Goal: Task Accomplishment & Management: Manage account settings

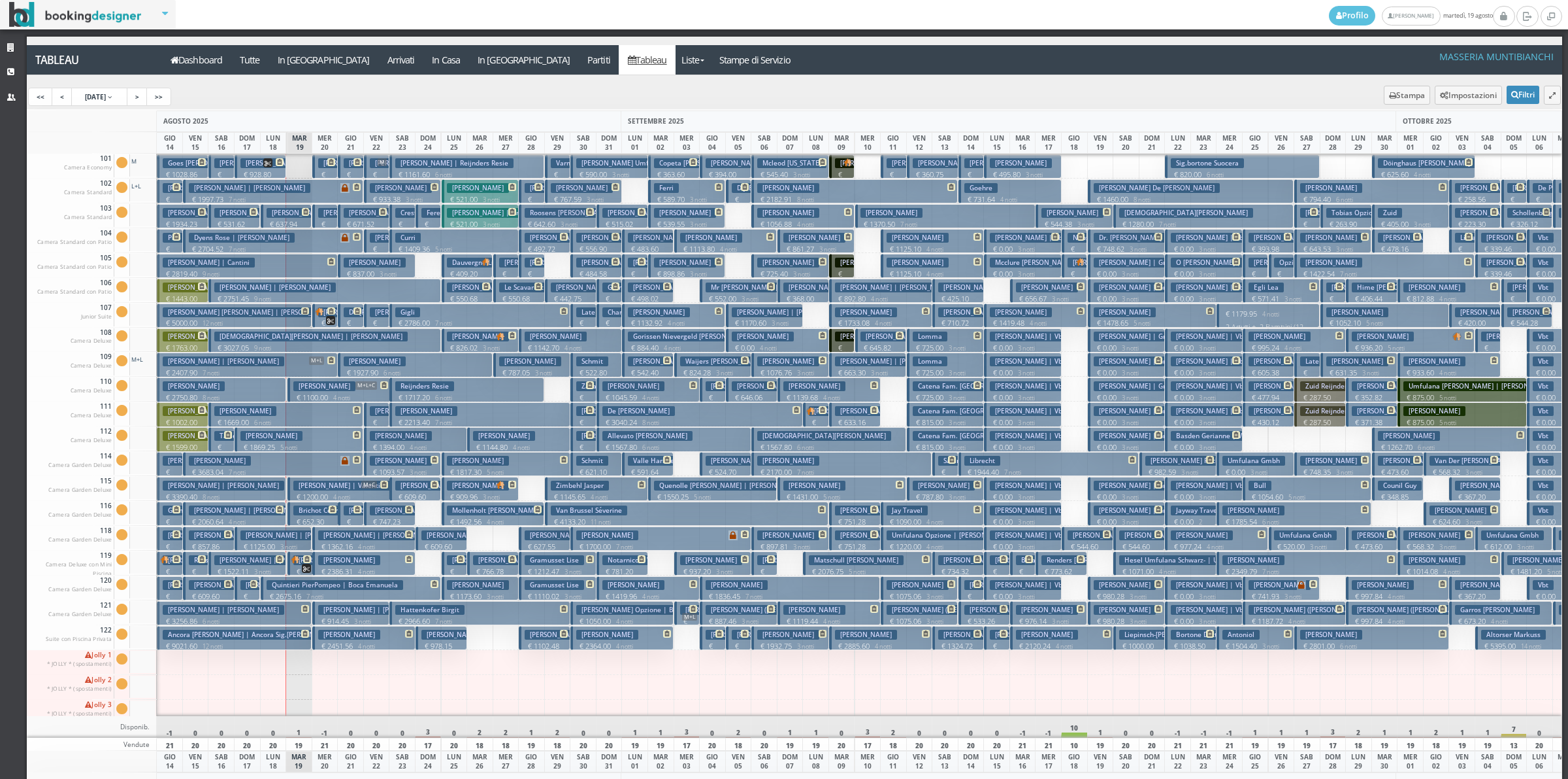
click at [1258, 239] on h3 "Silva Caesar" at bounding box center [1279, 237] width 62 height 10
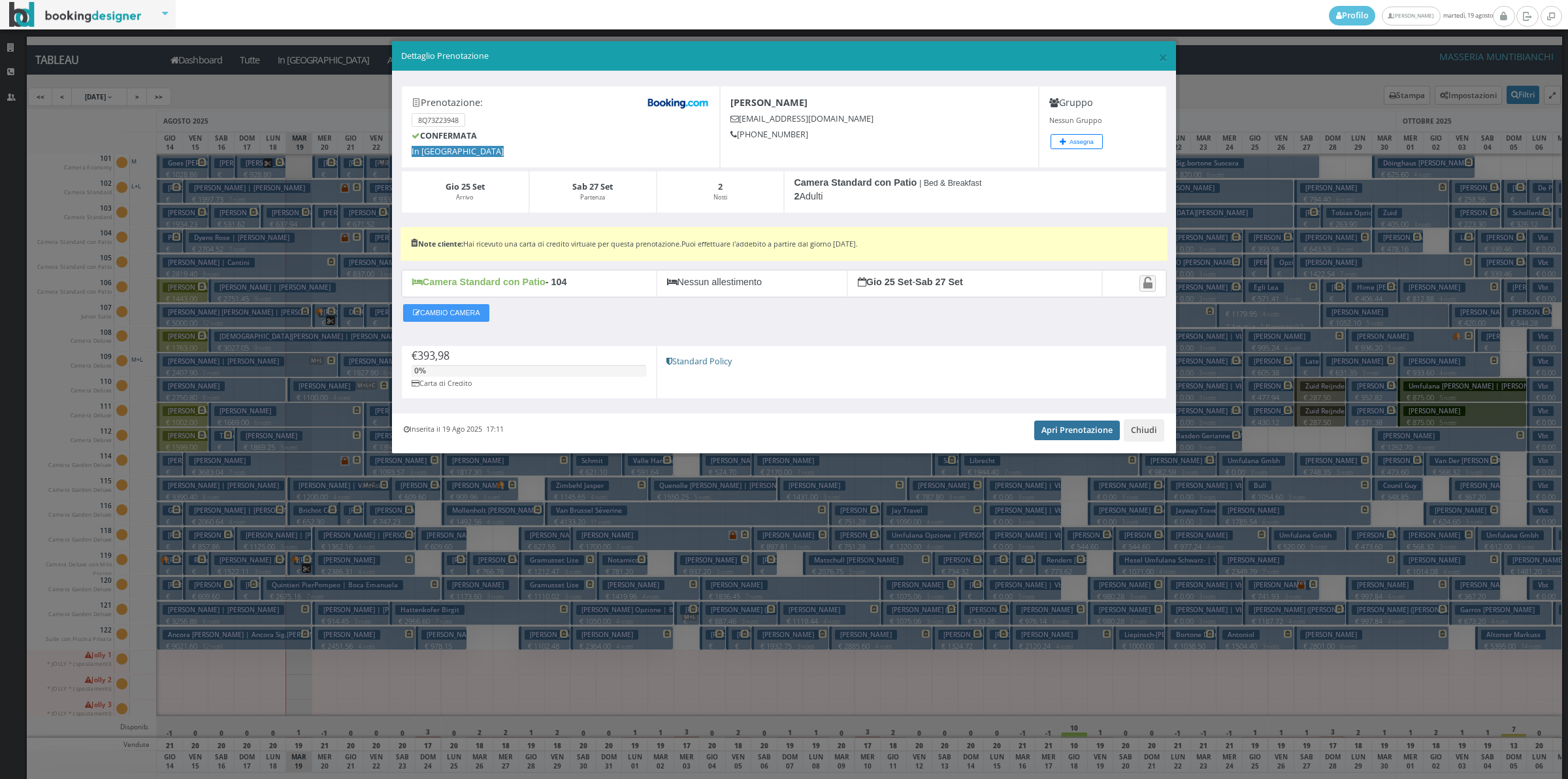
click at [1064, 436] on link "Apri Prenotazione" at bounding box center [1077, 430] width 85 height 20
click at [1138, 429] on button "Chiudi" at bounding box center [1143, 430] width 40 height 23
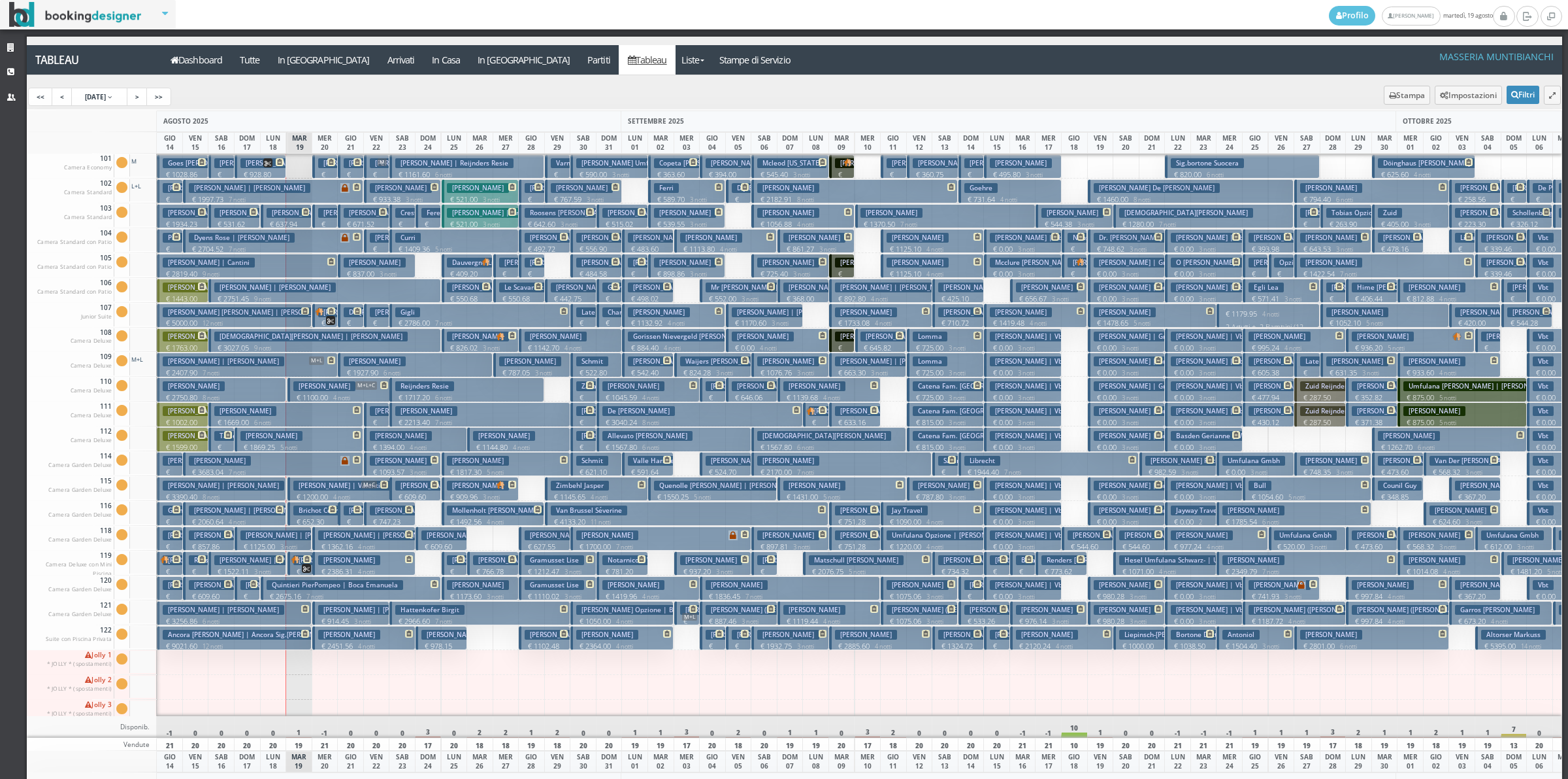
click at [328, 211] on h3 "Zaghini Alice" at bounding box center [349, 213] width 62 height 10
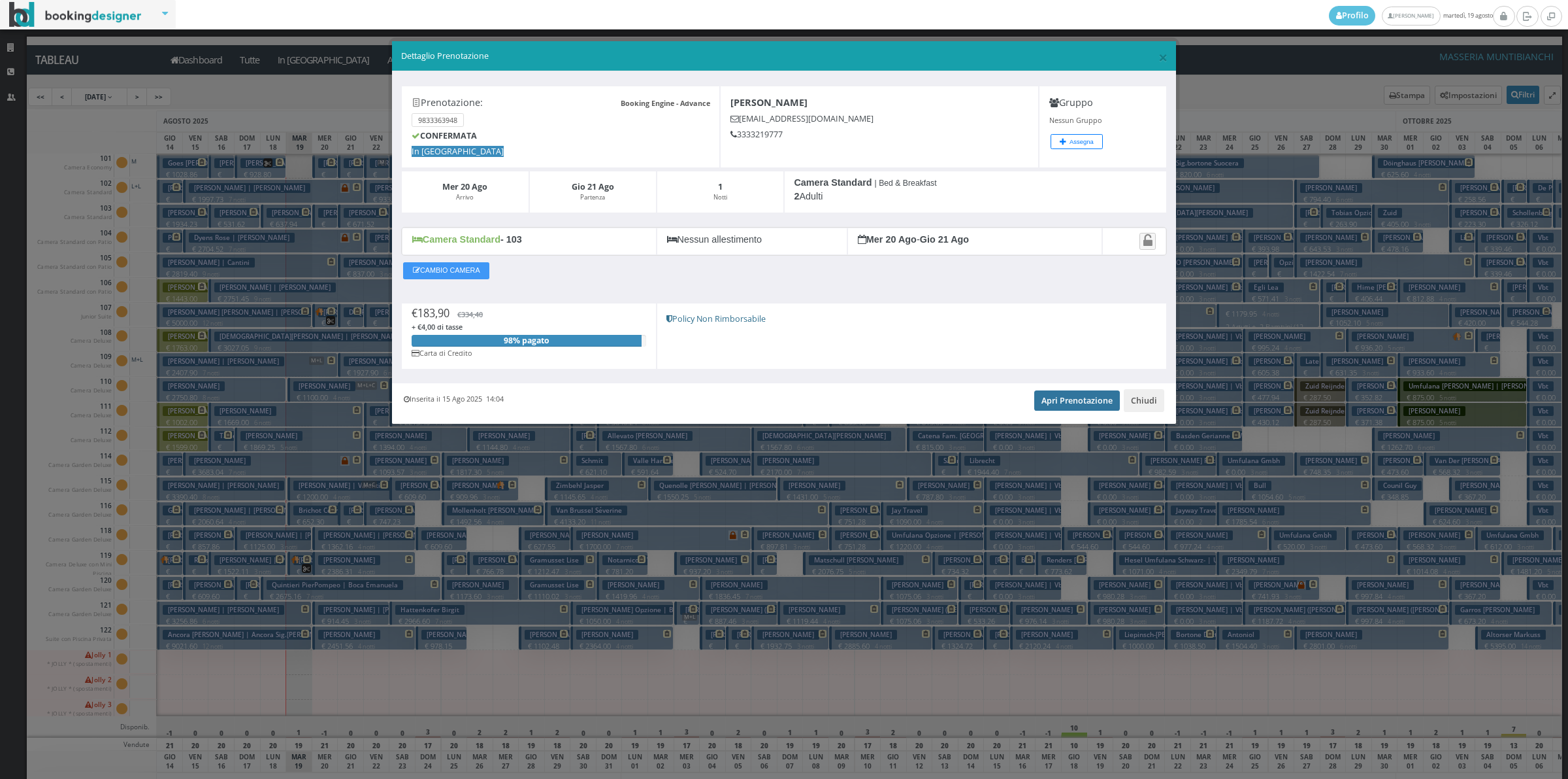
click at [1092, 410] on link "Apri Prenotazione" at bounding box center [1077, 400] width 85 height 20
click at [1154, 397] on button "Chiudi" at bounding box center [1143, 399] width 40 height 23
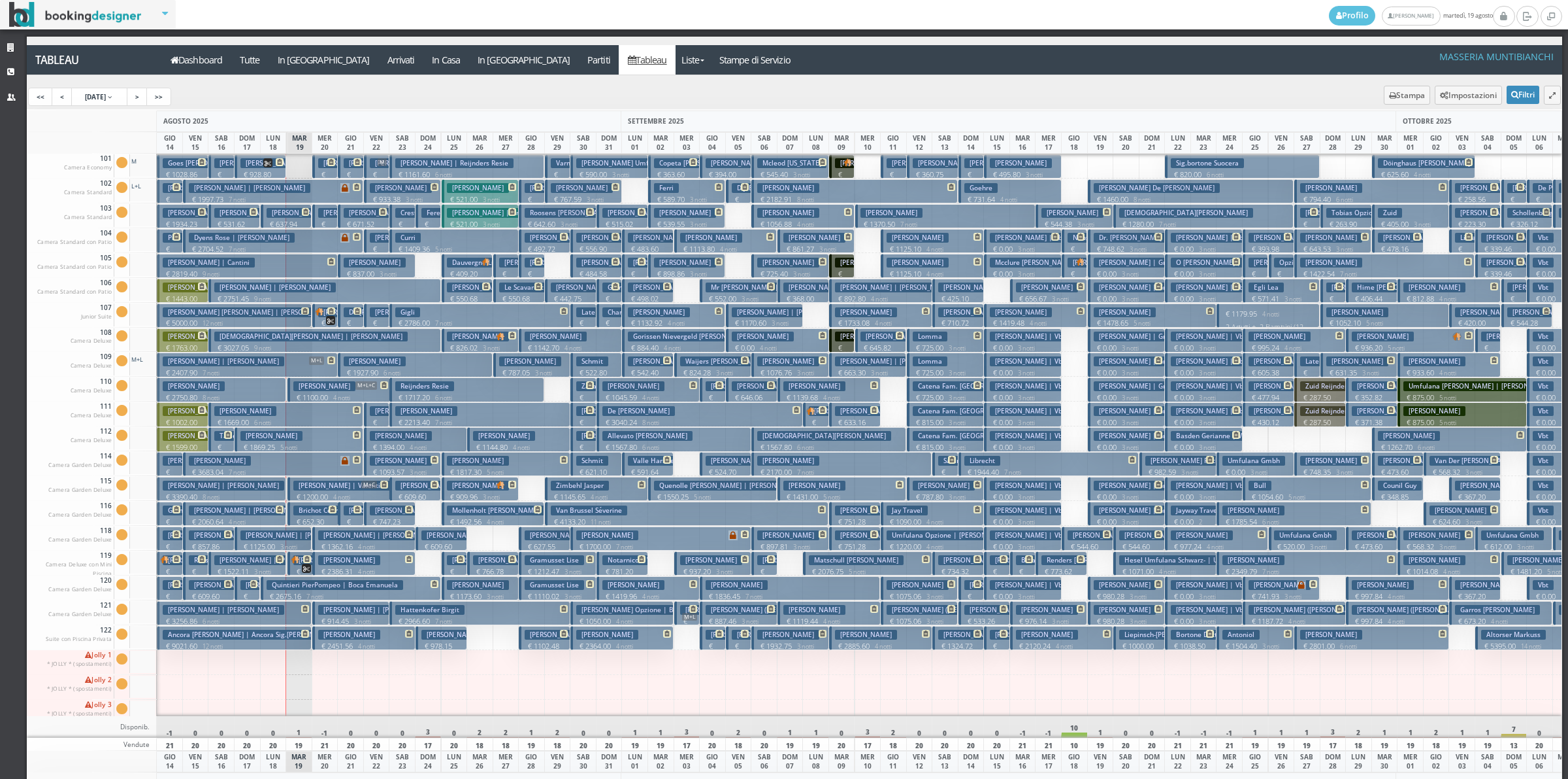
click at [325, 541] on button "Lenti Simone | Lenti Simone € 1362.16 4 notti 2 Adulti" at bounding box center [364, 538] width 103 height 25
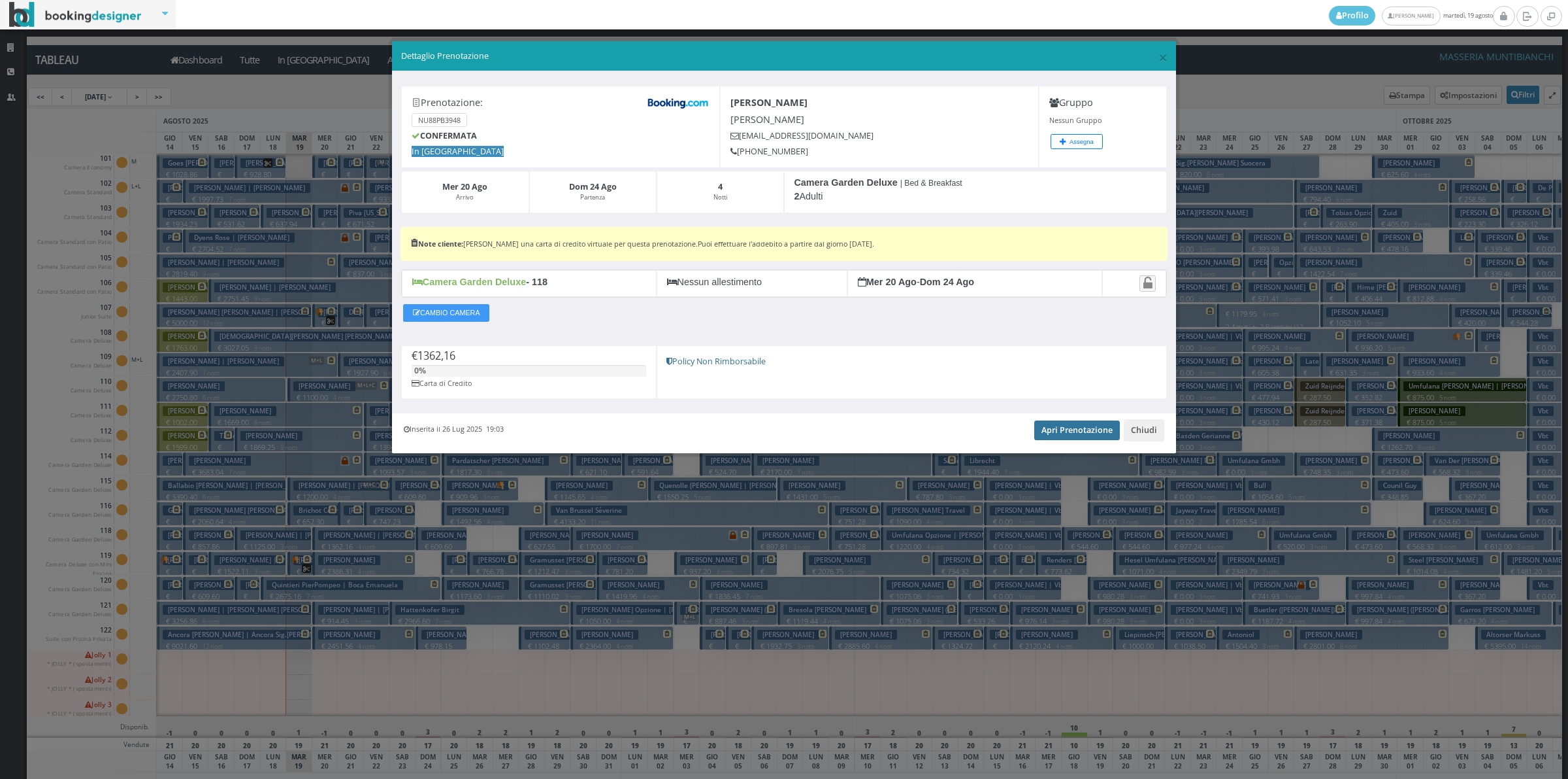
click at [1066, 433] on link "Apri Prenotazione" at bounding box center [1077, 430] width 85 height 20
click at [1133, 434] on button "Chiudi" at bounding box center [1143, 430] width 40 height 23
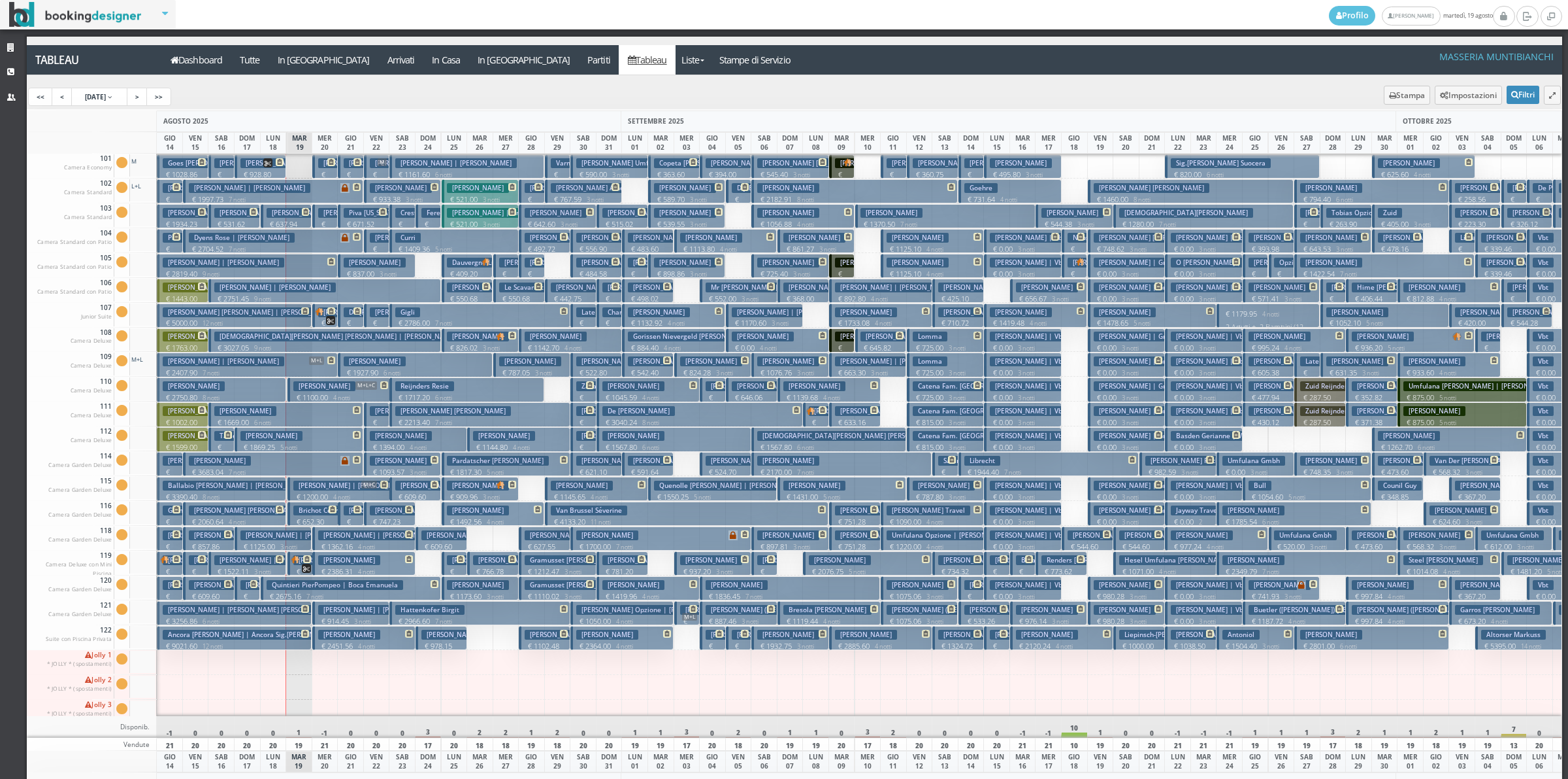
click at [330, 612] on h3 "Fournier Marie-helene | Fournier Marie Helene" at bounding box center [406, 609] width 176 height 10
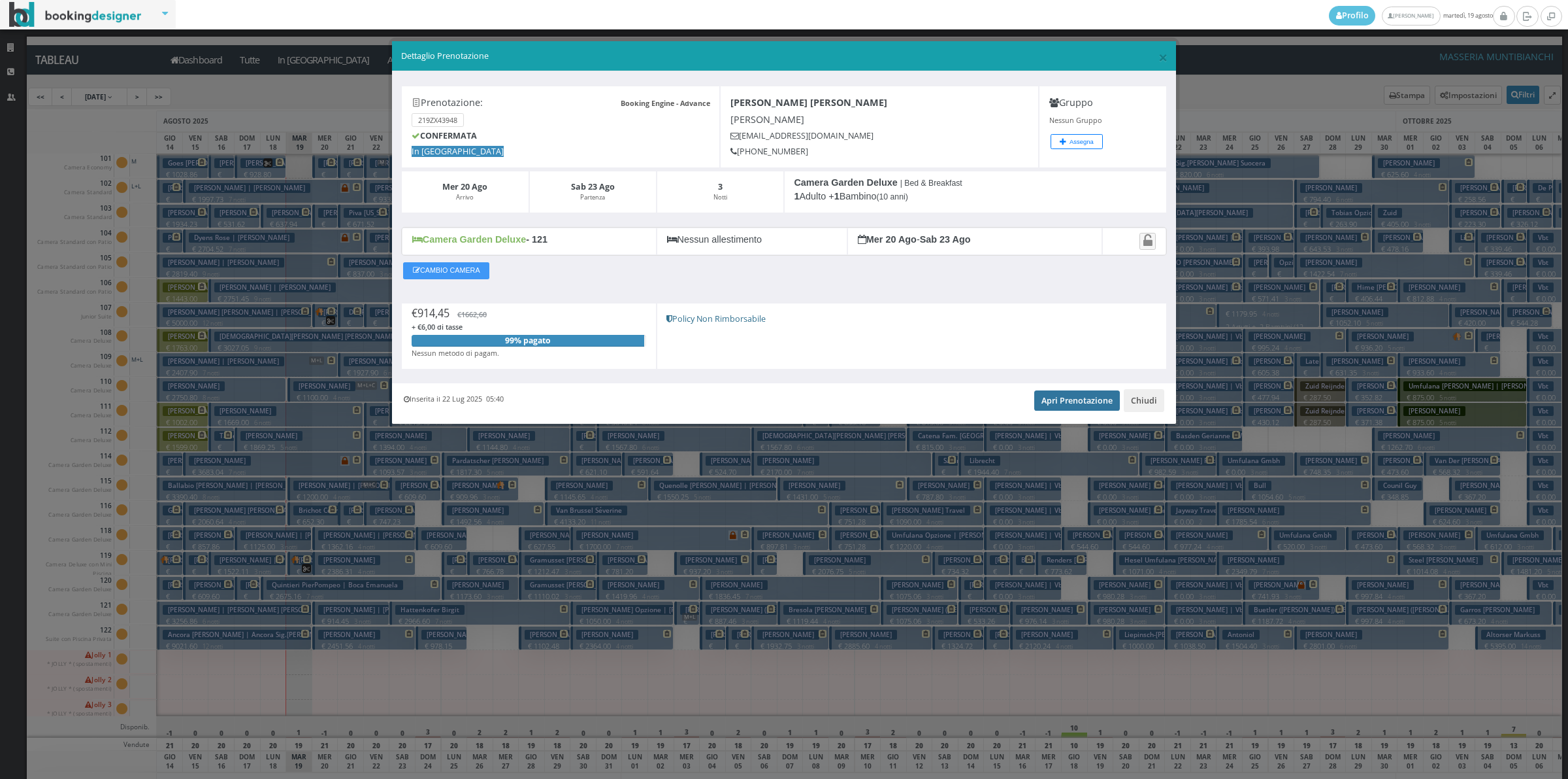
click at [1088, 405] on link "Apri Prenotazione" at bounding box center [1077, 400] width 85 height 20
click at [1140, 403] on button "Chiudi" at bounding box center [1143, 399] width 40 height 23
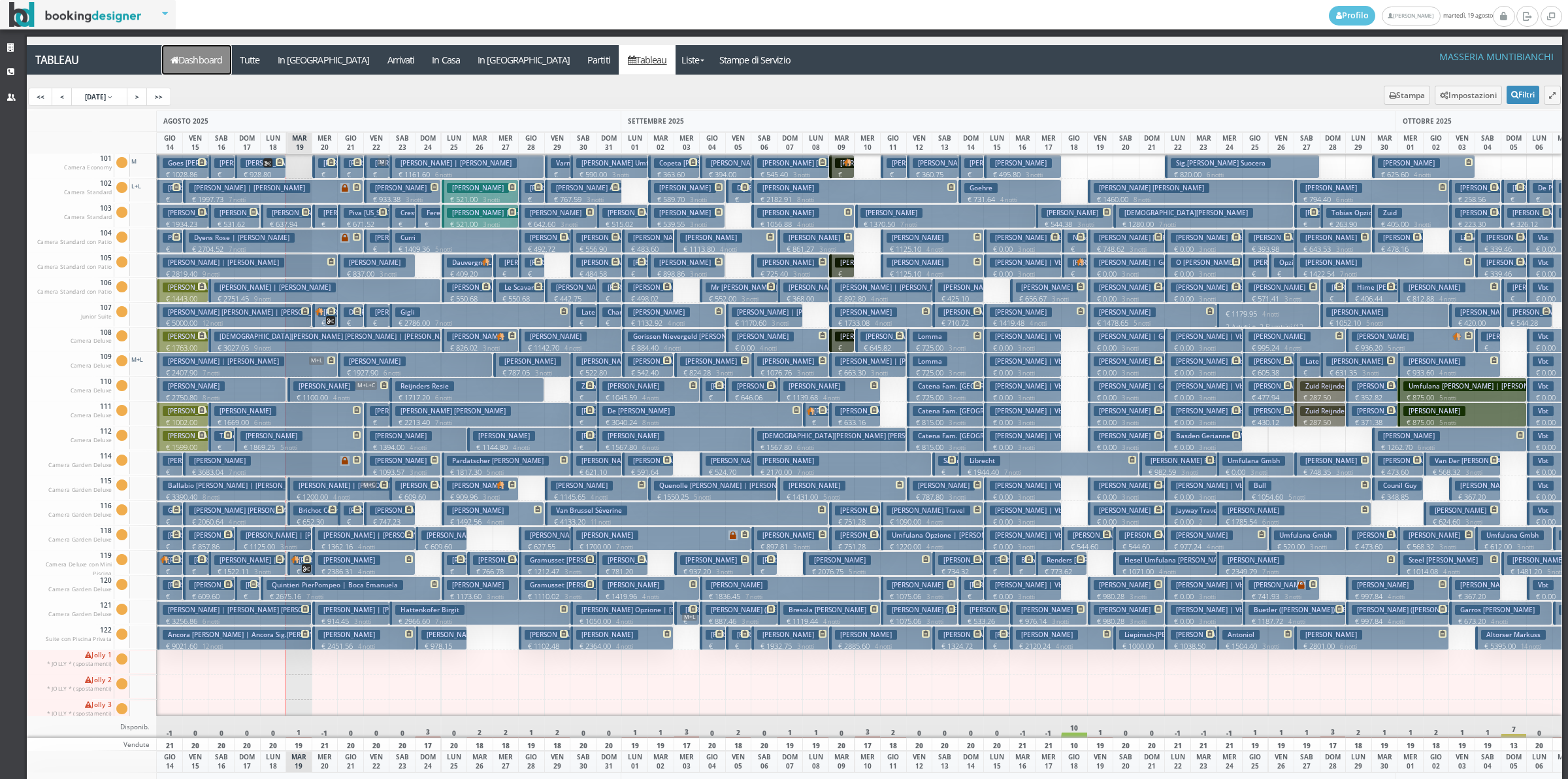
click at [208, 60] on link "Dashboard" at bounding box center [196, 60] width 70 height 29
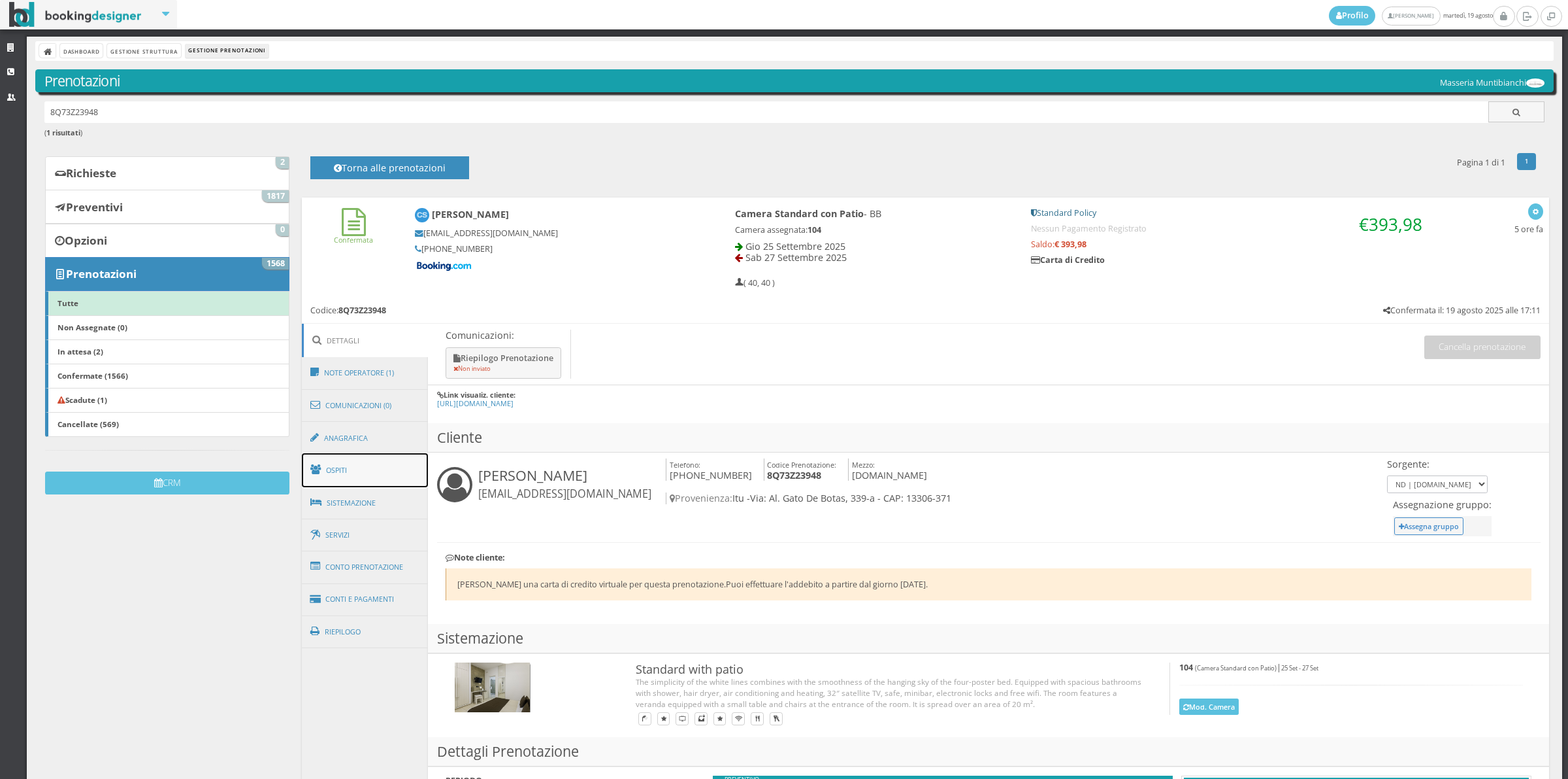
click at [346, 463] on link "Ospiti" at bounding box center [365, 470] width 126 height 34
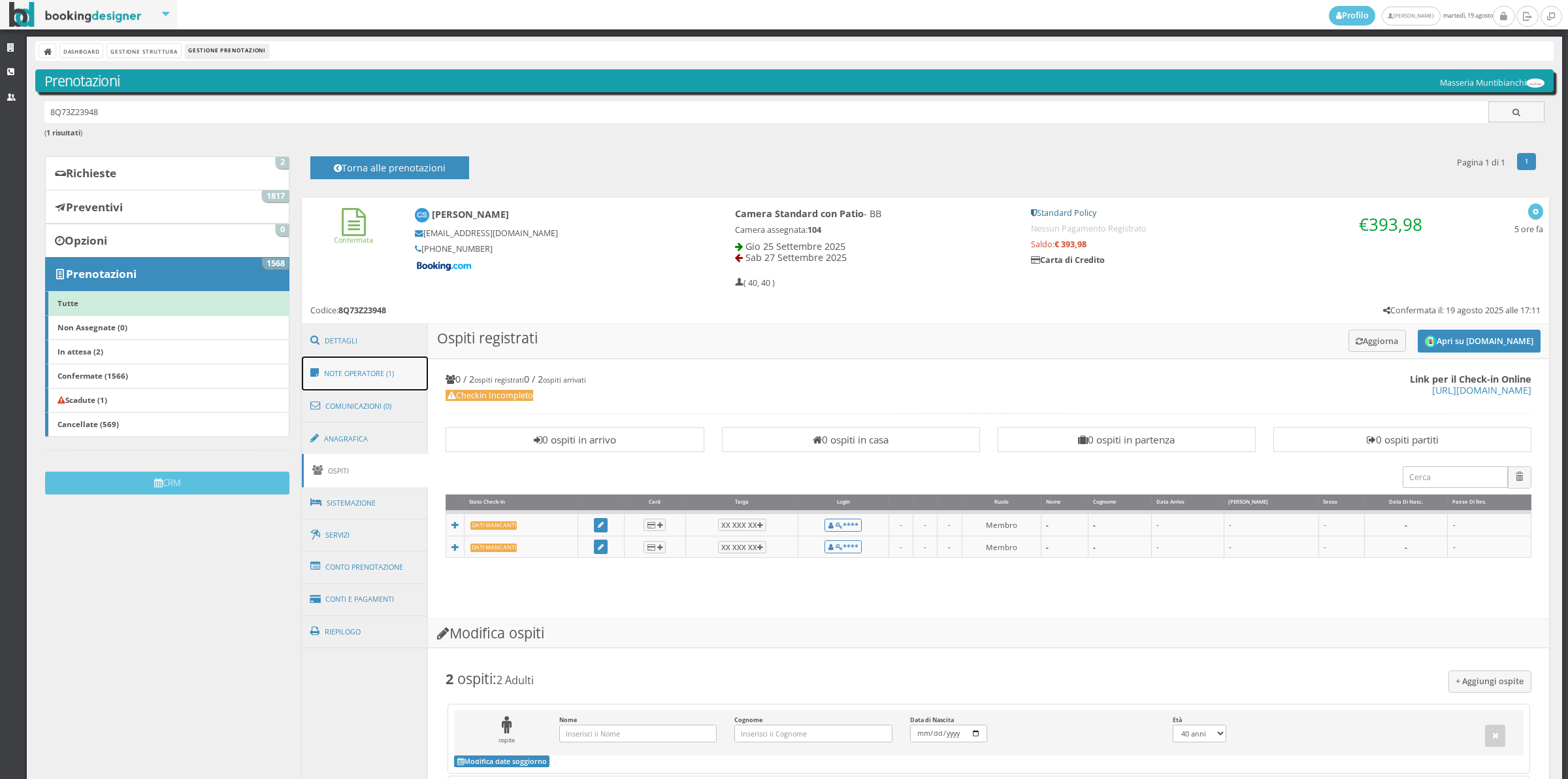
click at [360, 374] on link "Note Operatore (1)" at bounding box center [365, 373] width 126 height 34
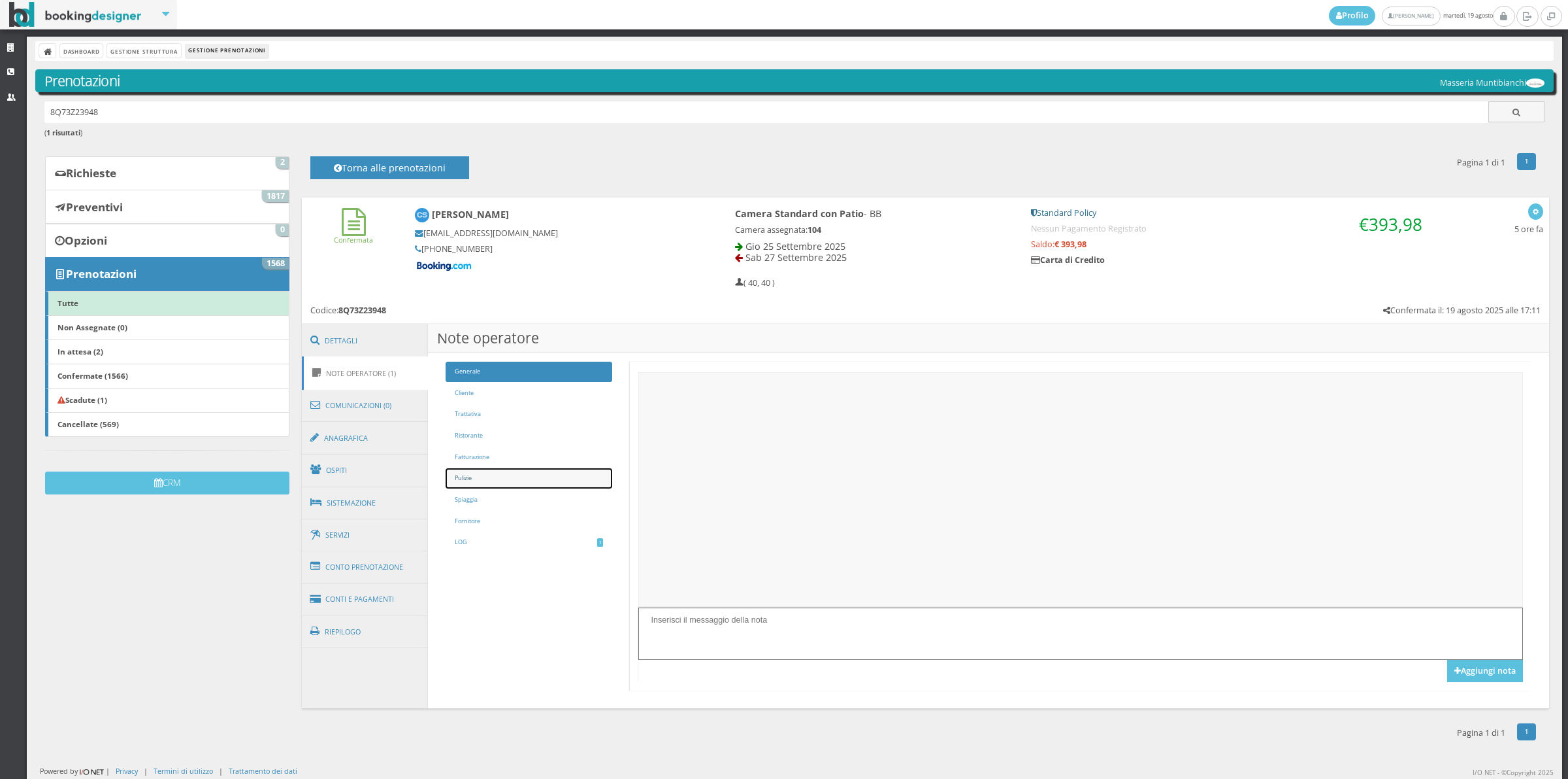
click at [527, 475] on link "Pulizie" at bounding box center [528, 478] width 166 height 21
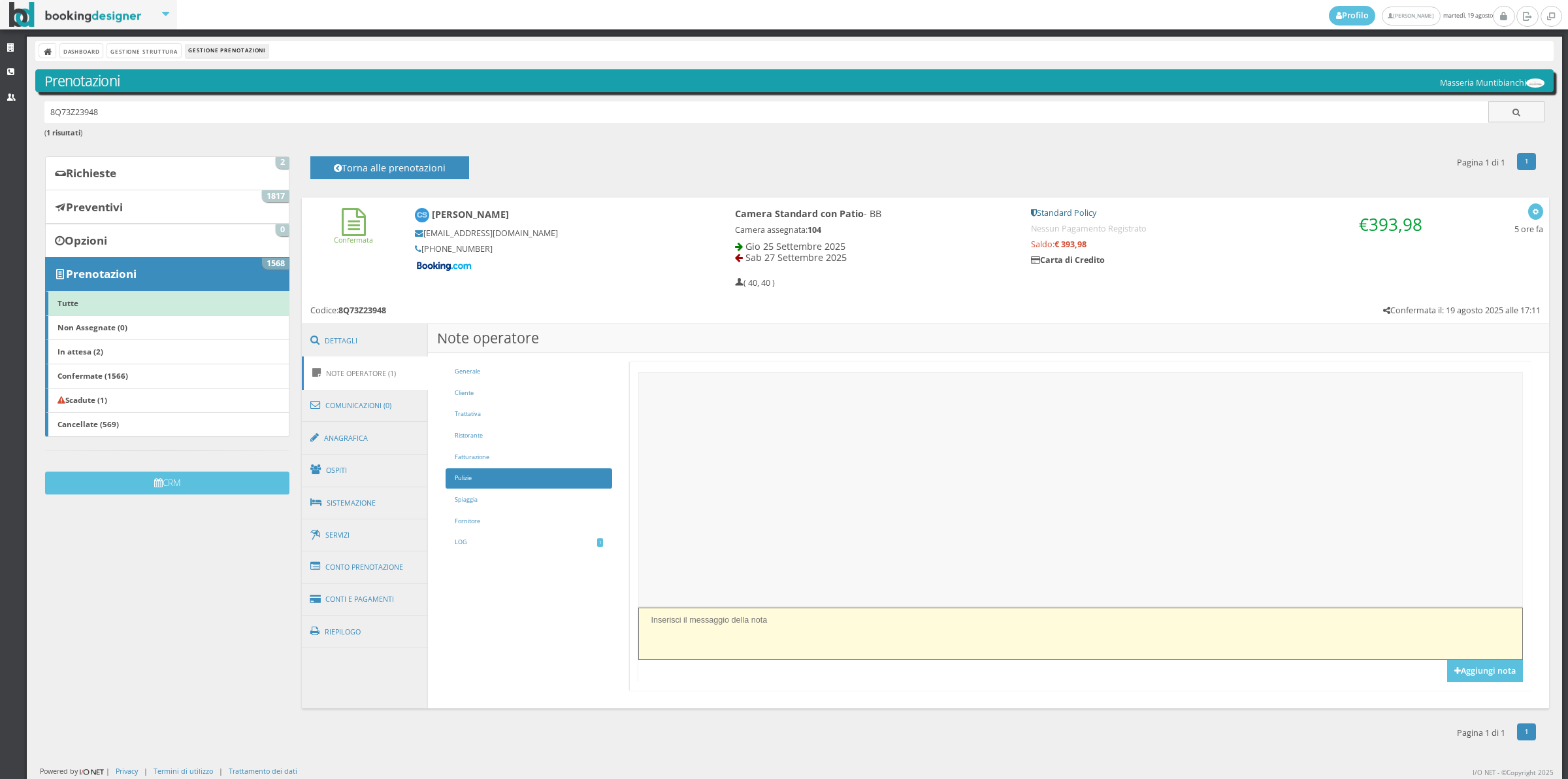
click at [763, 629] on textarea at bounding box center [1081, 633] width 885 height 52
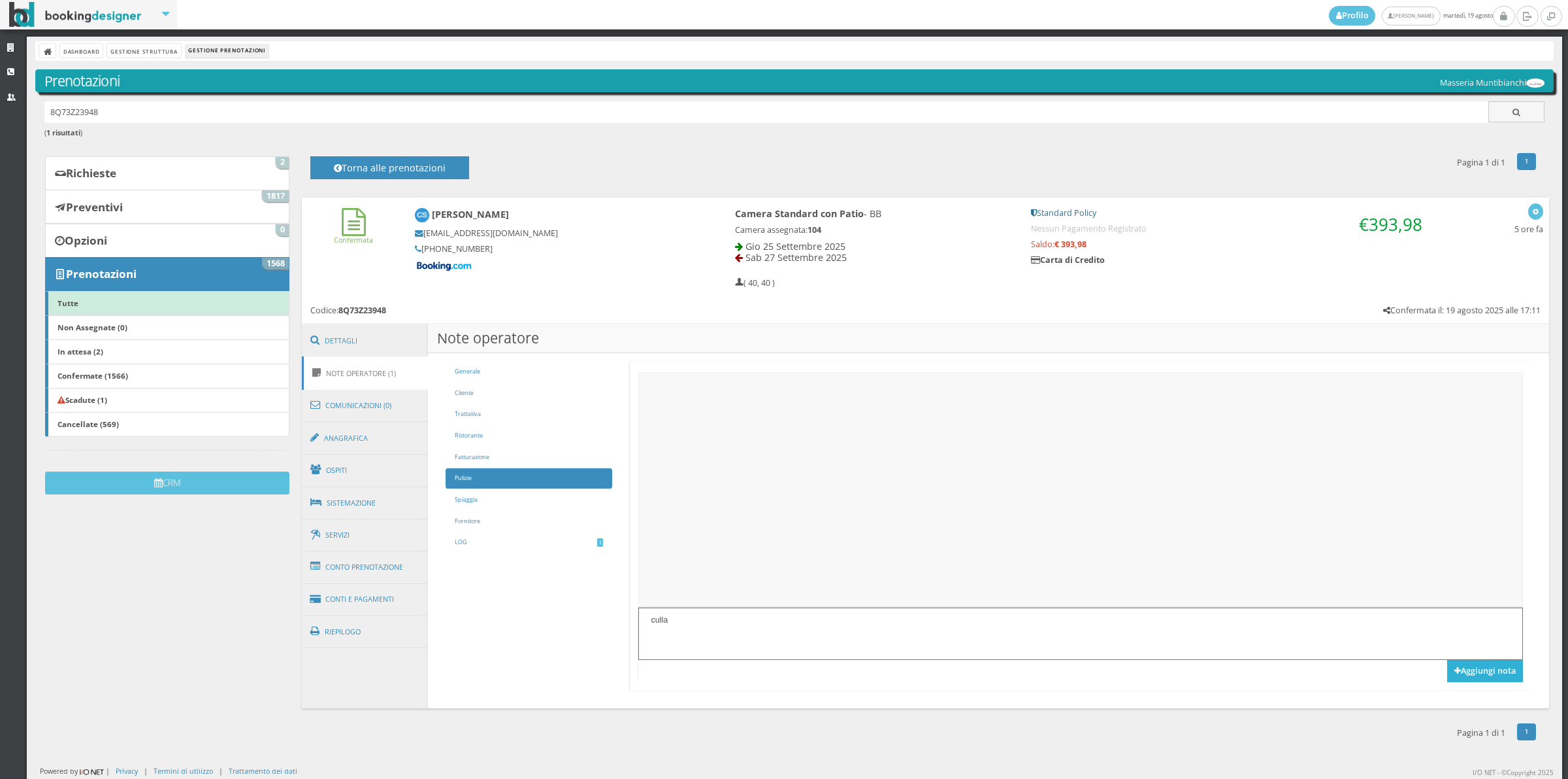
type textarea "culla"
click at [1472, 671] on button "Aggiungi nota" at bounding box center [1485, 670] width 76 height 23
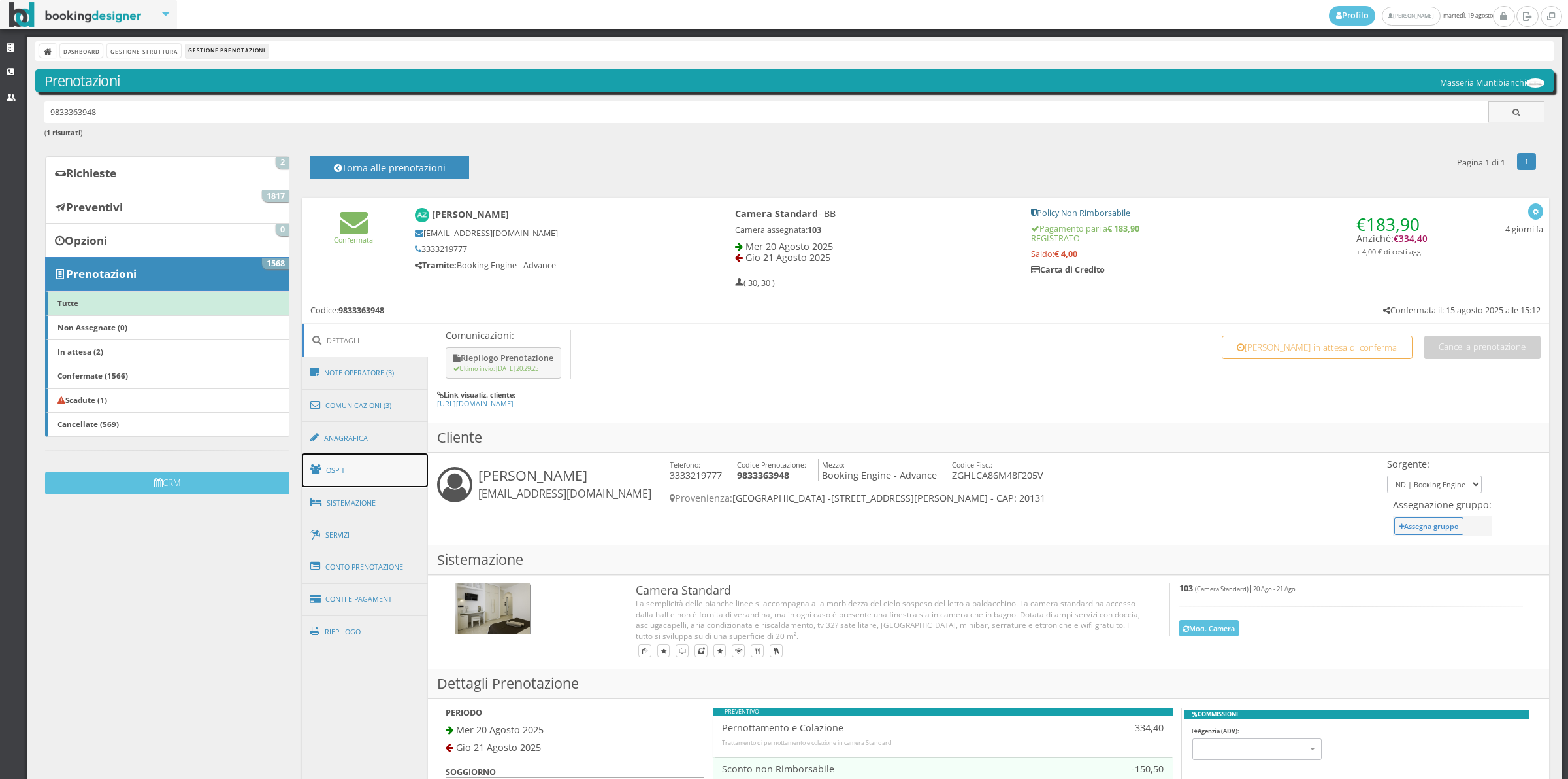
click at [355, 484] on link "Ospiti" at bounding box center [365, 470] width 126 height 34
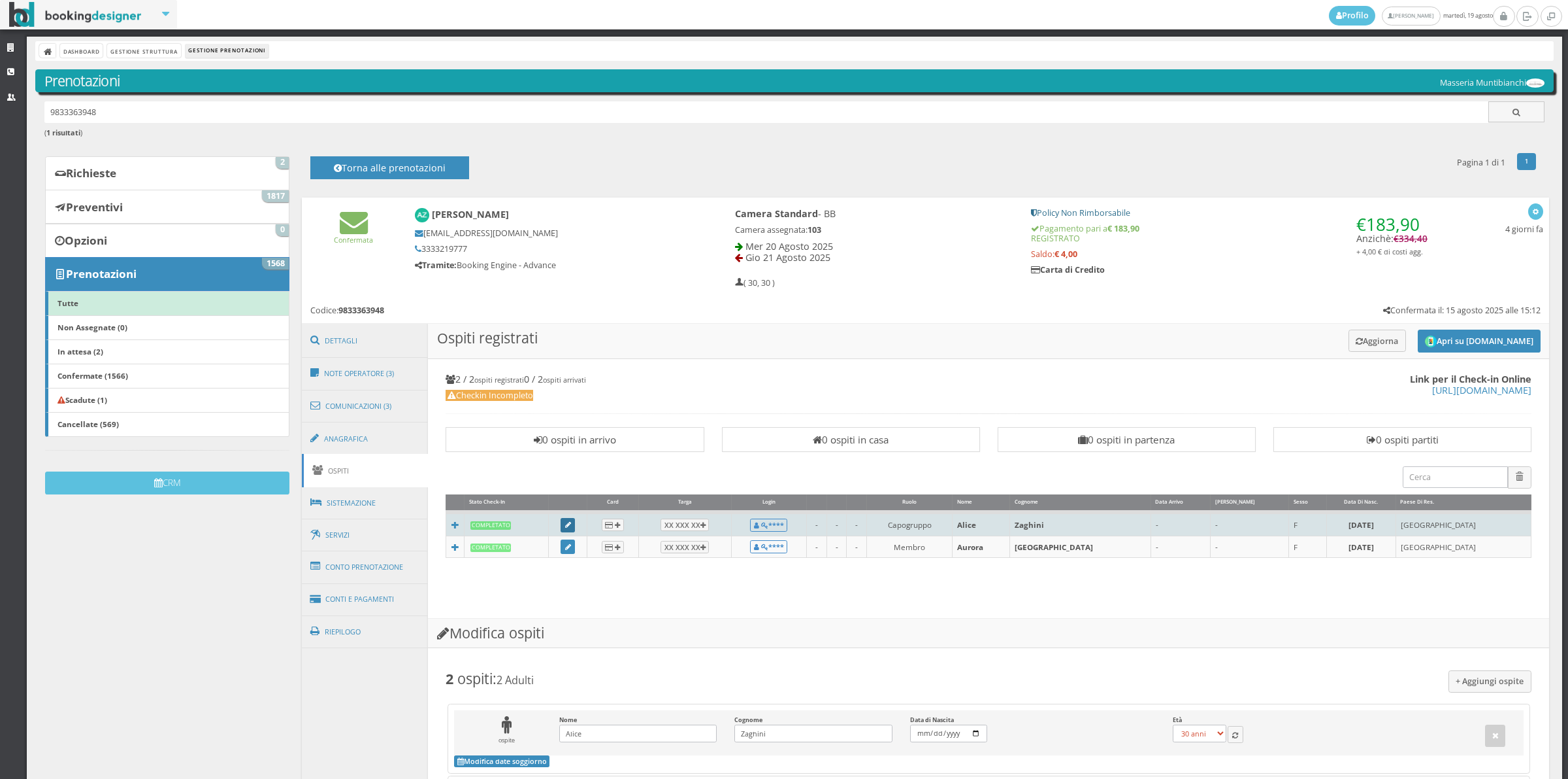
click at [573, 521] on link at bounding box center [568, 525] width 15 height 15
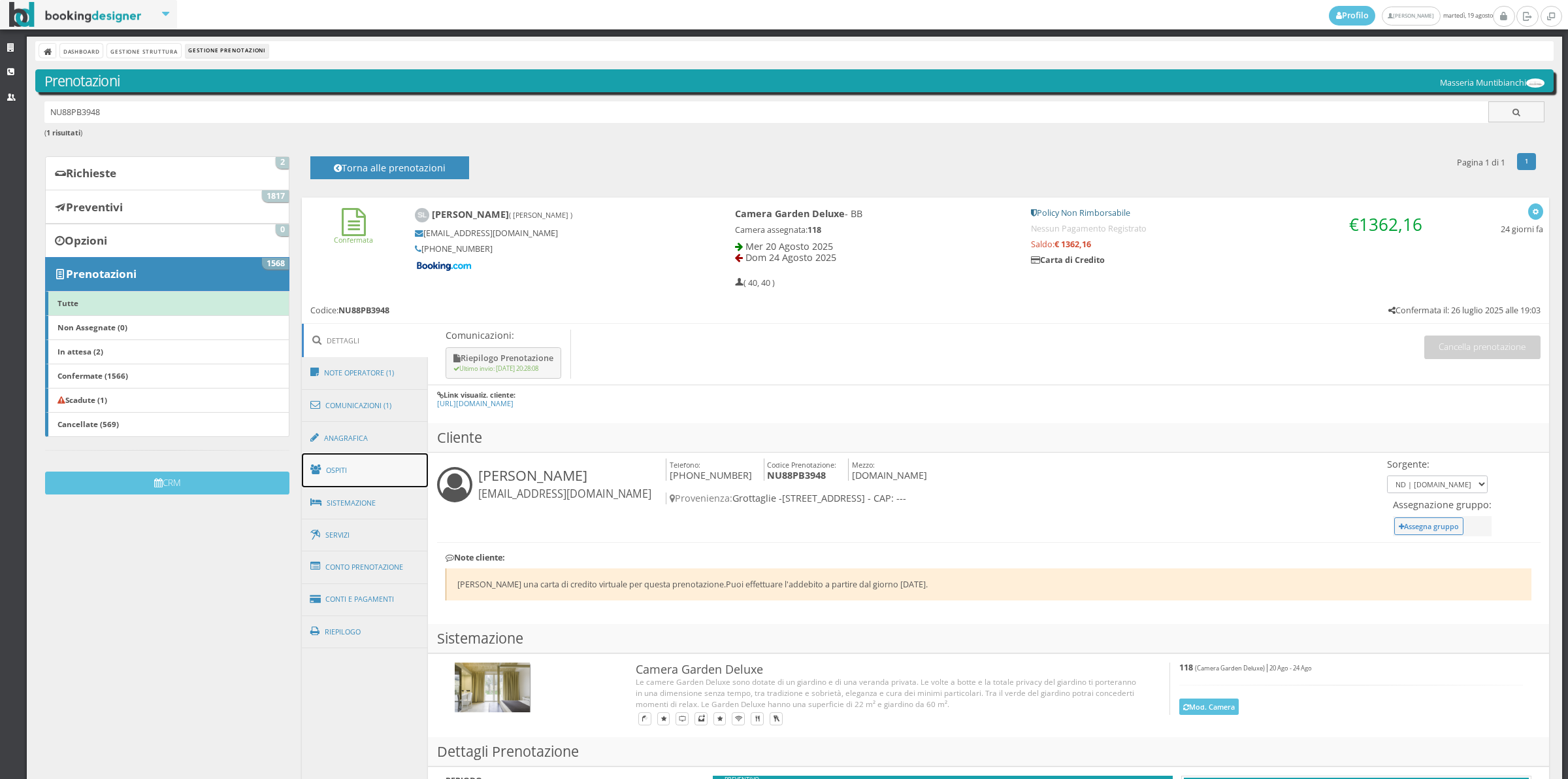
click at [349, 473] on link "Ospiti" at bounding box center [365, 470] width 126 height 34
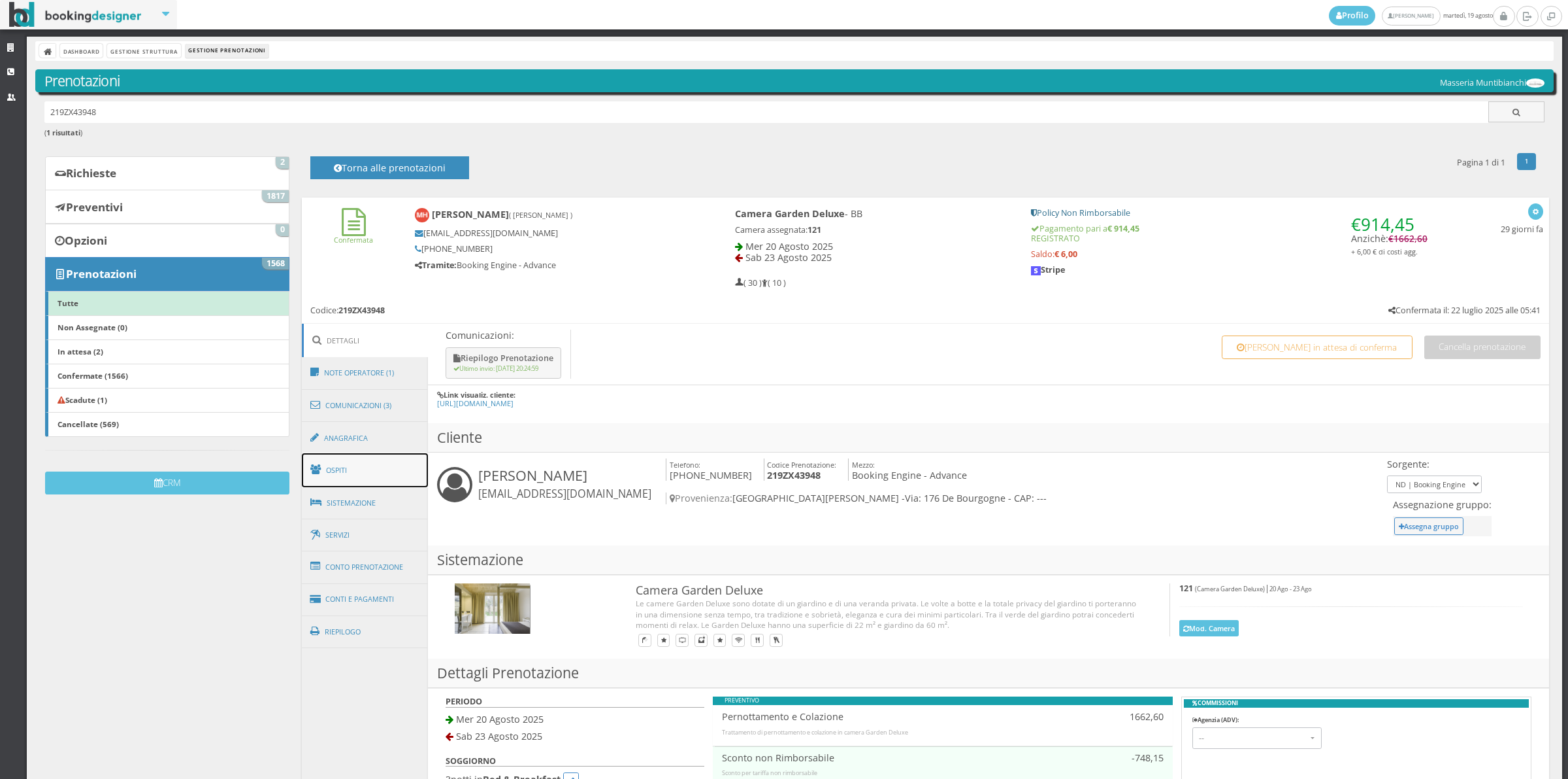
click at [344, 469] on link "Ospiti" at bounding box center [365, 470] width 126 height 34
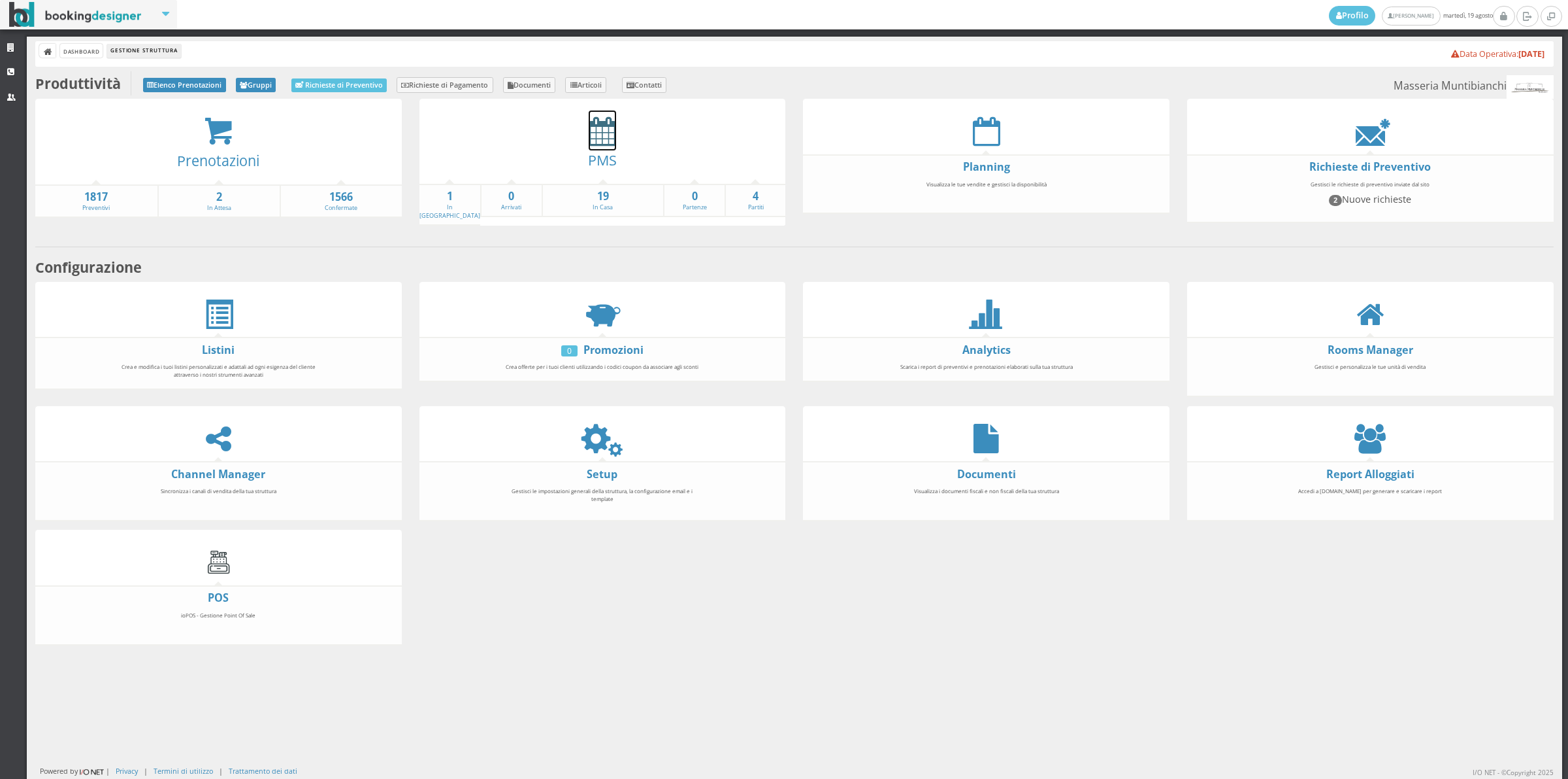
click at [595, 129] on icon at bounding box center [602, 131] width 27 height 29
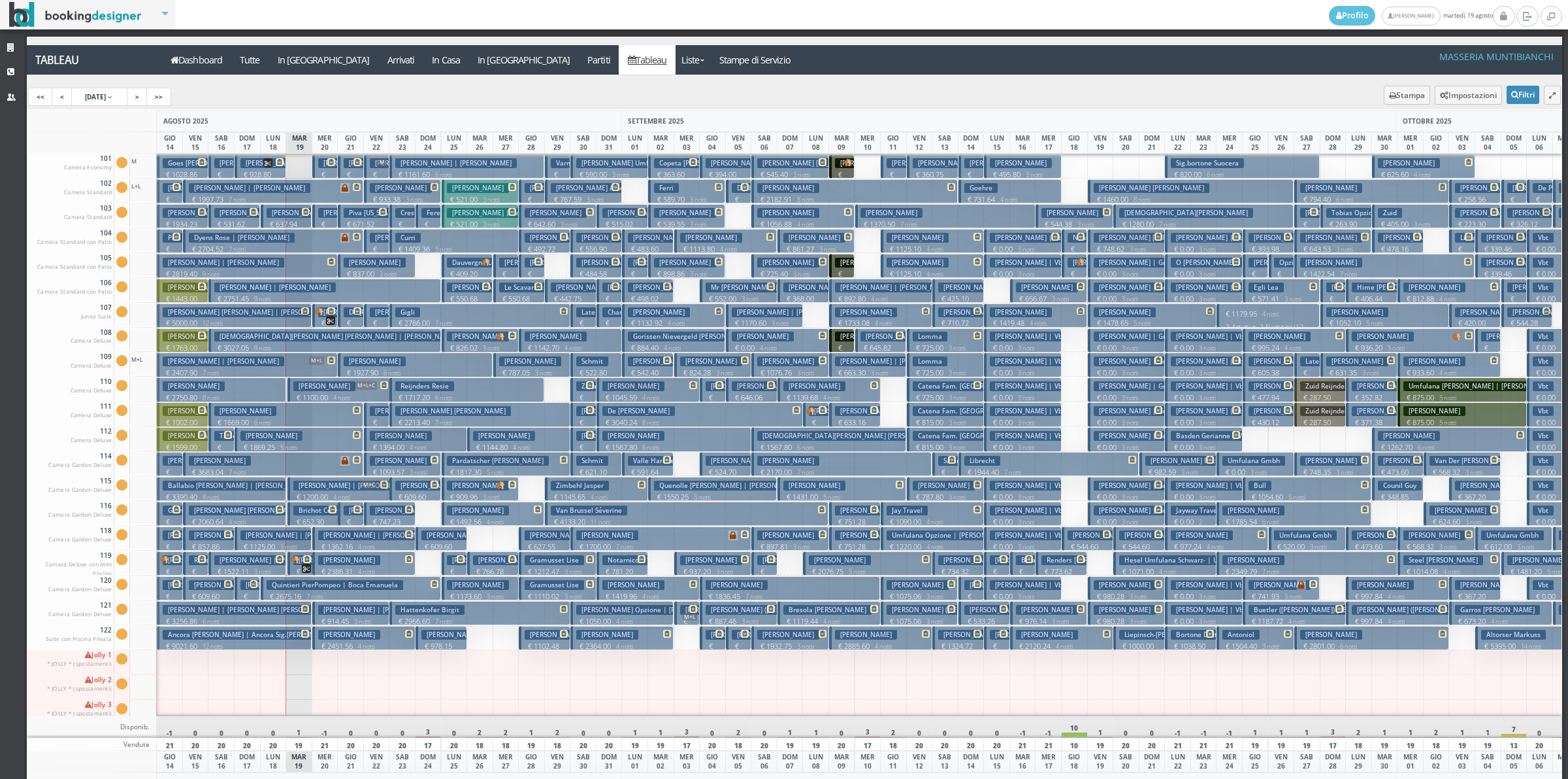
click at [232, 392] on button "Consonni Paolo € 2750.80 8 notti 2 Adulti" at bounding box center [221, 389] width 128 height 25
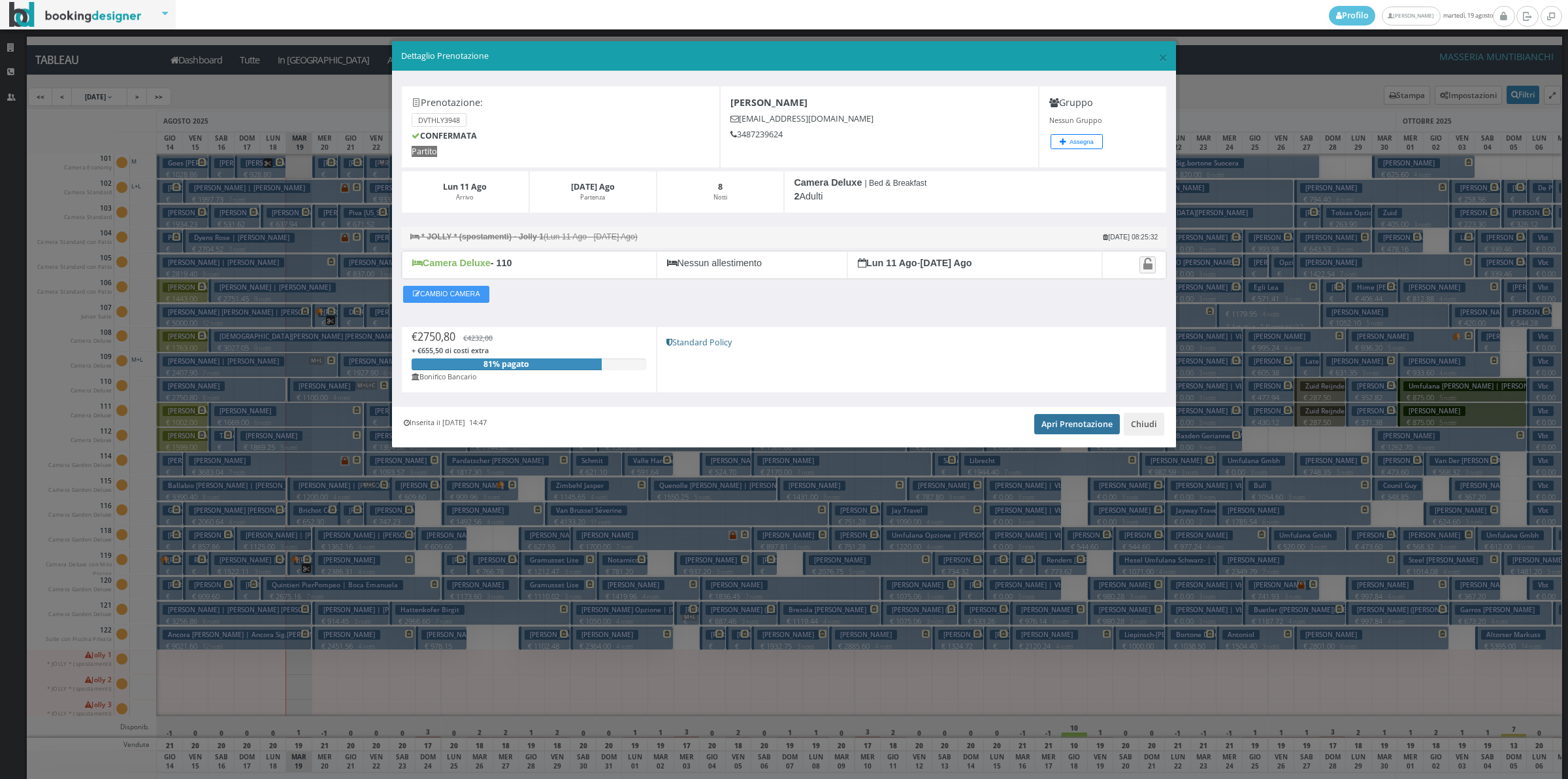
click at [1091, 430] on link "Apri Prenotazione" at bounding box center [1077, 424] width 85 height 20
click at [1154, 429] on button "Chiudi" at bounding box center [1143, 423] width 40 height 23
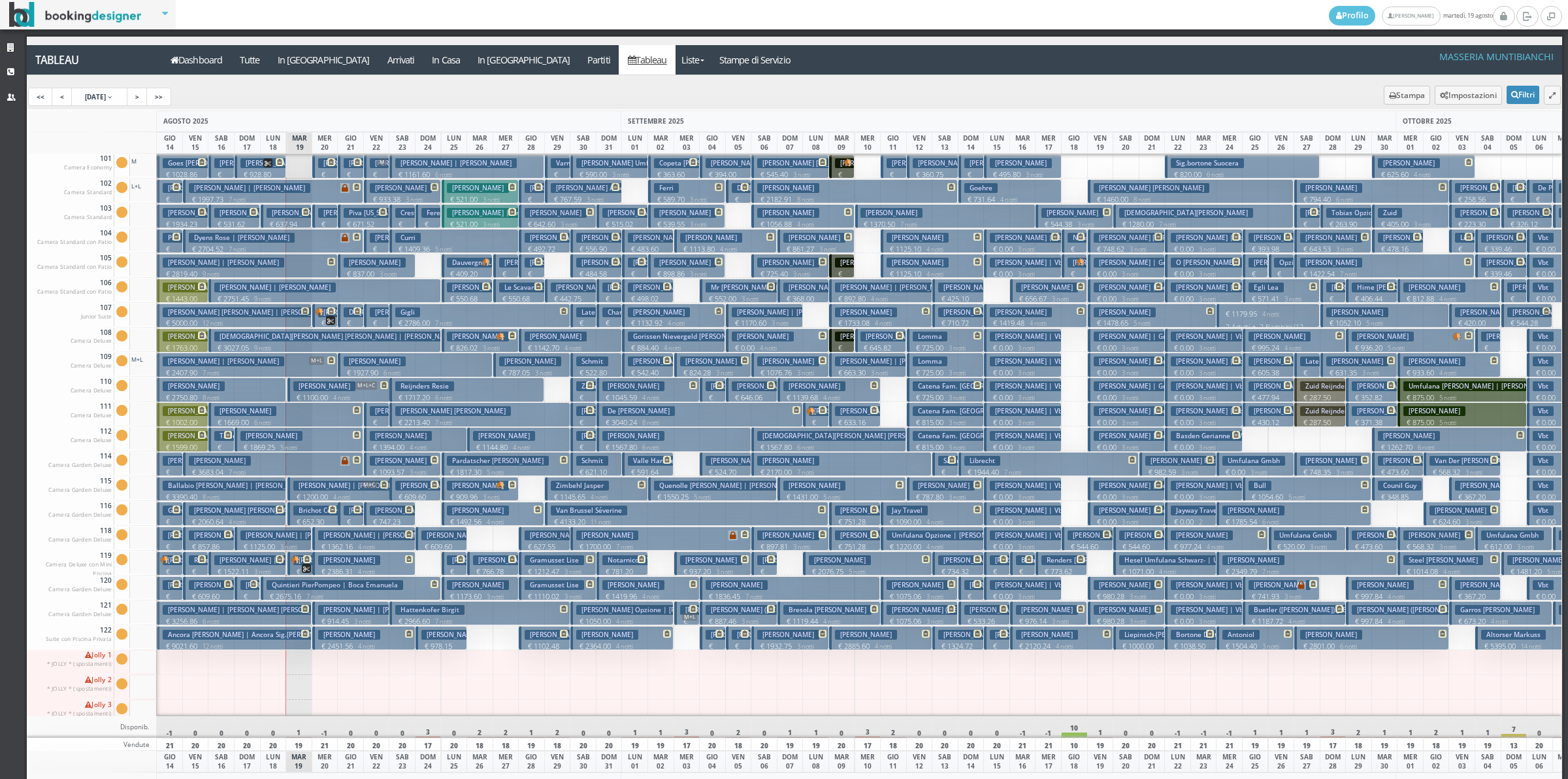
click at [250, 487] on h3 "Ballabio [PERSON_NAME] | [PERSON_NAME]" at bounding box center [237, 486] width 150 height 10
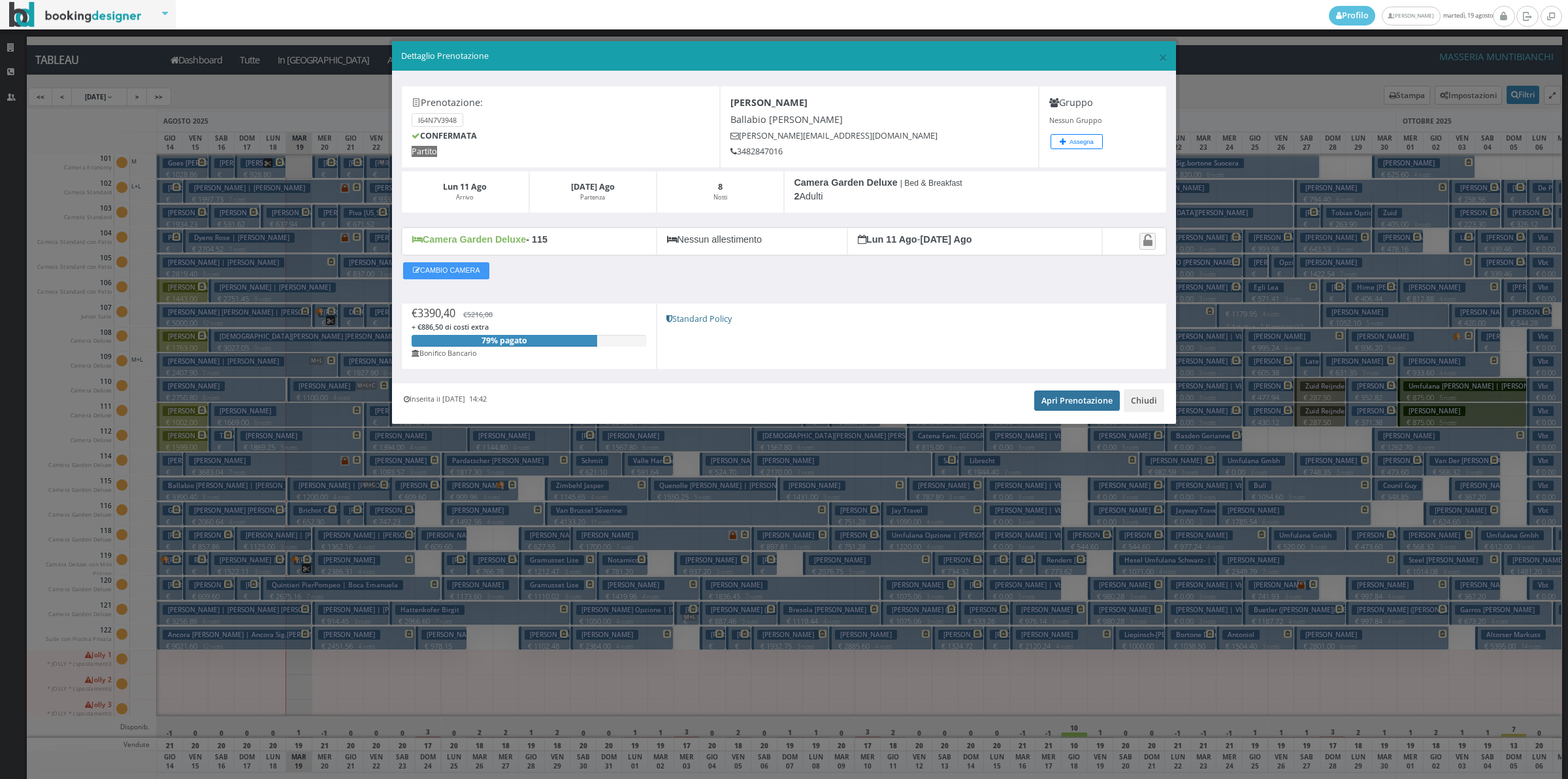
click at [1070, 402] on link "Apri Prenotazione" at bounding box center [1077, 400] width 85 height 20
click at [1138, 400] on button "Chiudi" at bounding box center [1143, 399] width 40 height 23
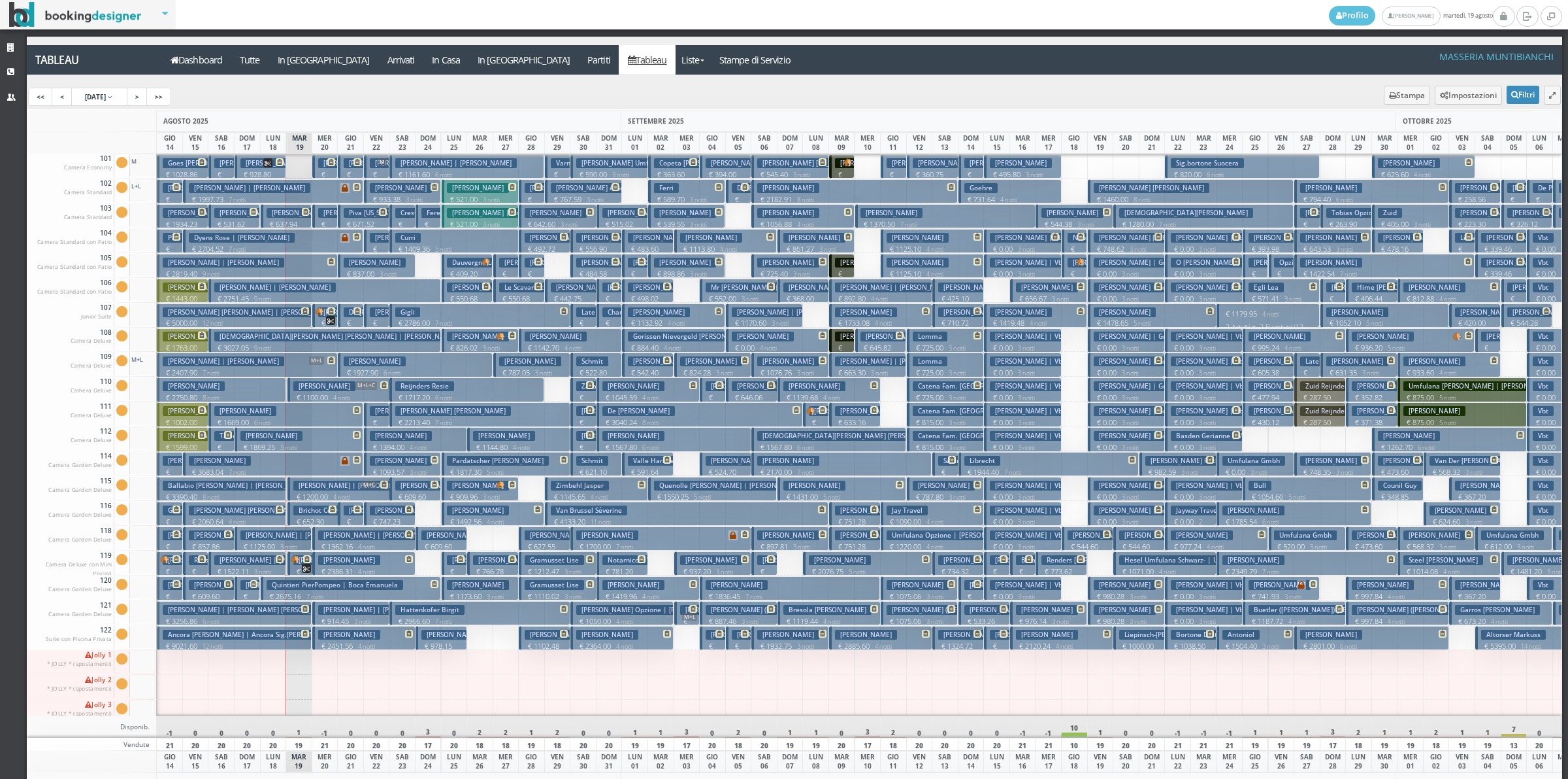
click at [1138, 400] on small "3 notti" at bounding box center [1128, 397] width 23 height 9
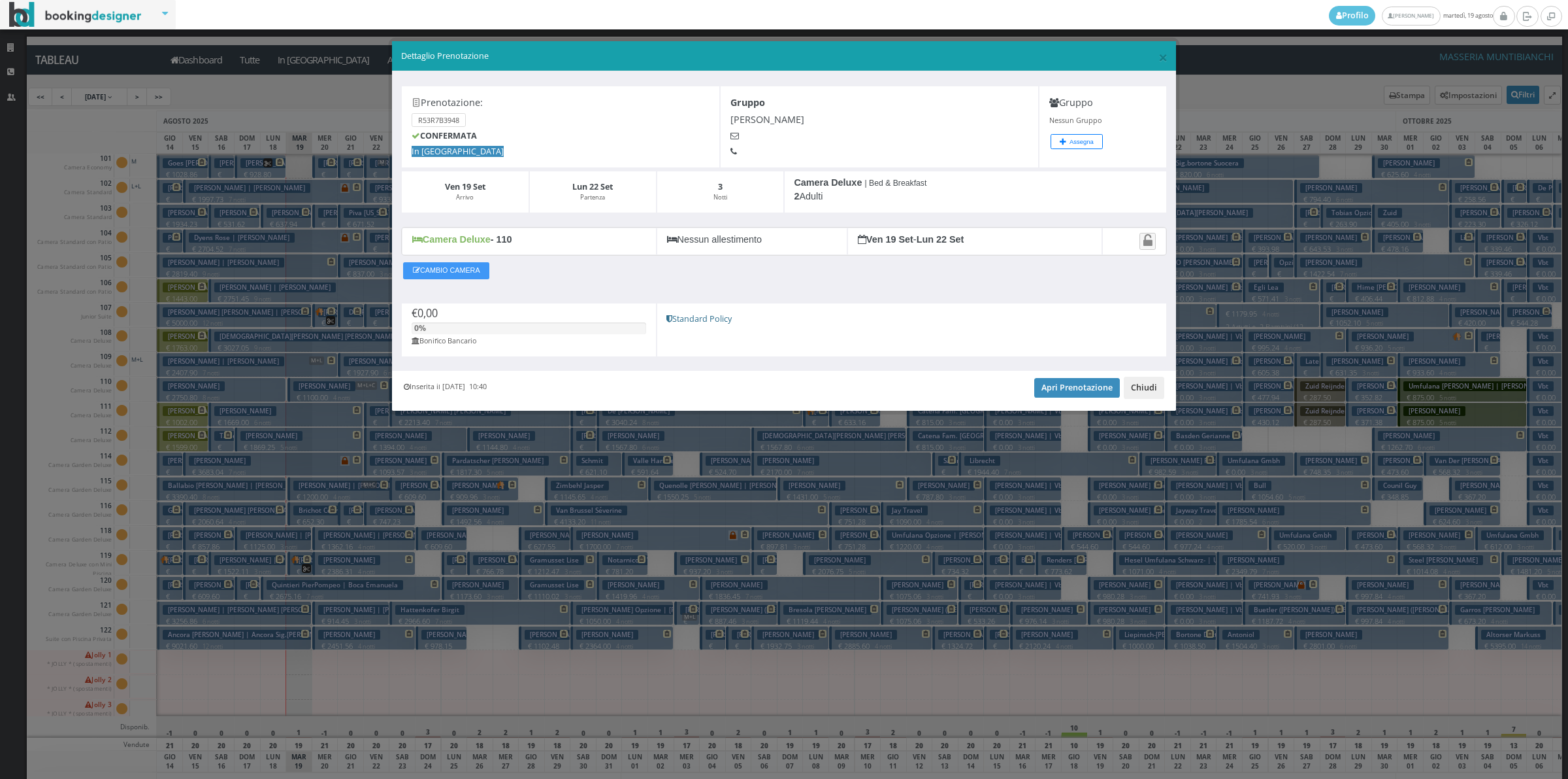
click at [1138, 398] on button "Chiudi" at bounding box center [1143, 388] width 40 height 23
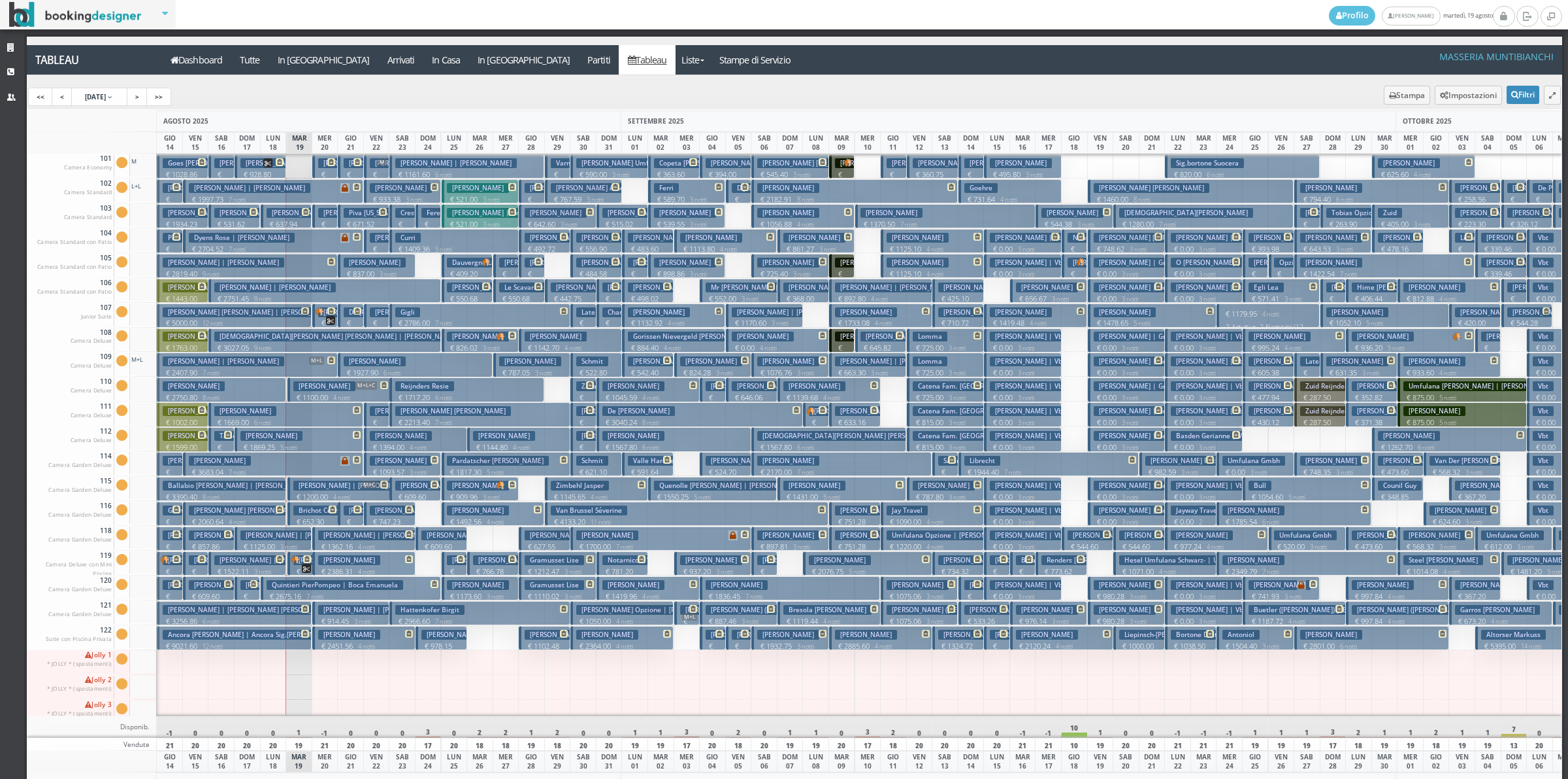
click at [270, 642] on p "€ 9021.60 12 notti" at bounding box center [235, 646] width 145 height 11
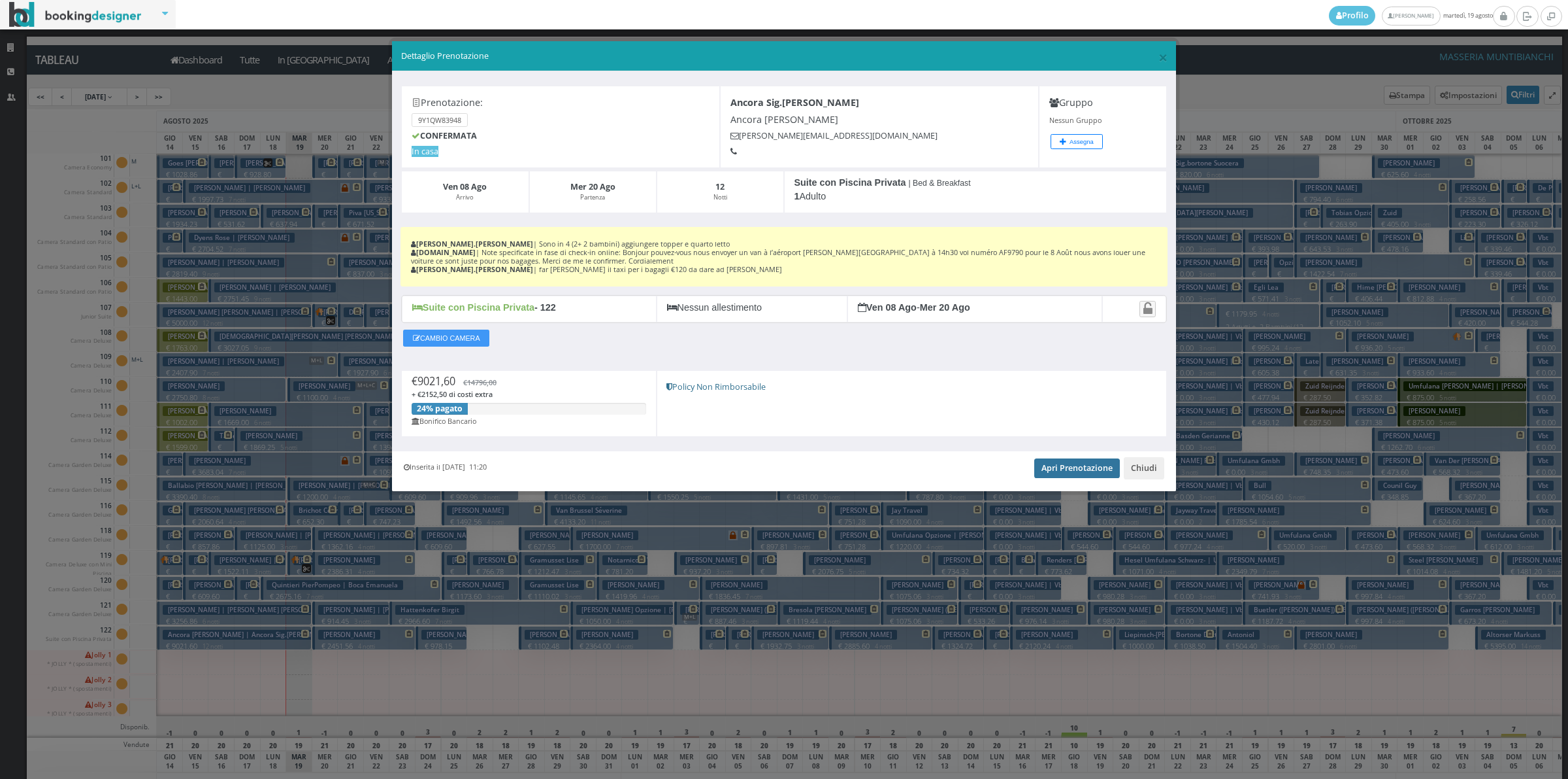
click at [1072, 462] on link "Apri Prenotazione" at bounding box center [1077, 468] width 85 height 20
click at [1137, 474] on button "Chiudi" at bounding box center [1143, 468] width 40 height 23
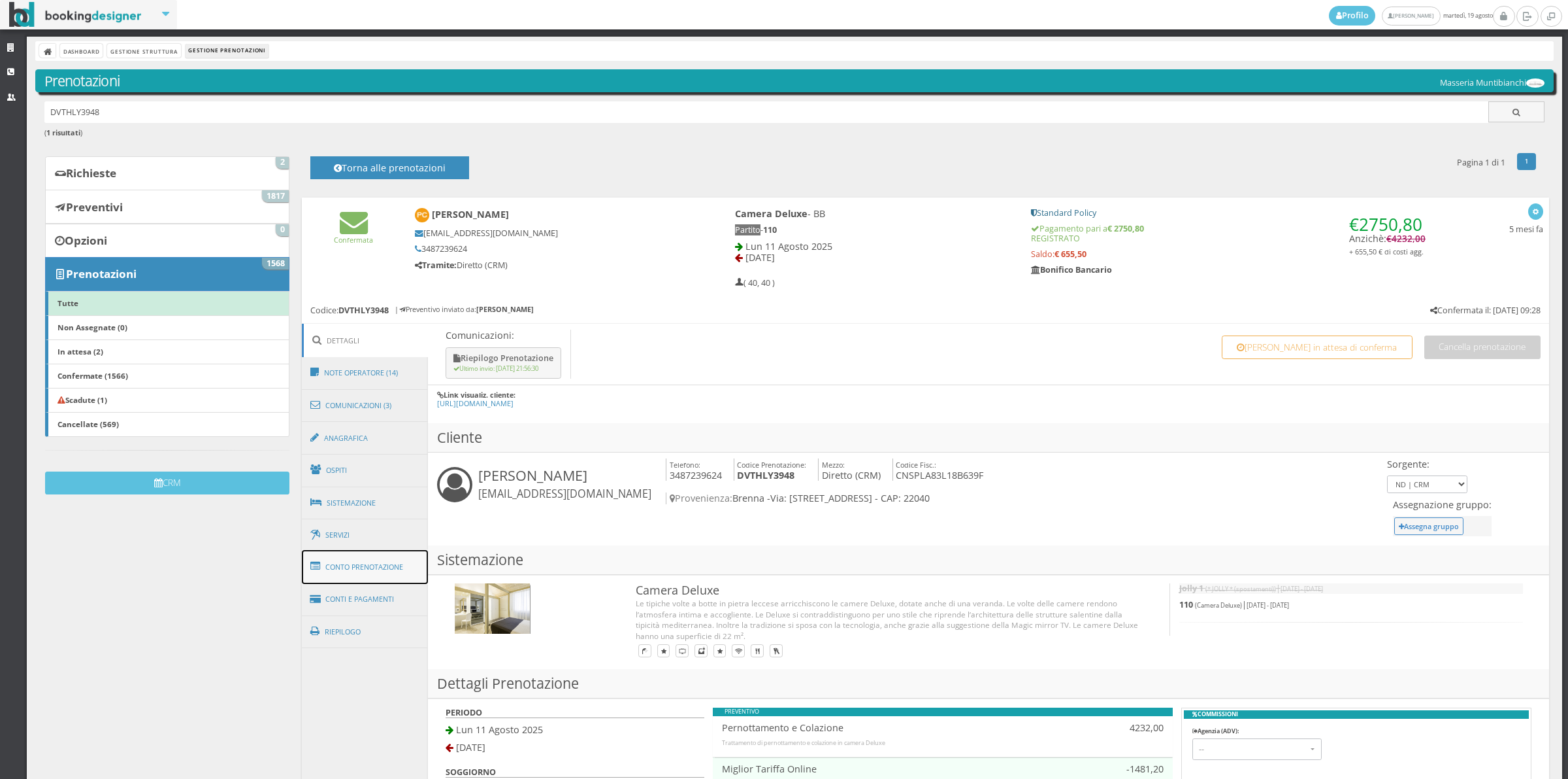
click at [351, 569] on link "Conto Prenotazione" at bounding box center [365, 566] width 126 height 34
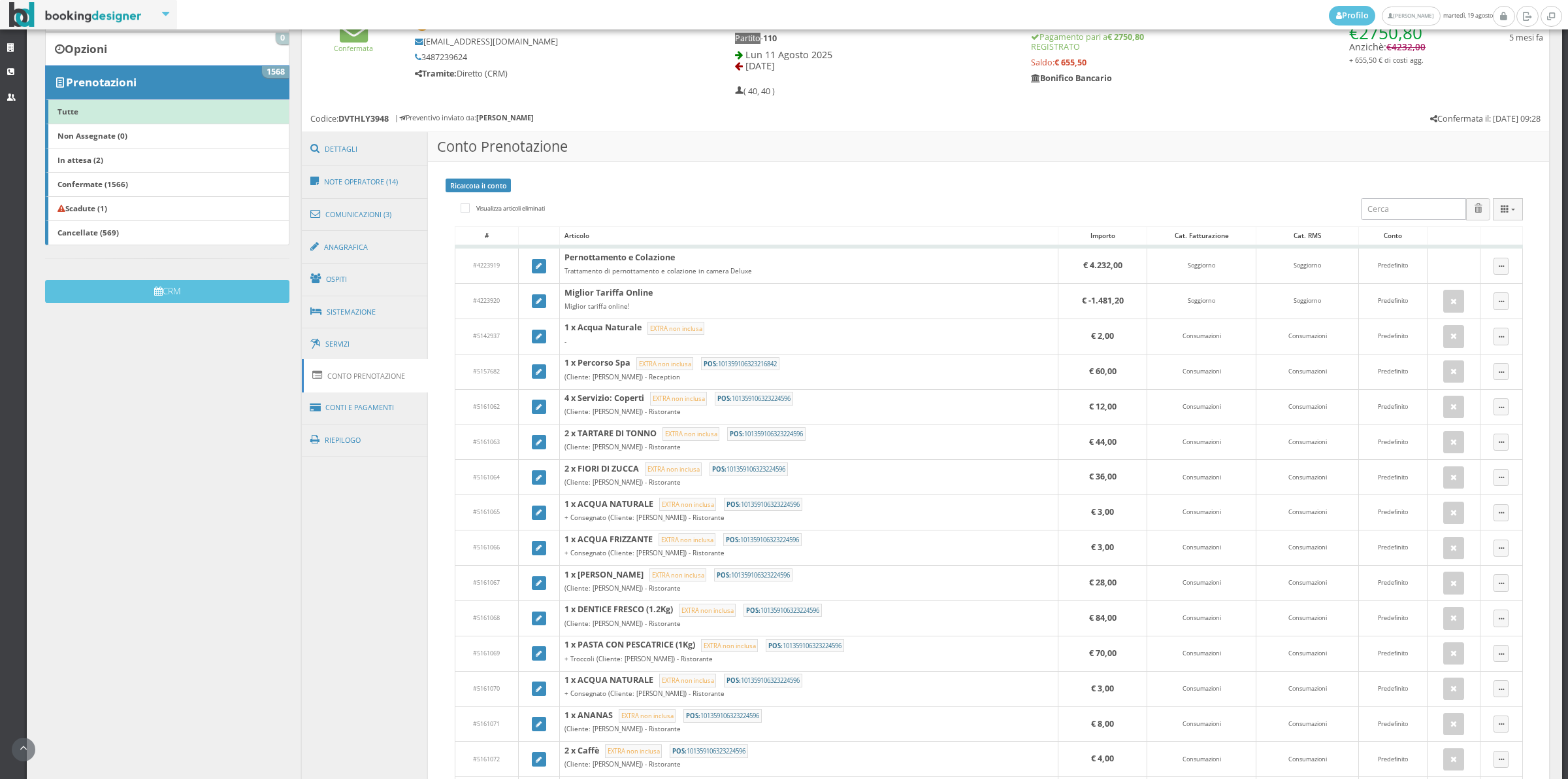
scroll to position [252, 0]
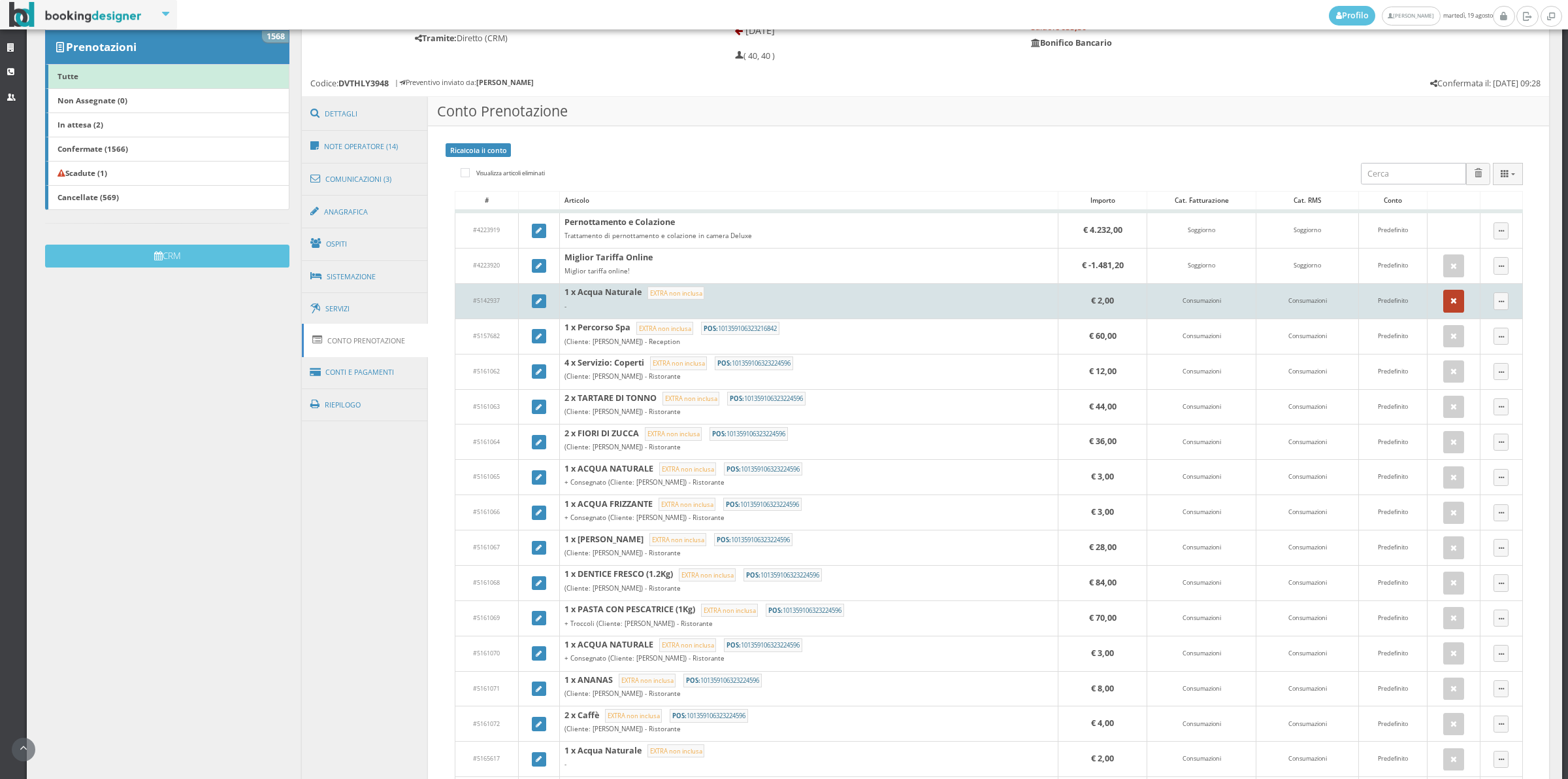
click at [1450, 302] on icon "button" at bounding box center [1453, 301] width 7 height 9
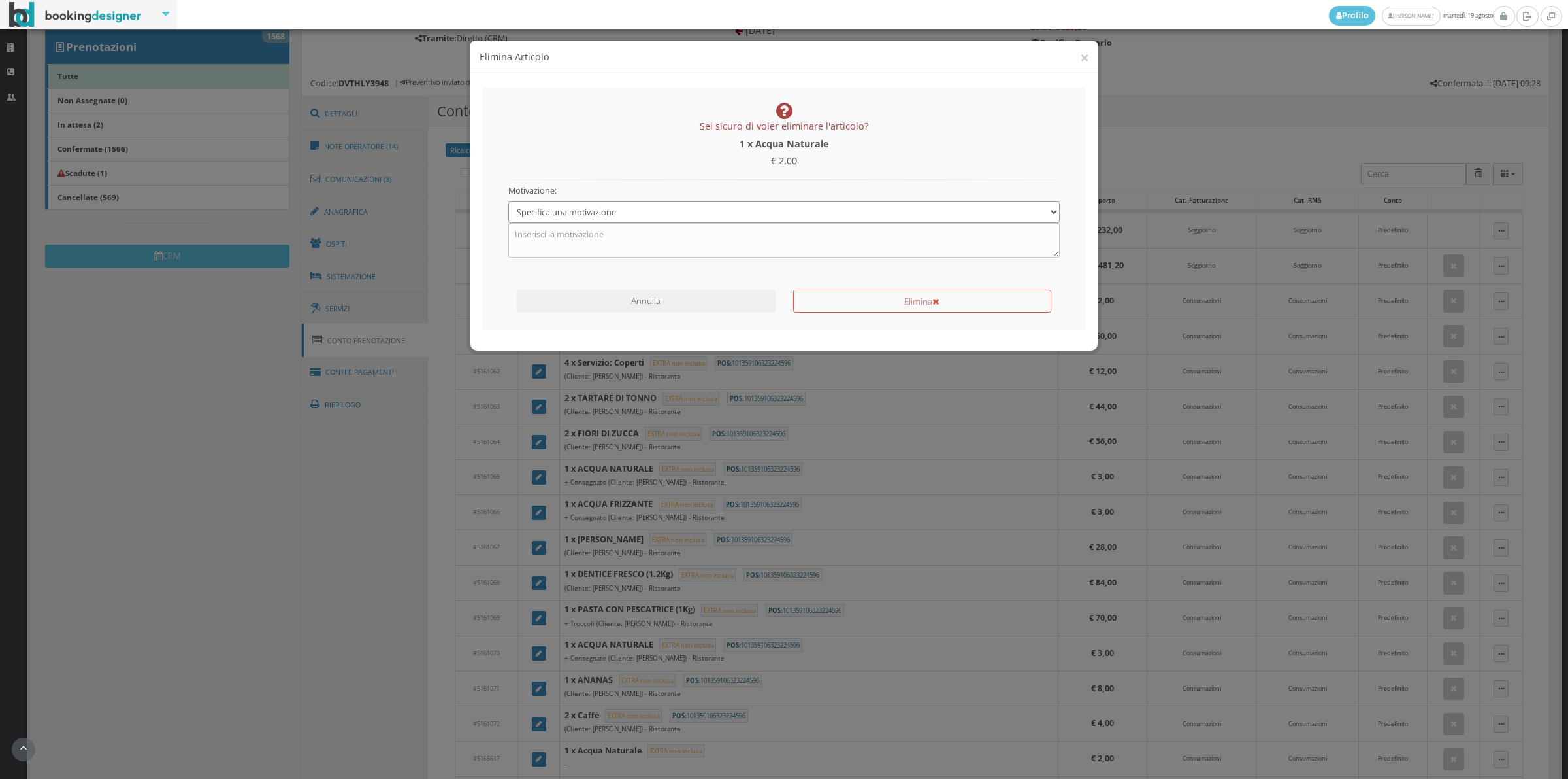
drag, startPoint x: 596, startPoint y: 211, endPoint x: 592, endPoint y: 221, distance: 10.8
click at [596, 211] on select "Specifica una motivazione Errore di inserimento Ricalcolo del conto Il cliente …" at bounding box center [784, 212] width 552 height 22
select select "1"
click at [508, 201] on select "Specifica una motivazione Errore di inserimento Ricalcolo del conto Il cliente …" at bounding box center [784, 212] width 552 height 22
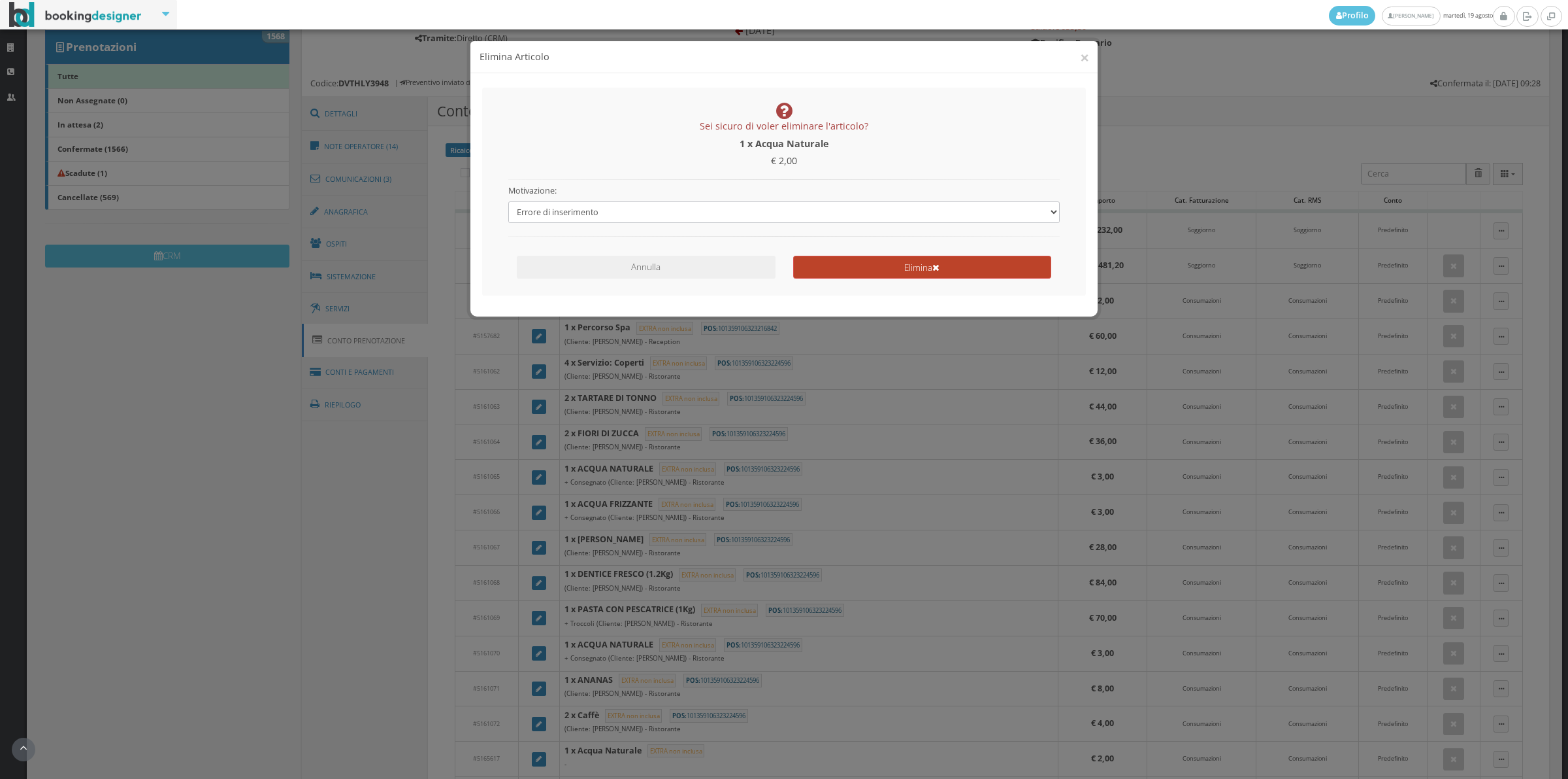
click at [836, 260] on button "Elimina" at bounding box center [922, 267] width 258 height 23
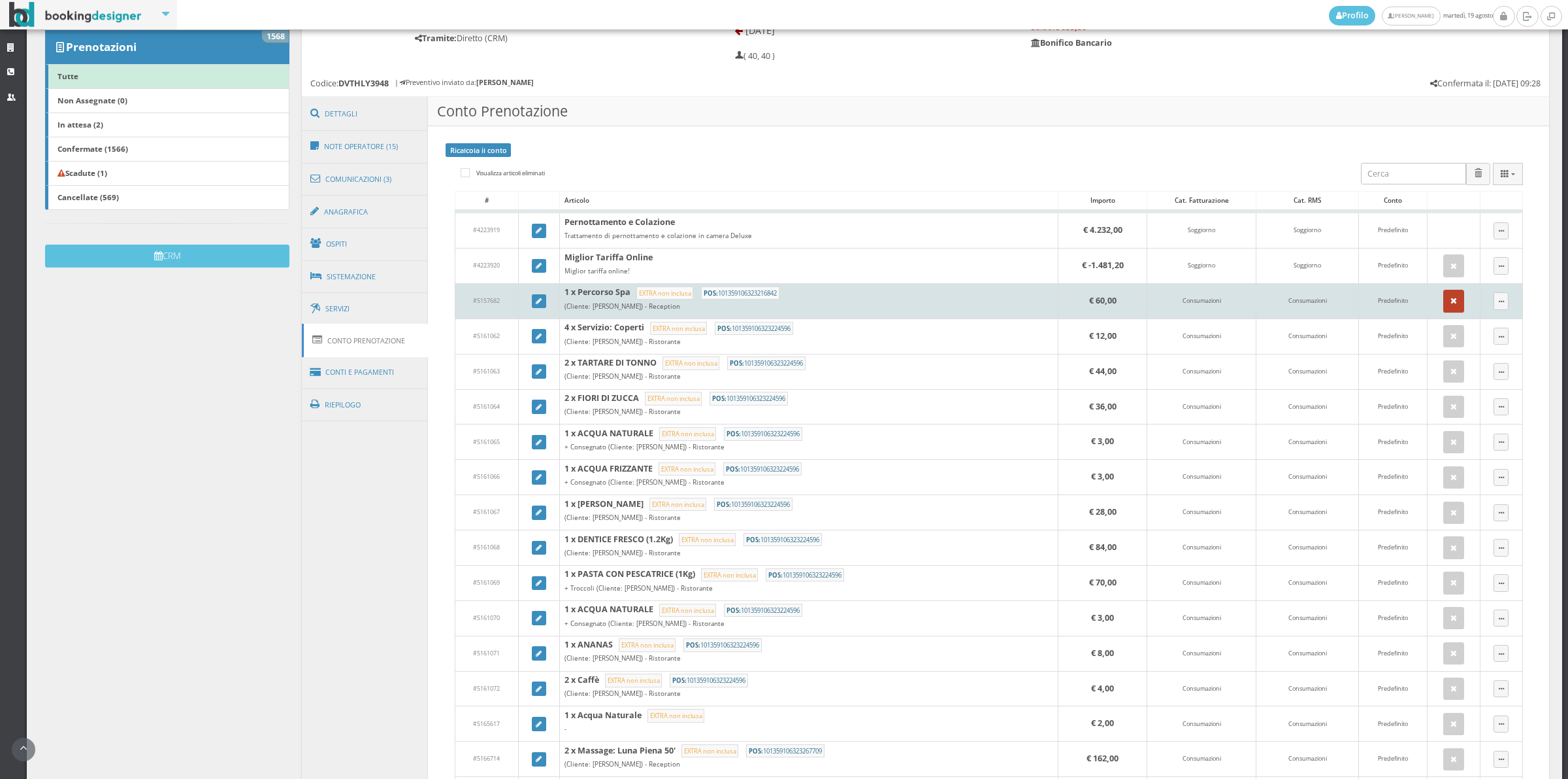
click at [1450, 305] on icon "button" at bounding box center [1453, 301] width 7 height 9
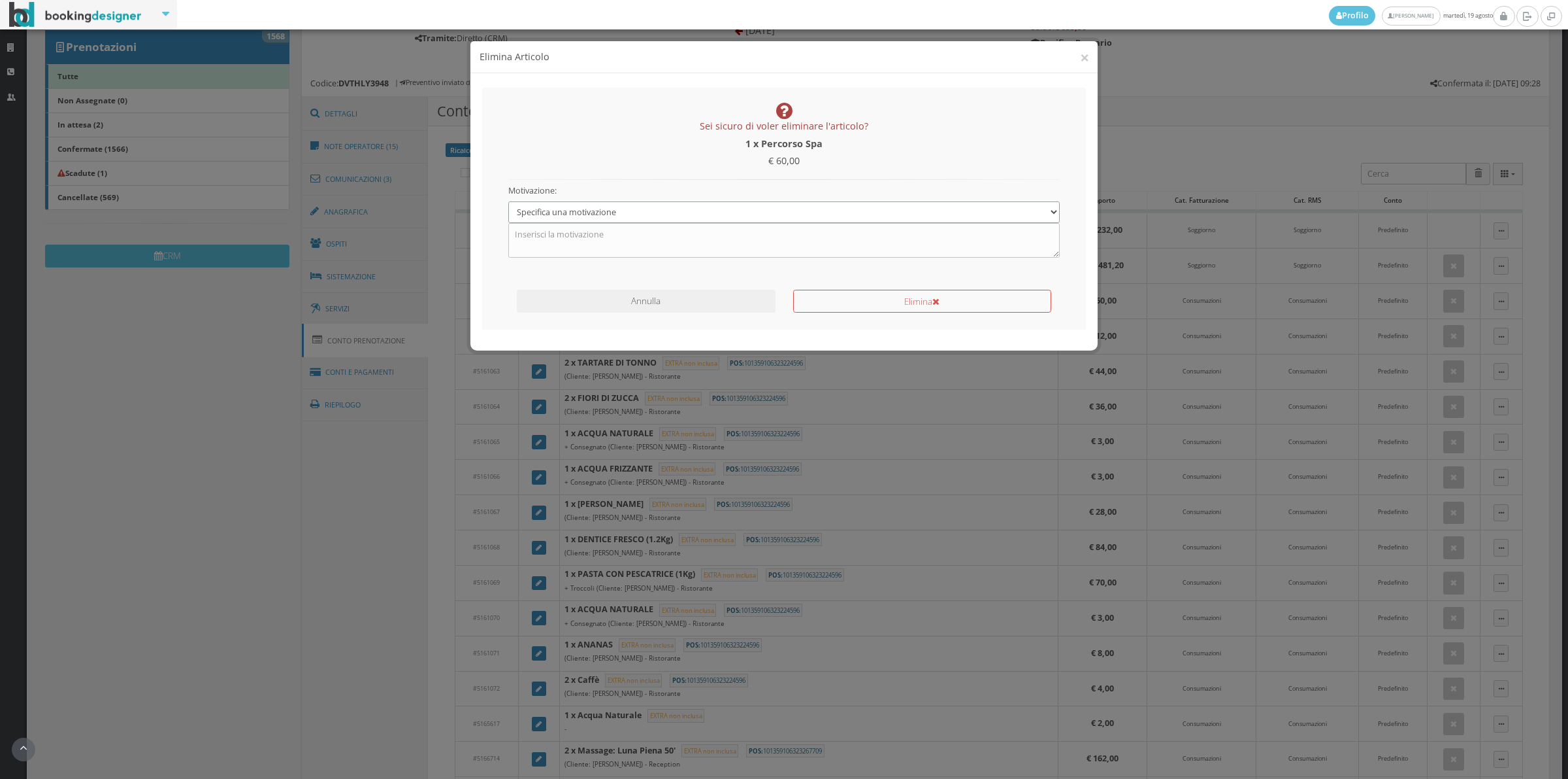
click at [560, 220] on select "Specifica una motivazione Errore di inserimento Ricalcolo del conto Il cliente …" at bounding box center [784, 212] width 552 height 22
select select "1"
click at [508, 201] on select "Specifica una motivazione Errore di inserimento Ricalcolo del conto Il cliente …" at bounding box center [784, 212] width 552 height 22
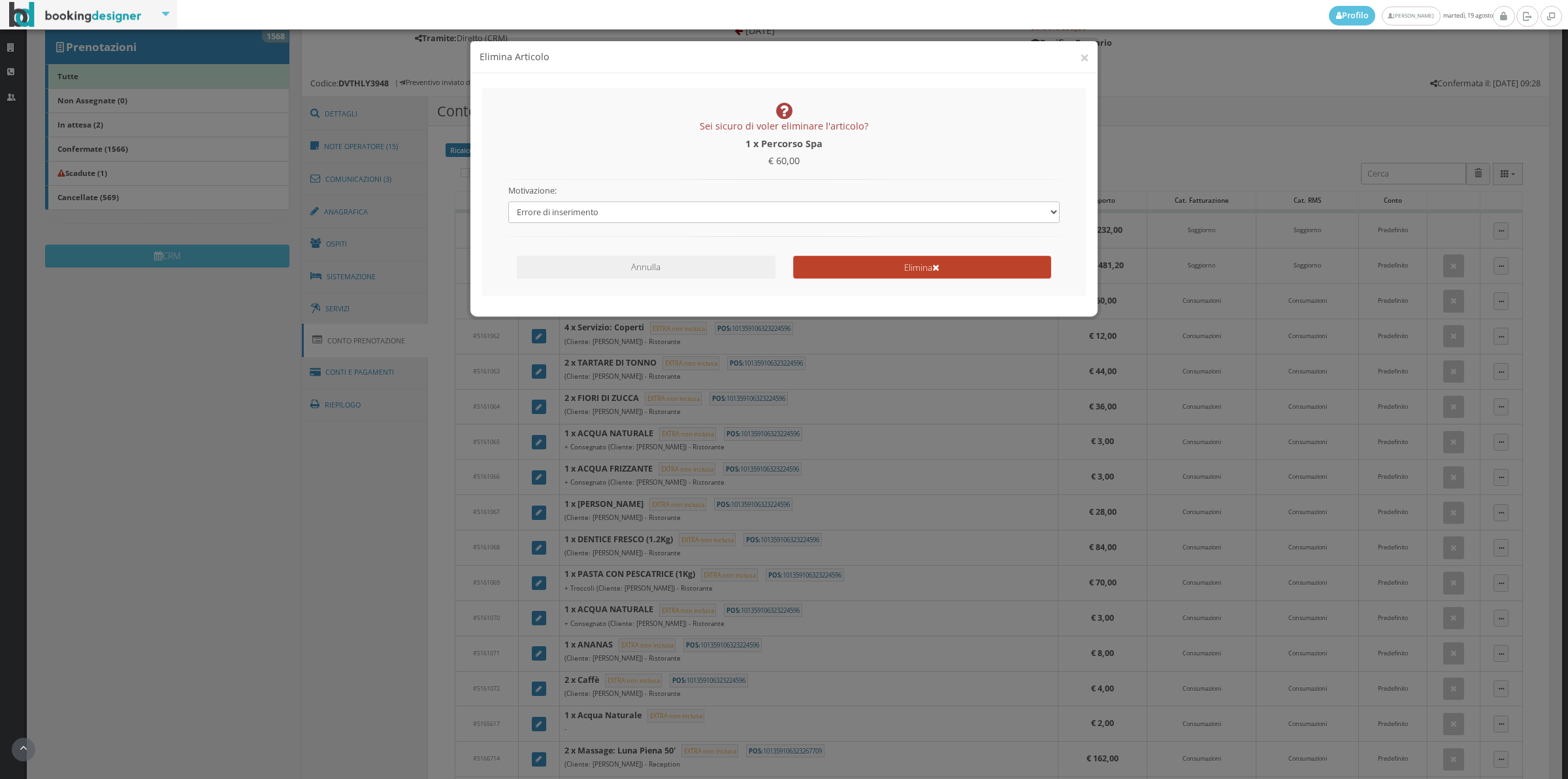
click at [849, 275] on button "Elimina" at bounding box center [922, 267] width 258 height 23
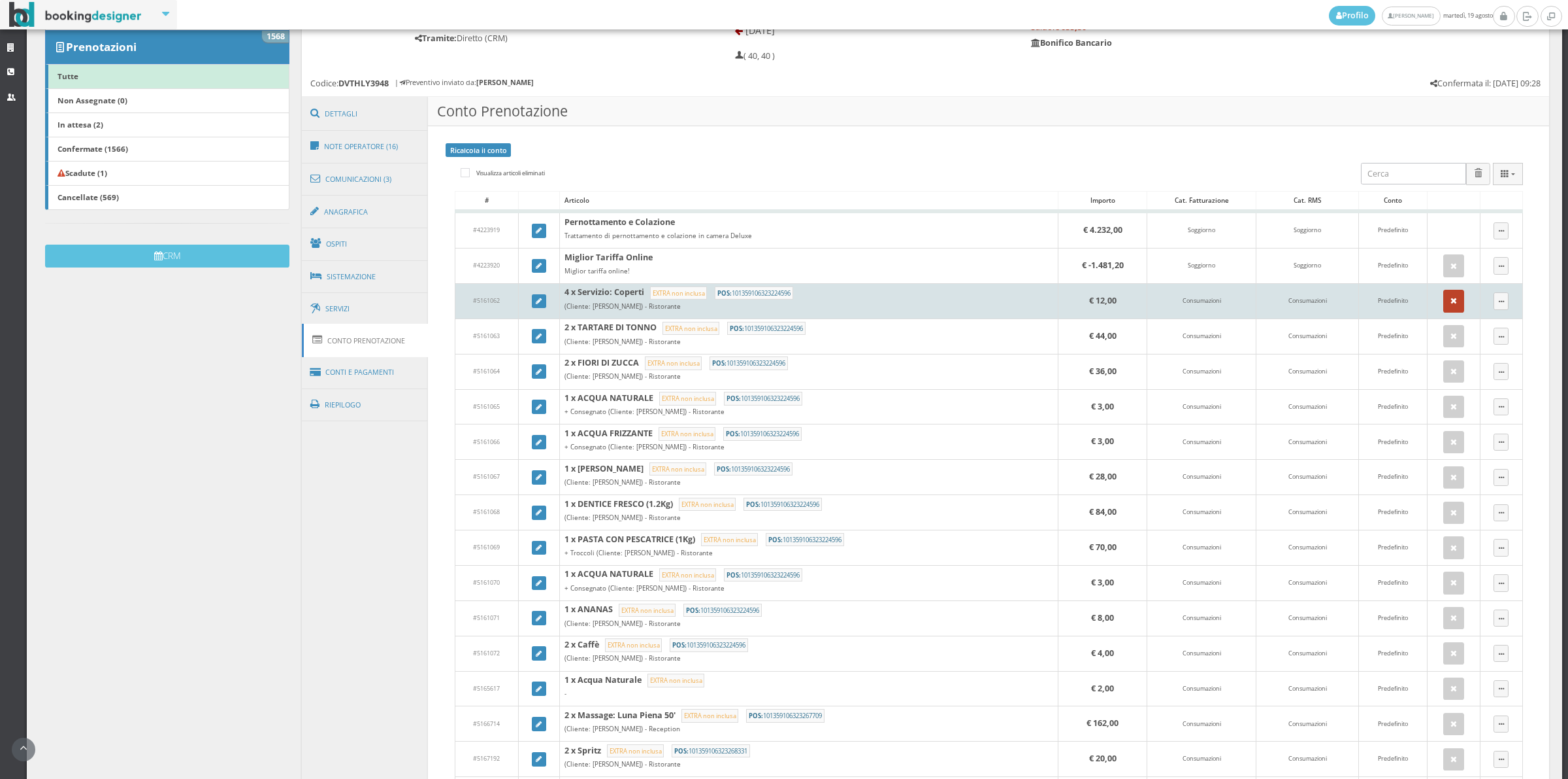
click at [1443, 301] on button "button" at bounding box center [1453, 300] width 21 height 23
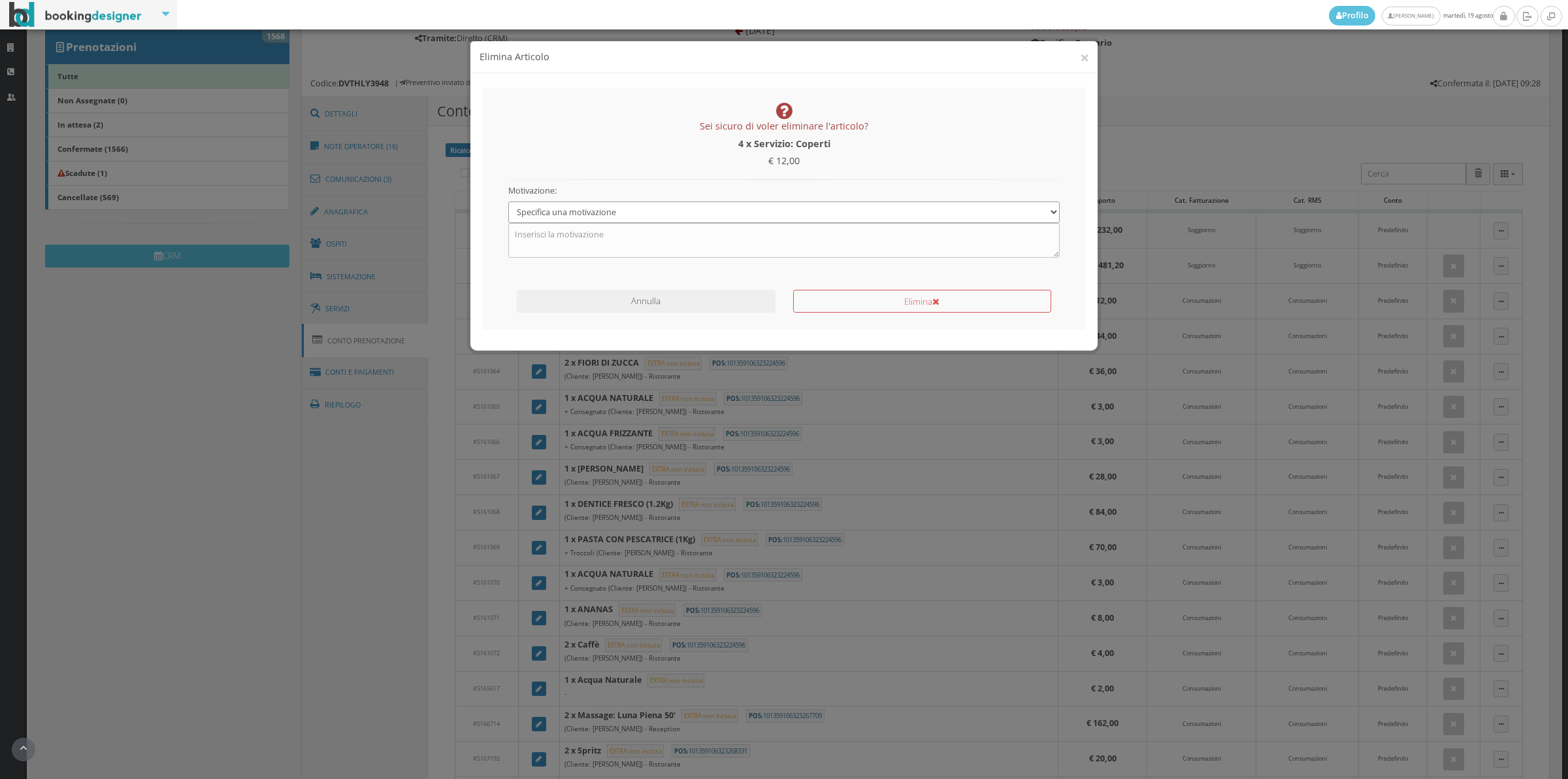
drag, startPoint x: 635, startPoint y: 213, endPoint x: 620, endPoint y: 223, distance: 18.0
click at [635, 213] on select "Specifica una motivazione Errore di inserimento Ricalcolo del conto Il cliente …" at bounding box center [784, 212] width 552 height 22
select select "1"
click at [508, 201] on select "Specifica una motivazione Errore di inserimento Ricalcolo del conto Il cliente …" at bounding box center [784, 212] width 552 height 22
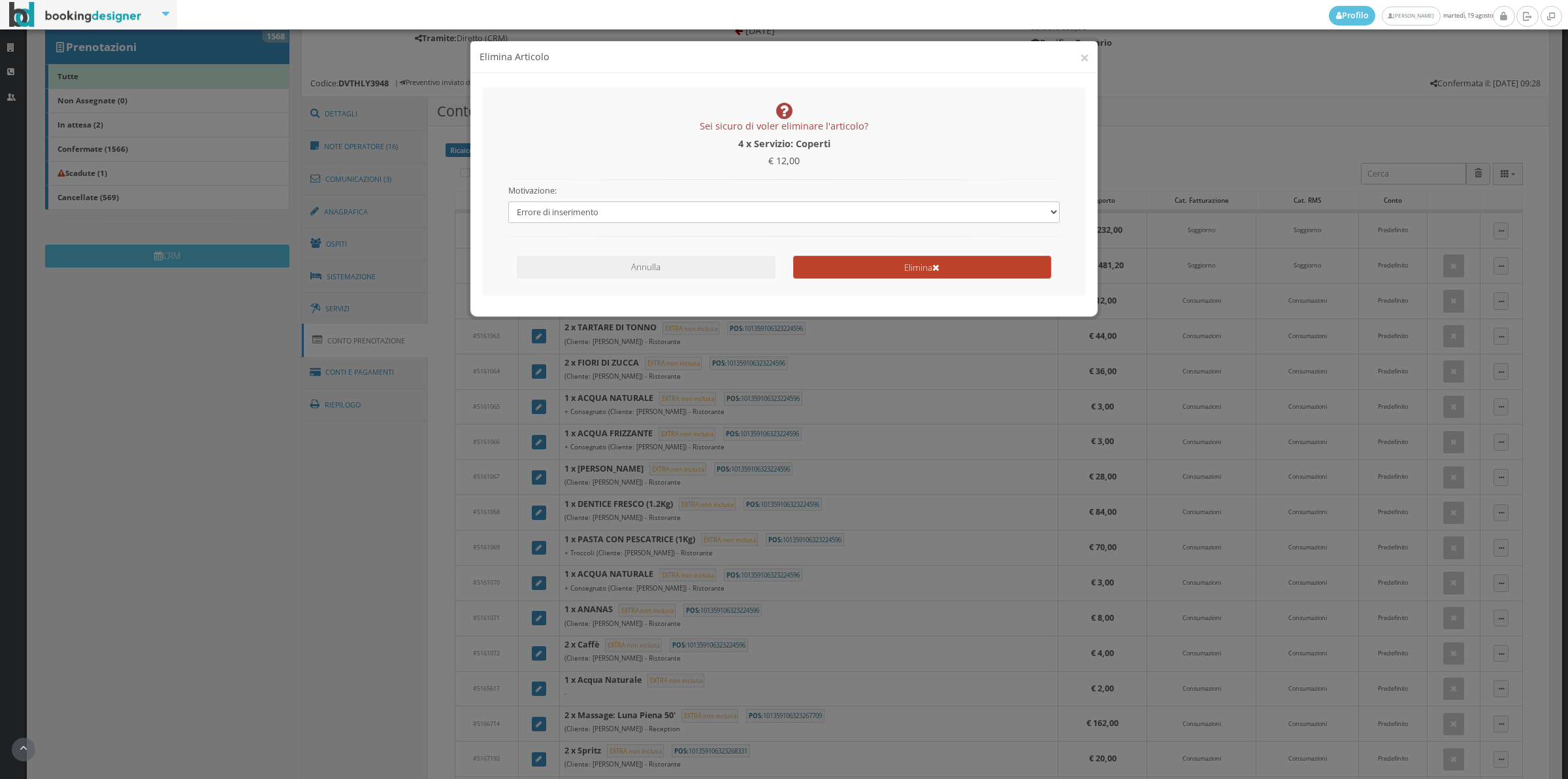
click at [881, 264] on button "Elimina" at bounding box center [922, 267] width 258 height 23
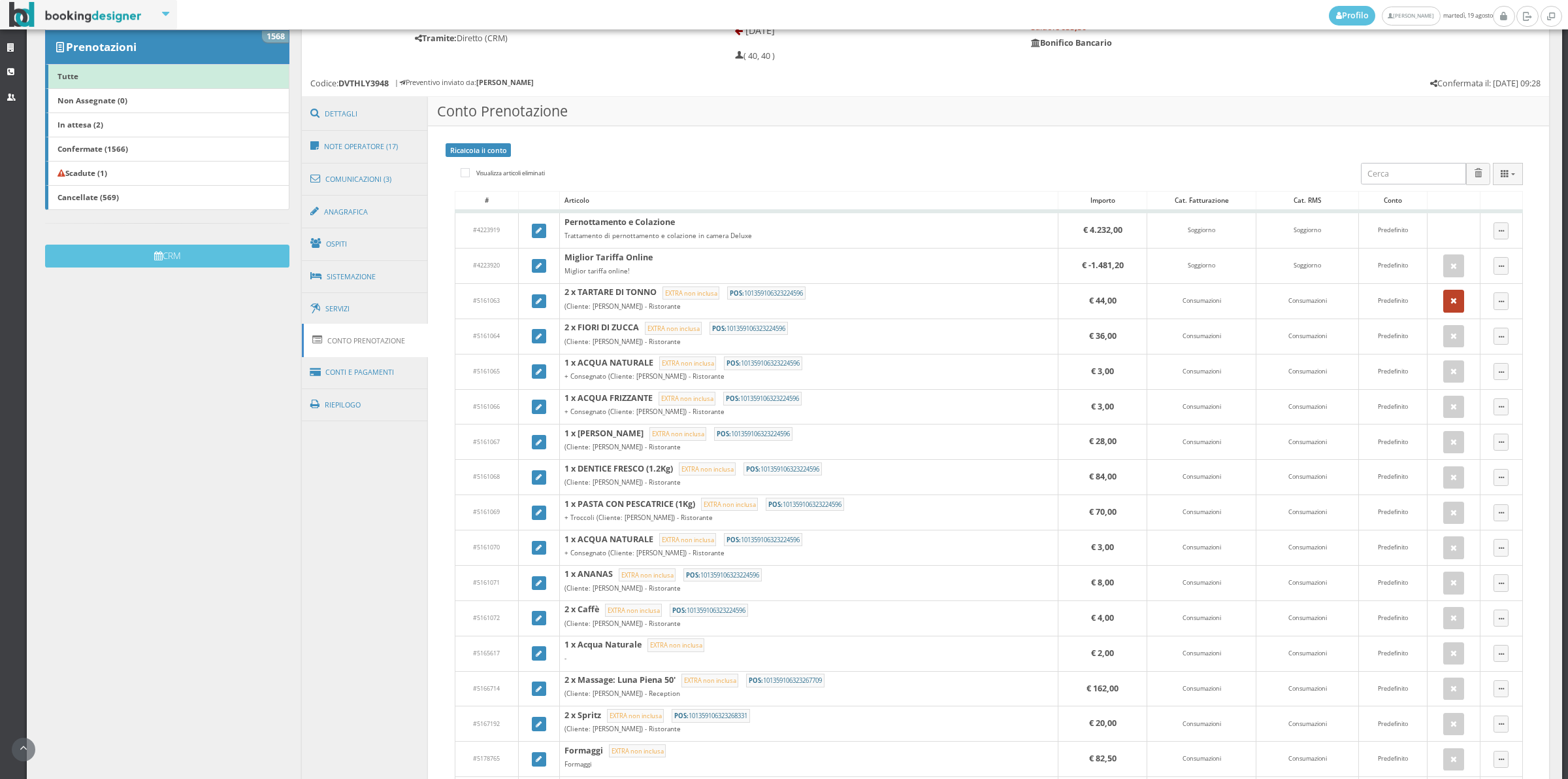
click at [1443, 305] on button "button" at bounding box center [1453, 300] width 21 height 23
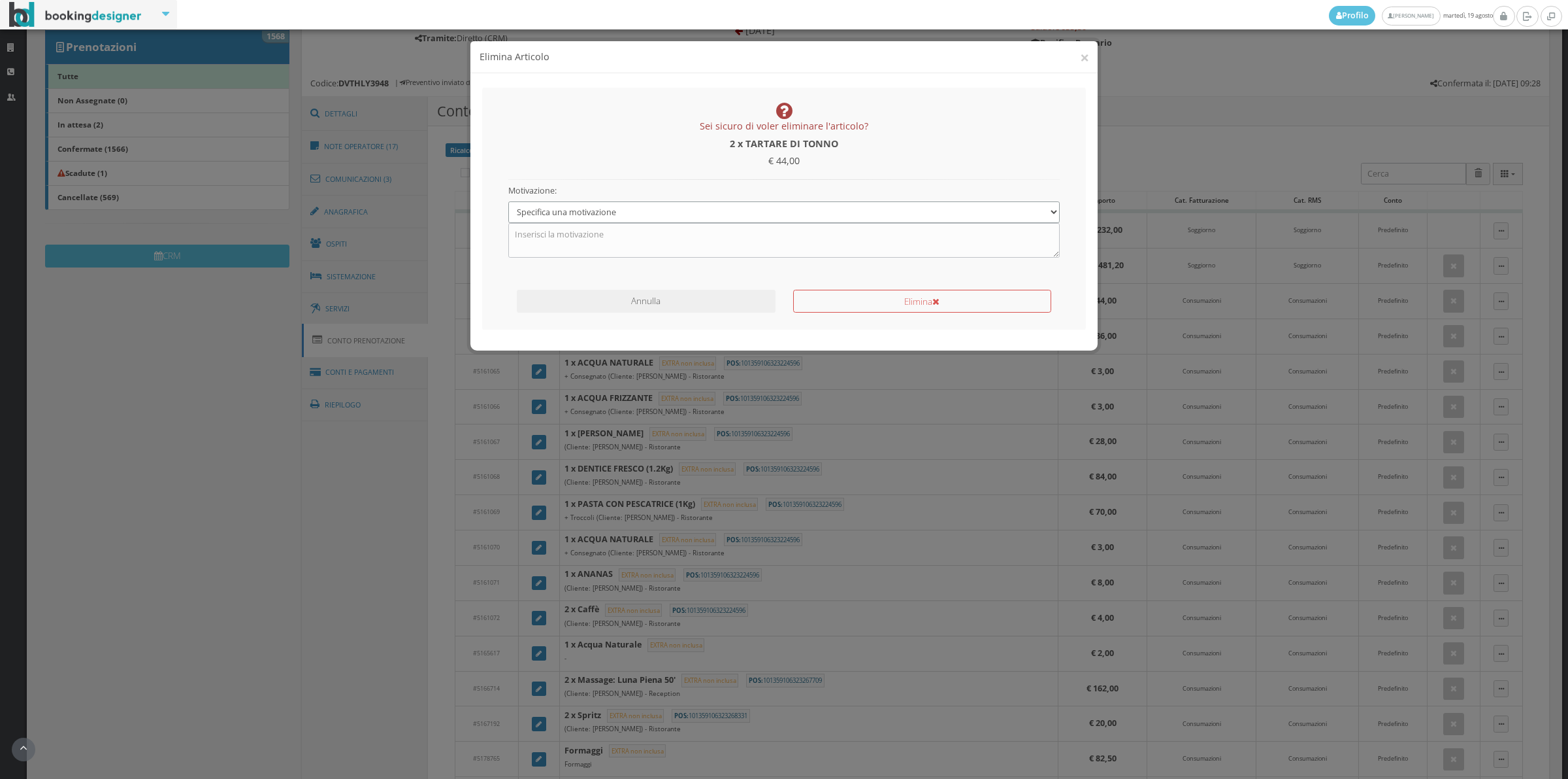
click at [602, 208] on select "Specifica una motivazione Errore di inserimento Ricalcolo del conto Il cliente …" at bounding box center [784, 212] width 552 height 22
select select "1"
click at [508, 201] on select "Specifica una motivazione Errore di inserimento Ricalcolo del conto Il cliente …" at bounding box center [784, 212] width 552 height 22
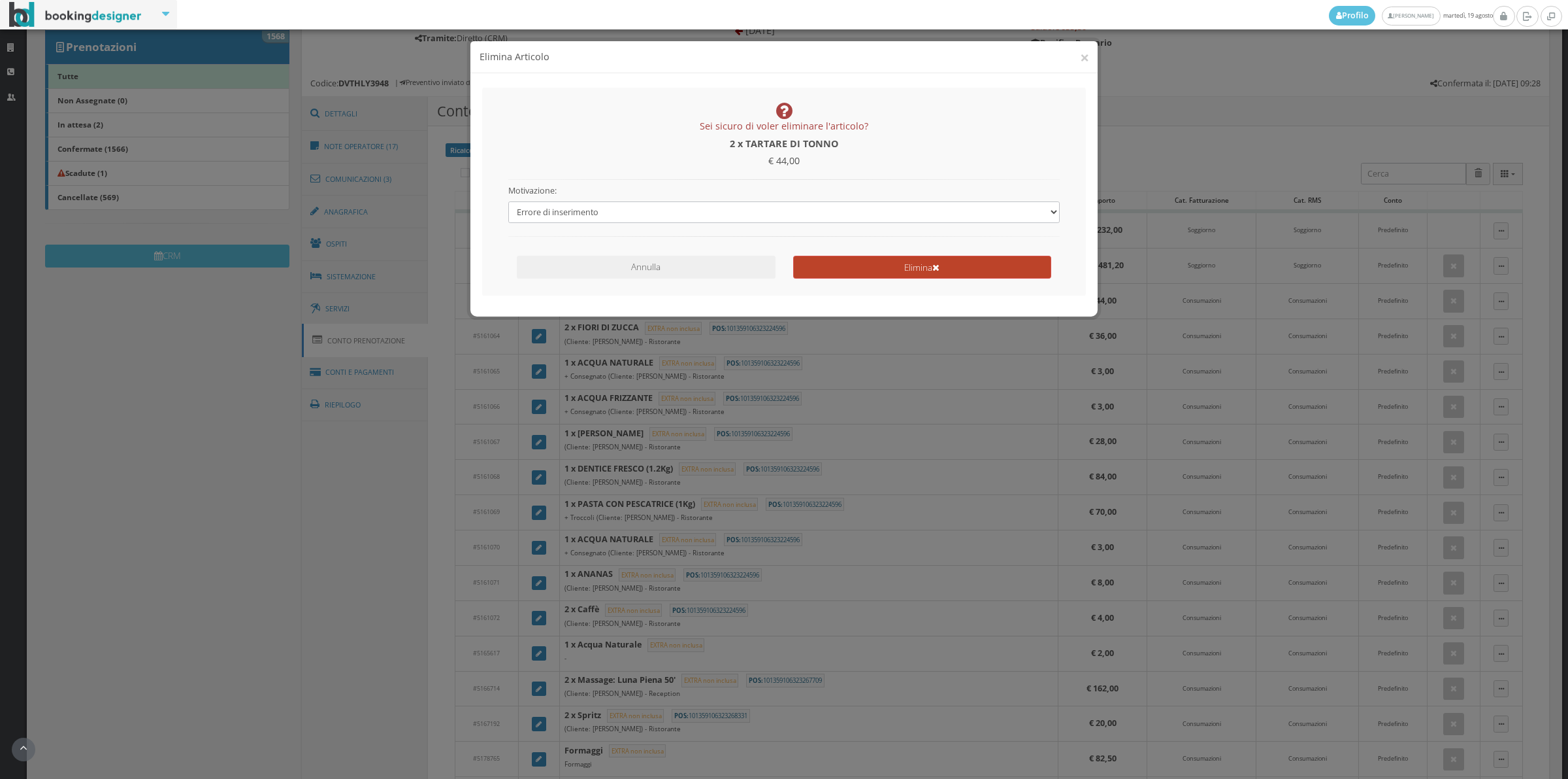
click at [846, 270] on button "Elimina" at bounding box center [922, 267] width 258 height 23
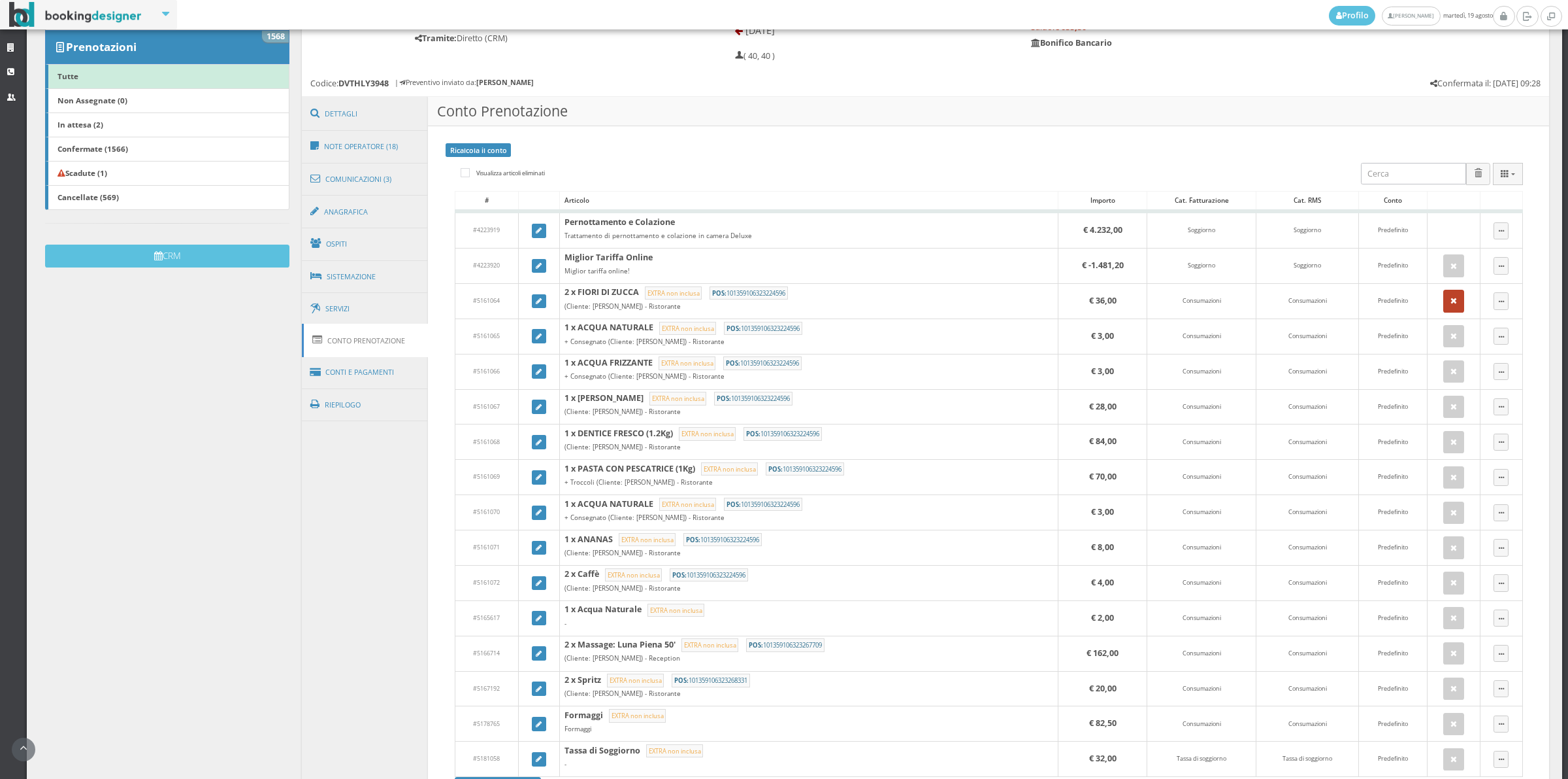
click at [1450, 305] on icon "button" at bounding box center [1453, 301] width 7 height 9
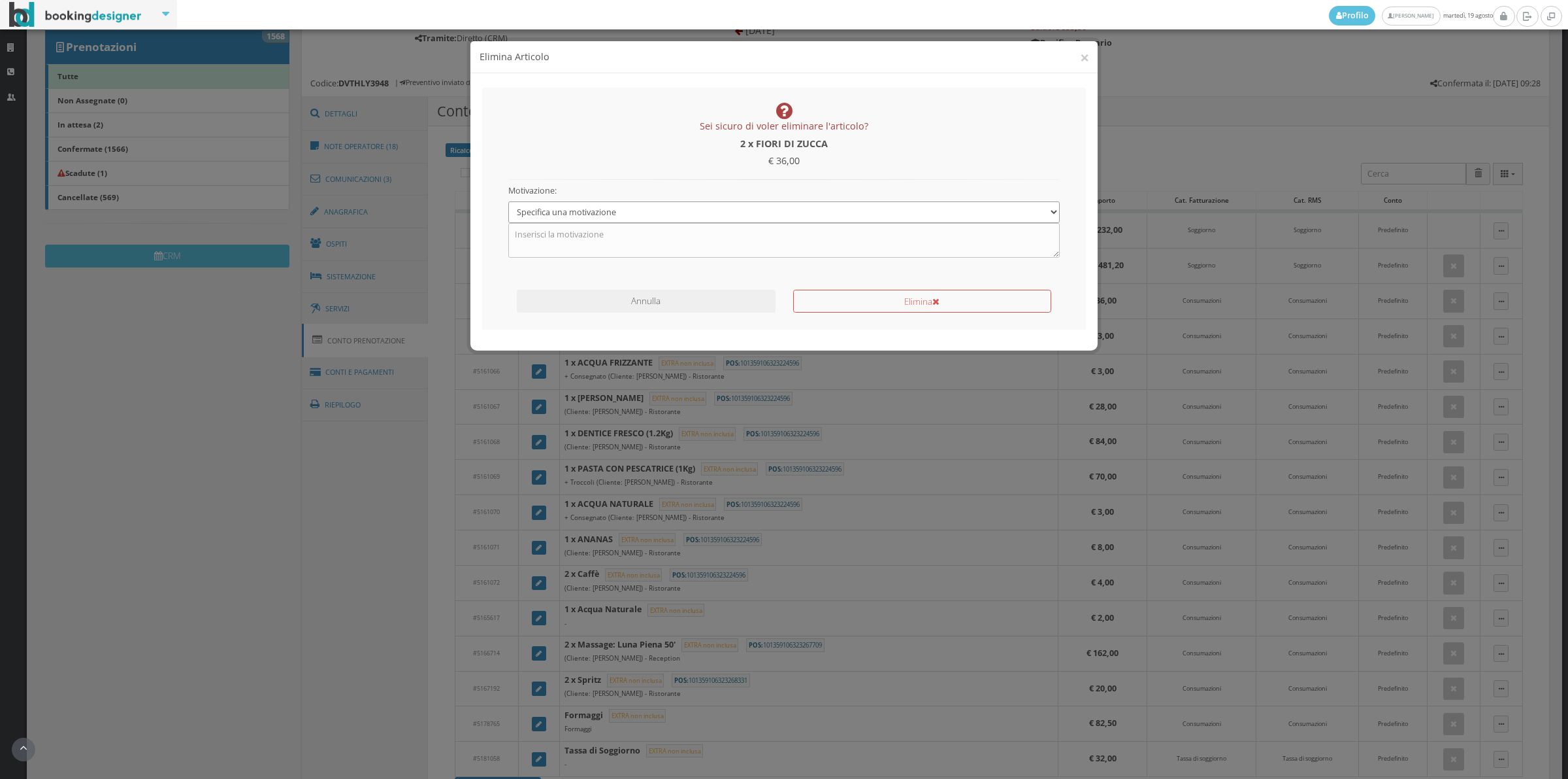
click at [590, 214] on select "Specifica una motivazione Errore di inserimento Ricalcolo del conto Il cliente …" at bounding box center [784, 212] width 552 height 22
select select "1"
click at [508, 201] on select "Specifica una motivazione Errore di inserimento Ricalcolo del conto Il cliente …" at bounding box center [784, 212] width 552 height 22
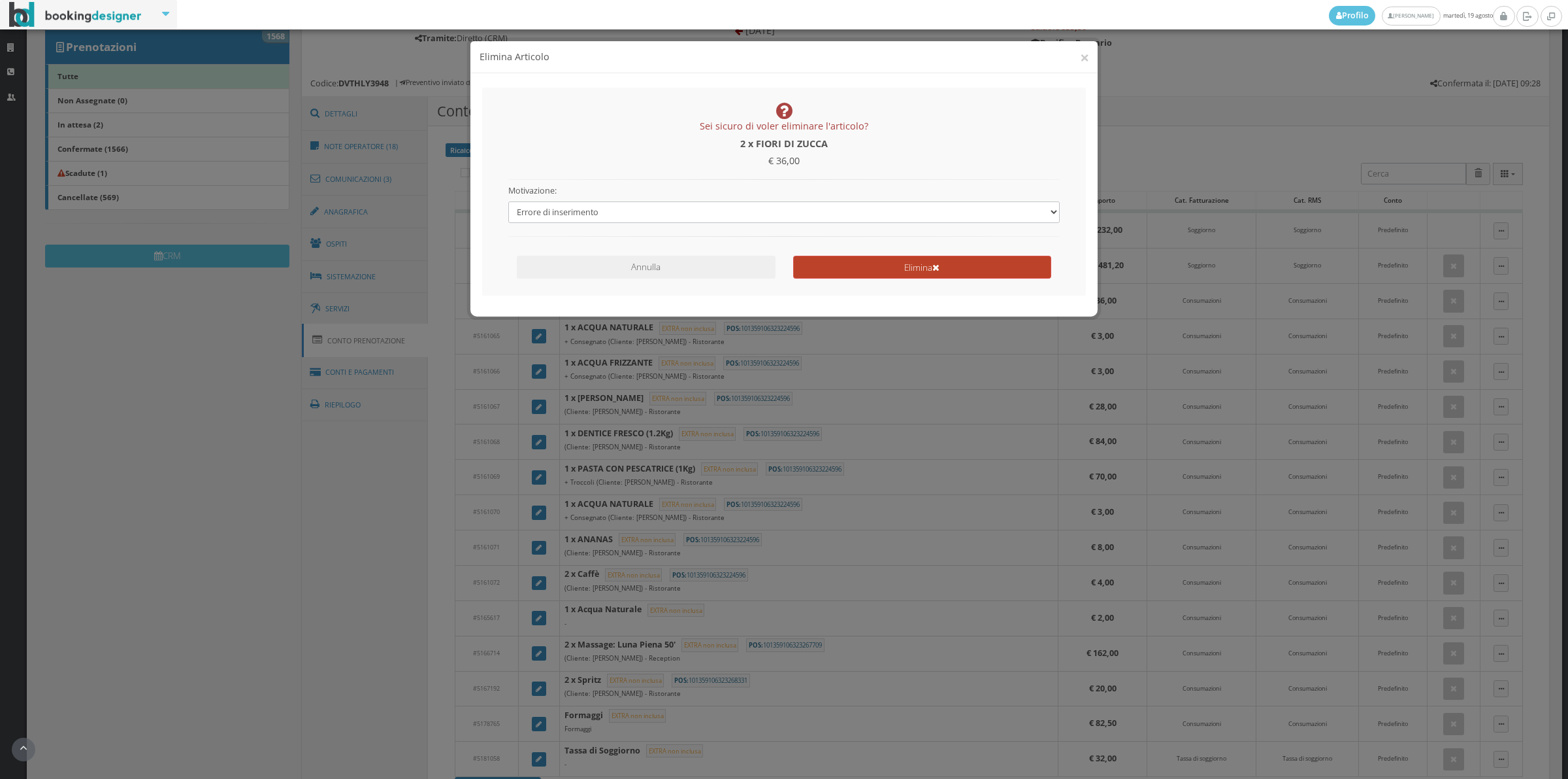
click at [864, 268] on button "Elimina" at bounding box center [922, 267] width 258 height 23
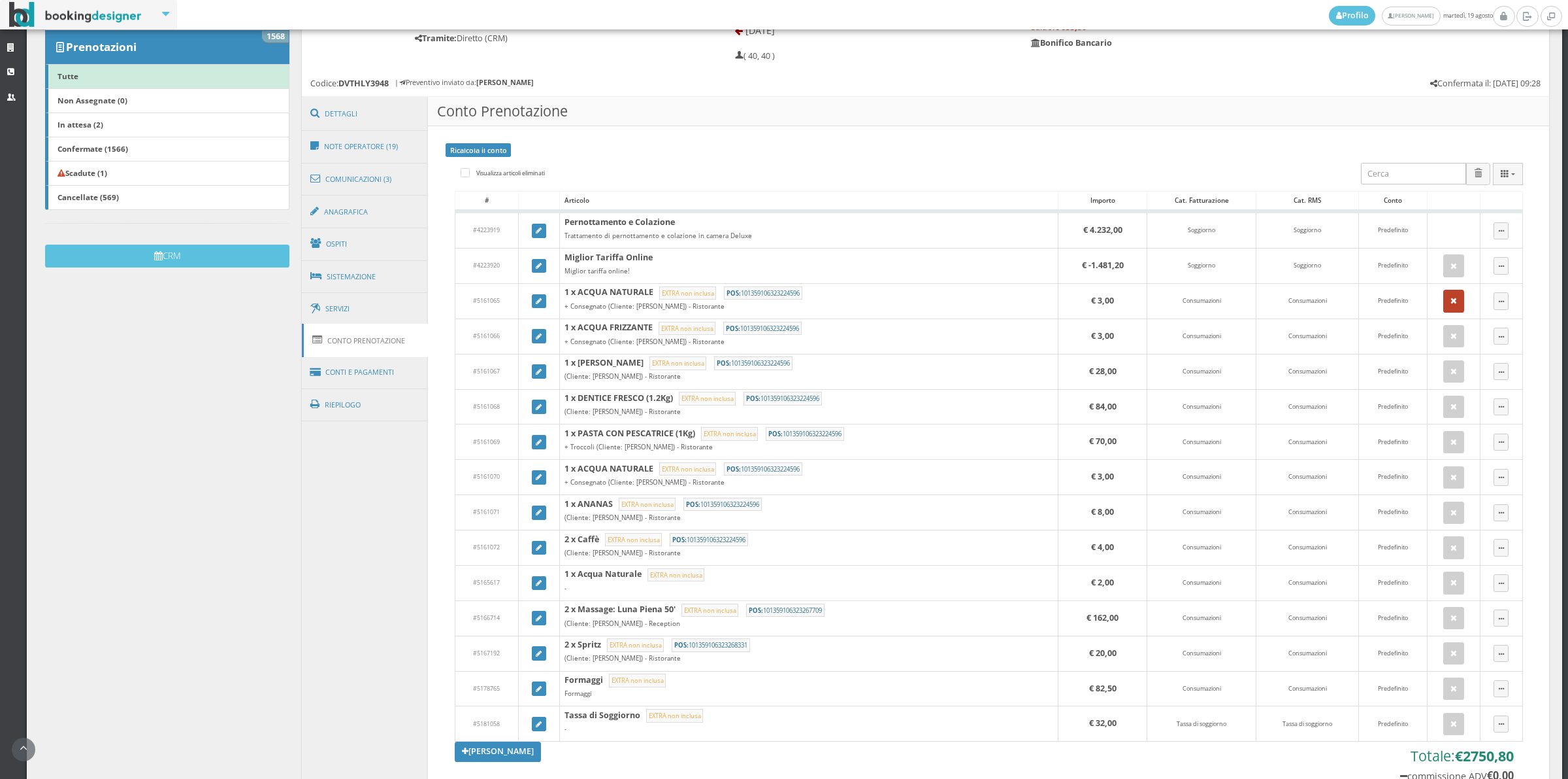
click at [1450, 301] on icon "button" at bounding box center [1453, 301] width 7 height 9
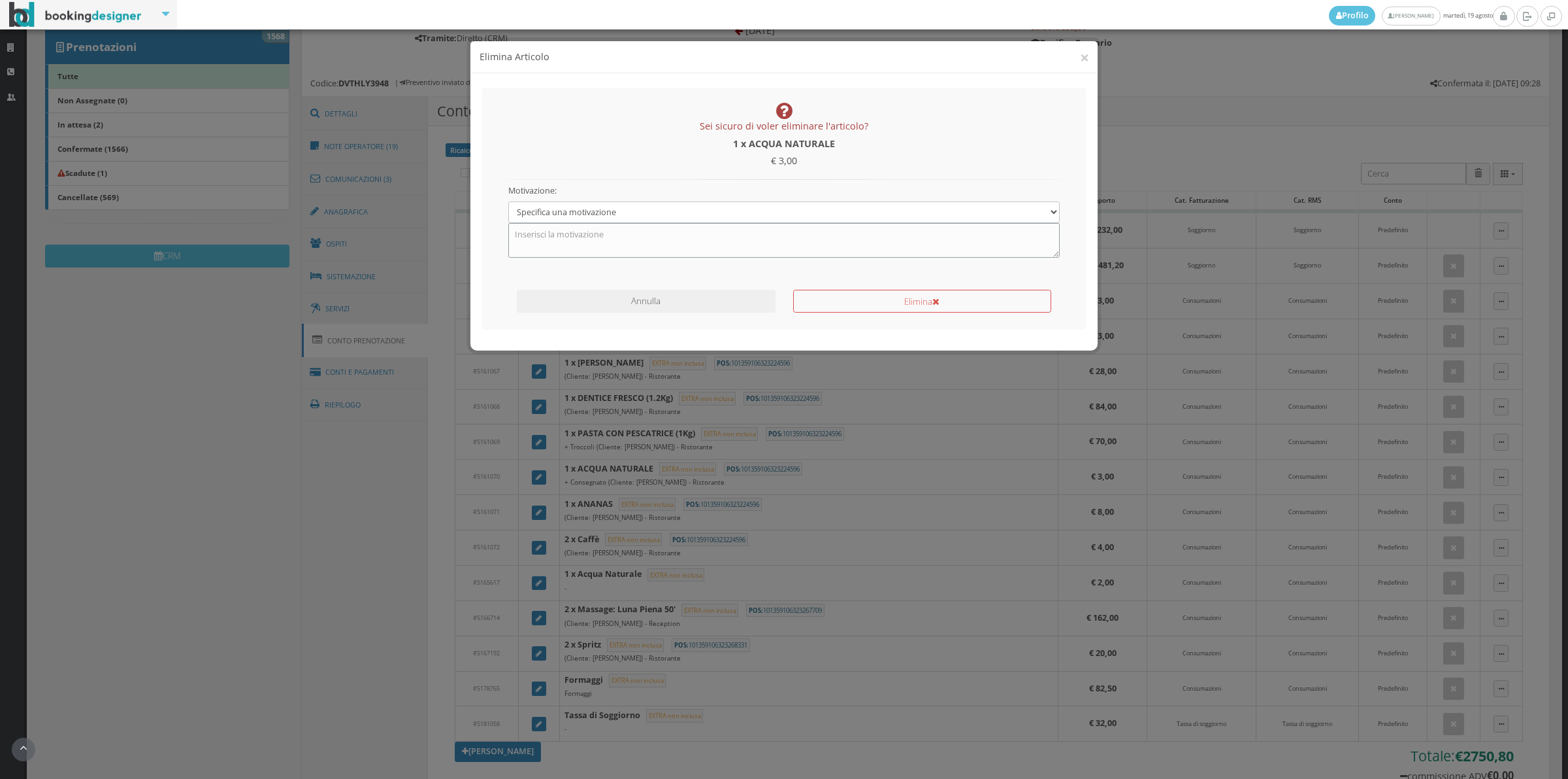
click at [543, 226] on textarea at bounding box center [784, 239] width 552 height 34
click at [557, 211] on select "Specifica una motivazione Errore di inserimento Ricalcolo del conto Il cliente …" at bounding box center [784, 212] width 552 height 22
select select "1"
click at [508, 201] on select "Specifica una motivazione Errore di inserimento Ricalcolo del conto Il cliente …" at bounding box center [784, 212] width 552 height 22
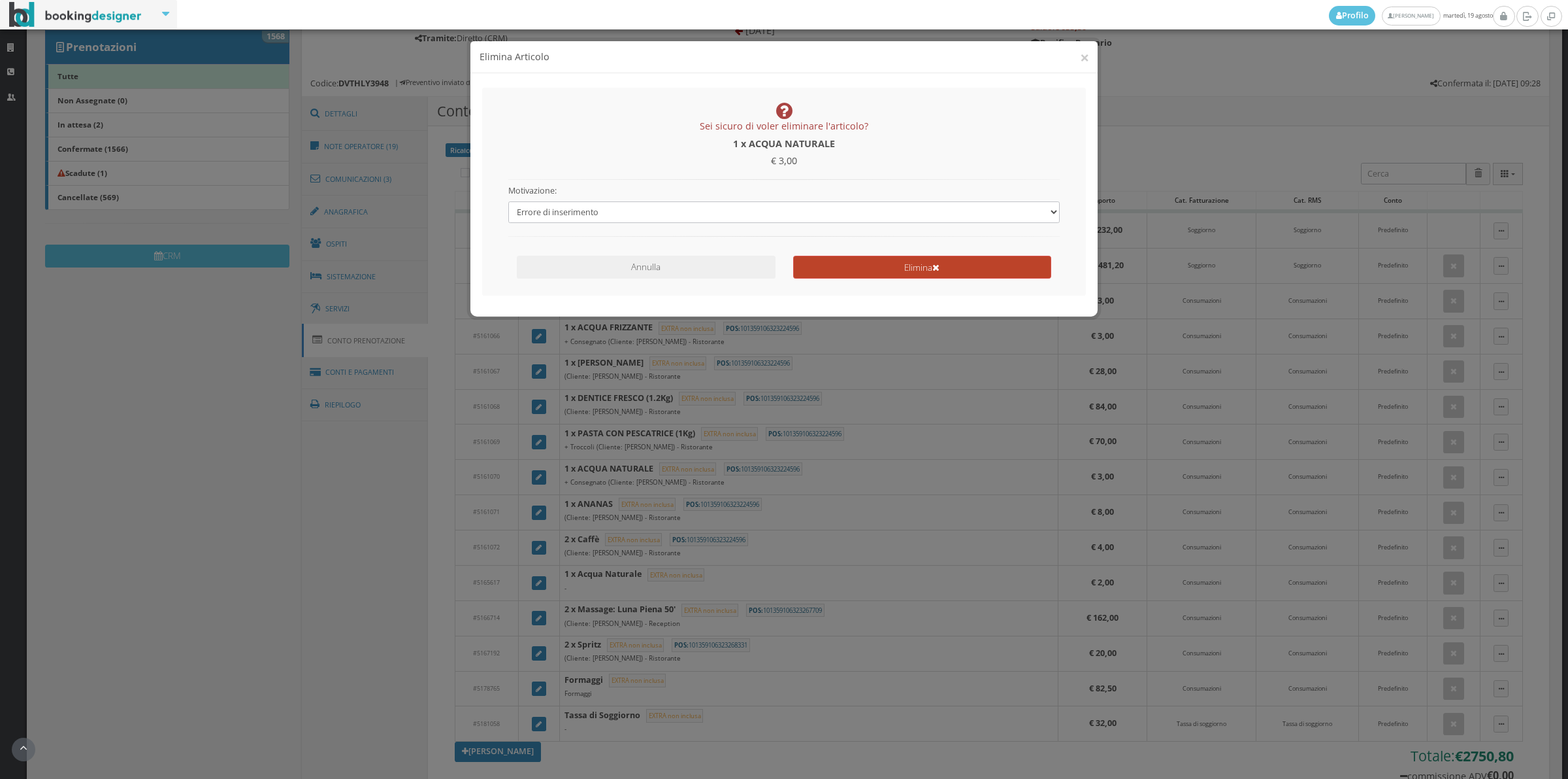
click at [846, 260] on button "Elimina" at bounding box center [922, 267] width 258 height 23
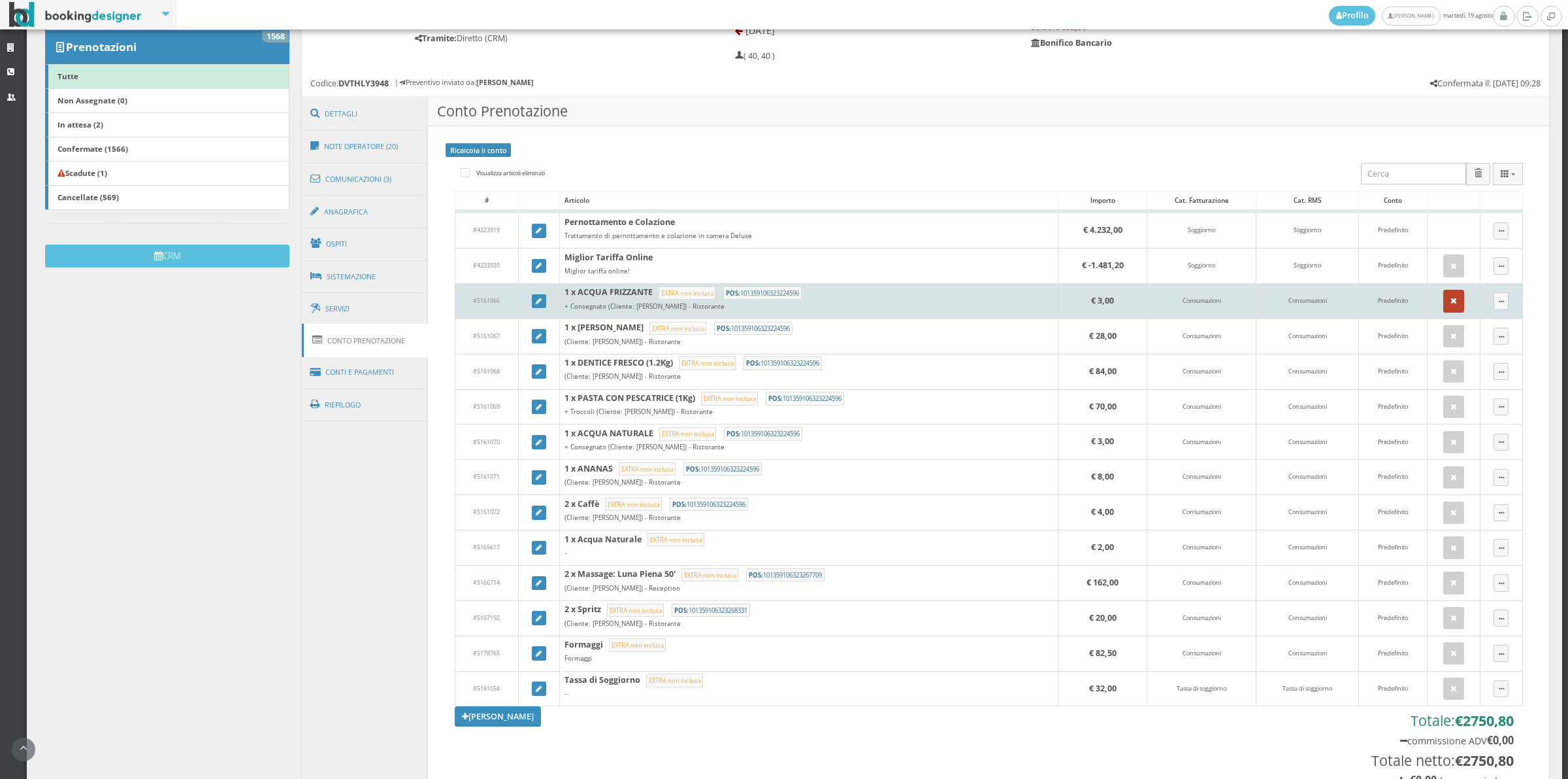
click at [1450, 299] on icon "button" at bounding box center [1453, 301] width 7 height 9
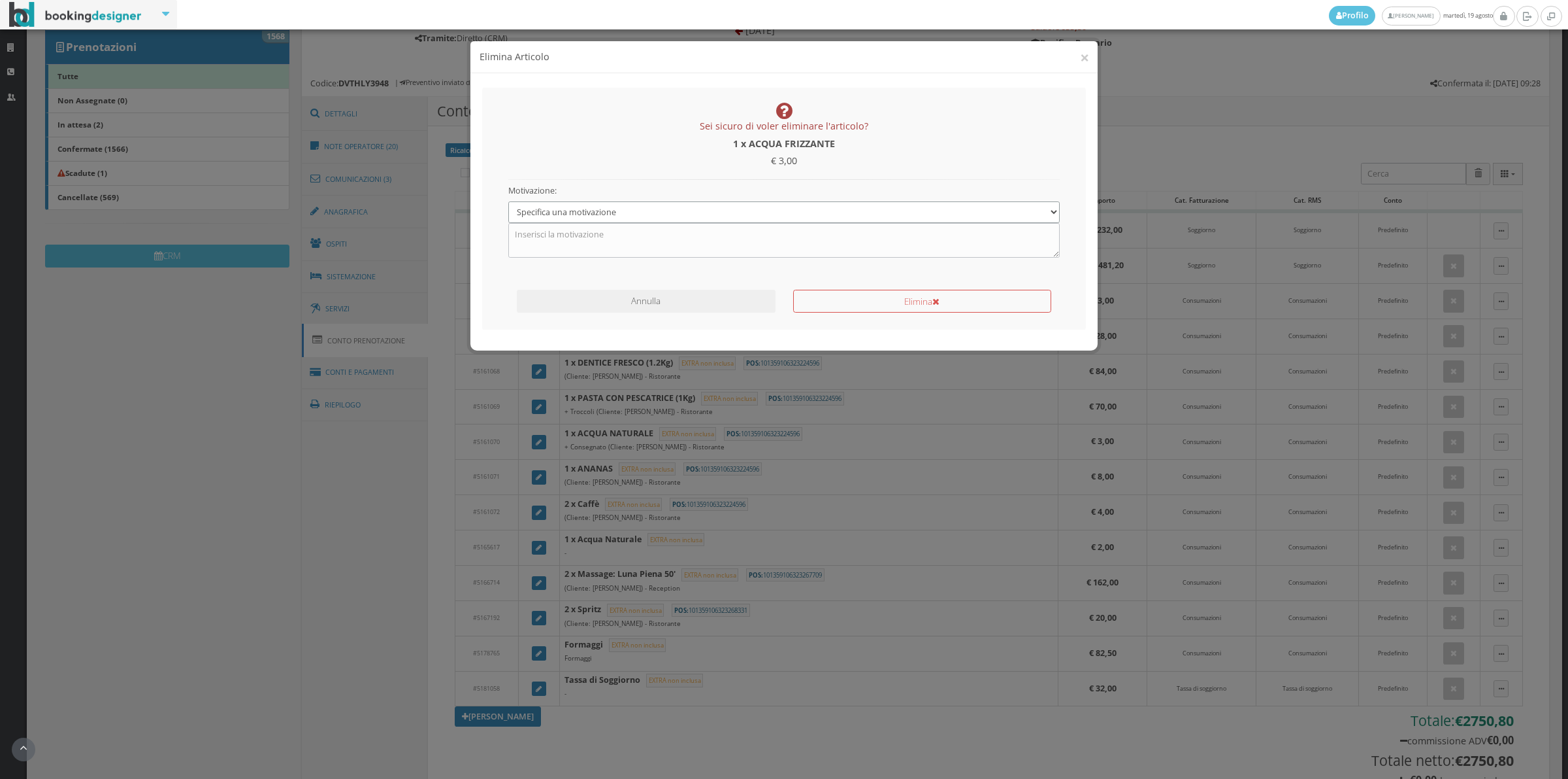
drag, startPoint x: 588, startPoint y: 209, endPoint x: 582, endPoint y: 221, distance: 13.4
click at [588, 209] on select "Specifica una motivazione Errore di inserimento Ricalcolo del conto Il cliente …" at bounding box center [784, 212] width 552 height 22
select select "1"
click at [508, 201] on select "Specifica una motivazione Errore di inserimento Ricalcolo del conto Il cliente …" at bounding box center [784, 212] width 552 height 22
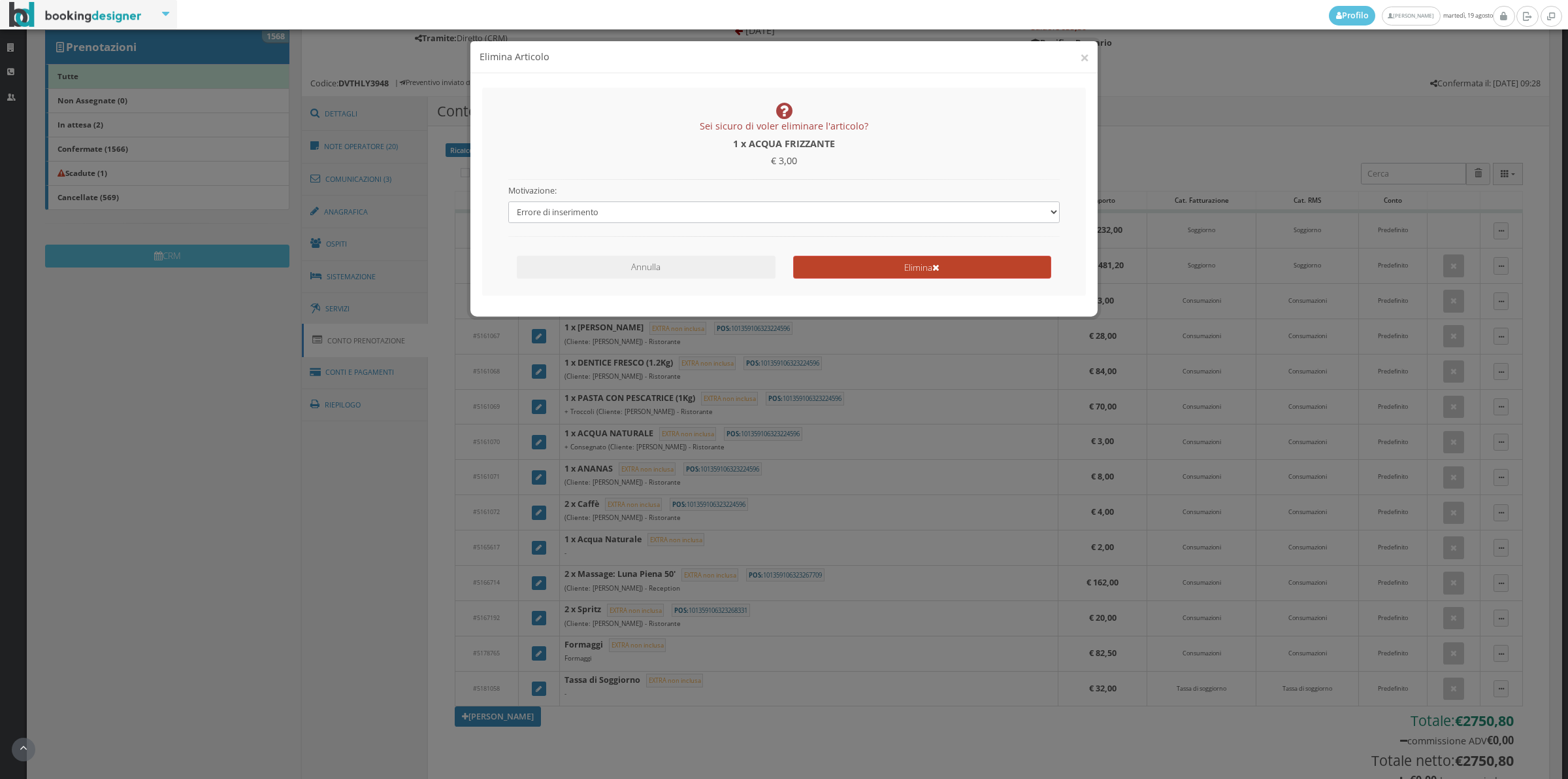
click at [840, 263] on button "Elimina" at bounding box center [922, 267] width 258 height 23
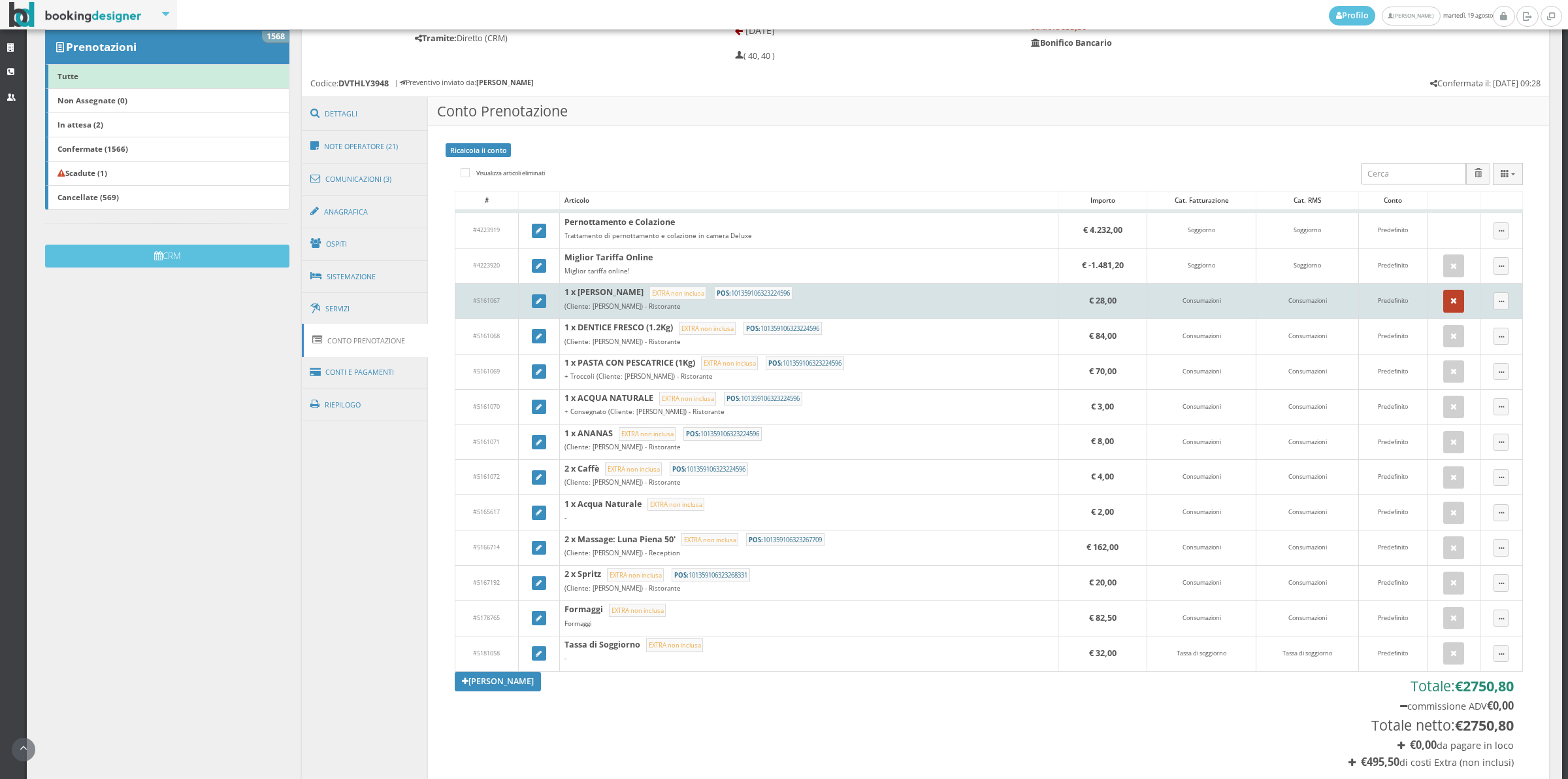
click at [1450, 305] on icon "button" at bounding box center [1453, 301] width 7 height 9
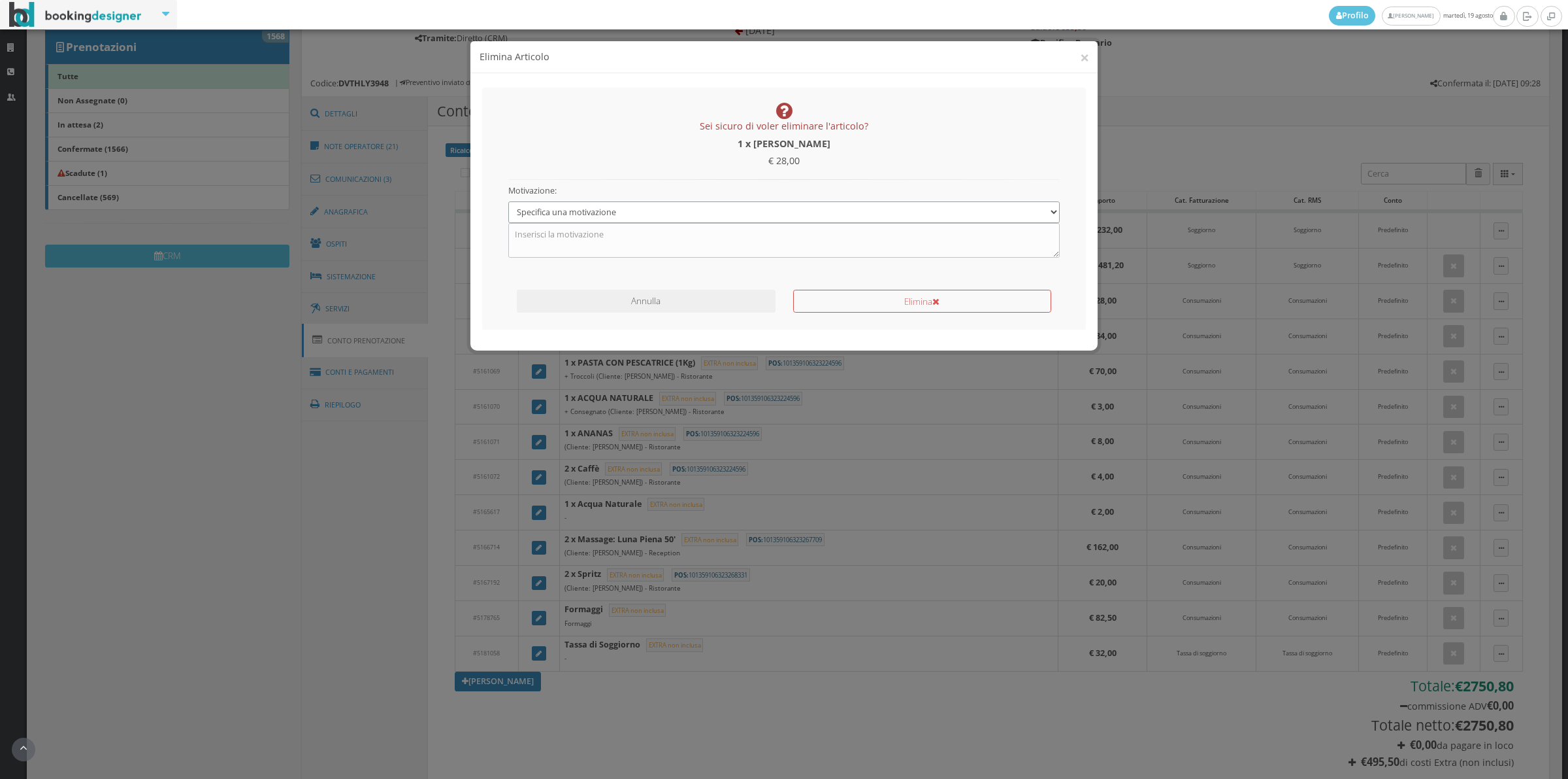
click at [631, 219] on select "Specifica una motivazione Errore di inserimento Ricalcolo del conto Il cliente …" at bounding box center [784, 212] width 552 height 22
select select "1"
click at [508, 201] on select "Specifica una motivazione Errore di inserimento Ricalcolo del conto Il cliente …" at bounding box center [784, 212] width 552 height 22
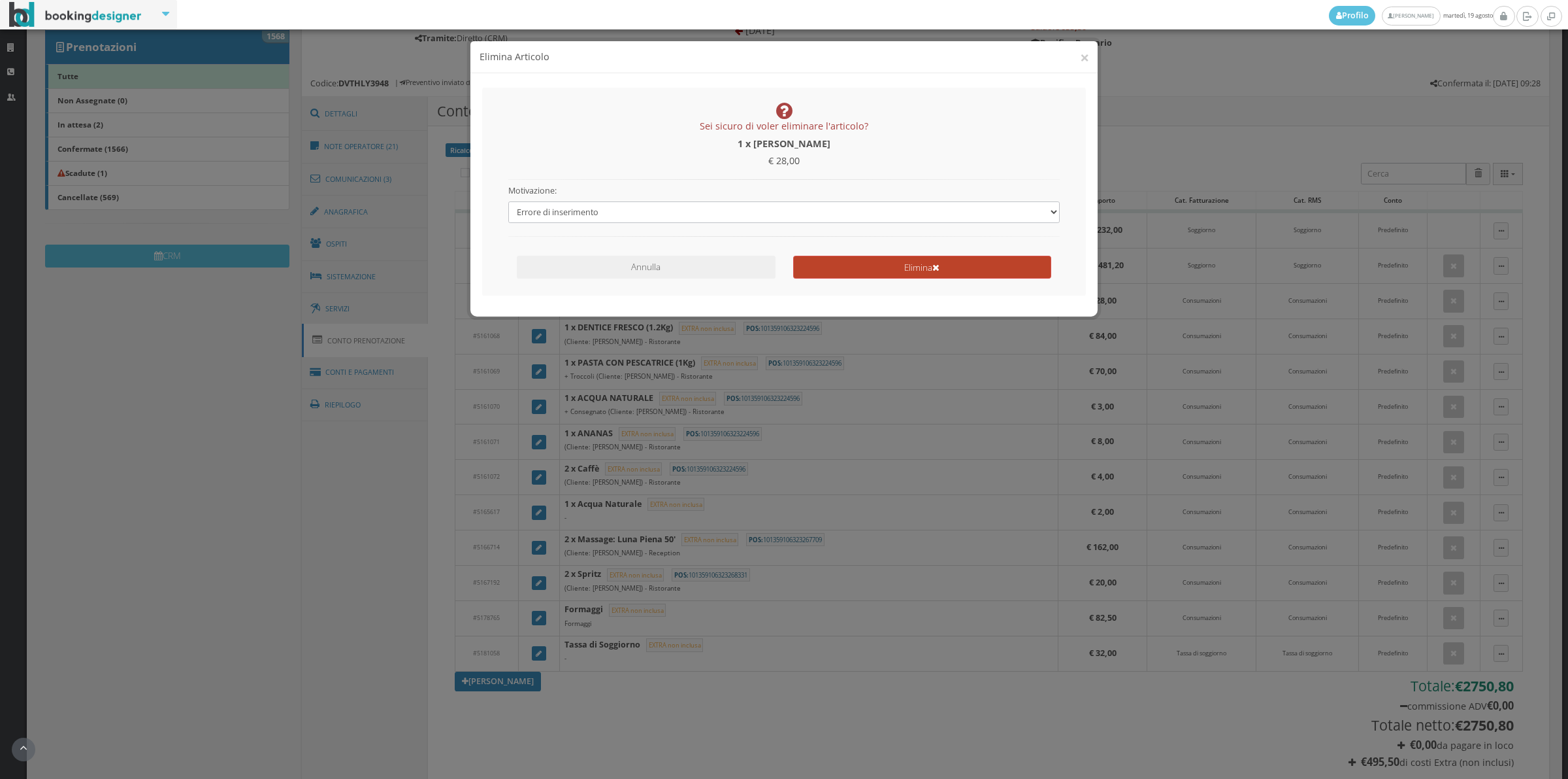
click at [828, 262] on button "Elimina" at bounding box center [922, 267] width 258 height 23
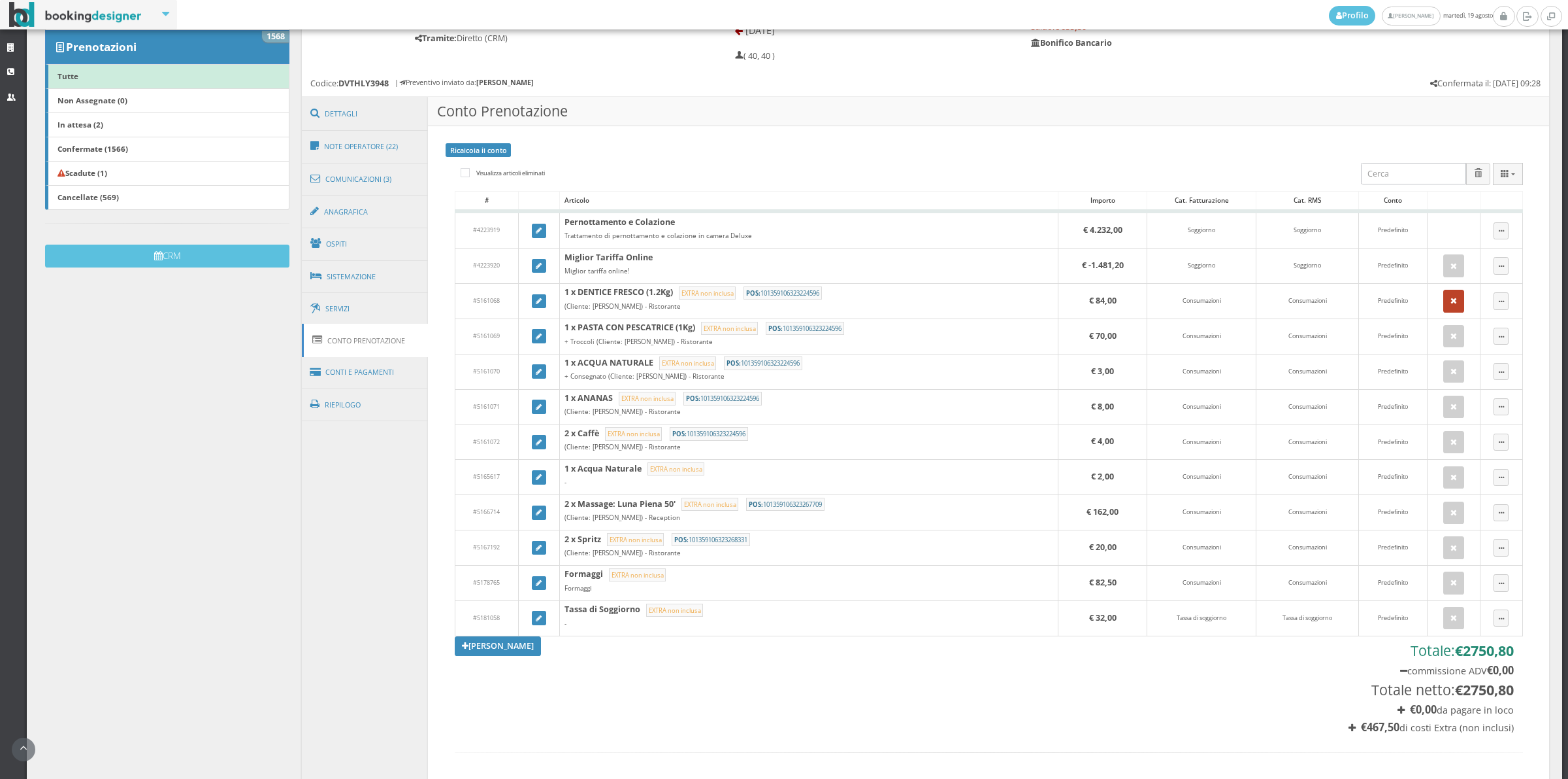
click at [1450, 303] on icon "button" at bounding box center [1453, 301] width 7 height 9
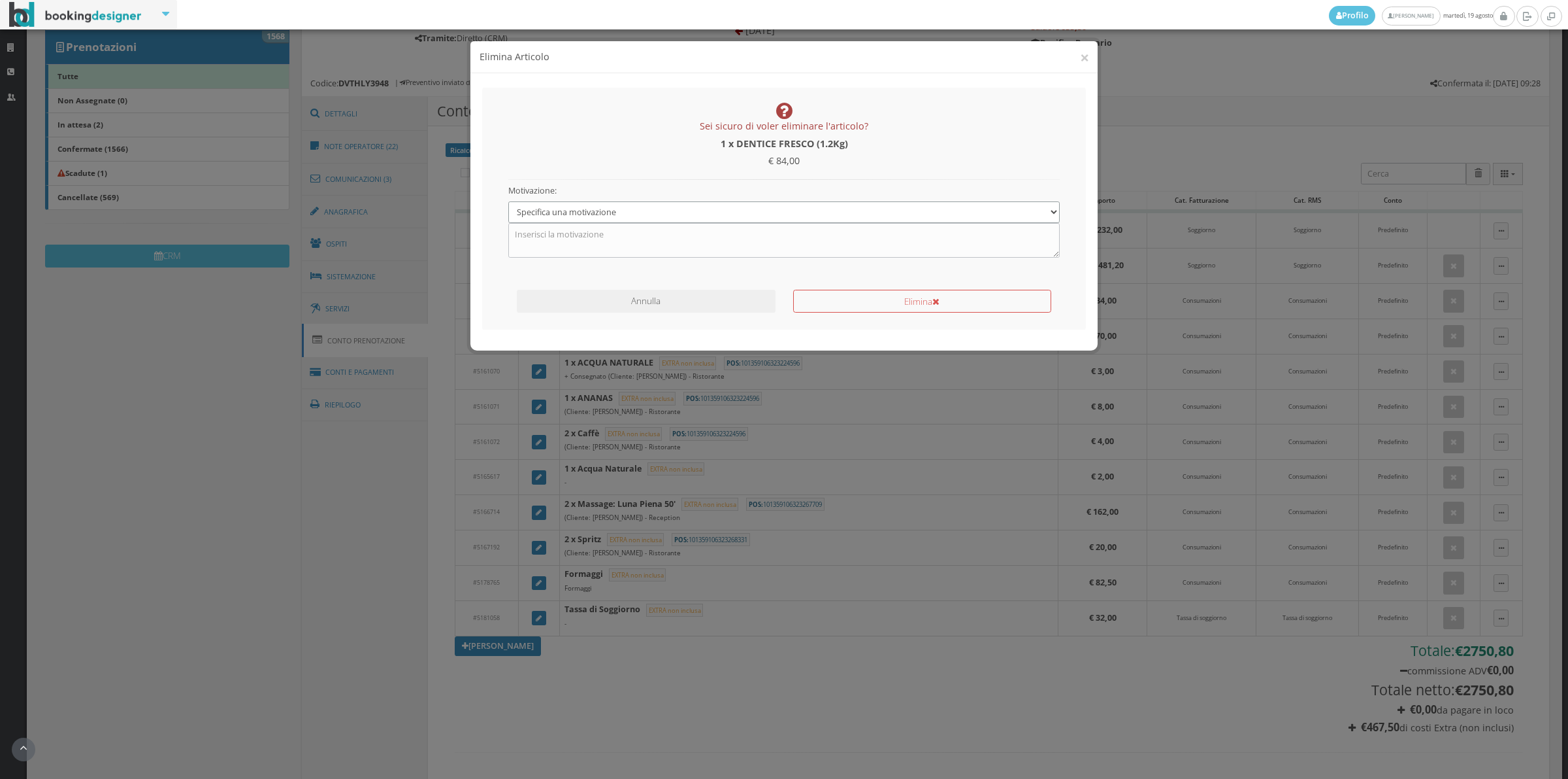
click at [570, 217] on select "Specifica una motivazione Errore di inserimento Ricalcolo del conto Il cliente …" at bounding box center [784, 212] width 552 height 22
select select "1"
click at [508, 201] on select "Specifica una motivazione Errore di inserimento Ricalcolo del conto Il cliente …" at bounding box center [784, 212] width 552 height 22
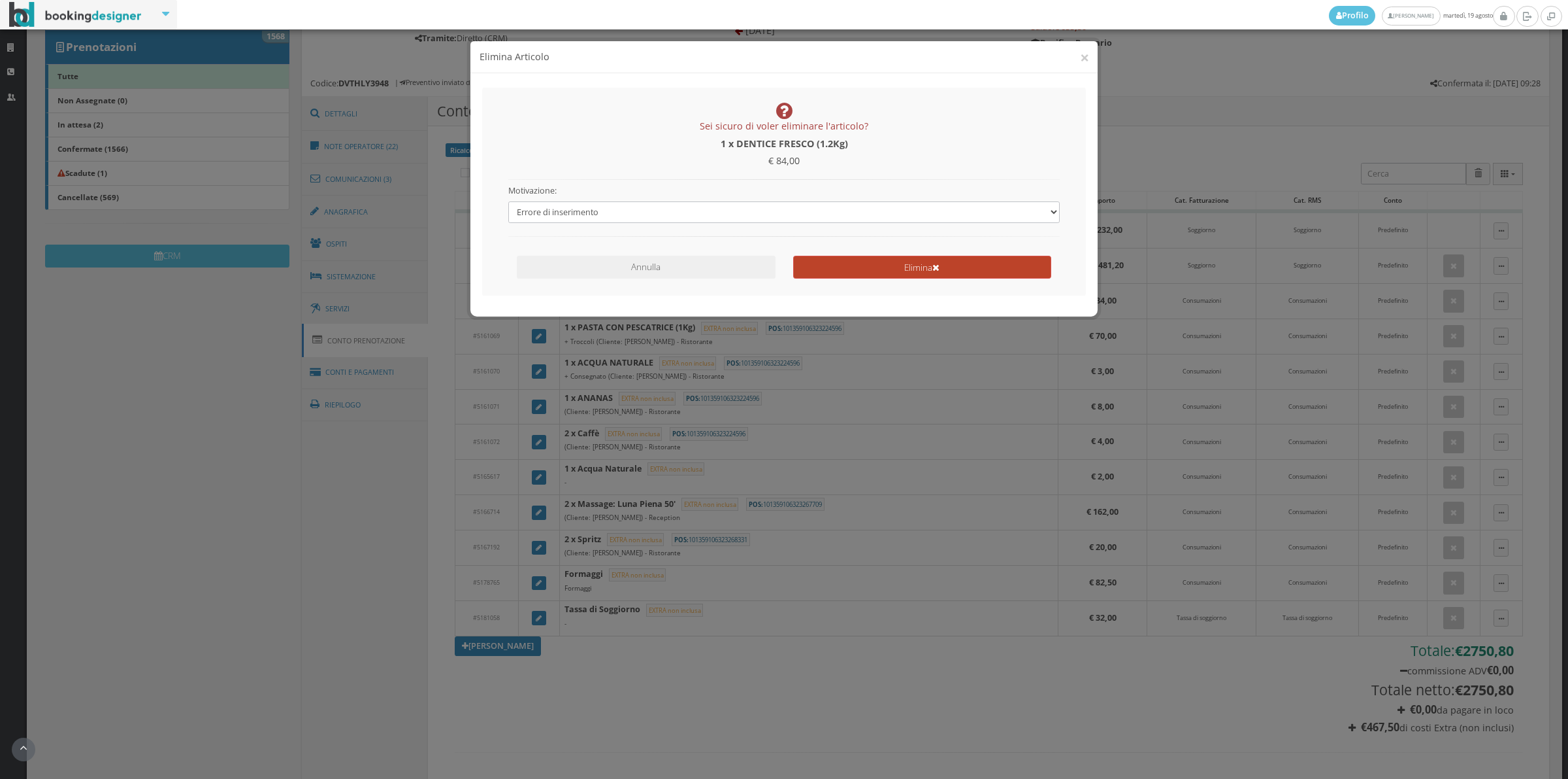
click at [856, 267] on button "Elimina" at bounding box center [922, 267] width 258 height 23
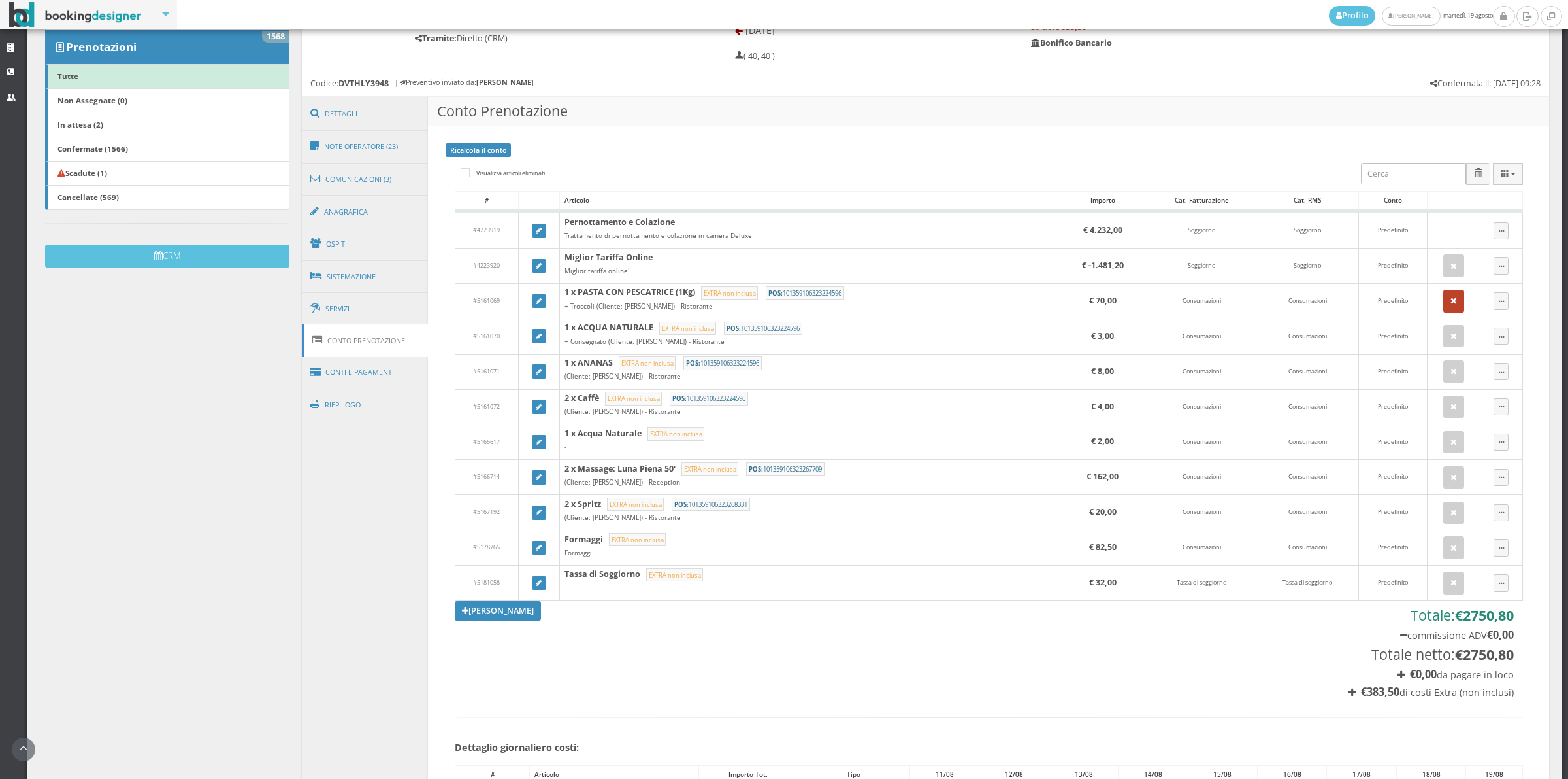
click at [1450, 298] on icon "button" at bounding box center [1453, 301] width 7 height 9
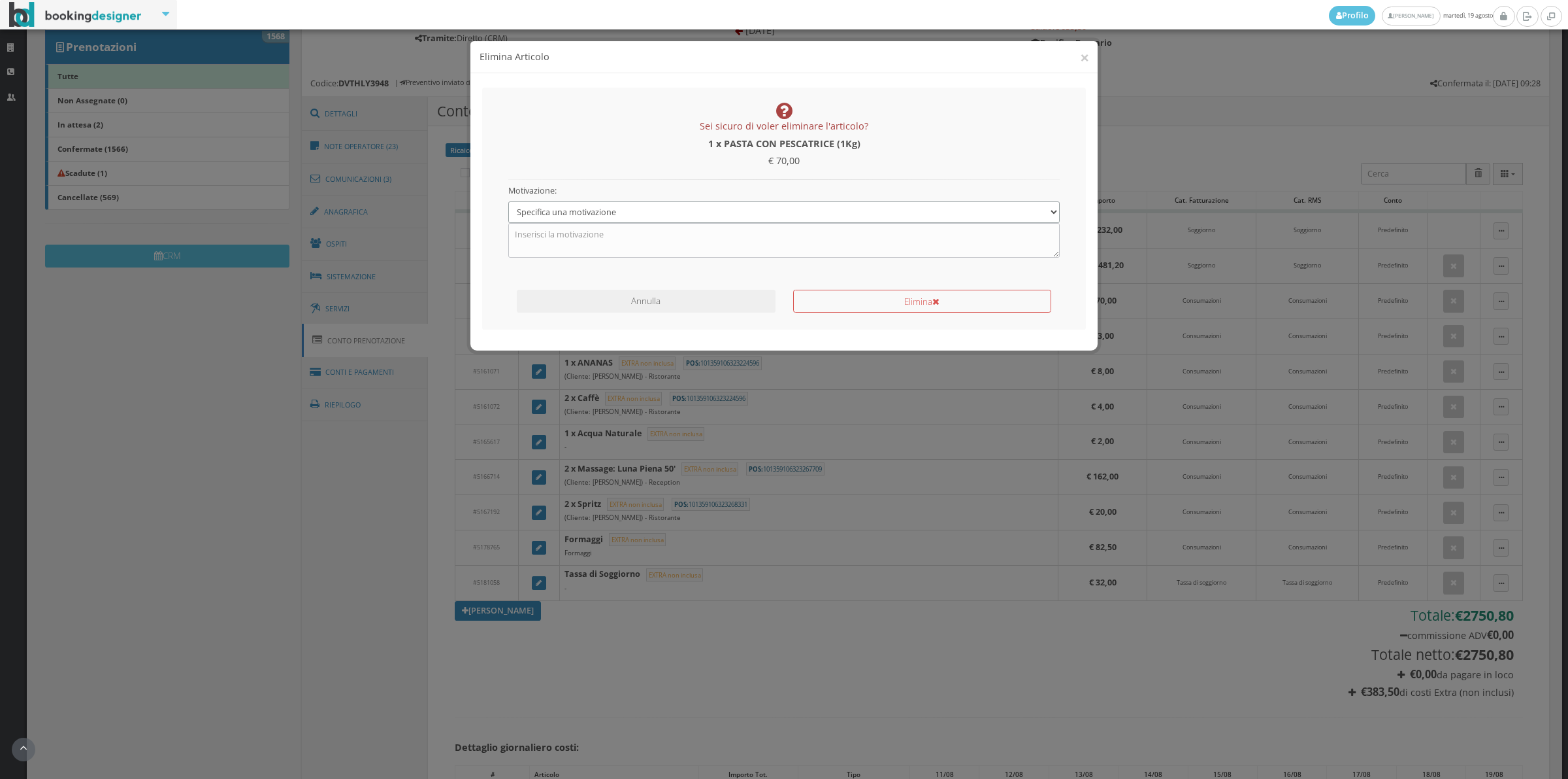
click at [603, 210] on select "Specifica una motivazione Errore di inserimento Ricalcolo del conto Il cliente …" at bounding box center [784, 212] width 552 height 22
select select "1"
click at [508, 201] on select "Specifica una motivazione Errore di inserimento Ricalcolo del conto Il cliente …" at bounding box center [784, 212] width 552 height 22
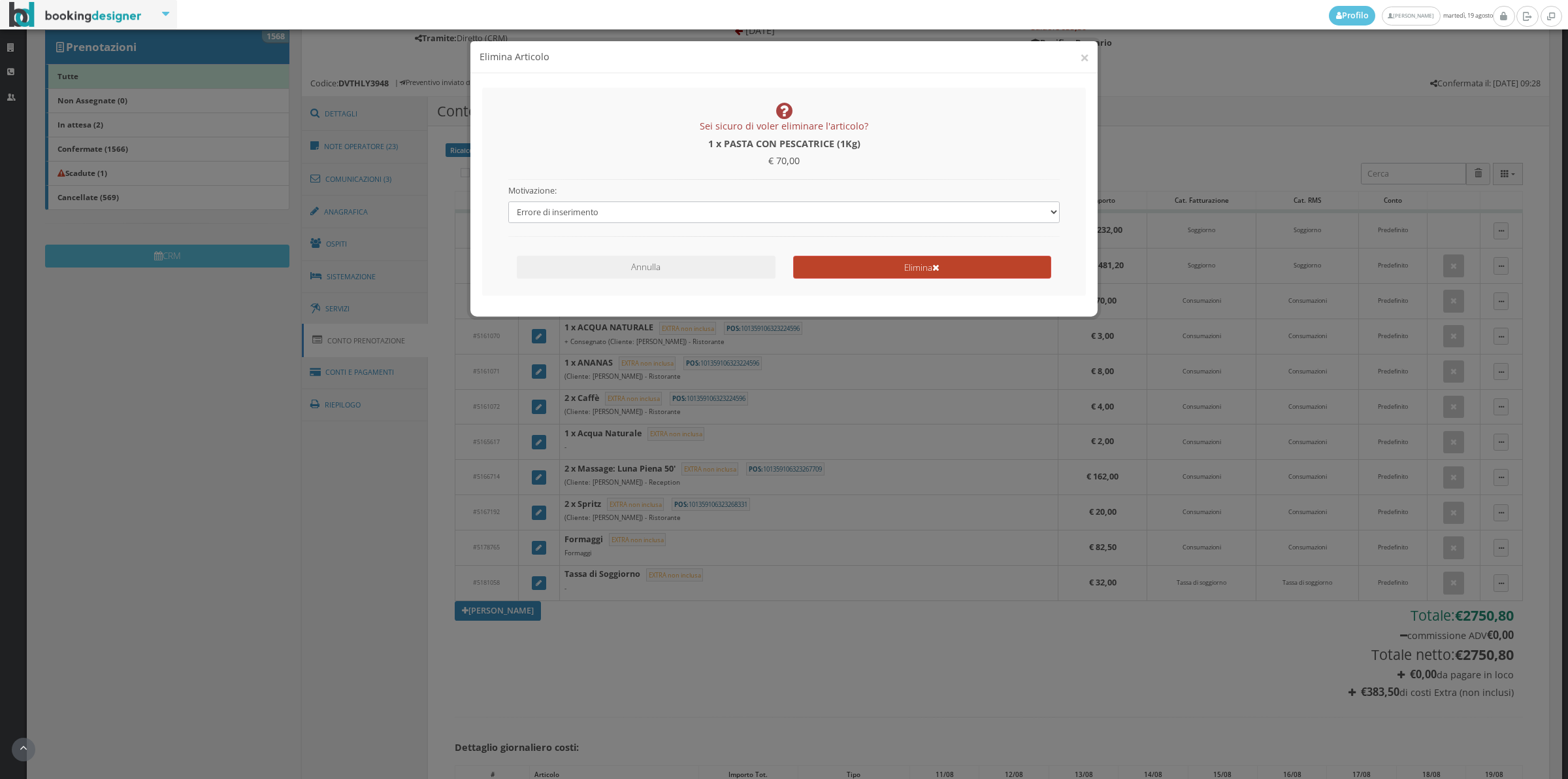
click at [839, 260] on button "Elimina" at bounding box center [922, 267] width 258 height 23
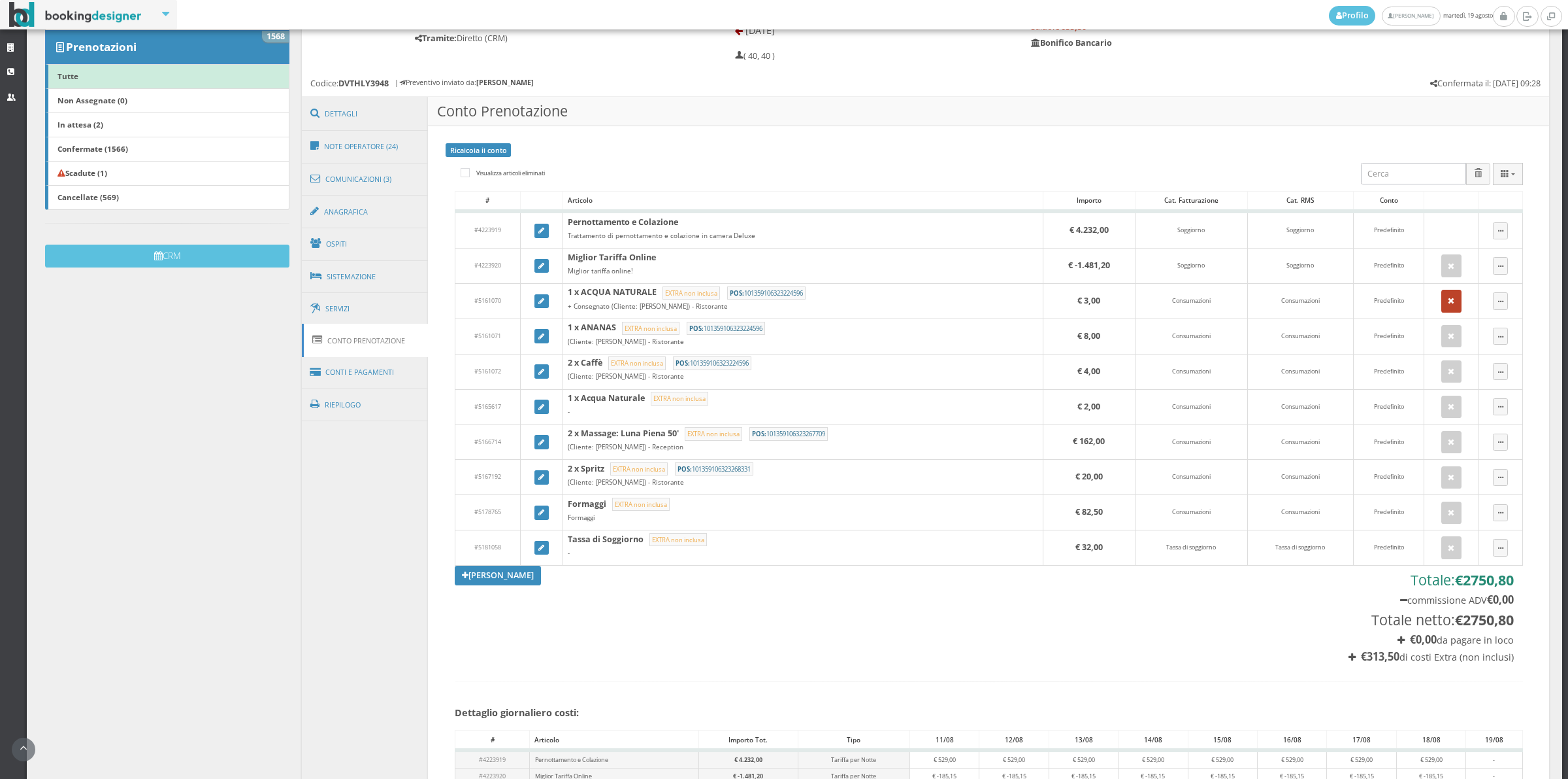
click at [1448, 305] on icon "button" at bounding box center [1451, 301] width 7 height 9
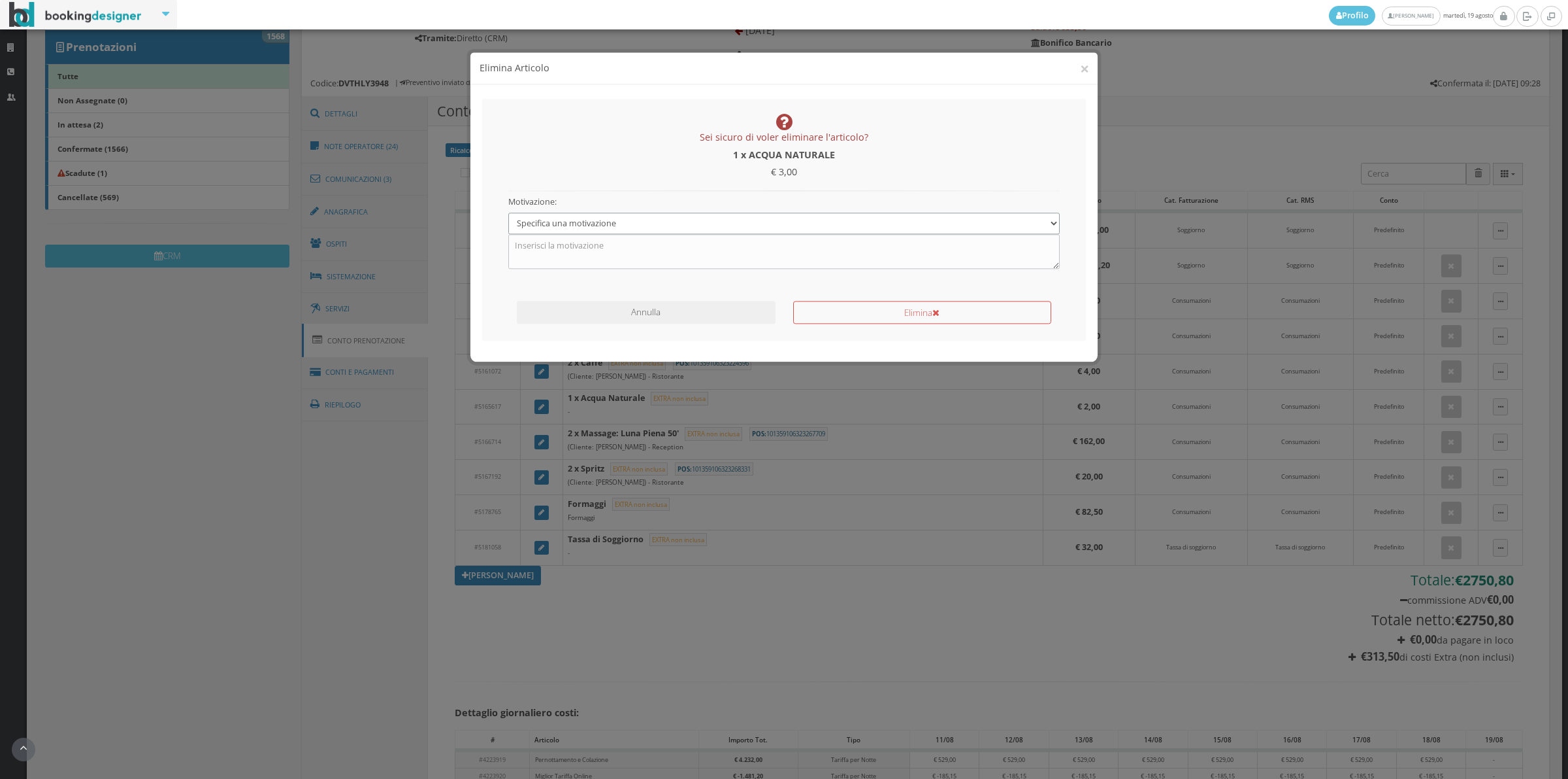
click at [591, 211] on select "Specifica una motivazione Errore di inserimento Ricalcolo del conto Il cliente …" at bounding box center [784, 212] width 552 height 22
select select "1"
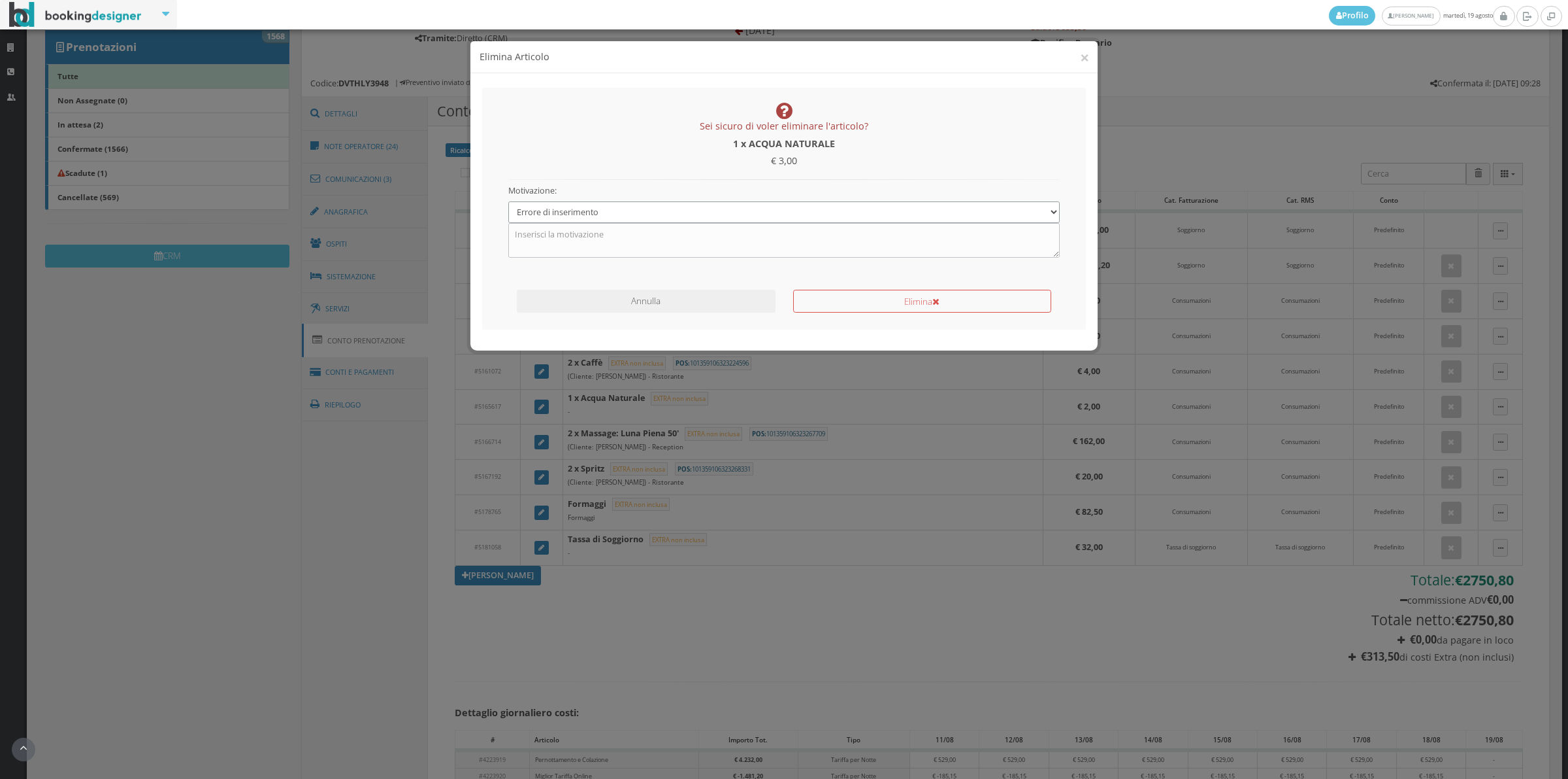
click at [508, 201] on select "Specifica una motivazione Errore di inserimento Ricalcolo del conto Il cliente …" at bounding box center [784, 212] width 552 height 22
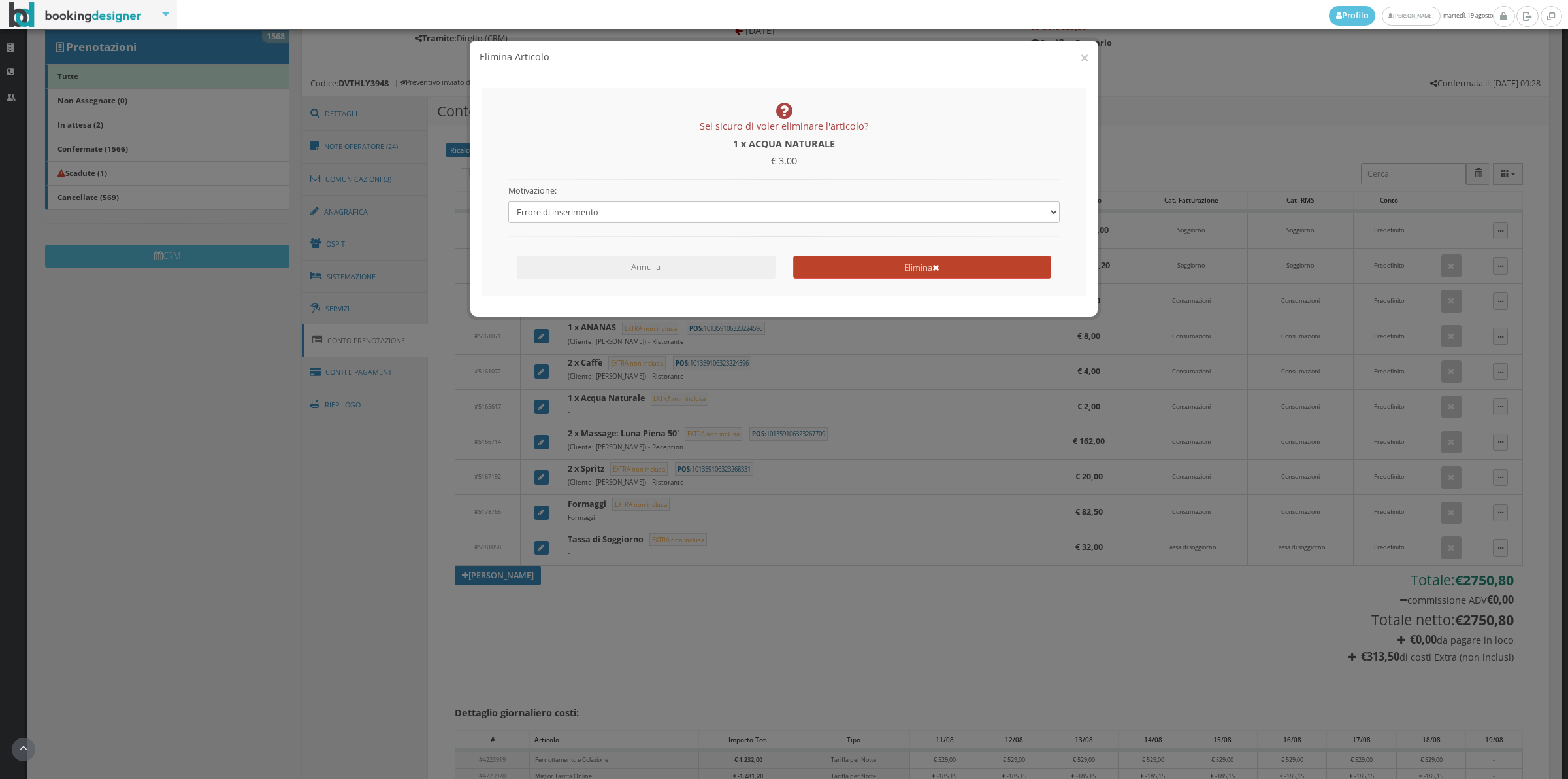
click at [865, 262] on button "Elimina" at bounding box center [922, 267] width 258 height 23
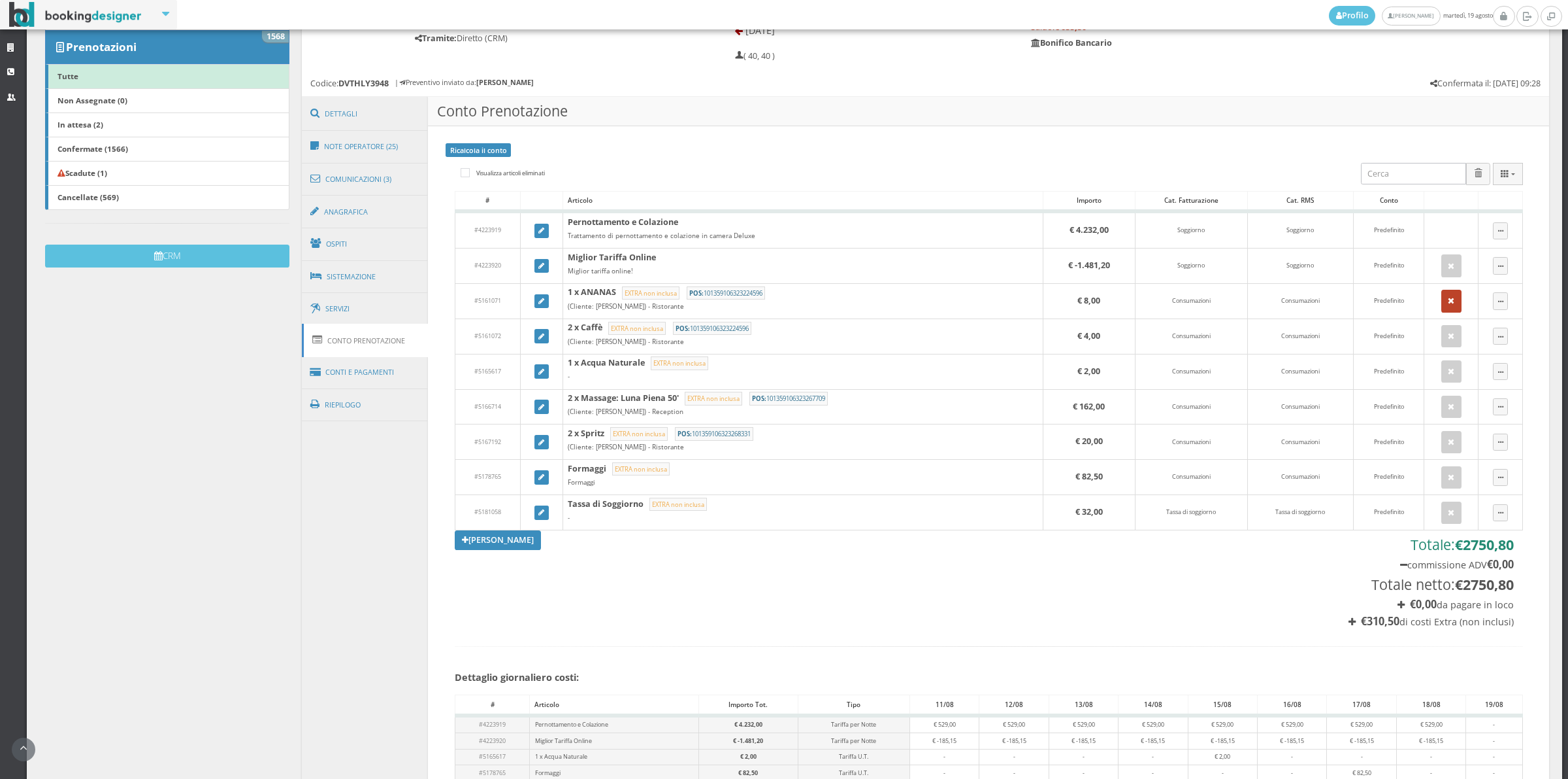
click at [1448, 302] on icon "button" at bounding box center [1451, 301] width 7 height 9
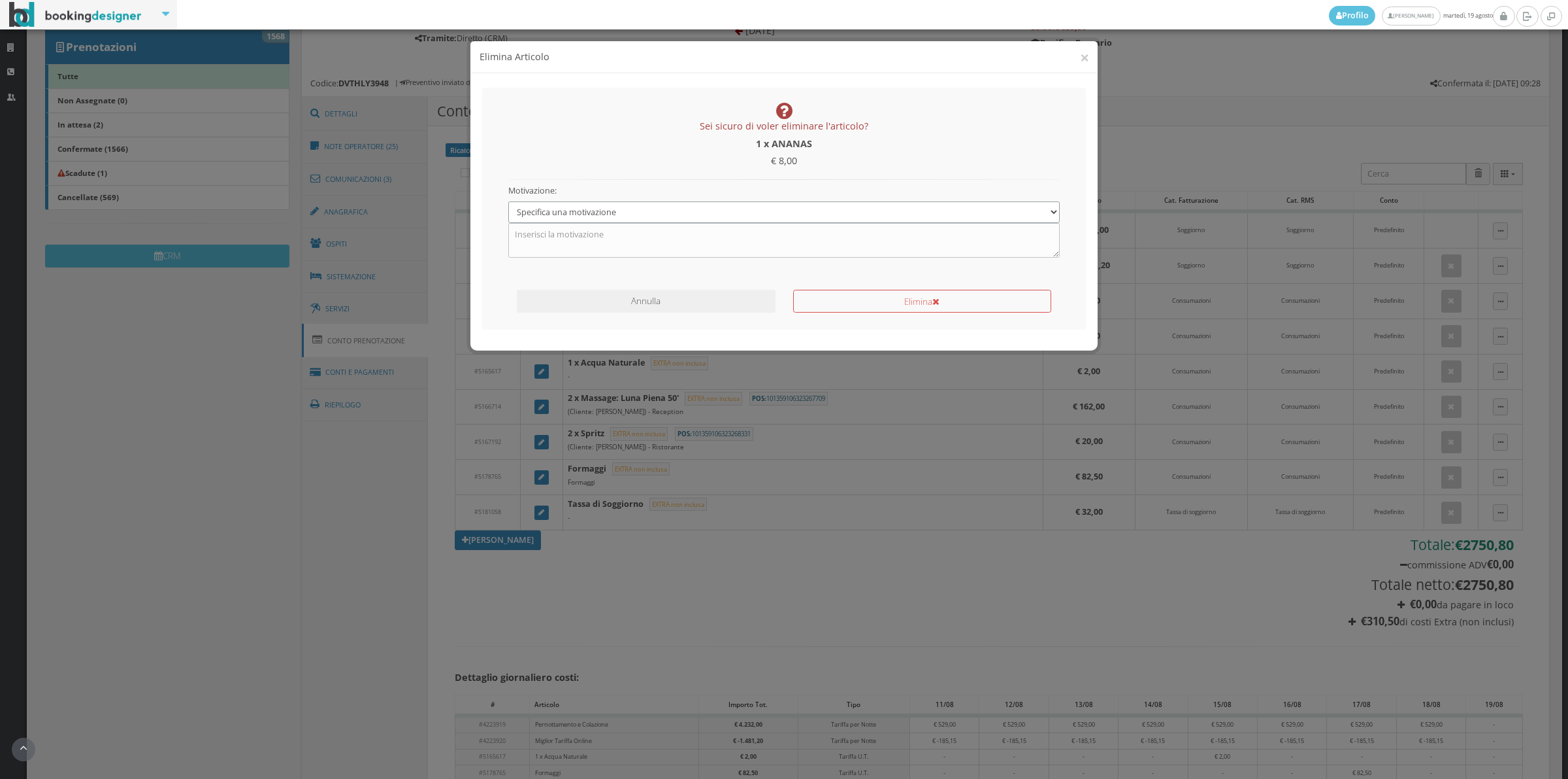
click at [606, 213] on select "Specifica una motivazione Errore di inserimento Ricalcolo del conto Il cliente …" at bounding box center [784, 212] width 552 height 22
select select "1"
click at [508, 201] on select "Specifica una motivazione Errore di inserimento Ricalcolo del conto Il cliente …" at bounding box center [784, 212] width 552 height 22
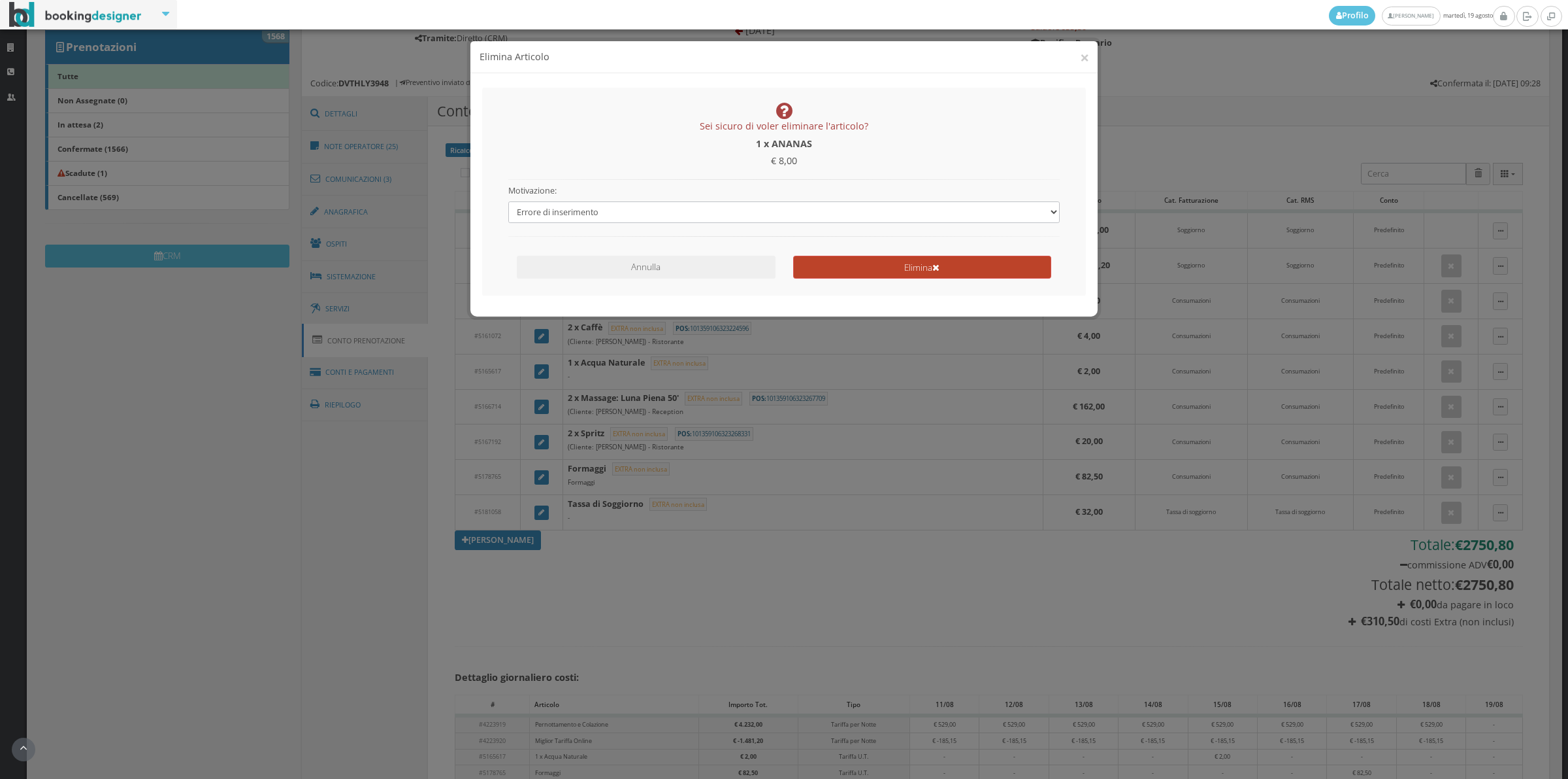
click at [857, 267] on button "Elimina" at bounding box center [922, 267] width 258 height 23
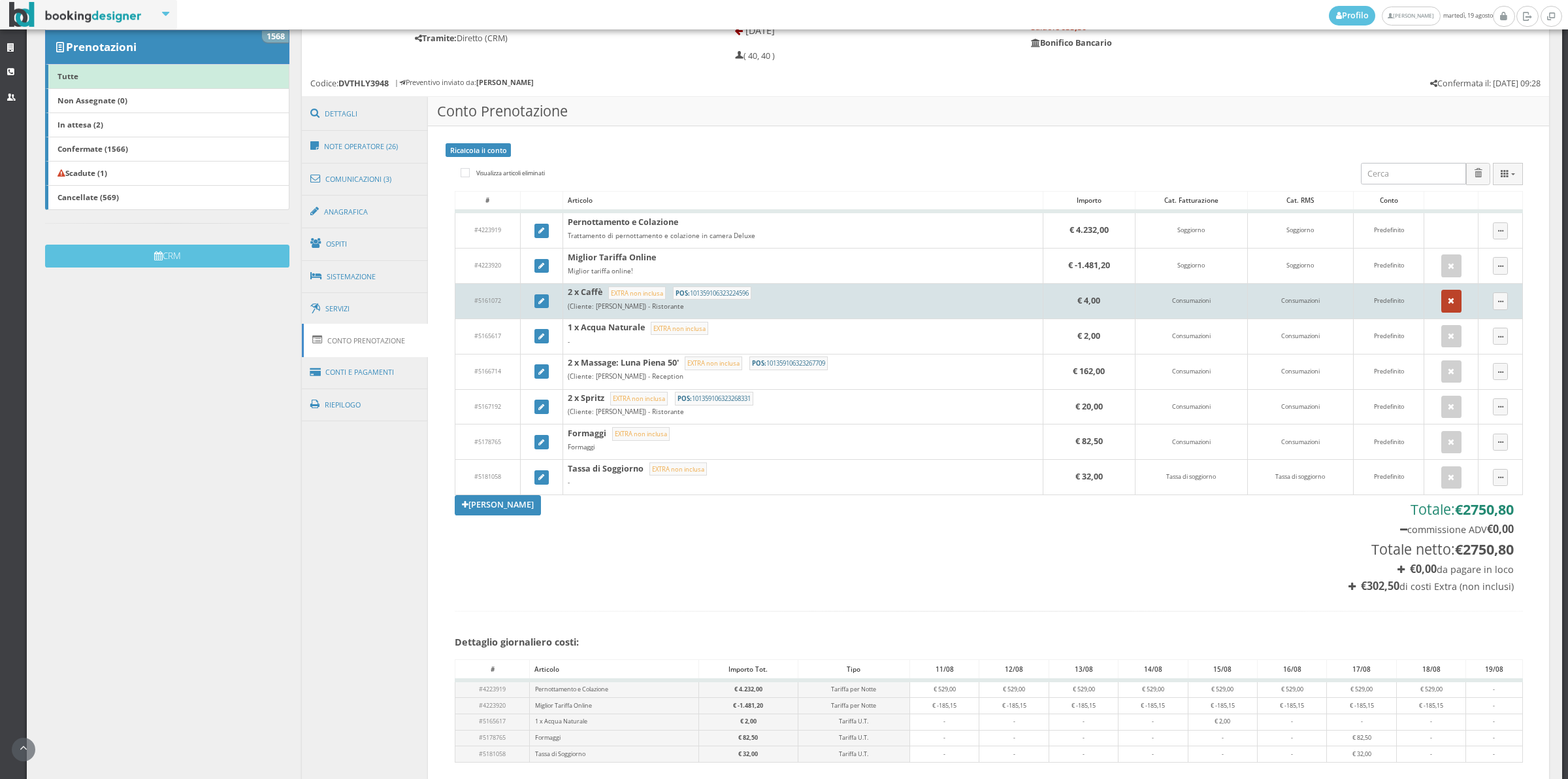
click at [1448, 301] on icon "button" at bounding box center [1451, 301] width 7 height 9
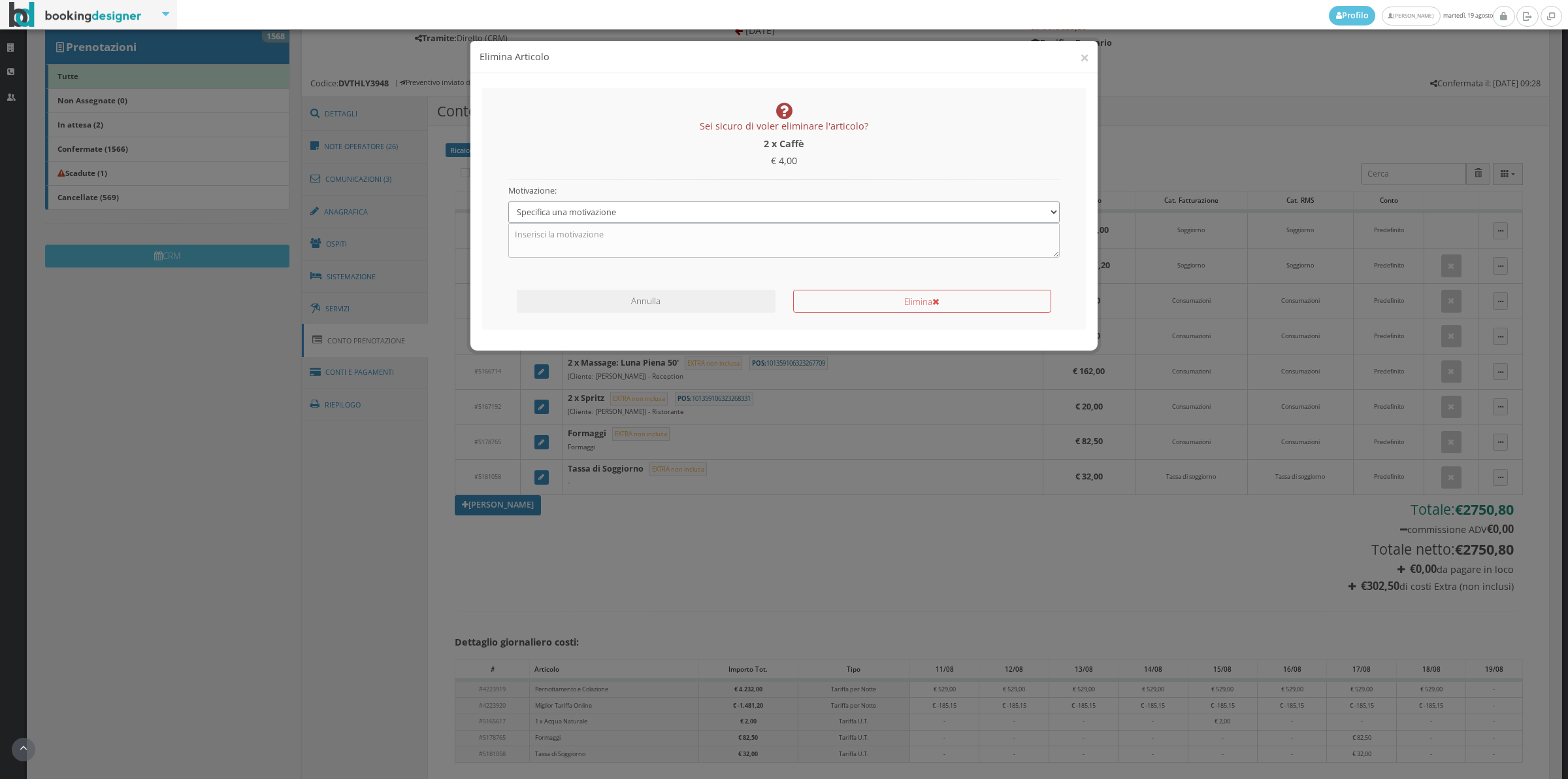
drag, startPoint x: 573, startPoint y: 214, endPoint x: 570, endPoint y: 223, distance: 9.5
click at [573, 214] on select "Specifica una motivazione Errore di inserimento Ricalcolo del conto Il cliente …" at bounding box center [784, 212] width 552 height 22
select select "1"
click at [508, 201] on select "Specifica una motivazione Errore di inserimento Ricalcolo del conto Il cliente …" at bounding box center [784, 212] width 552 height 22
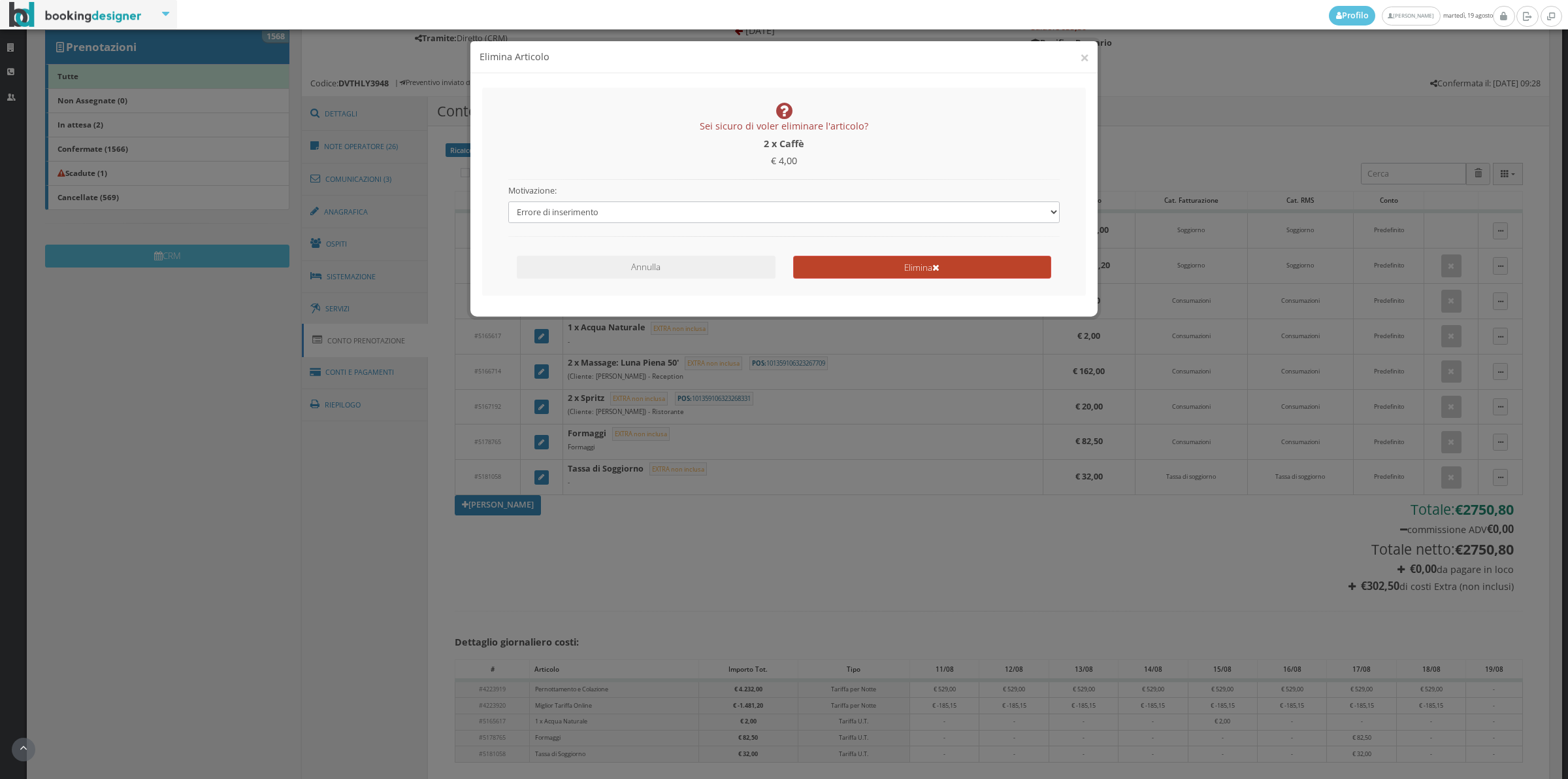
click at [870, 263] on button "Elimina" at bounding box center [922, 267] width 258 height 23
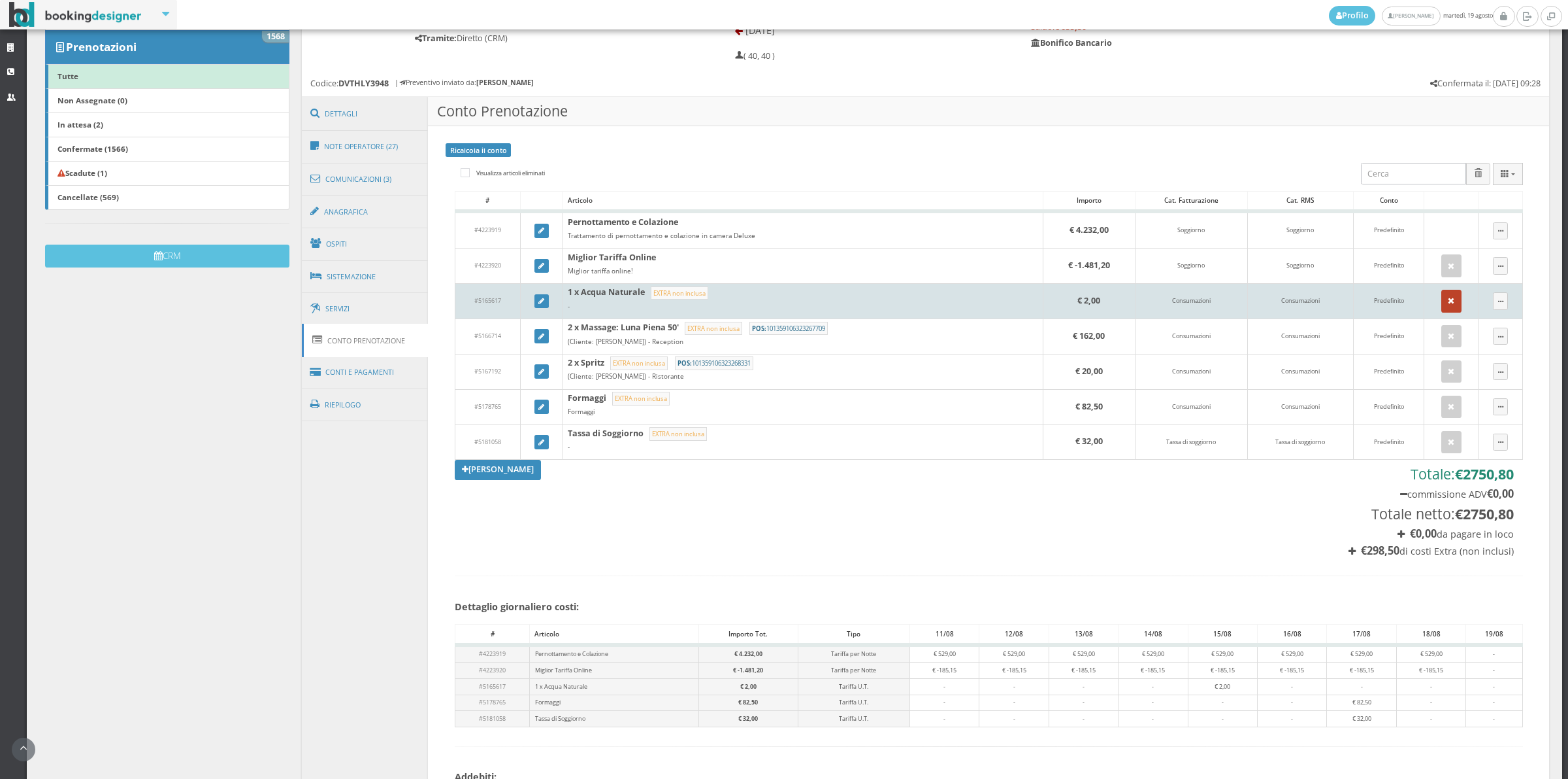
click at [1447, 298] on button "button" at bounding box center [1451, 300] width 21 height 23
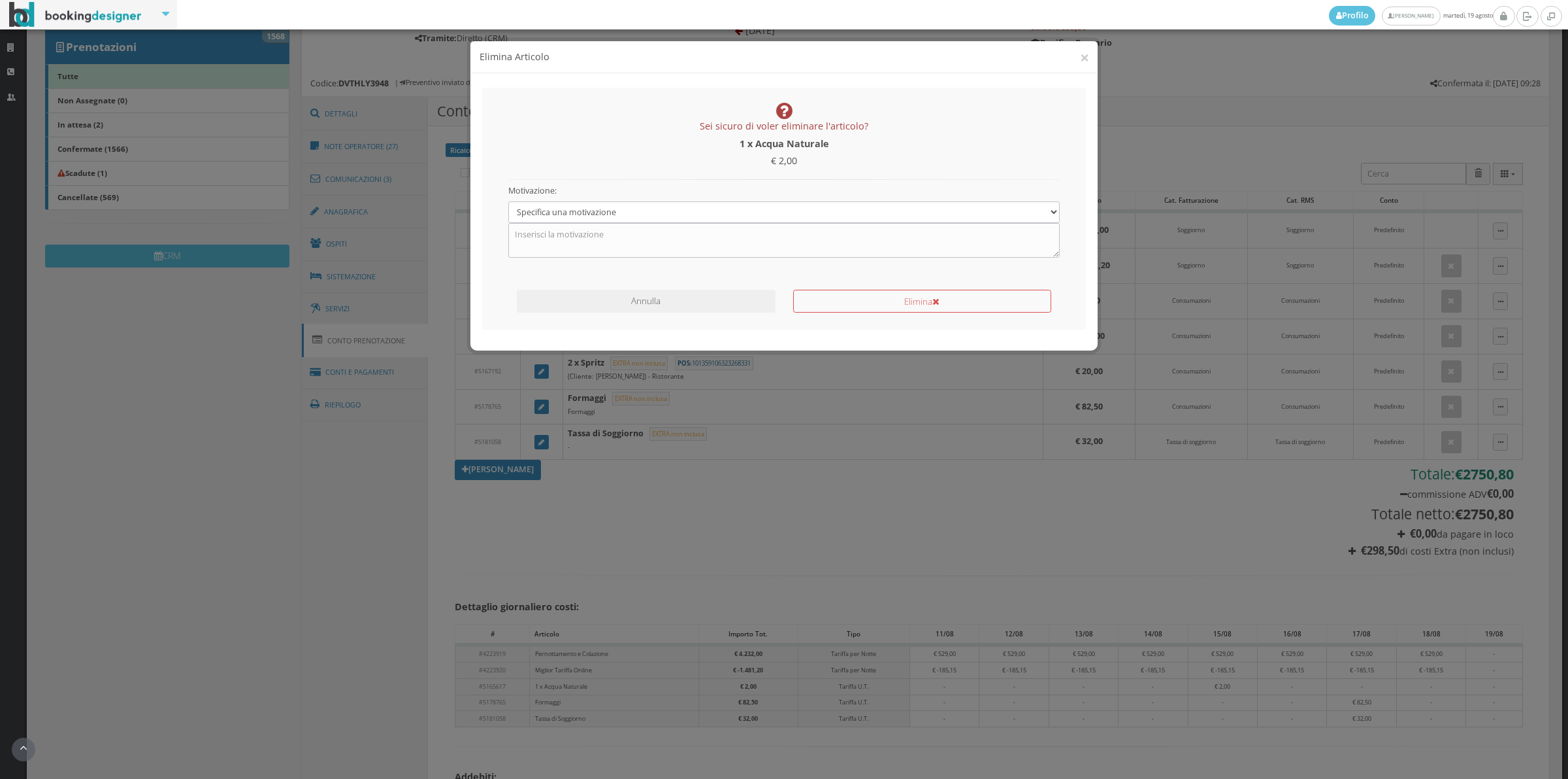
click at [632, 200] on div "Motivazione: Specifica una motivazione Errore di inserimento Ricalcolo del cont…" at bounding box center [784, 218] width 570 height 78
click at [622, 221] on select "Specifica una motivazione Errore di inserimento Ricalcolo del conto Il cliente …" at bounding box center [784, 212] width 552 height 22
select select "1"
click at [508, 201] on select "Specifica una motivazione Errore di inserimento Ricalcolo del conto Il cliente …" at bounding box center [784, 212] width 552 height 22
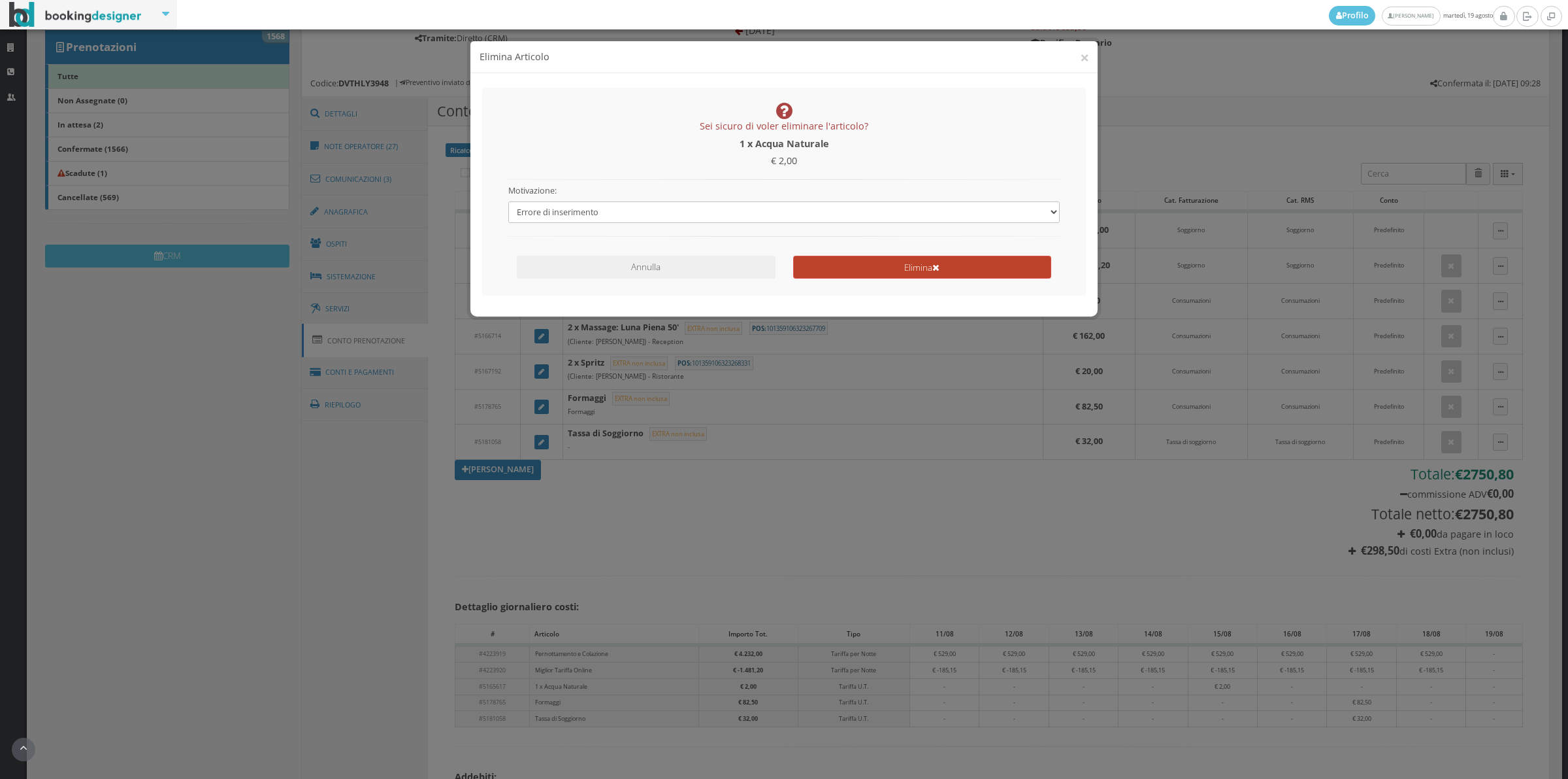
click at [939, 266] on icon "submit" at bounding box center [936, 268] width 7 height 9
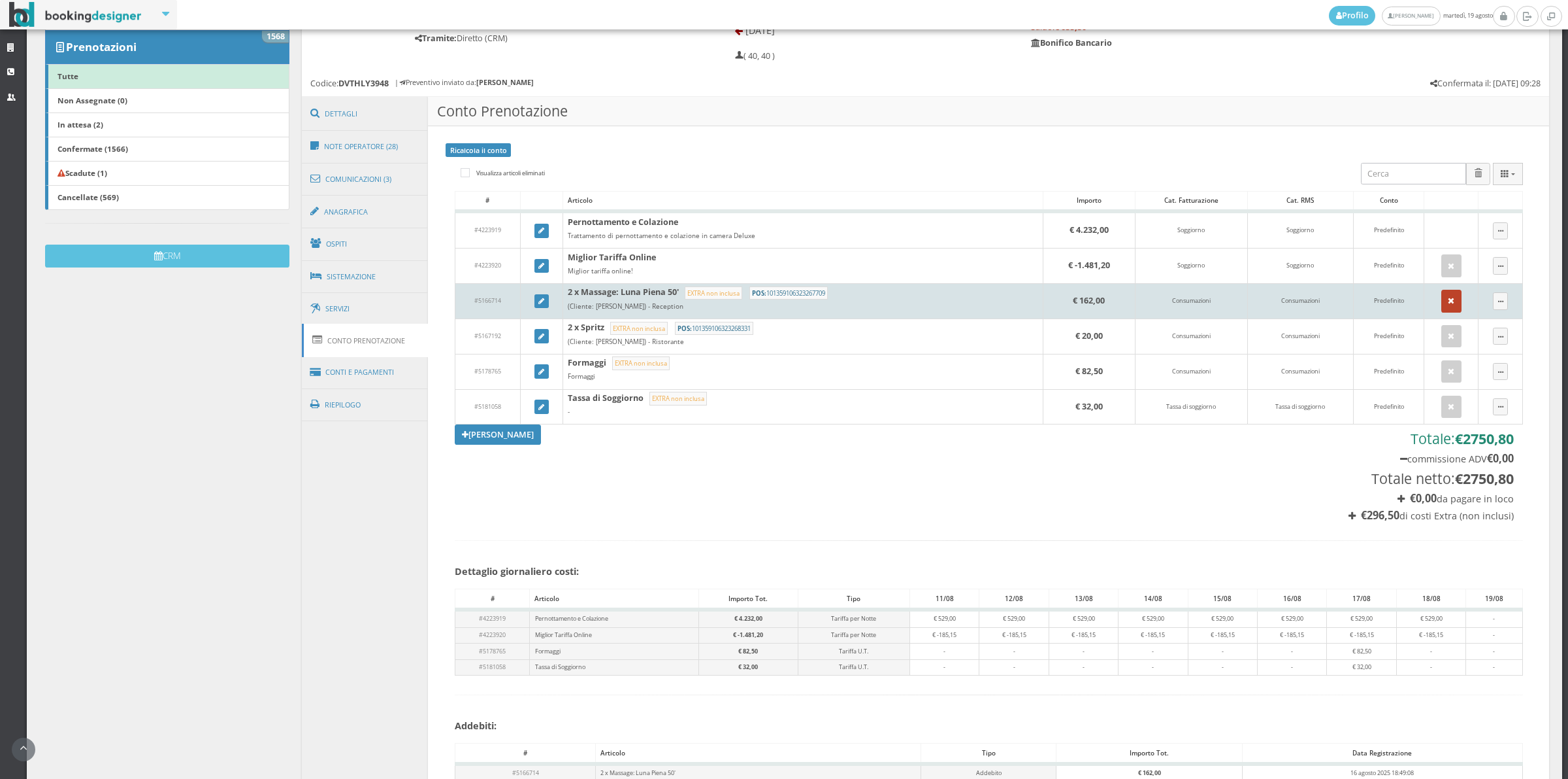
click at [1448, 301] on icon "button" at bounding box center [1451, 301] width 7 height 9
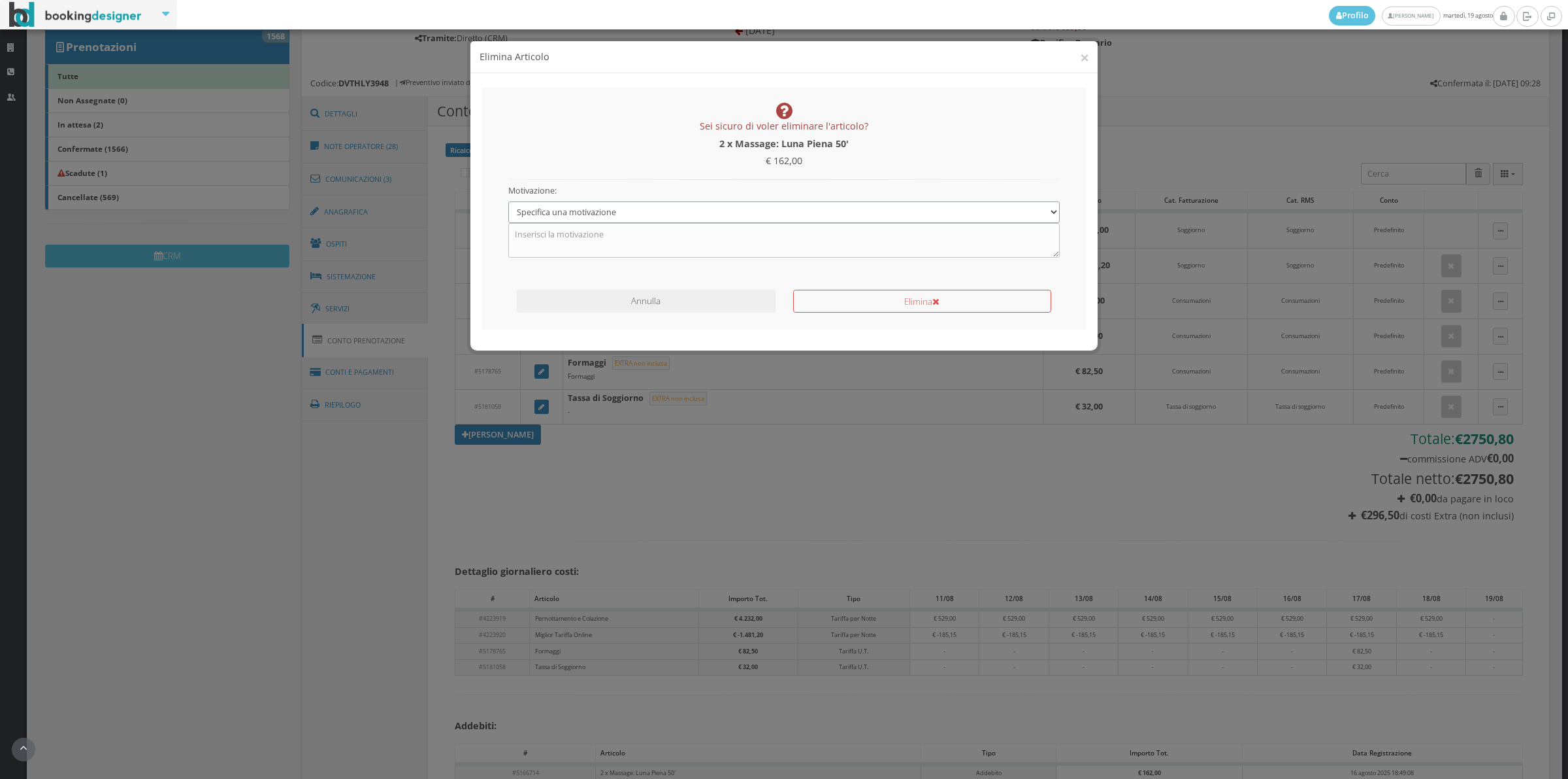
click at [632, 201] on select "Specifica una motivazione Errore di inserimento Ricalcolo del conto Il cliente …" at bounding box center [784, 212] width 552 height 22
select select "1"
click at [508, 201] on select "Specifica una motivazione Errore di inserimento Ricalcolo del conto Il cliente …" at bounding box center [784, 212] width 552 height 22
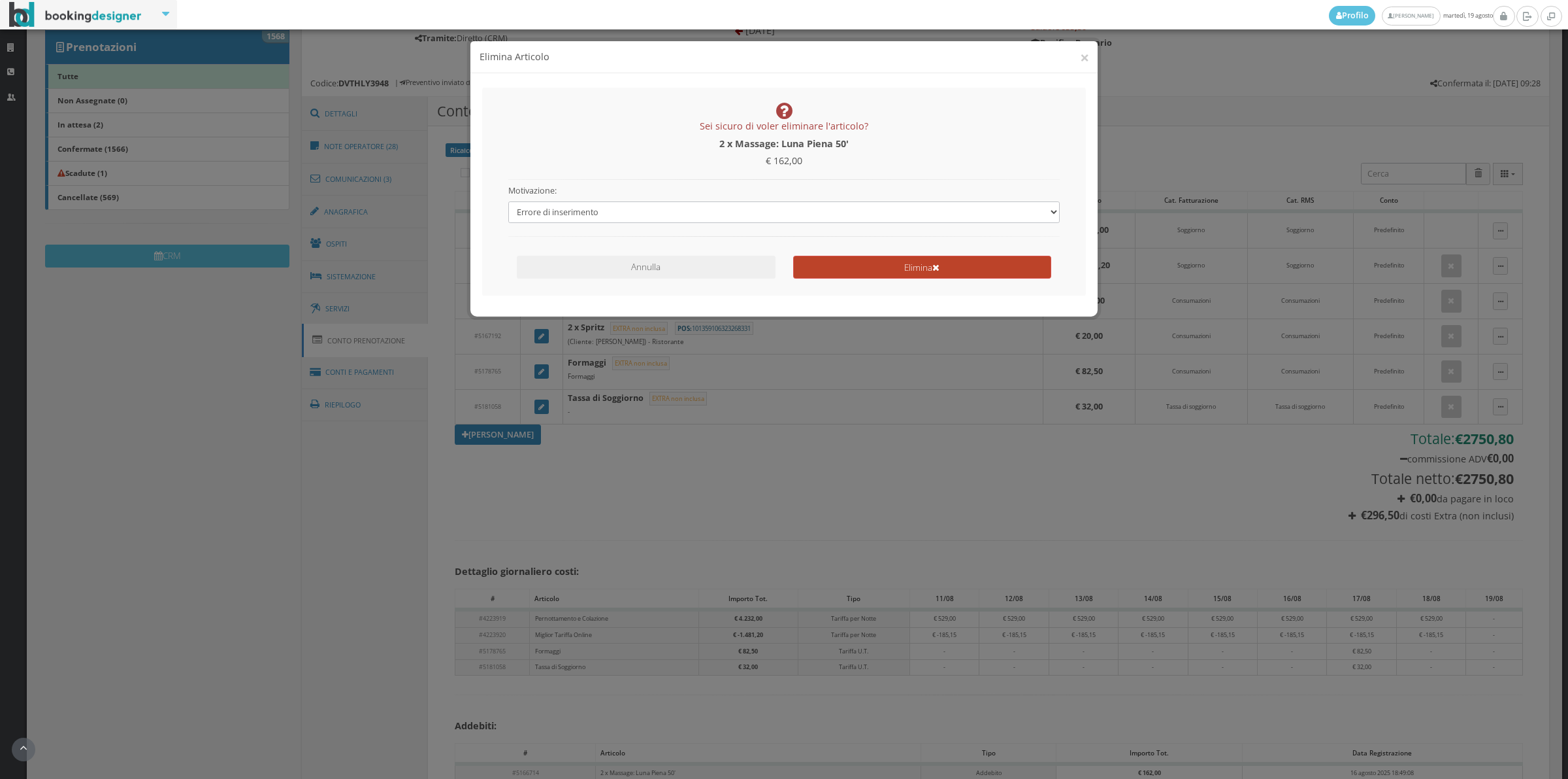
click at [878, 267] on button "Elimina" at bounding box center [922, 267] width 258 height 23
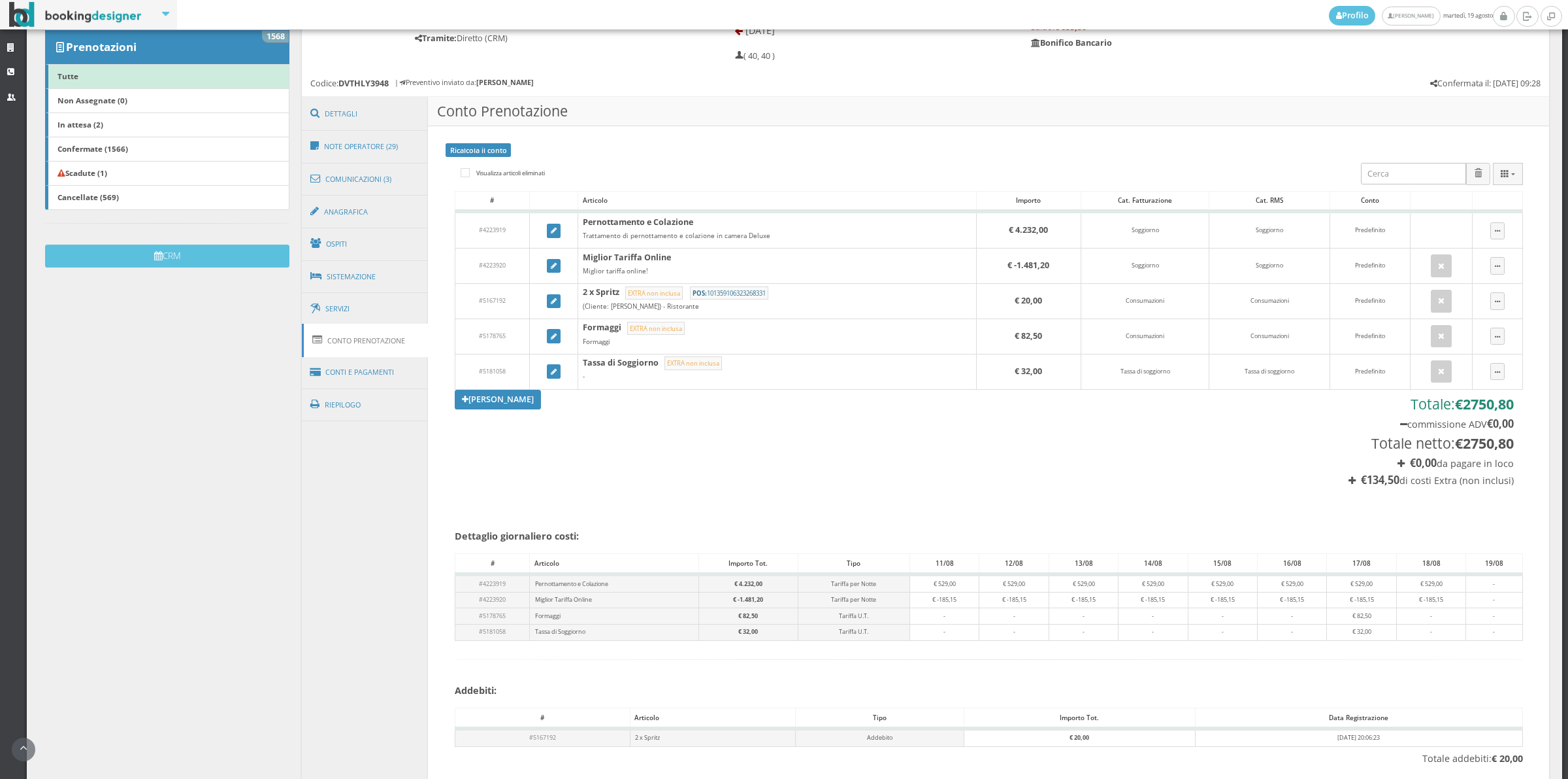
click at [1442, 304] on td at bounding box center [1442, 301] width 62 height 35
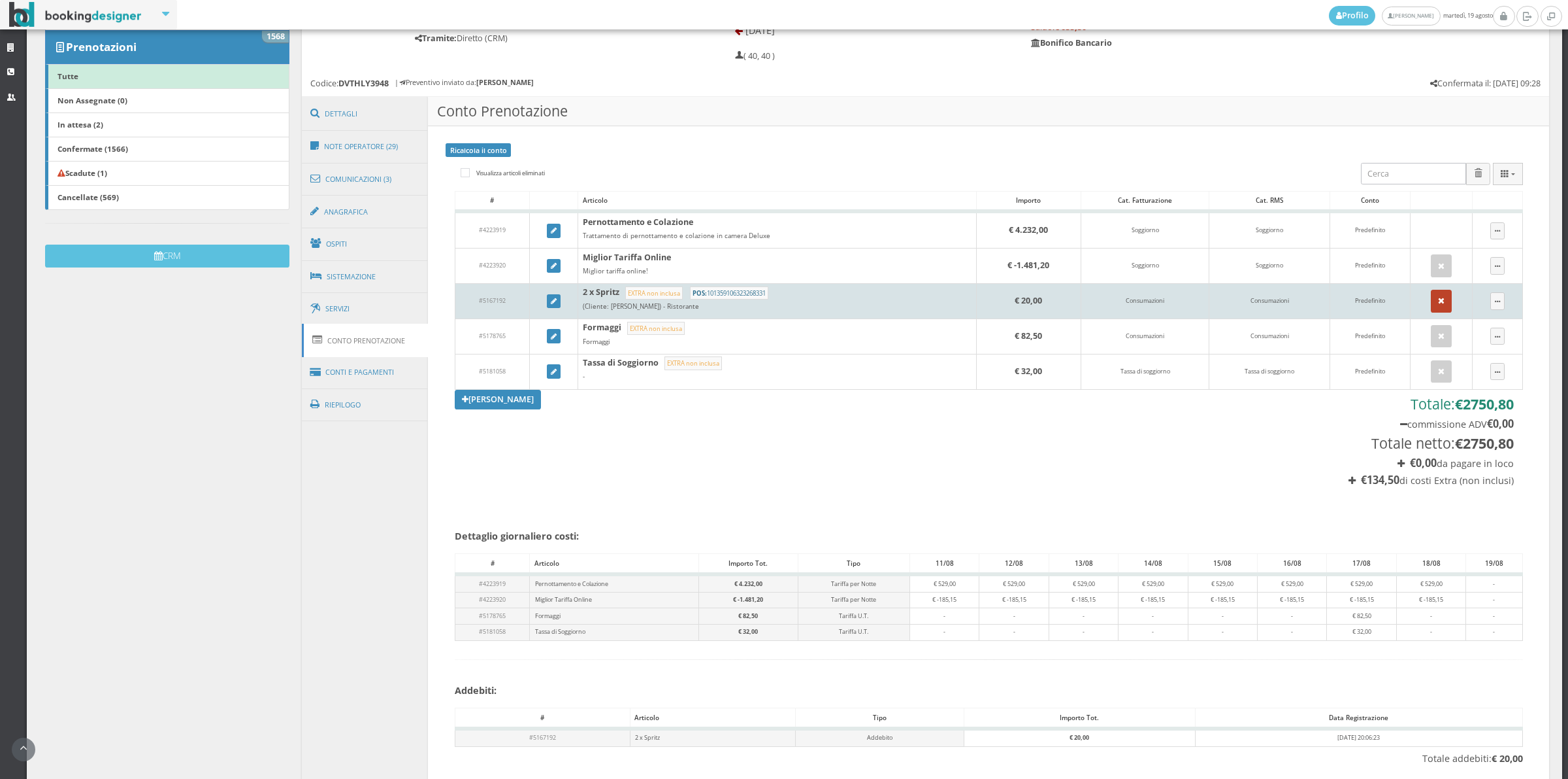
click at [1435, 302] on button "button" at bounding box center [1441, 300] width 21 height 23
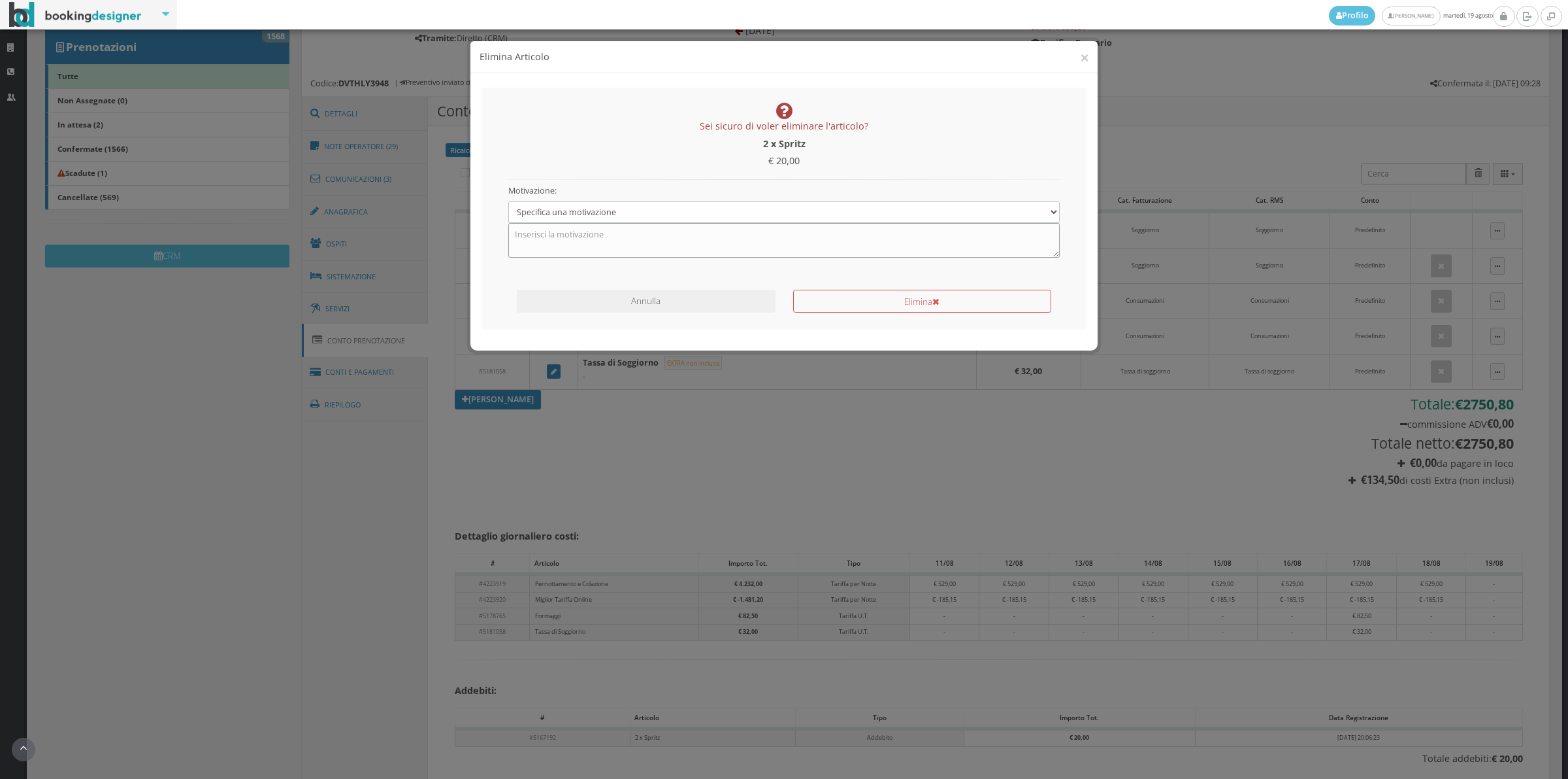
click at [637, 226] on textarea at bounding box center [784, 239] width 552 height 34
click at [624, 217] on select "Specifica una motivazione Errore di inserimento Ricalcolo del conto Il cliente …" at bounding box center [784, 212] width 552 height 22
select select "1"
click at [508, 201] on select "Specifica una motivazione Errore di inserimento Ricalcolo del conto Il cliente …" at bounding box center [784, 212] width 552 height 22
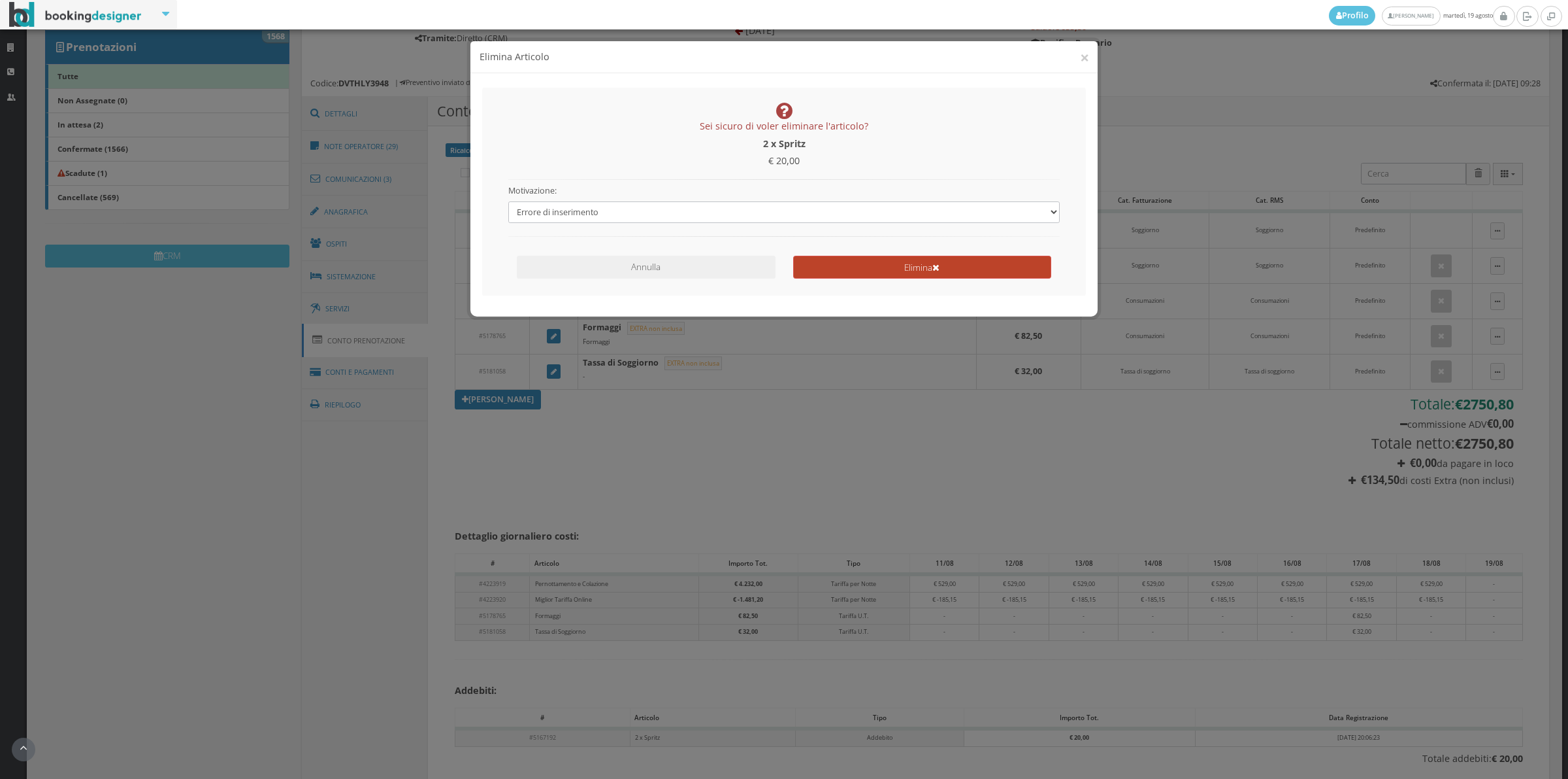
click at [814, 266] on button "Elimina" at bounding box center [922, 267] width 258 height 23
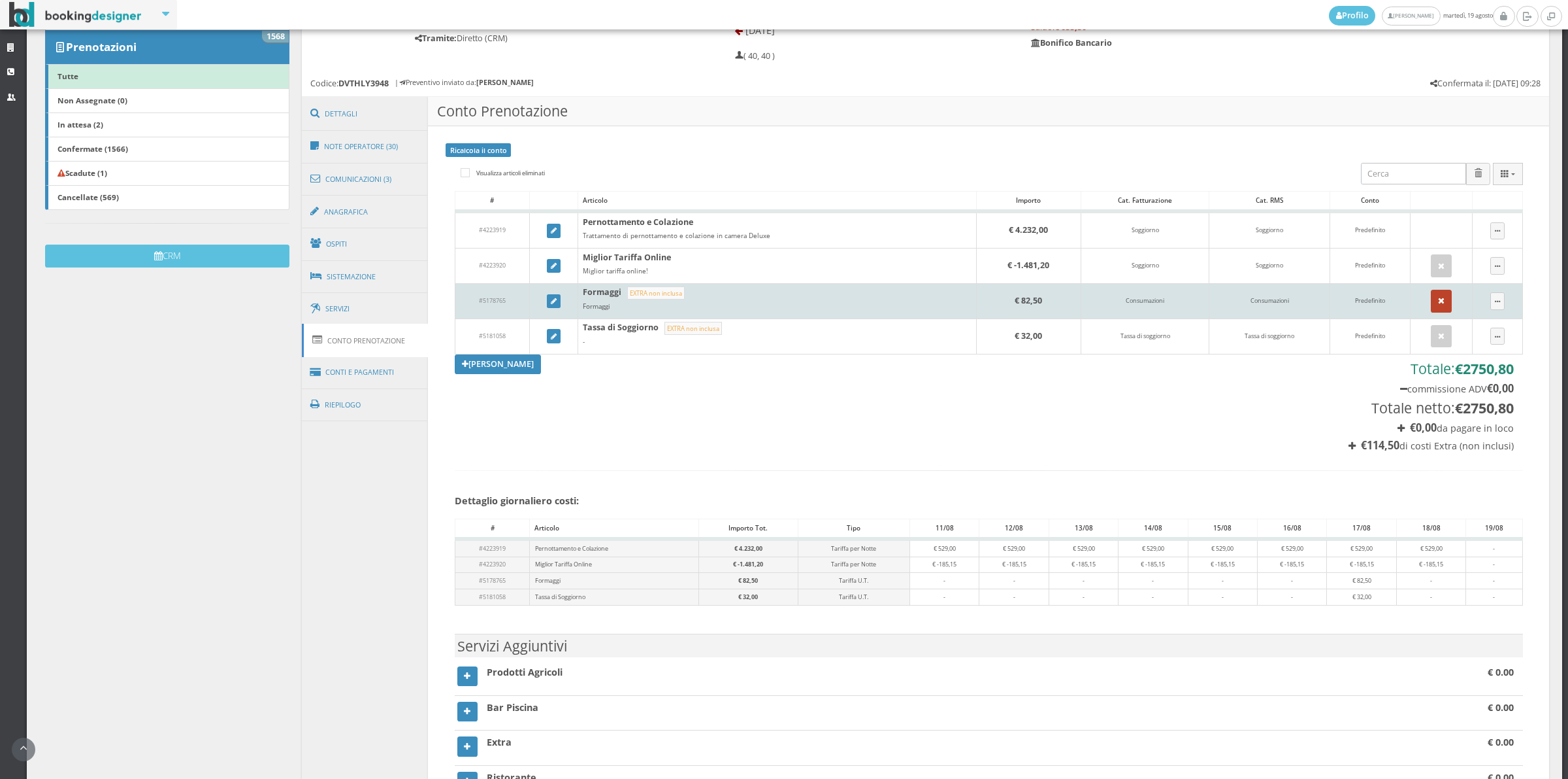
click at [1431, 295] on button "button" at bounding box center [1441, 300] width 21 height 23
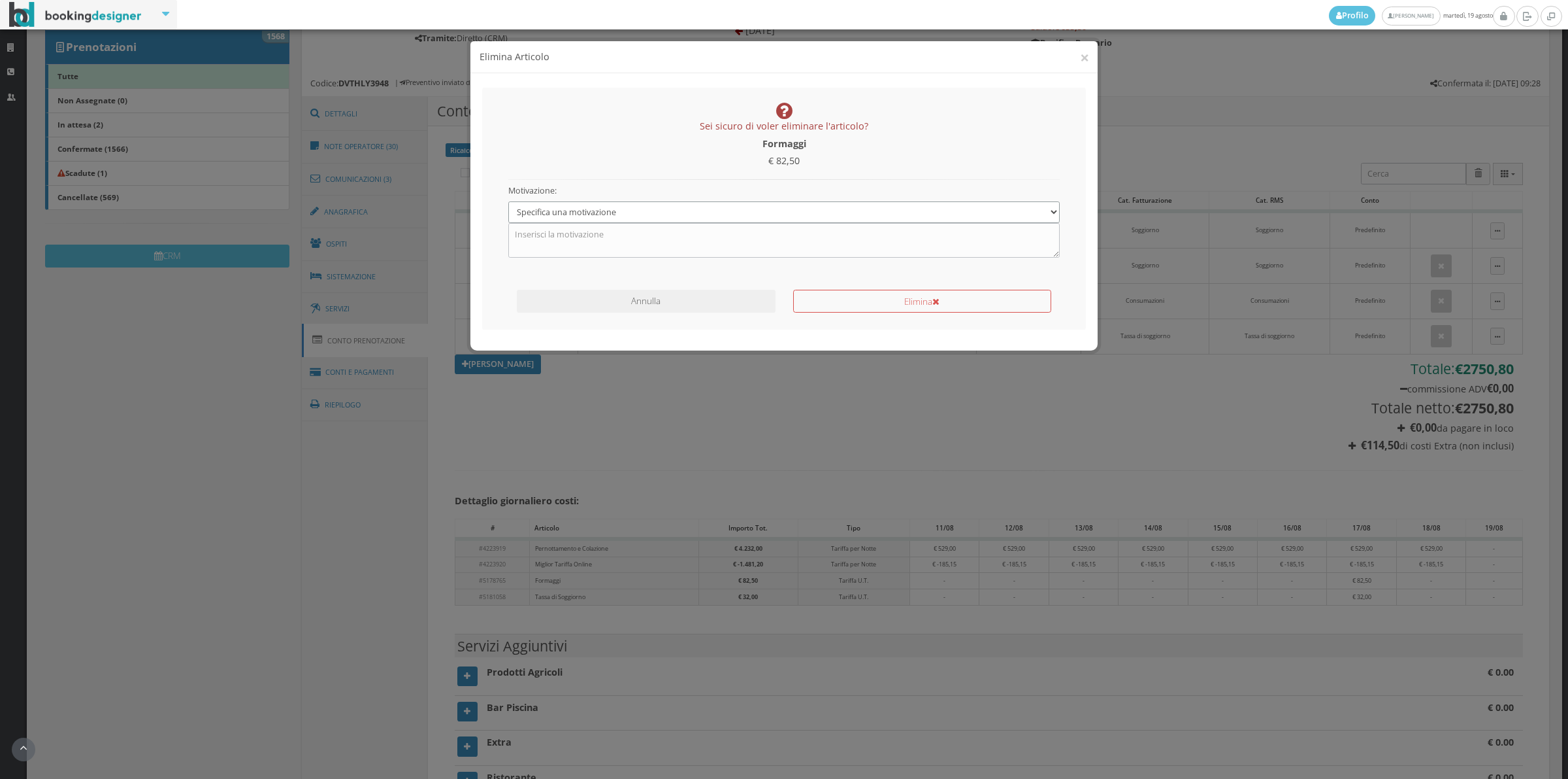
click at [798, 216] on select "Specifica una motivazione Errore di inserimento Ricalcolo del conto Il cliente …" at bounding box center [784, 212] width 552 height 22
select select "1"
click at [508, 201] on select "Specifica una motivazione Errore di inserimento Ricalcolo del conto Il cliente …" at bounding box center [784, 212] width 552 height 22
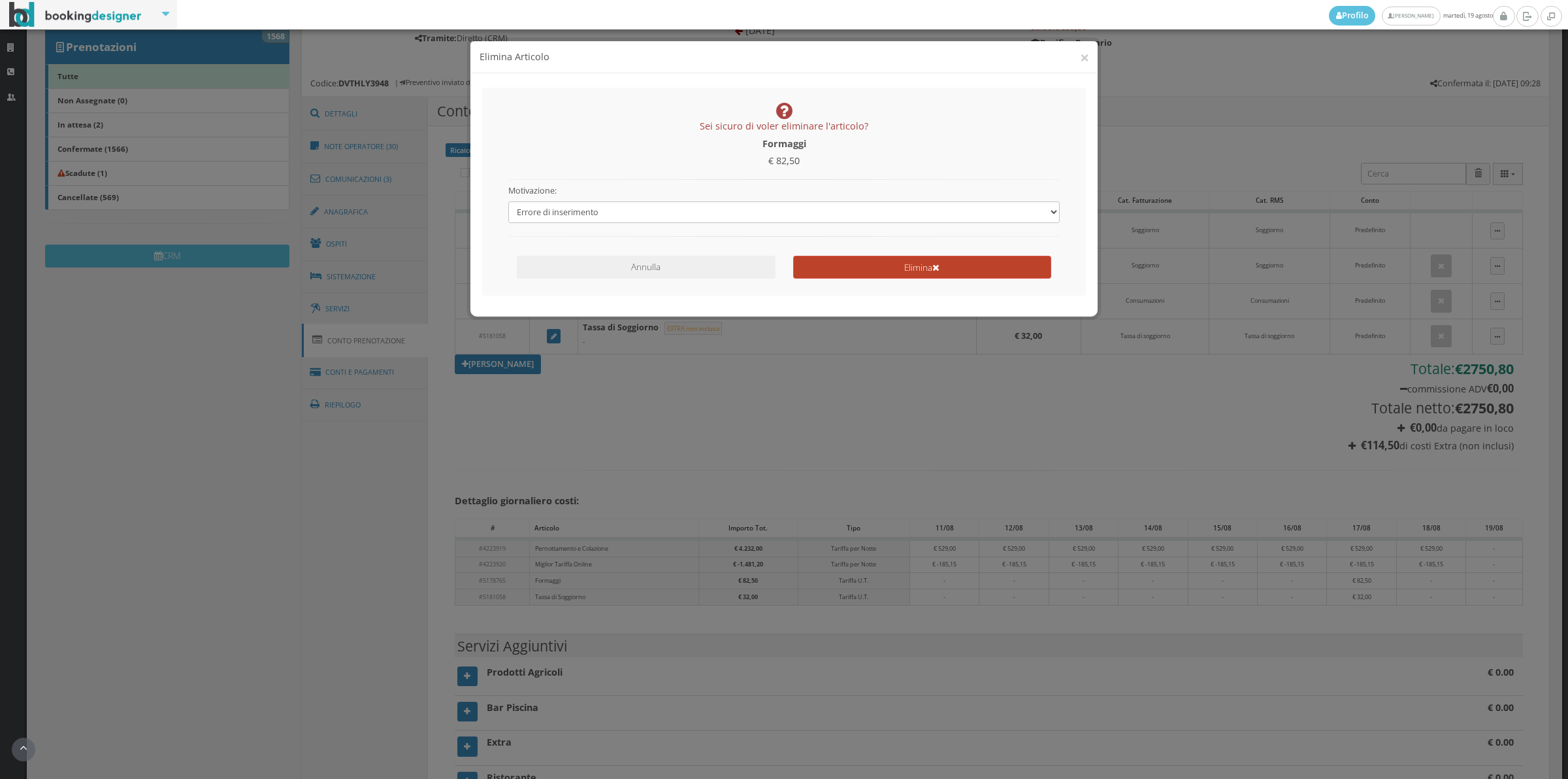
click at [930, 260] on button "Elimina" at bounding box center [922, 267] width 258 height 23
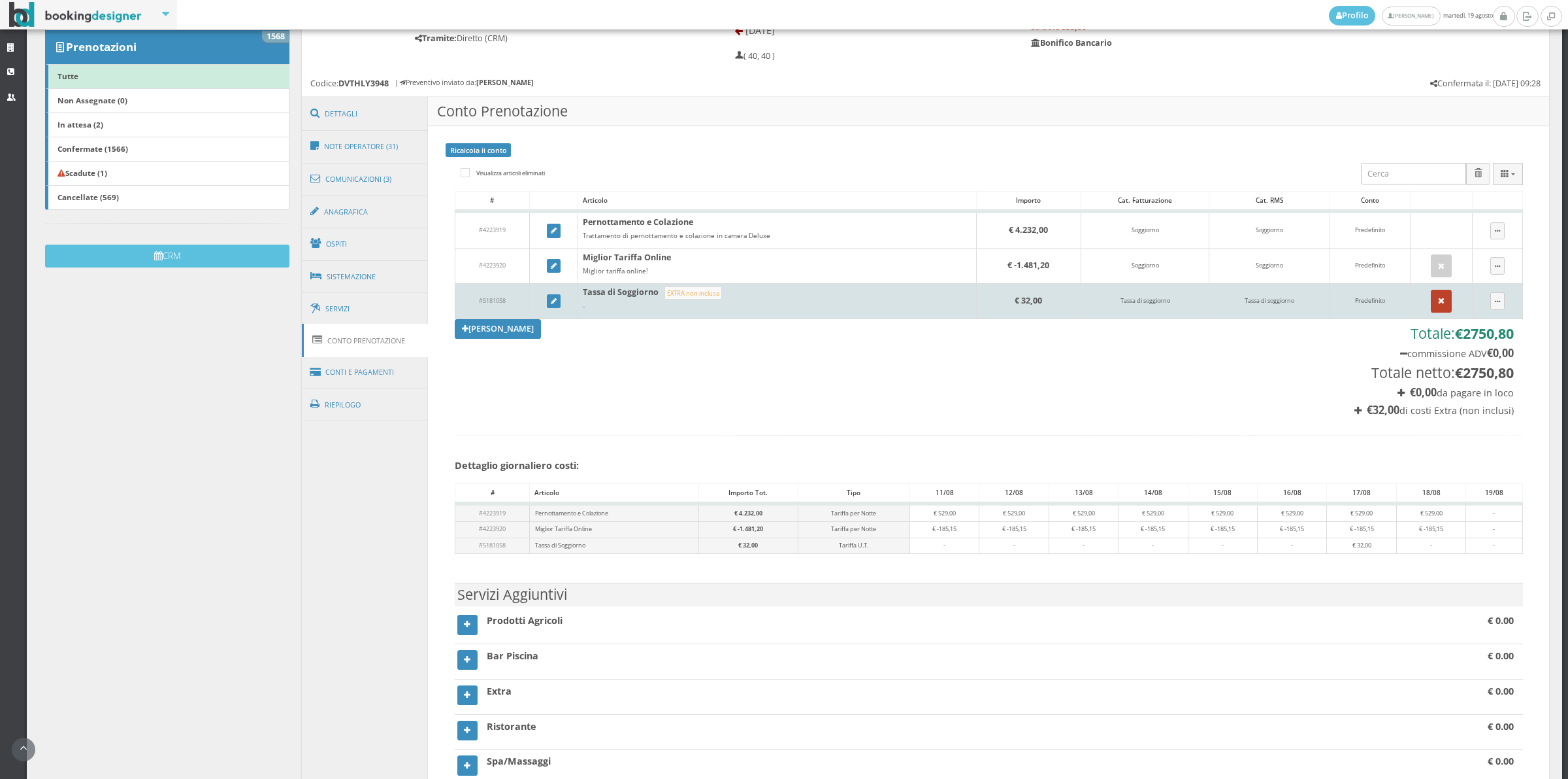
click at [1431, 295] on button "button" at bounding box center [1441, 300] width 21 height 23
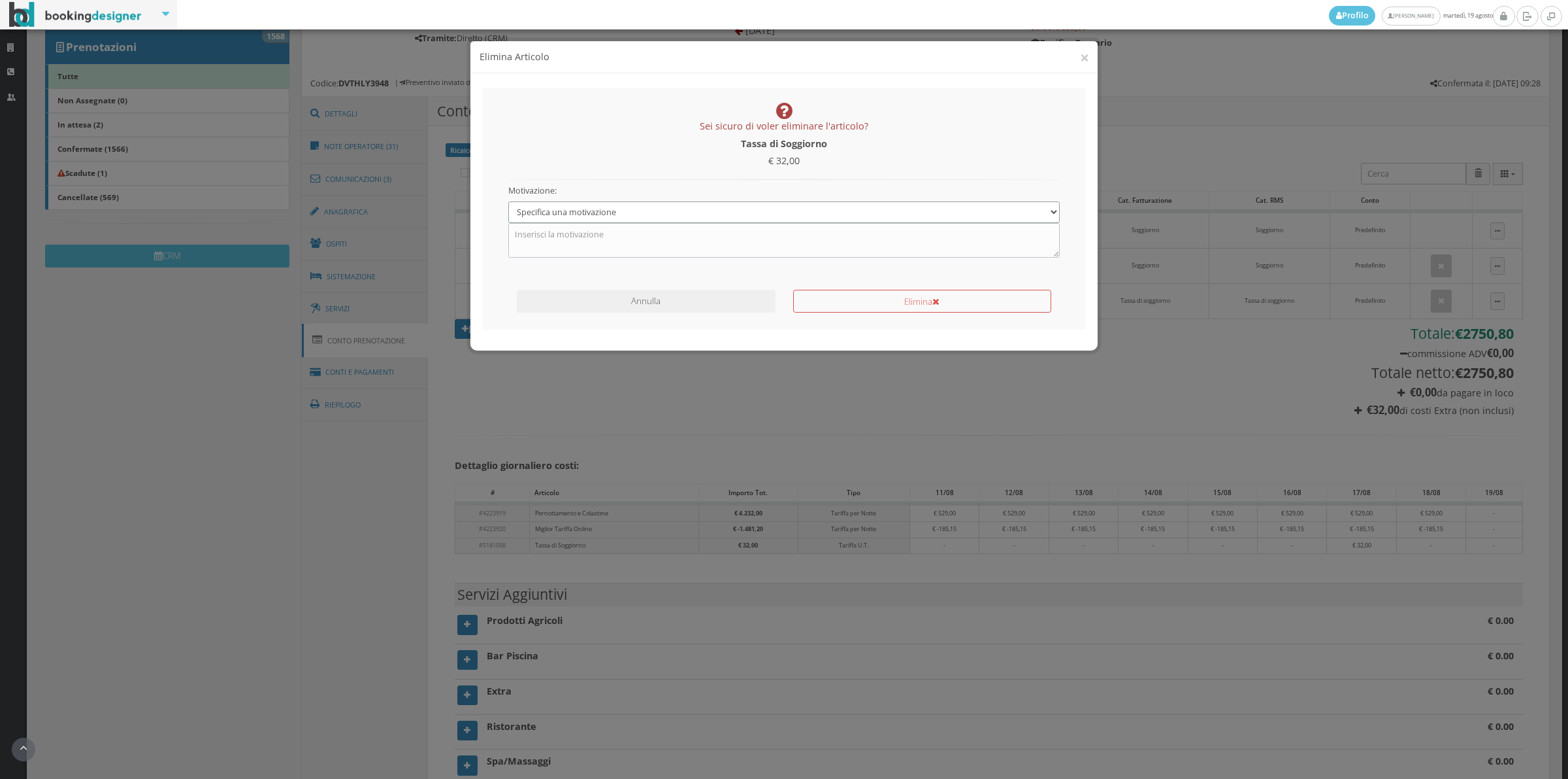
drag, startPoint x: 581, startPoint y: 210, endPoint x: 581, endPoint y: 218, distance: 8.0
click at [581, 210] on select "Specifica una motivazione Errore di inserimento Ricalcolo del conto Il cliente …" at bounding box center [784, 212] width 552 height 22
select select "1"
click at [508, 201] on select "Specifica una motivazione Errore di inserimento Ricalcolo del conto Il cliente …" at bounding box center [784, 212] width 552 height 22
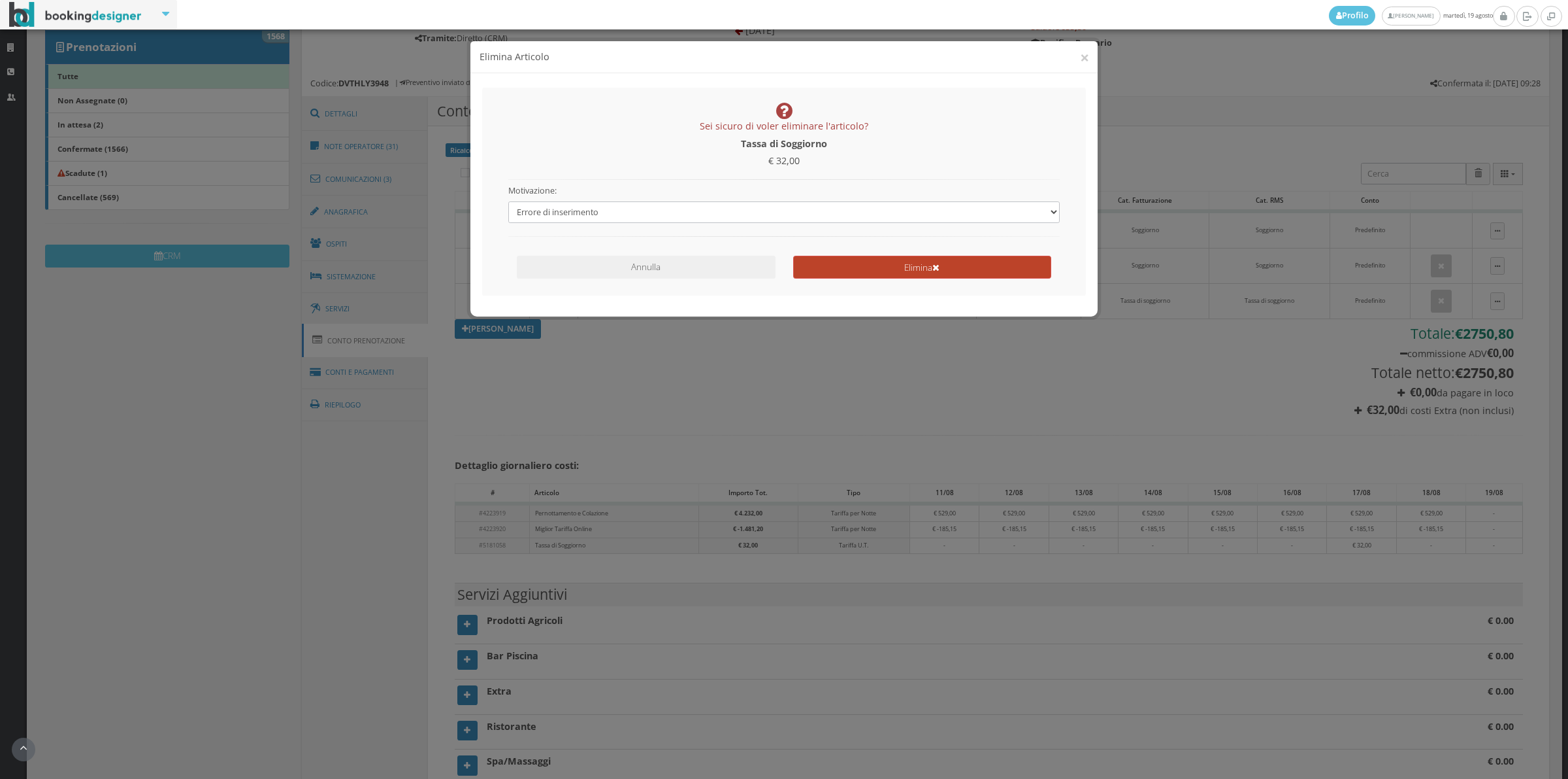
click at [857, 277] on button "Elimina" at bounding box center [922, 267] width 258 height 23
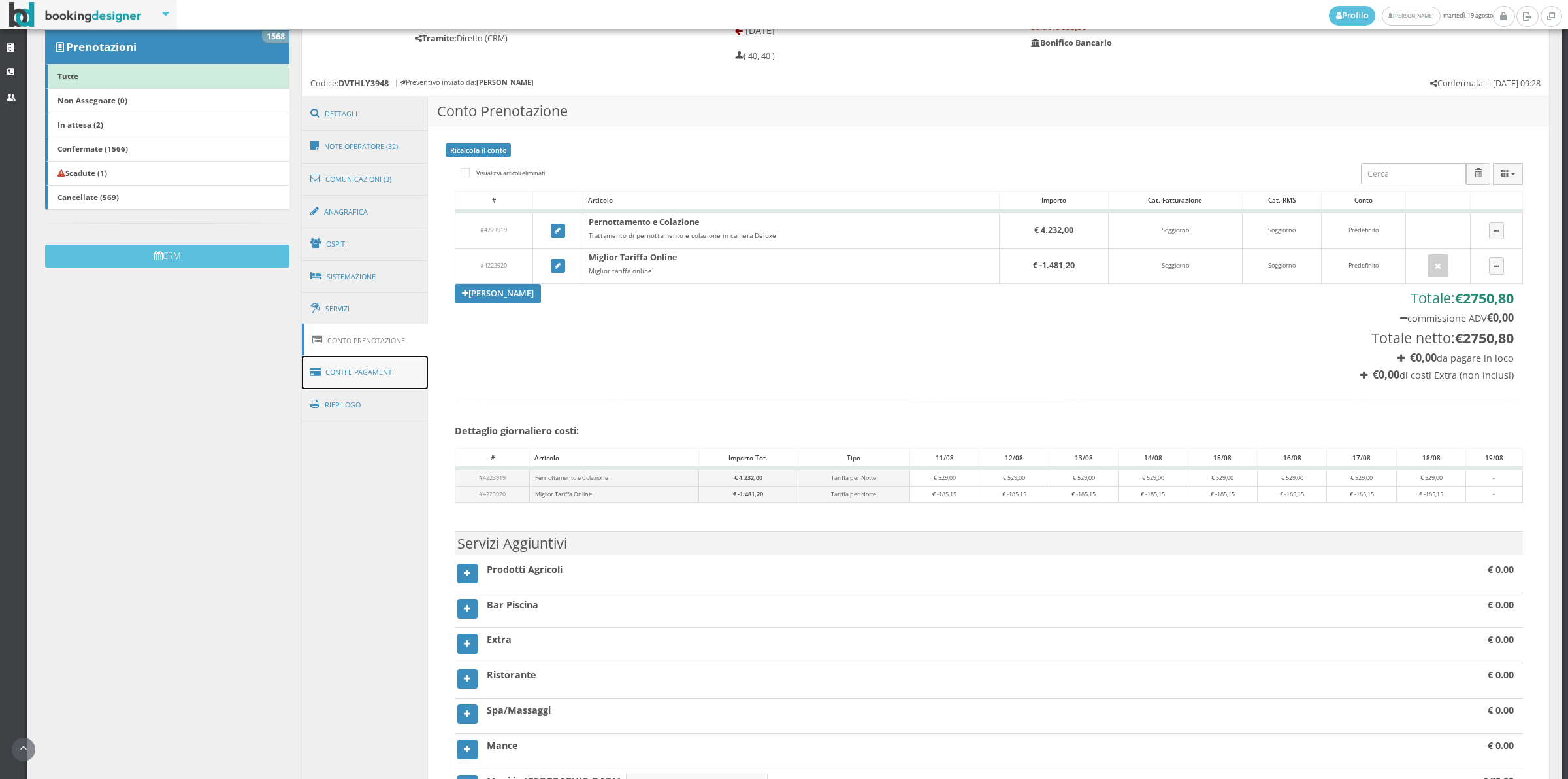
click at [393, 385] on link "Conti e Pagamenti" at bounding box center [365, 372] width 126 height 33
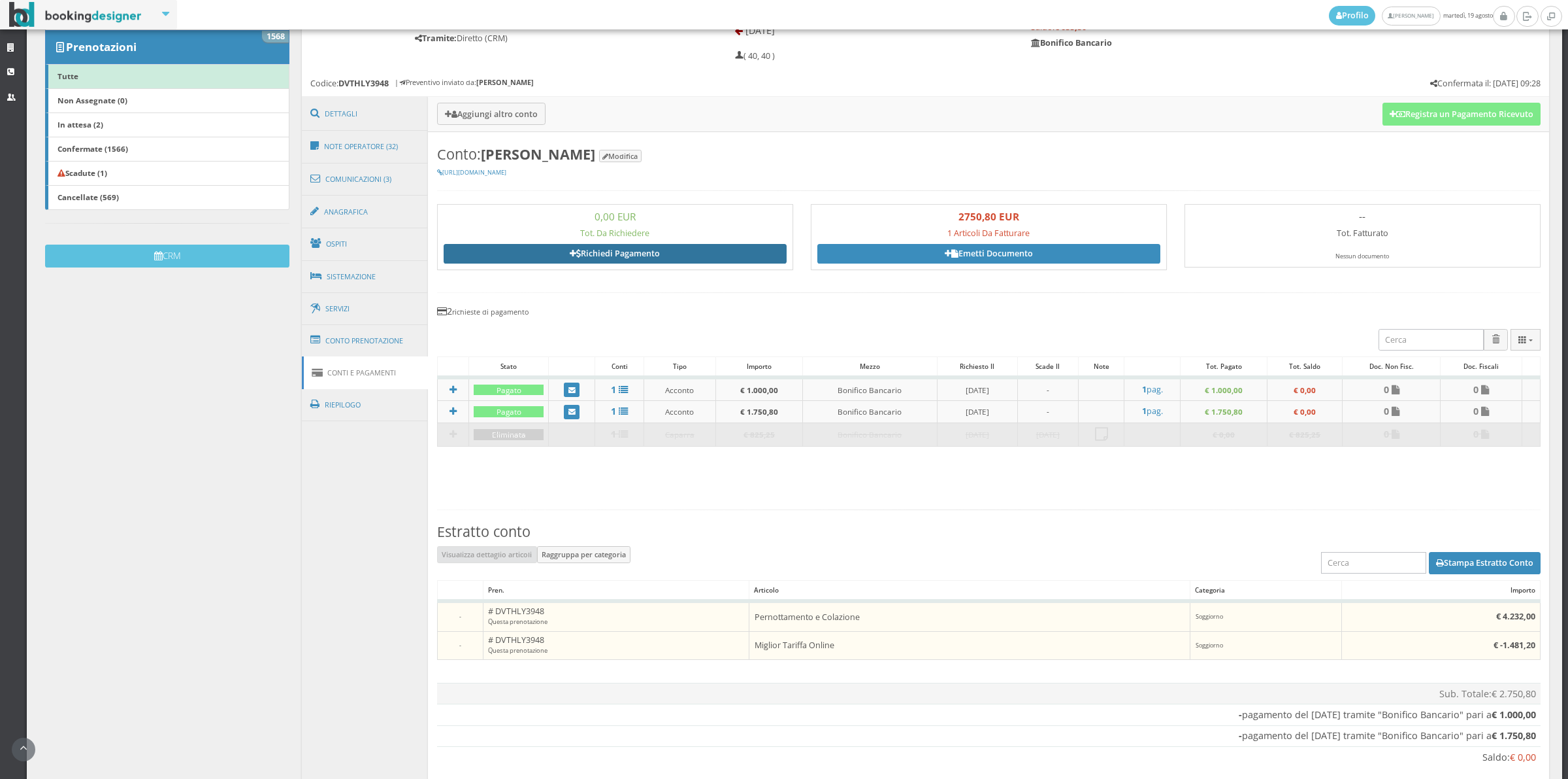
click at [661, 259] on link "Richiedi Pagamento" at bounding box center [615, 254] width 343 height 20
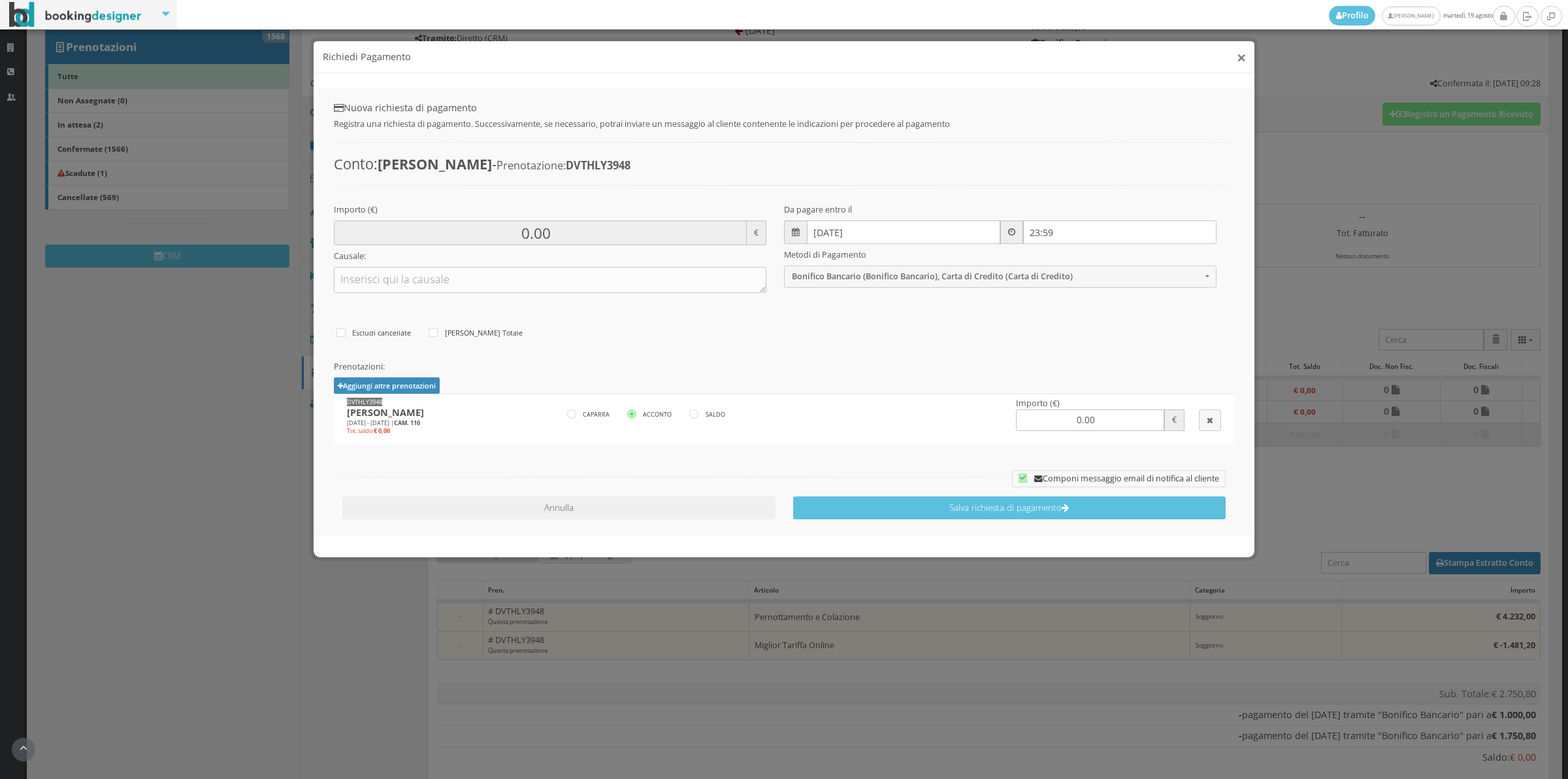
click at [1237, 59] on button "×" at bounding box center [1240, 57] width 9 height 17
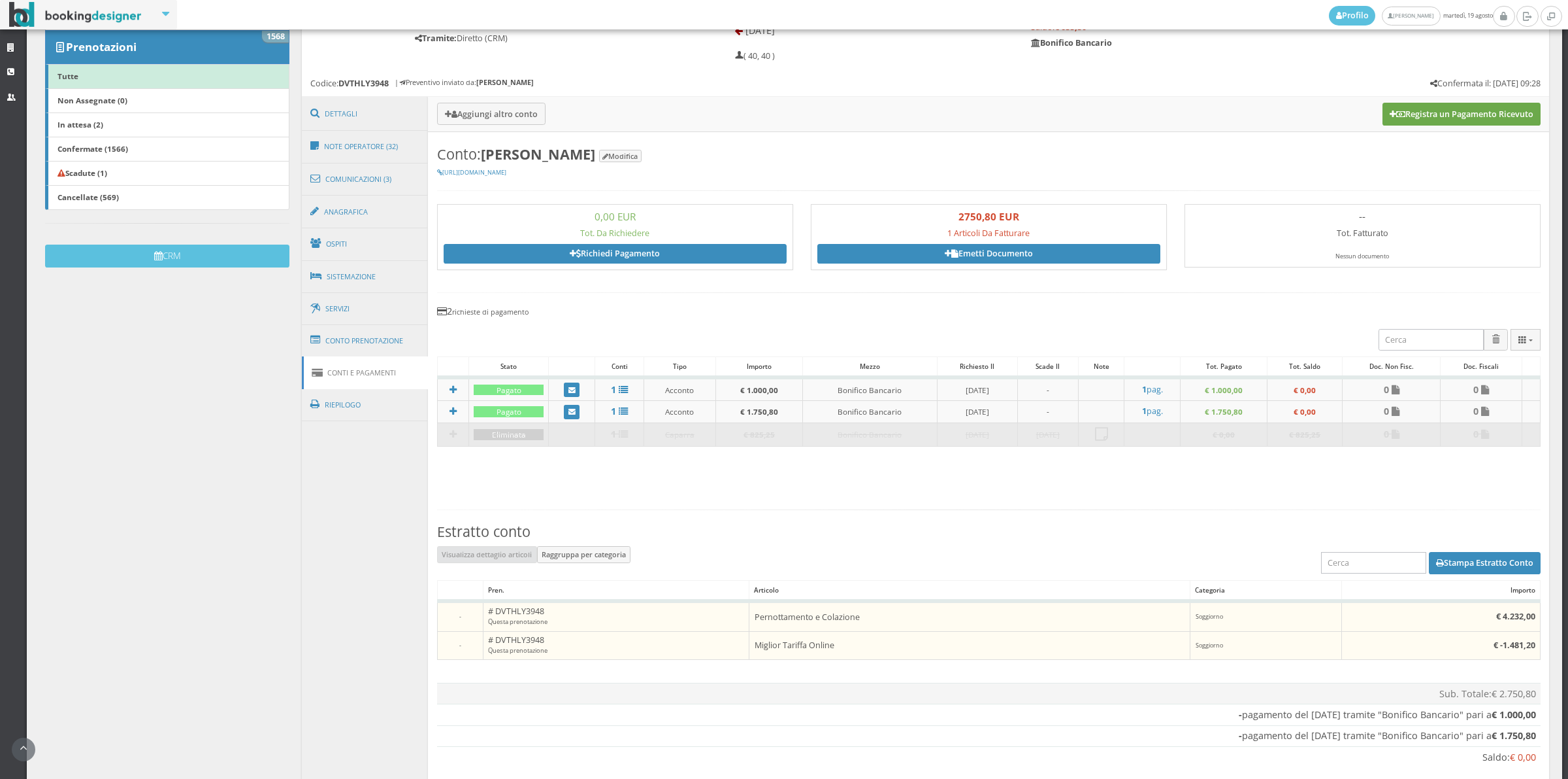
click at [1458, 109] on button "Registra un Pagamento Ricevuto" at bounding box center [1461, 114] width 158 height 23
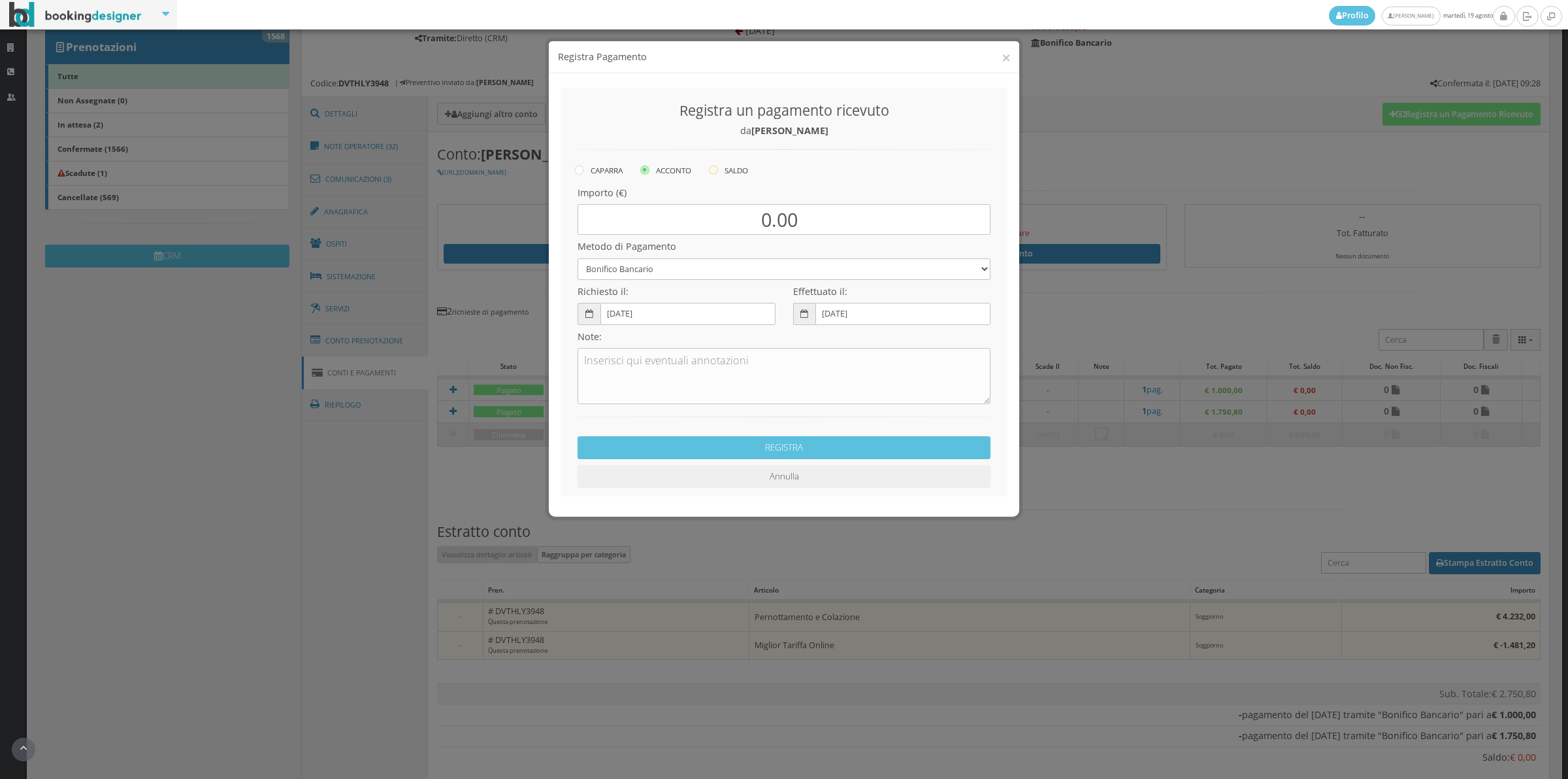
click at [726, 170] on label "SALDO" at bounding box center [729, 170] width 39 height 16
radio input "true"
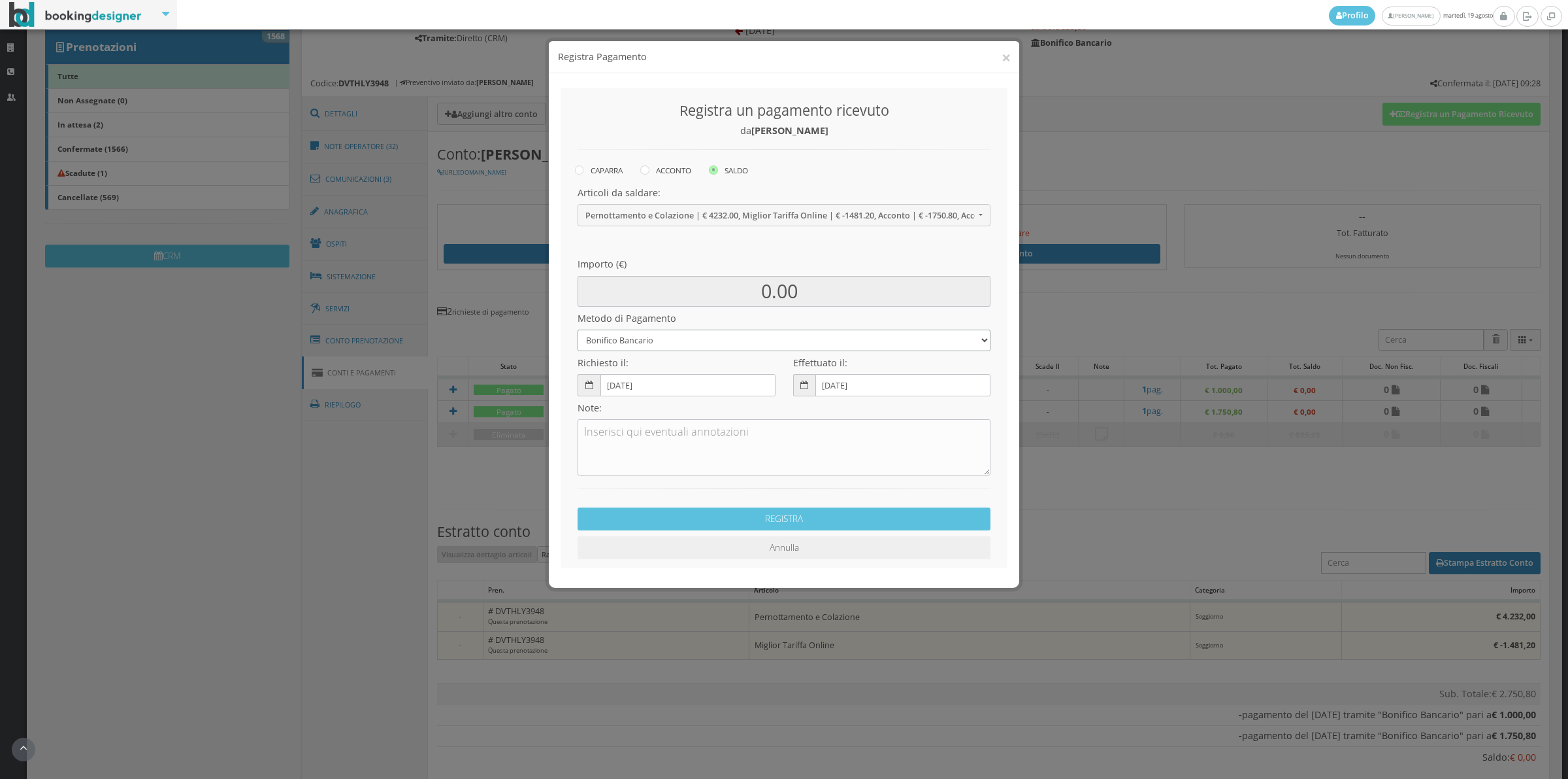
click at [614, 347] on select "Bonifico Bancario Carta di Credito Contanti Assegno Bancario Assegno Circolare …" at bounding box center [784, 340] width 413 height 22
select select "2589"
click at [578, 330] on select "Bonifico Bancario Carta di Credito Contanti Assegno Bancario Assegno Circolare …" at bounding box center [784, 340] width 413 height 22
click at [732, 518] on button "REGISTRA" at bounding box center [784, 518] width 413 height 23
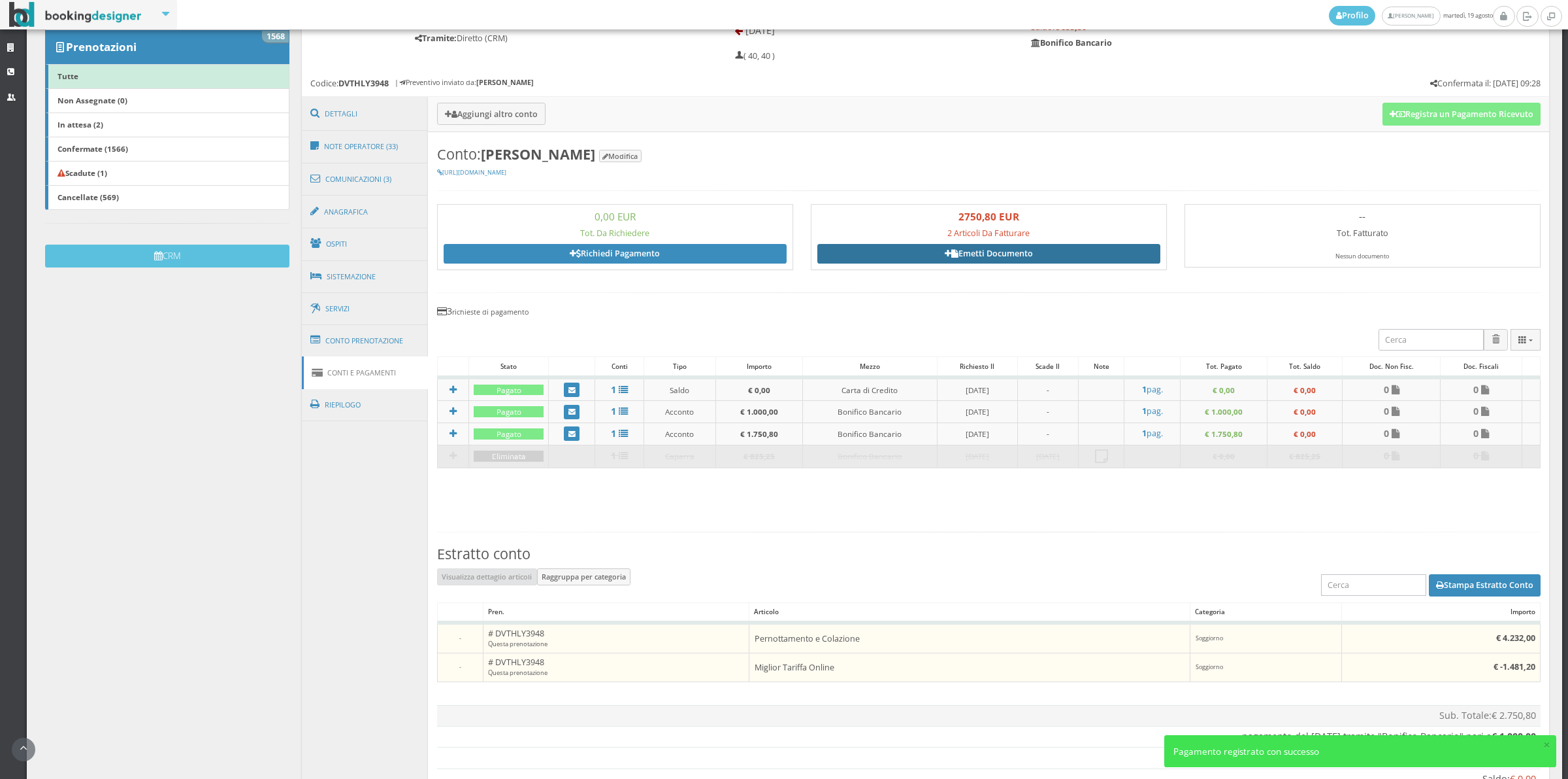
click at [1035, 249] on link "Emetti Documento" at bounding box center [989, 254] width 343 height 20
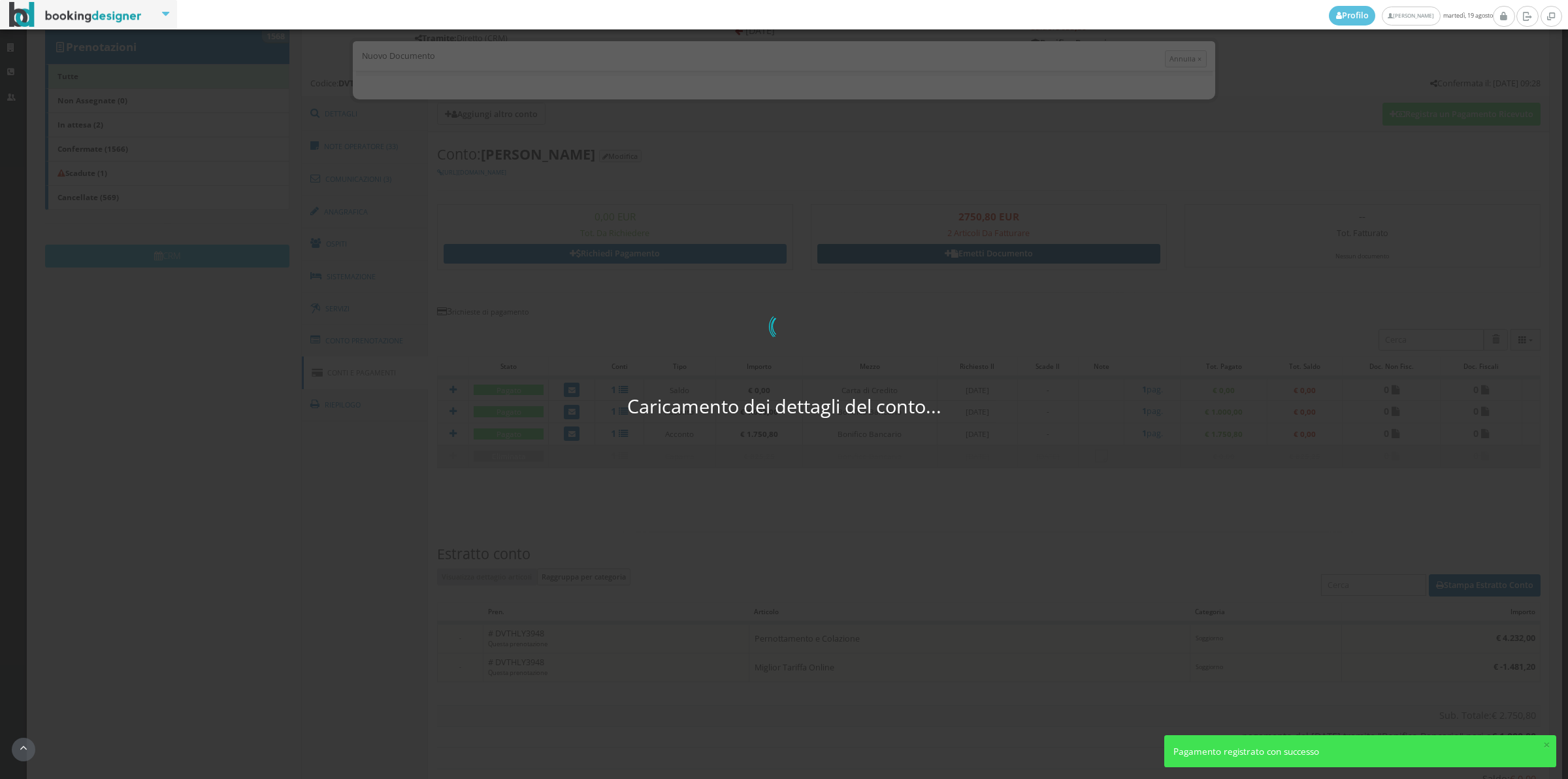
select select "PF"
select select "BRENNA"
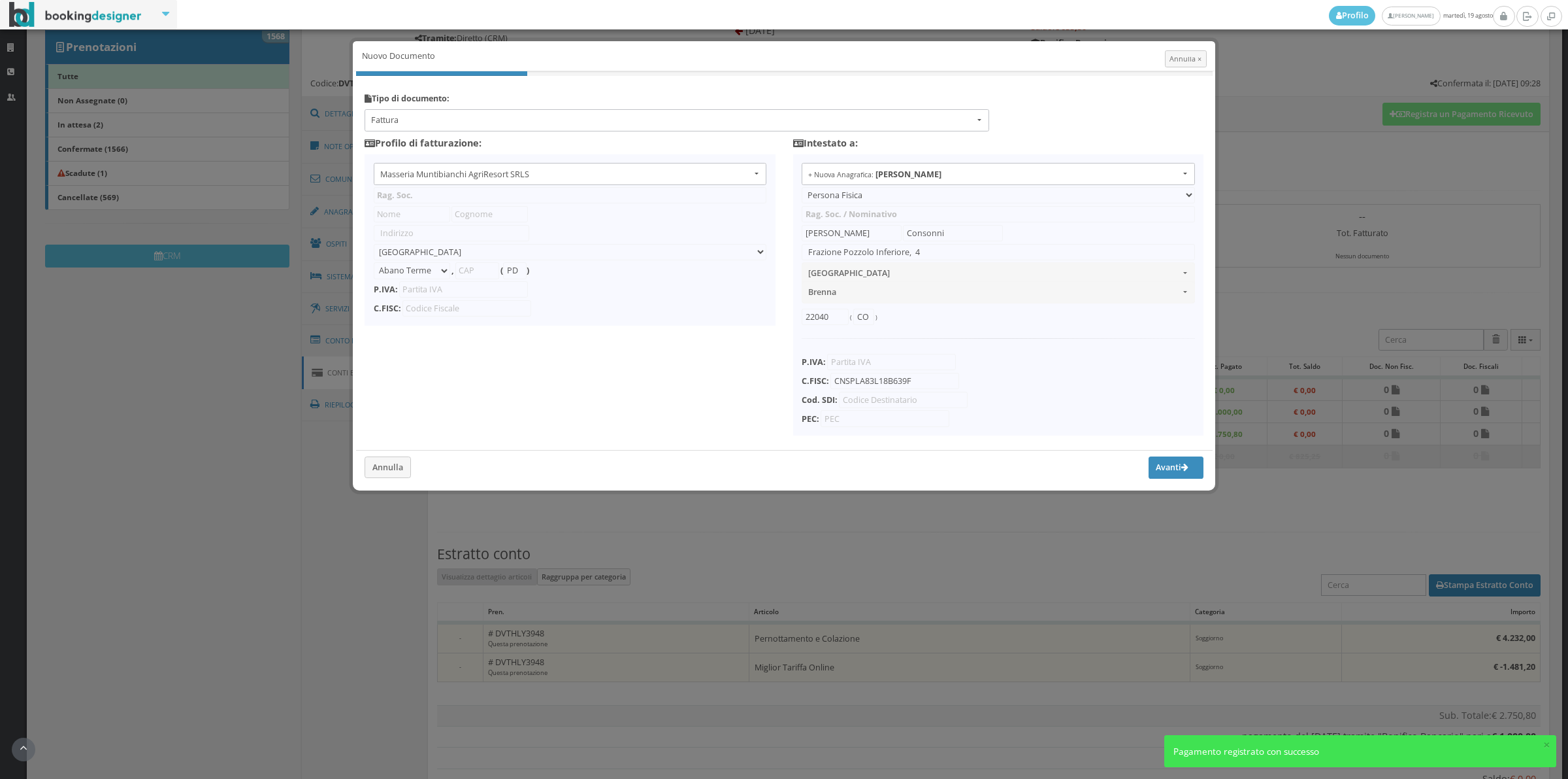
type input "Masseria Muntibianchi AgriResort SRLS"
type input "SP 277 Otranto-[GEOGRAPHIC_DATA]"
select select "Giurdignano"
type input "73020"
type input "LE"
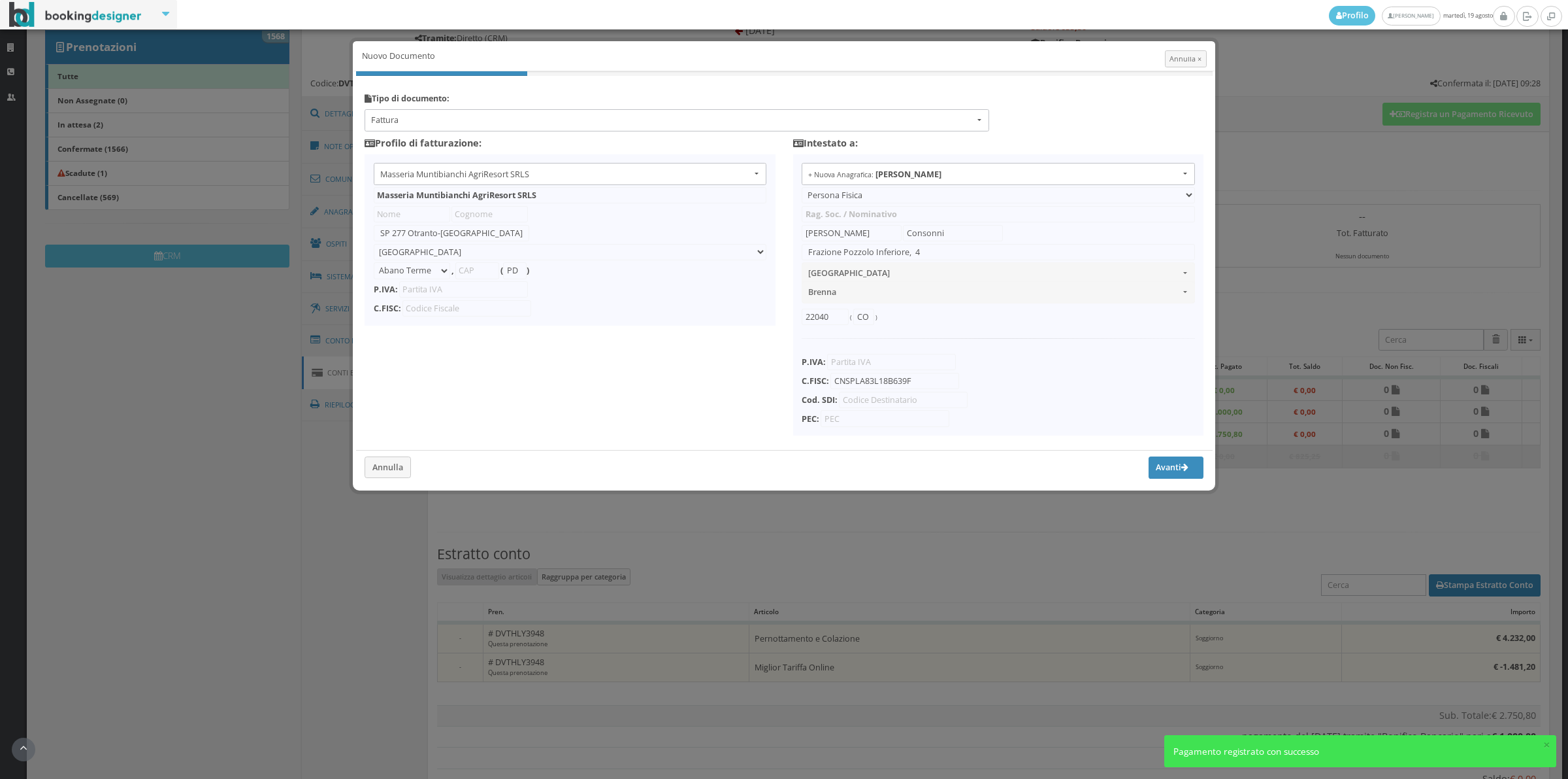
type input "05265030758"
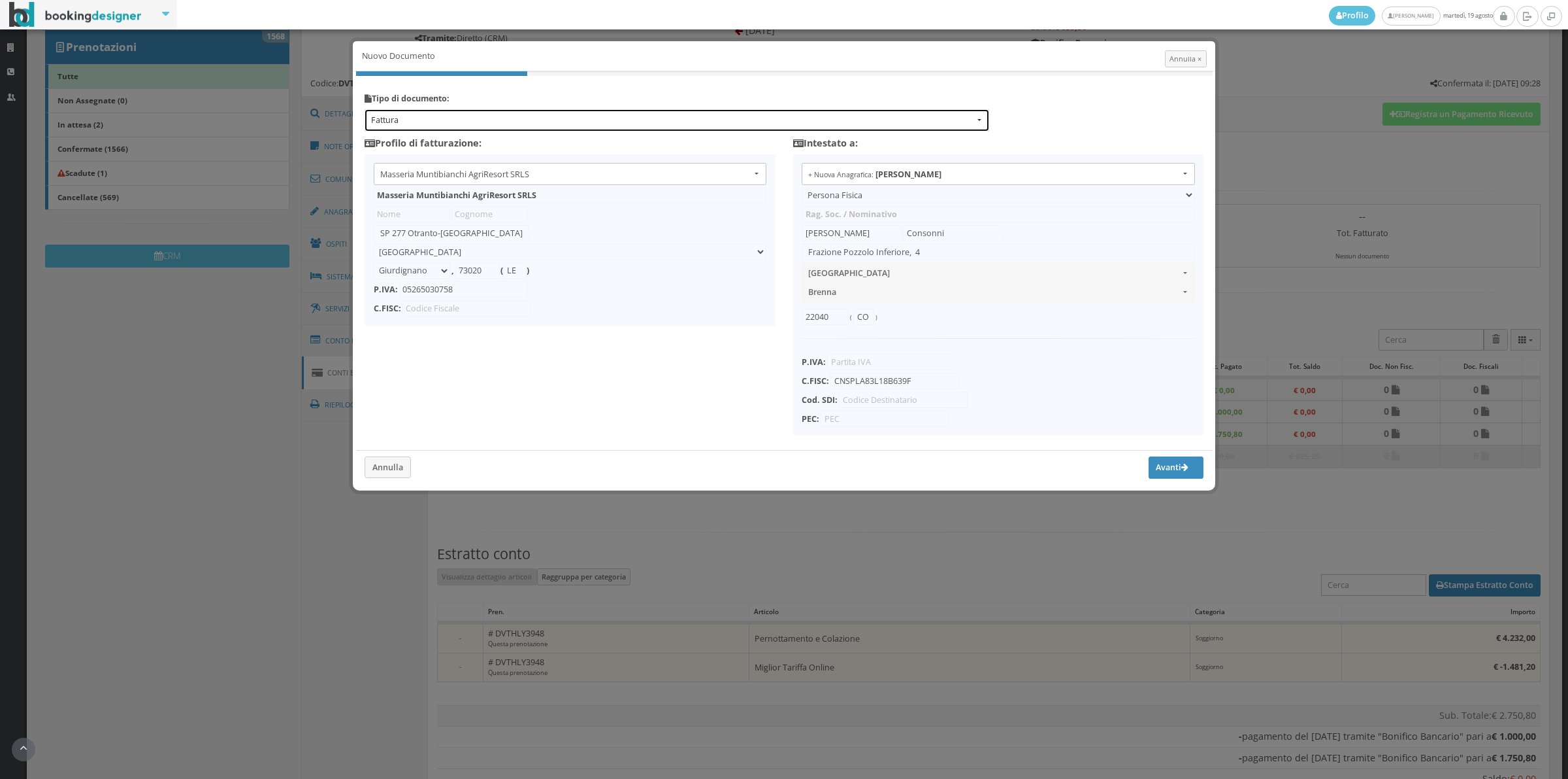
click at [622, 125] on span "Fattura" at bounding box center [672, 121] width 603 height 12
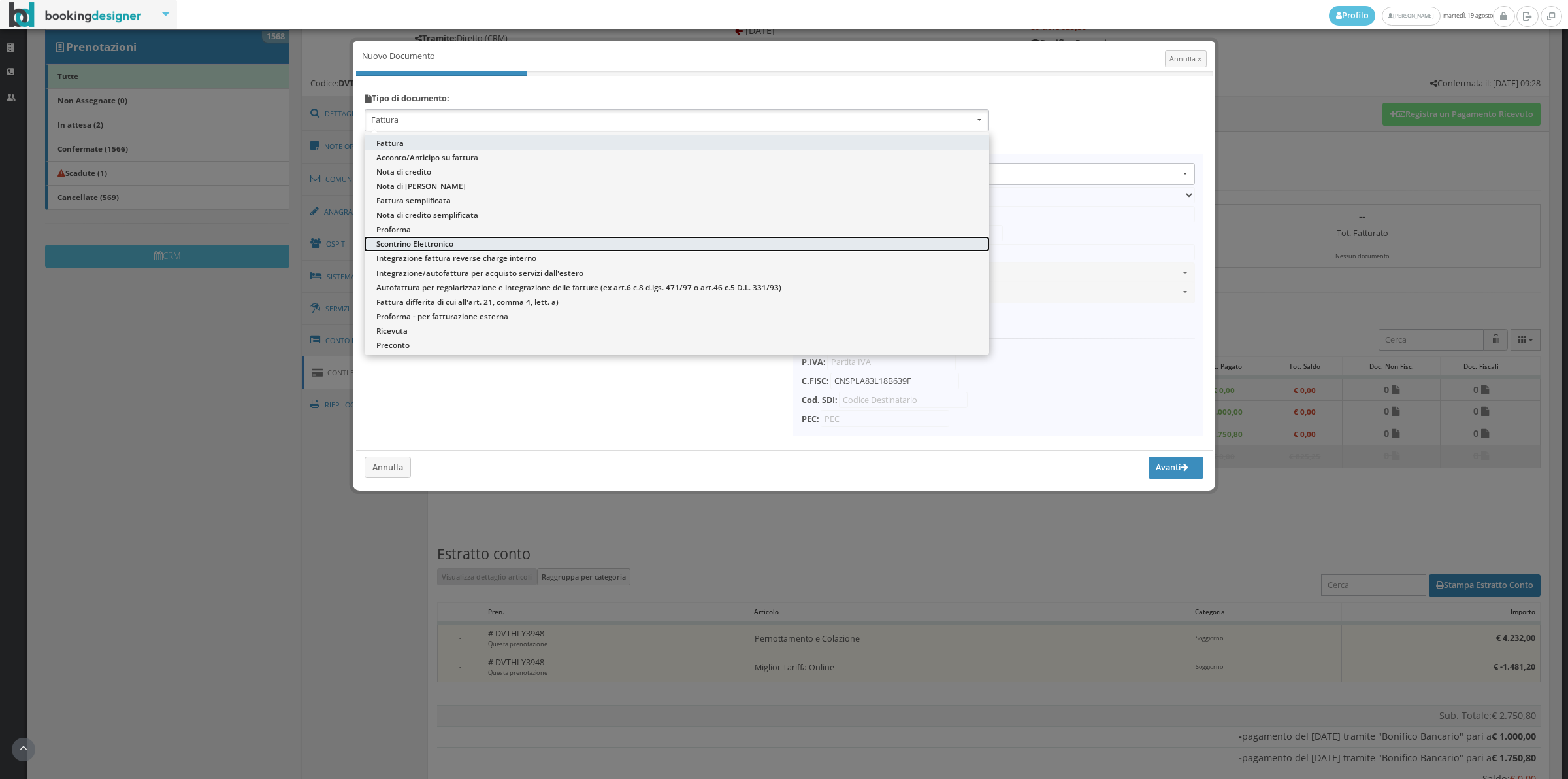
click at [537, 240] on link "Scontrino Elettronico" at bounding box center [677, 243] width 625 height 15
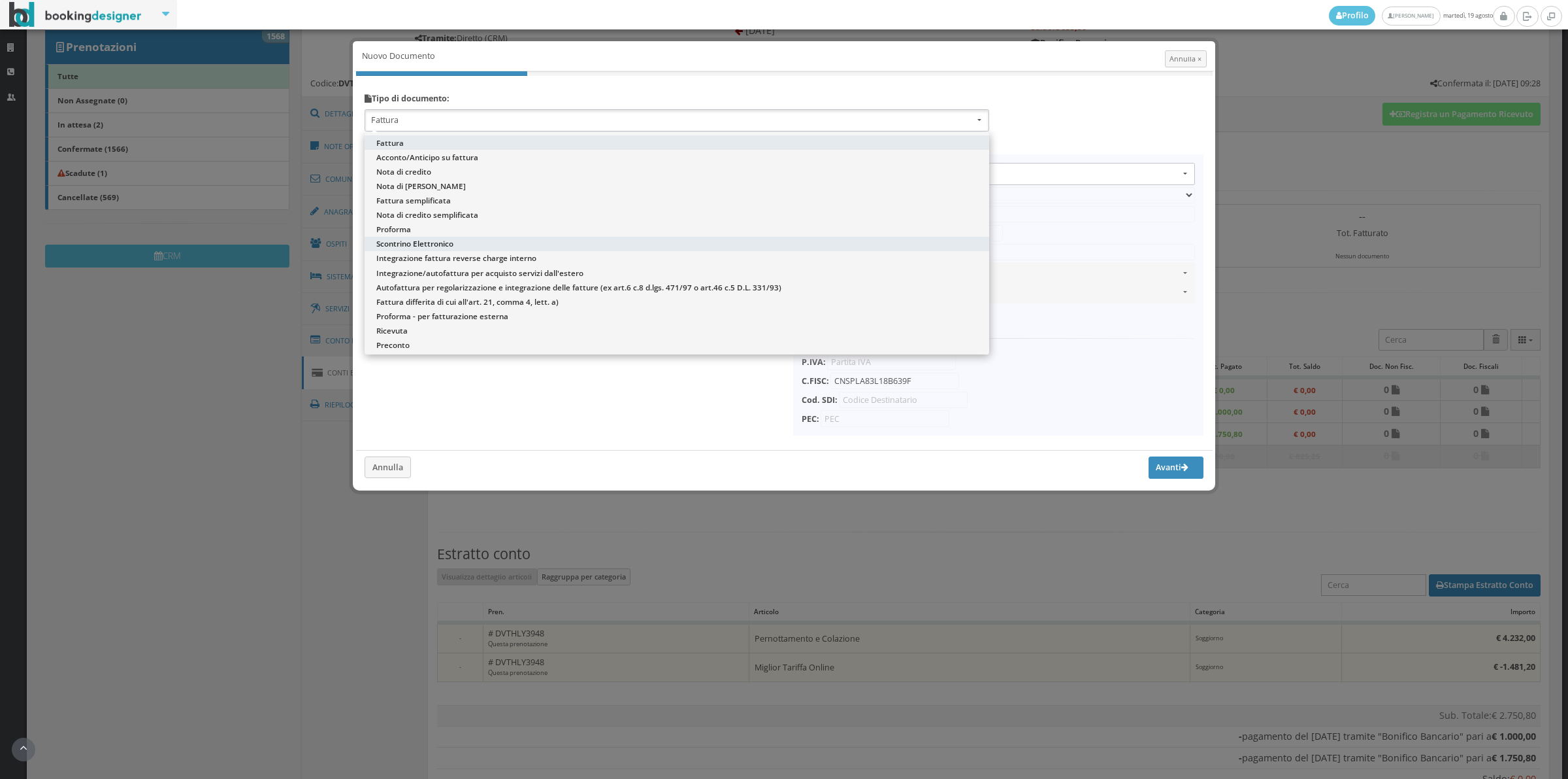
select select "ION02"
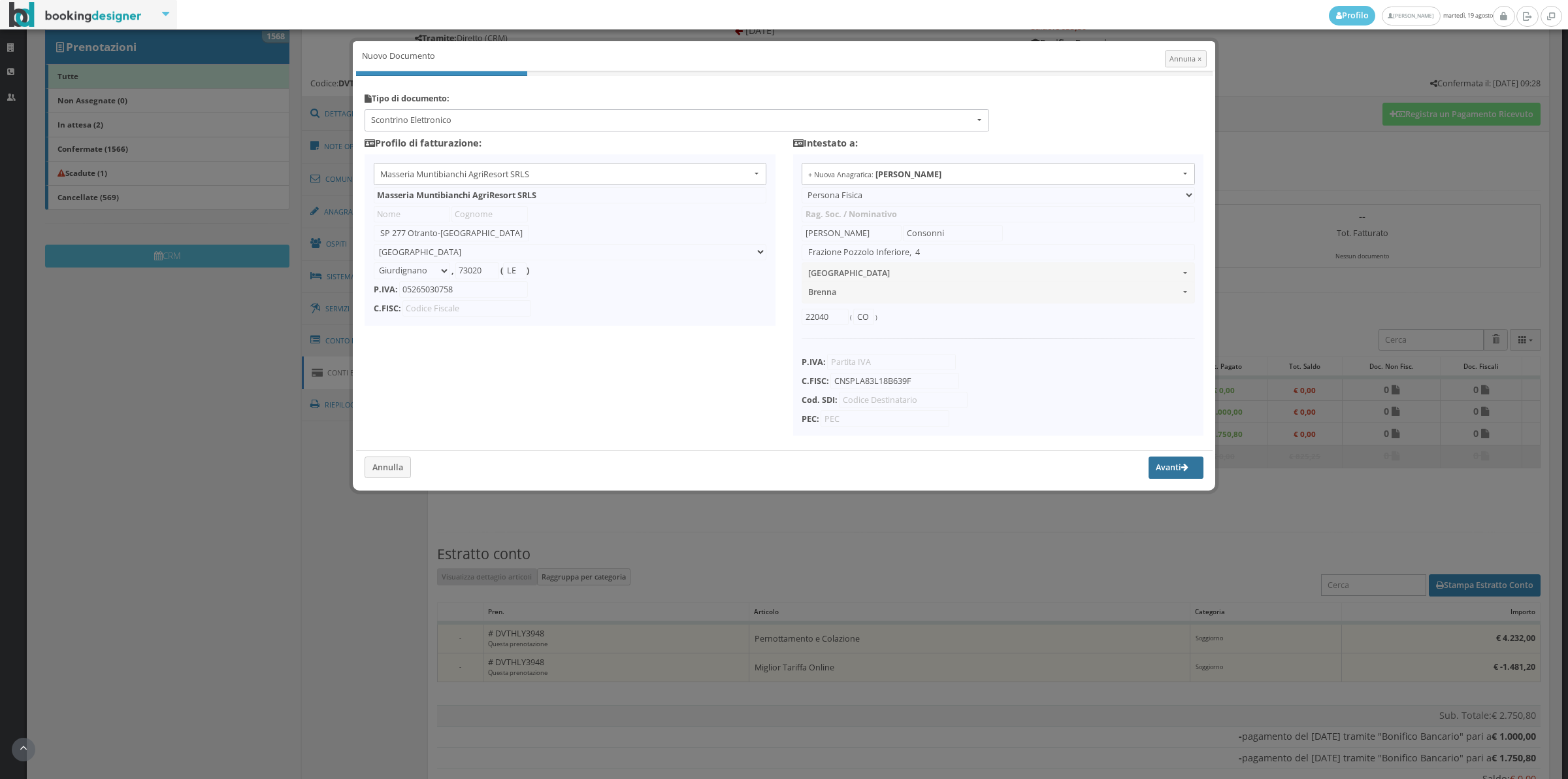
click at [1173, 468] on button "Avanti" at bounding box center [1176, 467] width 55 height 23
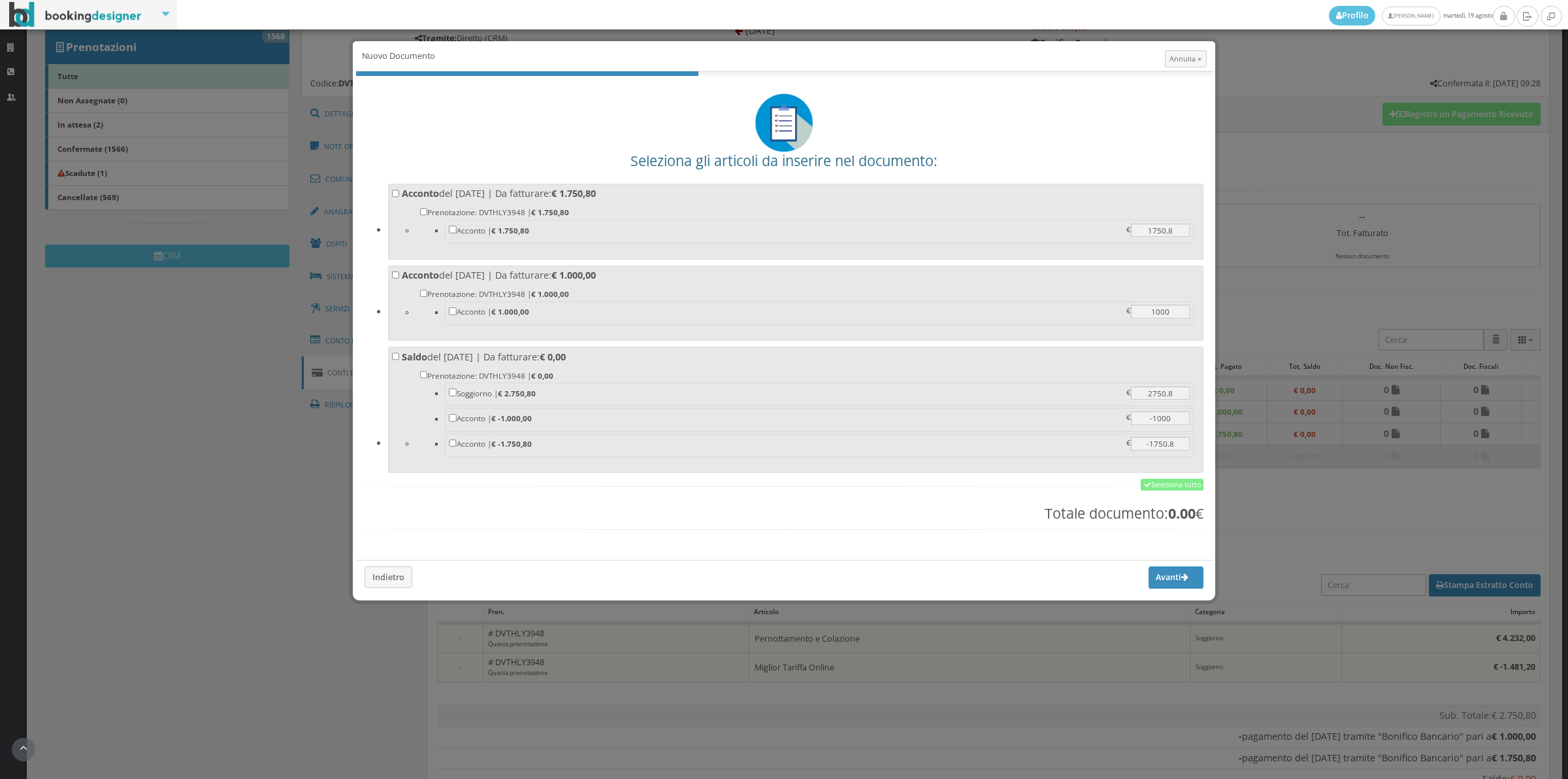
click at [518, 201] on label "Acconto del 13/08/2025 | Da fatturare: € 1.750,80 Prenotazione: DVTHLY3948 | € …" at bounding box center [796, 220] width 808 height 66
click at [400, 197] on input "Acconto del 13/08/2025 | Da fatturare: € 1.750,80 Prenotazione: DVTHLY3948 | € …" at bounding box center [396, 193] width 8 height 8
checkbox input "true"
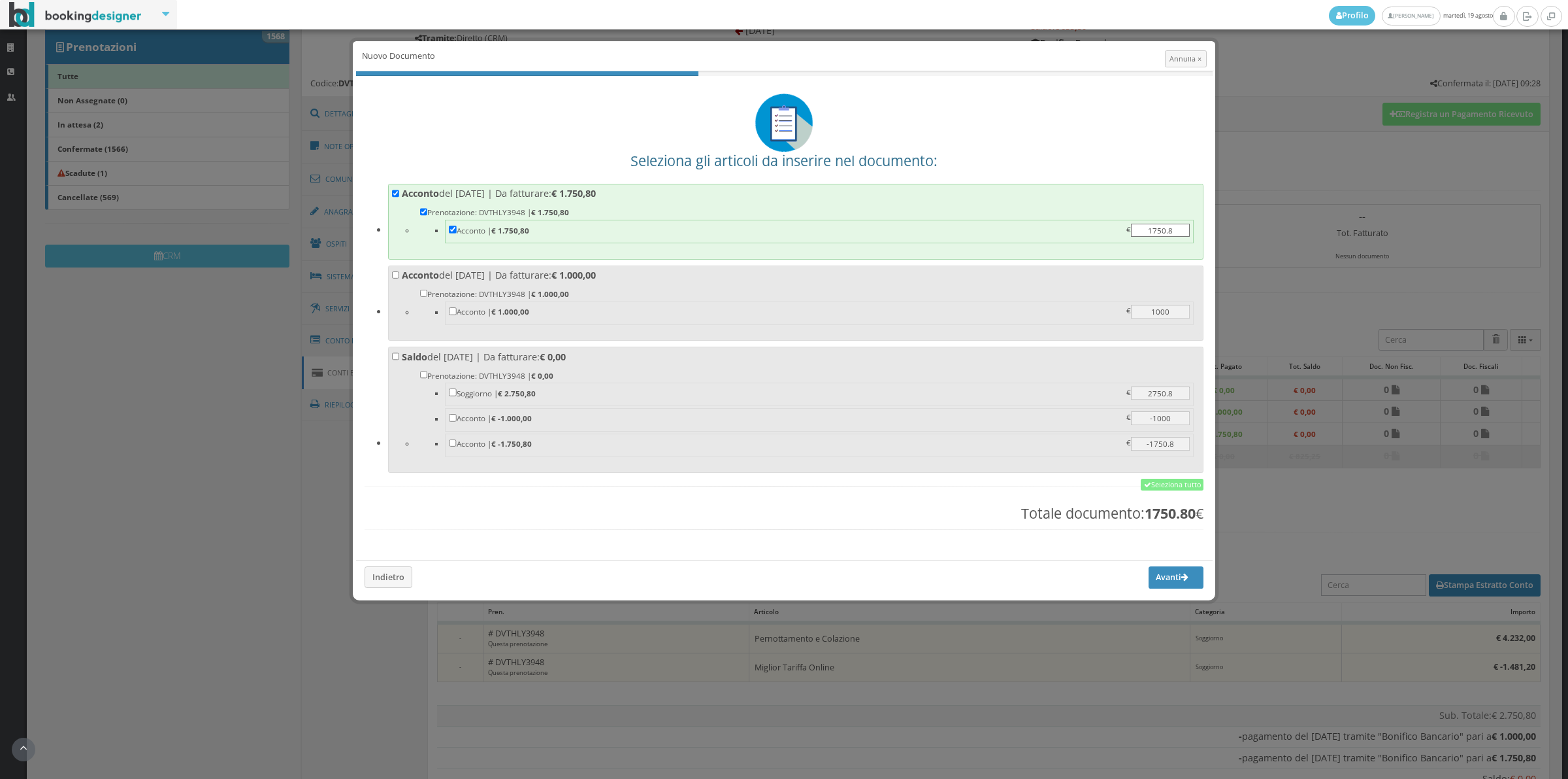
click at [508, 295] on label "Prenotazione: DVTHLY3948 | € 1.000,00 Acconto | € 1.000,00 1000 1000 €" at bounding box center [807, 307] width 776 height 39
click at [428, 295] on input "Prenotazione: DVTHLY3948 | € 1.000,00 Acconto | € 1.000,00 1000 1000 €" at bounding box center [424, 293] width 8 height 8
checkbox input "true"
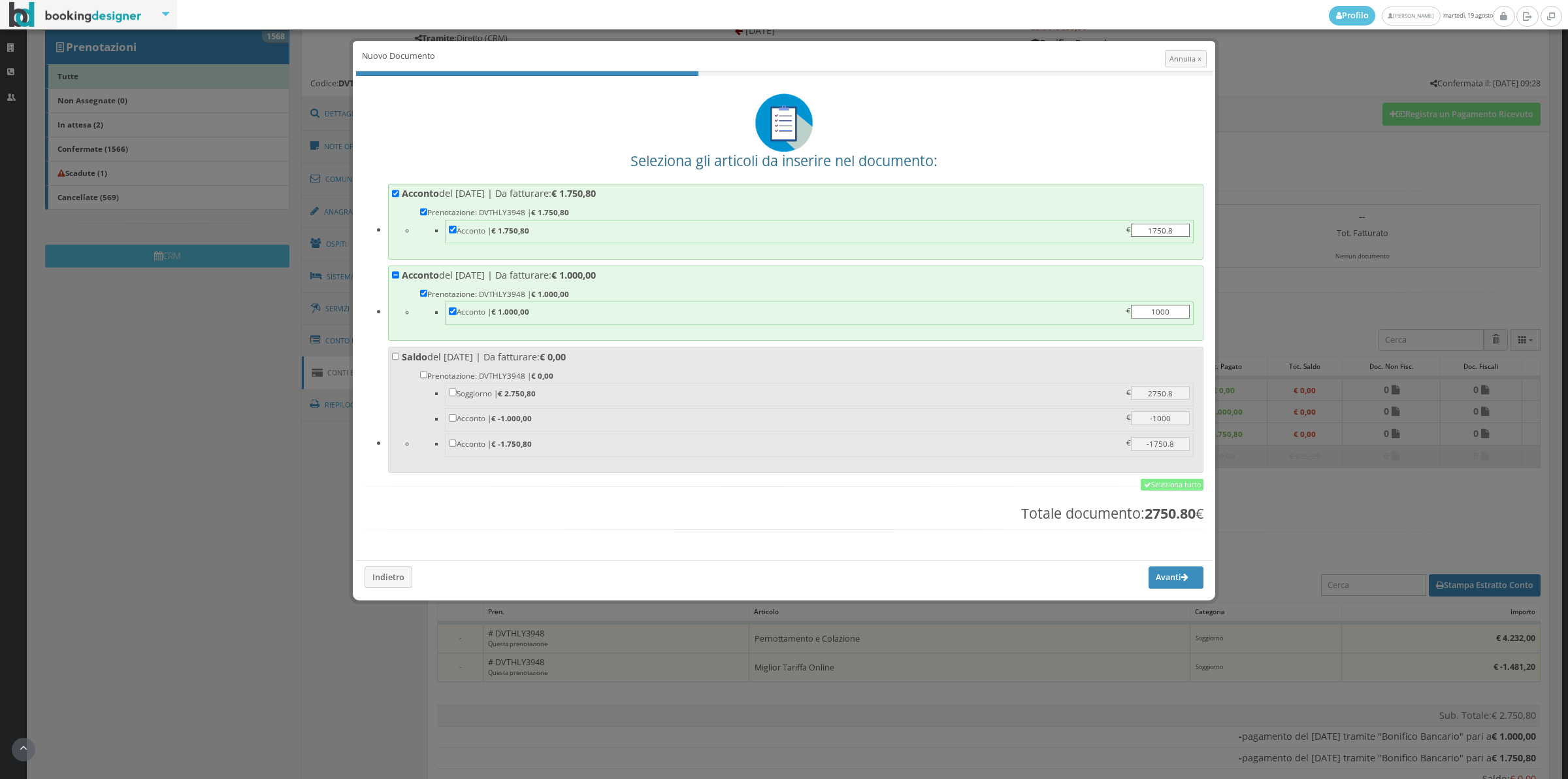
click at [508, 384] on label "Prenotazione: DVTHLY3948 | € 0,00 Soggiorno | € 2.750,80 2750.8 2750.8 € Accont…" at bounding box center [807, 414] width 776 height 90
click at [428, 379] on input "Prenotazione: DVTHLY3948 | € 0,00 Soggiorno | € 2.750,80 2750.8 2750.8 € Accont…" at bounding box center [424, 375] width 8 height 8
checkbox input "true"
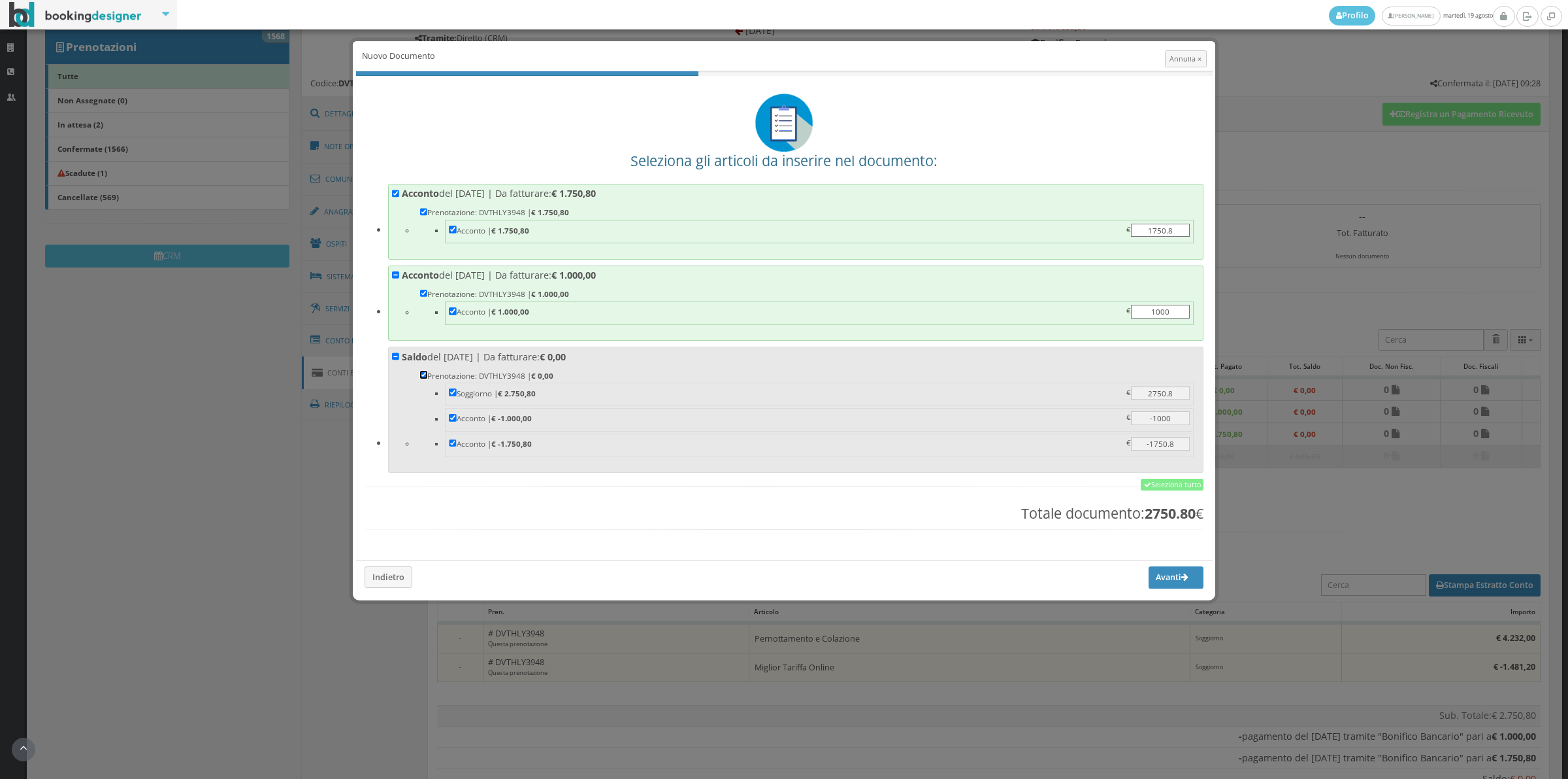
checkbox input "true"
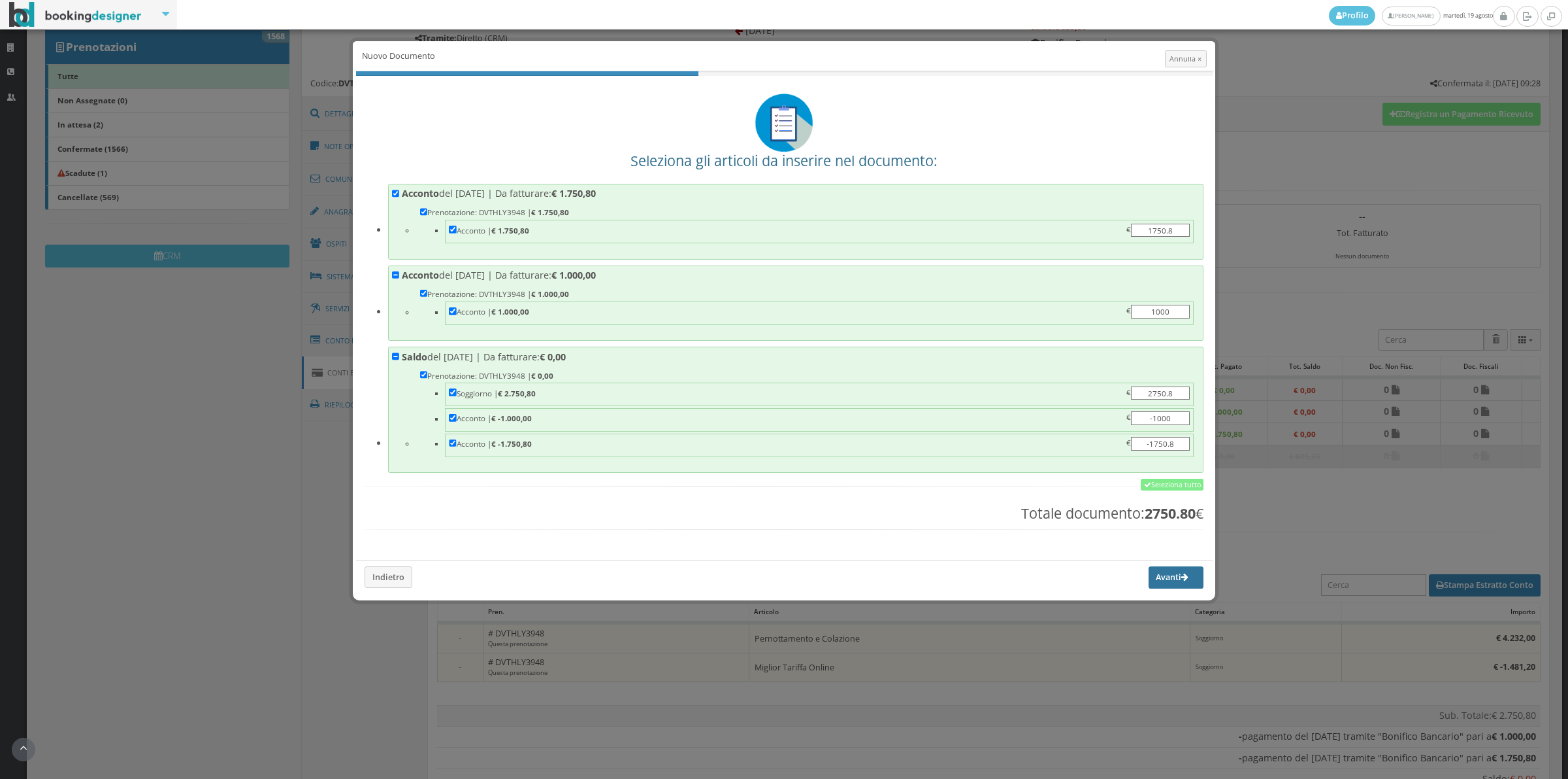
click at [1156, 575] on button "Avanti" at bounding box center [1176, 577] width 55 height 23
click at [0, 0] on div "Caricamento dei dettagli del conto... 0 di 0" at bounding box center [0, 0] width 0 height 0
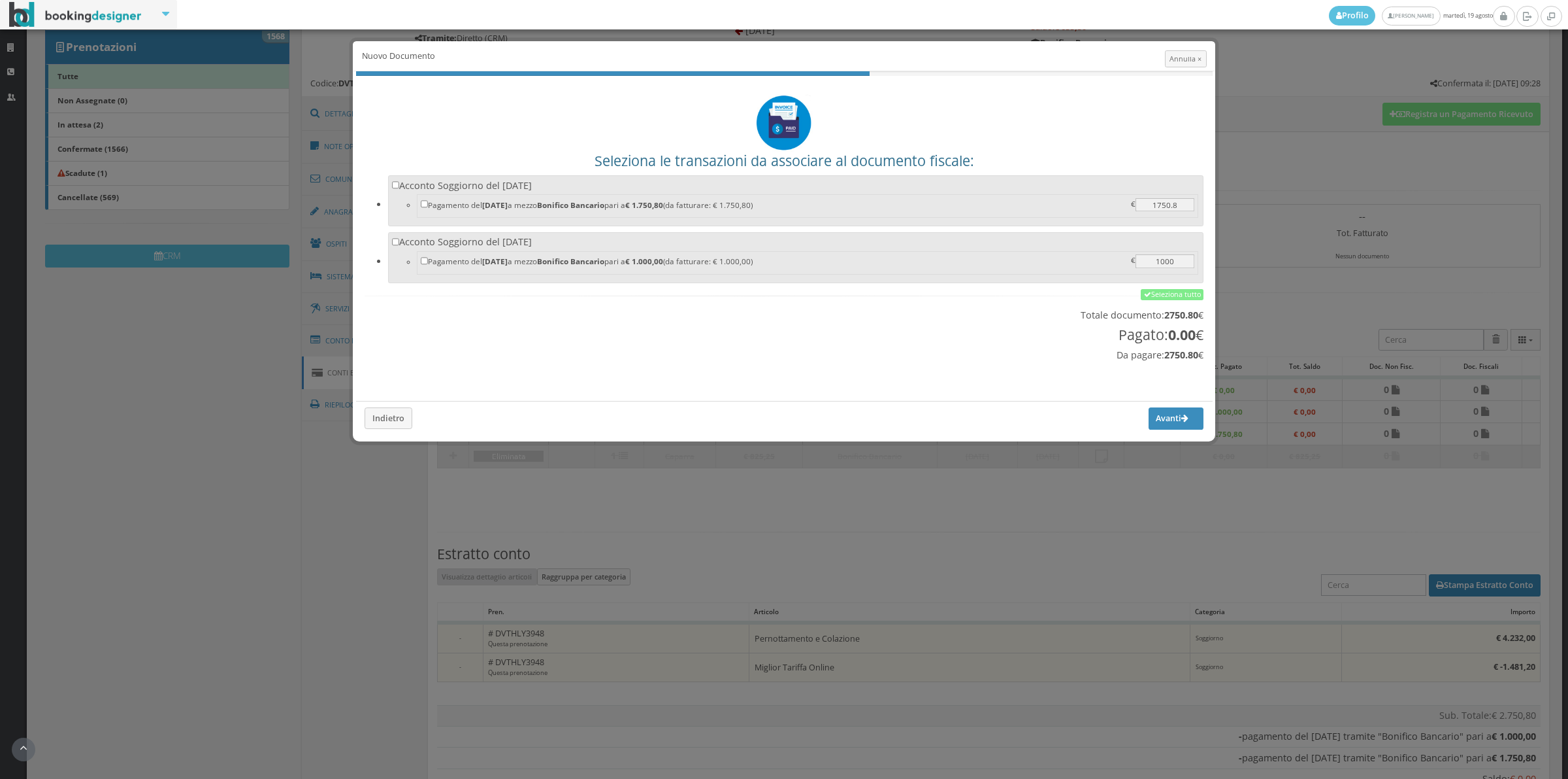
click at [541, 190] on label "Acconto Soggiorno del 13/08/2025 Pagamento del 12/08/2025 a mezzo Bonifico Banc…" at bounding box center [796, 199] width 808 height 40
click at [400, 189] on input "Acconto Soggiorno del 13/08/2025 Pagamento del 12/08/2025 a mezzo Bonifico Banc…" at bounding box center [396, 185] width 8 height 8
checkbox input "true"
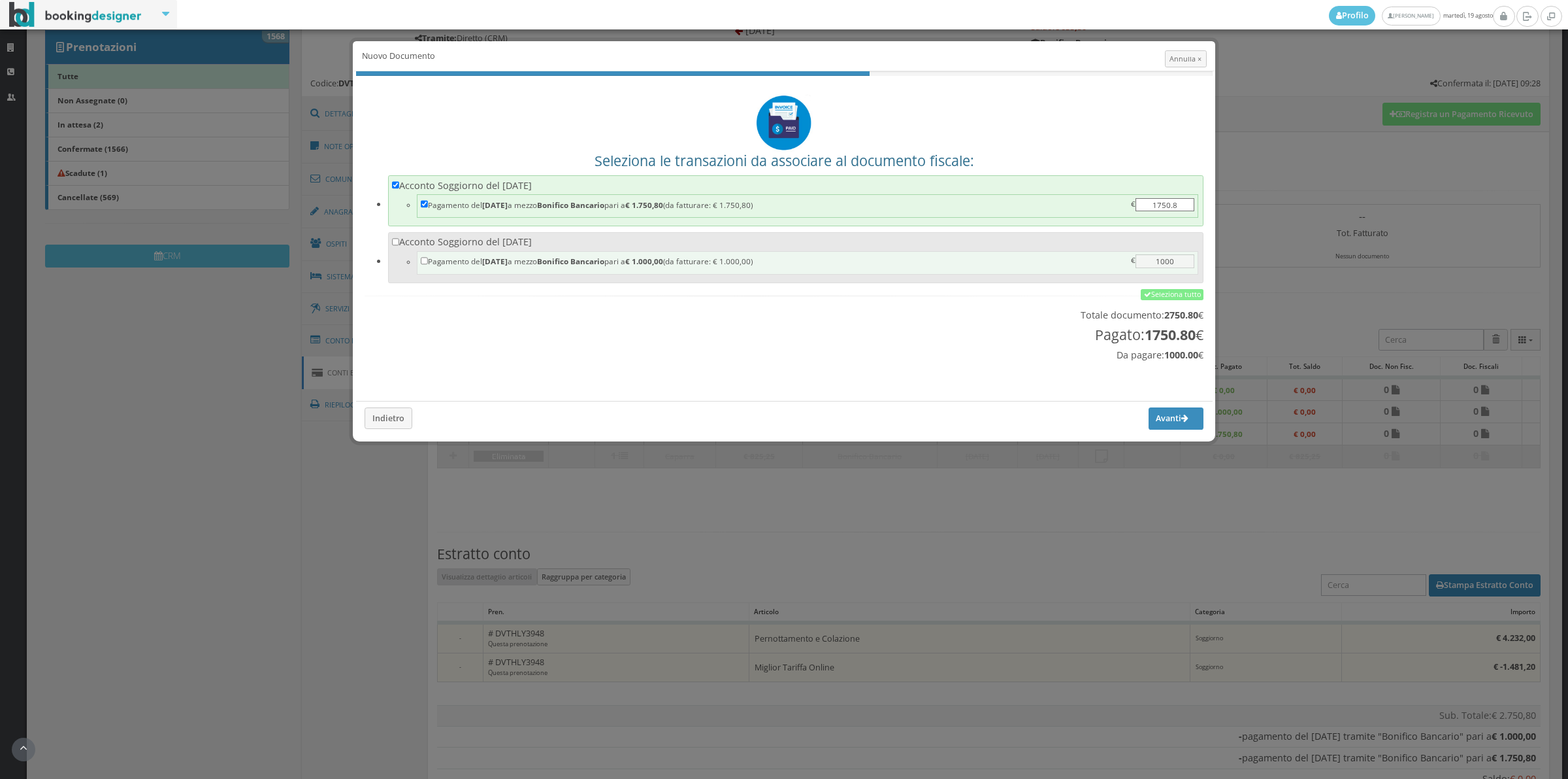
click at [540, 254] on li "Pagamento del 04/04/2025 a mezzo Bonifico Bancario pari a € 1.000,00 (da fattur…" at bounding box center [807, 263] width 782 height 24
click at [400, 246] on input "Acconto Soggiorno del 13/08/2025 Pagamento del 04/04/2025 a mezzo Bonifico Banc…" at bounding box center [396, 242] width 8 height 8
checkbox input "true"
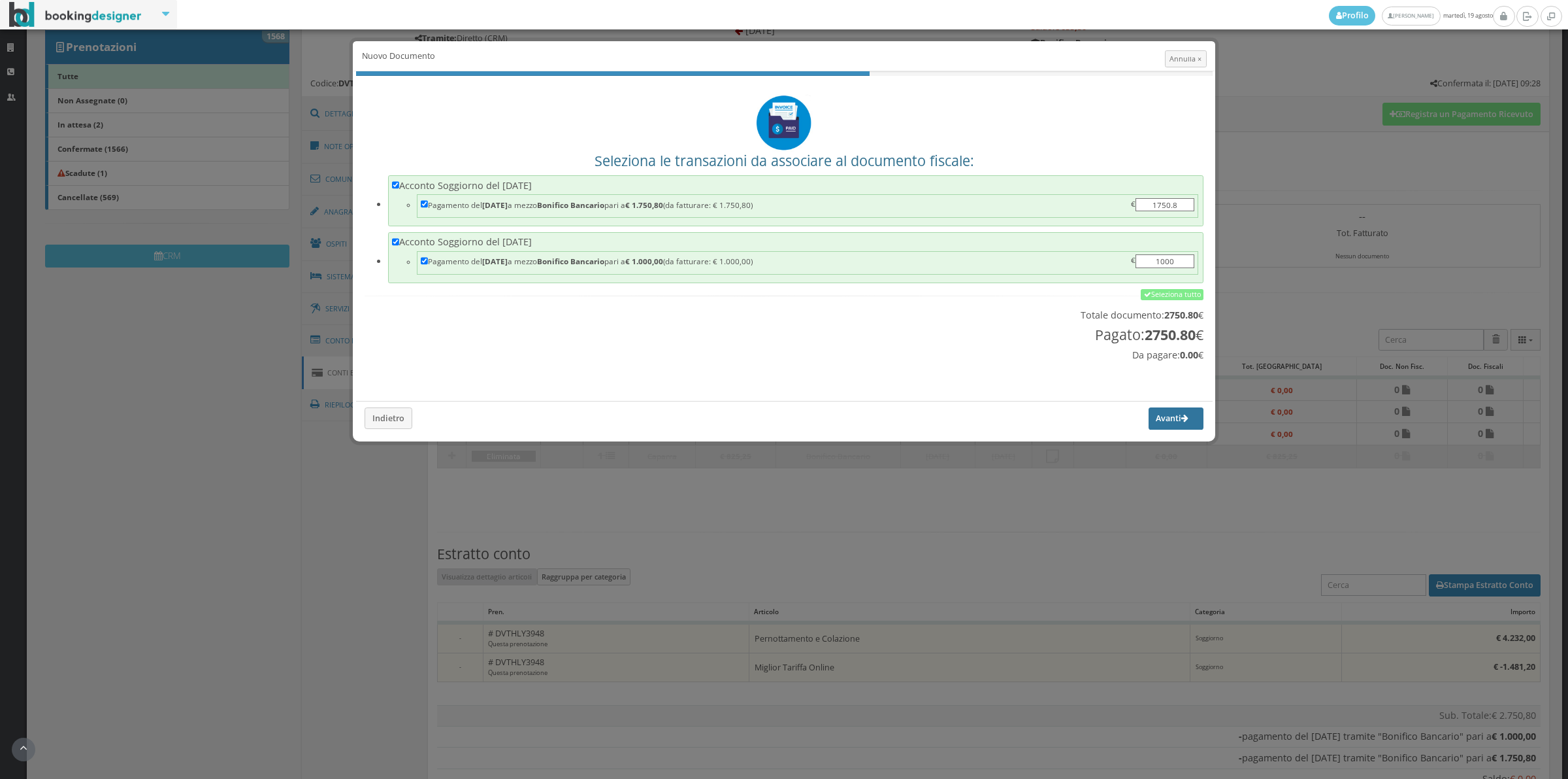
click at [1163, 427] on button "Avanti" at bounding box center [1176, 418] width 55 height 23
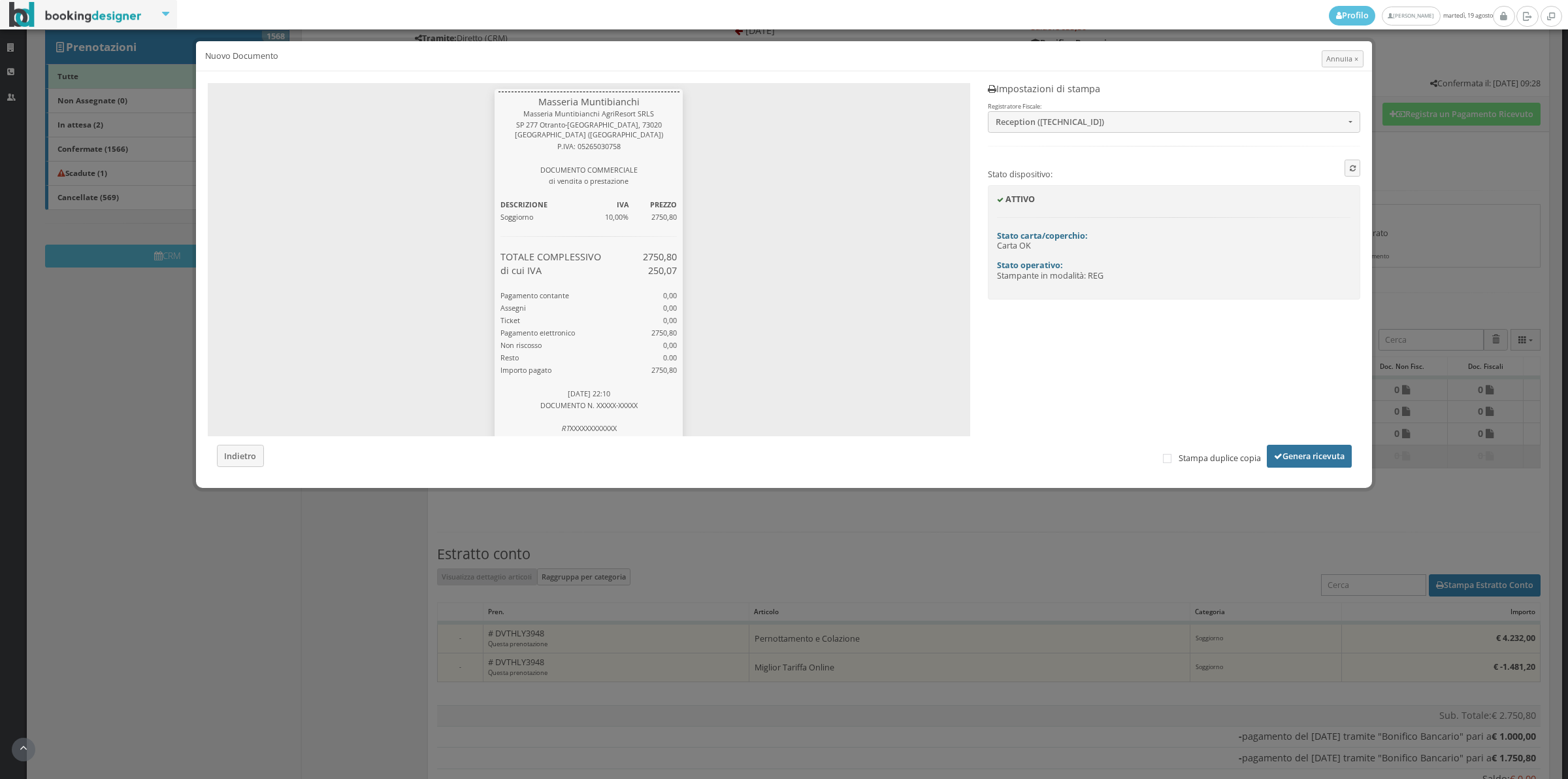
click at [1294, 457] on button "Genera ricevuta" at bounding box center [1309, 455] width 85 height 23
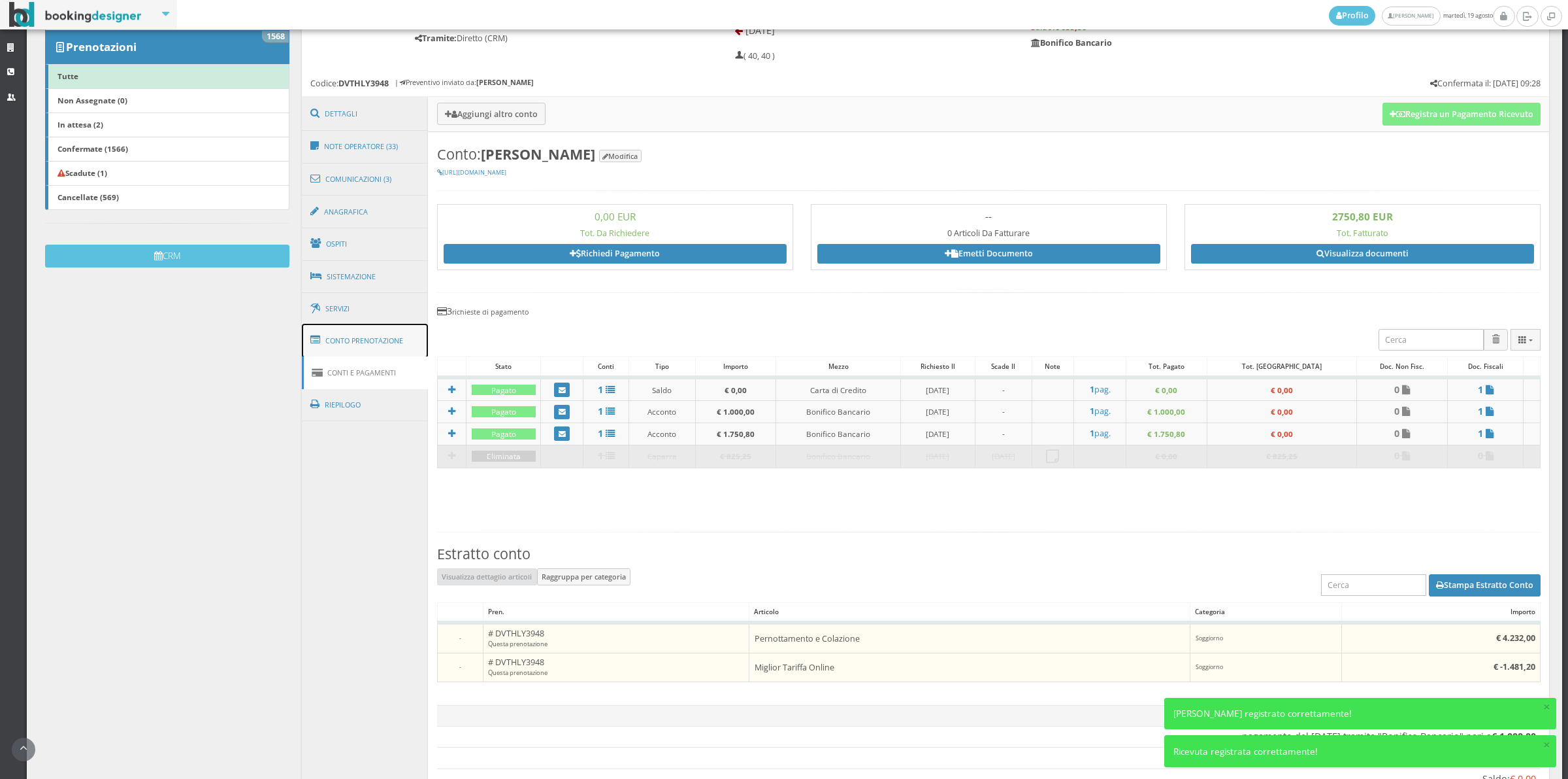
click at [329, 341] on link "Conto Prenotazione" at bounding box center [365, 340] width 126 height 34
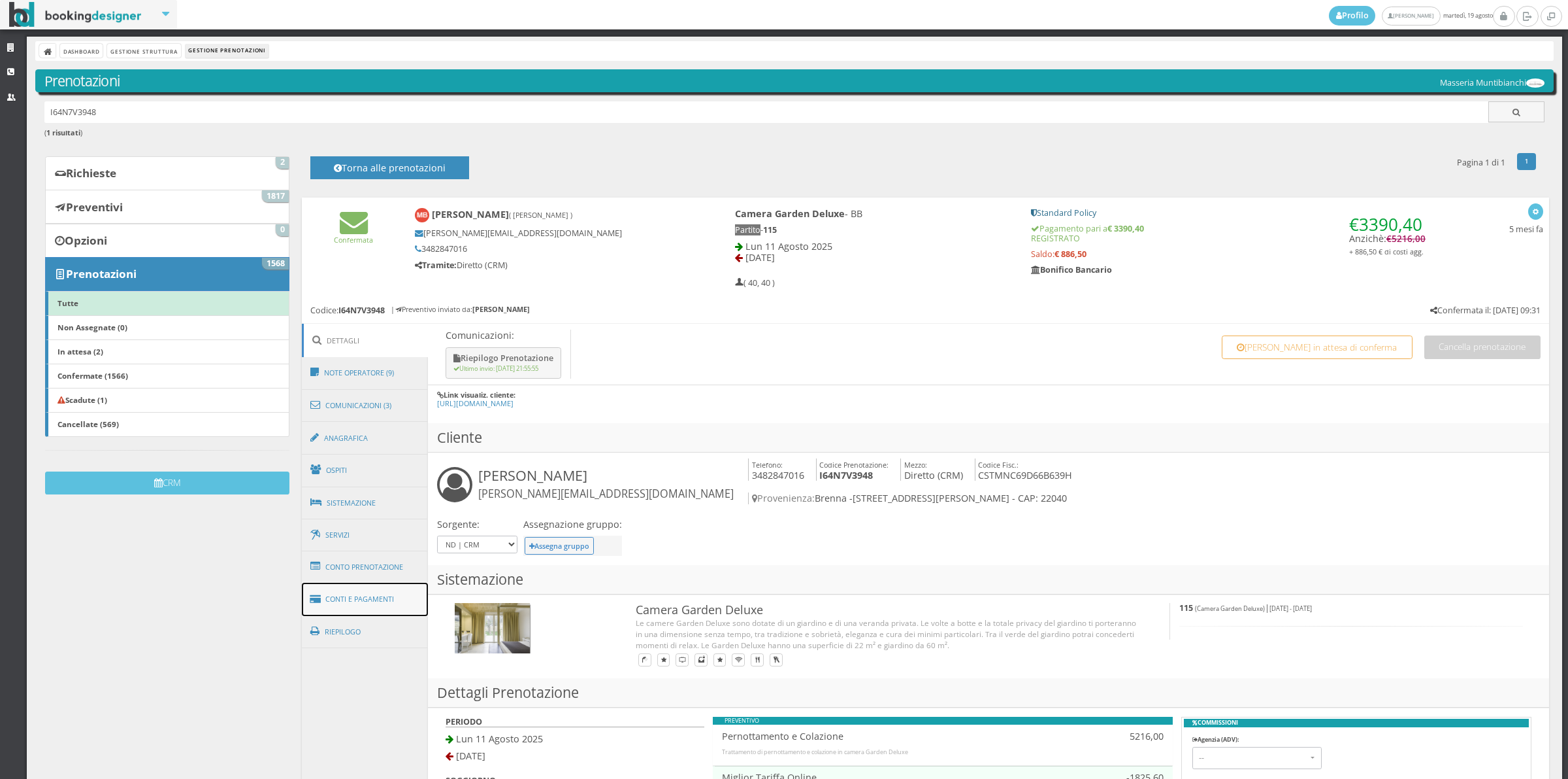
click at [345, 596] on link "Conti e Pagamenti" at bounding box center [365, 599] width 126 height 33
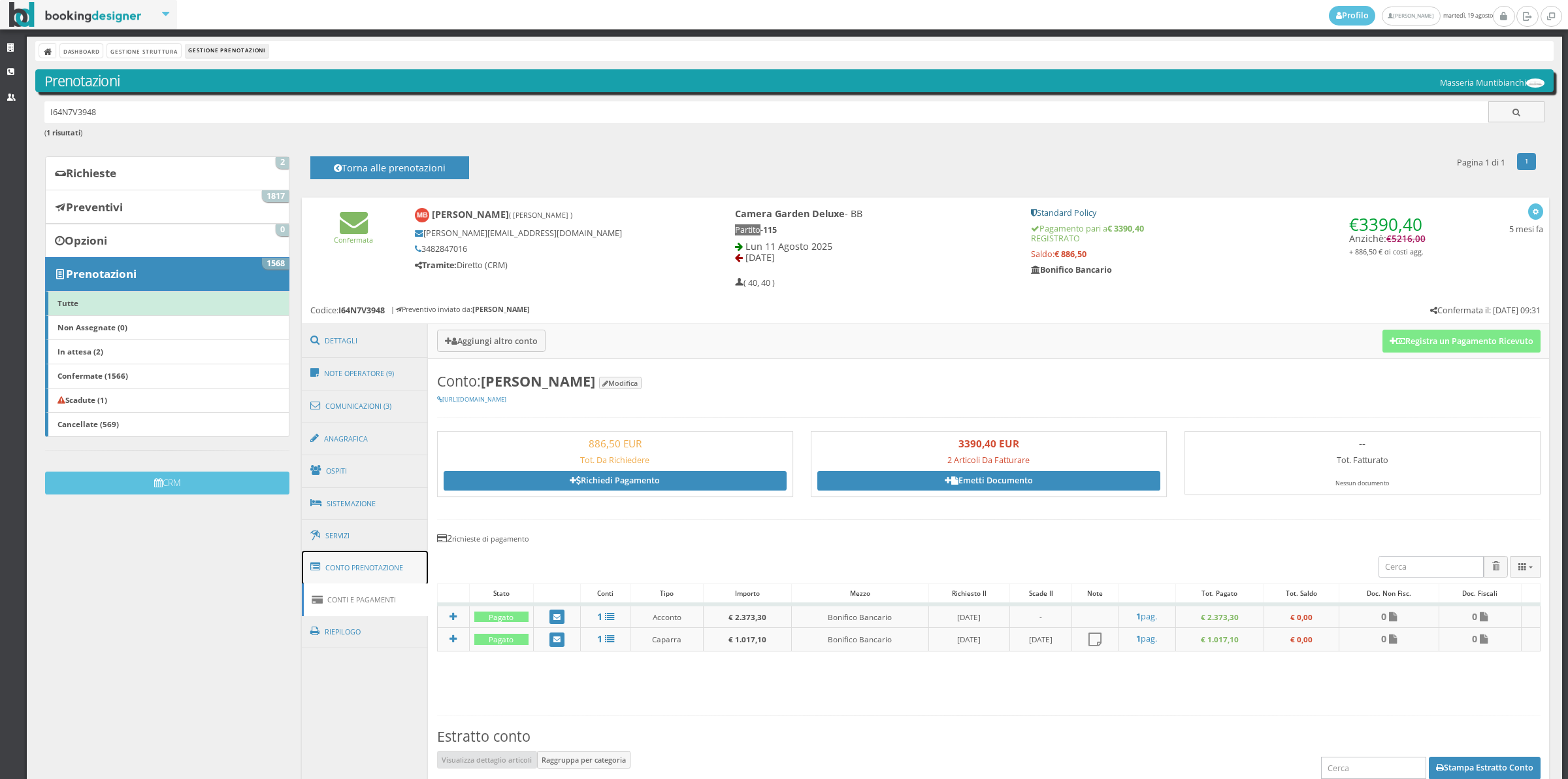
click at [385, 567] on link "Conto Prenotazione" at bounding box center [365, 567] width 126 height 34
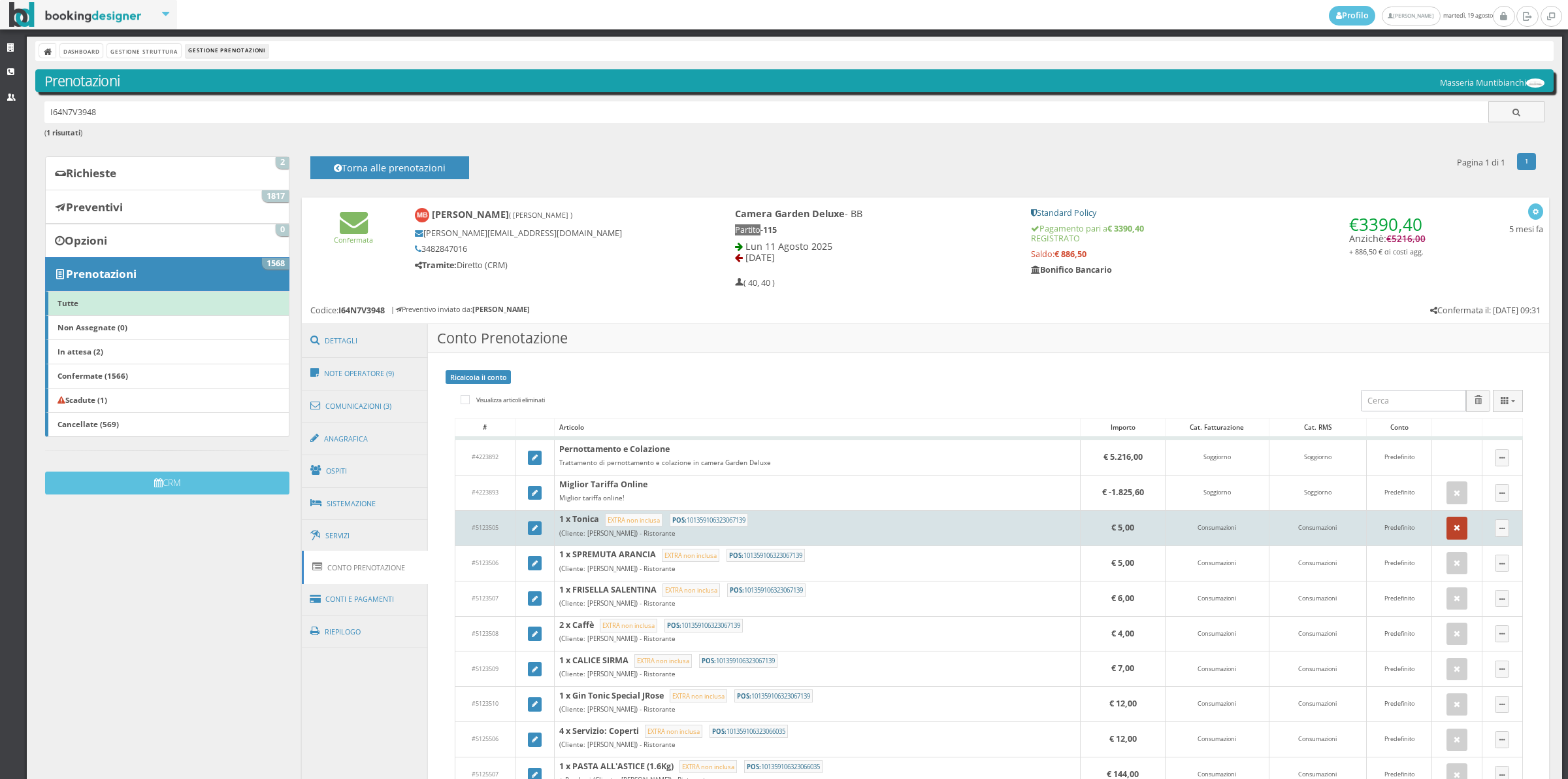
click at [1446, 528] on button "button" at bounding box center [1456, 527] width 21 height 23
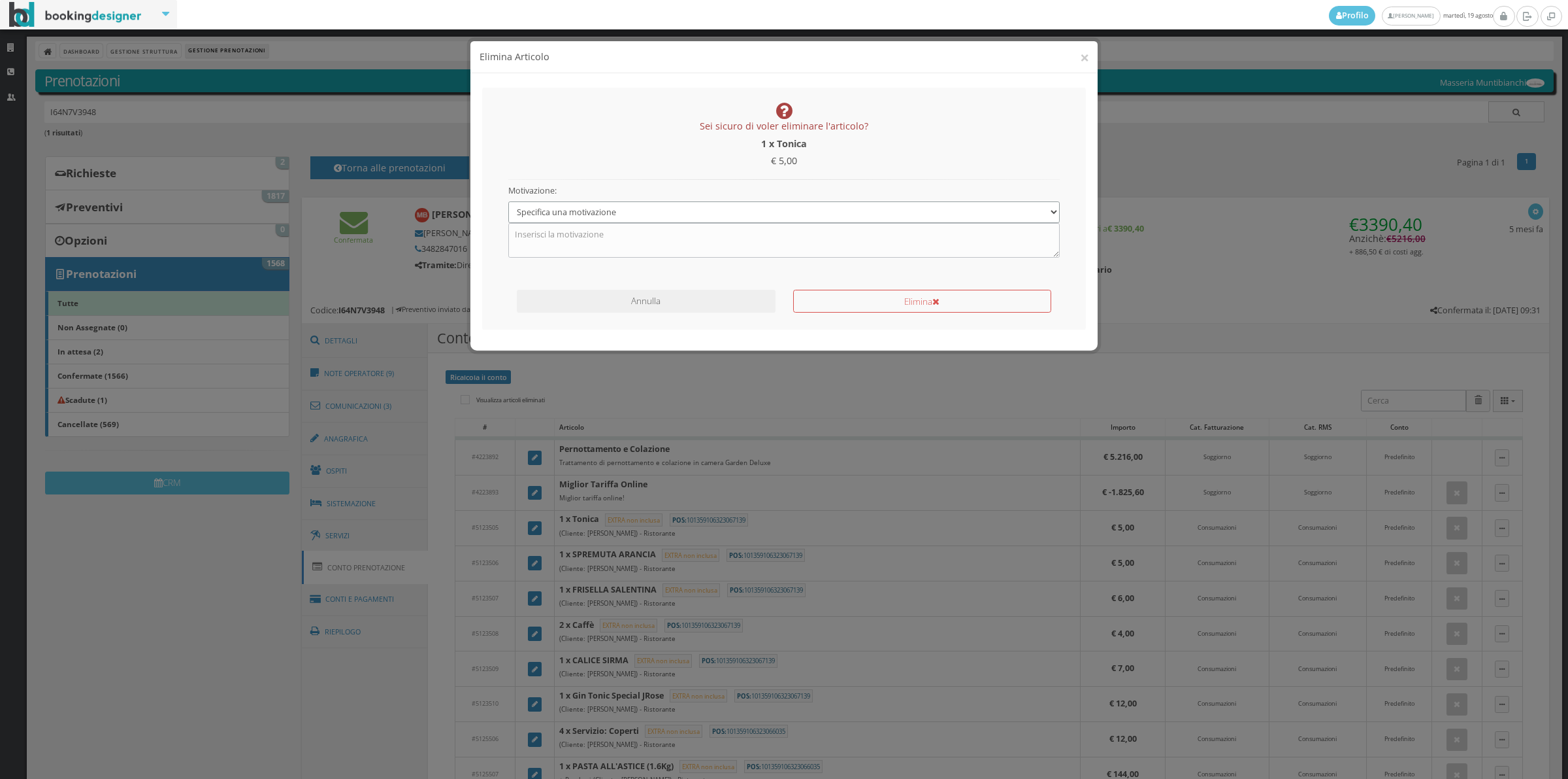
click at [686, 209] on select "Specifica una motivazione Errore di inserimento Ricalcolo del conto Il cliente …" at bounding box center [784, 212] width 552 height 22
select select "1"
click at [508, 201] on select "Specifica una motivazione Errore di inserimento Ricalcolo del conto Il cliente …" at bounding box center [784, 212] width 552 height 22
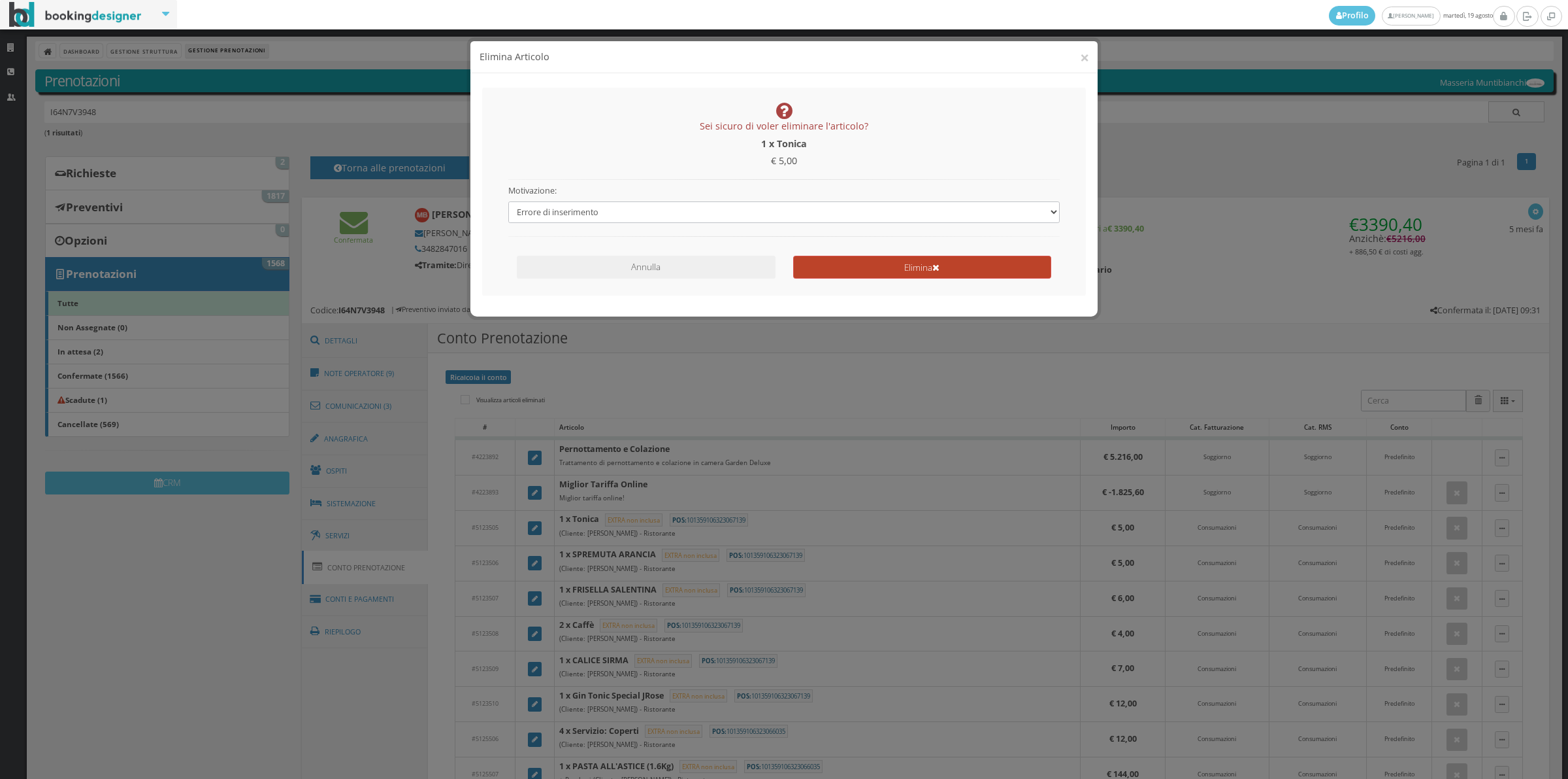
click at [903, 275] on button "Elimina" at bounding box center [922, 267] width 258 height 23
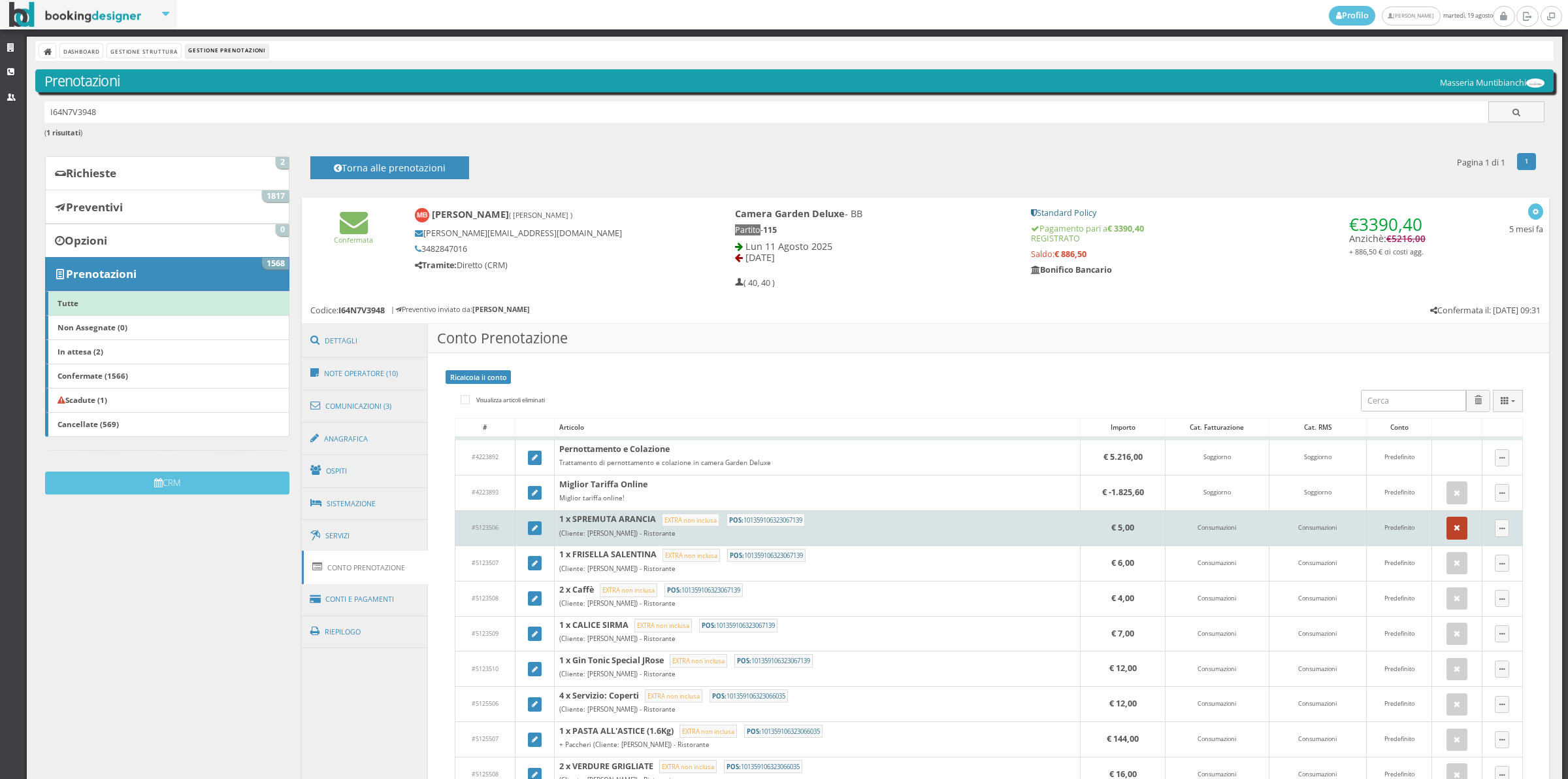
click at [1454, 528] on icon "button" at bounding box center [1457, 528] width 7 height 9
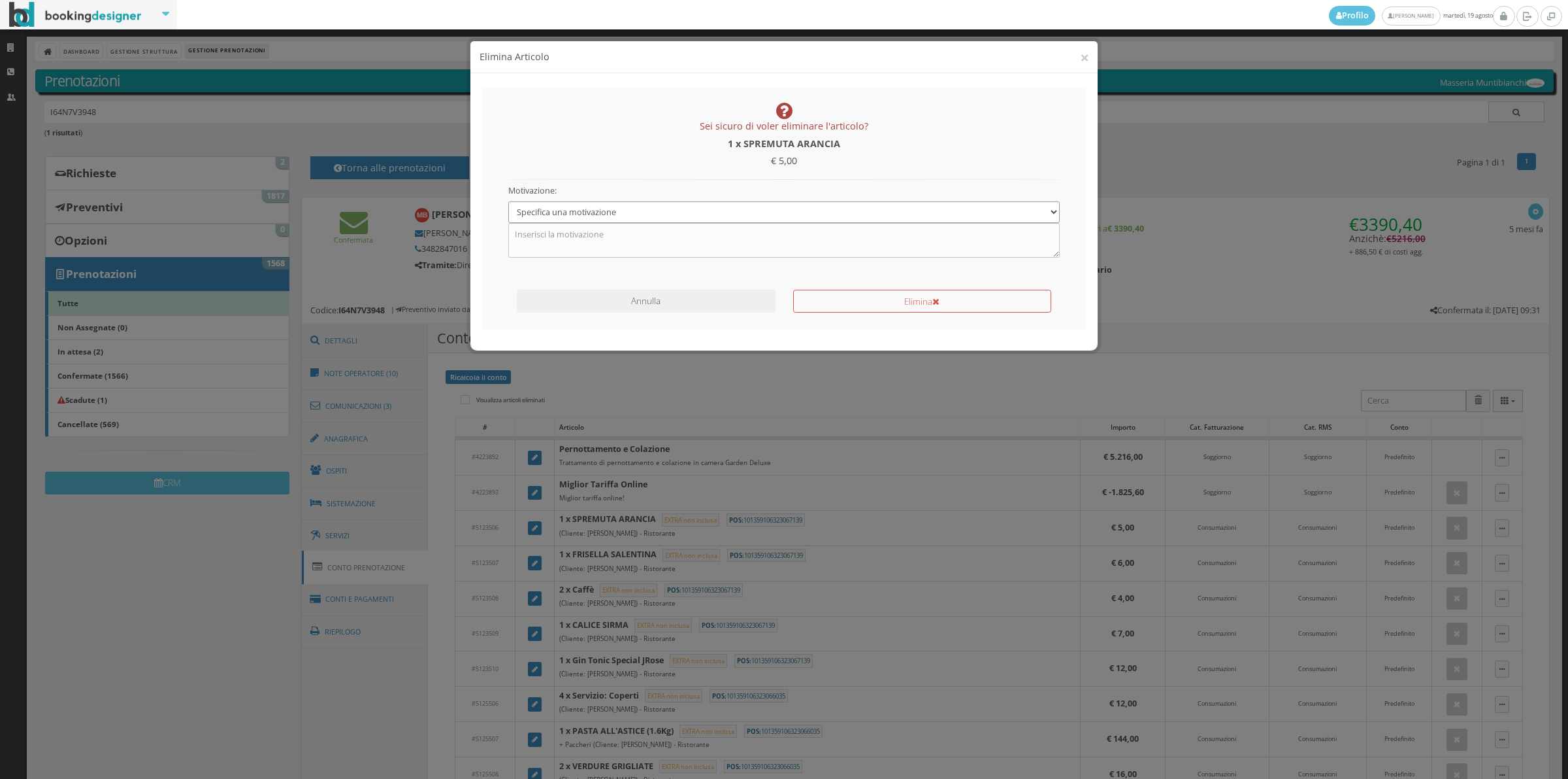
click at [586, 211] on select "Specifica una motivazione Errore di inserimento Ricalcolo del conto Il cliente …" at bounding box center [784, 212] width 552 height 22
select select "1"
click at [508, 201] on select "Specifica una motivazione Errore di inserimento Ricalcolo del conto Il cliente …" at bounding box center [784, 212] width 552 height 22
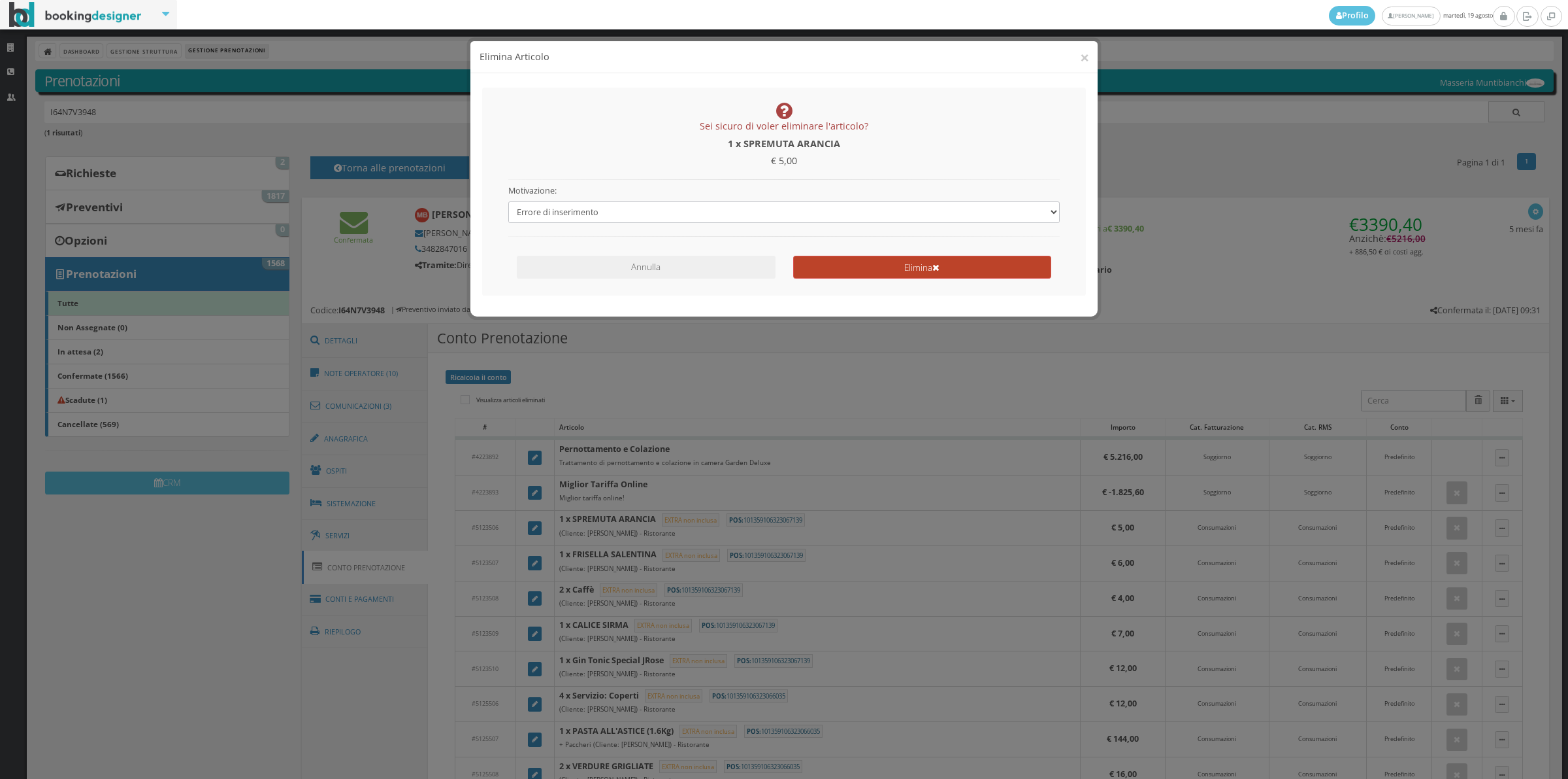
click at [878, 270] on button "Elimina" at bounding box center [922, 267] width 258 height 23
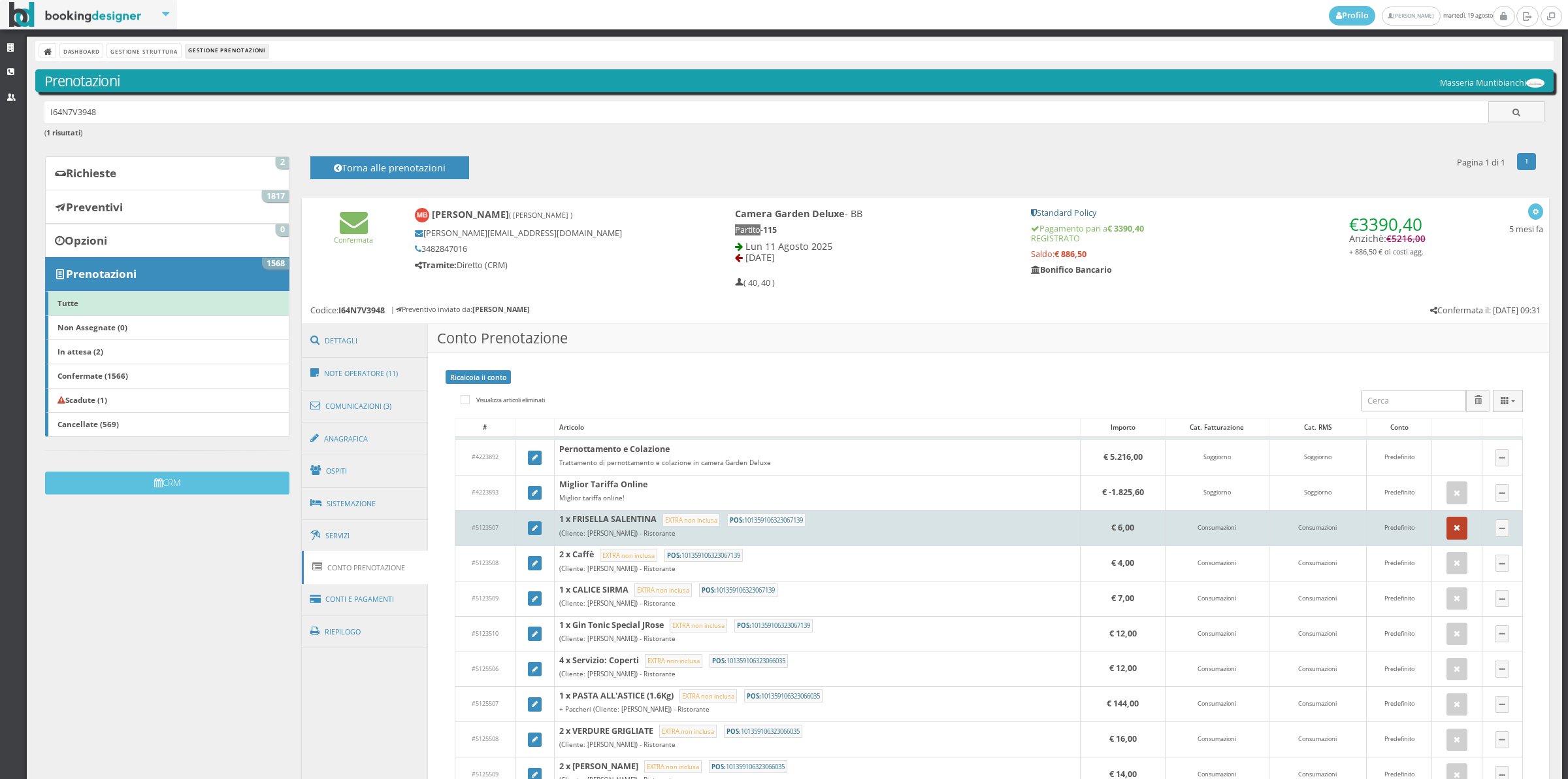
click at [1446, 518] on button "button" at bounding box center [1456, 527] width 21 height 23
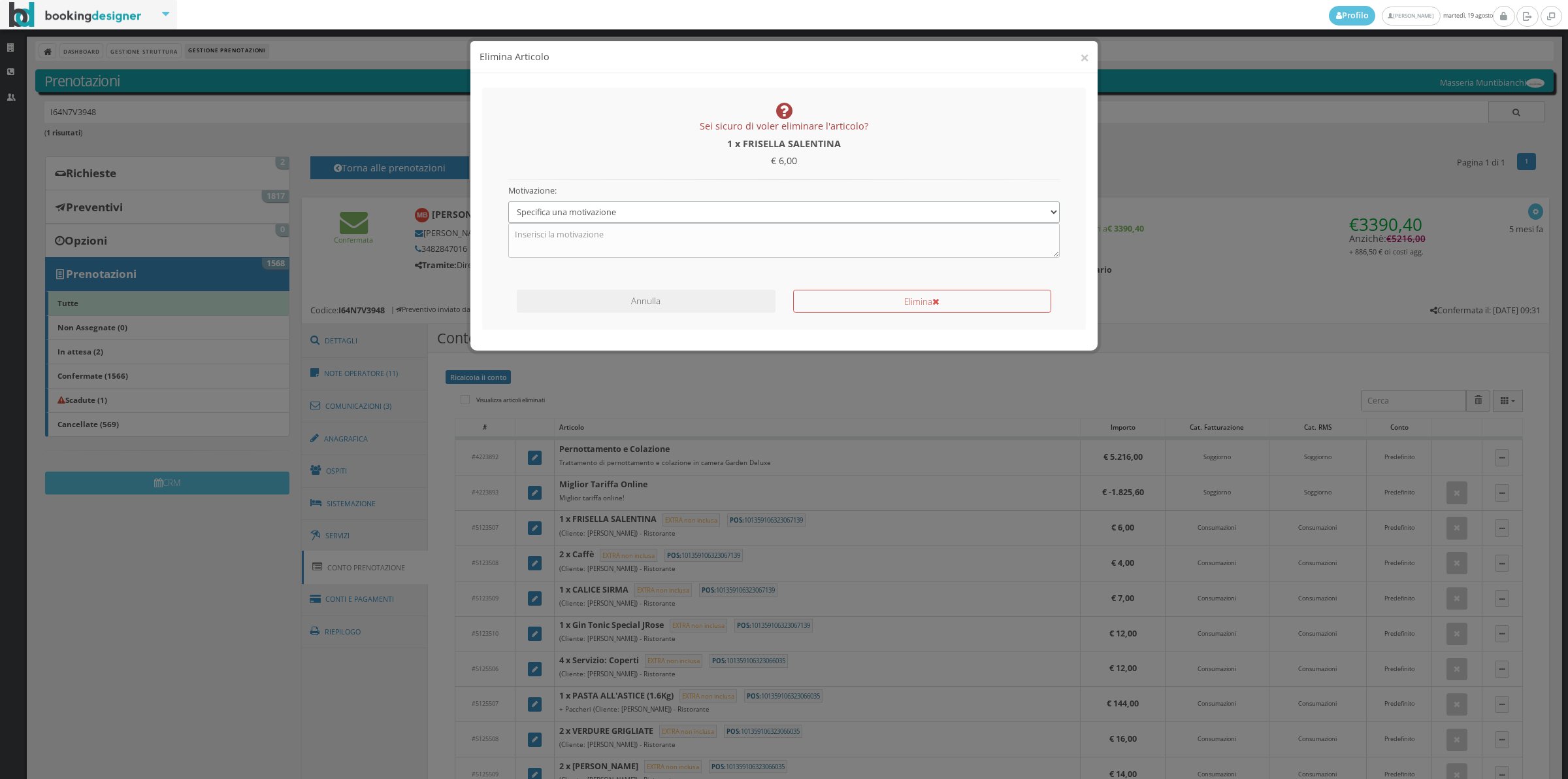
click at [665, 208] on select "Specifica una motivazione Errore di inserimento Ricalcolo del conto Il cliente …" at bounding box center [784, 212] width 552 height 22
select select "1"
click at [508, 201] on select "Specifica una motivazione Errore di inserimento Ricalcolo del conto Il cliente …" at bounding box center [784, 212] width 552 height 22
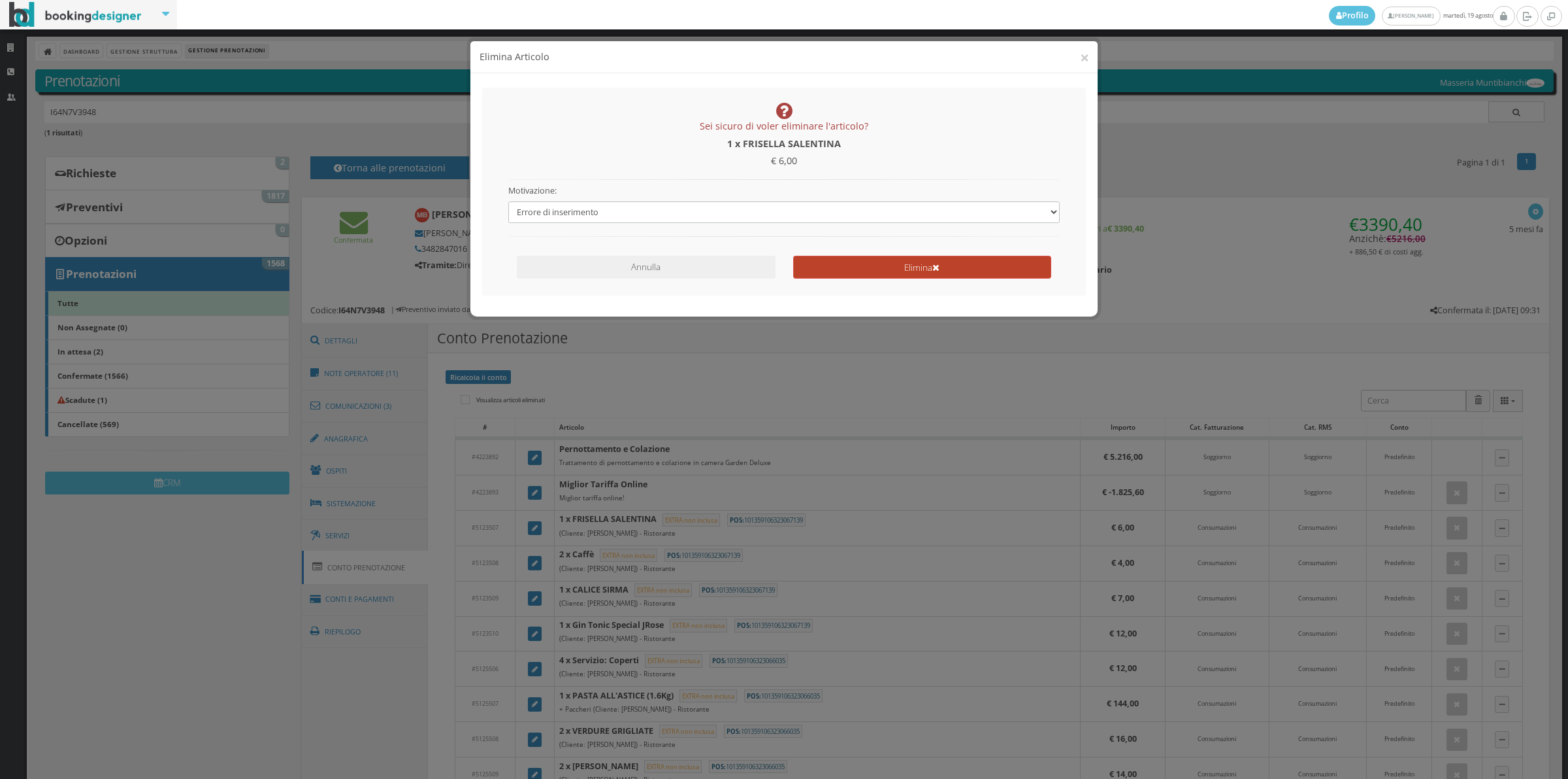
click at [843, 272] on button "Elimina" at bounding box center [922, 267] width 258 height 23
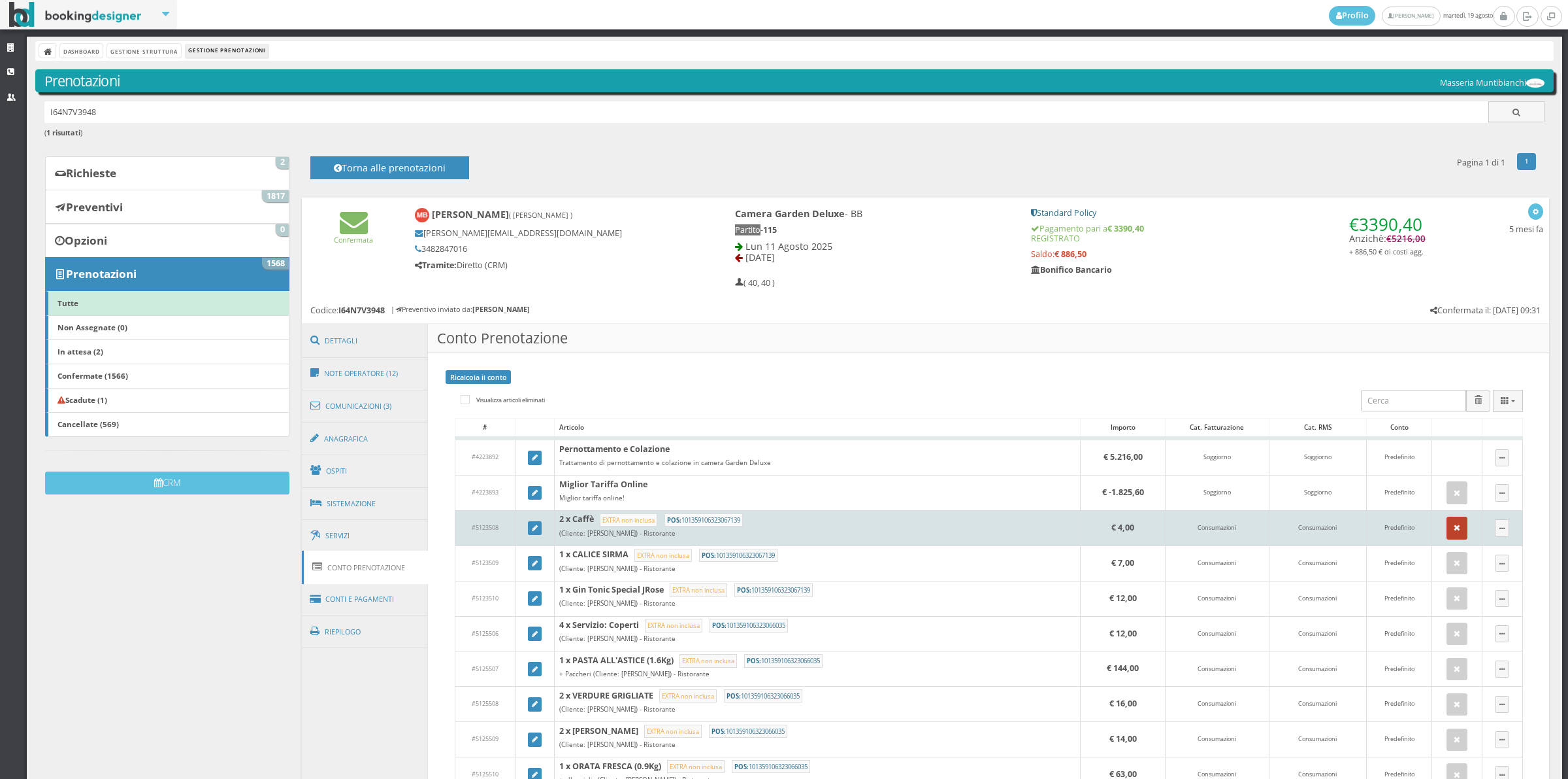
click at [1454, 530] on icon "button" at bounding box center [1457, 528] width 7 height 9
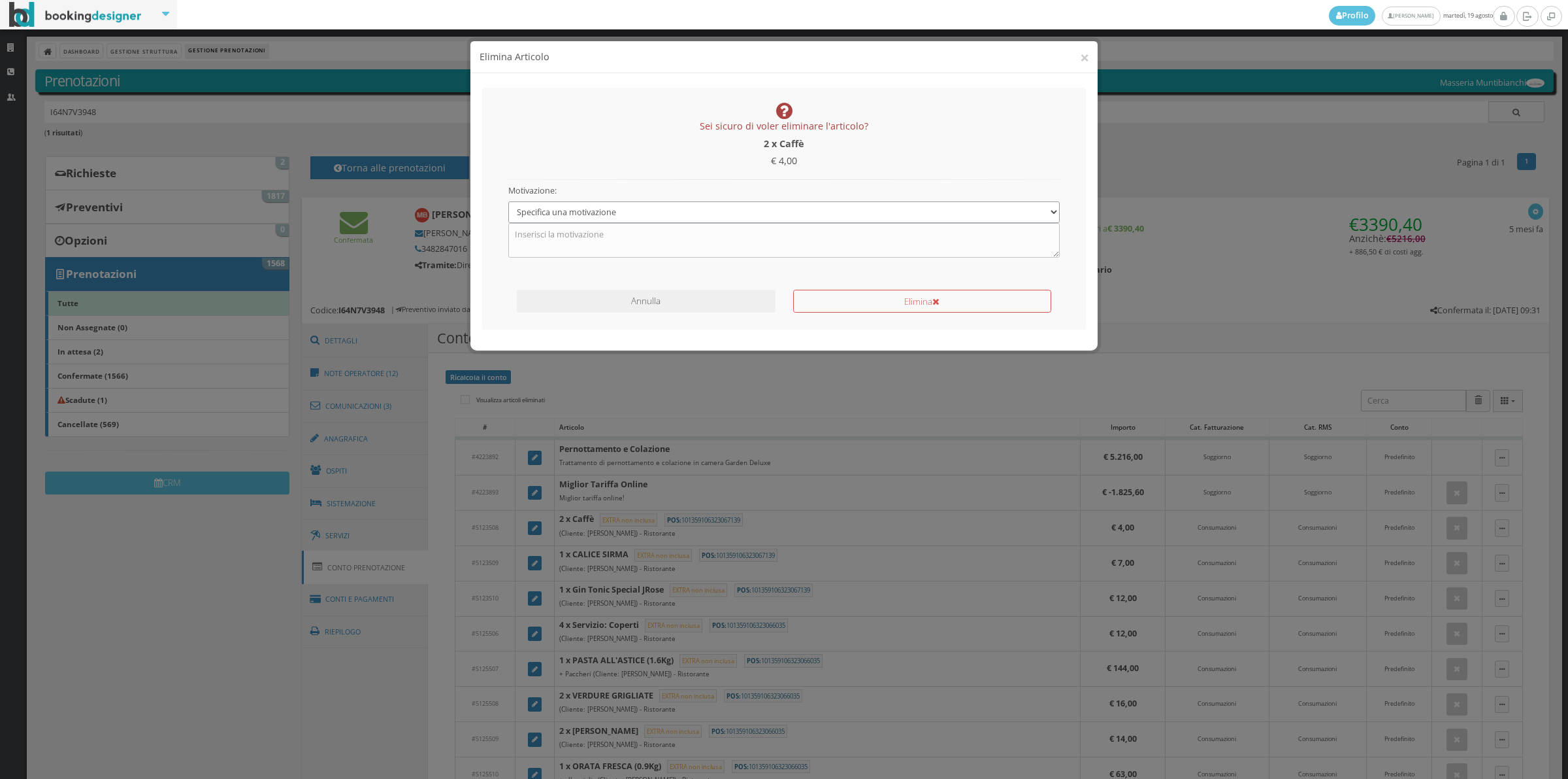
click at [661, 215] on select "Specifica una motivazione Errore di inserimento Ricalcolo del conto Il cliente …" at bounding box center [784, 212] width 552 height 22
select select "1"
click at [508, 201] on select "Specifica una motivazione Errore di inserimento Ricalcolo del conto Il cliente …" at bounding box center [784, 212] width 552 height 22
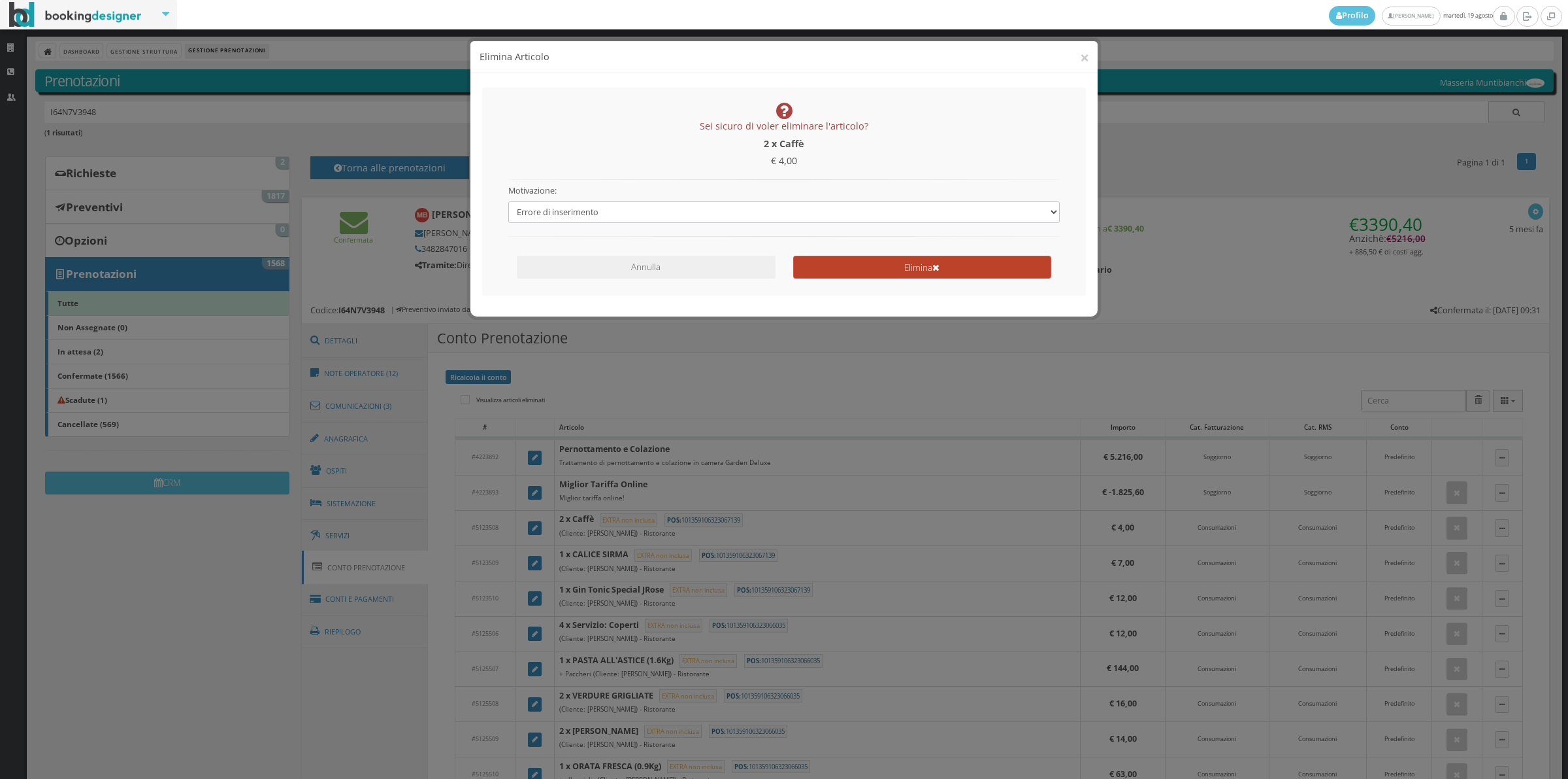
click at [837, 266] on button "Elimina" at bounding box center [922, 267] width 258 height 23
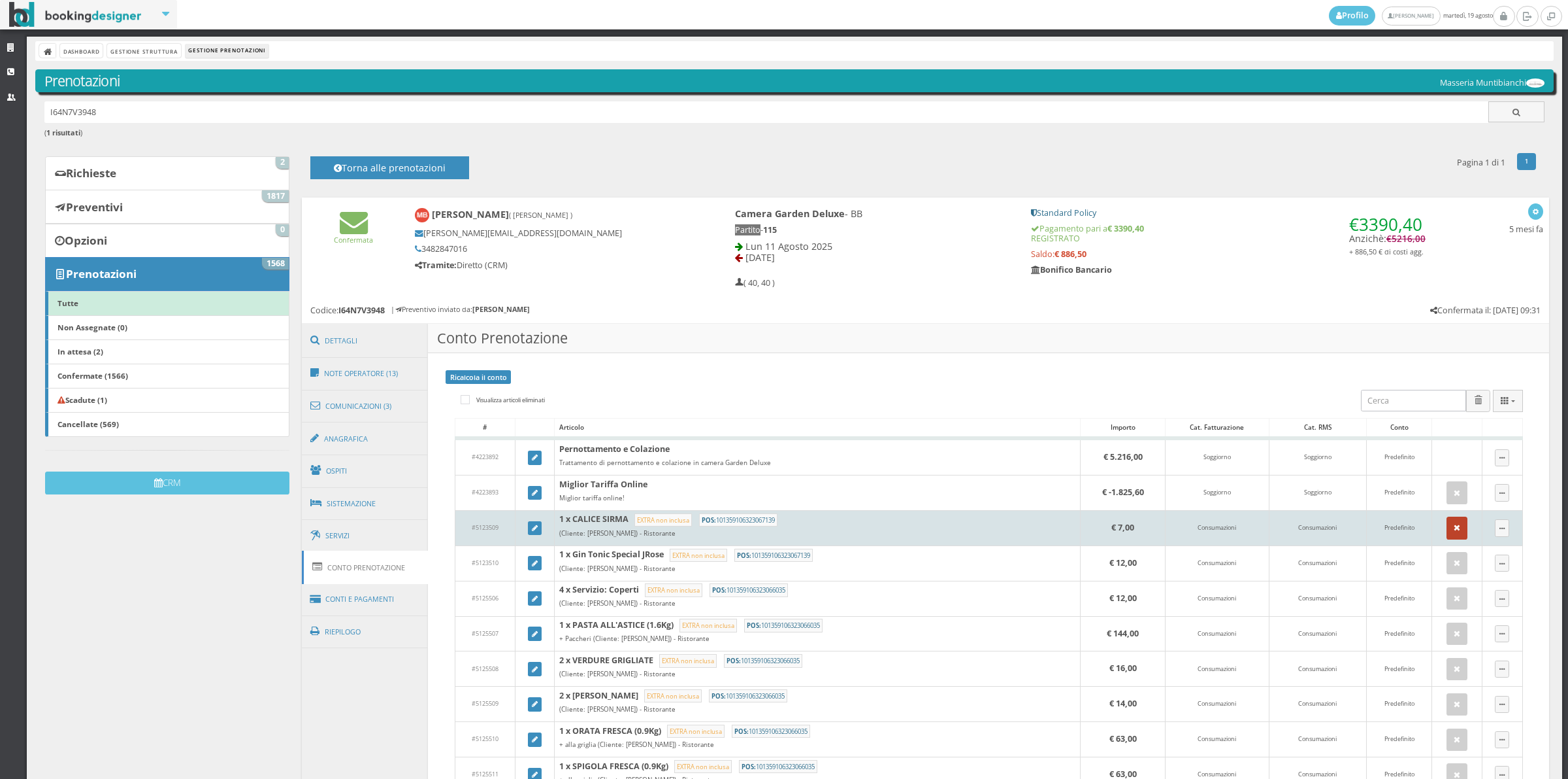
click at [1454, 532] on icon "button" at bounding box center [1457, 528] width 7 height 9
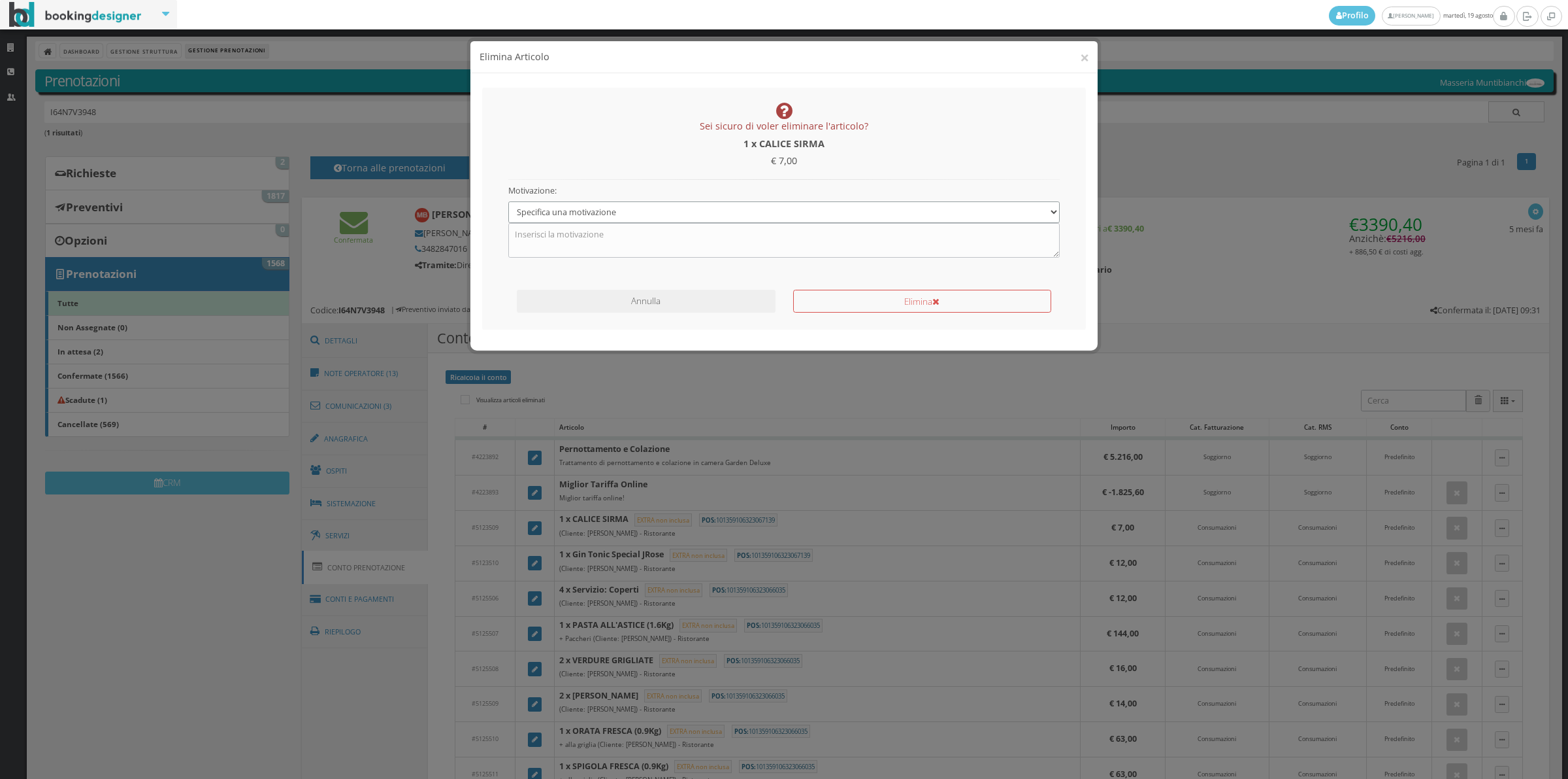
drag, startPoint x: 690, startPoint y: 210, endPoint x: 674, endPoint y: 223, distance: 20.6
click at [690, 210] on select "Specifica una motivazione Errore di inserimento Ricalcolo del conto Il cliente …" at bounding box center [784, 212] width 552 height 22
select select "1"
click at [508, 201] on select "Specifica una motivazione Errore di inserimento Ricalcolo del conto Il cliente …" at bounding box center [784, 212] width 552 height 22
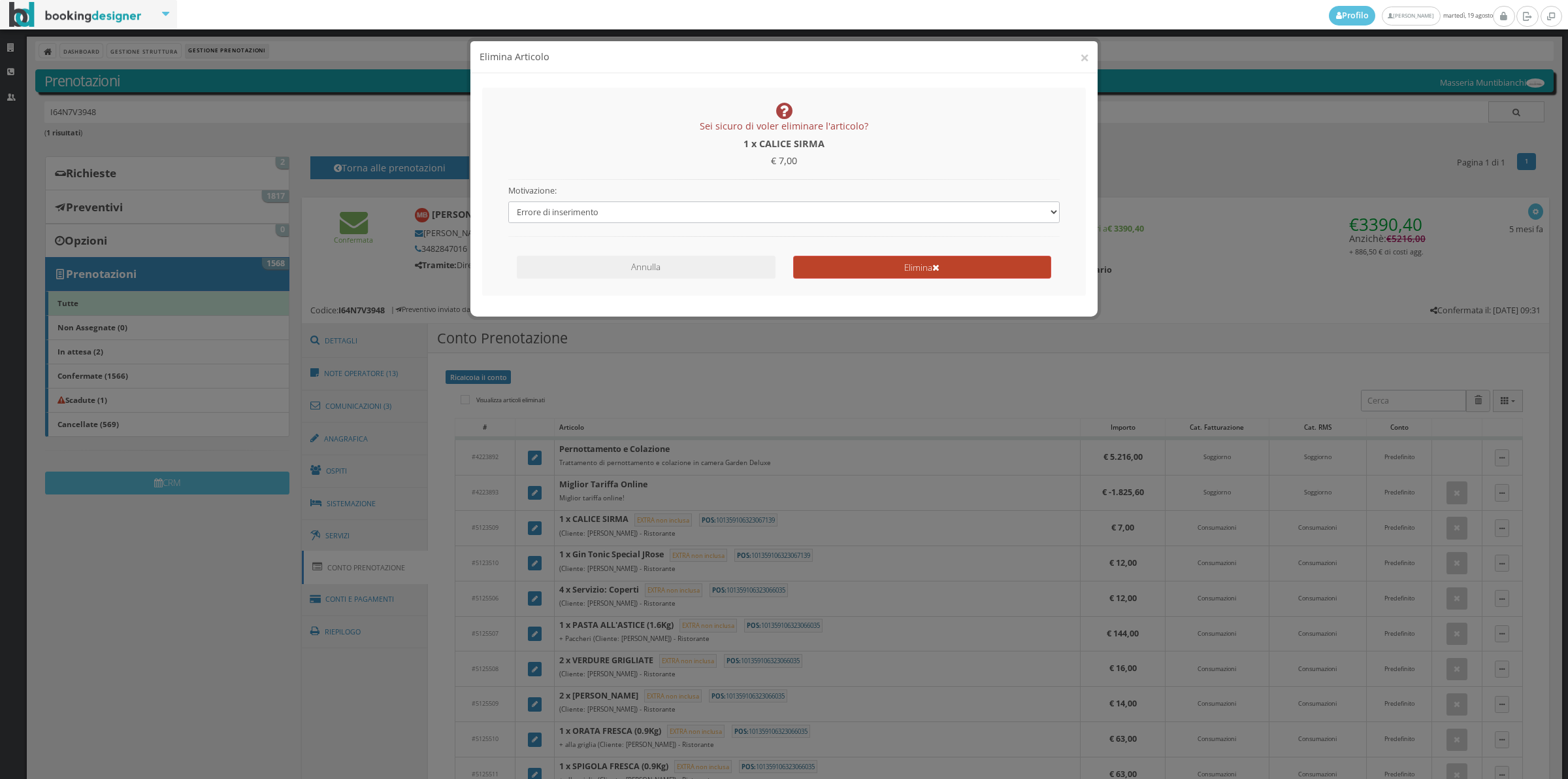
click at [812, 269] on button "Elimina" at bounding box center [922, 267] width 258 height 23
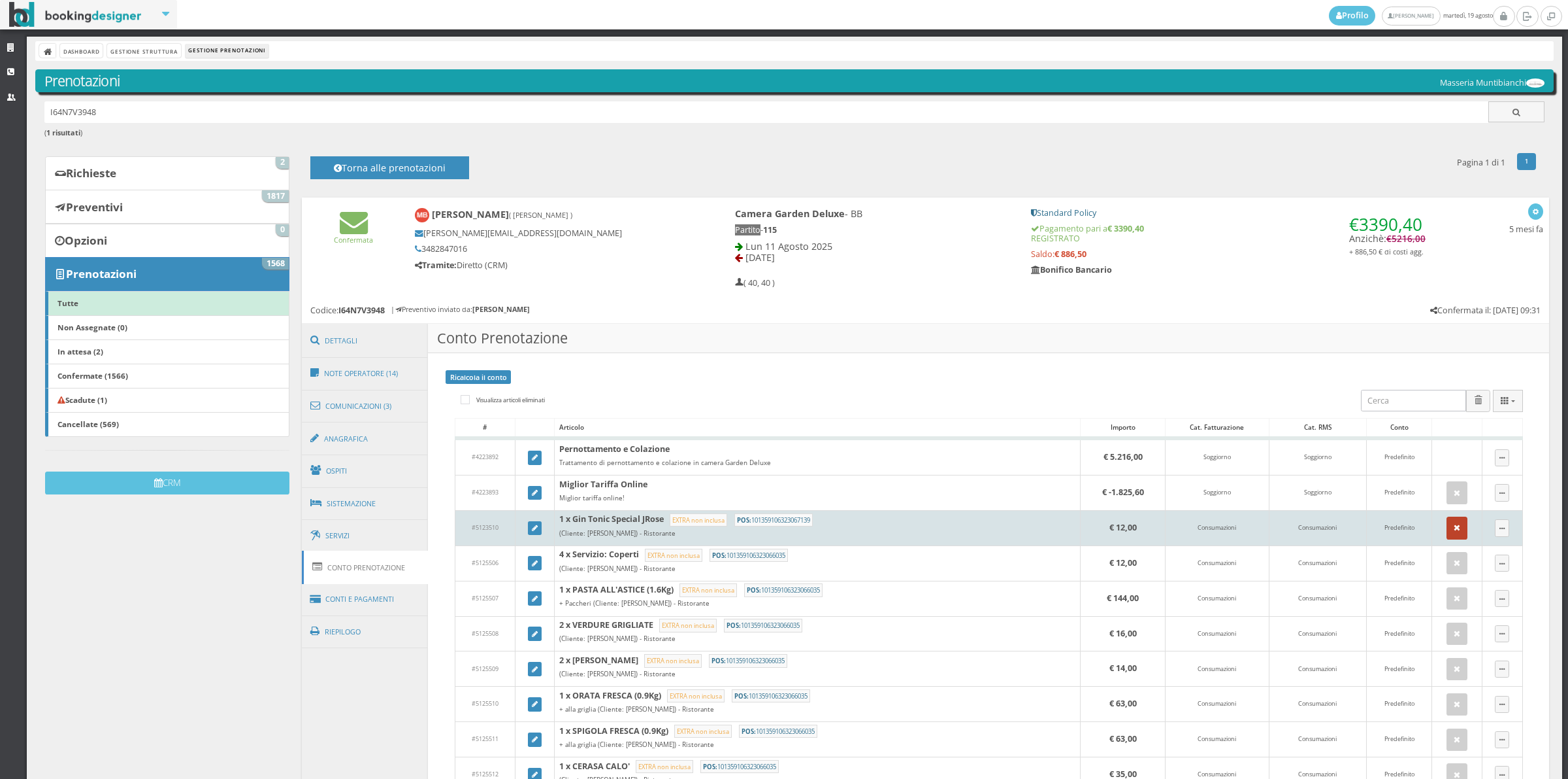
click at [1454, 530] on icon "button" at bounding box center [1457, 528] width 7 height 9
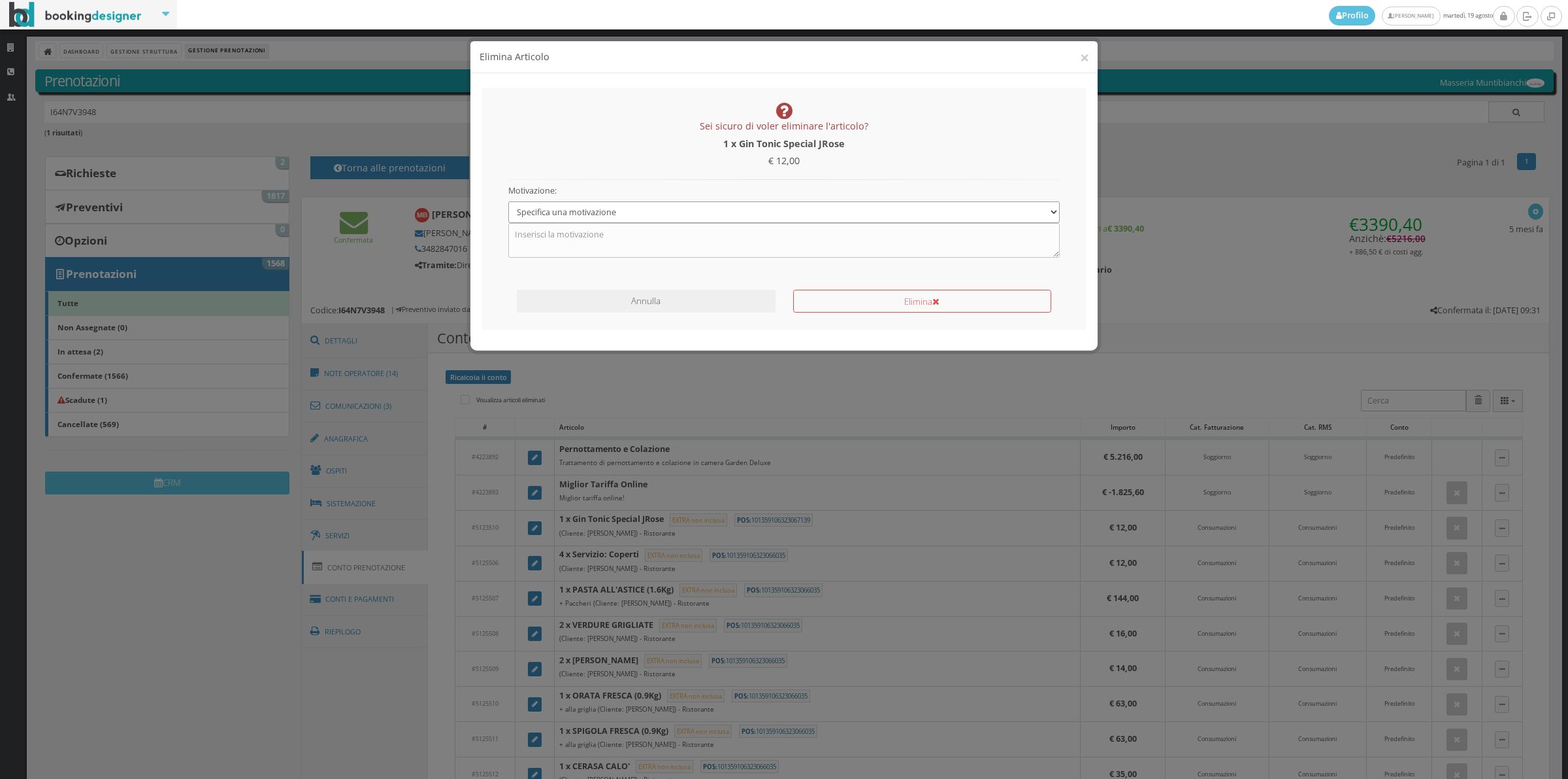
drag, startPoint x: 609, startPoint y: 205, endPoint x: 609, endPoint y: 221, distance: 16.0
click at [609, 205] on select "Specifica una motivazione Errore di inserimento Ricalcolo del conto Il cliente …" at bounding box center [784, 212] width 552 height 22
select select "1"
click at [508, 201] on select "Specifica una motivazione Errore di inserimento Ricalcolo del conto Il cliente …" at bounding box center [784, 212] width 552 height 22
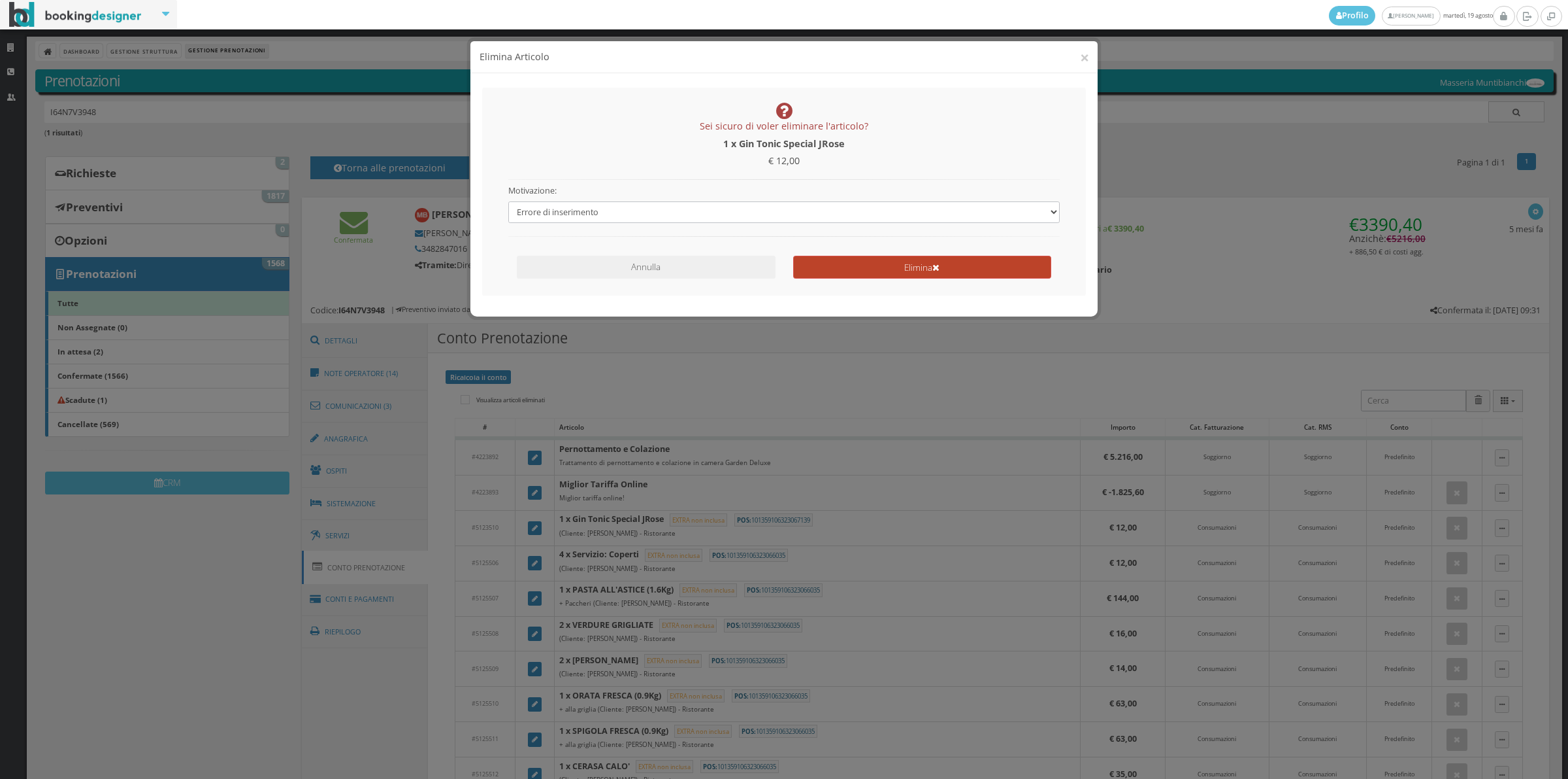
click at [819, 267] on button "Elimina" at bounding box center [922, 267] width 258 height 23
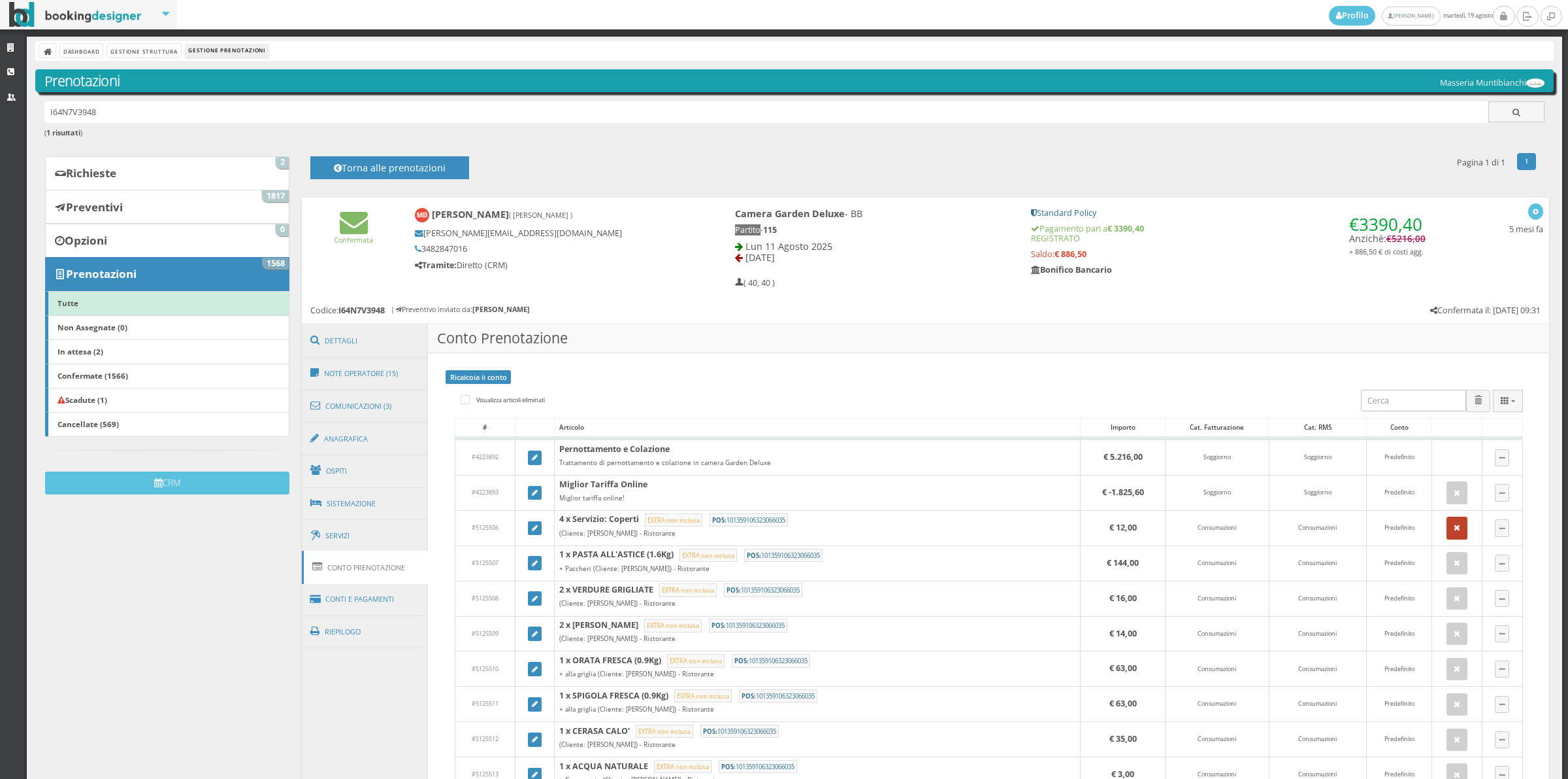
click at [1454, 527] on icon "button" at bounding box center [1457, 528] width 7 height 9
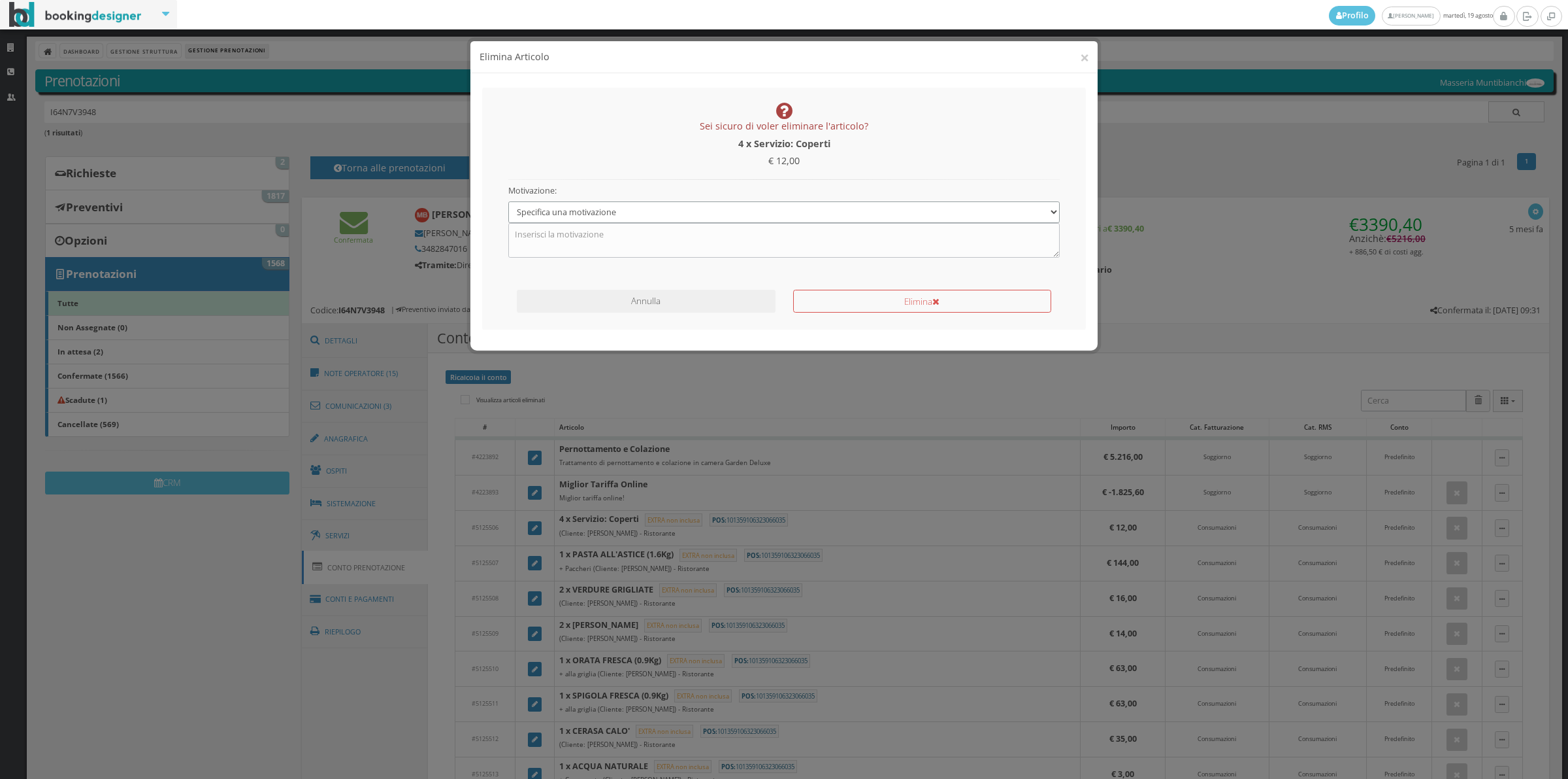
drag, startPoint x: 641, startPoint y: 213, endPoint x: 635, endPoint y: 223, distance: 11.7
click at [641, 213] on select "Specifica una motivazione Errore di inserimento Ricalcolo del conto Il cliente …" at bounding box center [784, 212] width 552 height 22
select select "1"
click at [508, 201] on select "Specifica una motivazione Errore di inserimento Ricalcolo del conto Il cliente …" at bounding box center [784, 212] width 552 height 22
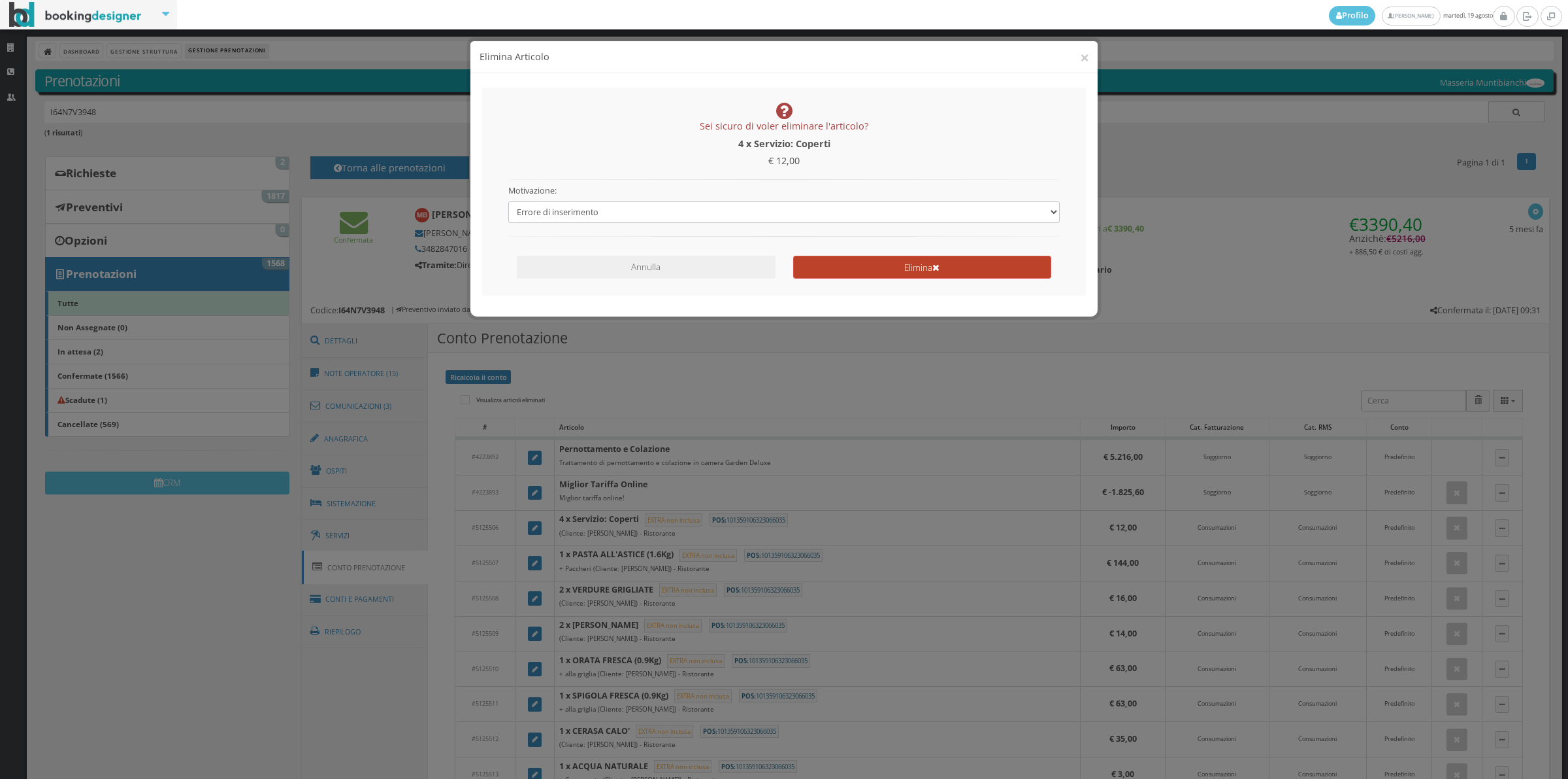
click at [947, 273] on button "Elimina" at bounding box center [922, 267] width 258 height 23
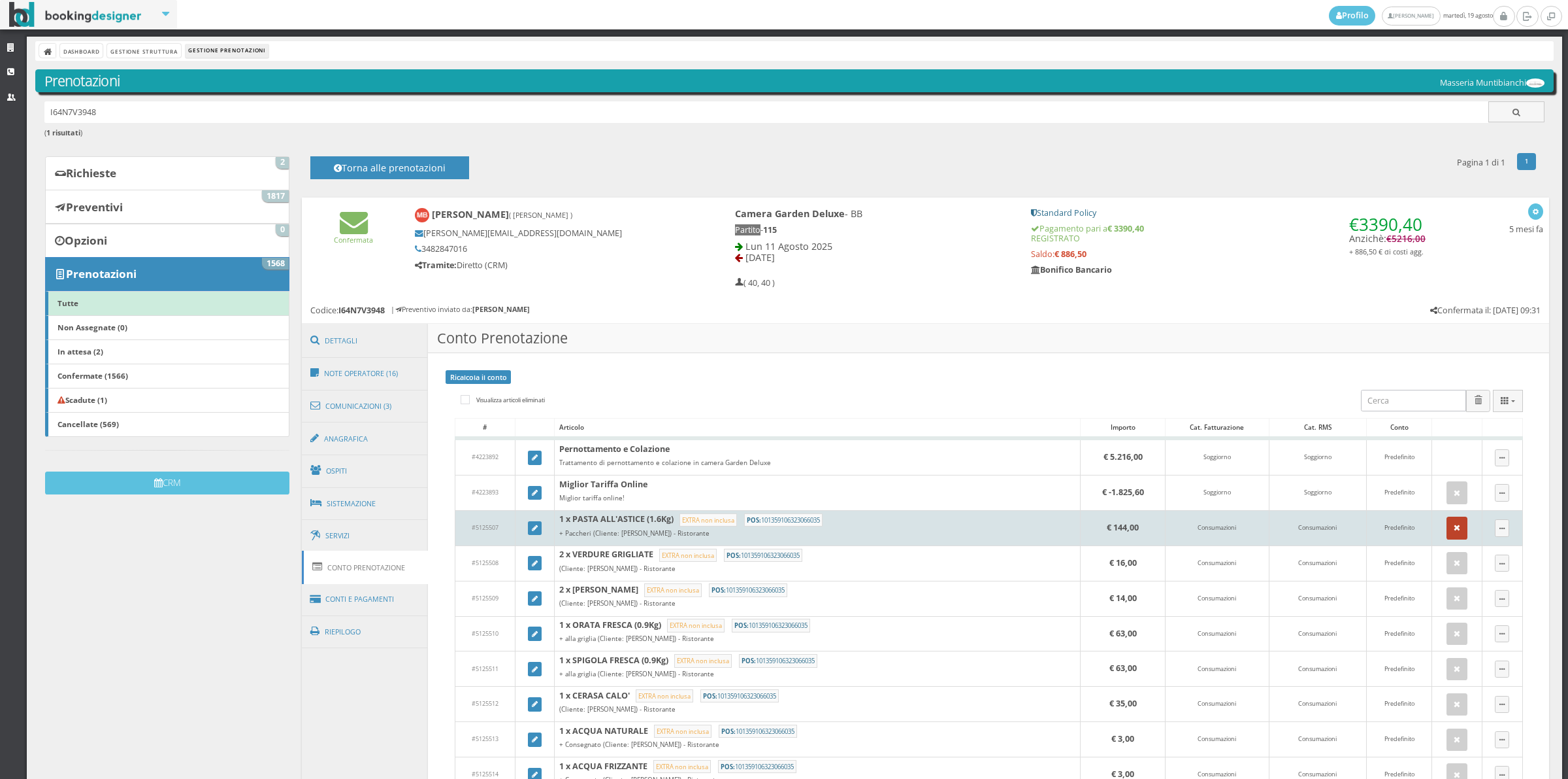
click at [1454, 531] on icon "button" at bounding box center [1457, 528] width 7 height 9
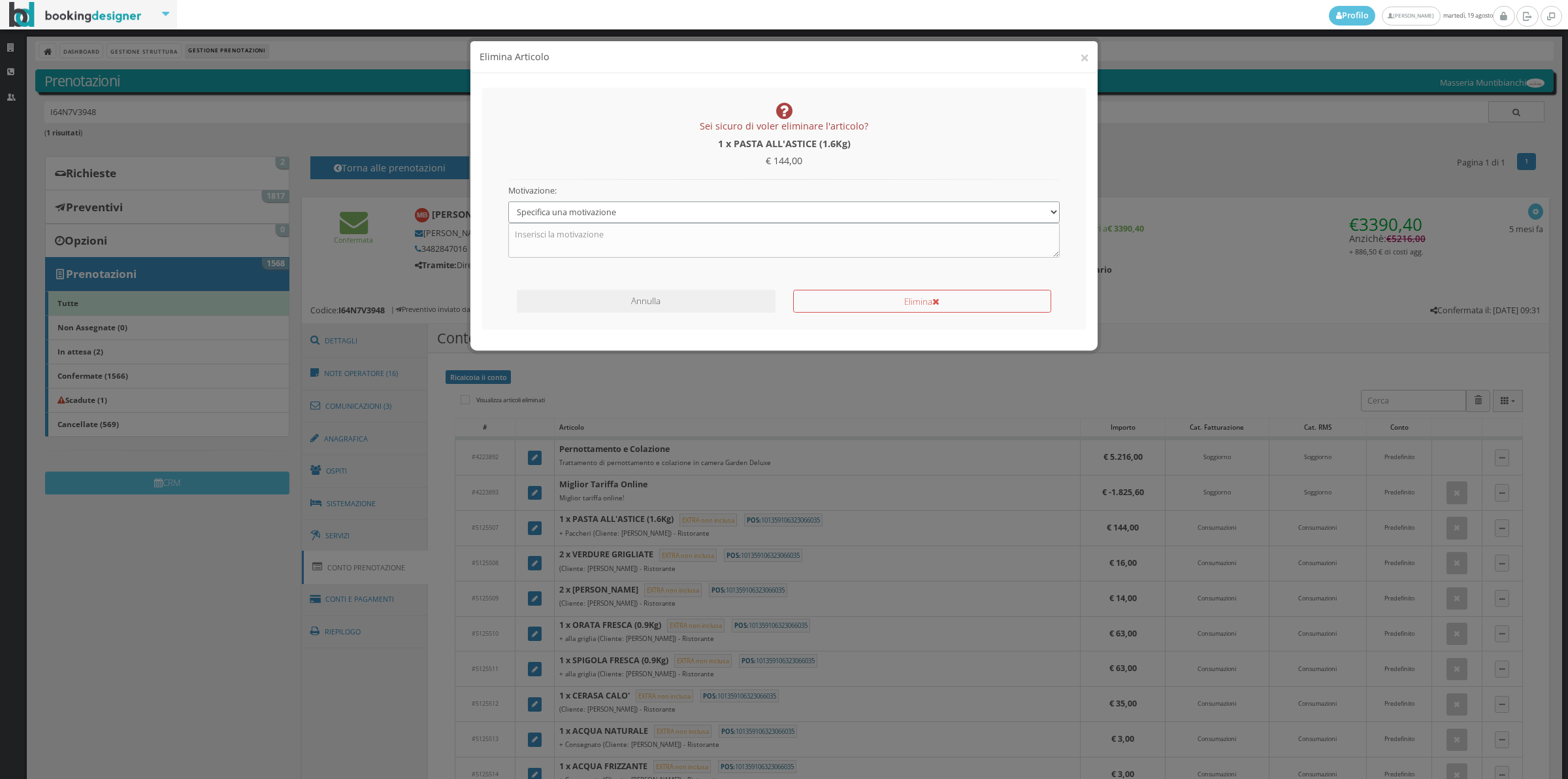
click at [661, 207] on select "Specifica una motivazione Errore di inserimento Ricalcolo del conto Il cliente …" at bounding box center [784, 212] width 552 height 22
select select "1"
click at [508, 201] on select "Specifica una motivazione Errore di inserimento Ricalcolo del conto Il cliente …" at bounding box center [784, 212] width 552 height 22
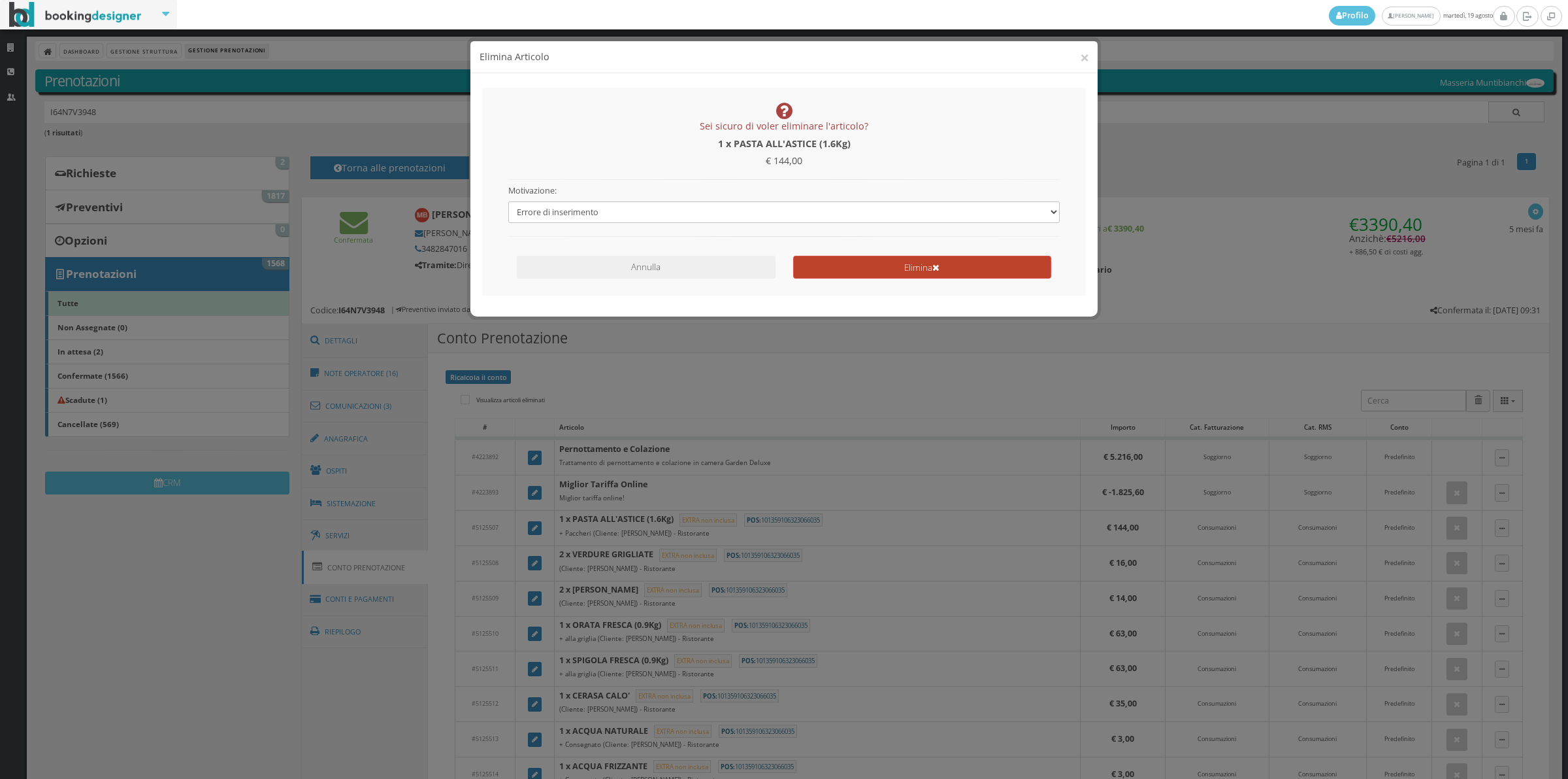
click at [868, 266] on button "Elimina" at bounding box center [922, 267] width 258 height 23
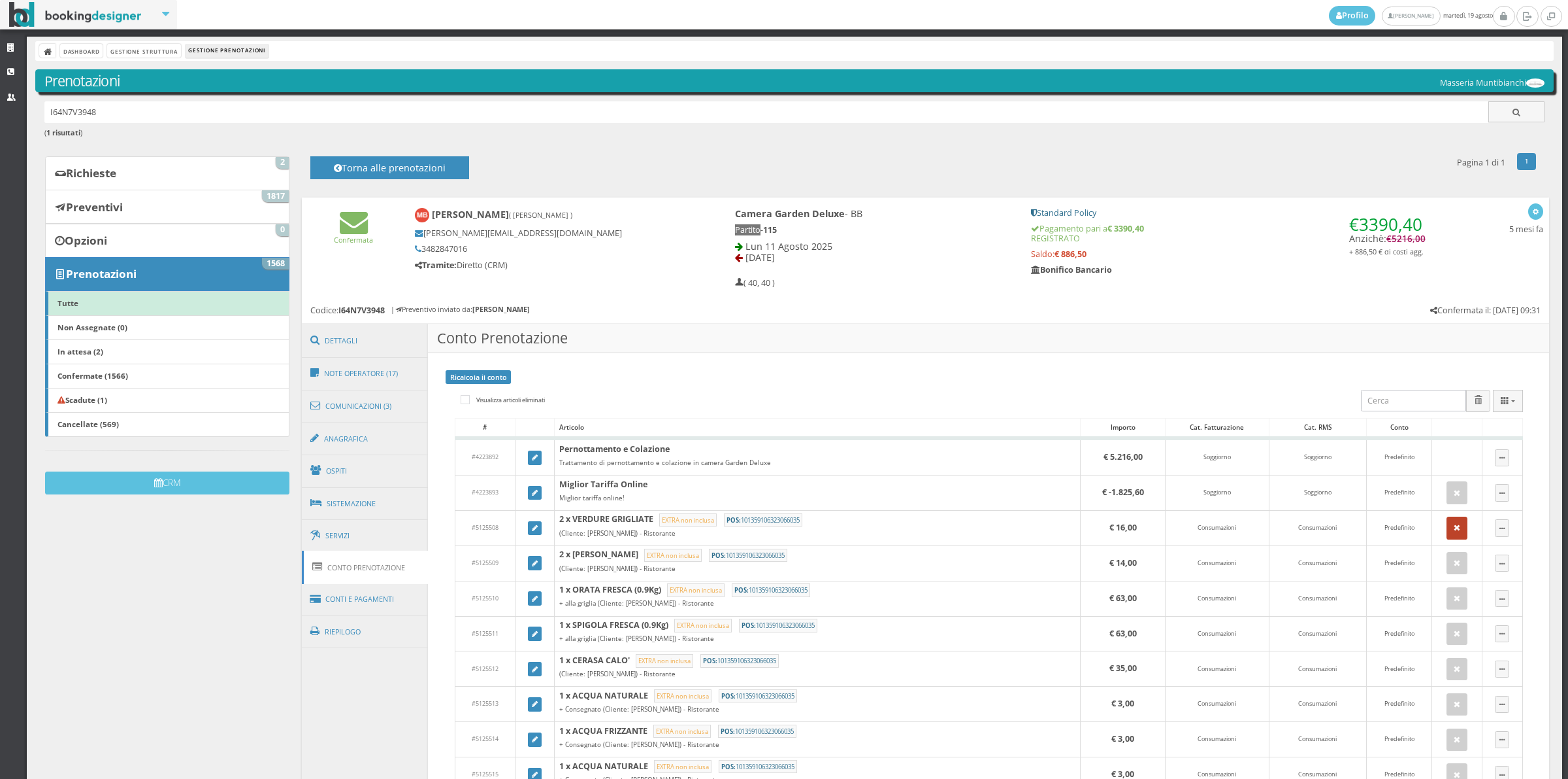
click at [1446, 530] on button "button" at bounding box center [1456, 527] width 21 height 23
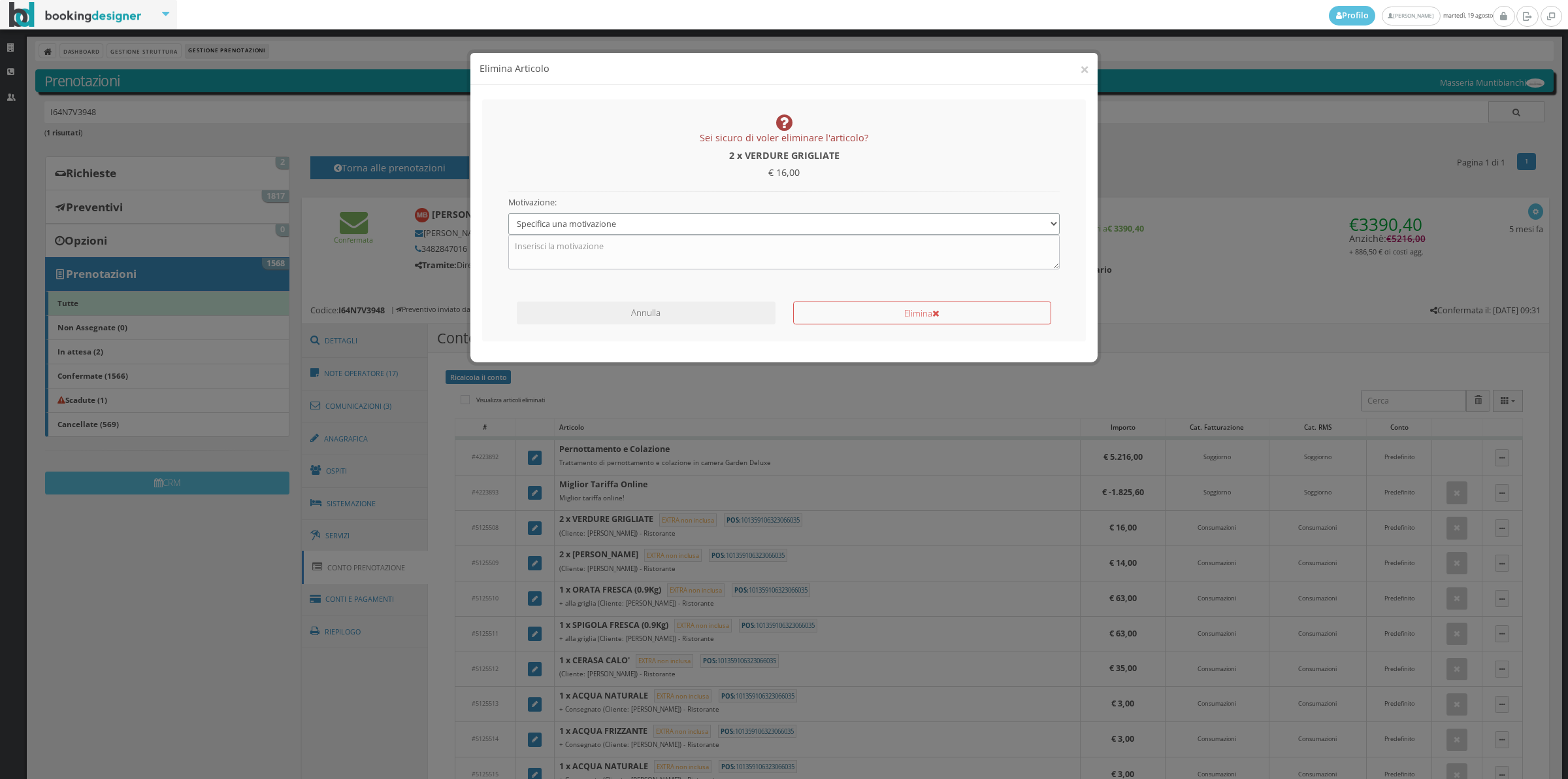
click at [650, 219] on select "Specifica una motivazione Errore di inserimento Ricalcolo del conto Il cliente …" at bounding box center [784, 212] width 552 height 22
select select "1"
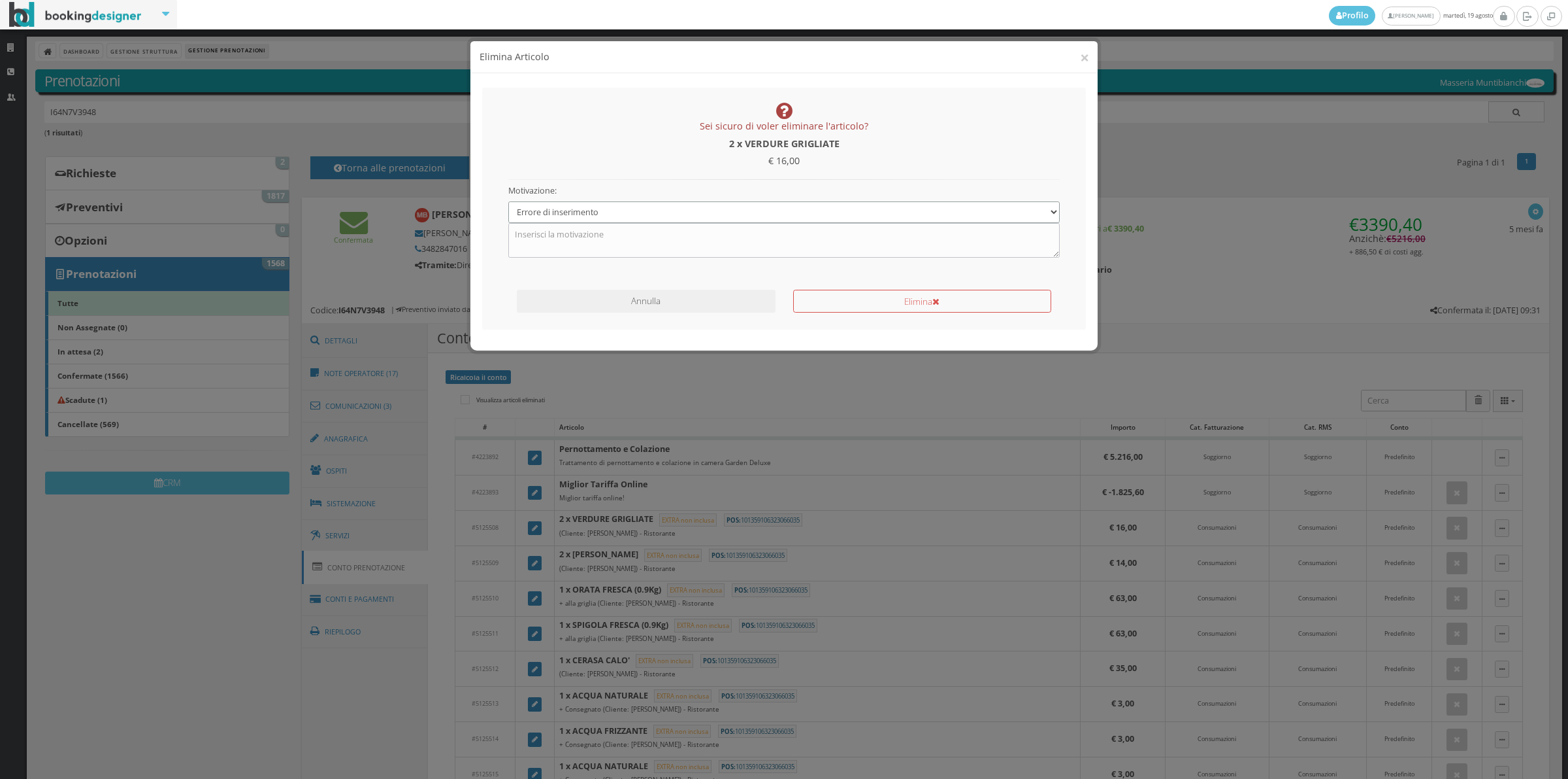
click at [508, 201] on select "Specifica una motivazione Errore di inserimento Ricalcolo del conto Il cliente …" at bounding box center [784, 212] width 552 height 22
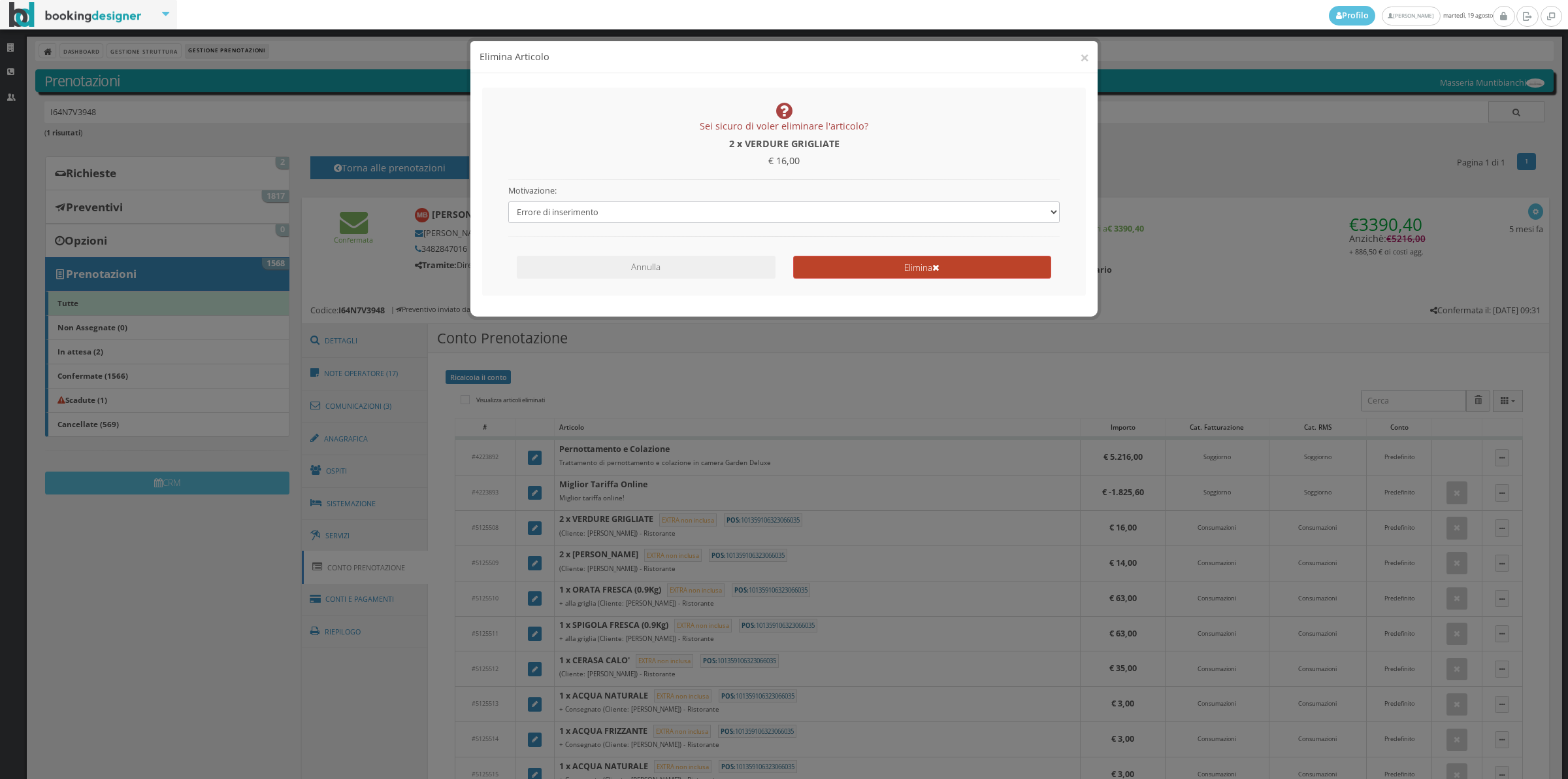
click at [801, 274] on button "Elimina" at bounding box center [922, 267] width 258 height 23
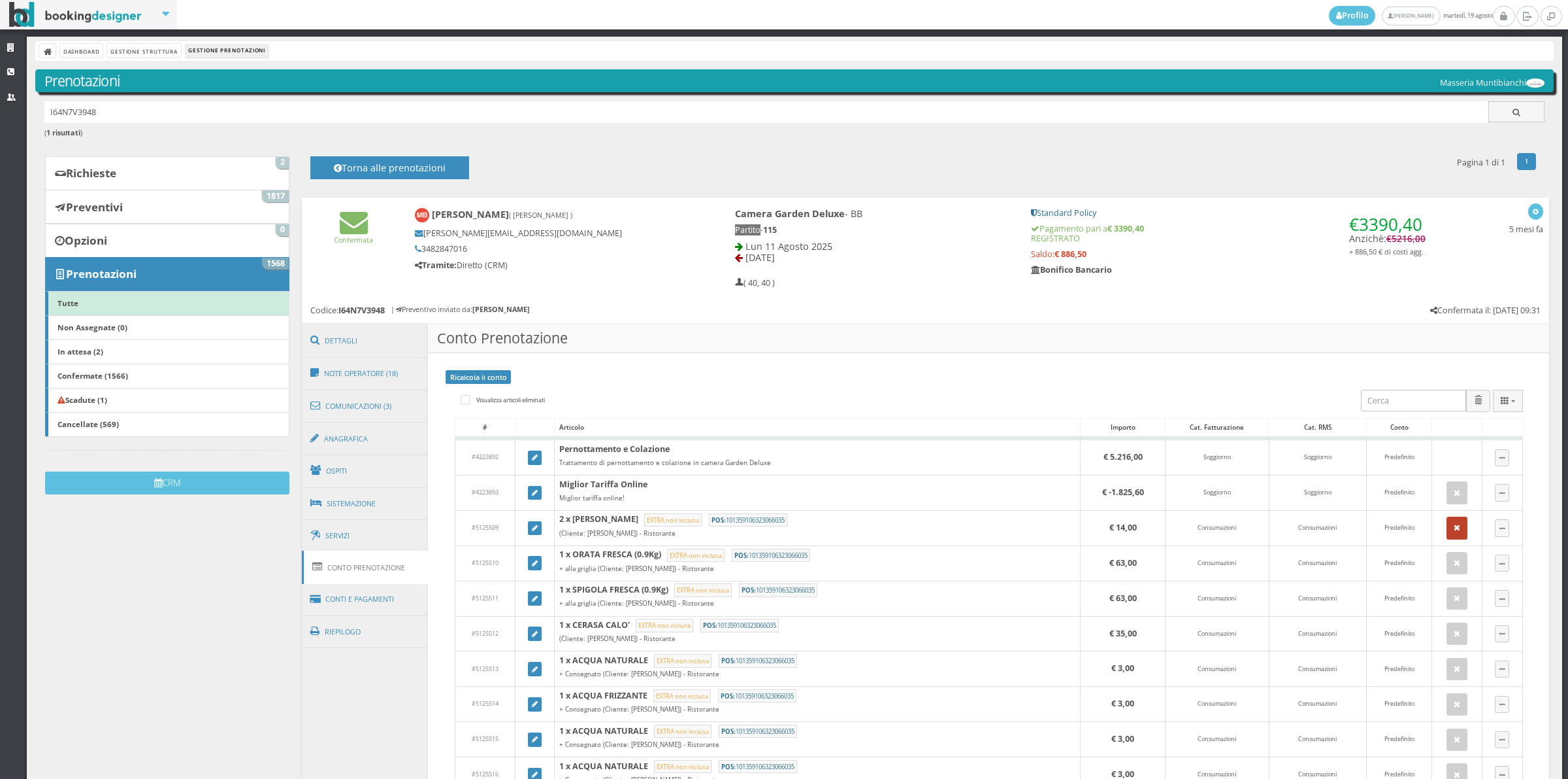
click at [1446, 534] on button "button" at bounding box center [1456, 527] width 21 height 23
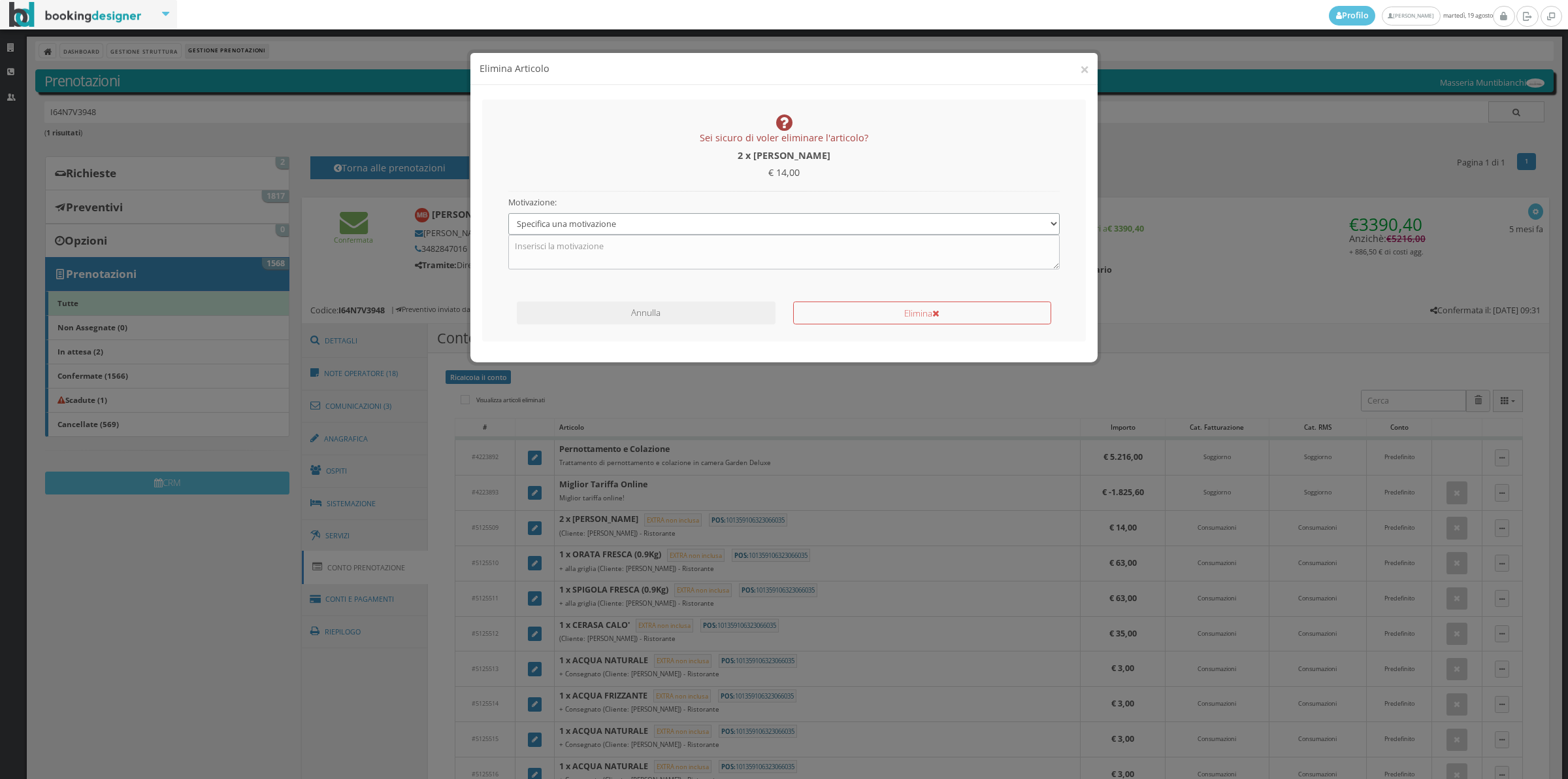
click at [593, 207] on select "Specifica una motivazione Errore di inserimento Ricalcolo del conto Il cliente …" at bounding box center [784, 212] width 552 height 22
select select "1"
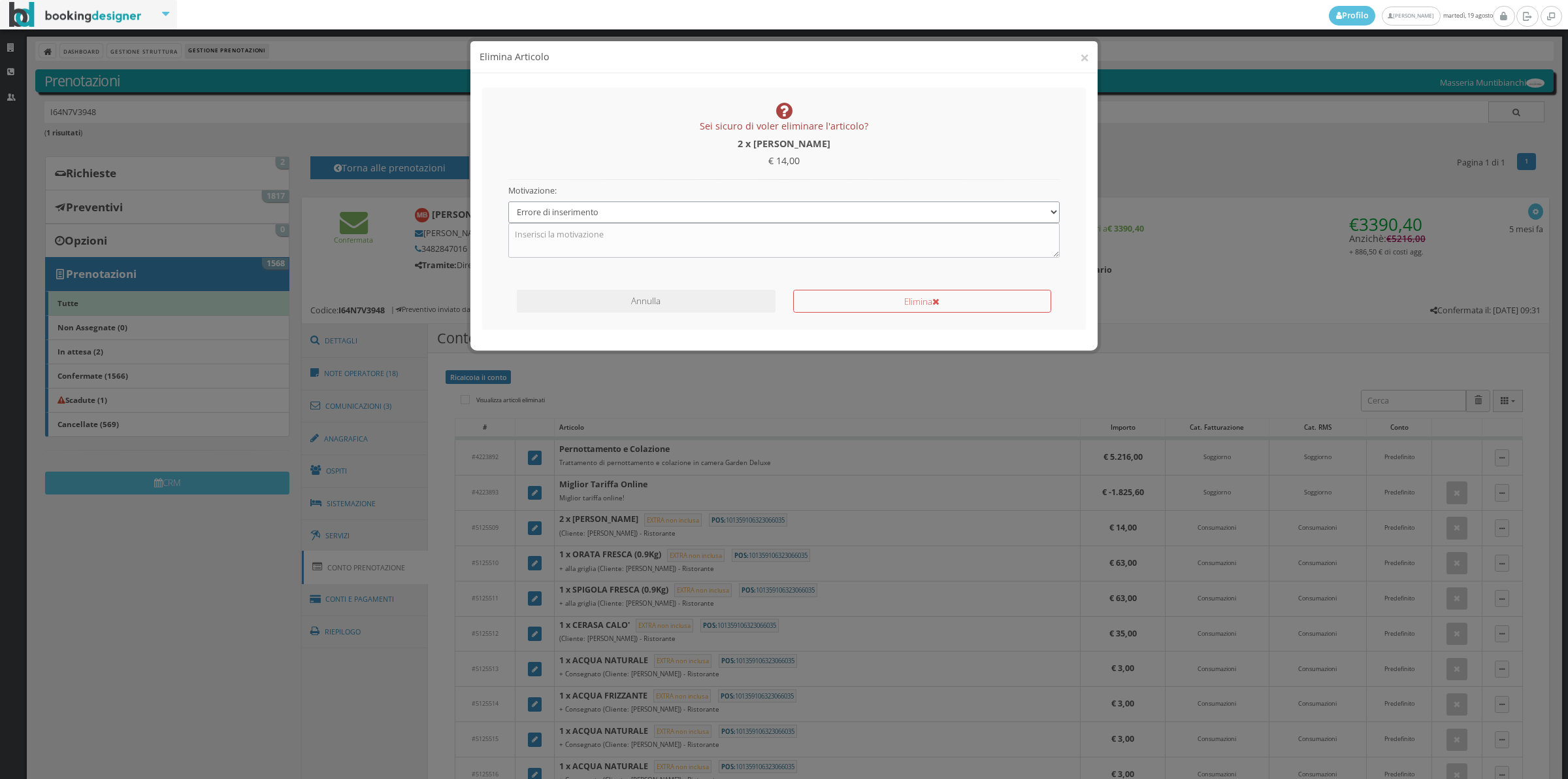
click at [508, 201] on select "Specifica una motivazione Errore di inserimento Ricalcolo del conto Il cliente …" at bounding box center [784, 212] width 552 height 22
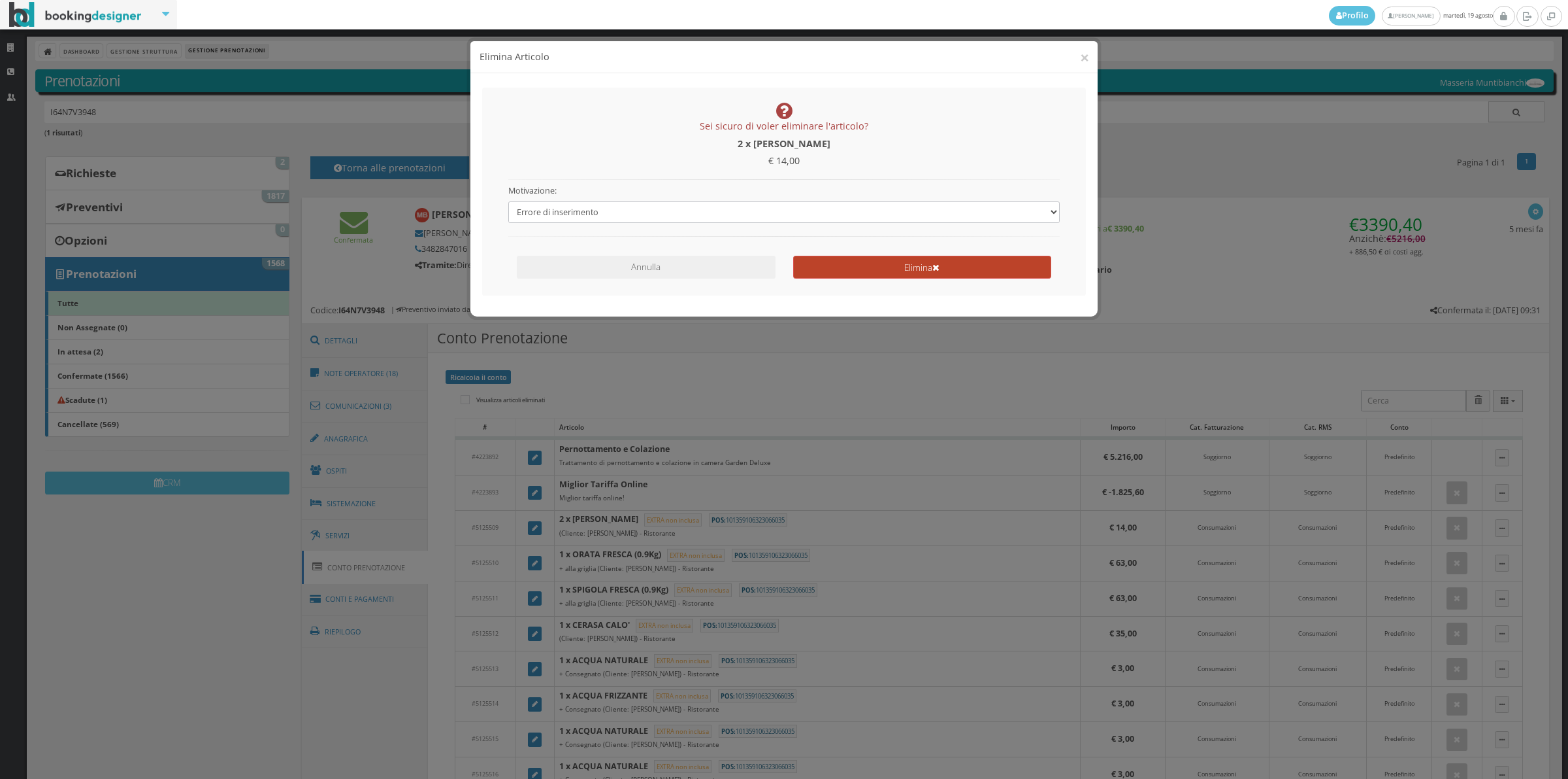
click at [880, 265] on button "Elimina" at bounding box center [922, 267] width 258 height 23
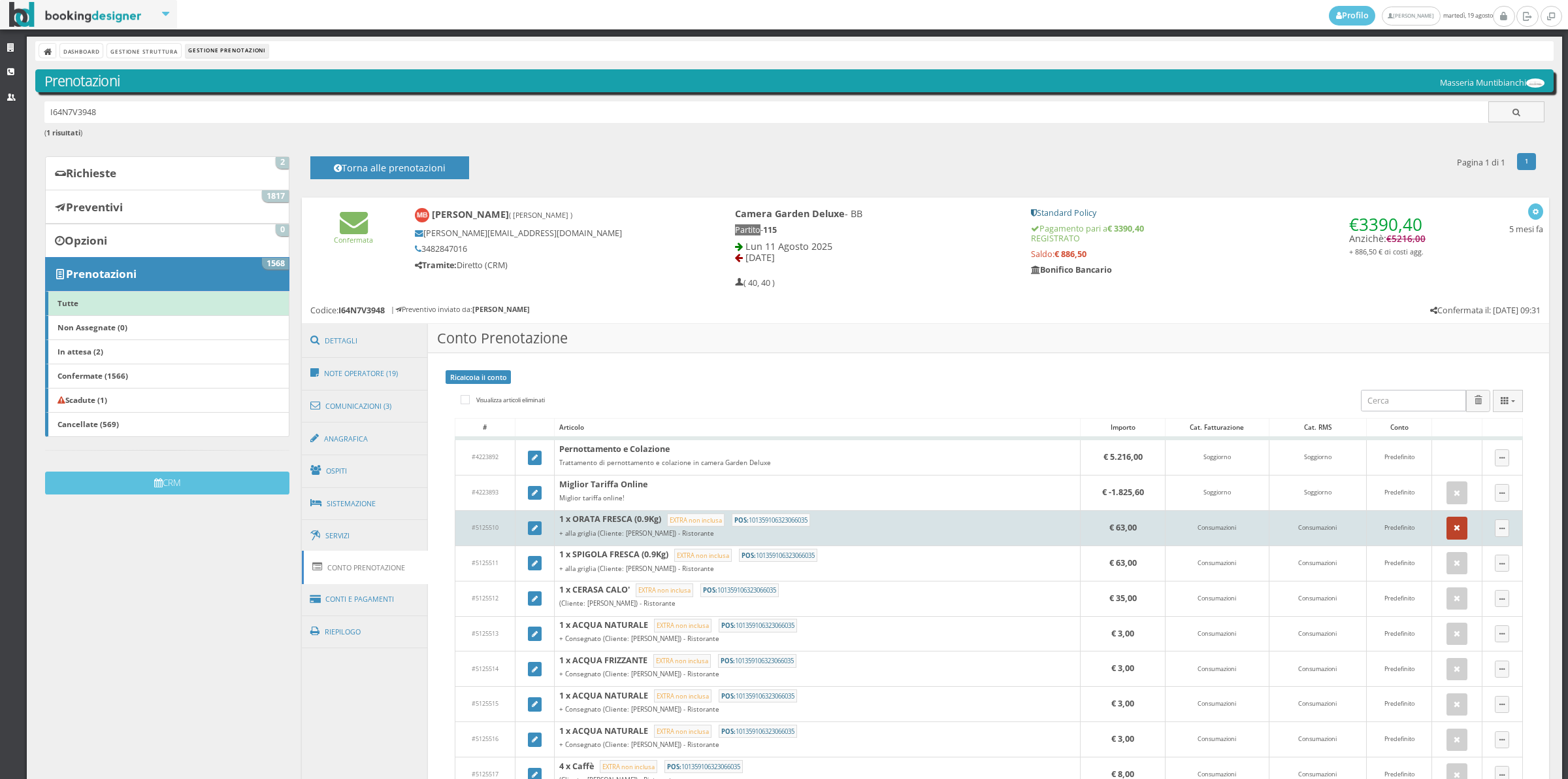
click at [1450, 531] on button "button" at bounding box center [1456, 527] width 21 height 23
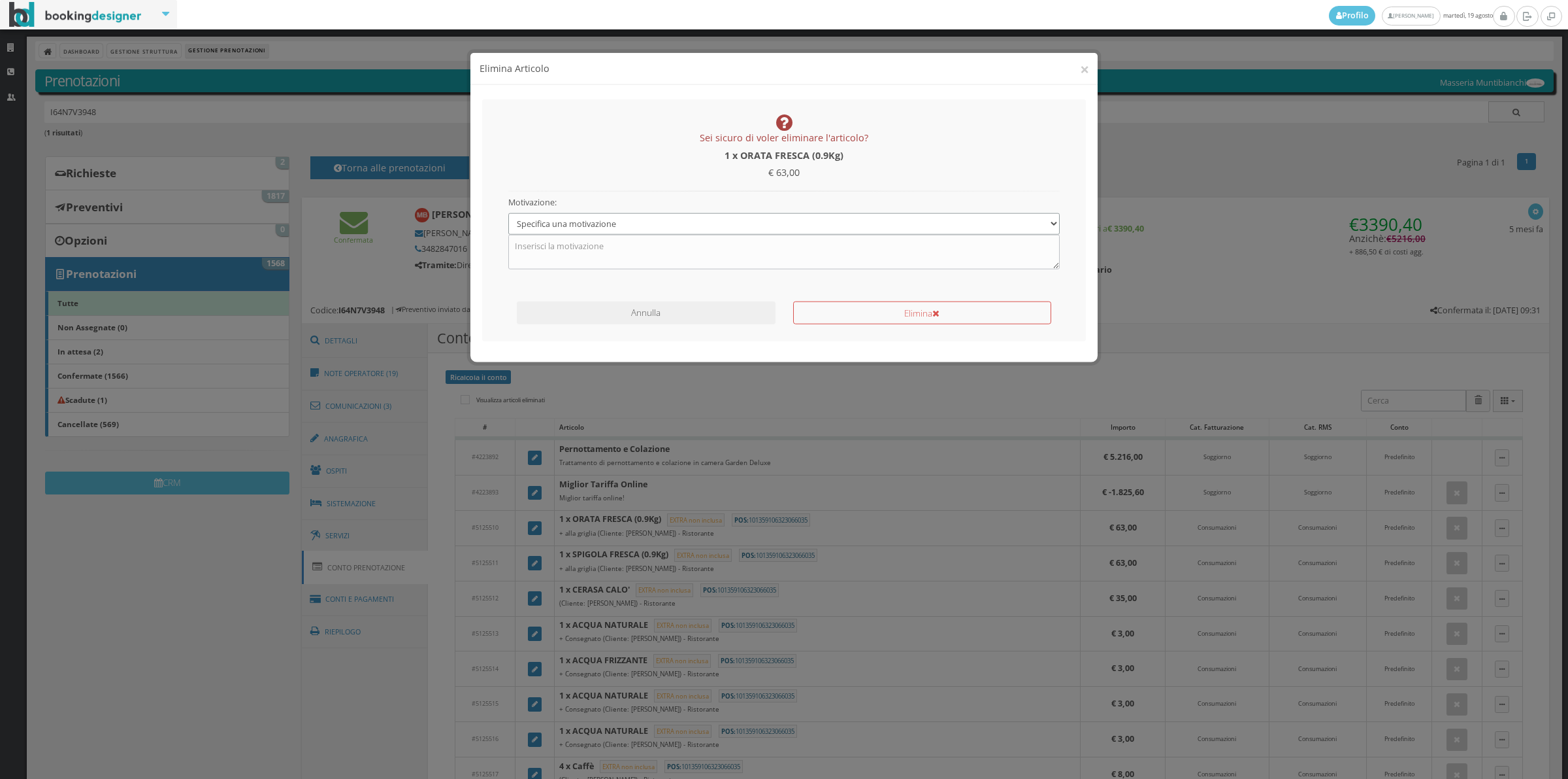
click at [612, 201] on select "Specifica una motivazione Errore di inserimento Ricalcolo del conto Il cliente …" at bounding box center [784, 212] width 552 height 22
select select "1"
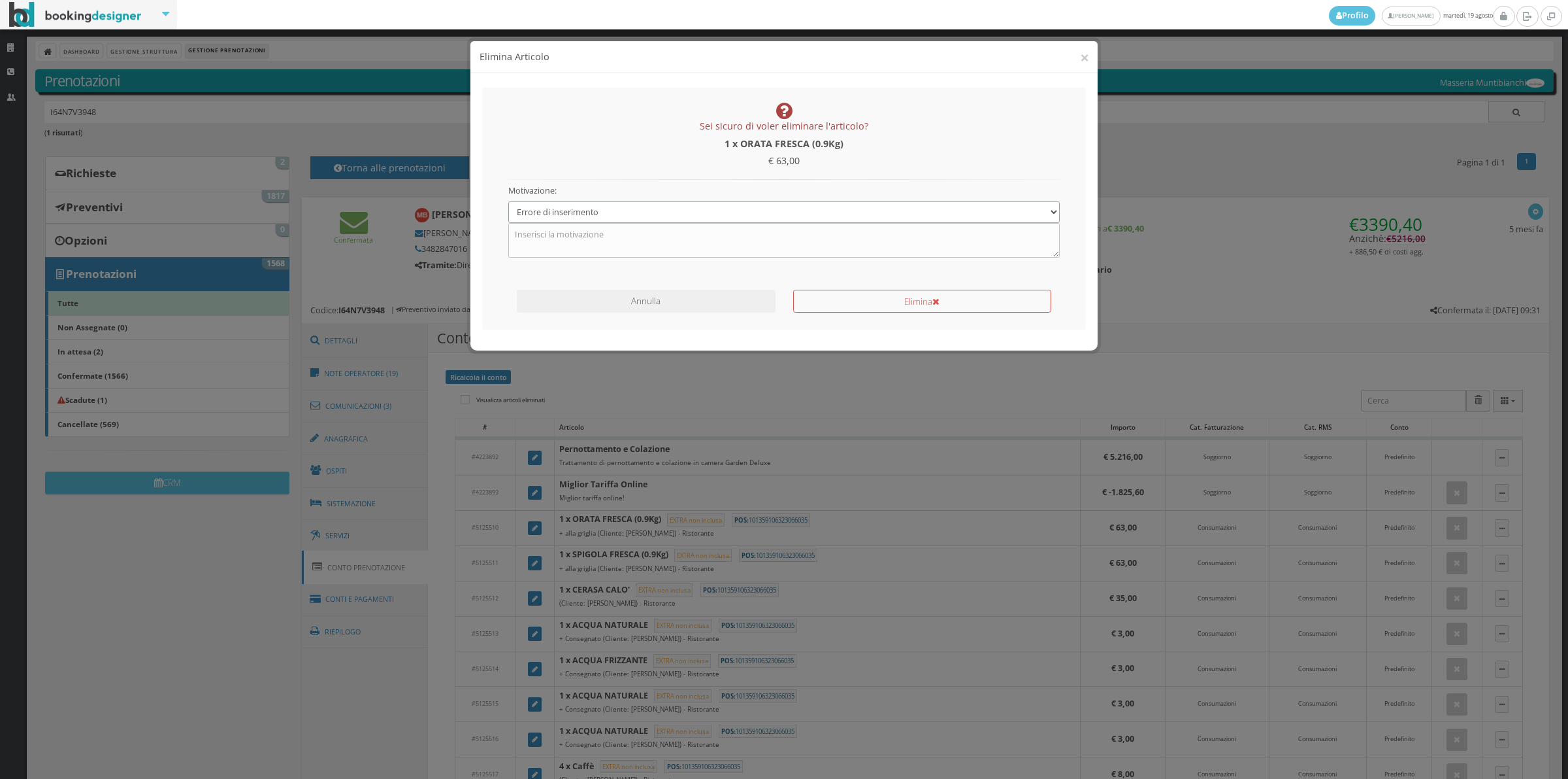
click at [508, 201] on select "Specifica una motivazione Errore di inserimento Ricalcolo del conto Il cliente …" at bounding box center [784, 212] width 552 height 22
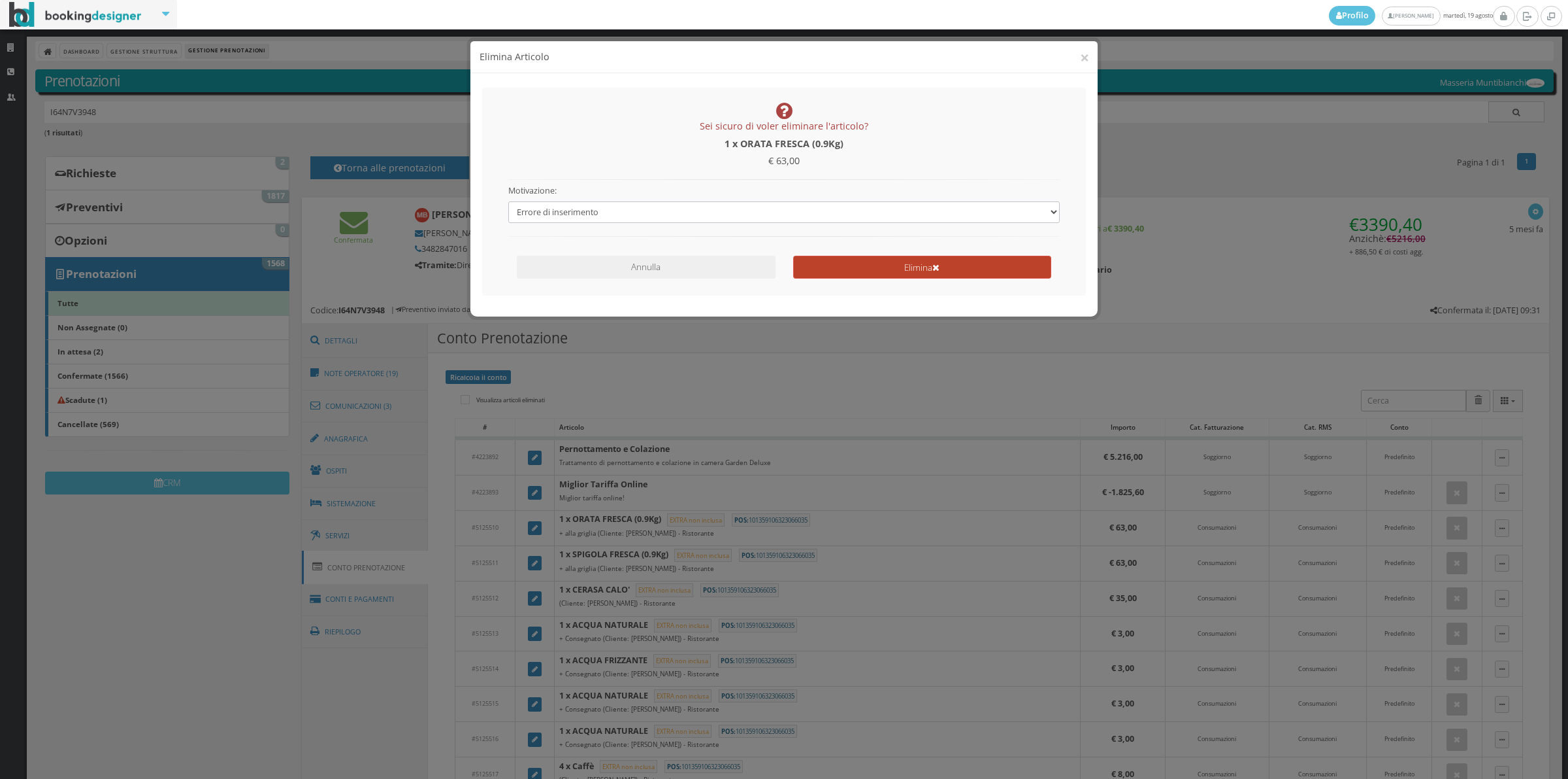
click at [843, 272] on button "Elimina" at bounding box center [922, 267] width 258 height 23
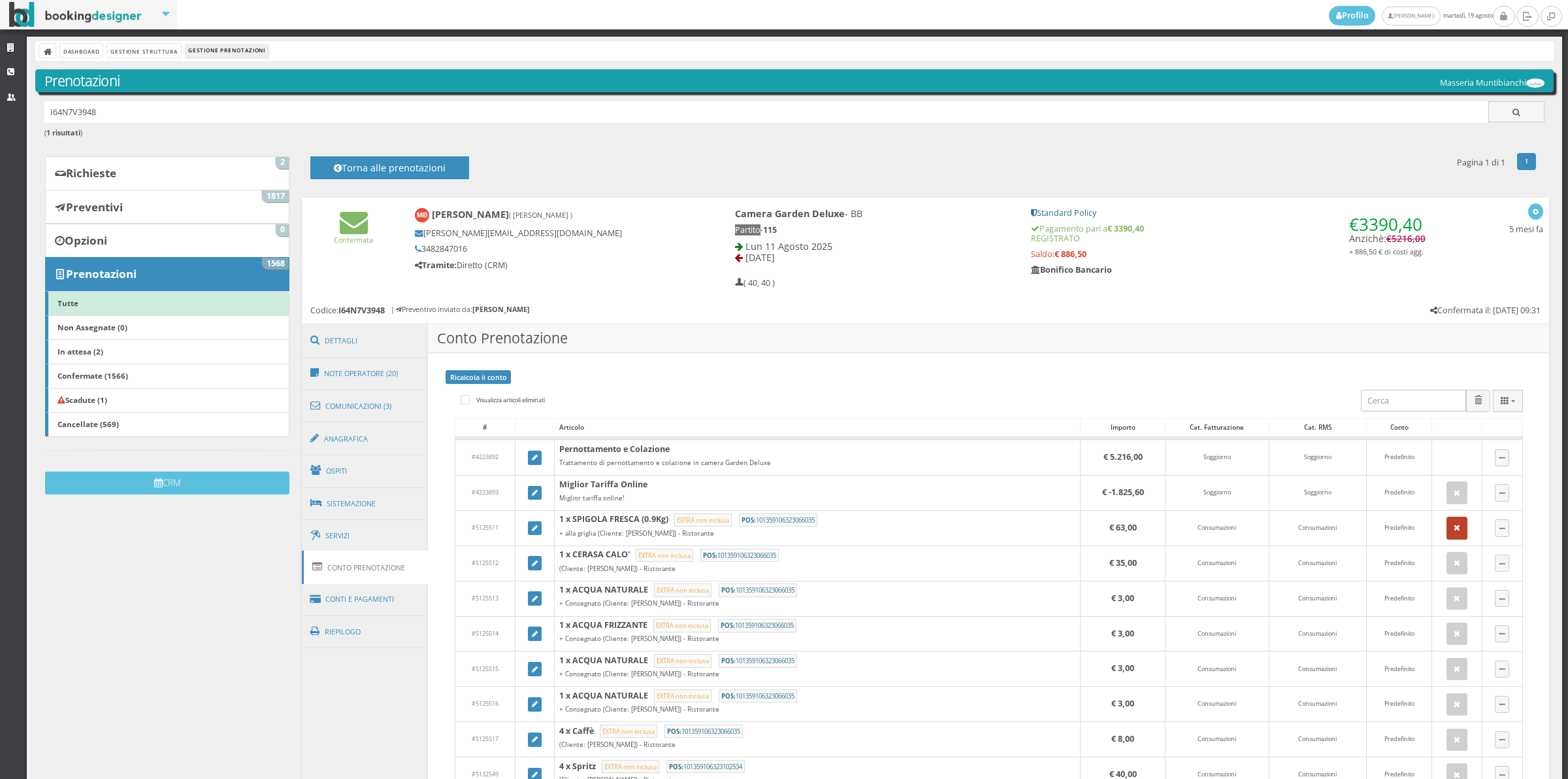
click at [1454, 528] on icon "button" at bounding box center [1457, 528] width 7 height 9
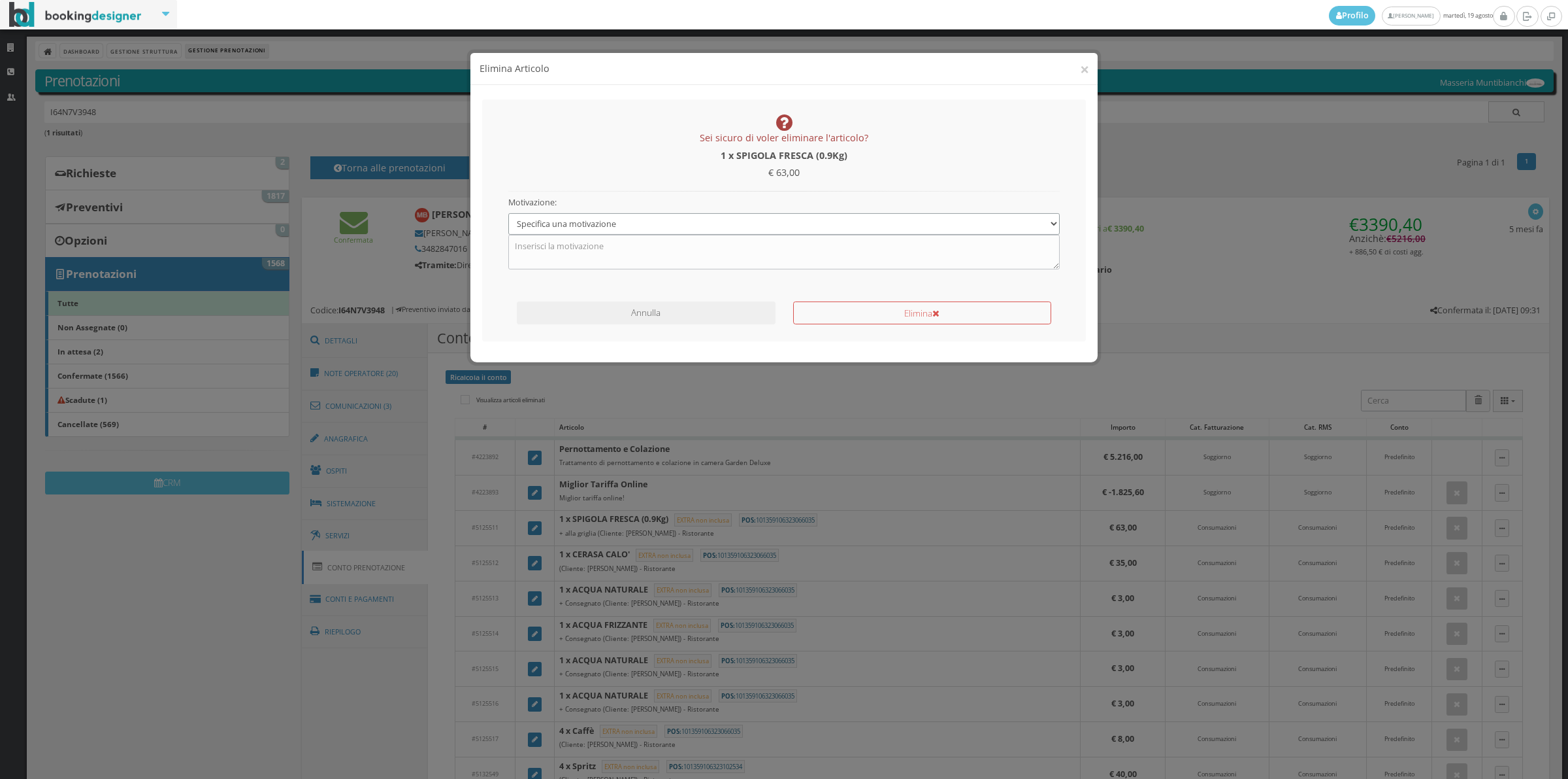
click at [640, 221] on select "Specifica una motivazione Errore di inserimento Ricalcolo del conto Il cliente …" at bounding box center [784, 212] width 552 height 22
click at [508, 201] on select "Specifica una motivazione Errore di inserimento Ricalcolo del conto Il cliente …" at bounding box center [784, 212] width 552 height 22
click at [640, 204] on select "Specifica una motivazione Errore di inserimento Ricalcolo del conto Il cliente …" at bounding box center [784, 212] width 552 height 22
select select "1"
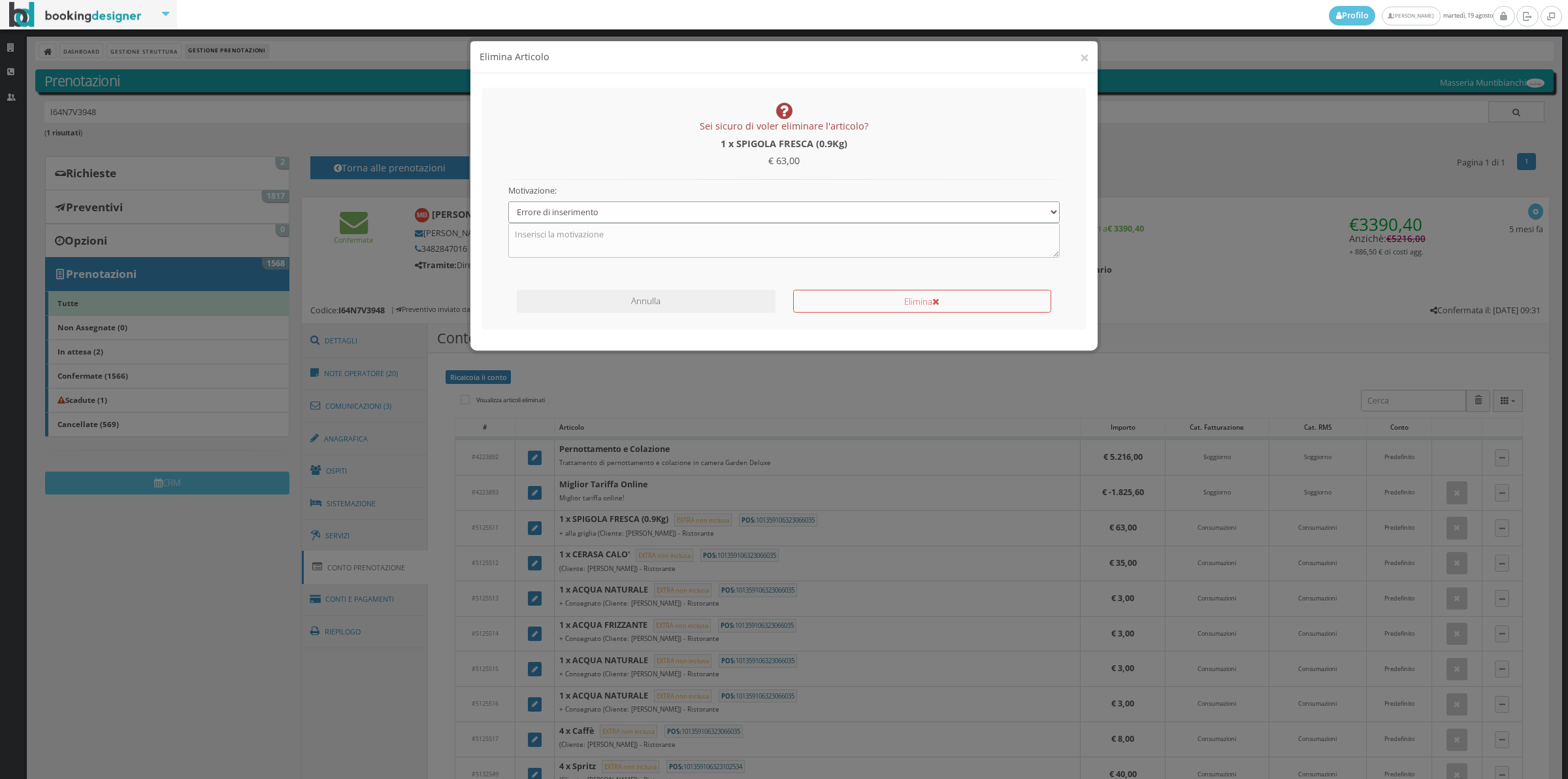
click at [508, 201] on select "Specifica una motivazione Errore di inserimento Ricalcolo del conto Il cliente …" at bounding box center [784, 212] width 552 height 22
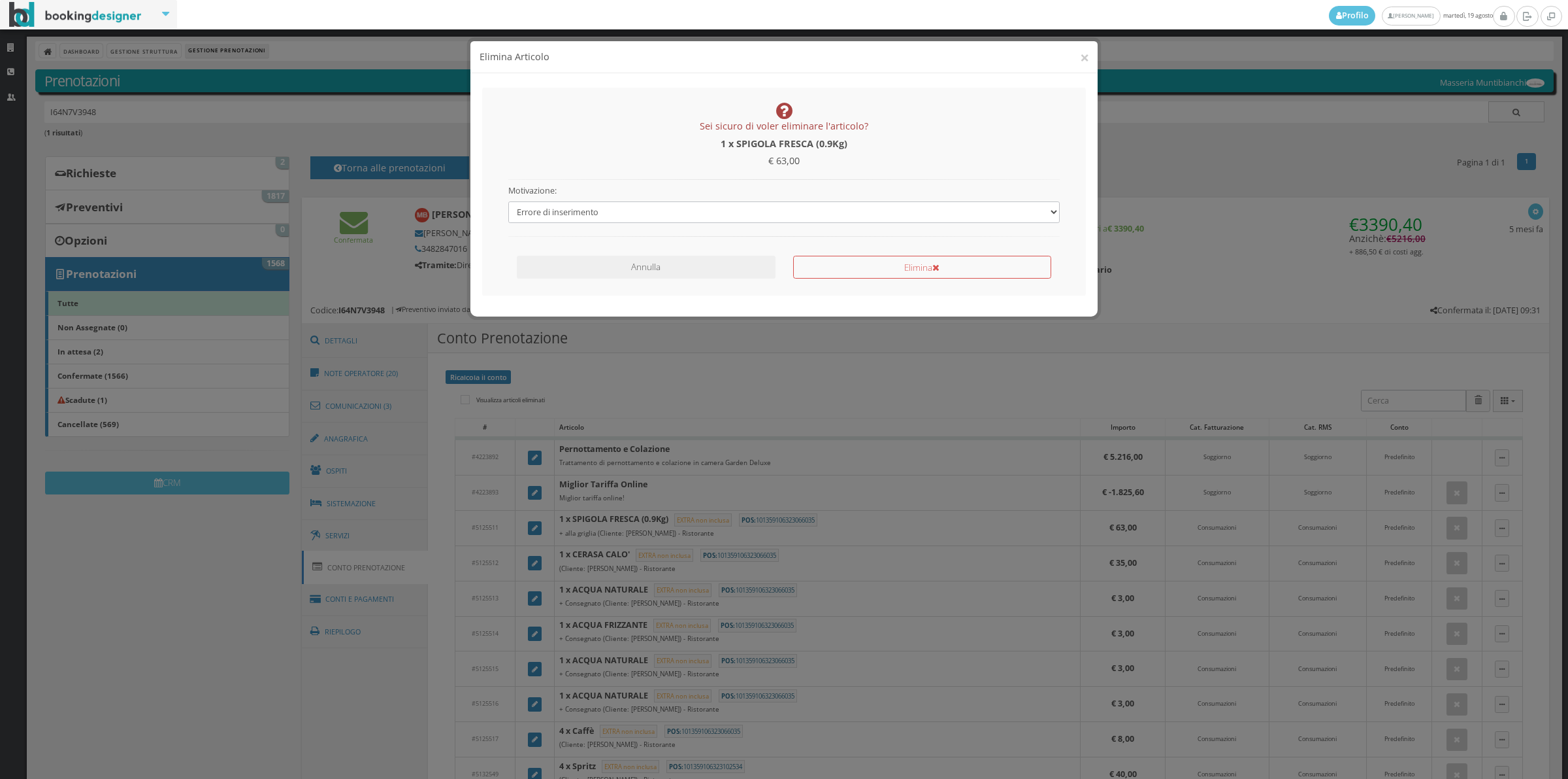
click at [841, 254] on div "Elimina" at bounding box center [922, 264] width 276 height 28
click at [846, 274] on button "Elimina" at bounding box center [922, 267] width 258 height 23
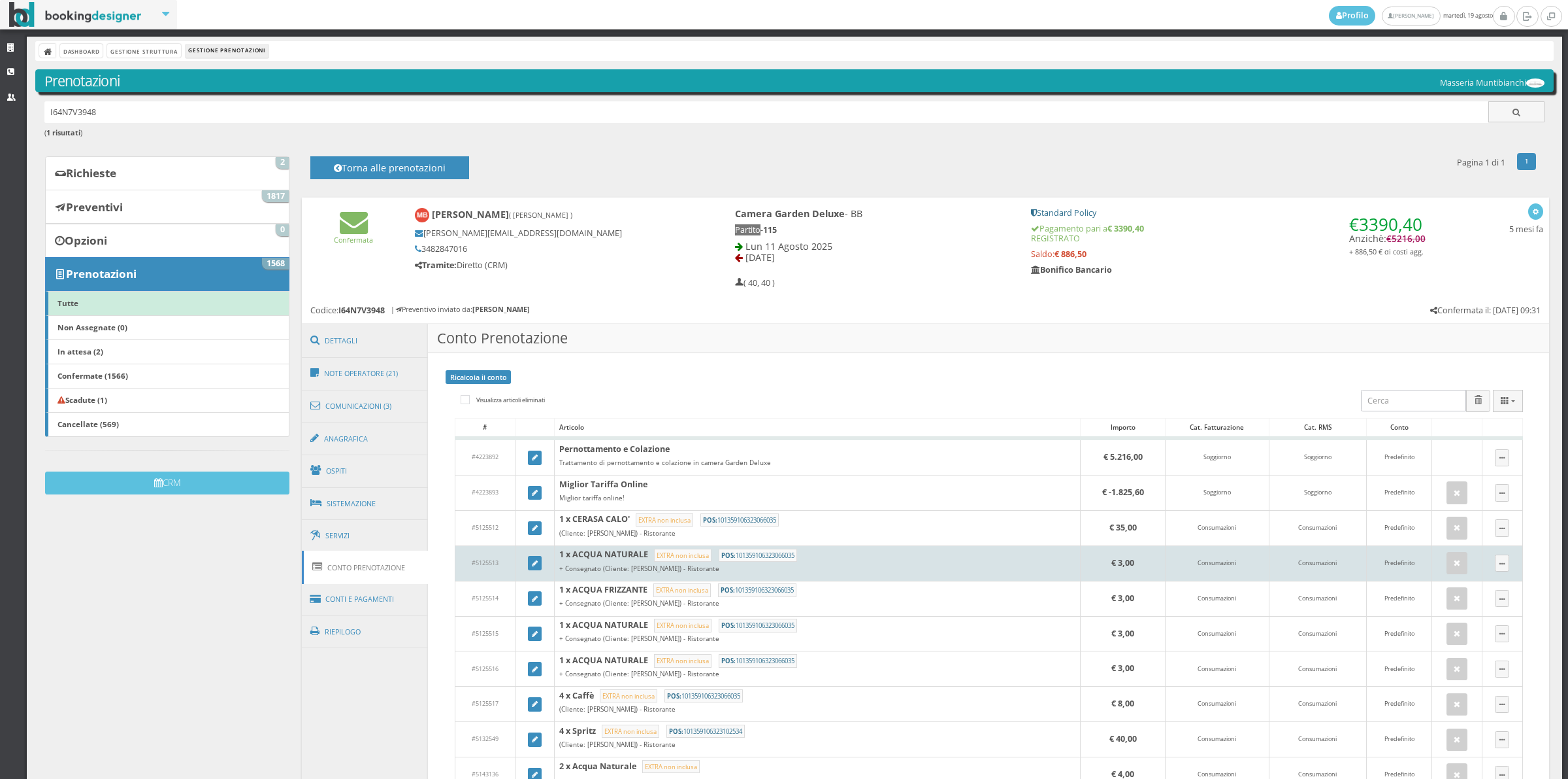
click at [1433, 563] on td at bounding box center [1457, 563] width 50 height 35
click at [1452, 562] on button "button" at bounding box center [1456, 562] width 21 height 23
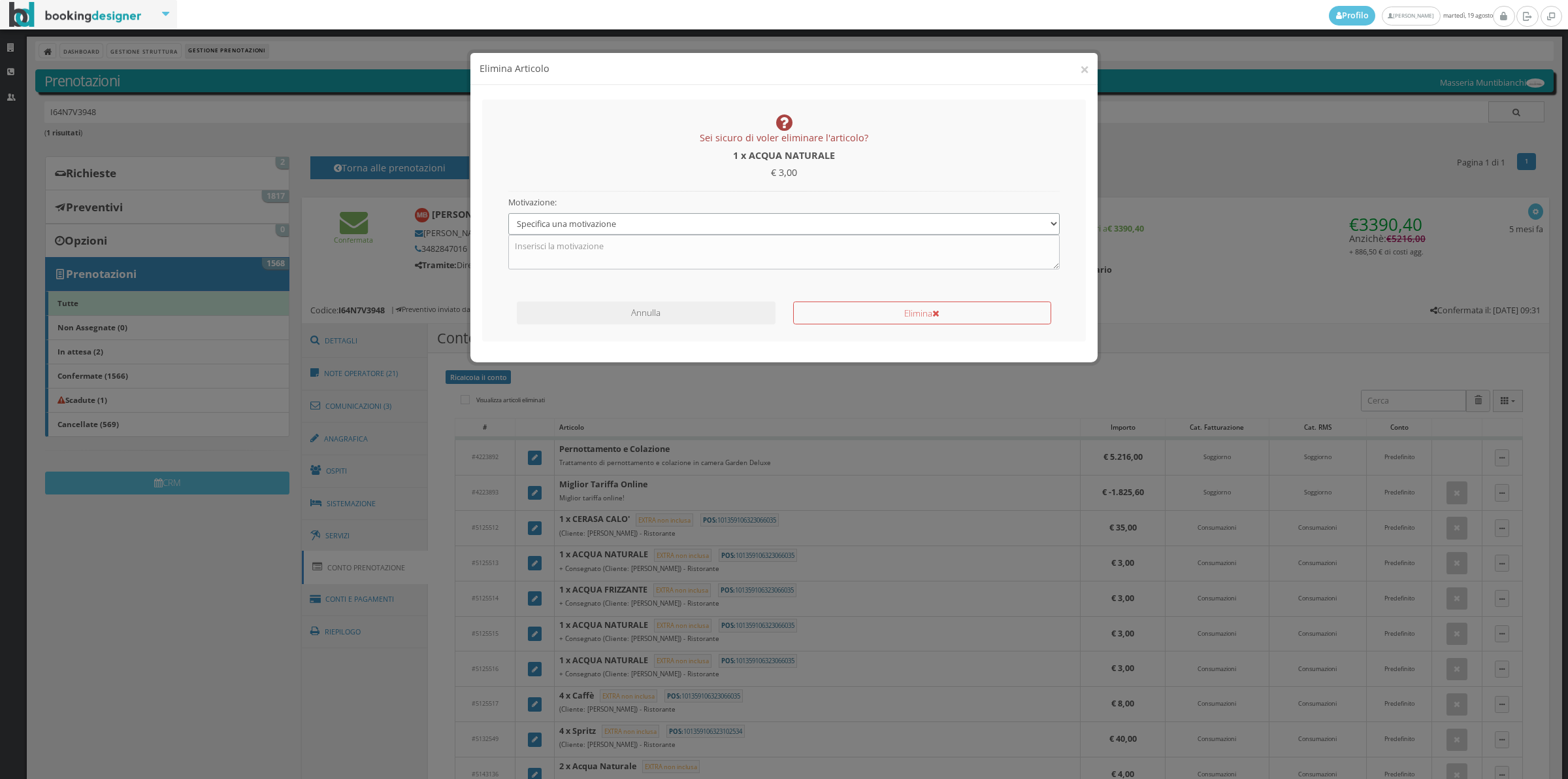
click at [621, 207] on select "Specifica una motivazione Errore di inserimento Ricalcolo del conto Il cliente …" at bounding box center [784, 212] width 552 height 22
click at [508, 201] on select "Specifica una motivazione Errore di inserimento Ricalcolo del conto Il cliente …" at bounding box center [784, 212] width 552 height 22
click at [618, 243] on textarea at bounding box center [784, 239] width 552 height 34
click at [618, 219] on select "Specifica una motivazione Errore di inserimento Ricalcolo del conto Il cliente …" at bounding box center [784, 212] width 552 height 22
select select "1"
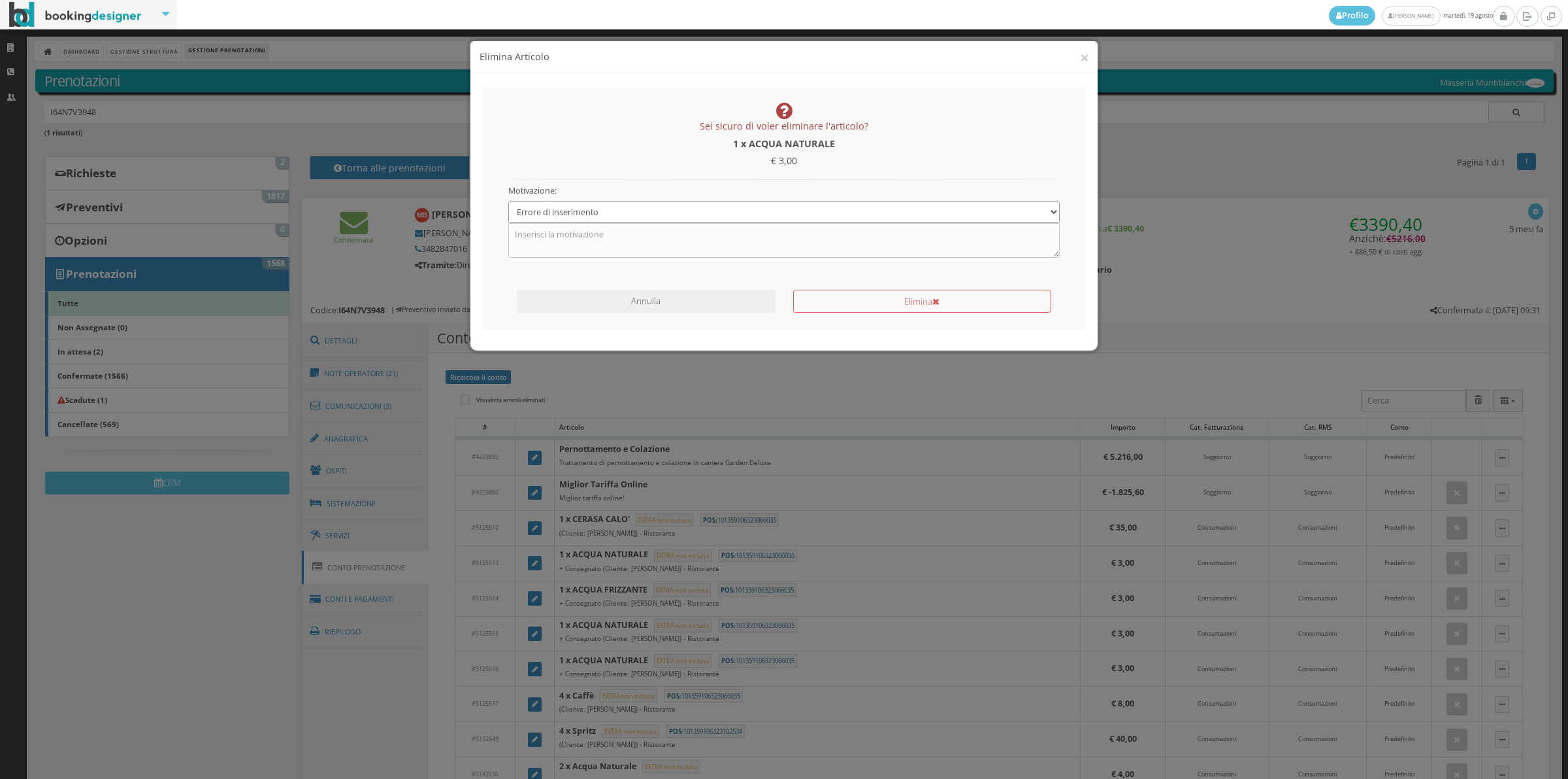
click at [508, 201] on select "Specifica una motivazione Errore di inserimento Ricalcolo del conto Il cliente …" at bounding box center [784, 212] width 552 height 22
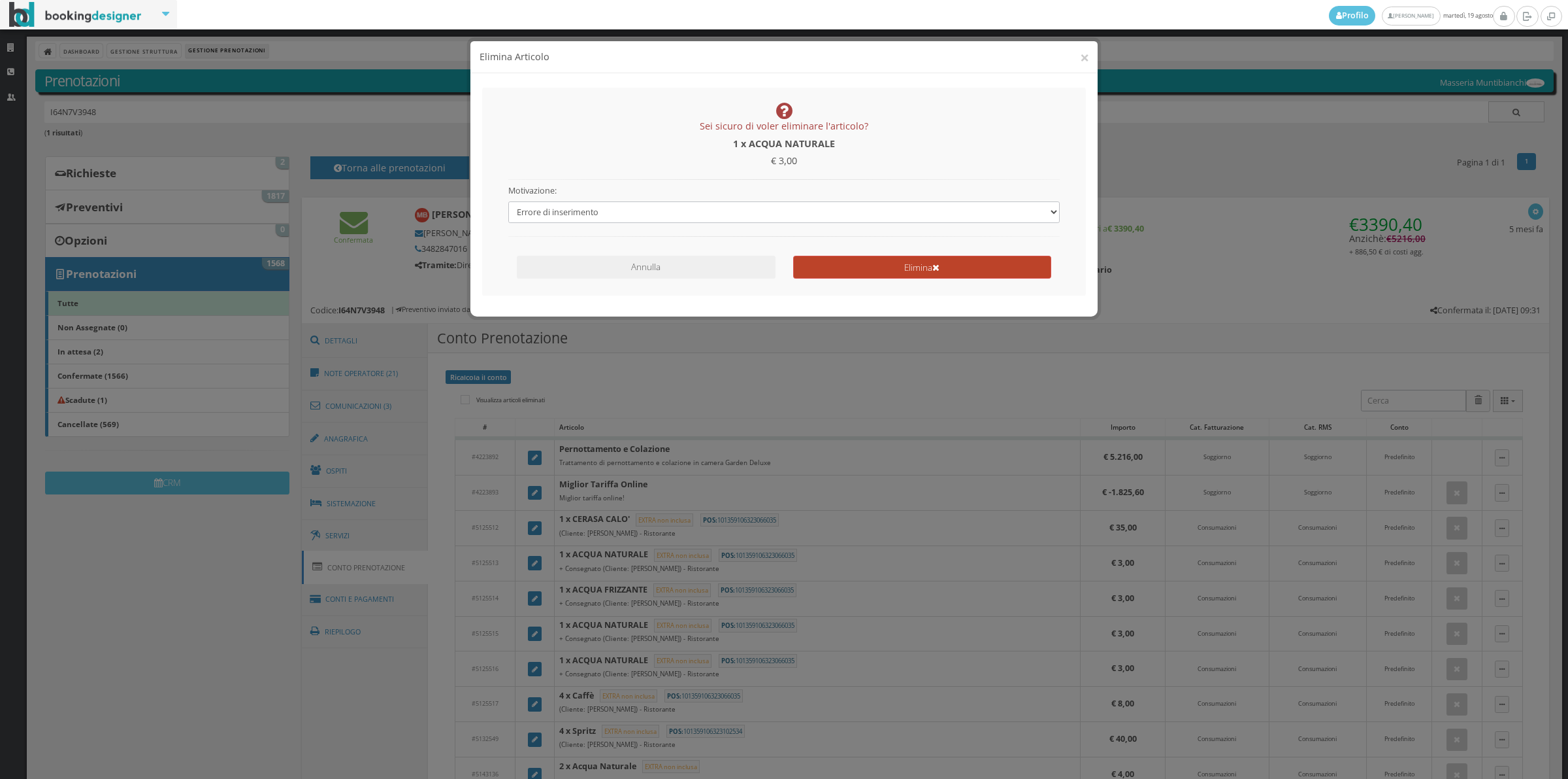
click at [858, 264] on button "Elimina" at bounding box center [922, 267] width 258 height 23
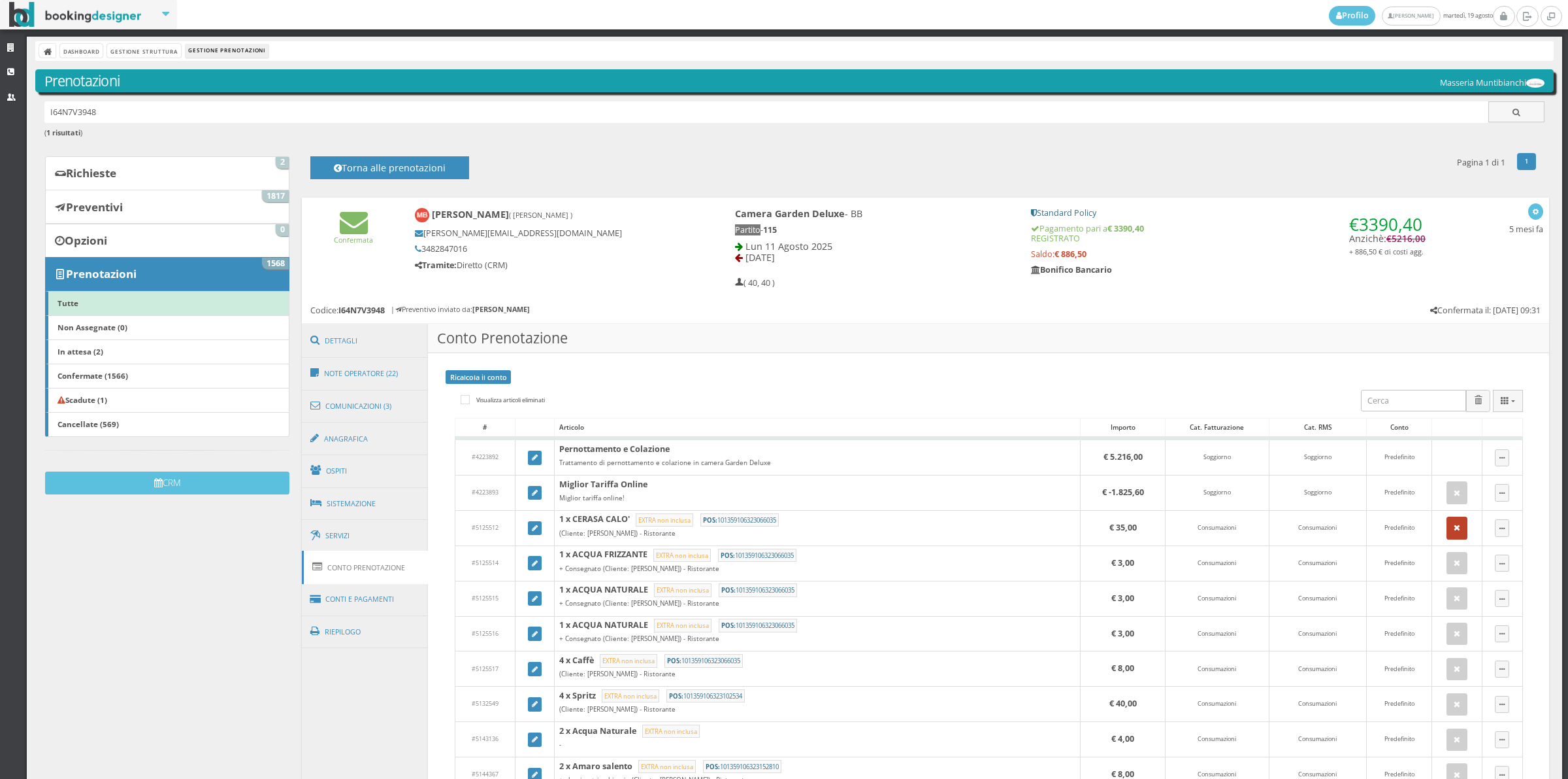
click at [1449, 531] on button "button" at bounding box center [1456, 527] width 21 height 23
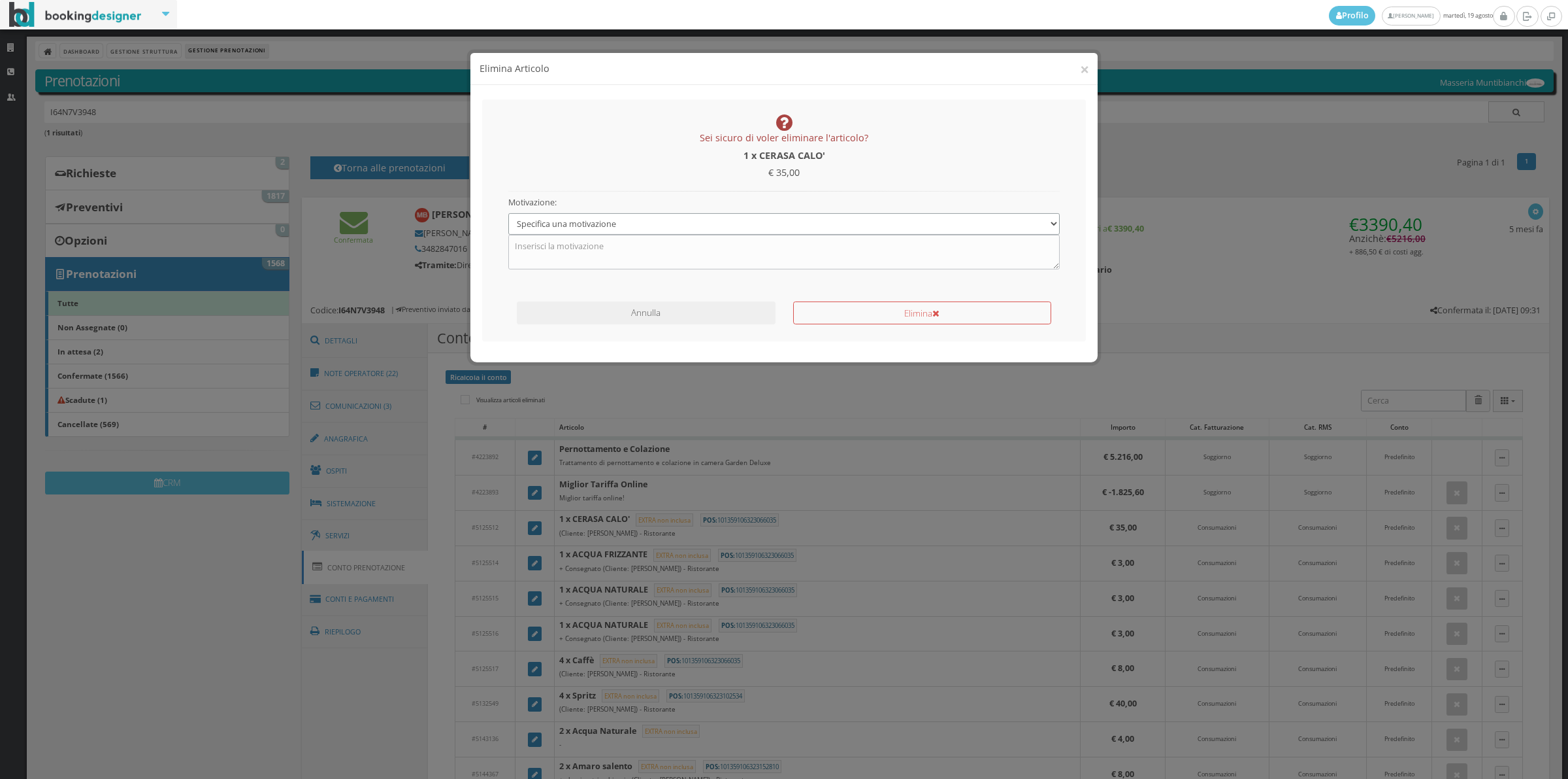
drag, startPoint x: 622, startPoint y: 204, endPoint x: 620, endPoint y: 221, distance: 17.1
click at [622, 204] on select "Specifica una motivazione Errore di inserimento Ricalcolo del conto Il cliente …" at bounding box center [784, 212] width 552 height 22
select select "1"
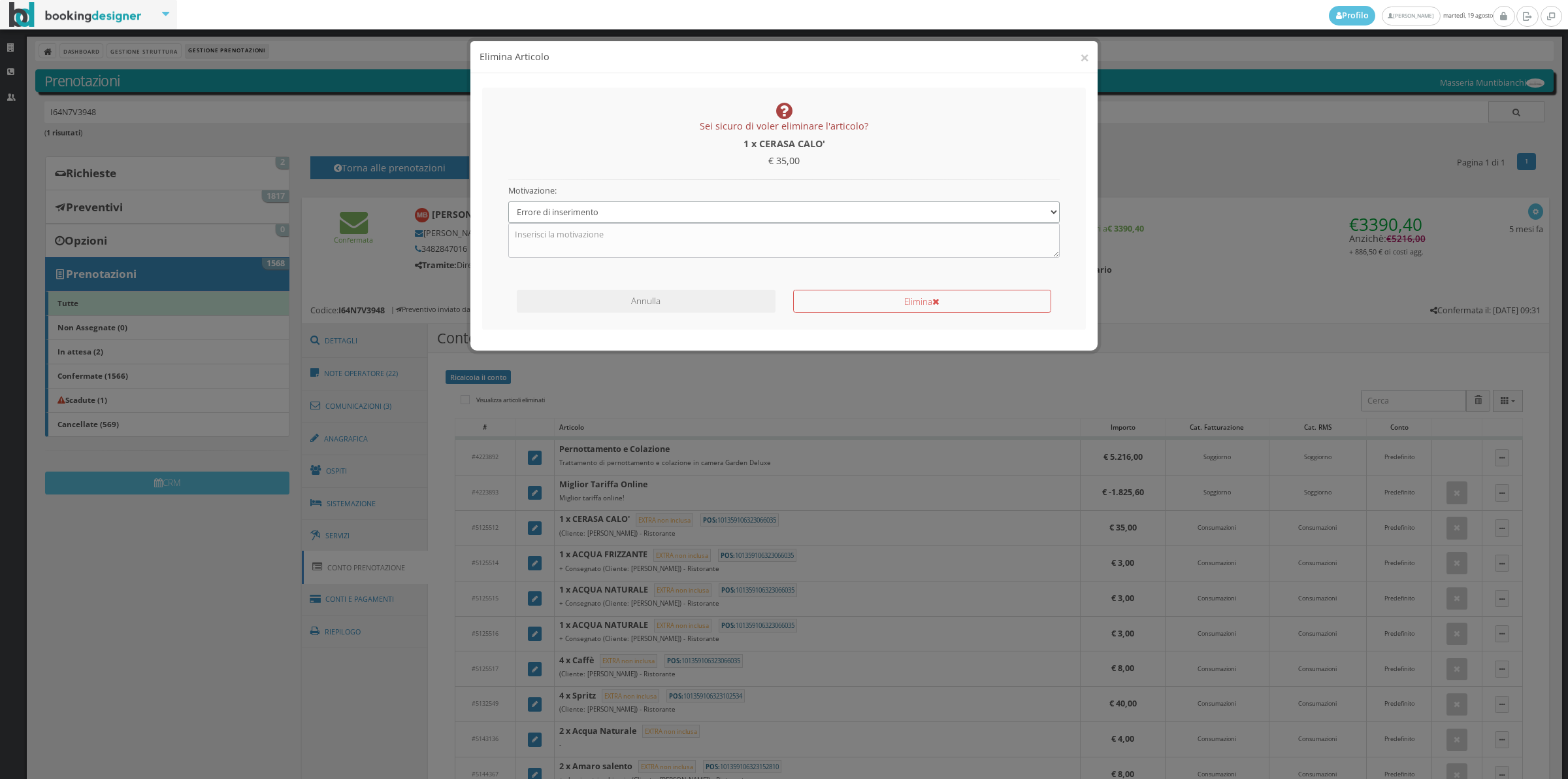
click at [508, 201] on select "Specifica una motivazione Errore di inserimento Ricalcolo del conto Il cliente …" at bounding box center [784, 212] width 552 height 22
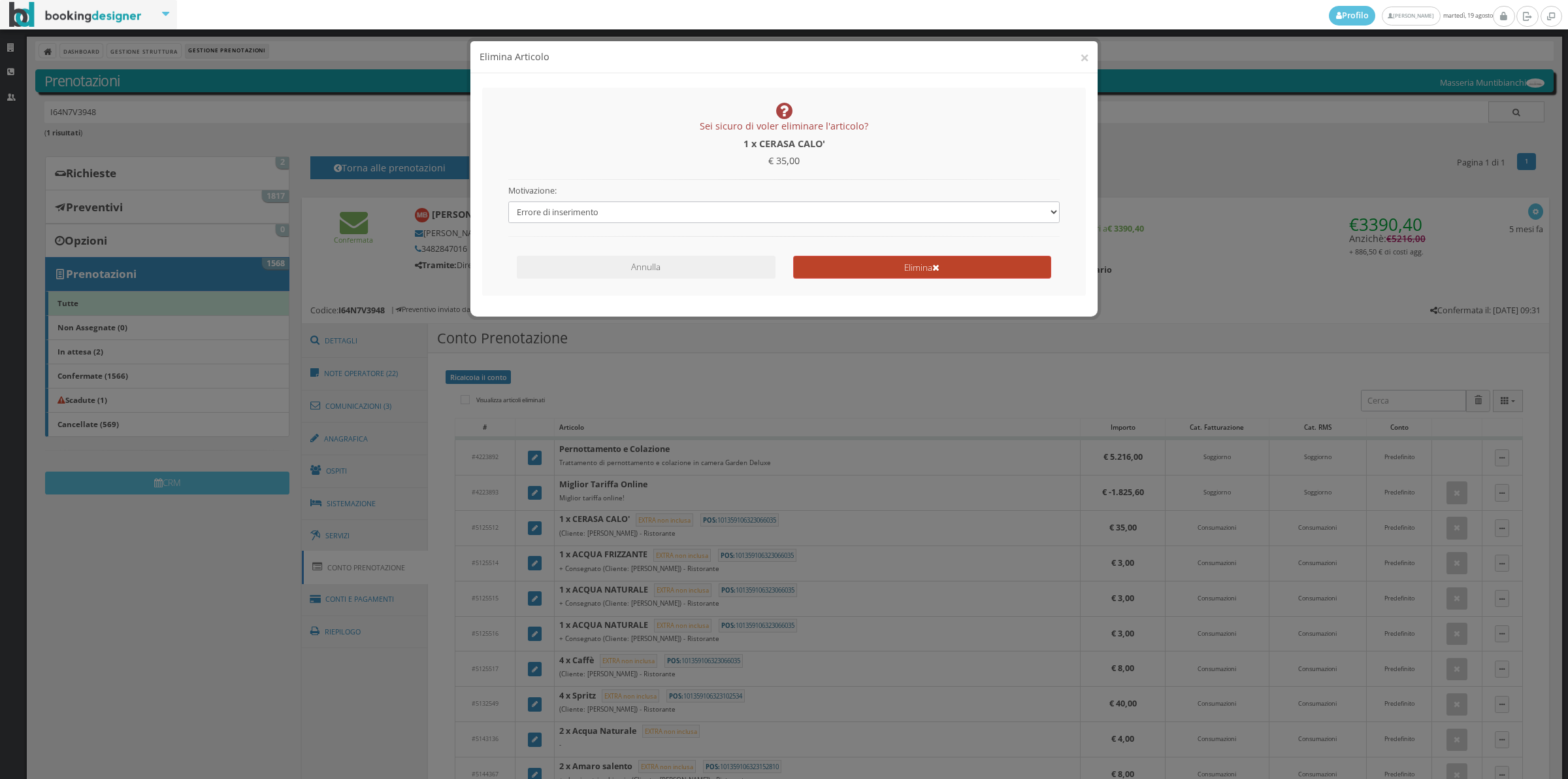
click at [846, 272] on button "Elimina" at bounding box center [922, 267] width 258 height 23
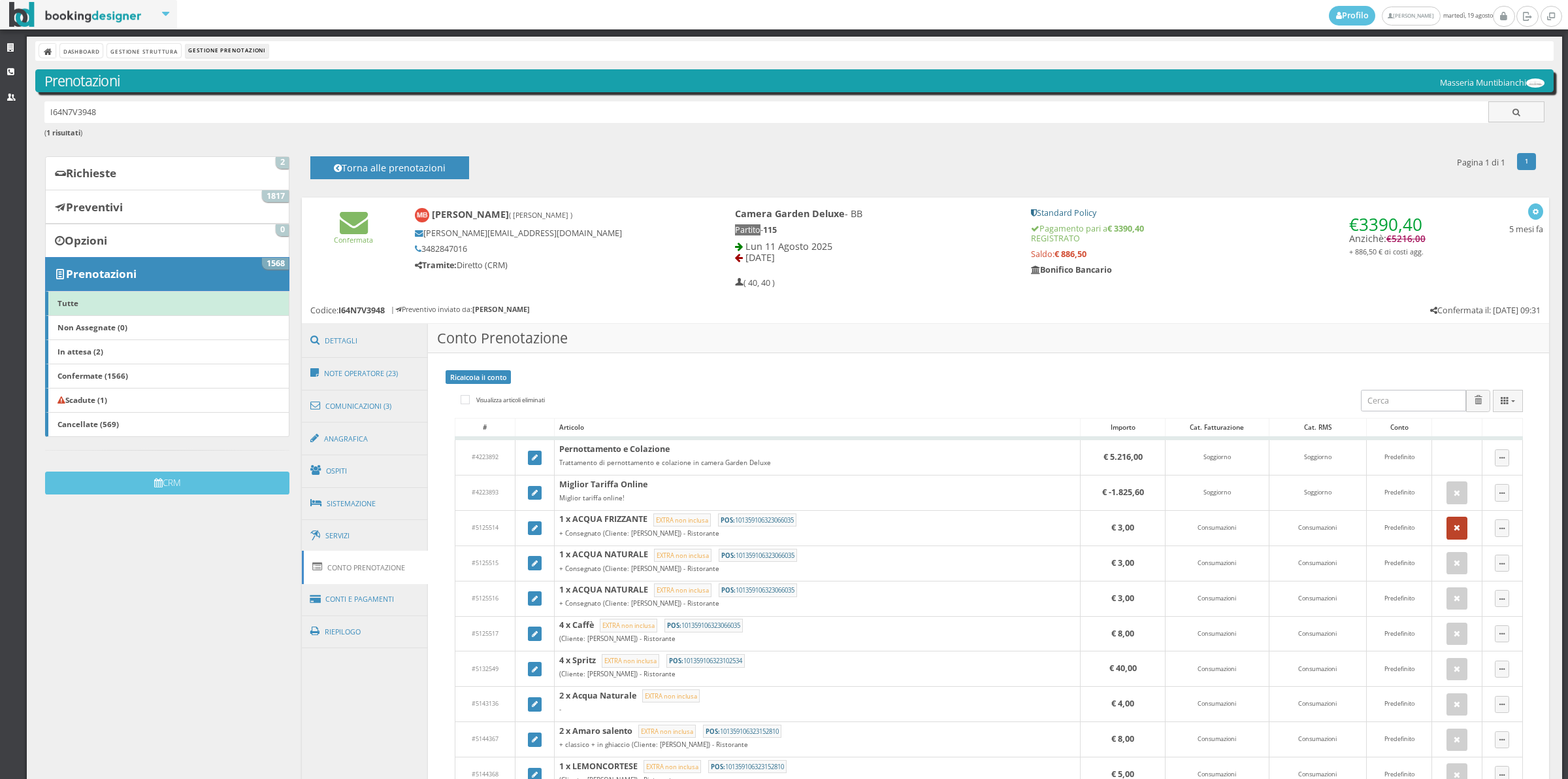
click at [1454, 530] on icon "button" at bounding box center [1457, 528] width 7 height 9
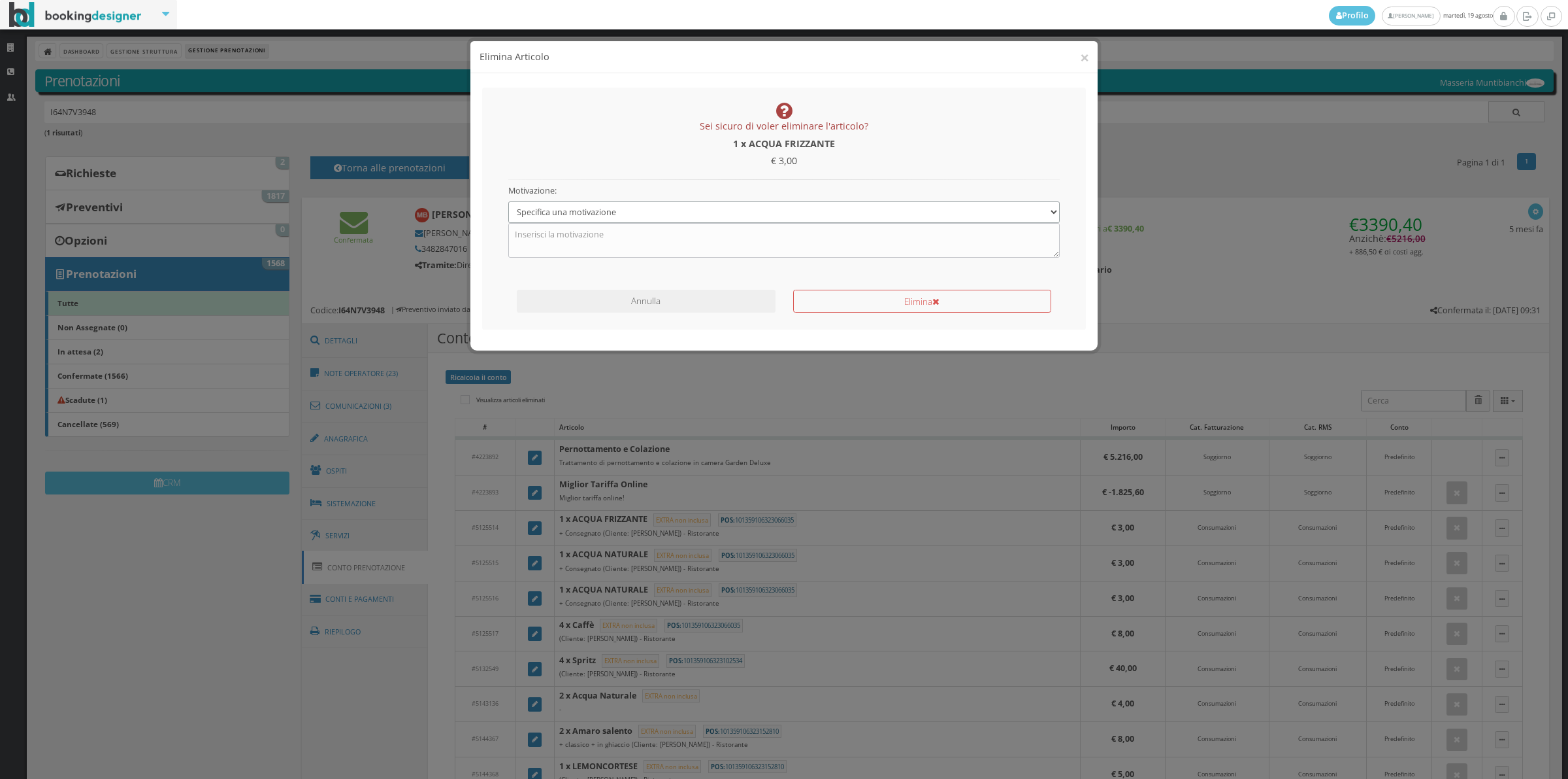
click at [675, 210] on select "Specifica una motivazione Errore di inserimento Ricalcolo del conto Il cliente …" at bounding box center [784, 212] width 552 height 22
select select "1"
click at [508, 201] on select "Specifica una motivazione Errore di inserimento Ricalcolo del conto Il cliente …" at bounding box center [784, 212] width 552 height 22
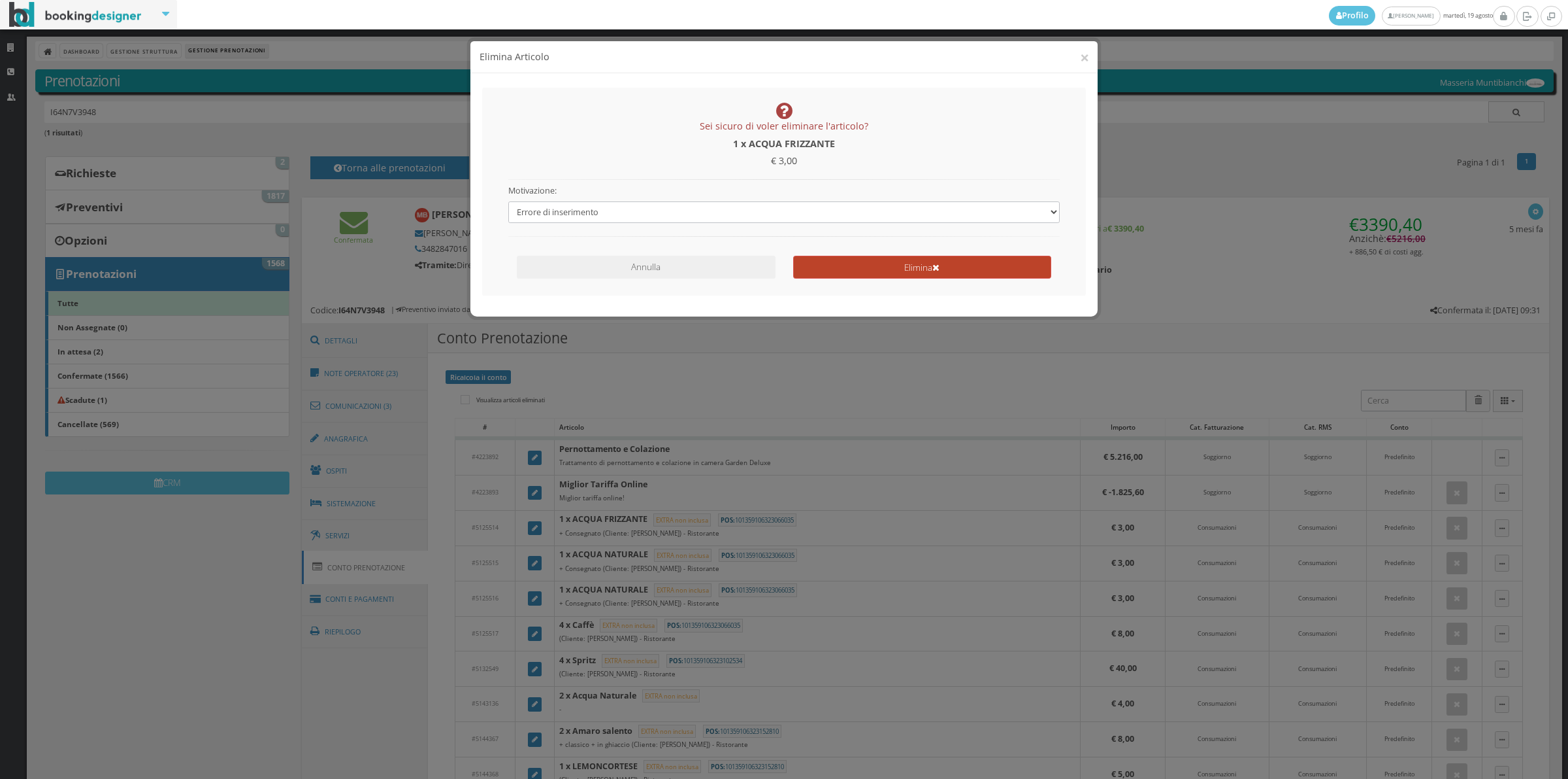
click at [841, 260] on button "Elimina" at bounding box center [922, 267] width 258 height 23
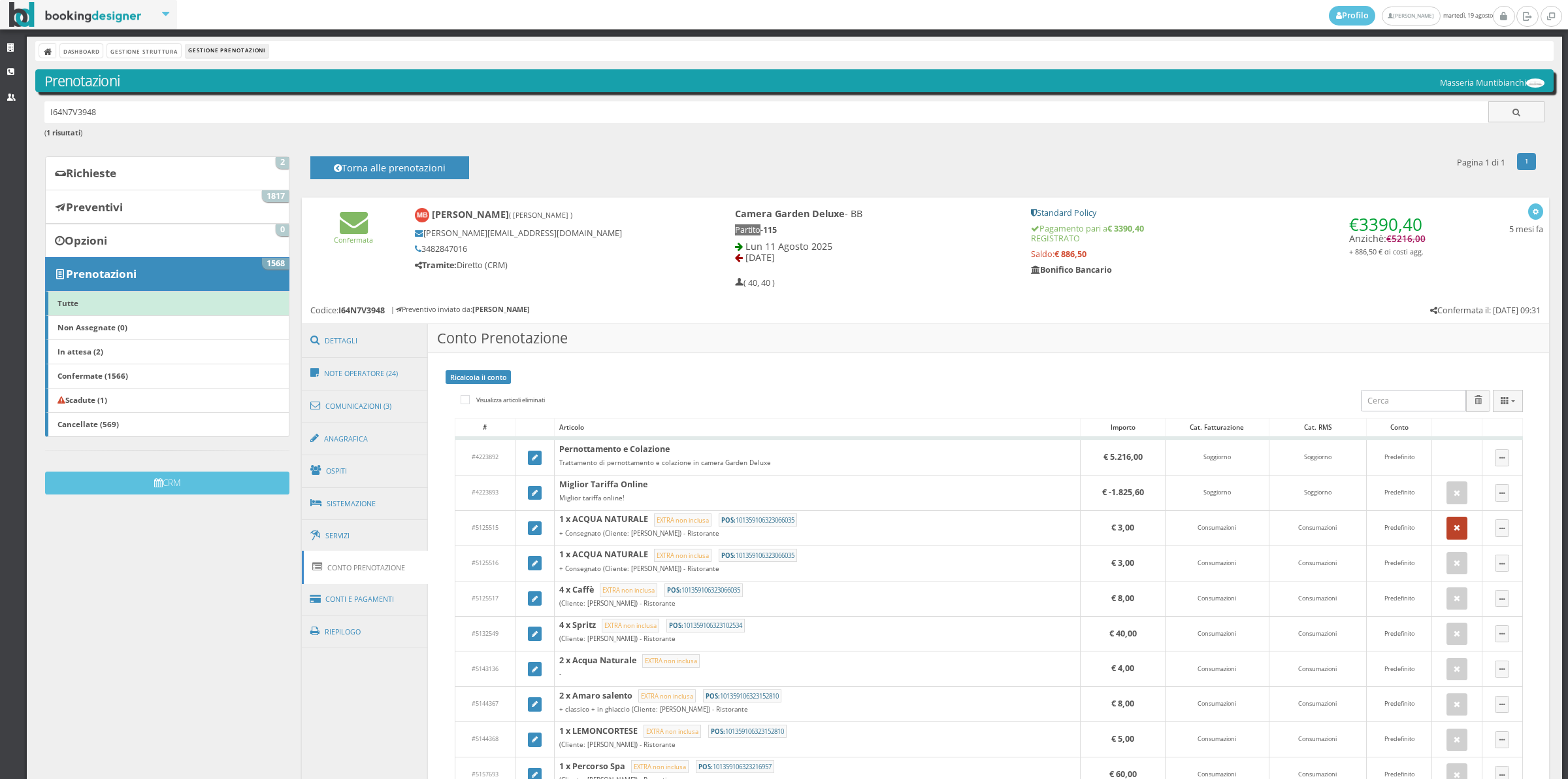
click at [1448, 534] on button "button" at bounding box center [1456, 527] width 21 height 23
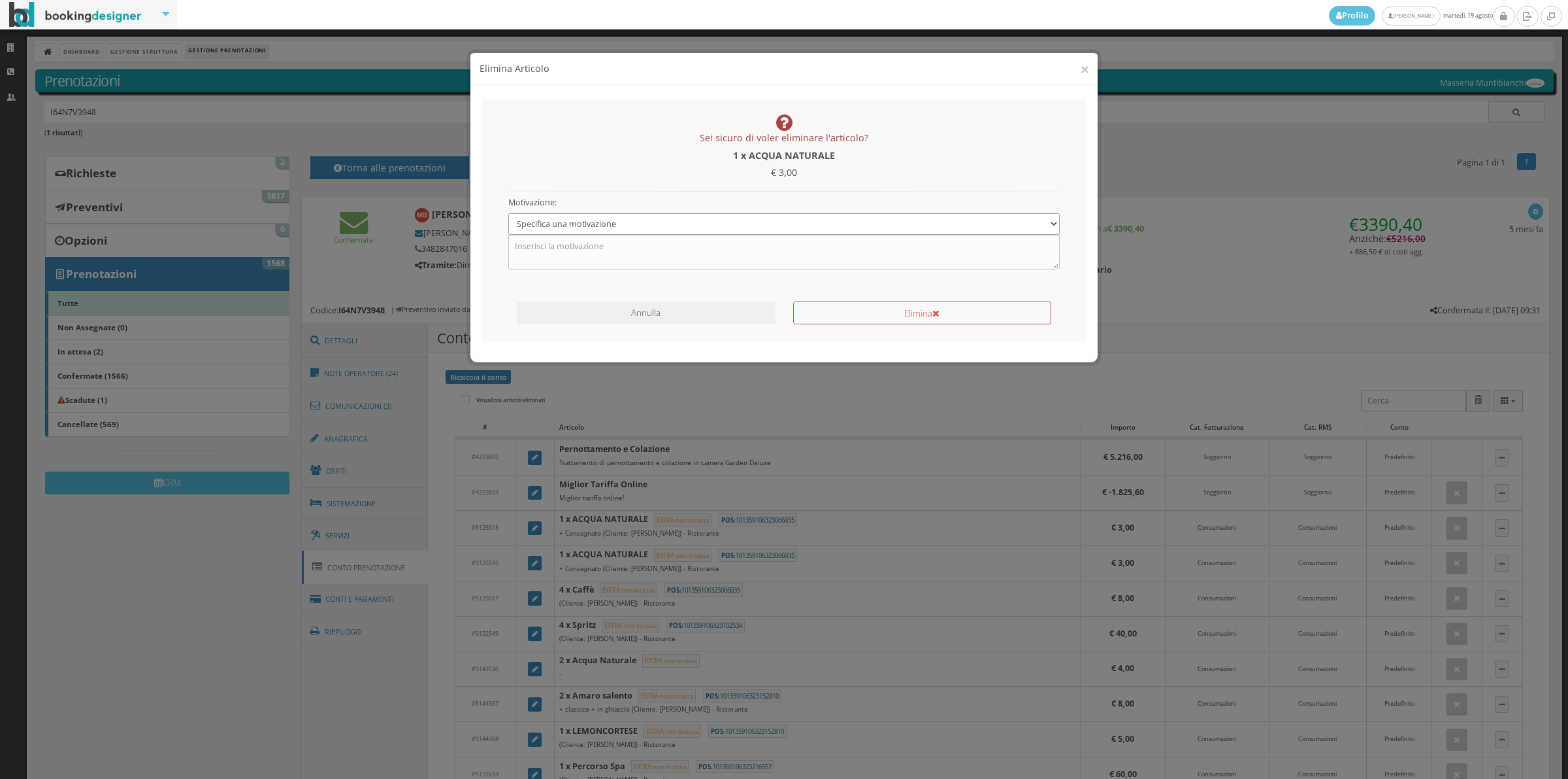
click at [608, 219] on select "Specifica una motivazione Errore di inserimento Ricalcolo del conto Il cliente …" at bounding box center [784, 212] width 552 height 22
select select "1"
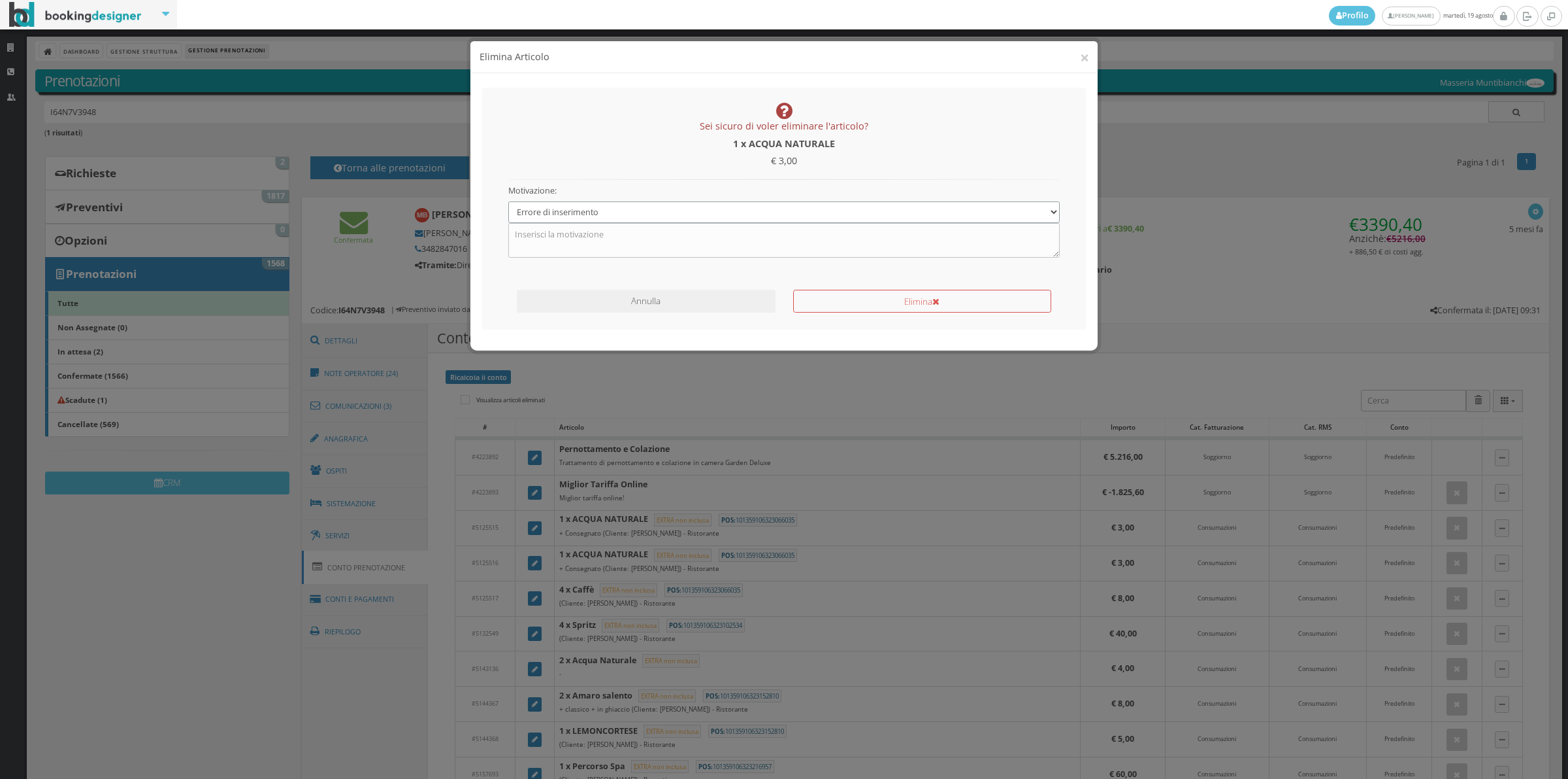
click at [508, 201] on select "Specifica una motivazione Errore di inserimento Ricalcolo del conto Il cliente …" at bounding box center [784, 212] width 552 height 22
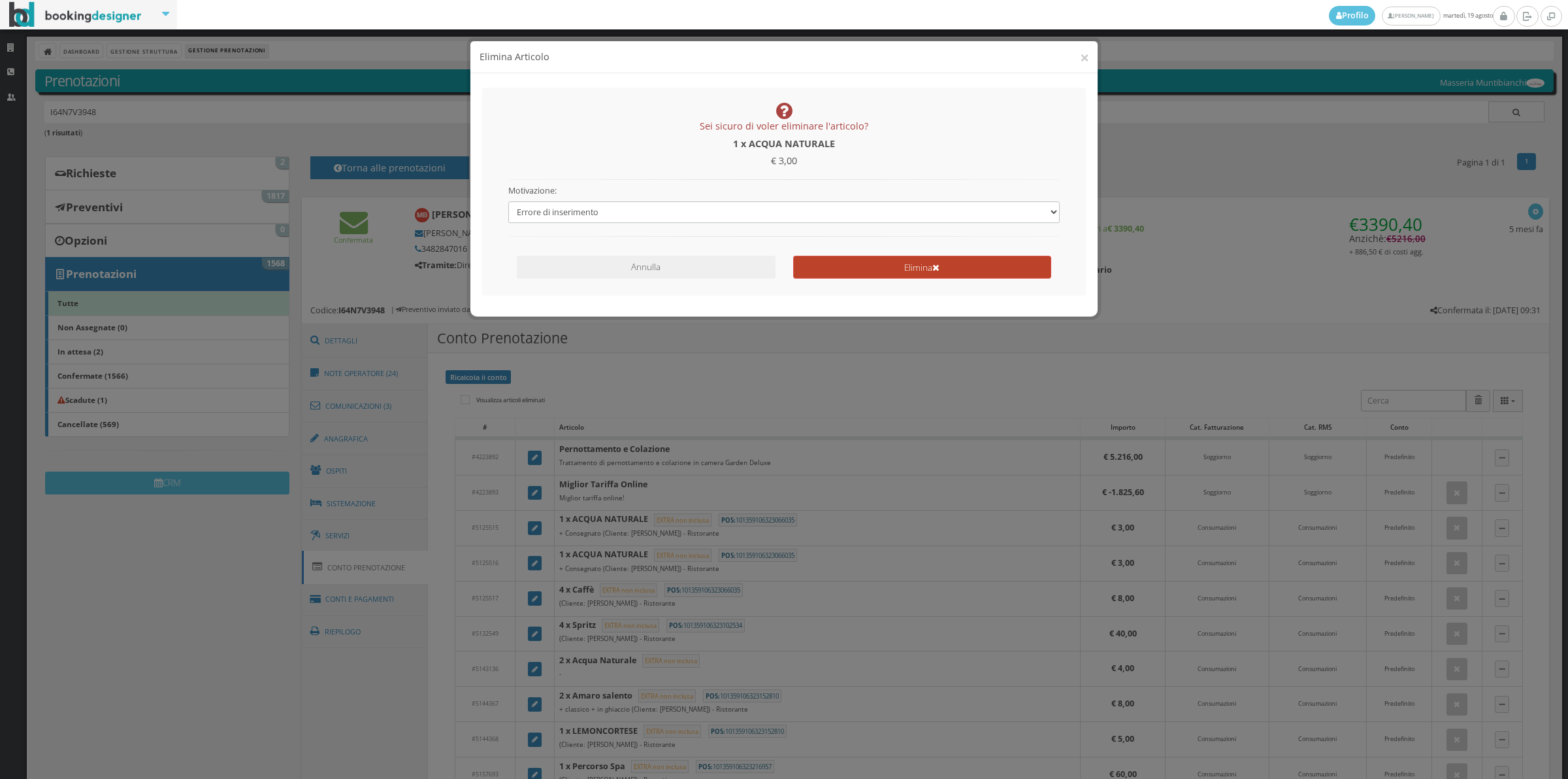
click at [879, 272] on button "Elimina" at bounding box center [922, 267] width 258 height 23
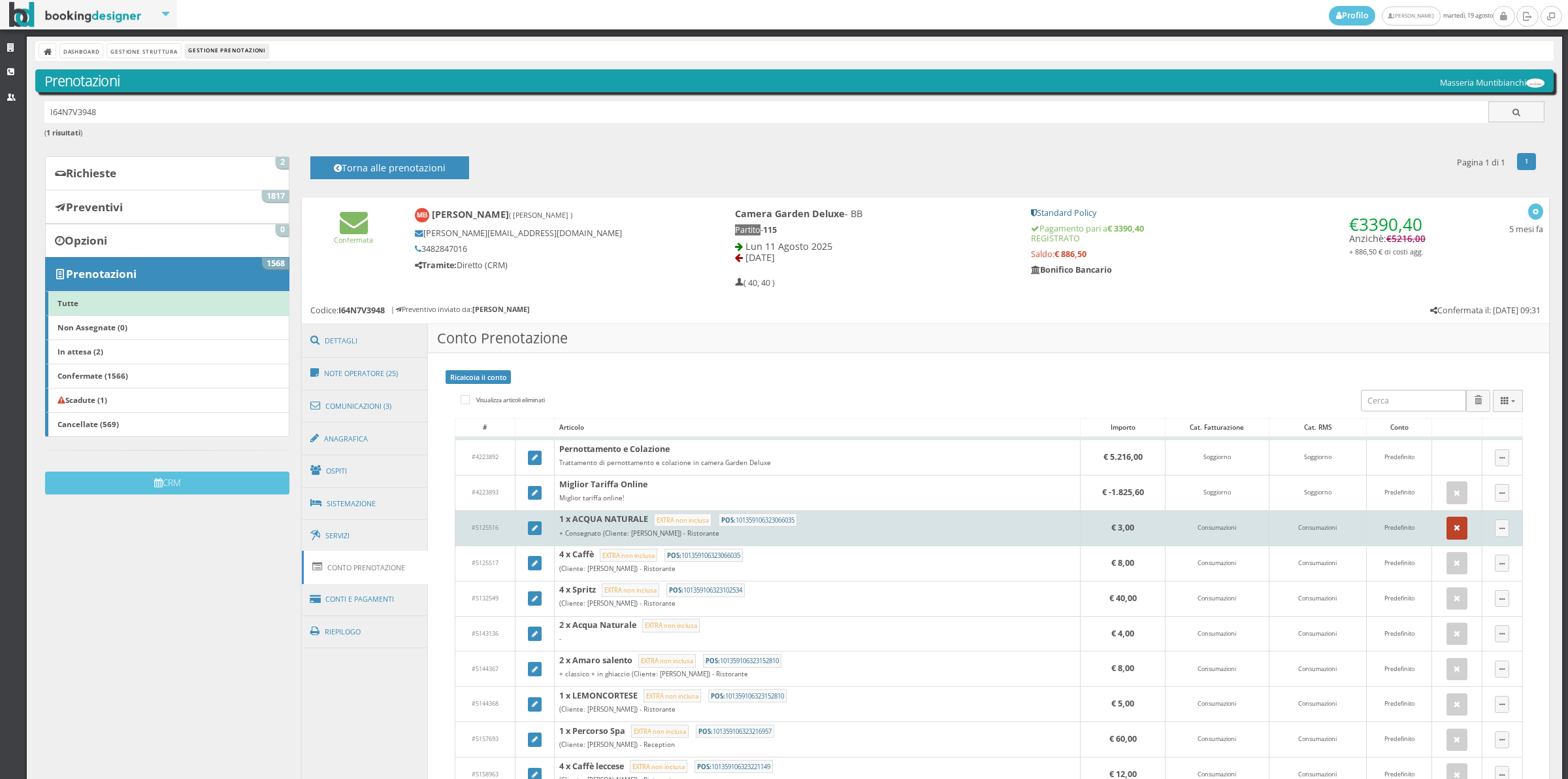
click at [1454, 531] on icon "button" at bounding box center [1457, 528] width 7 height 9
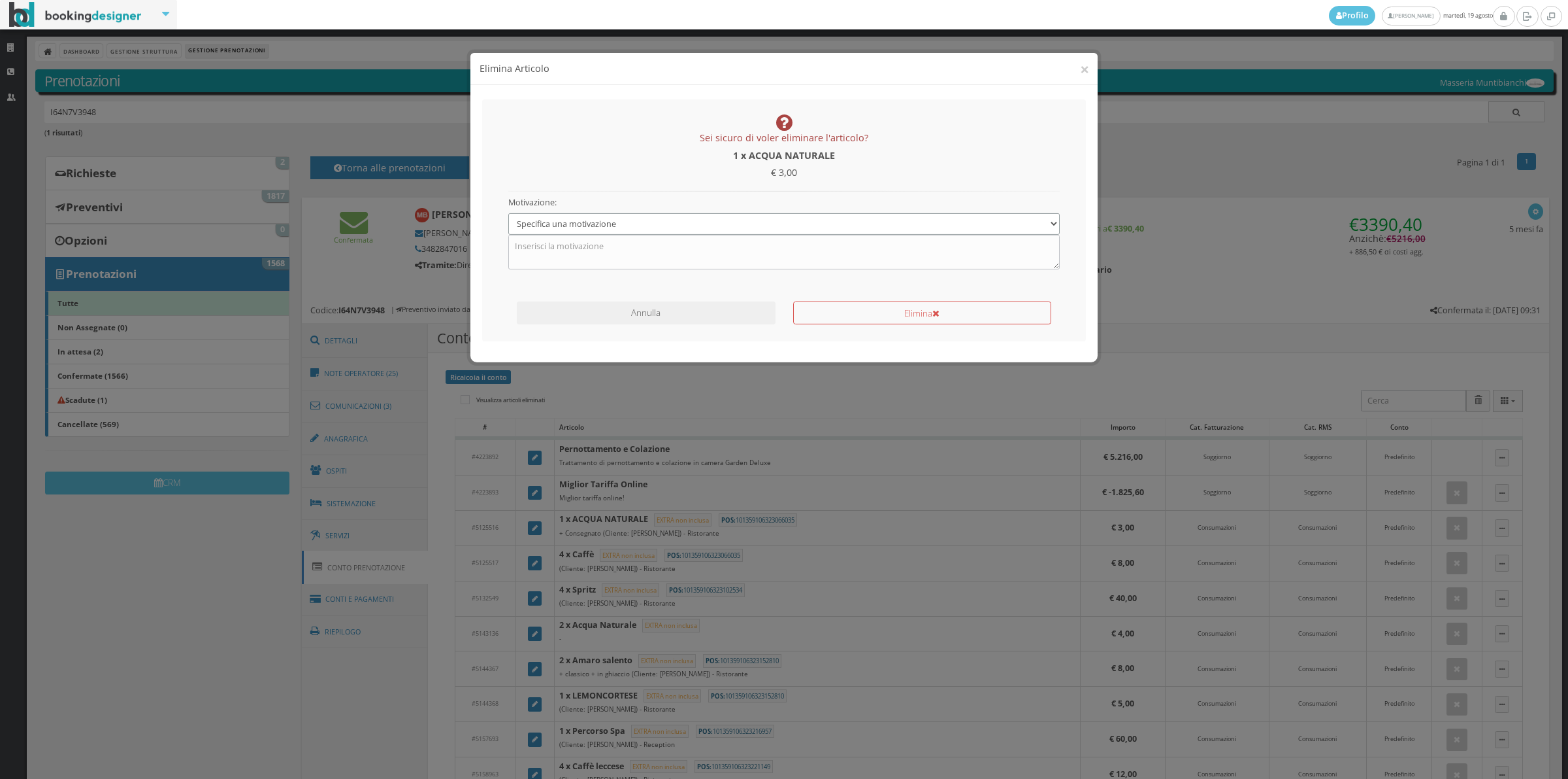
click at [596, 218] on select "Specifica una motivazione Errore di inserimento Ricalcolo del conto Il cliente …" at bounding box center [784, 212] width 552 height 22
select select "1"
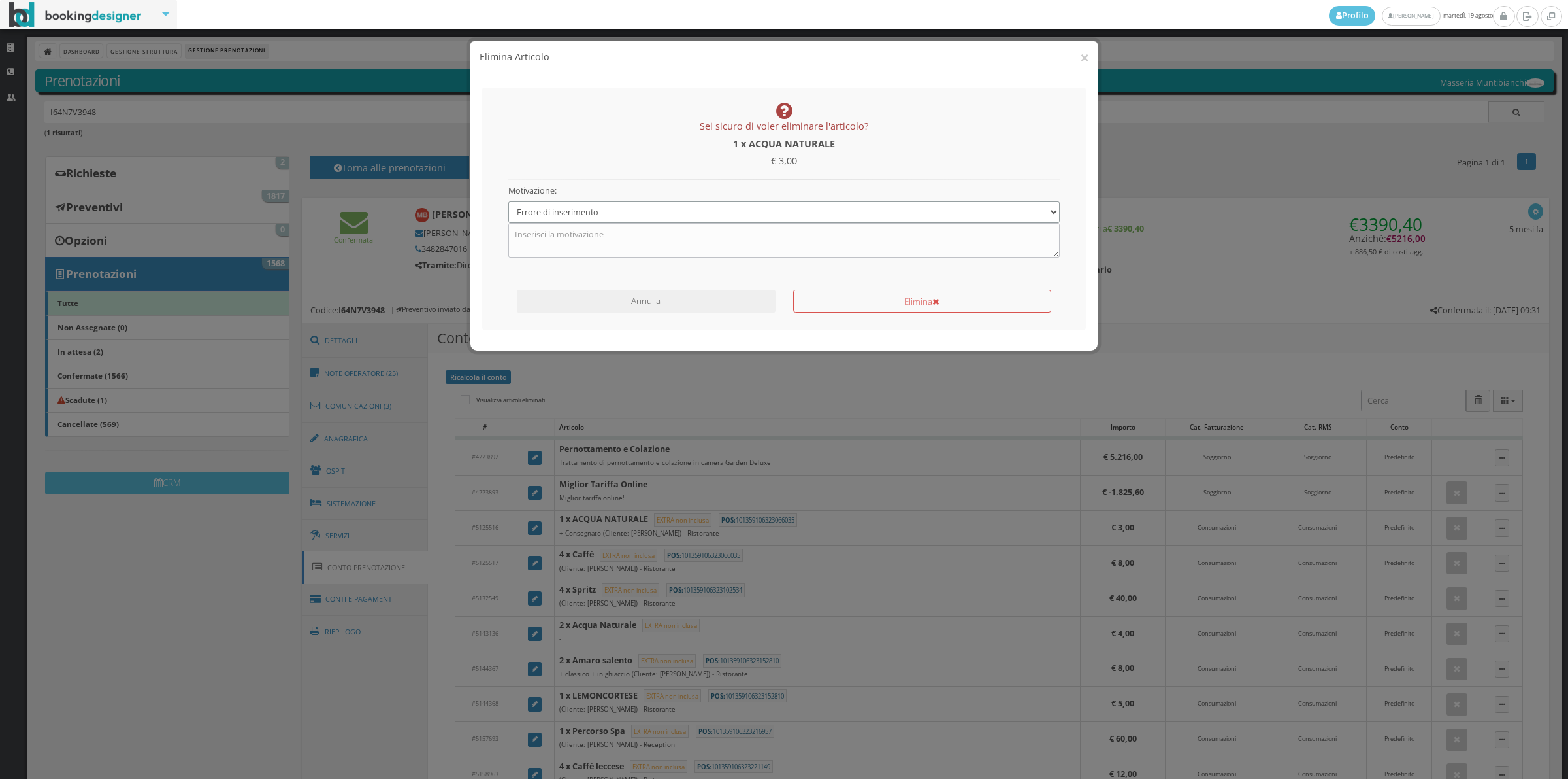
click at [508, 201] on select "Specifica una motivazione Errore di inserimento Ricalcolo del conto Il cliente …" at bounding box center [784, 212] width 552 height 22
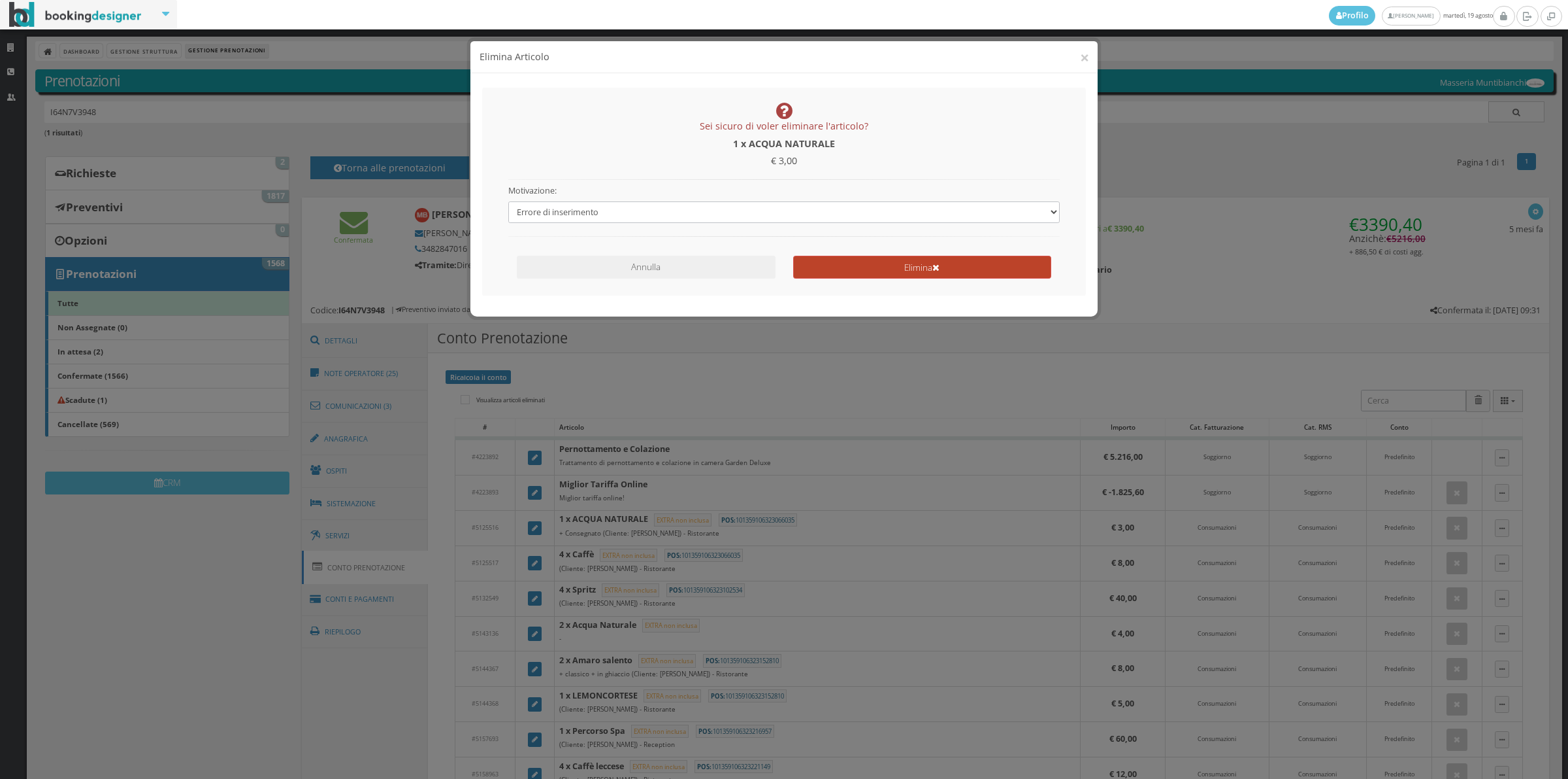
click at [826, 260] on button "Elimina" at bounding box center [922, 267] width 258 height 23
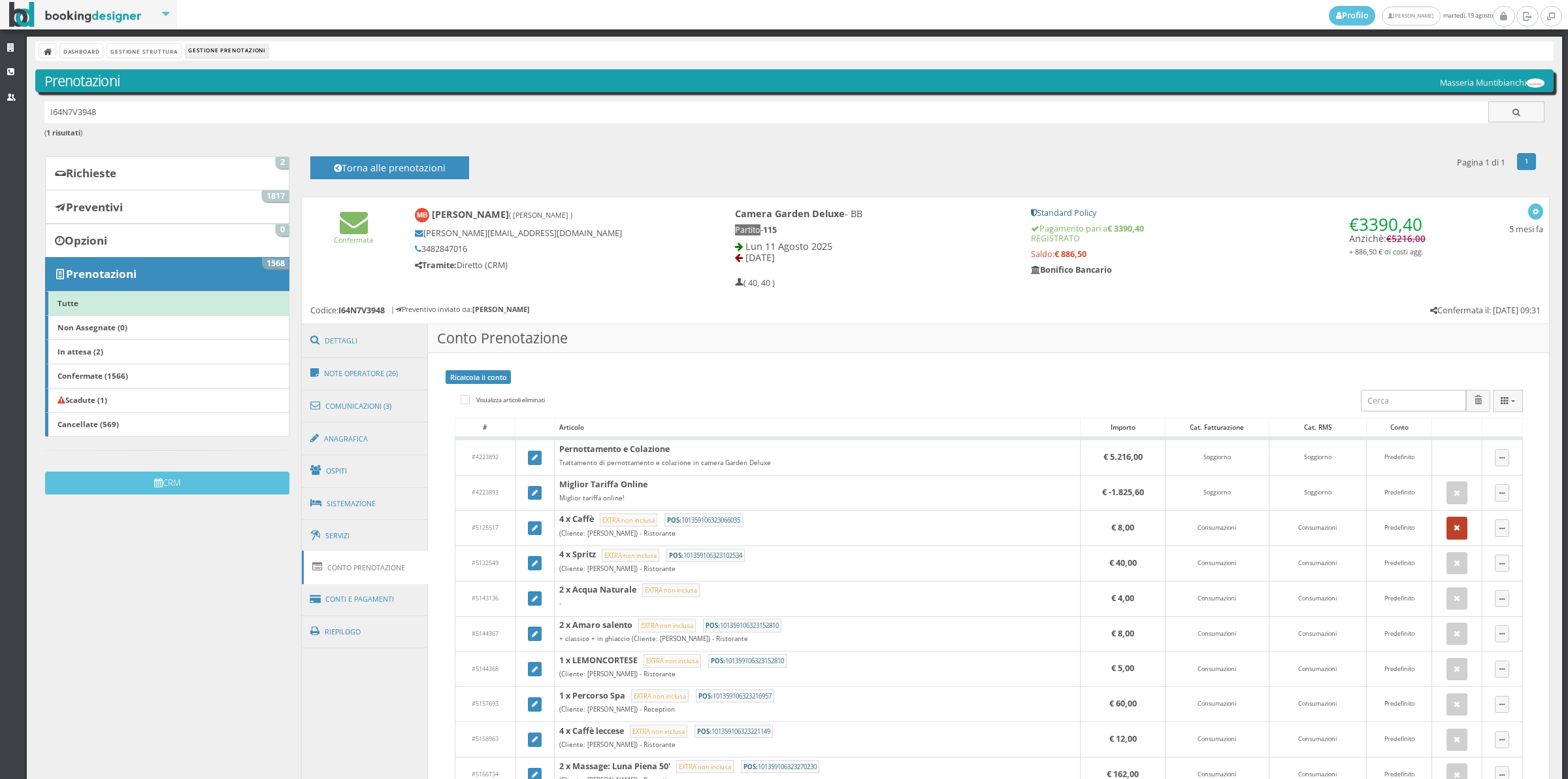
click at [1454, 528] on icon "button" at bounding box center [1457, 528] width 7 height 9
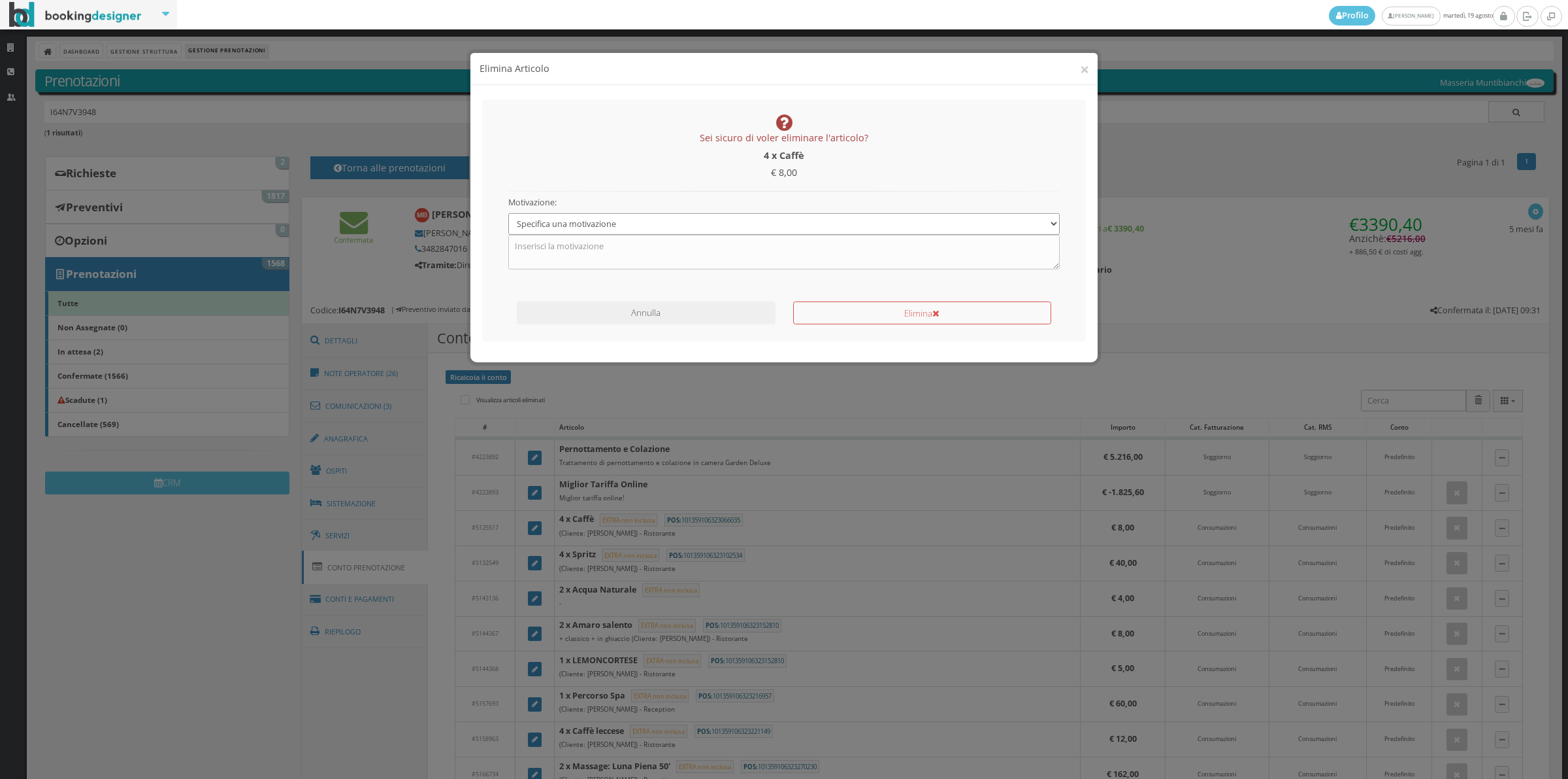
drag, startPoint x: 589, startPoint y: 211, endPoint x: 589, endPoint y: 223, distance: 12.0
click at [589, 211] on select "Specifica una motivazione Errore di inserimento Ricalcolo del conto Il cliente …" at bounding box center [784, 212] width 552 height 22
select select "1"
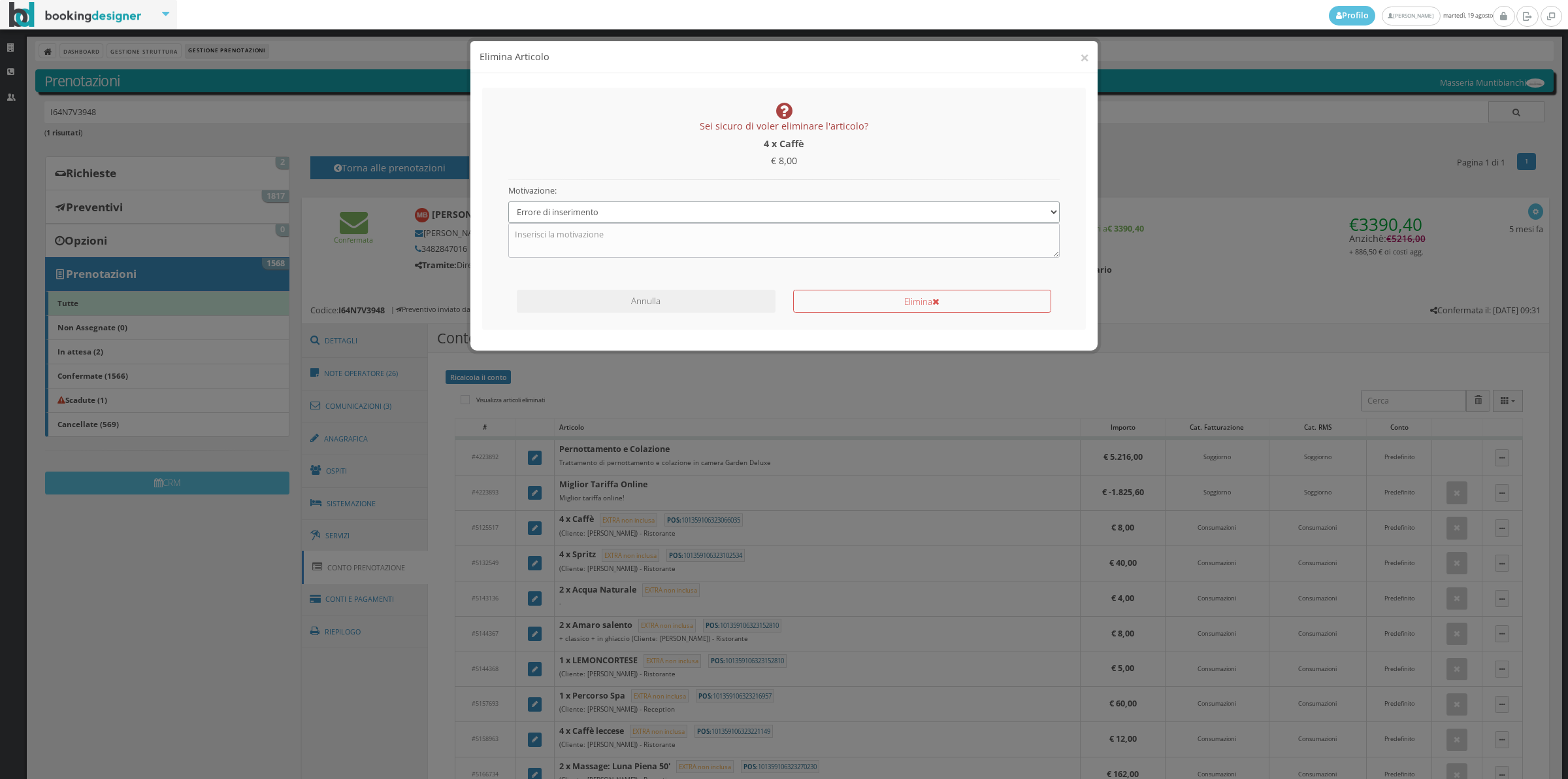
click at [508, 201] on select "Specifica una motivazione Errore di inserimento Ricalcolo del conto Il cliente …" at bounding box center [784, 212] width 552 height 22
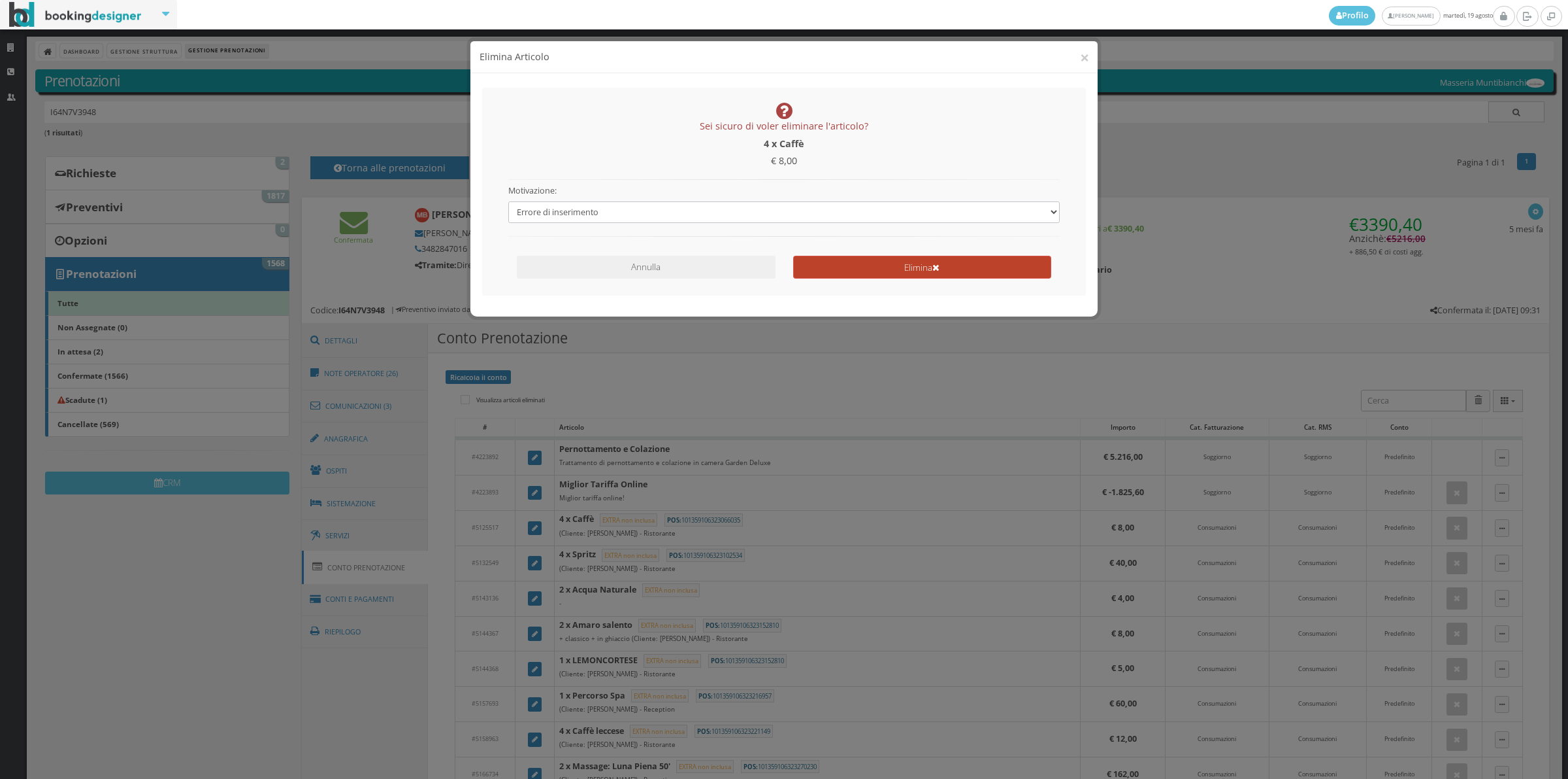
click at [840, 270] on button "Elimina" at bounding box center [922, 267] width 258 height 23
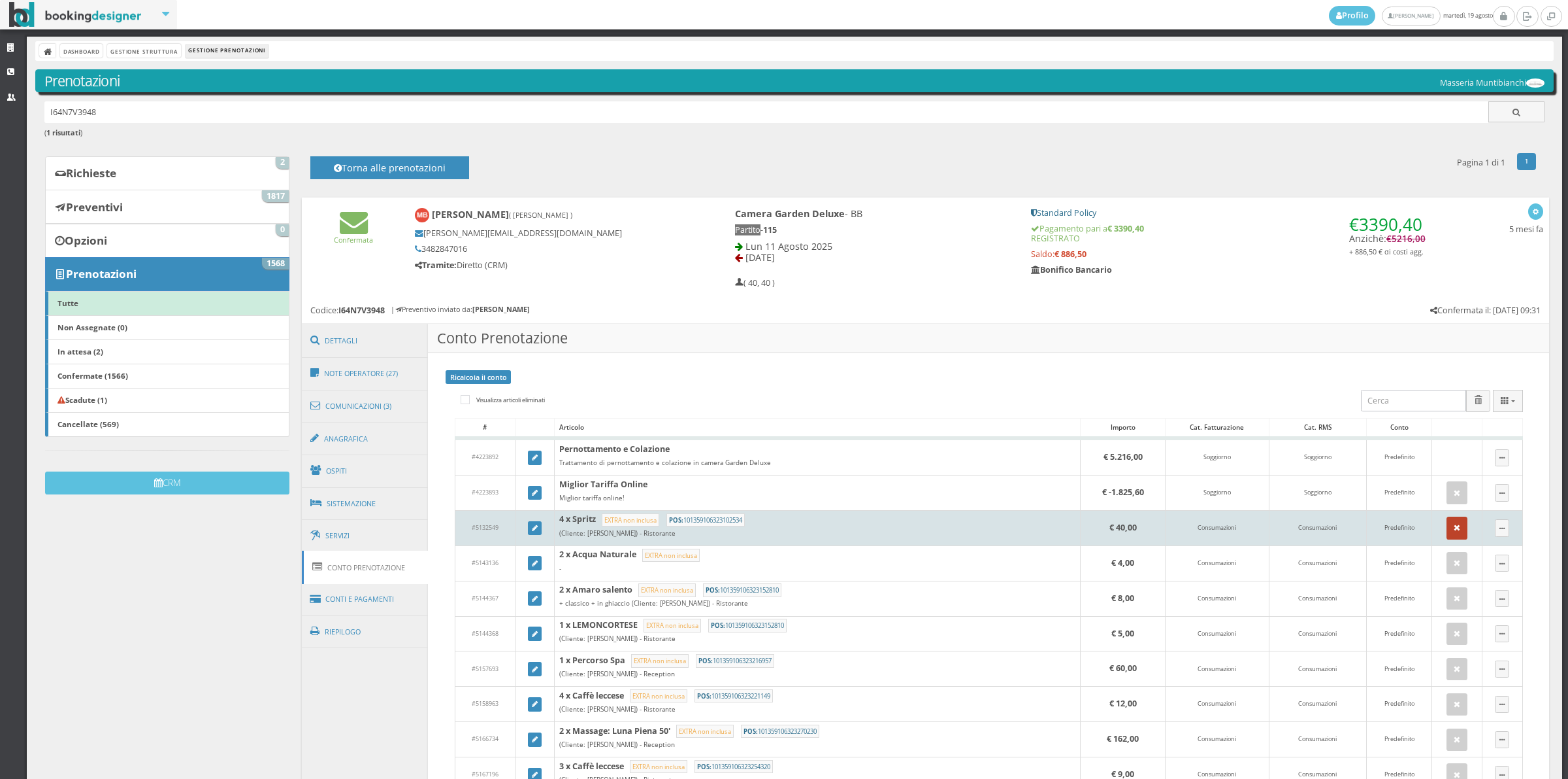
click at [1454, 532] on icon "button" at bounding box center [1457, 528] width 7 height 9
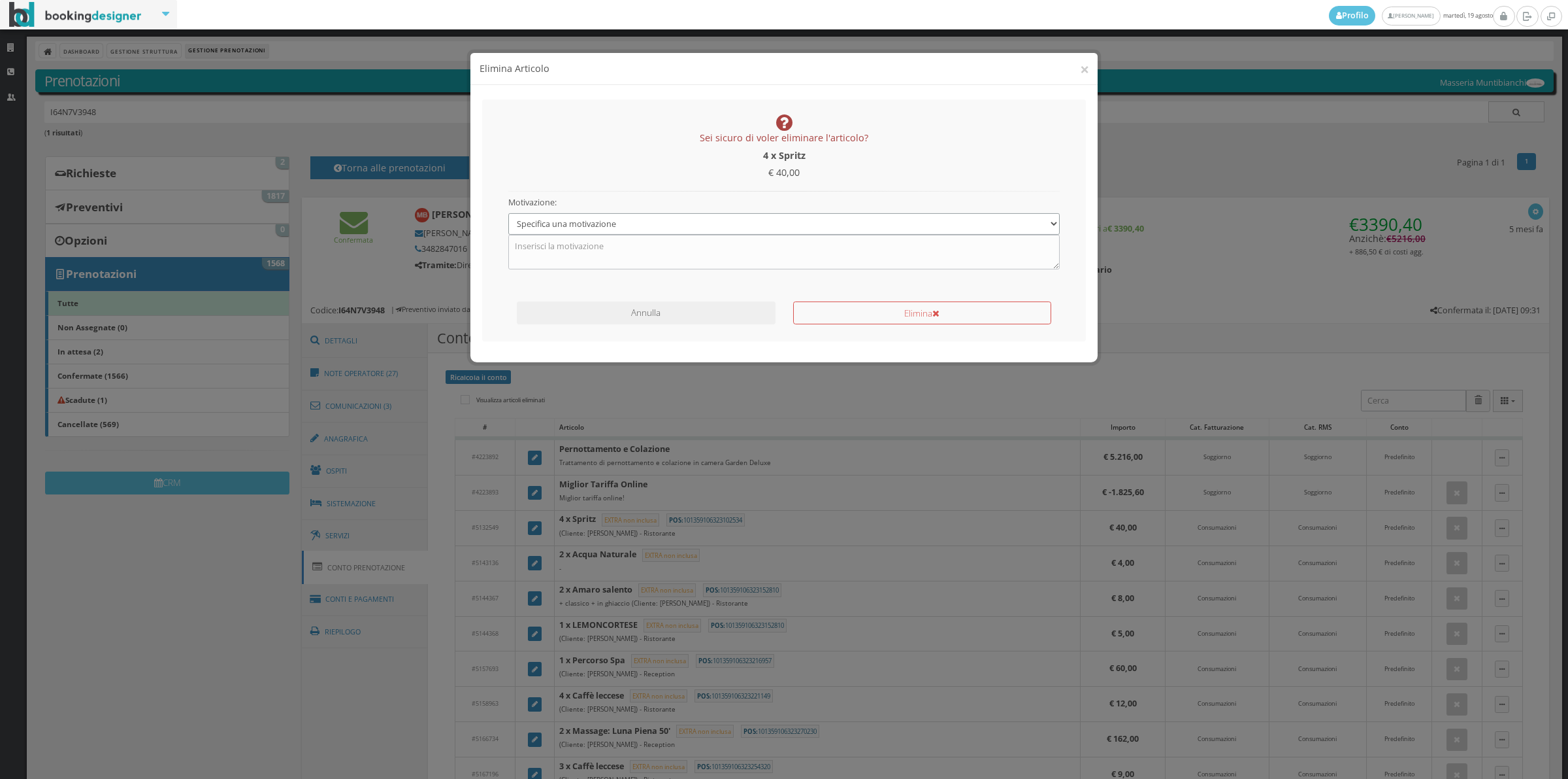
click at [745, 217] on select "Specifica una motivazione Errore di inserimento Ricalcolo del conto Il cliente …" at bounding box center [784, 212] width 552 height 22
select select "1"
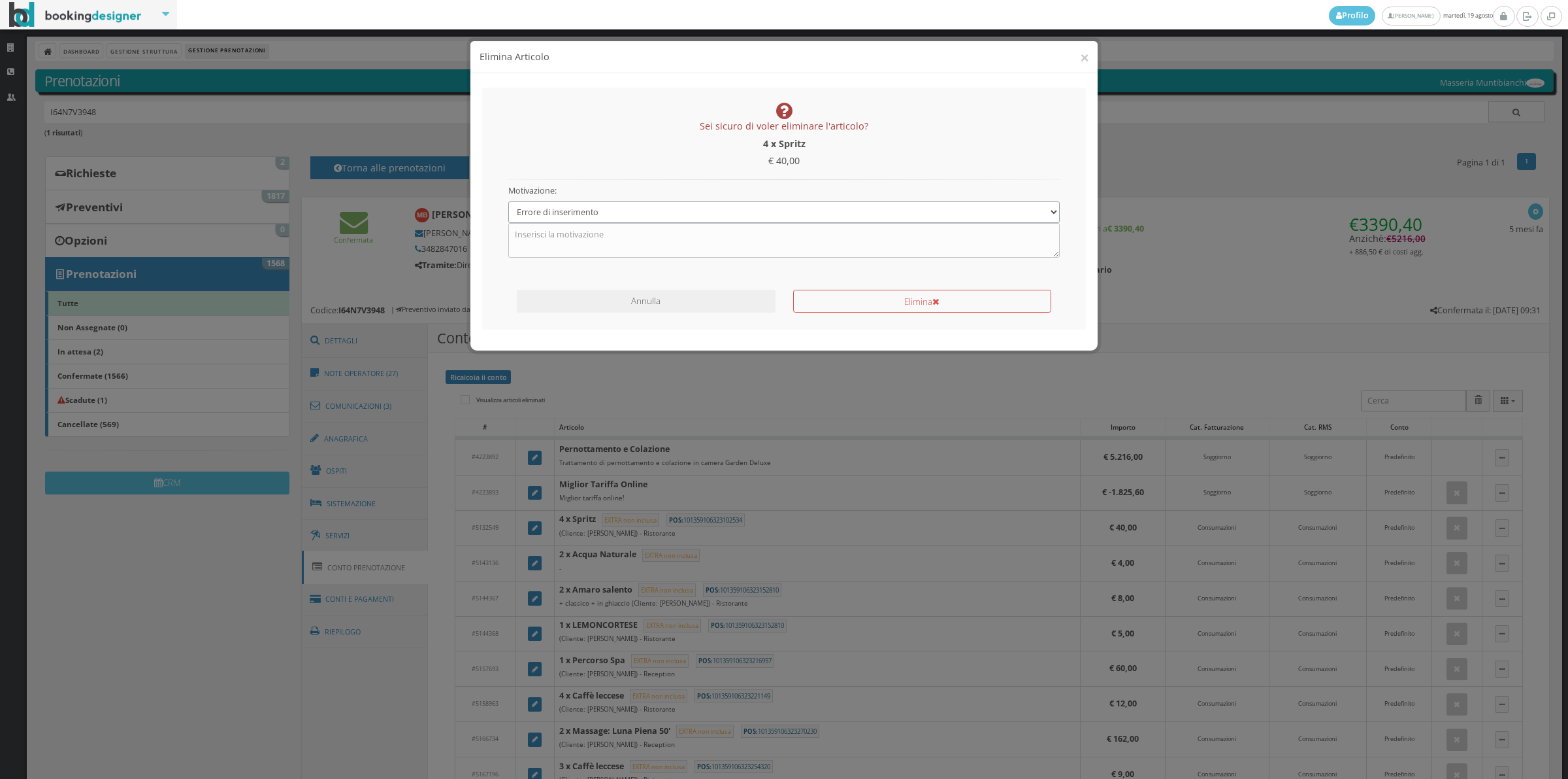
click at [508, 201] on select "Specifica una motivazione Errore di inserimento Ricalcolo del conto Il cliente …" at bounding box center [784, 212] width 552 height 22
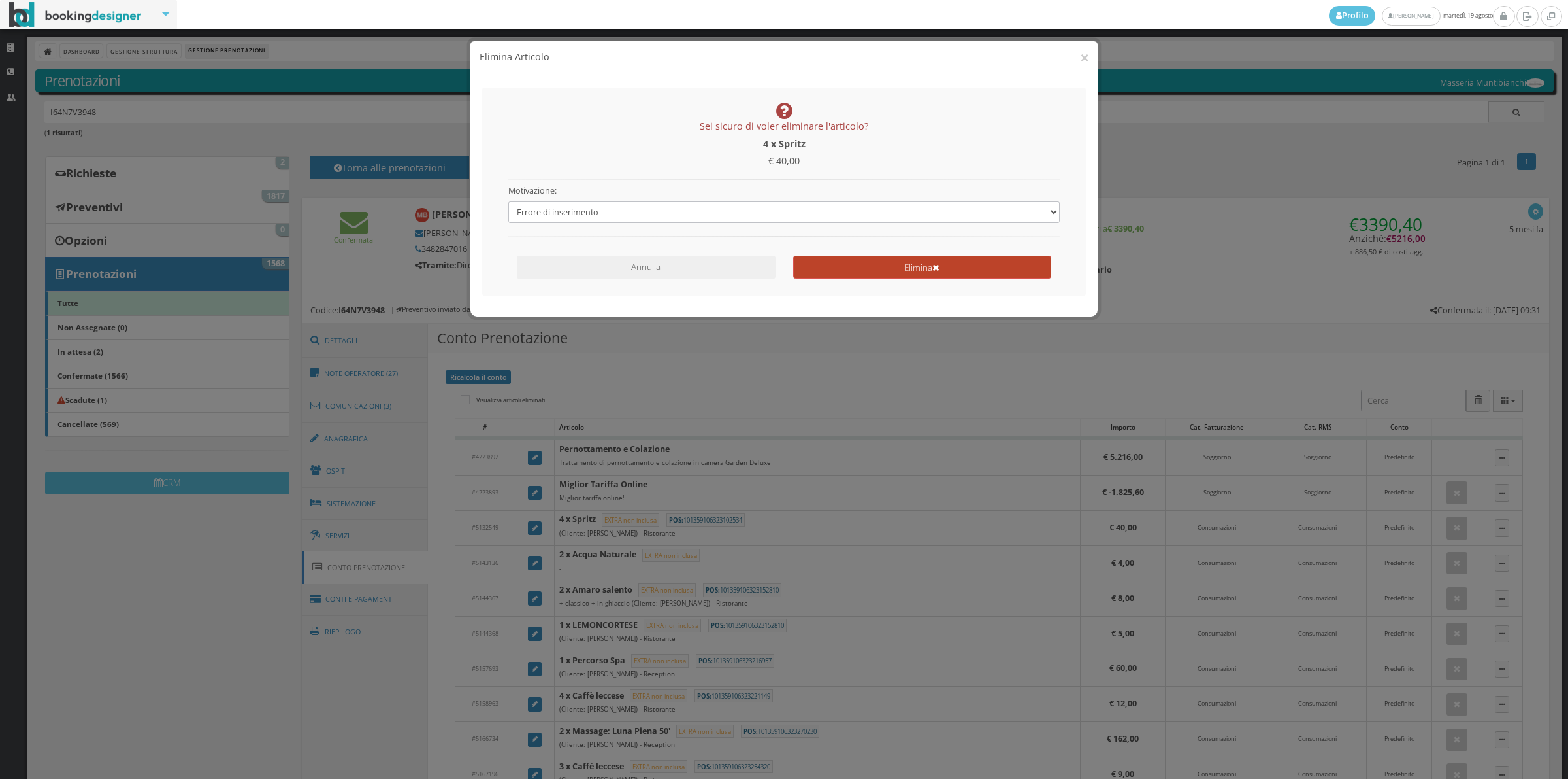
click at [850, 260] on button "Elimina" at bounding box center [922, 267] width 258 height 23
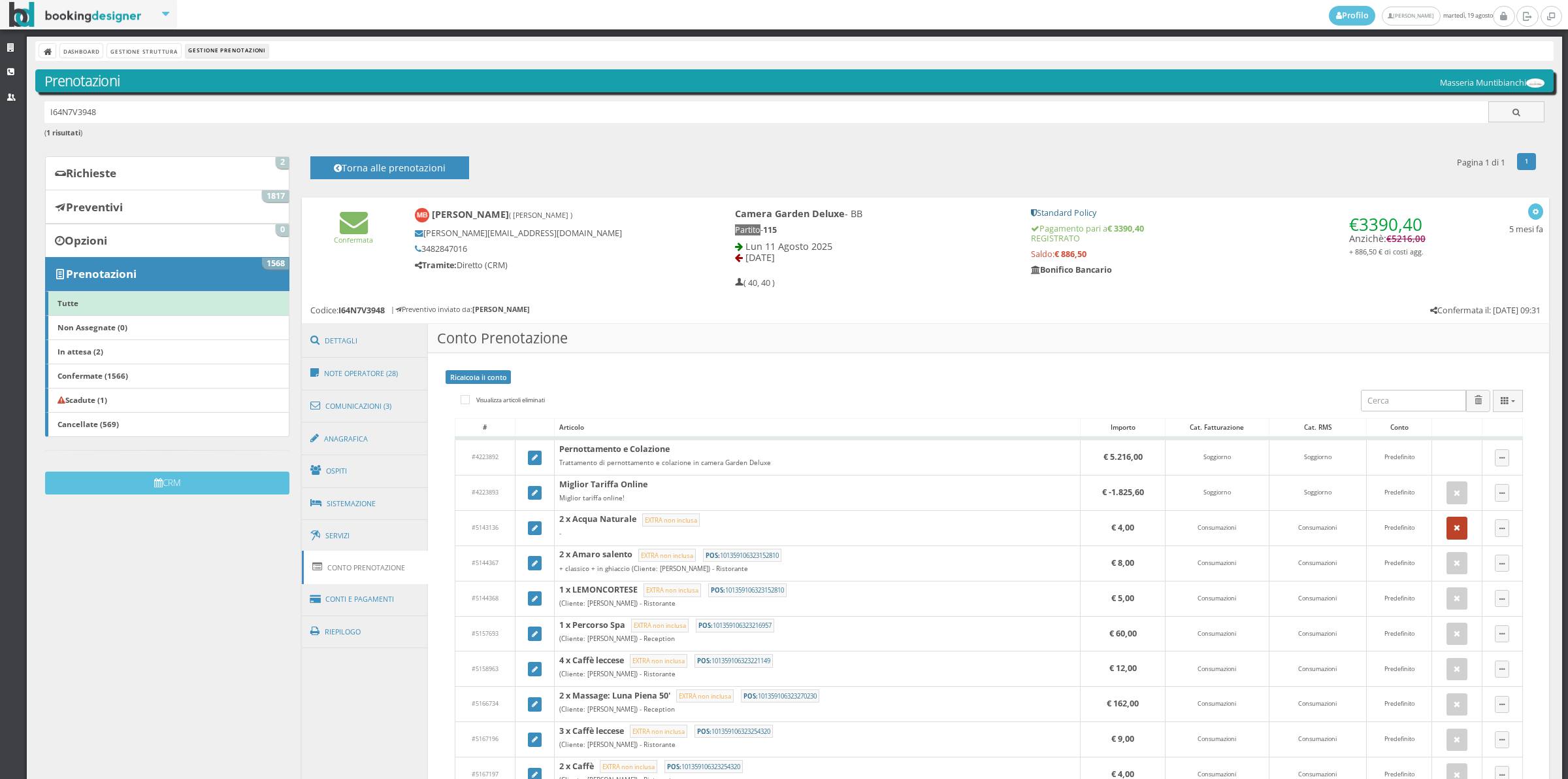
click at [1454, 527] on icon "button" at bounding box center [1457, 528] width 7 height 9
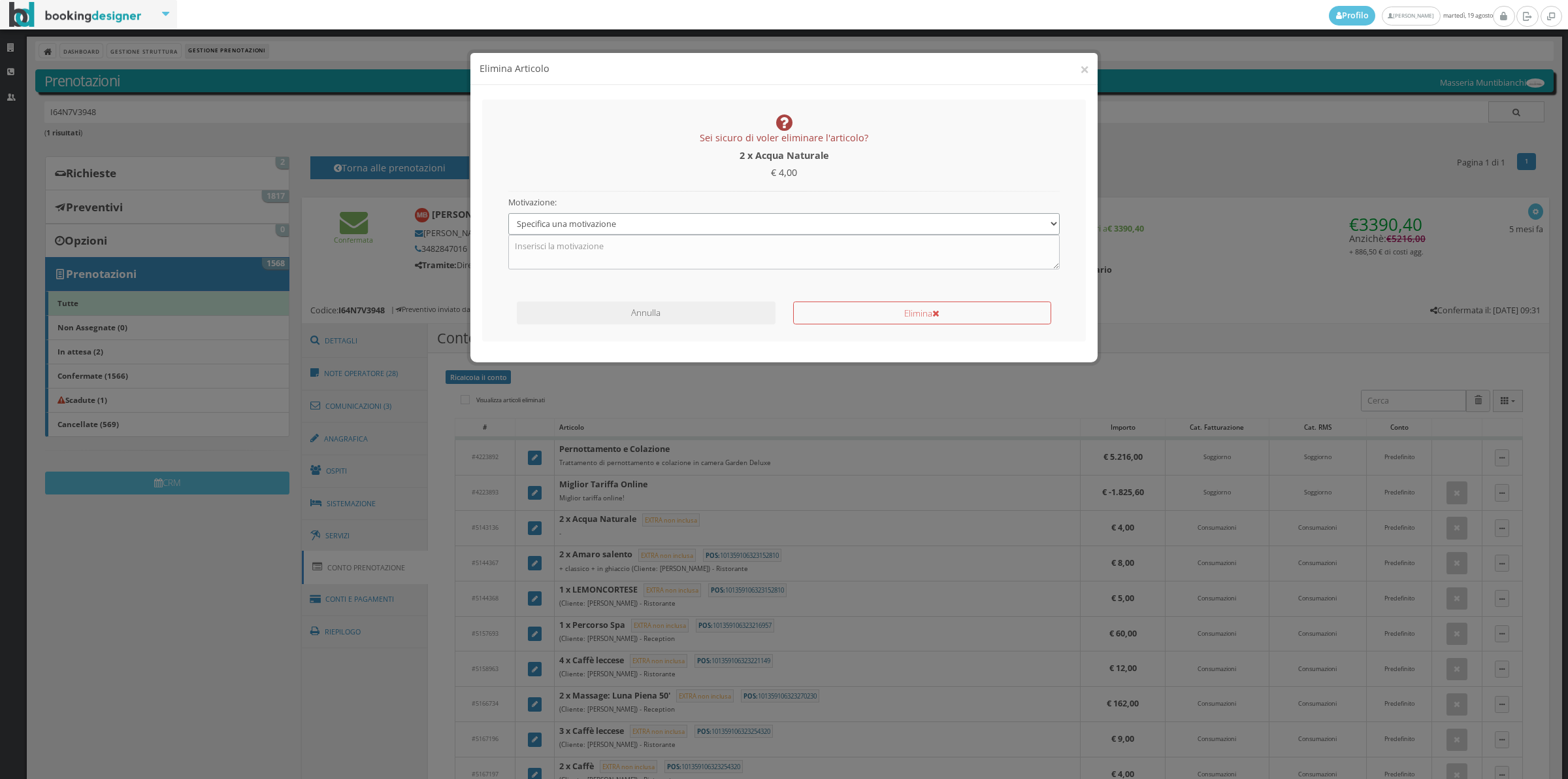
click at [652, 206] on select "Specifica una motivazione Errore di inserimento Ricalcolo del conto Il cliente …" at bounding box center [784, 212] width 552 height 22
select select "1"
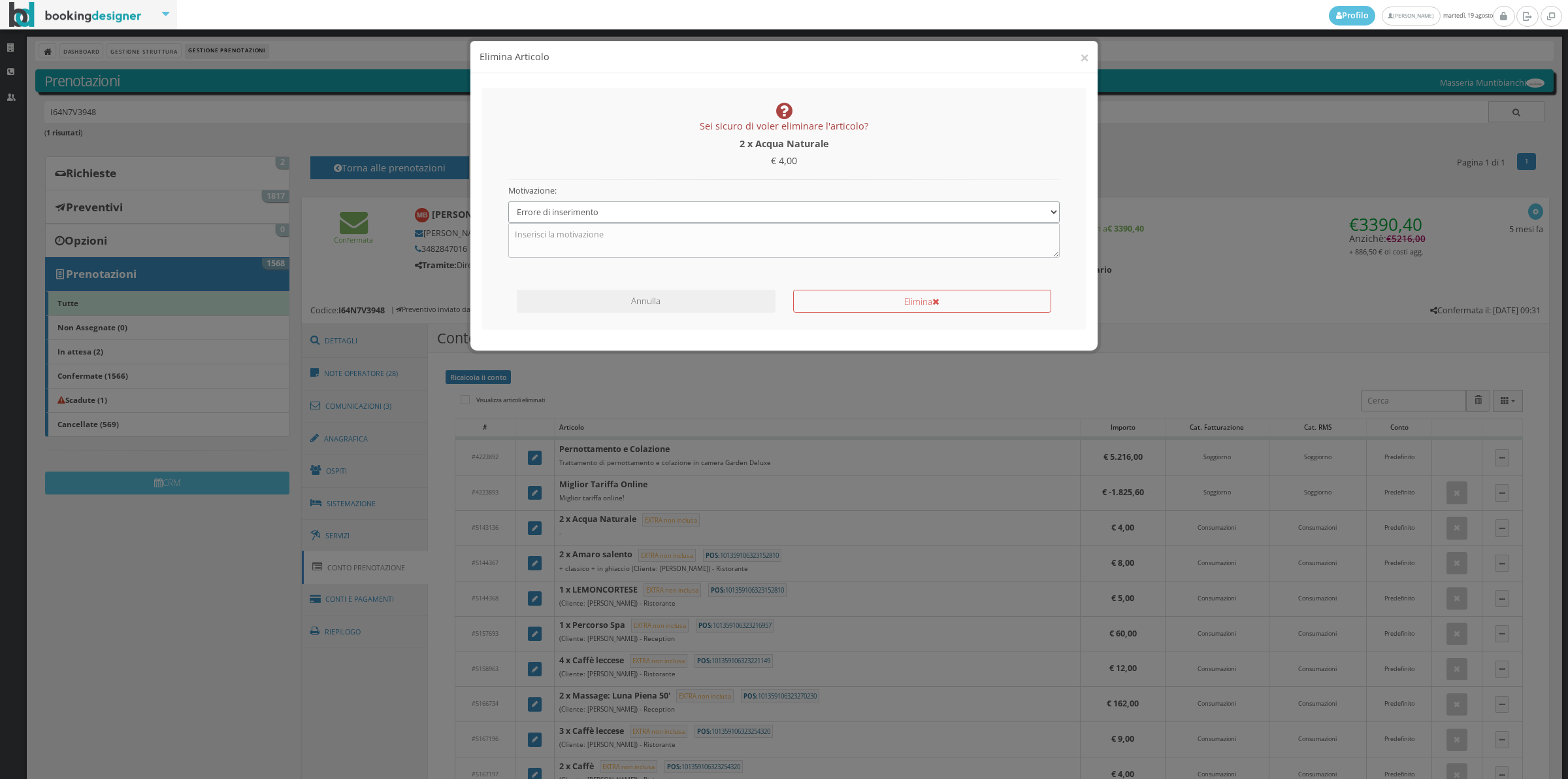
click at [508, 201] on select "Specifica una motivazione Errore di inserimento Ricalcolo del conto Il cliente …" at bounding box center [784, 212] width 552 height 22
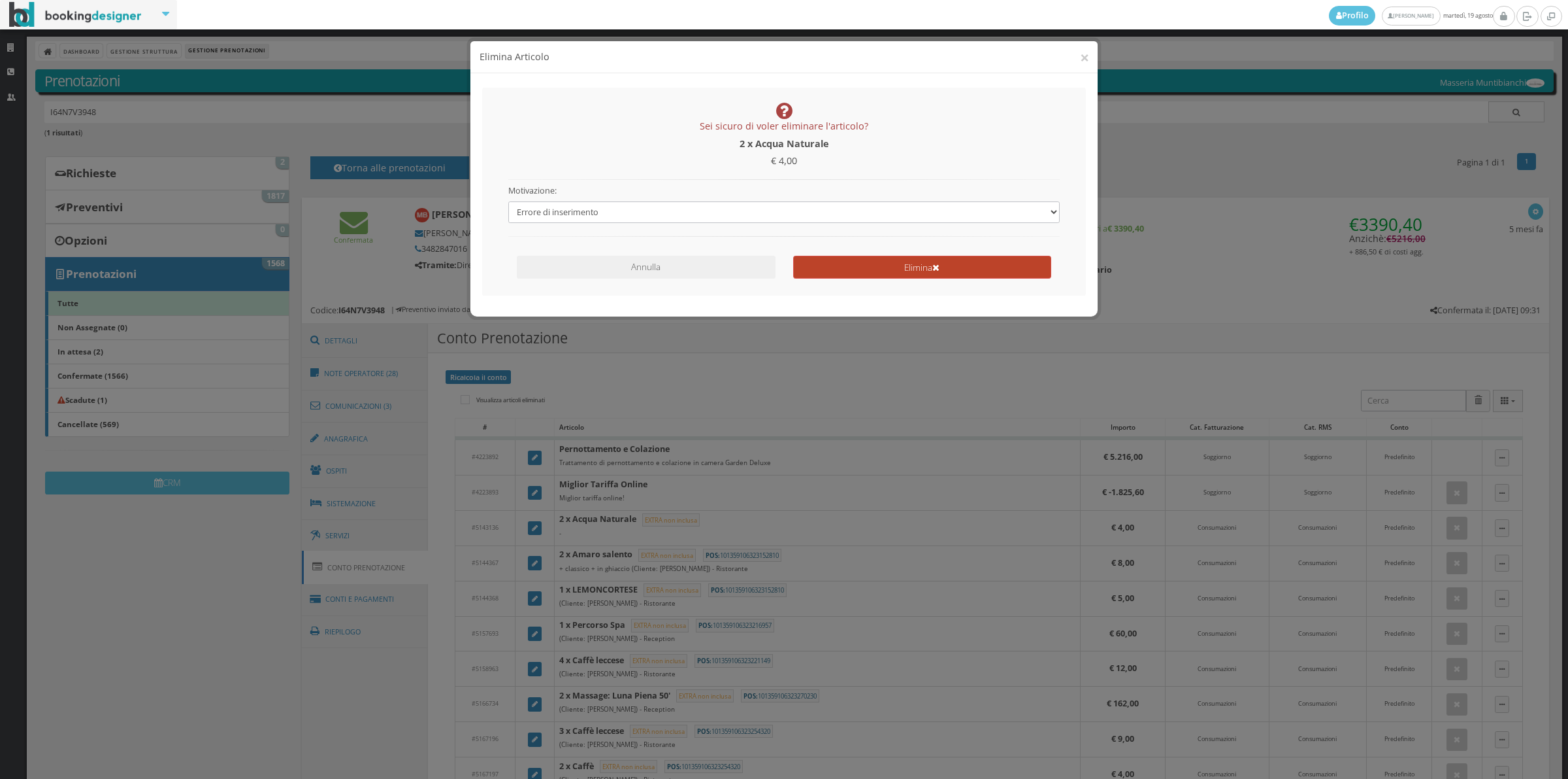
click at [871, 258] on button "Elimina" at bounding box center [922, 267] width 258 height 23
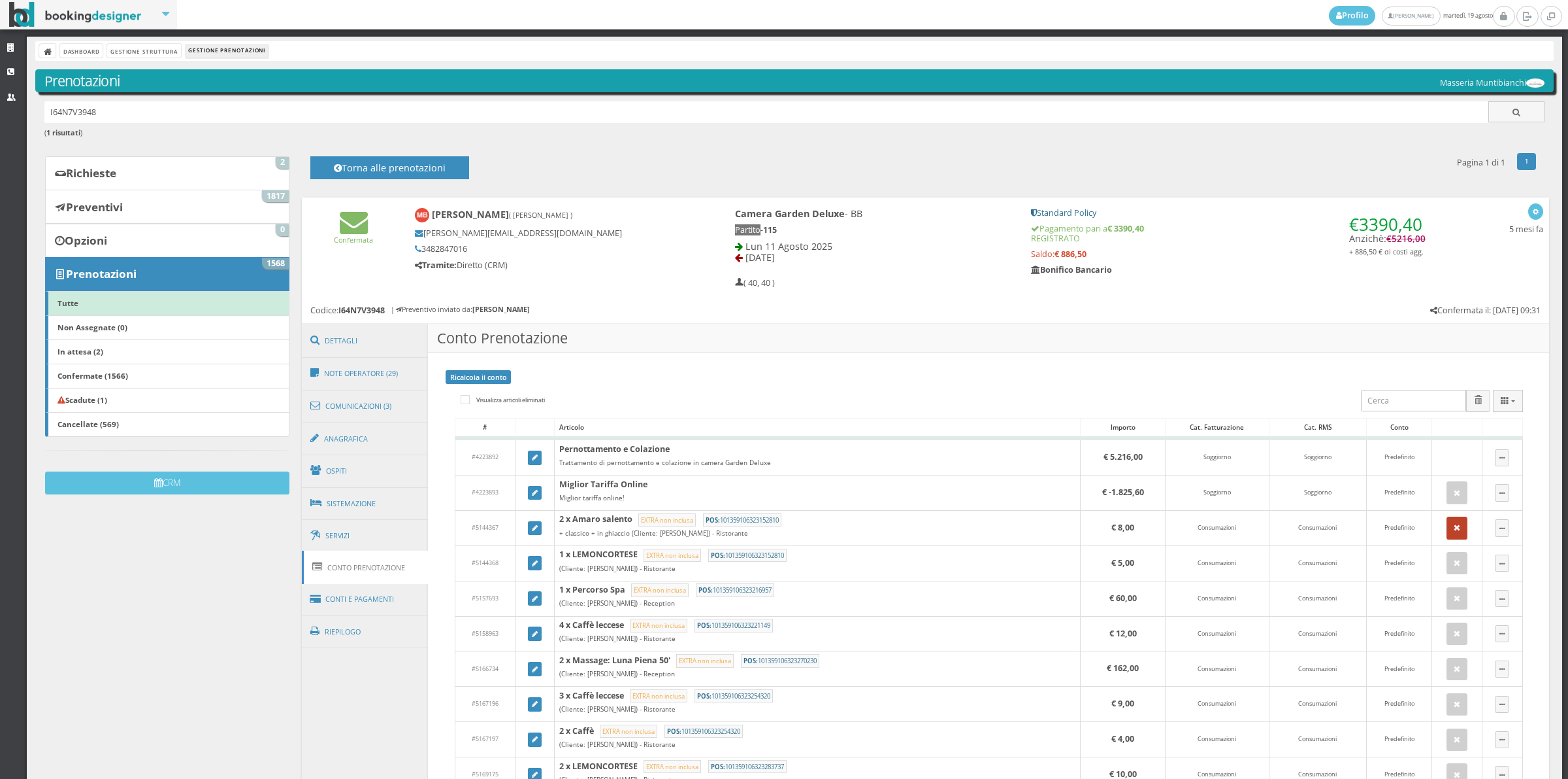
click at [1446, 535] on button "button" at bounding box center [1456, 527] width 21 height 23
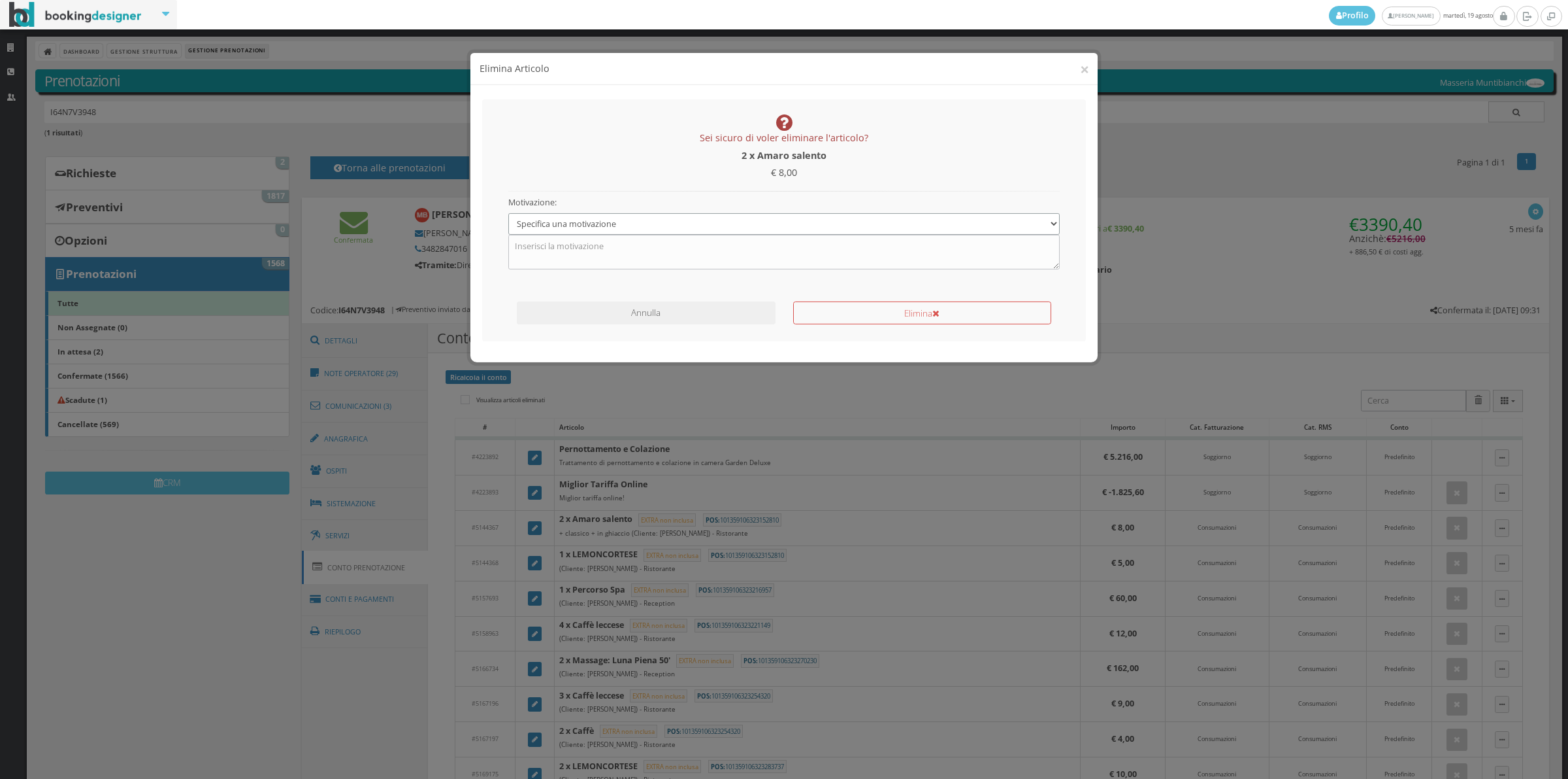
drag, startPoint x: 602, startPoint y: 207, endPoint x: 601, endPoint y: 221, distance: 14.0
click at [602, 207] on select "Specifica una motivazione Errore di inserimento Ricalcolo del conto Il cliente …" at bounding box center [784, 212] width 552 height 22
select select "1"
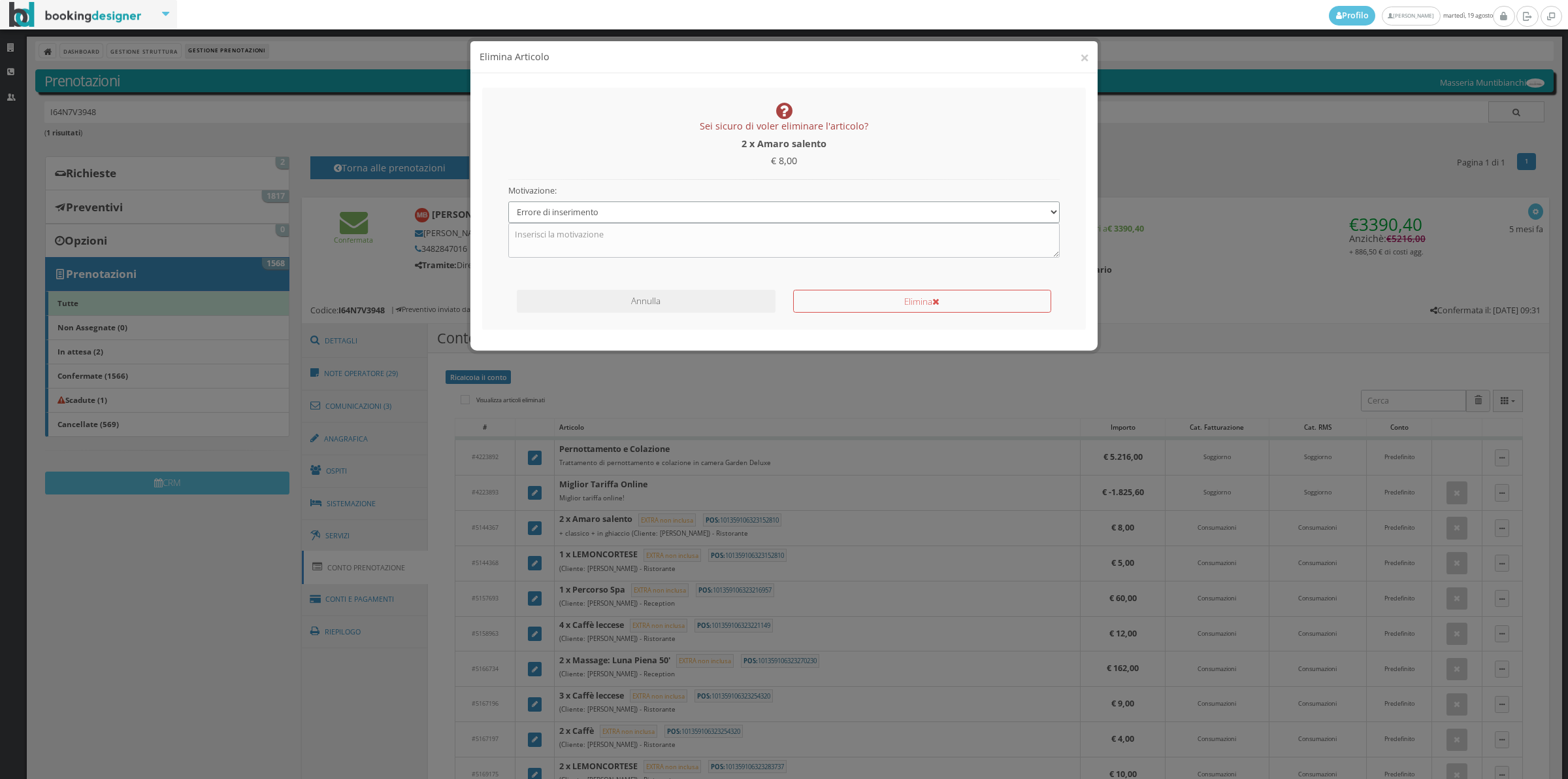
click at [508, 201] on select "Specifica una motivazione Errore di inserimento Ricalcolo del conto Il cliente …" at bounding box center [784, 212] width 552 height 22
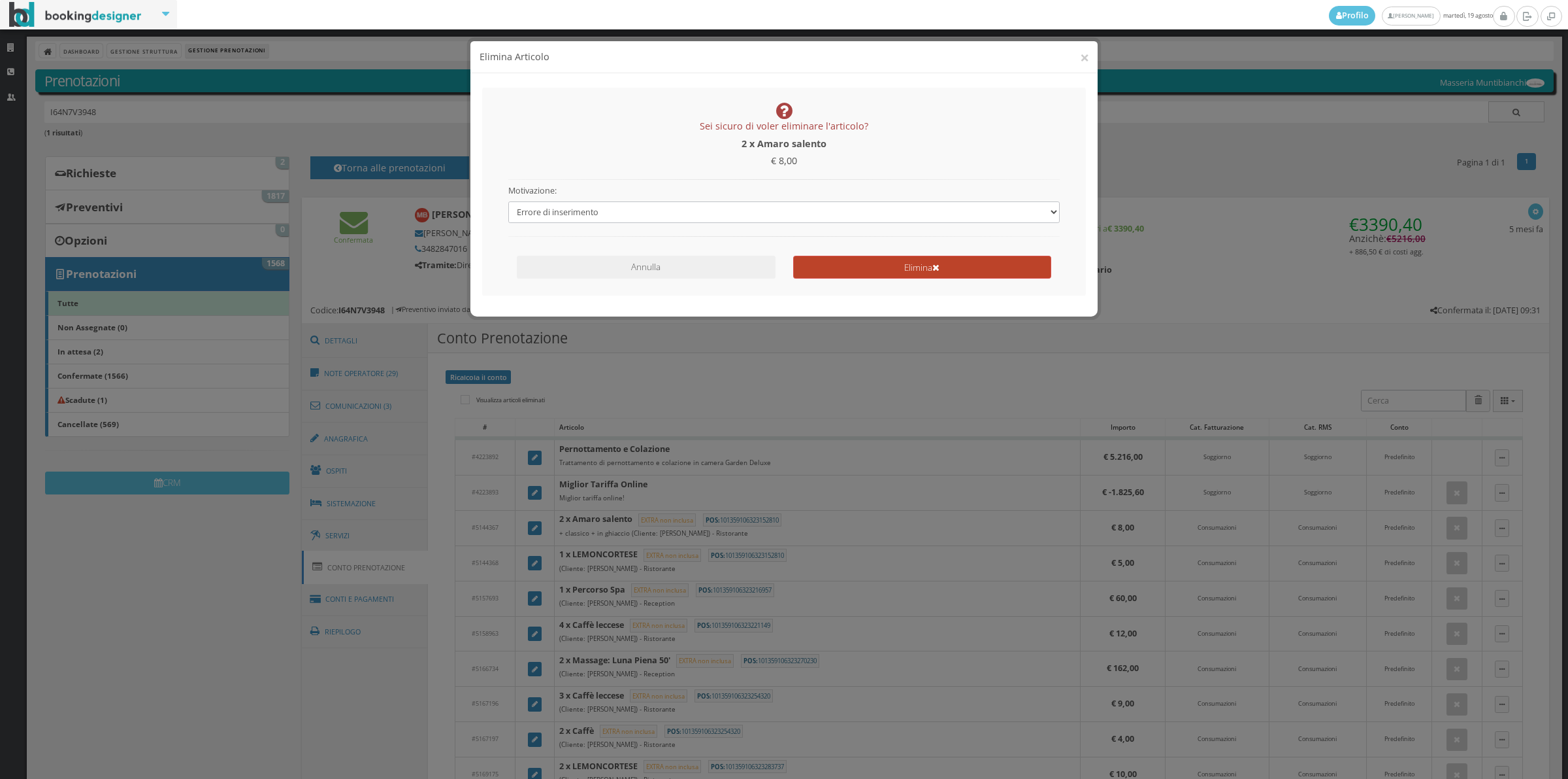
click at [874, 272] on button "Elimina" at bounding box center [922, 267] width 258 height 23
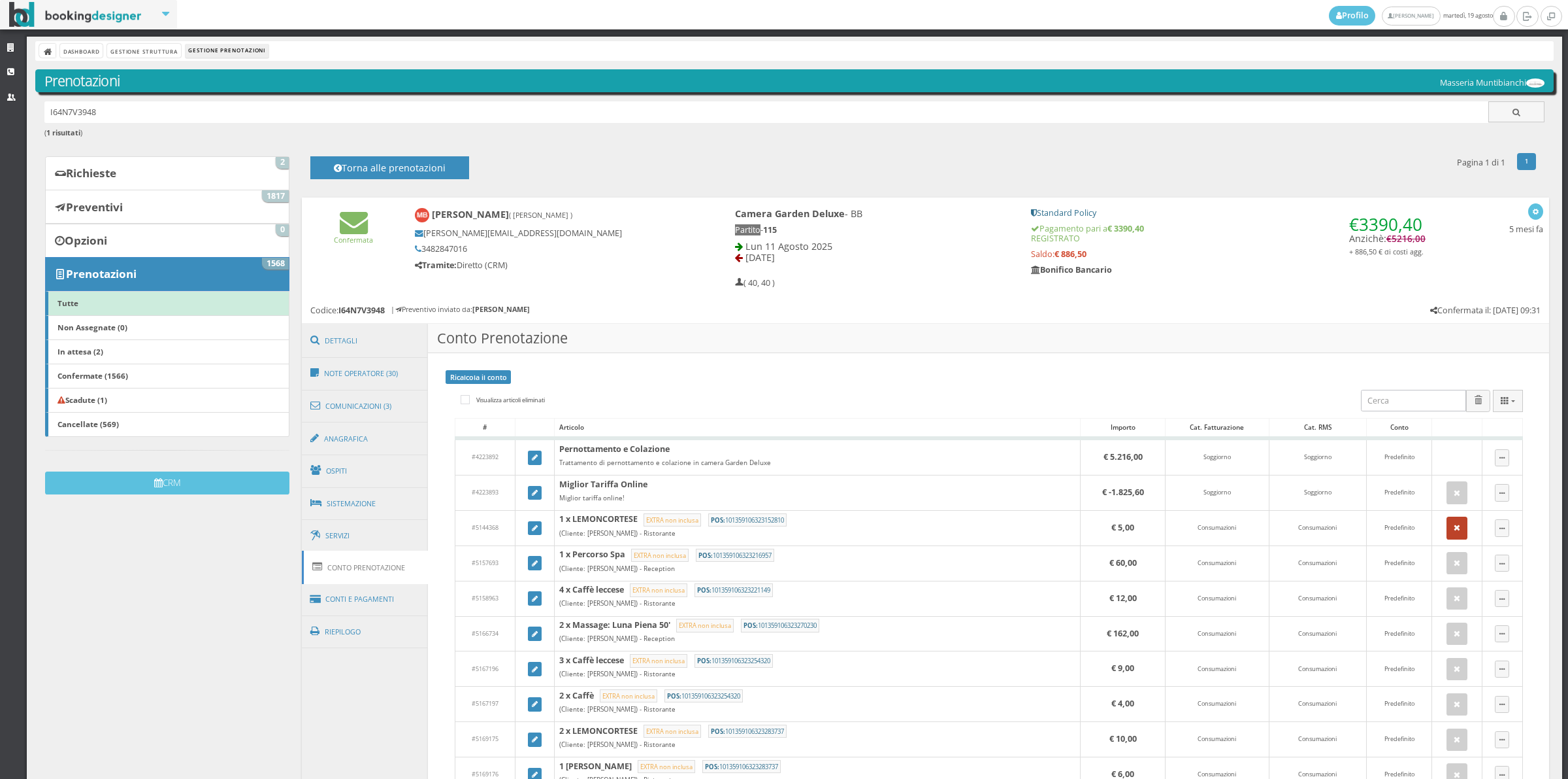
click at [1449, 530] on button "button" at bounding box center [1456, 527] width 21 height 23
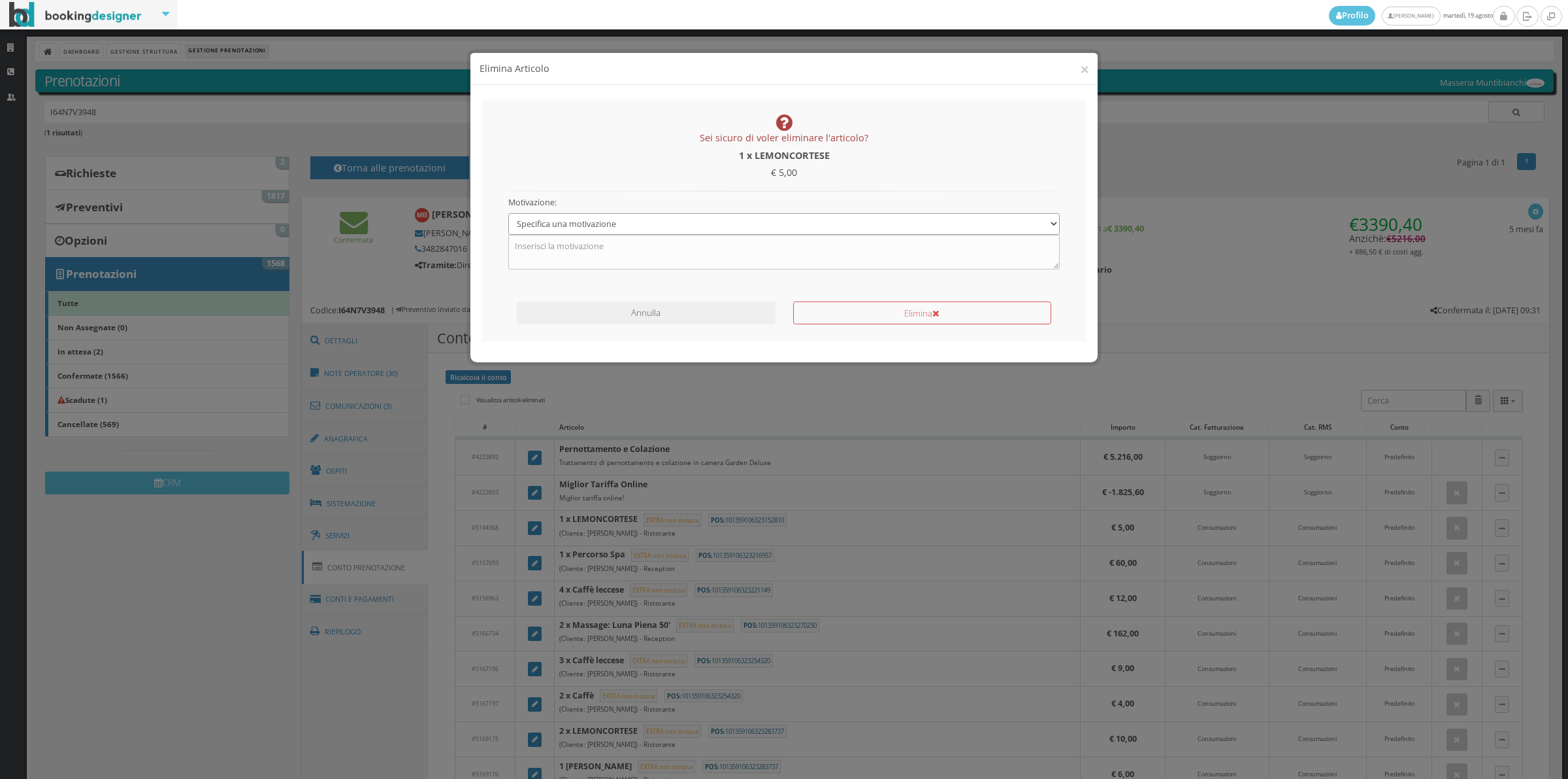
drag, startPoint x: 579, startPoint y: 206, endPoint x: 577, endPoint y: 221, distance: 15.1
click at [579, 206] on select "Specifica una motivazione Errore di inserimento Ricalcolo del conto Il cliente …" at bounding box center [784, 212] width 552 height 22
select select "1"
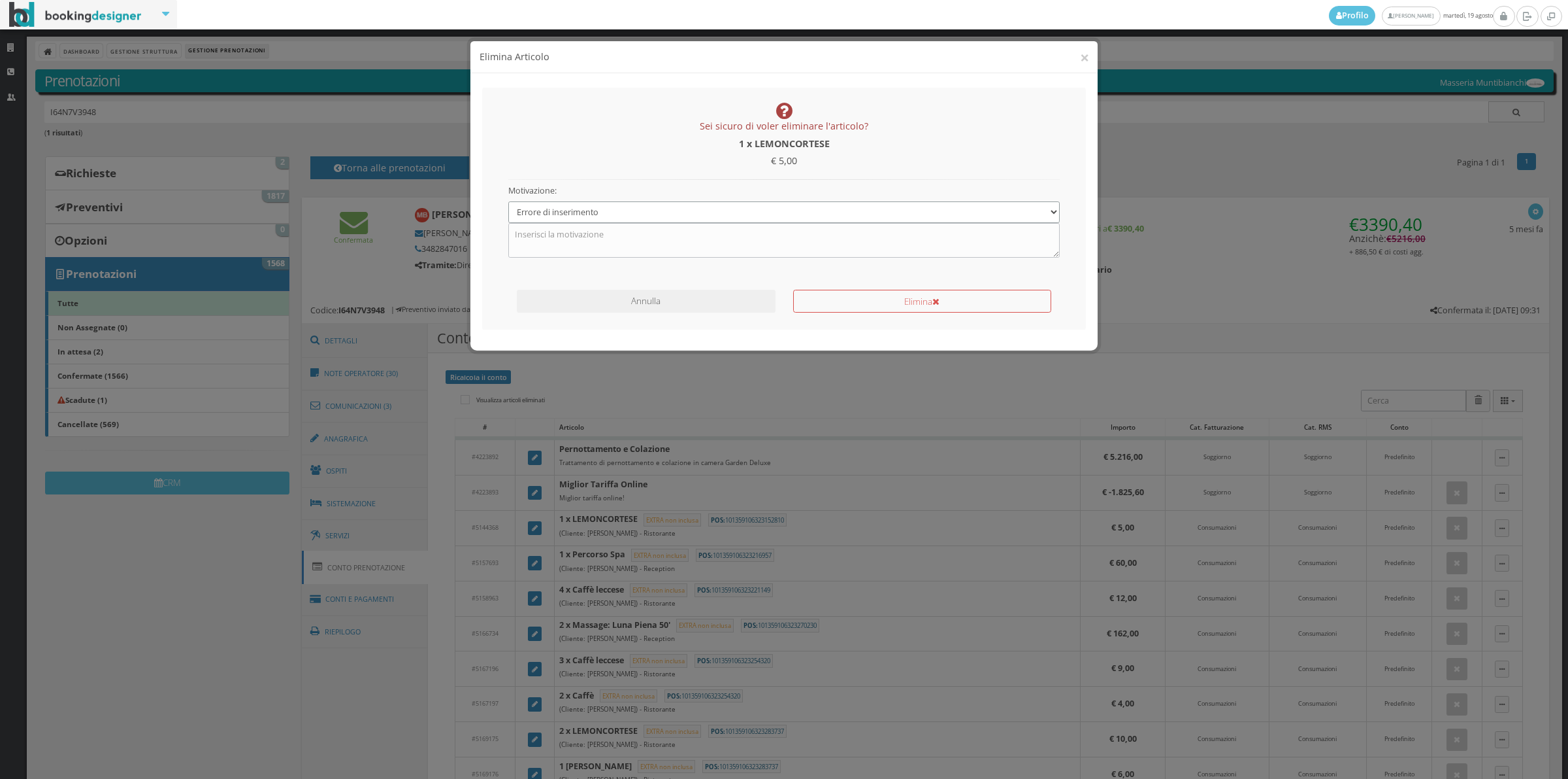
click at [508, 201] on select "Specifica una motivazione Errore di inserimento Ricalcolo del conto Il cliente …" at bounding box center [784, 212] width 552 height 22
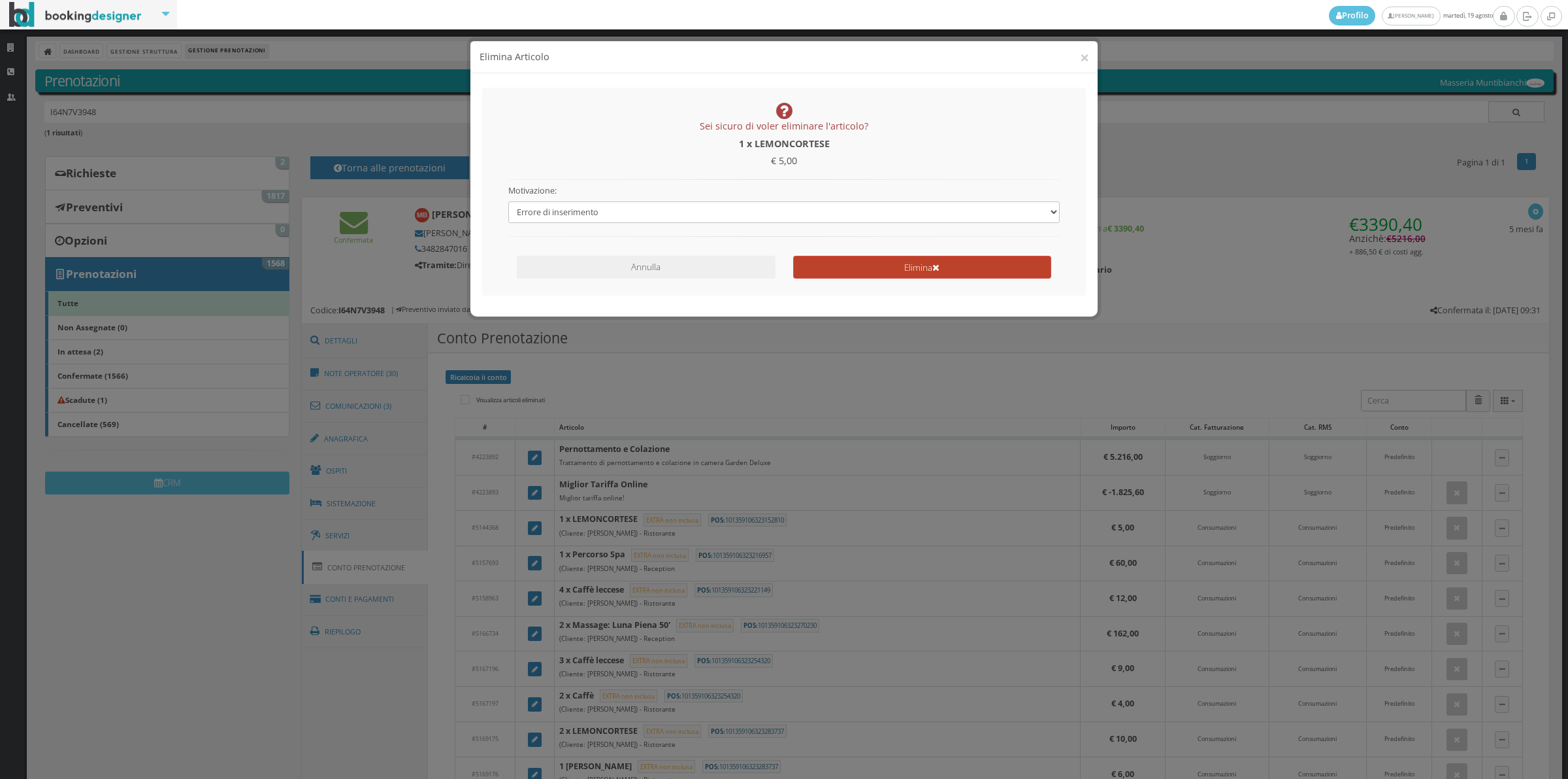
click at [835, 263] on button "Elimina" at bounding box center [922, 267] width 258 height 23
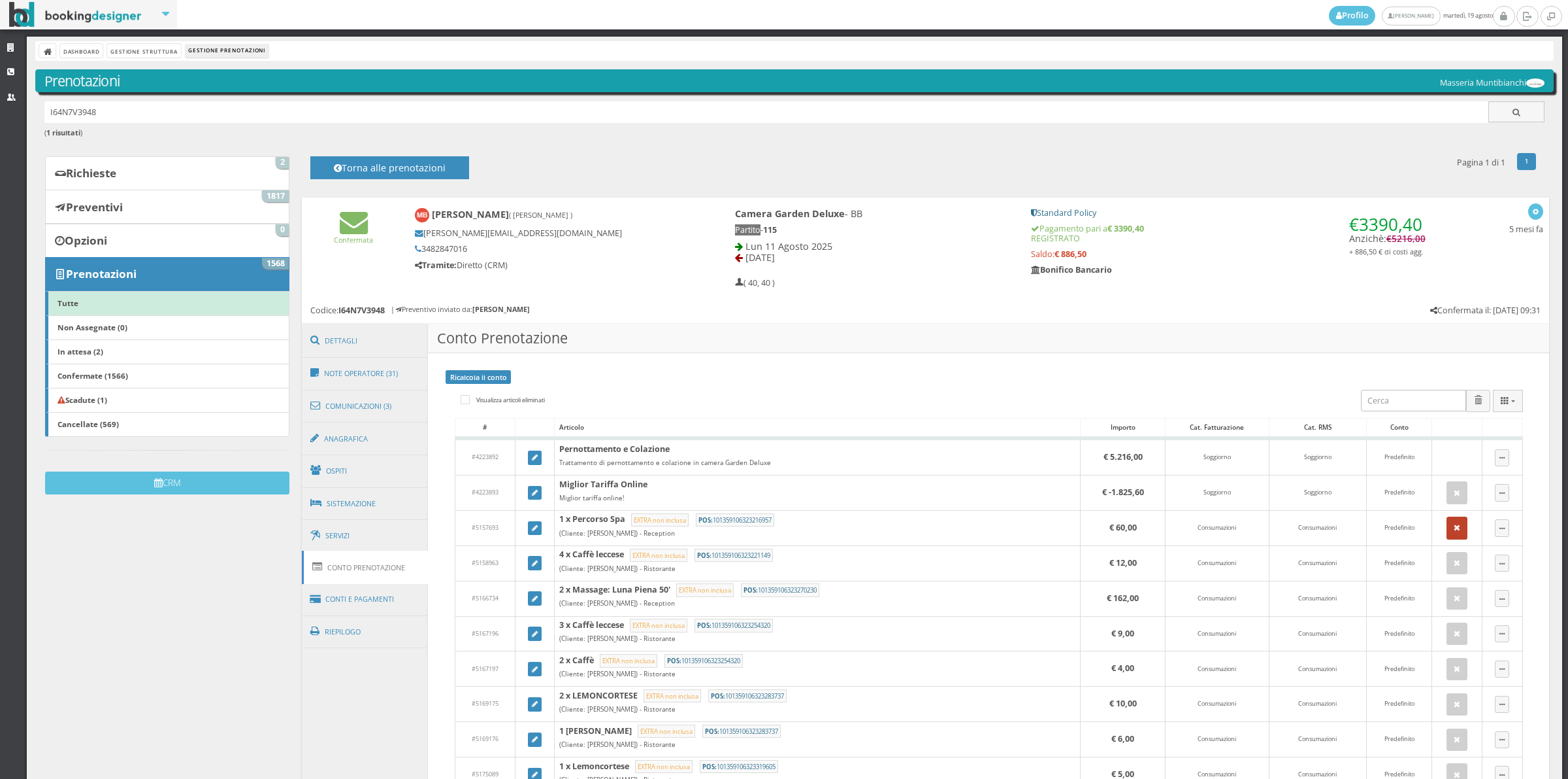
click at [1454, 530] on icon "button" at bounding box center [1457, 528] width 7 height 9
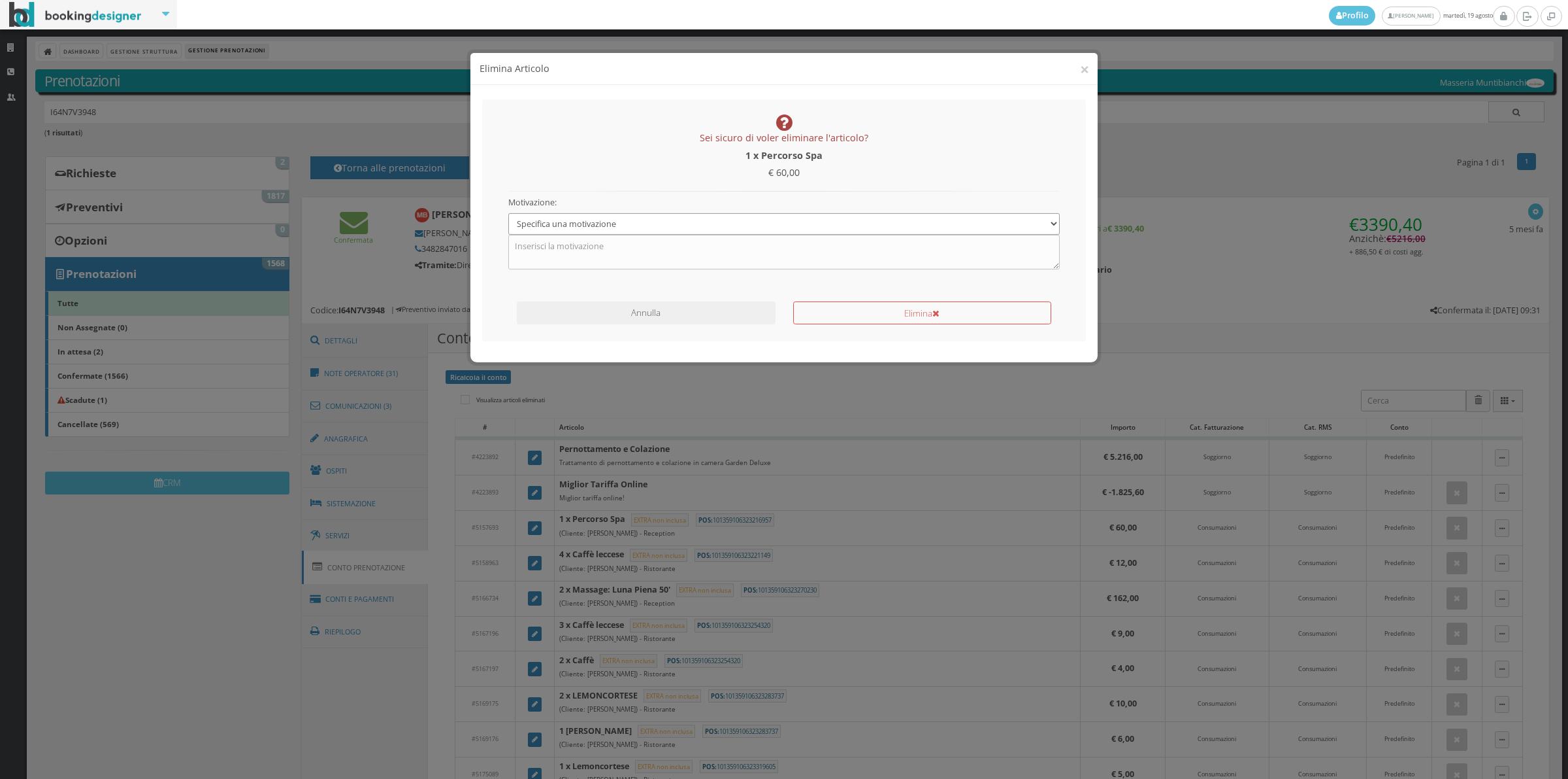
click at [573, 213] on select "Specifica una motivazione Errore di inserimento Ricalcolo del conto Il cliente …" at bounding box center [784, 212] width 552 height 22
select select "1"
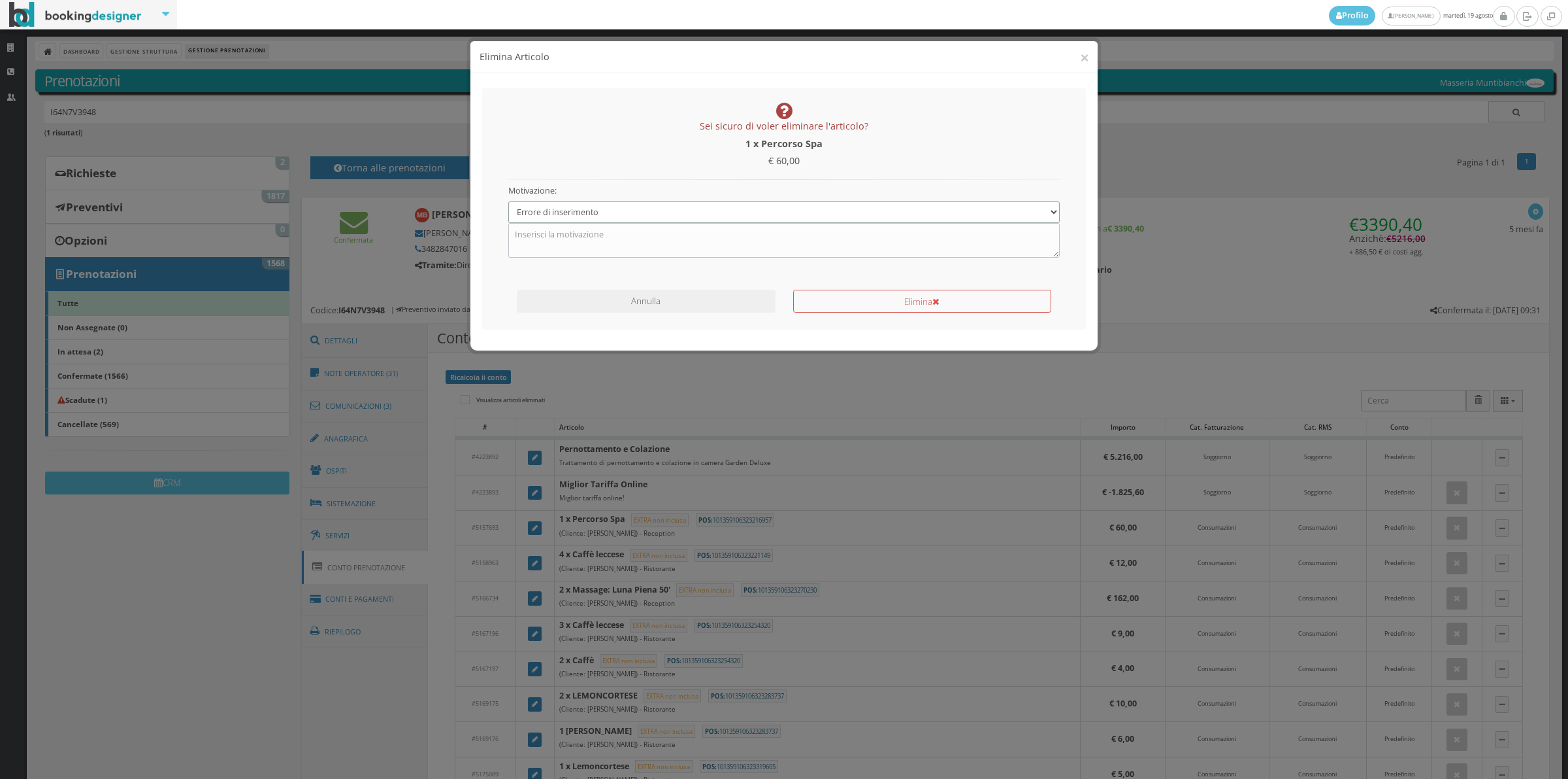
click at [508, 201] on select "Specifica una motivazione Errore di inserimento Ricalcolo del conto Il cliente …" at bounding box center [784, 212] width 552 height 22
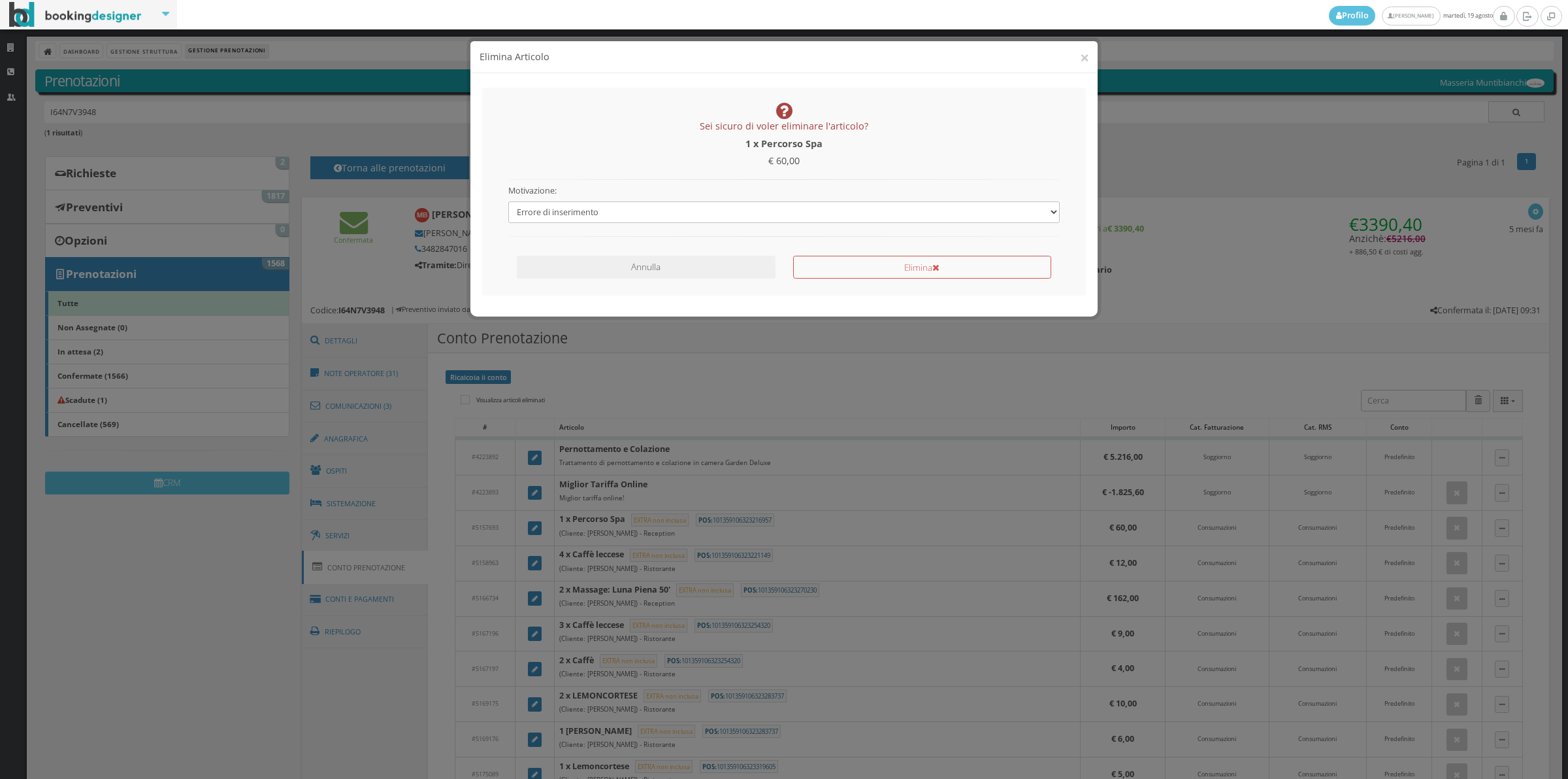
click at [917, 279] on div "Annulla Elimina" at bounding box center [784, 269] width 570 height 38
click at [912, 262] on button "Elimina" at bounding box center [922, 267] width 258 height 23
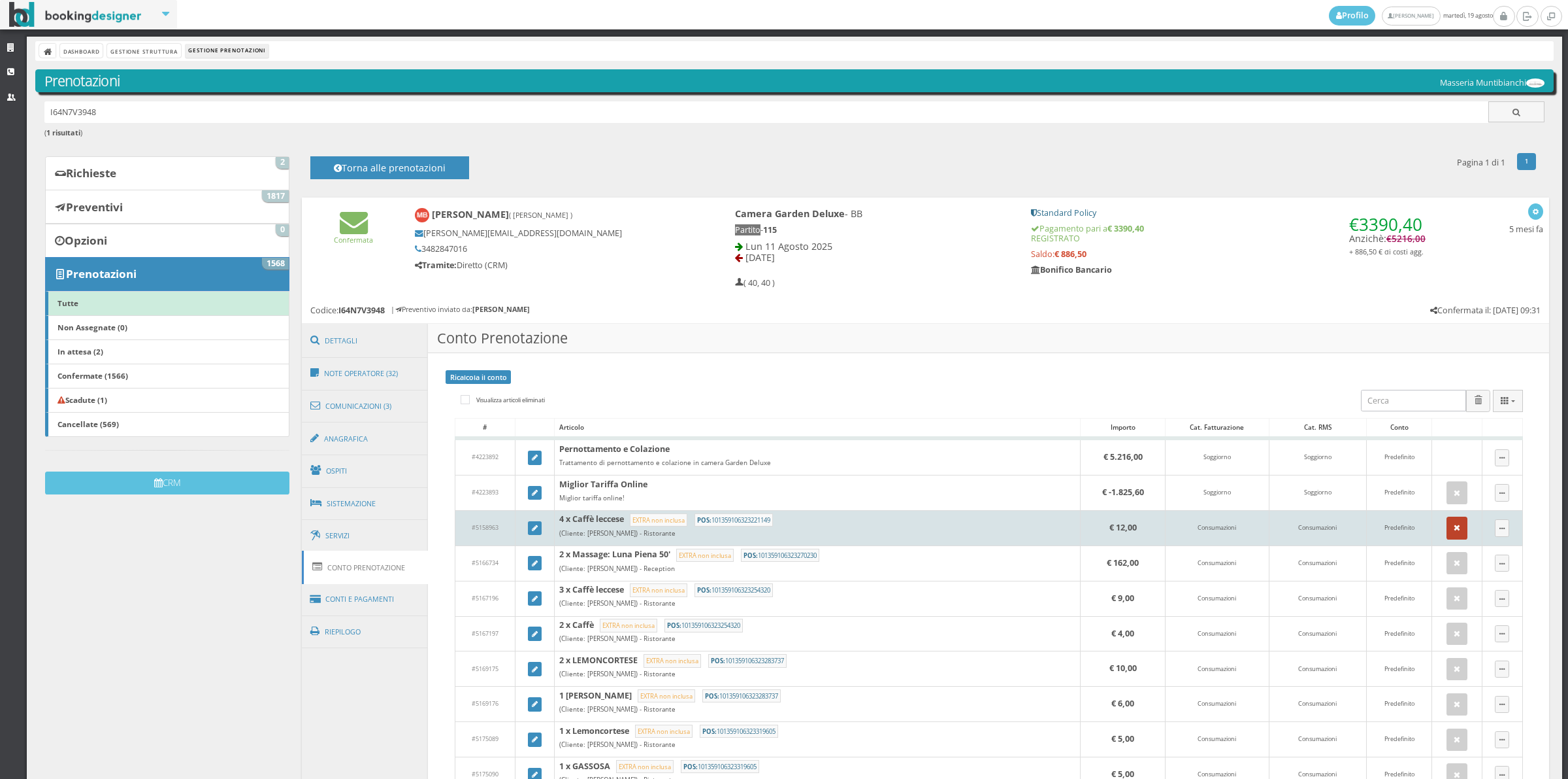
click at [1454, 530] on icon "button" at bounding box center [1457, 528] width 7 height 9
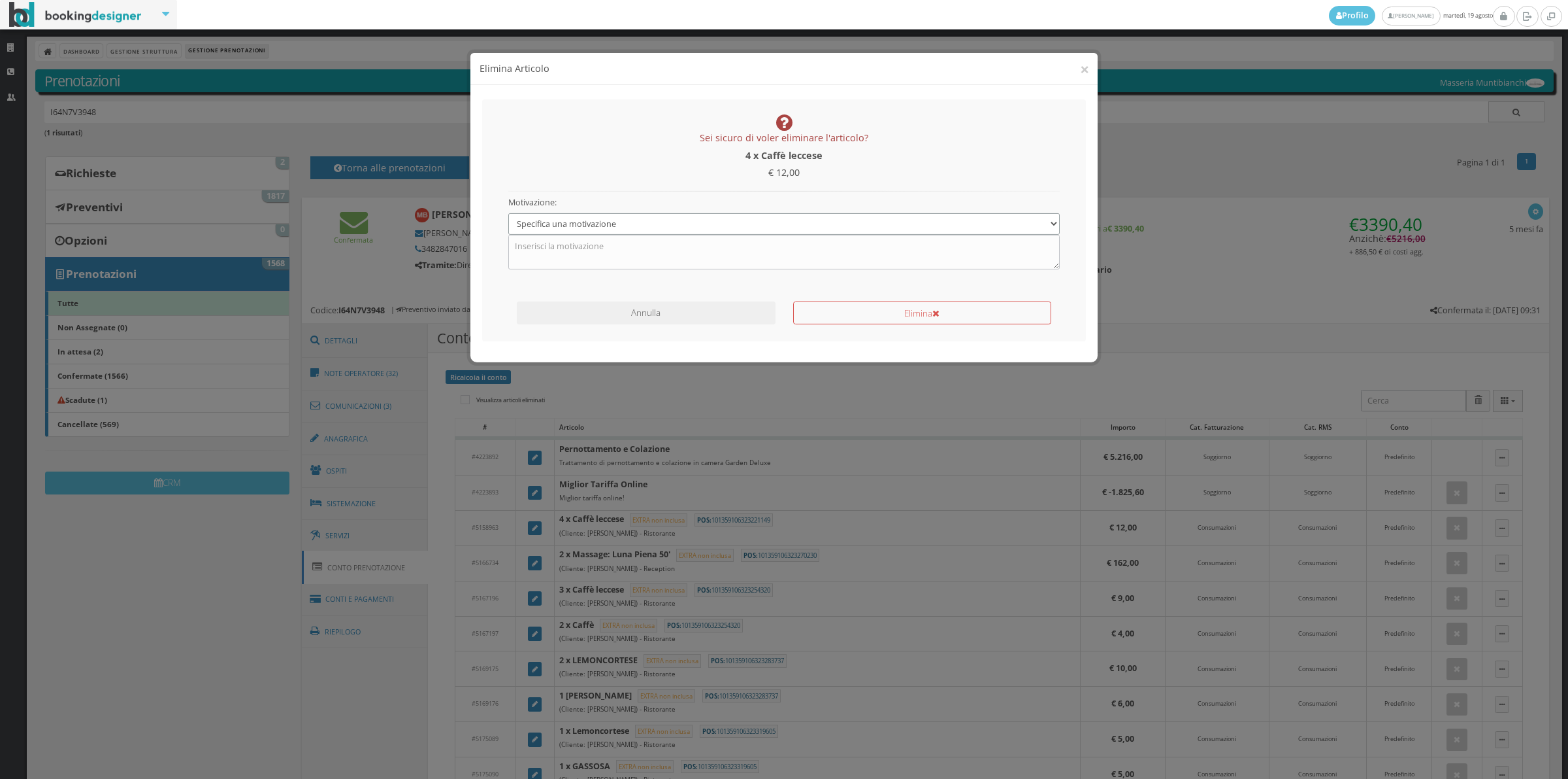
drag, startPoint x: 563, startPoint y: 214, endPoint x: 561, endPoint y: 223, distance: 9.2
click at [563, 214] on select "Specifica una motivazione Errore di inserimento Ricalcolo del conto Il cliente …" at bounding box center [784, 212] width 552 height 22
select select "1"
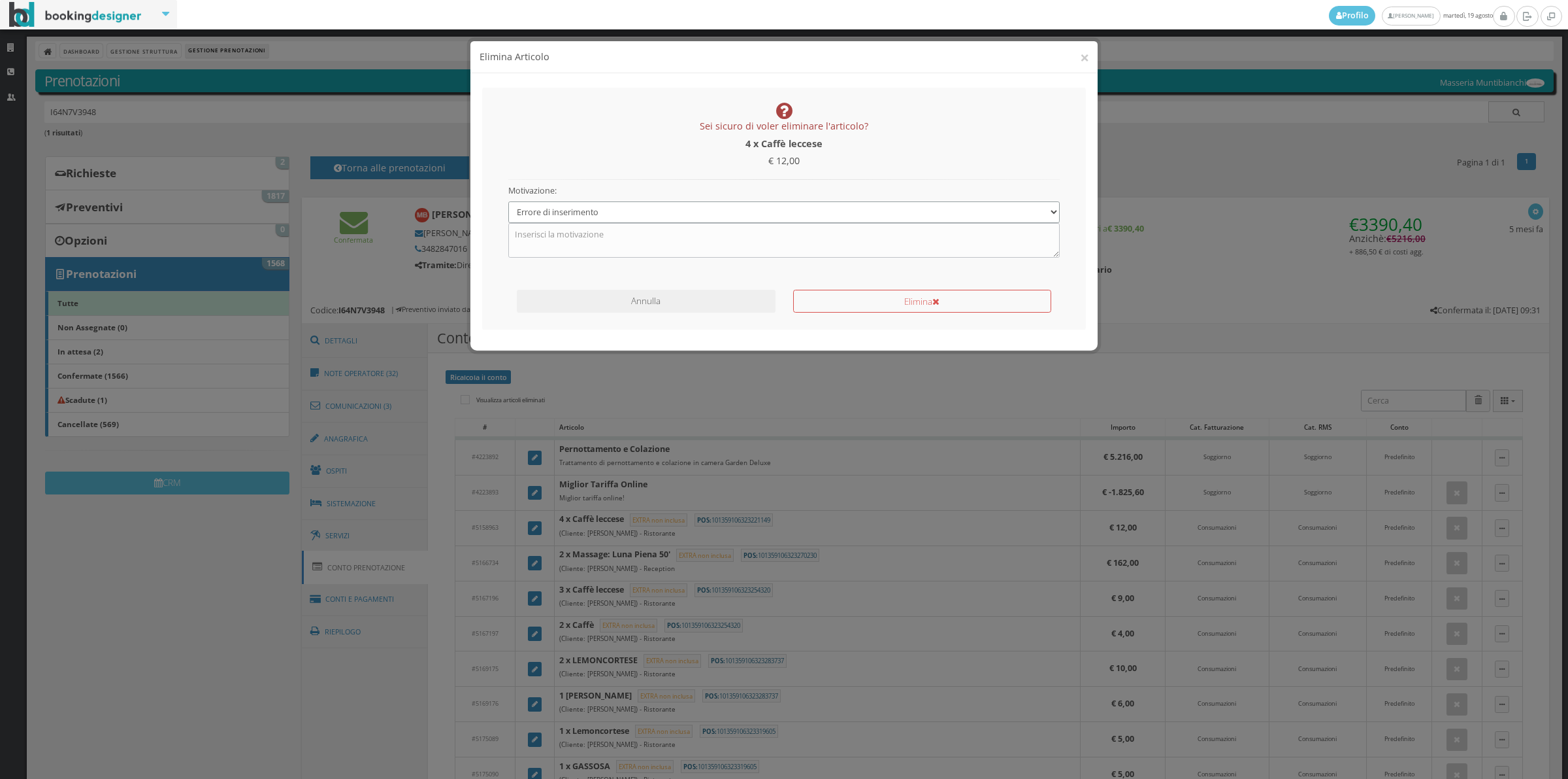
click at [508, 201] on select "Specifica una motivazione Errore di inserimento Ricalcolo del conto Il cliente …" at bounding box center [784, 212] width 552 height 22
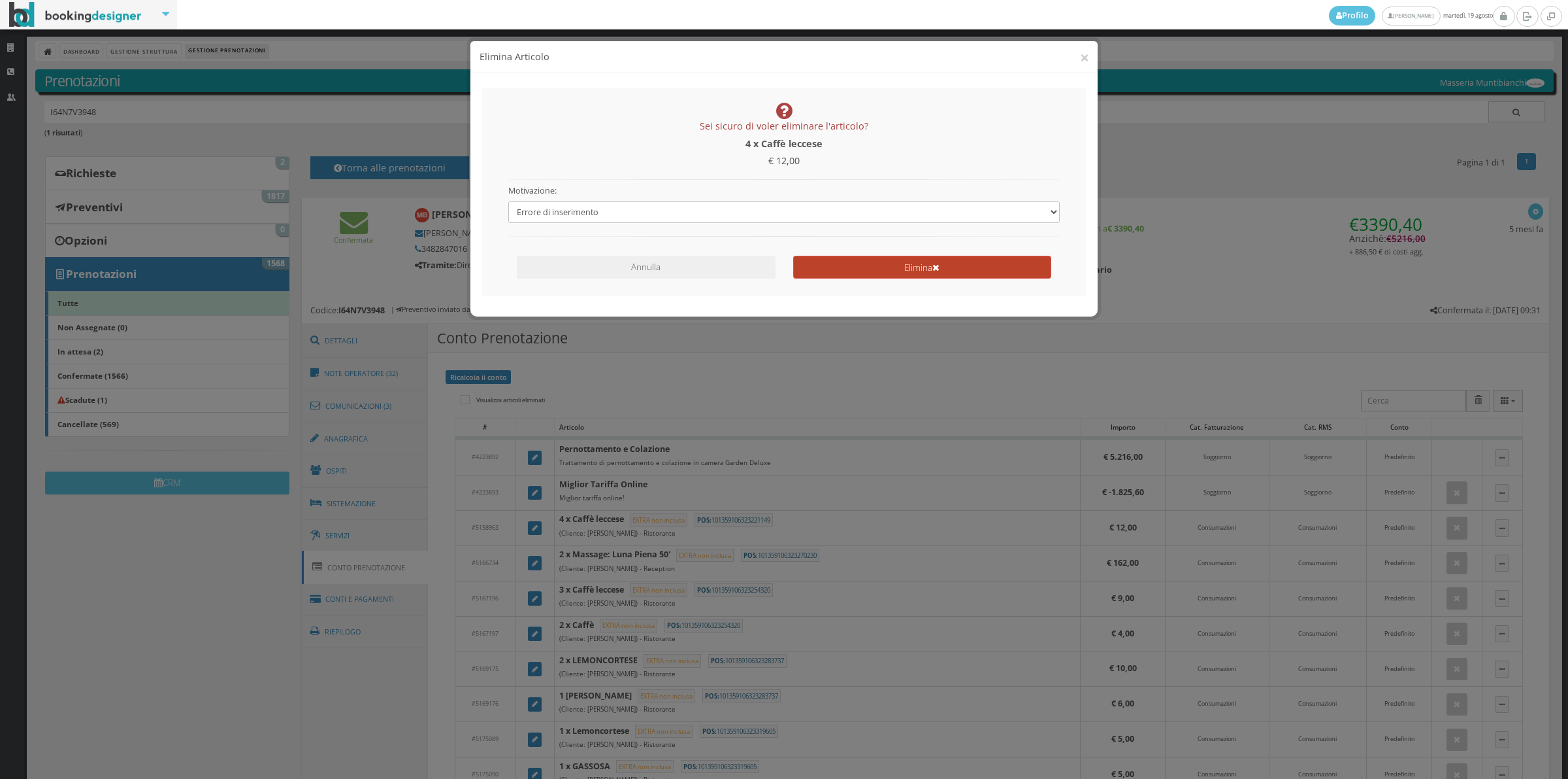
click at [851, 276] on button "Elimina" at bounding box center [922, 267] width 258 height 23
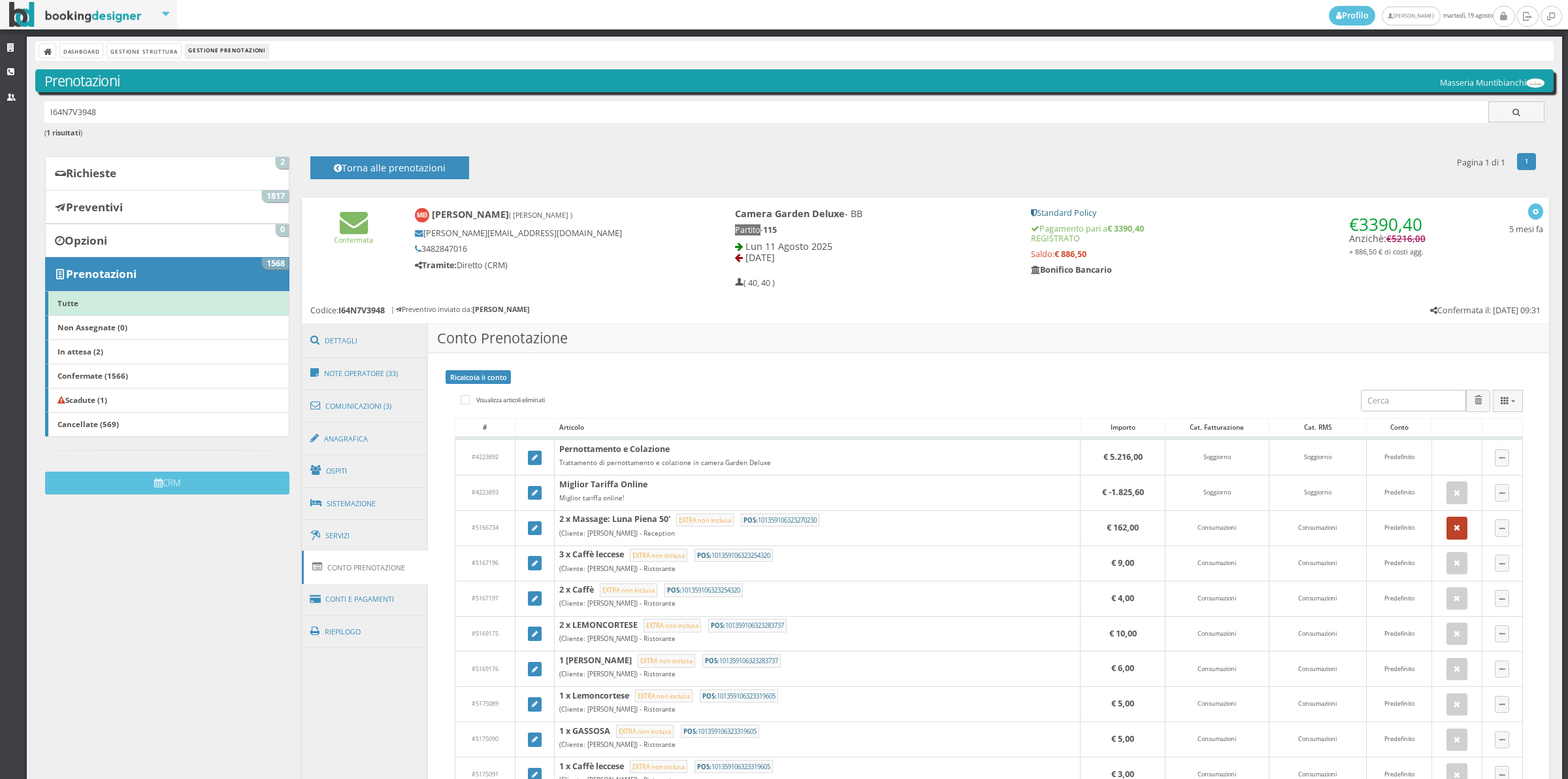
click at [1454, 532] on icon "button" at bounding box center [1457, 528] width 7 height 9
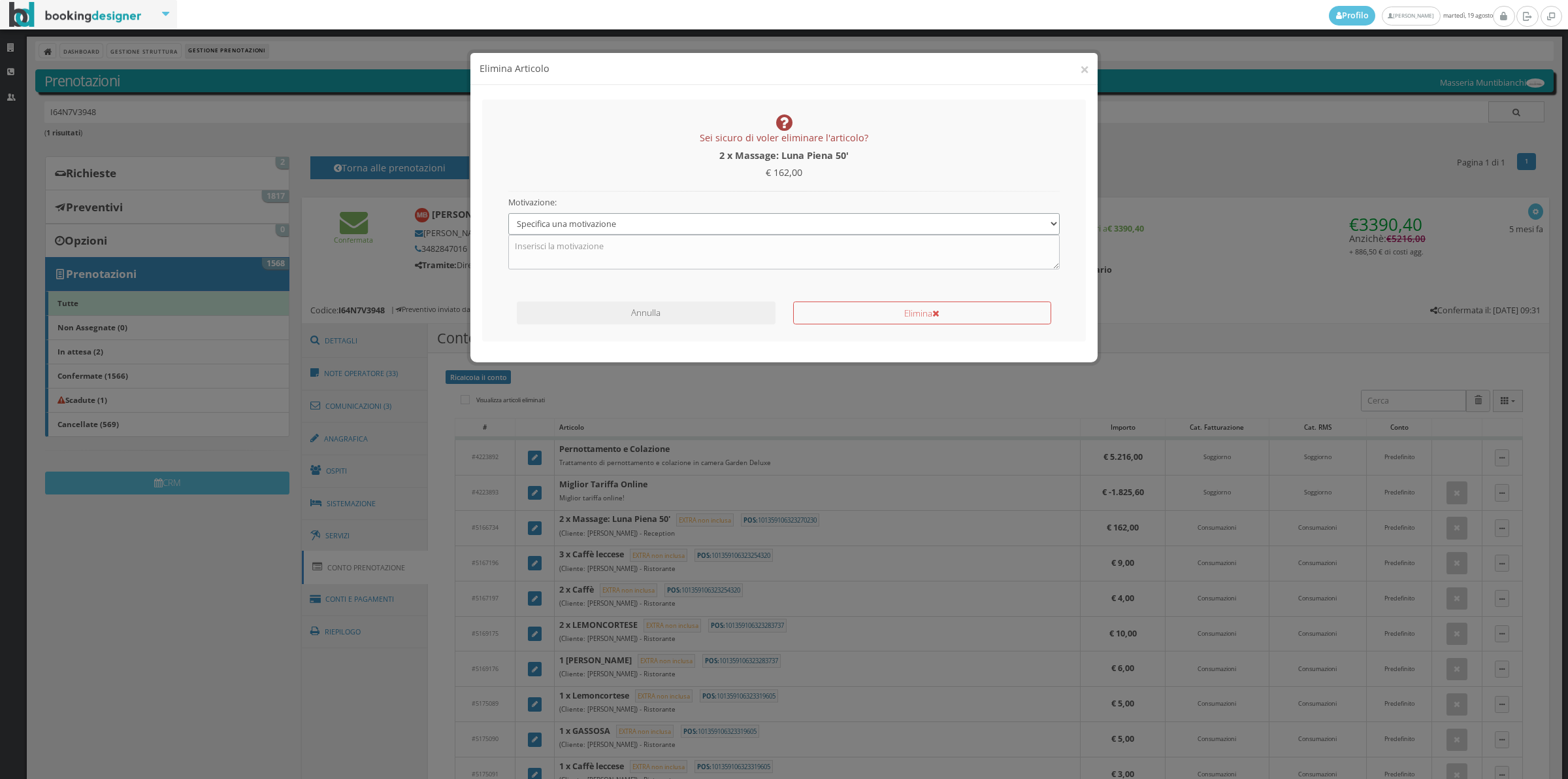
drag, startPoint x: 593, startPoint y: 203, endPoint x: 593, endPoint y: 214, distance: 11.0
click at [593, 203] on select "Specifica una motivazione Errore di inserimento Ricalcolo del conto Il cliente …" at bounding box center [784, 212] width 552 height 22
select select "1"
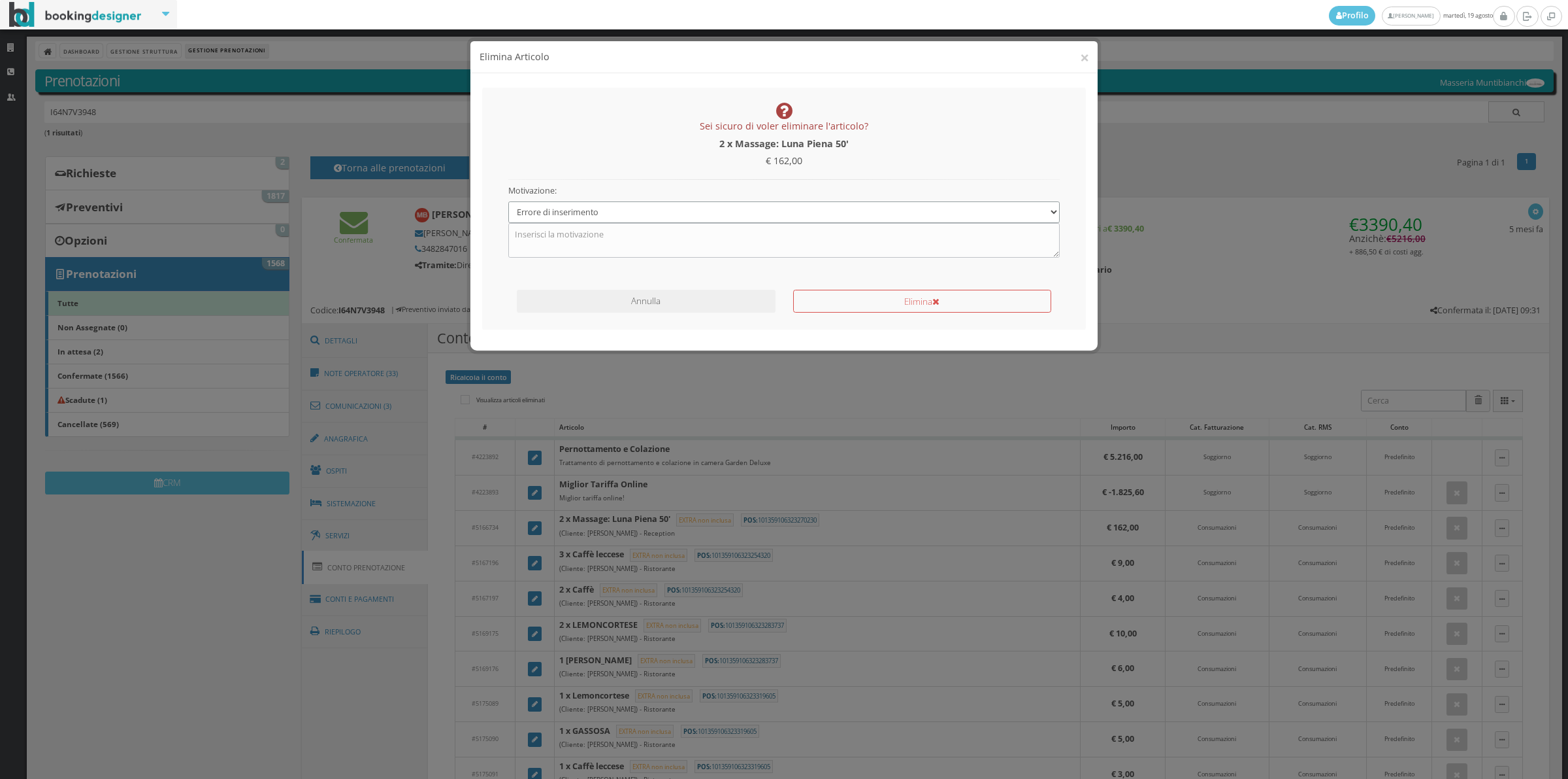
click at [508, 201] on select "Specifica una motivazione Errore di inserimento Ricalcolo del conto Il cliente …" at bounding box center [784, 212] width 552 height 22
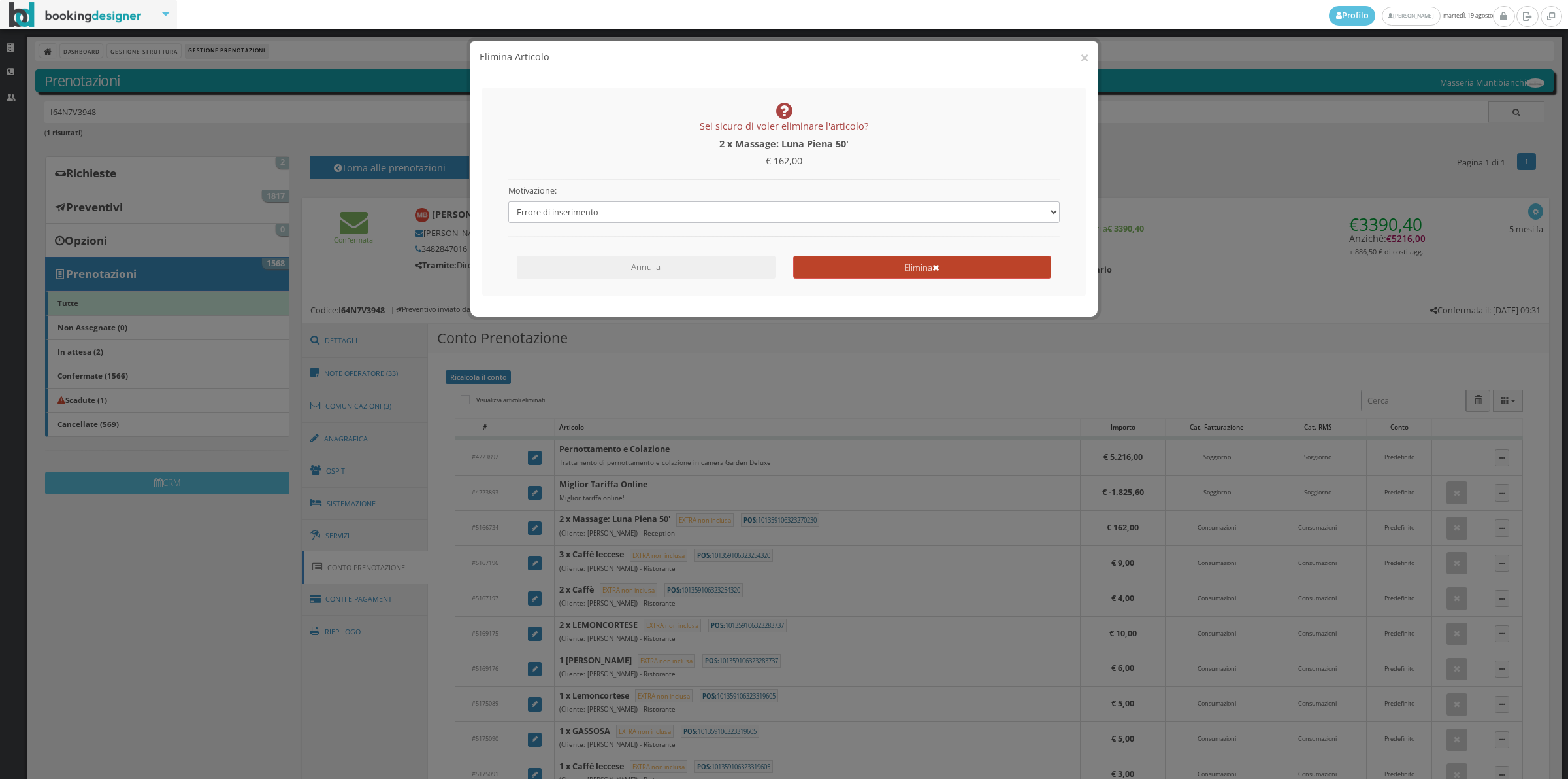
click at [861, 260] on button "Elimina" at bounding box center [922, 267] width 258 height 23
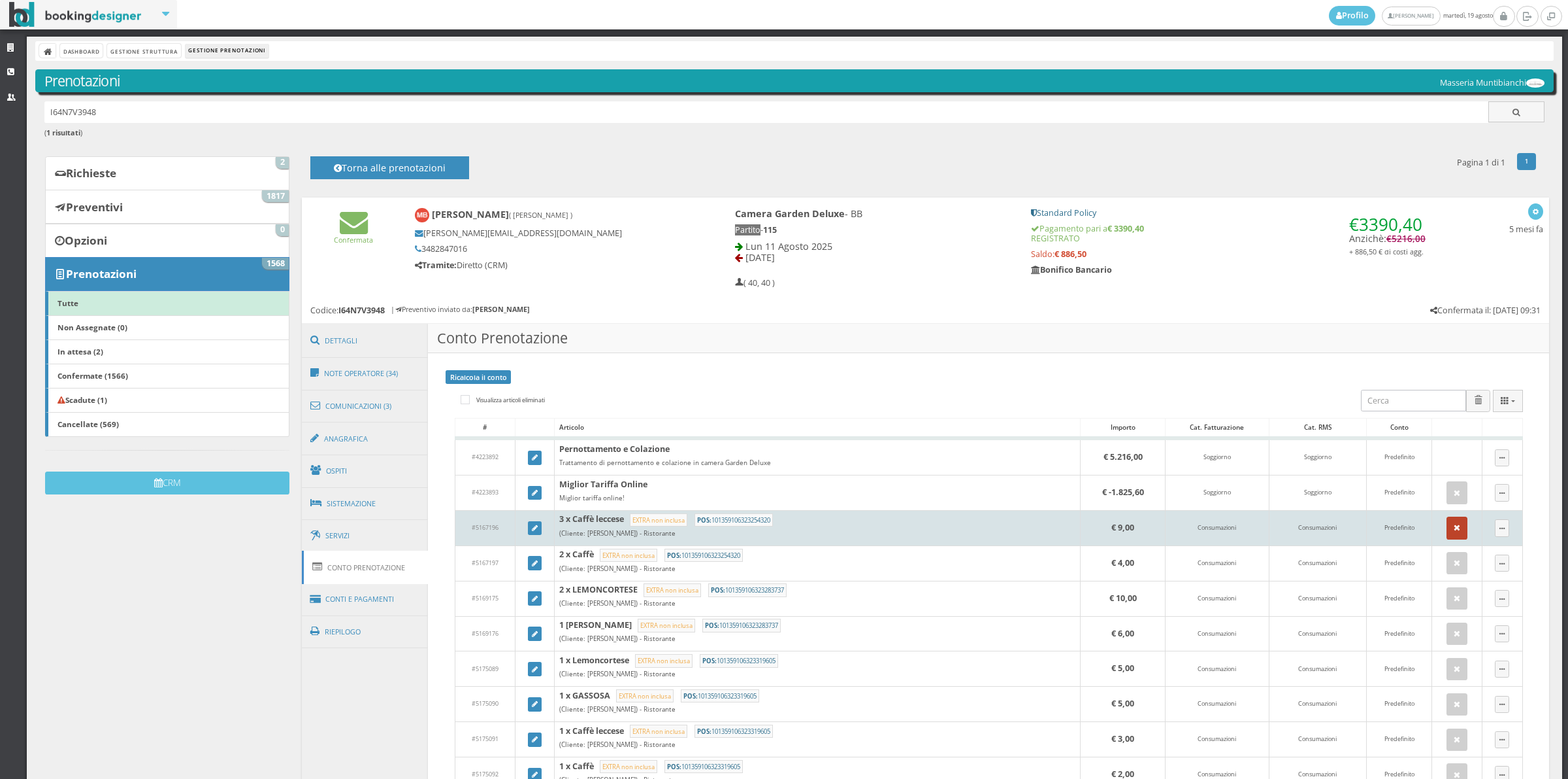
click at [1452, 531] on button "button" at bounding box center [1456, 527] width 21 height 23
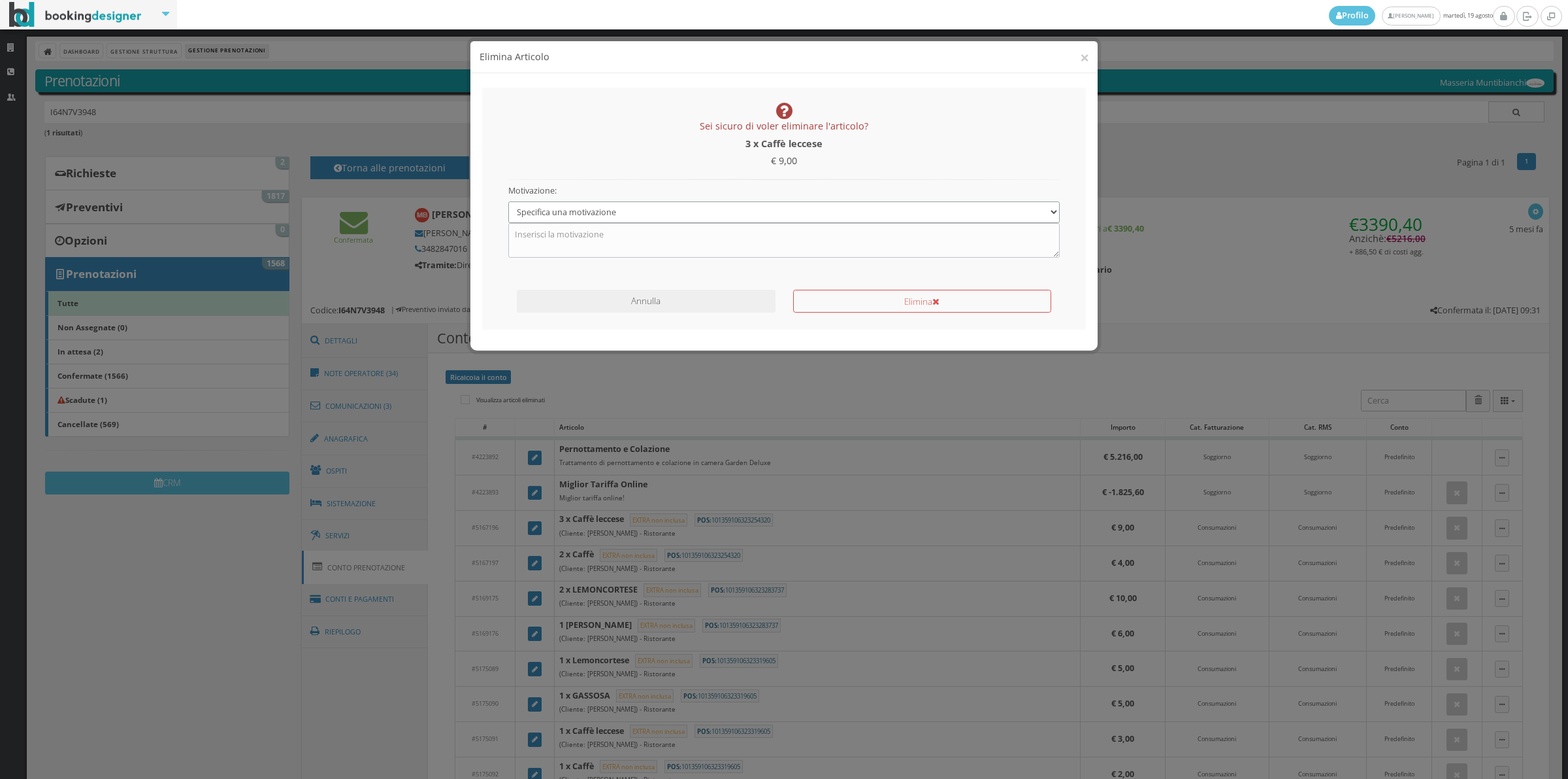
drag, startPoint x: 683, startPoint y: 213, endPoint x: 679, endPoint y: 221, distance: 8.9
click at [683, 213] on select "Specifica una motivazione Errore di inserimento Ricalcolo del conto Il cliente …" at bounding box center [784, 212] width 552 height 22
select select "1"
click at [508, 201] on select "Specifica una motivazione Errore di inserimento Ricalcolo del conto Il cliente …" at bounding box center [784, 212] width 552 height 22
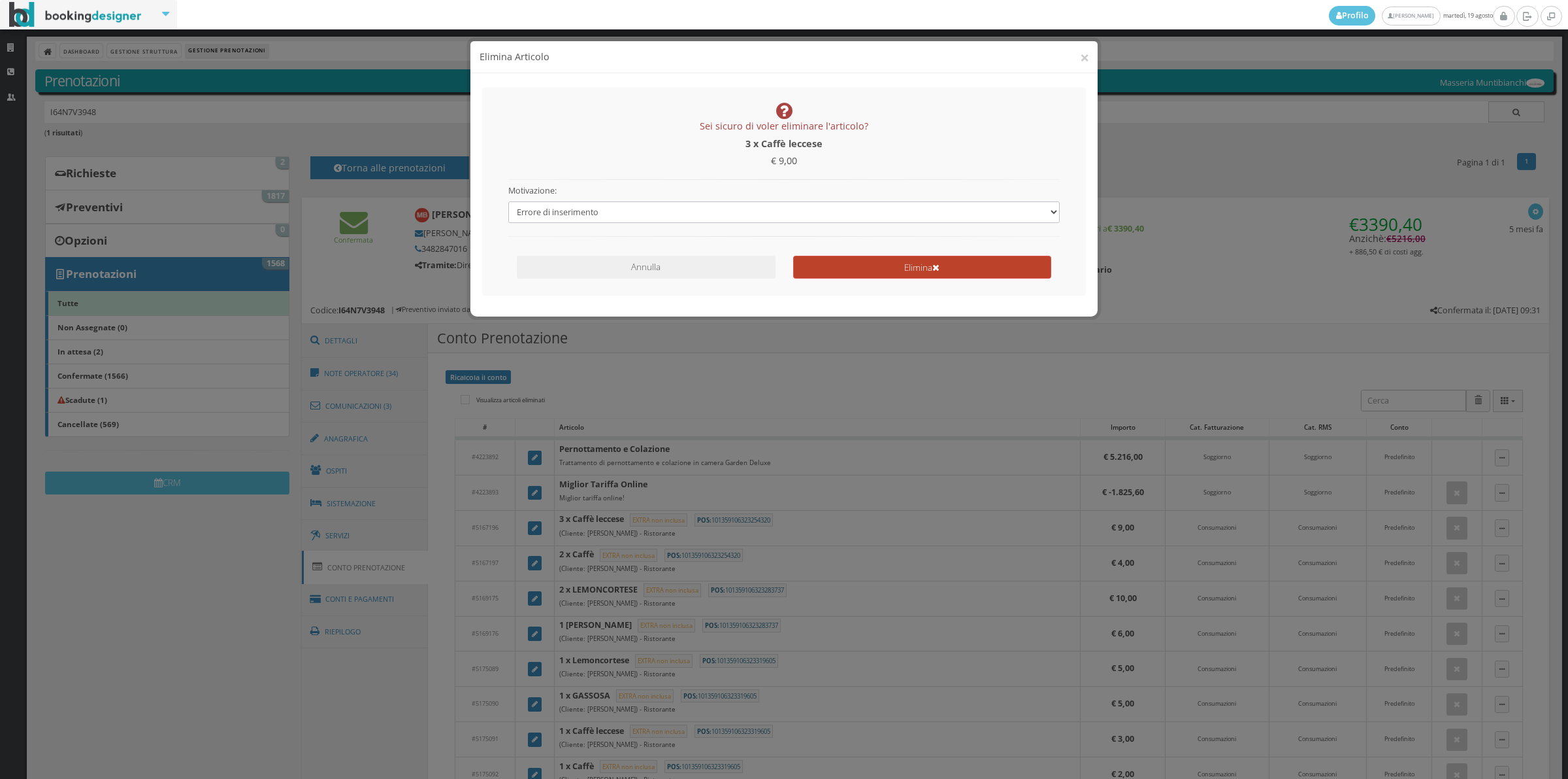
click at [860, 260] on button "Elimina" at bounding box center [922, 267] width 258 height 23
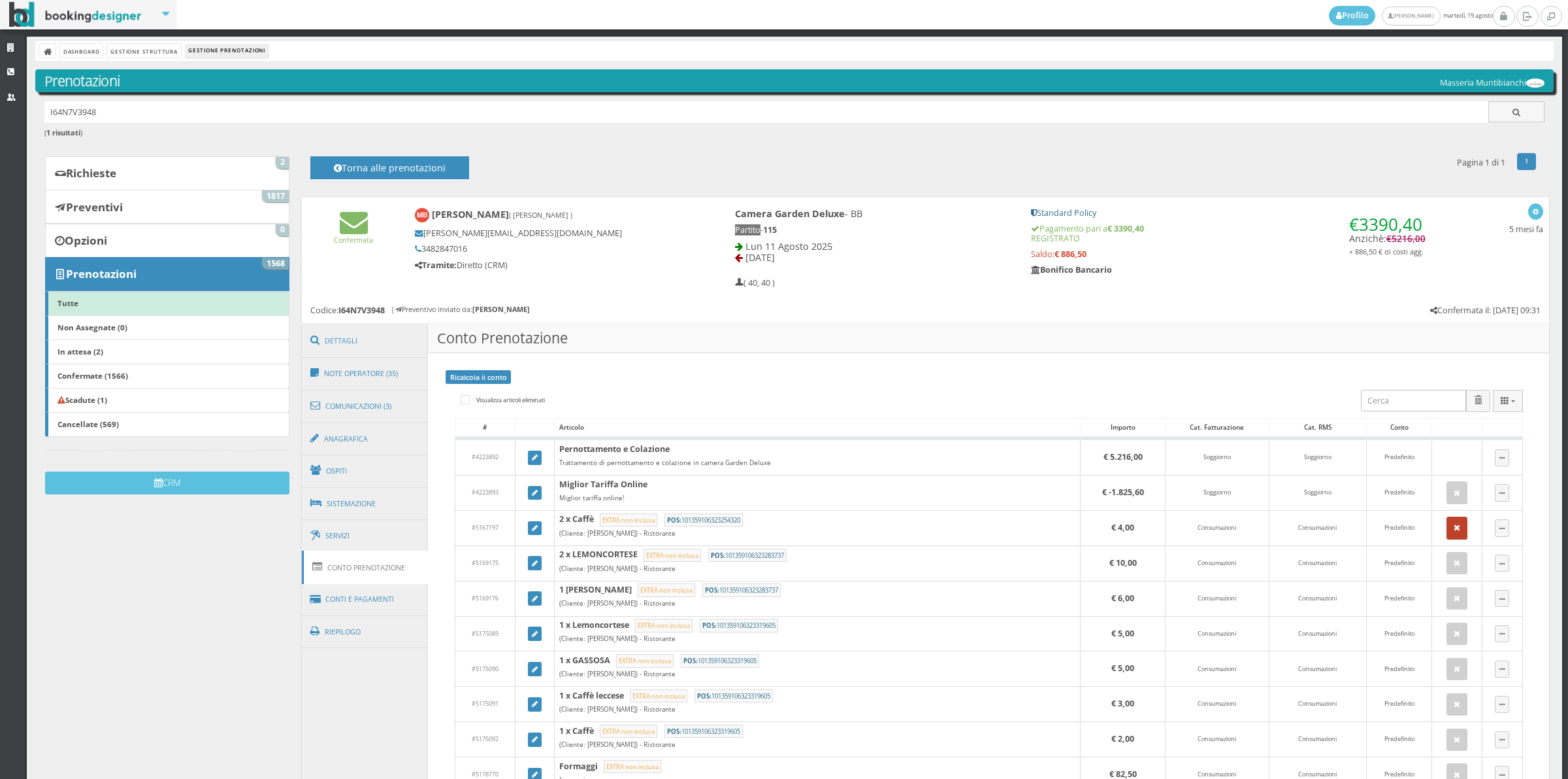
click at [1454, 532] on icon "button" at bounding box center [1457, 528] width 7 height 9
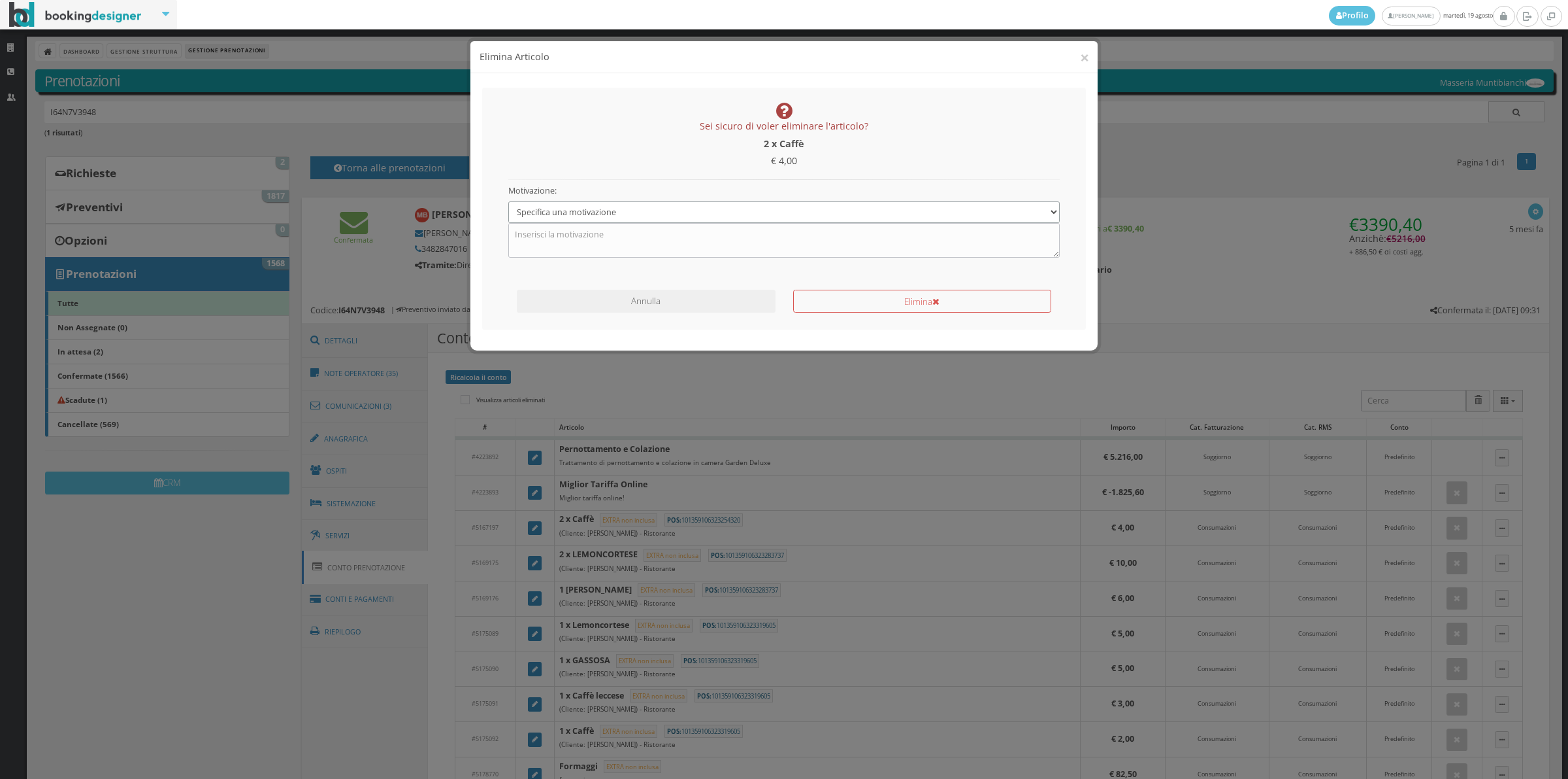
drag, startPoint x: 642, startPoint y: 203, endPoint x: 639, endPoint y: 214, distance: 11.4
click at [642, 203] on select "Specifica una motivazione Errore di inserimento Ricalcolo del conto Il cliente …" at bounding box center [784, 212] width 552 height 22
select select "1"
click at [508, 201] on select "Specifica una motivazione Errore di inserimento Ricalcolo del conto Il cliente …" at bounding box center [784, 212] width 552 height 22
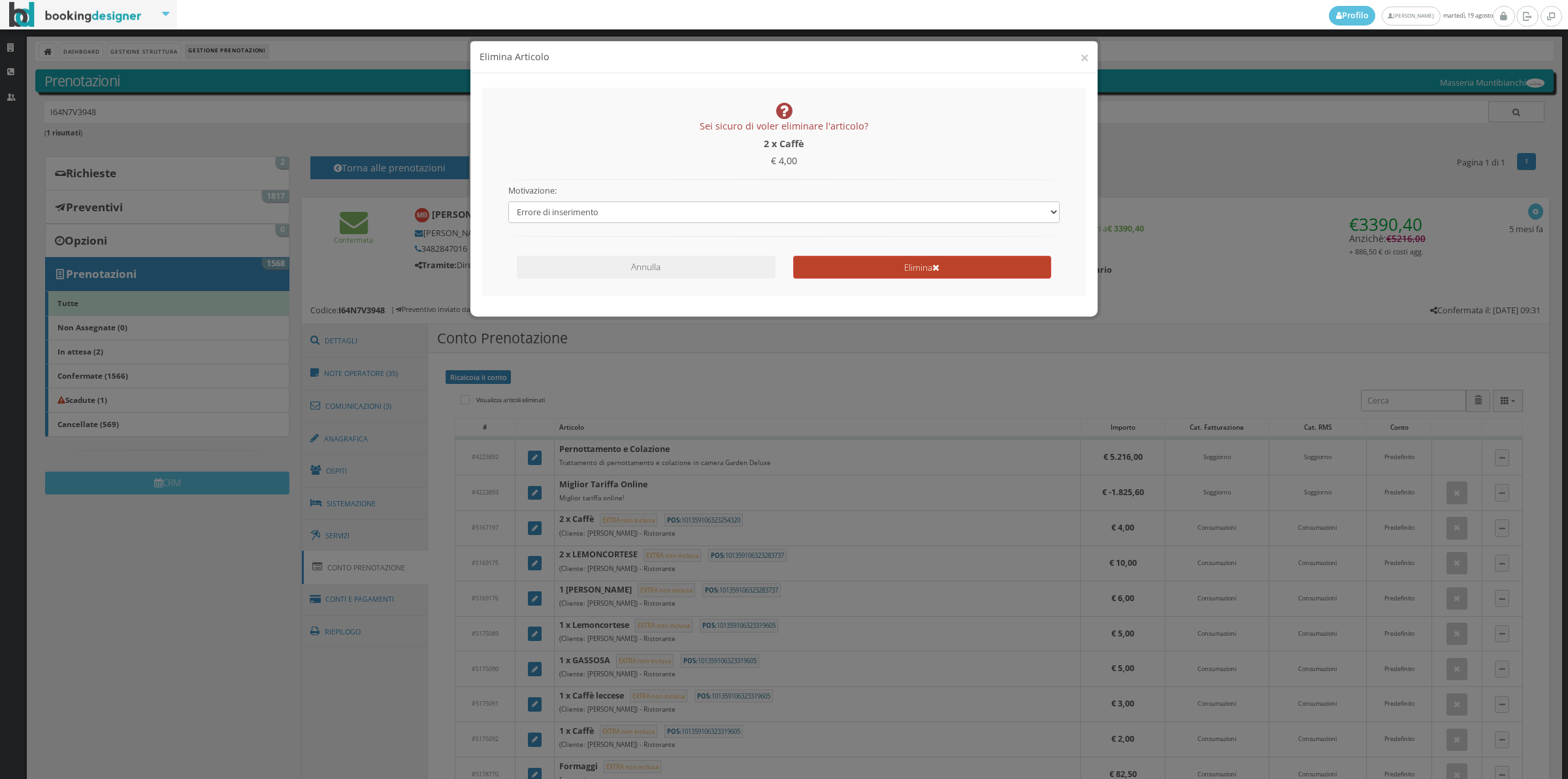
click at [936, 268] on icon "submit" at bounding box center [936, 268] width 7 height 9
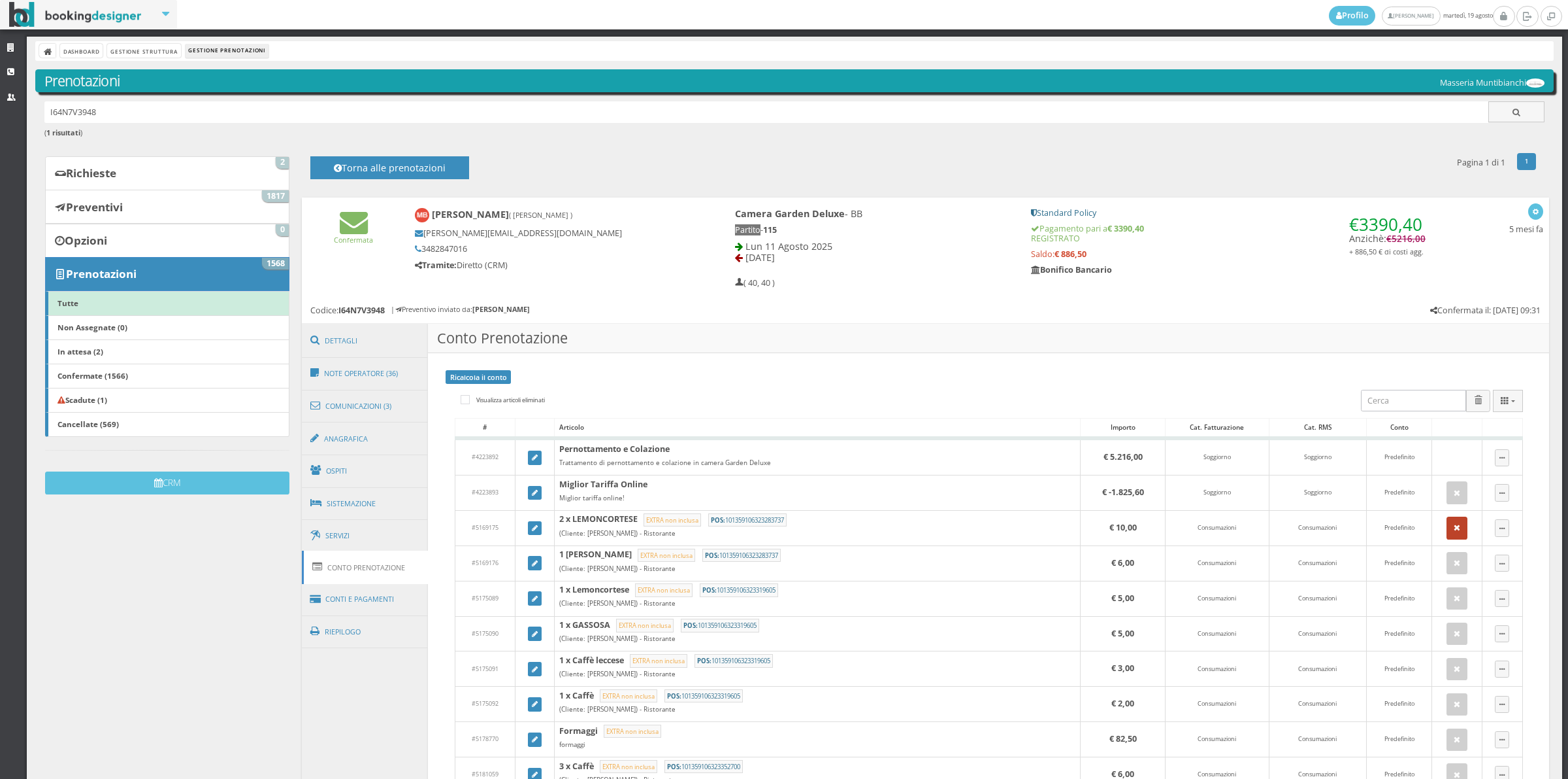
click at [1454, 532] on icon "button" at bounding box center [1457, 528] width 7 height 9
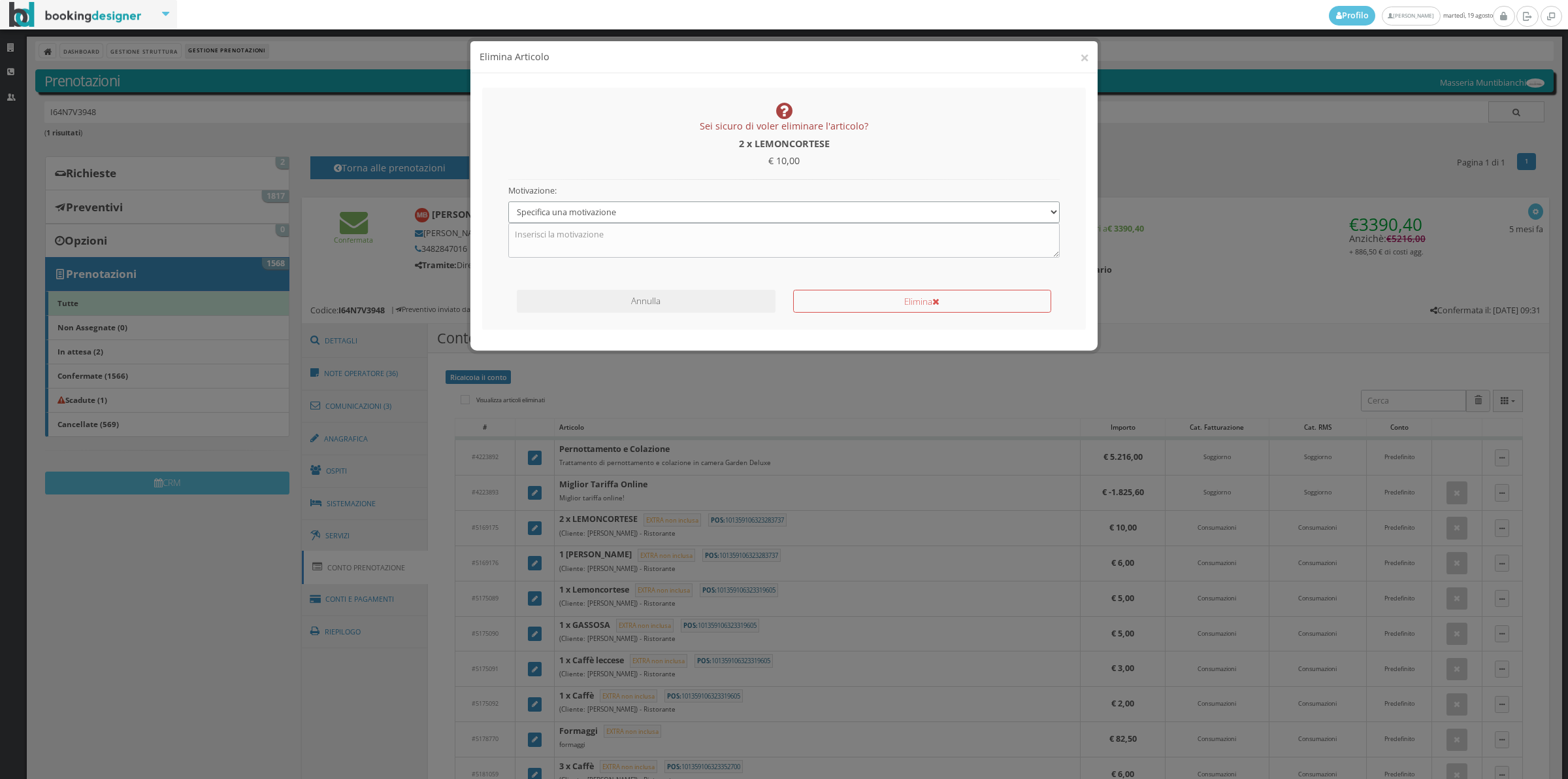
drag, startPoint x: 569, startPoint y: 208, endPoint x: 573, endPoint y: 223, distance: 15.5
click at [569, 208] on select "Specifica una motivazione Errore di inserimento Ricalcolo del conto Il cliente …" at bounding box center [784, 212] width 552 height 22
select select "1"
click at [508, 201] on select "Specifica una motivazione Errore di inserimento Ricalcolo del conto Il cliente …" at bounding box center [784, 212] width 552 height 22
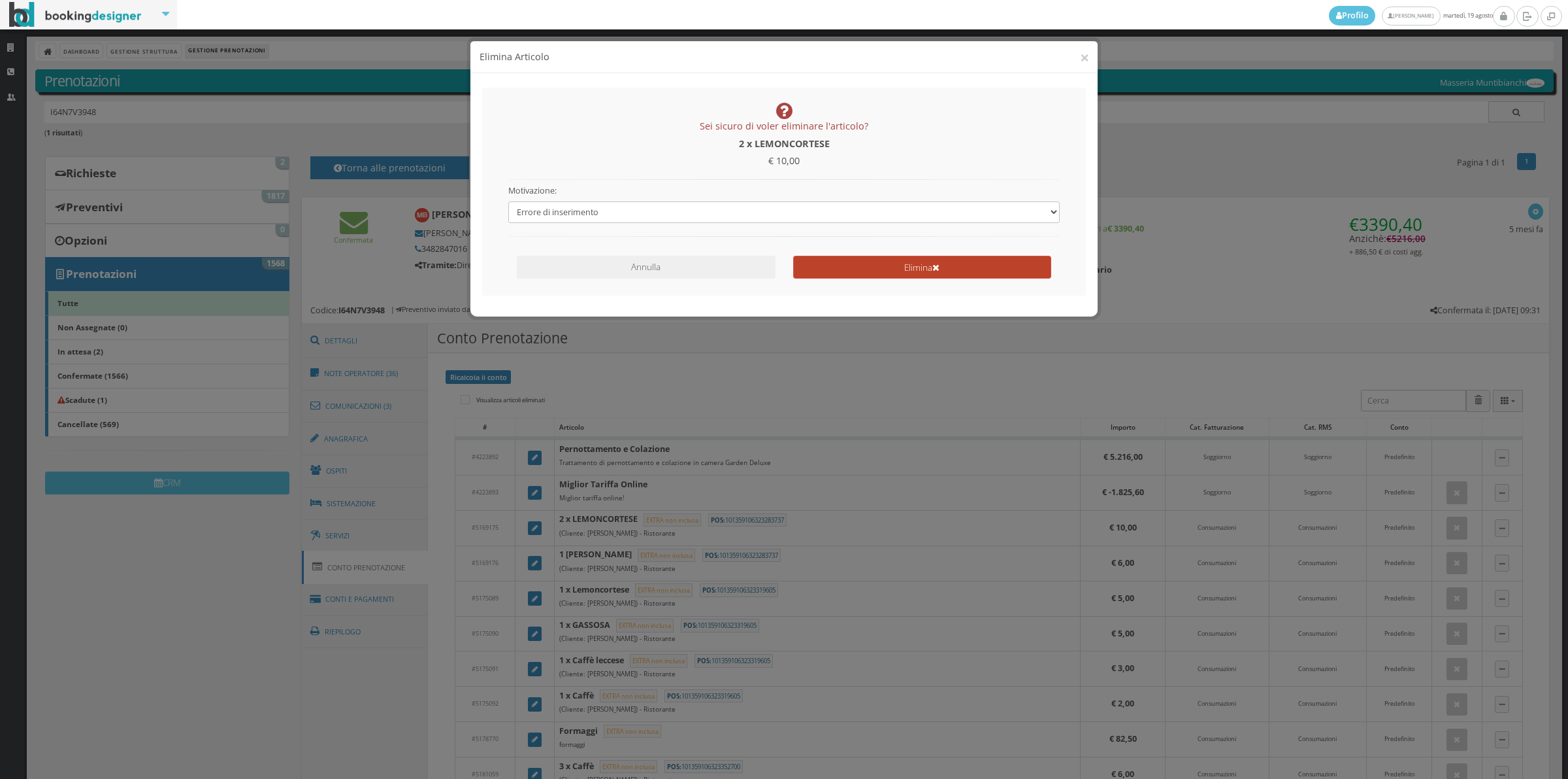
click at [837, 278] on button "Elimina" at bounding box center [922, 267] width 258 height 23
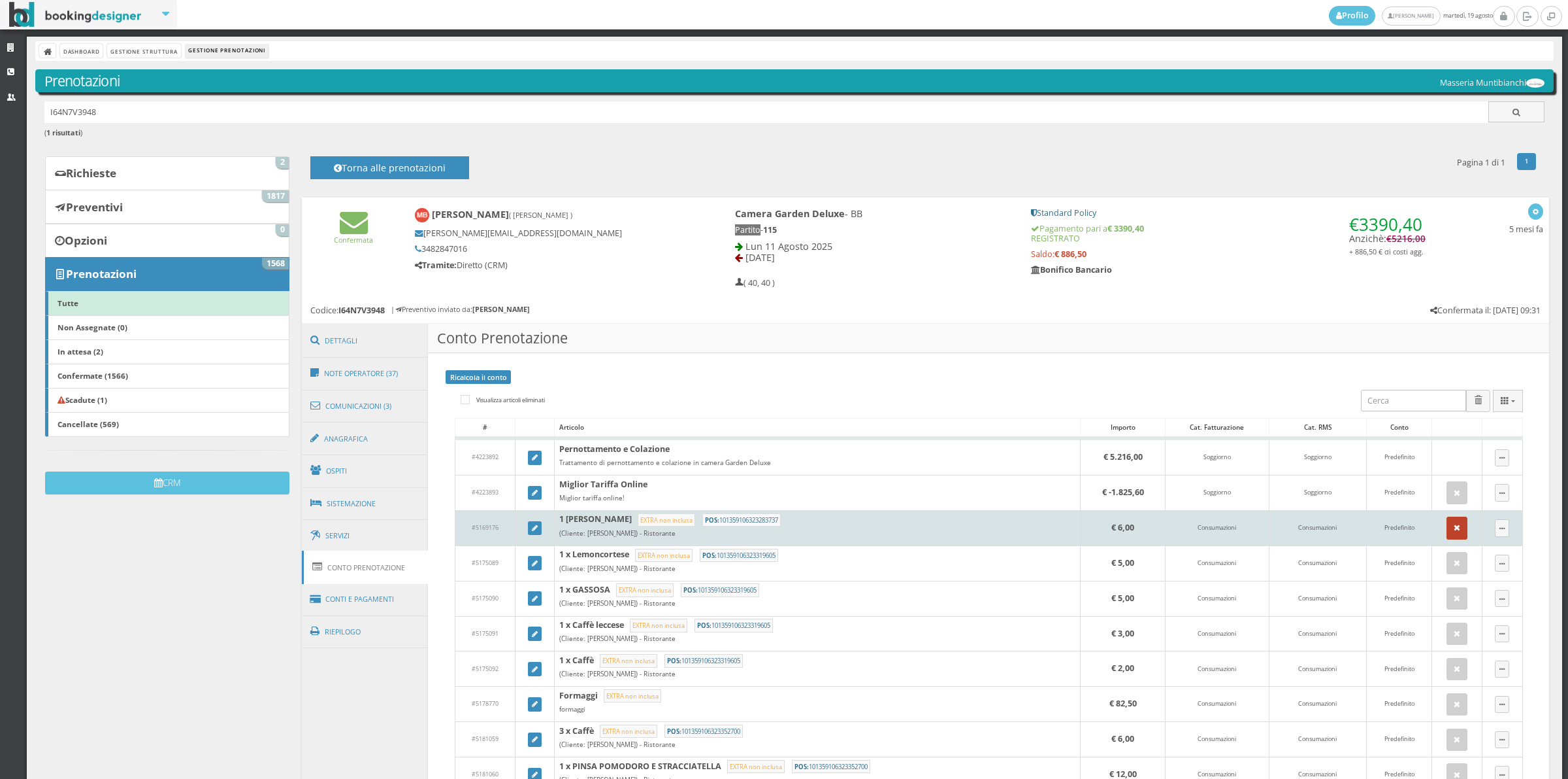
click at [1448, 534] on button "button" at bounding box center [1456, 527] width 21 height 23
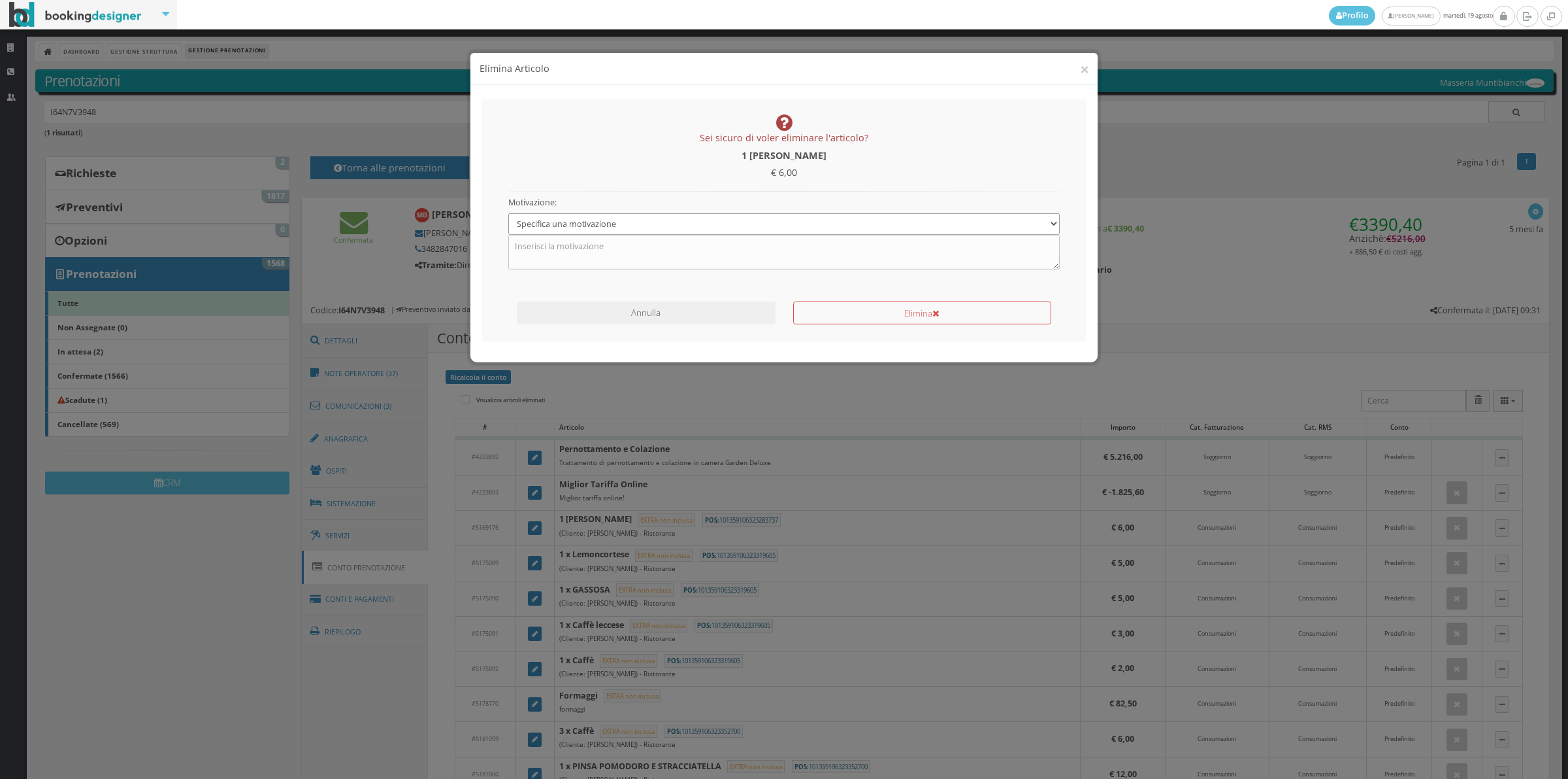
drag, startPoint x: 576, startPoint y: 207, endPoint x: 573, endPoint y: 217, distance: 10.4
click at [576, 207] on select "Specifica una motivazione Errore di inserimento Ricalcolo del conto Il cliente …" at bounding box center [784, 212] width 552 height 22
select select "1"
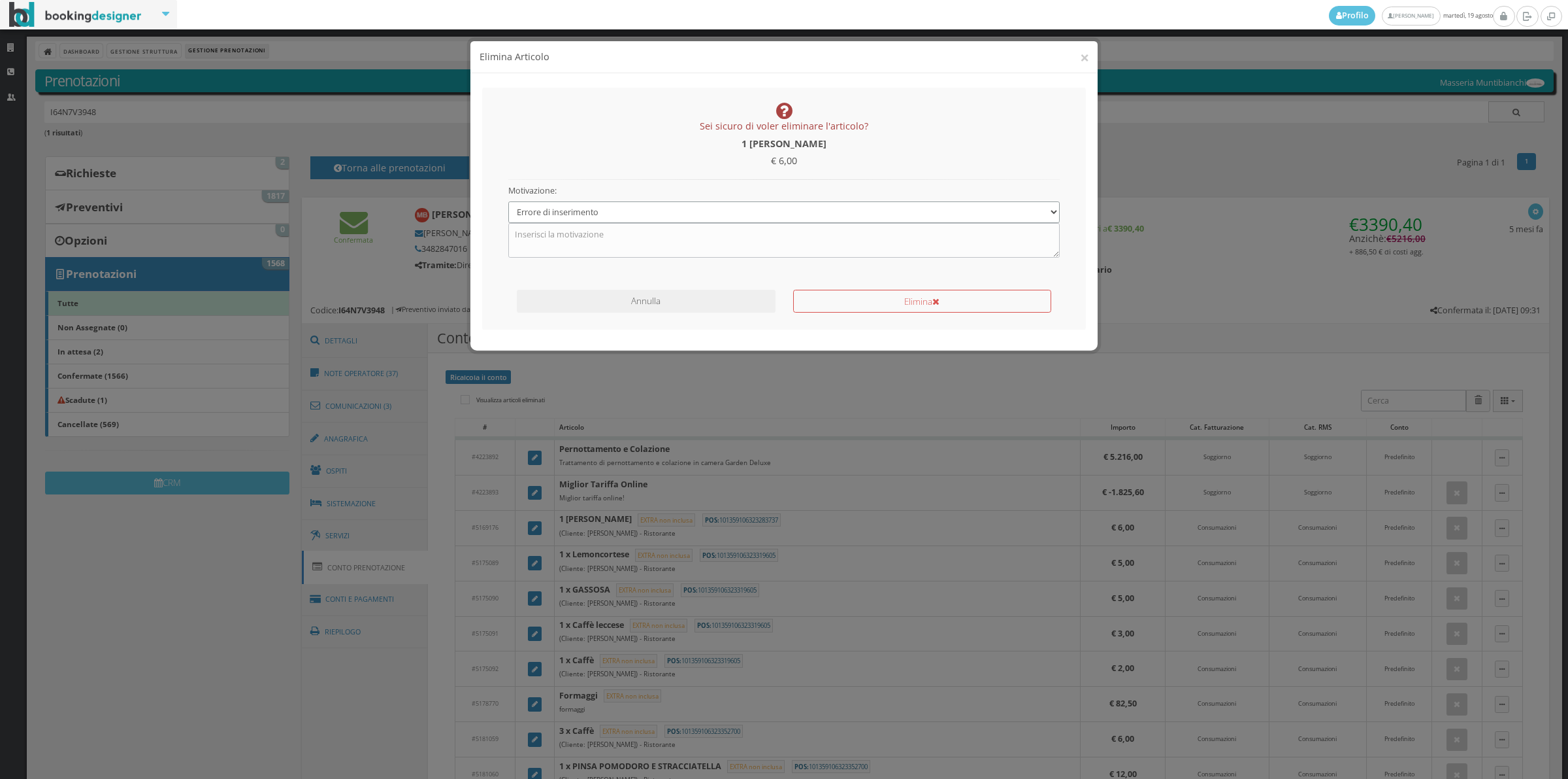
click at [508, 201] on select "Specifica una motivazione Errore di inserimento Ricalcolo del conto Il cliente …" at bounding box center [784, 212] width 552 height 22
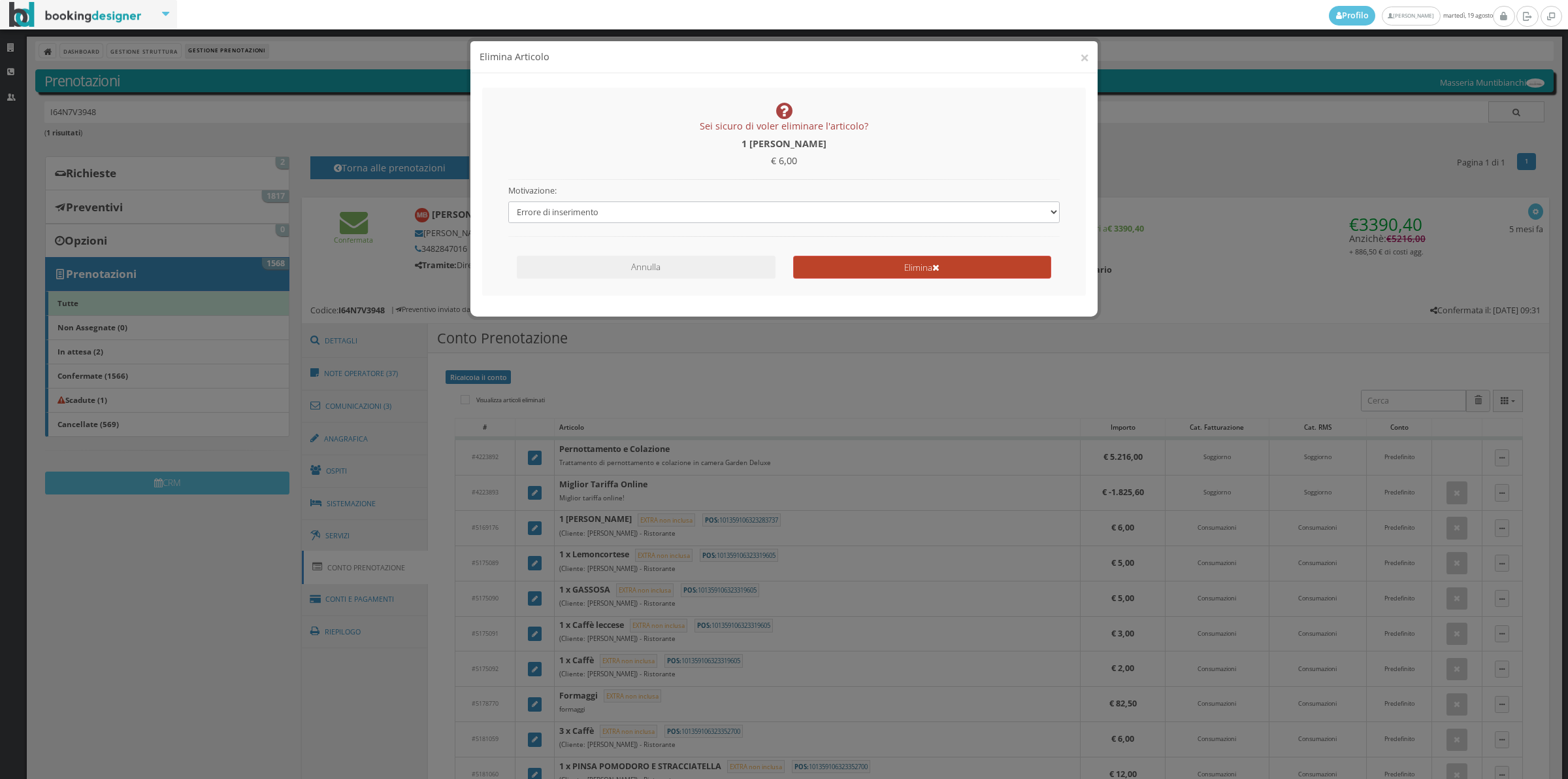
click at [851, 265] on button "Elimina" at bounding box center [922, 267] width 258 height 23
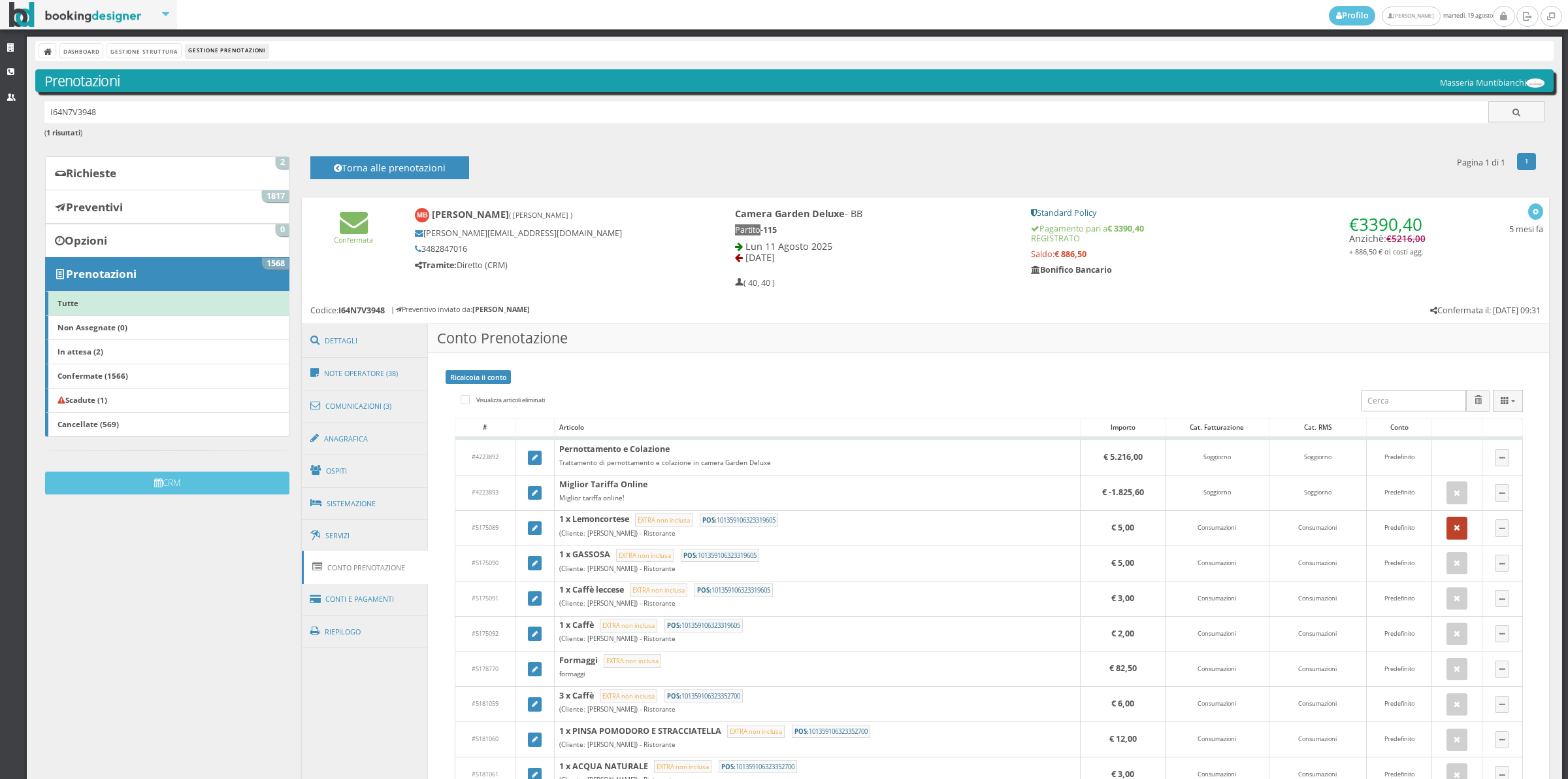
click at [1446, 534] on button "button" at bounding box center [1456, 527] width 21 height 23
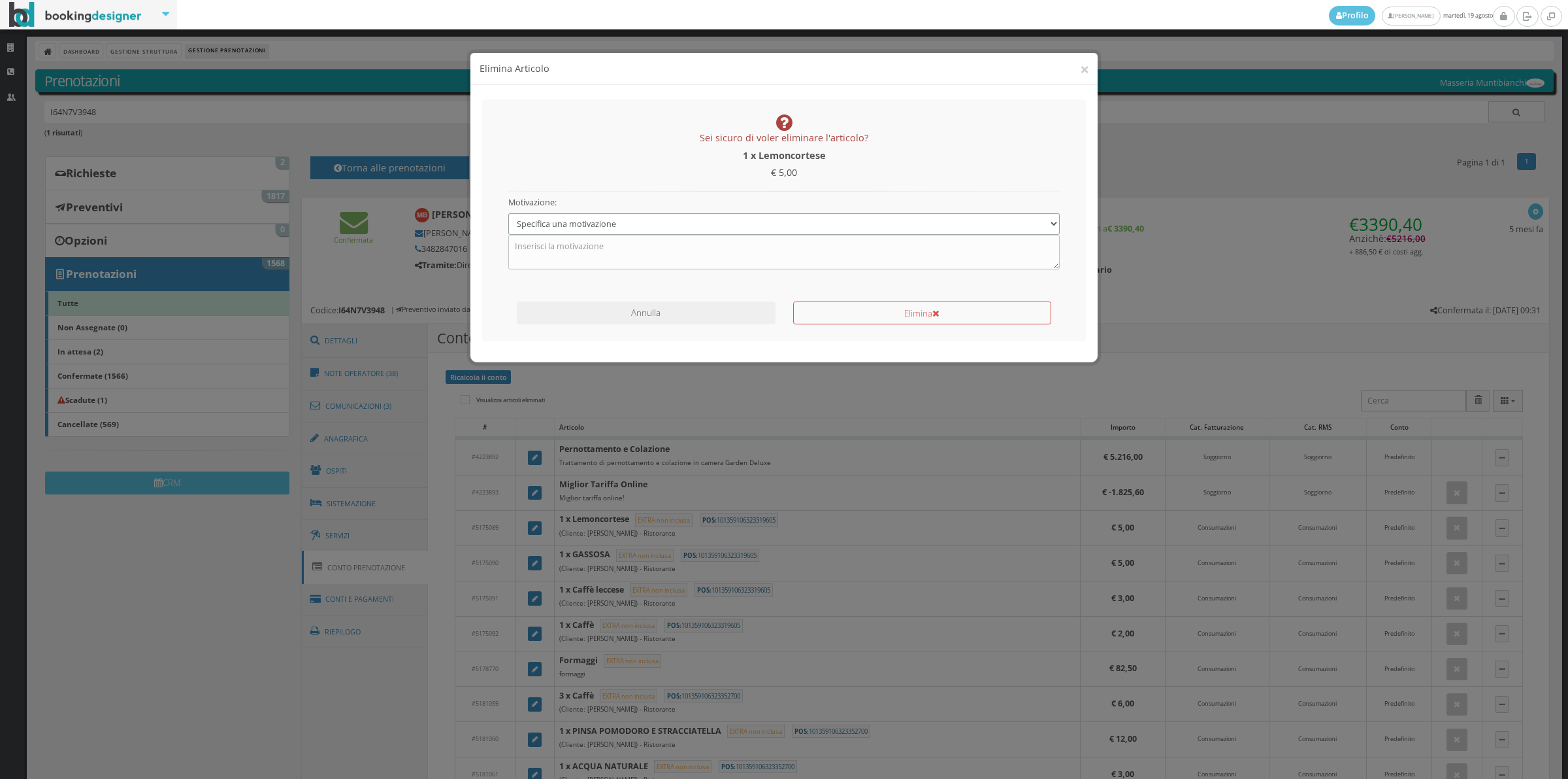
click at [550, 219] on select "Specifica una motivazione Errore di inserimento Ricalcolo del conto Il cliente …" at bounding box center [784, 212] width 552 height 22
select select "1"
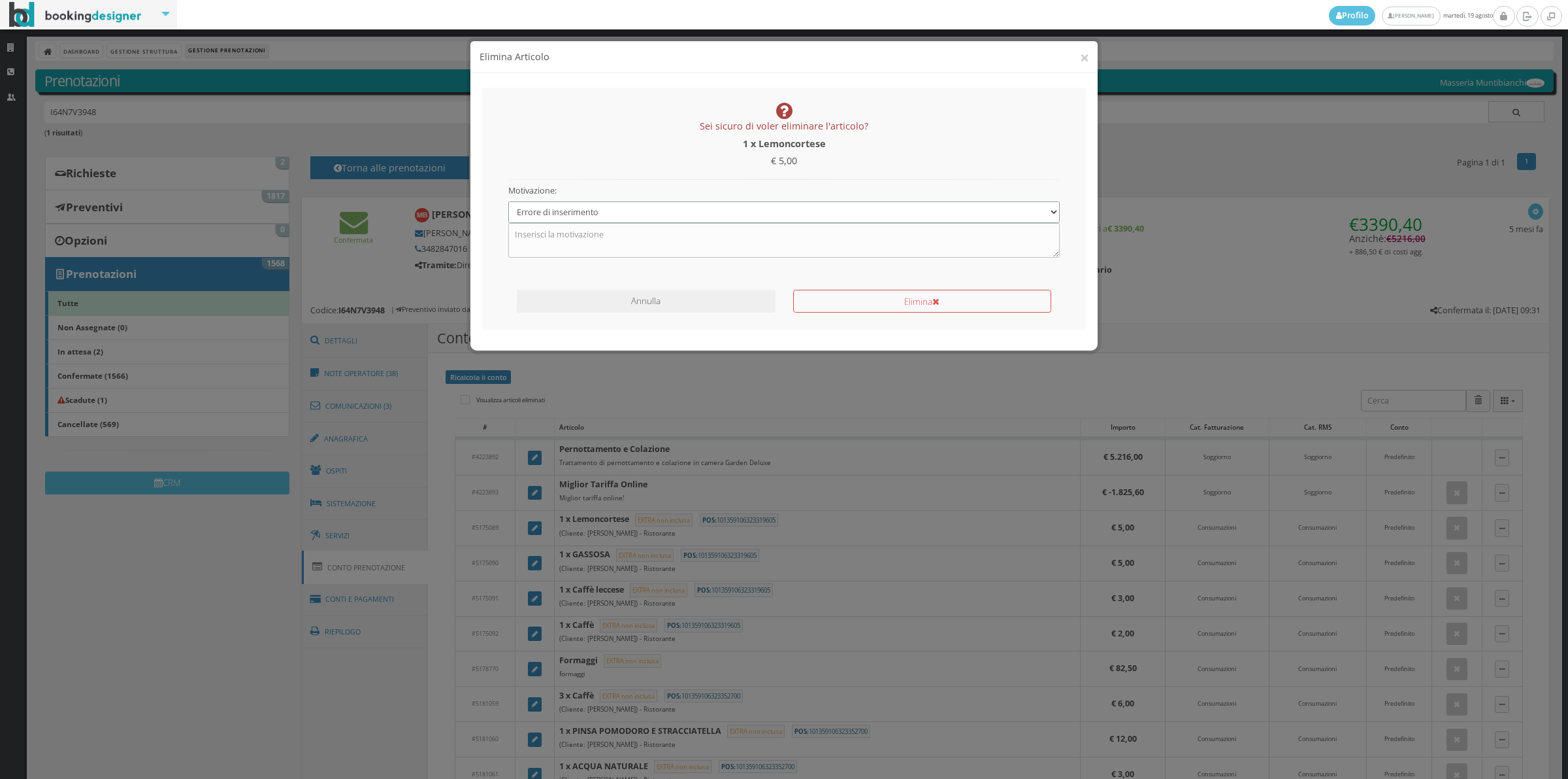
click at [508, 201] on select "Specifica una motivazione Errore di inserimento Ricalcolo del conto Il cliente …" at bounding box center [784, 212] width 552 height 22
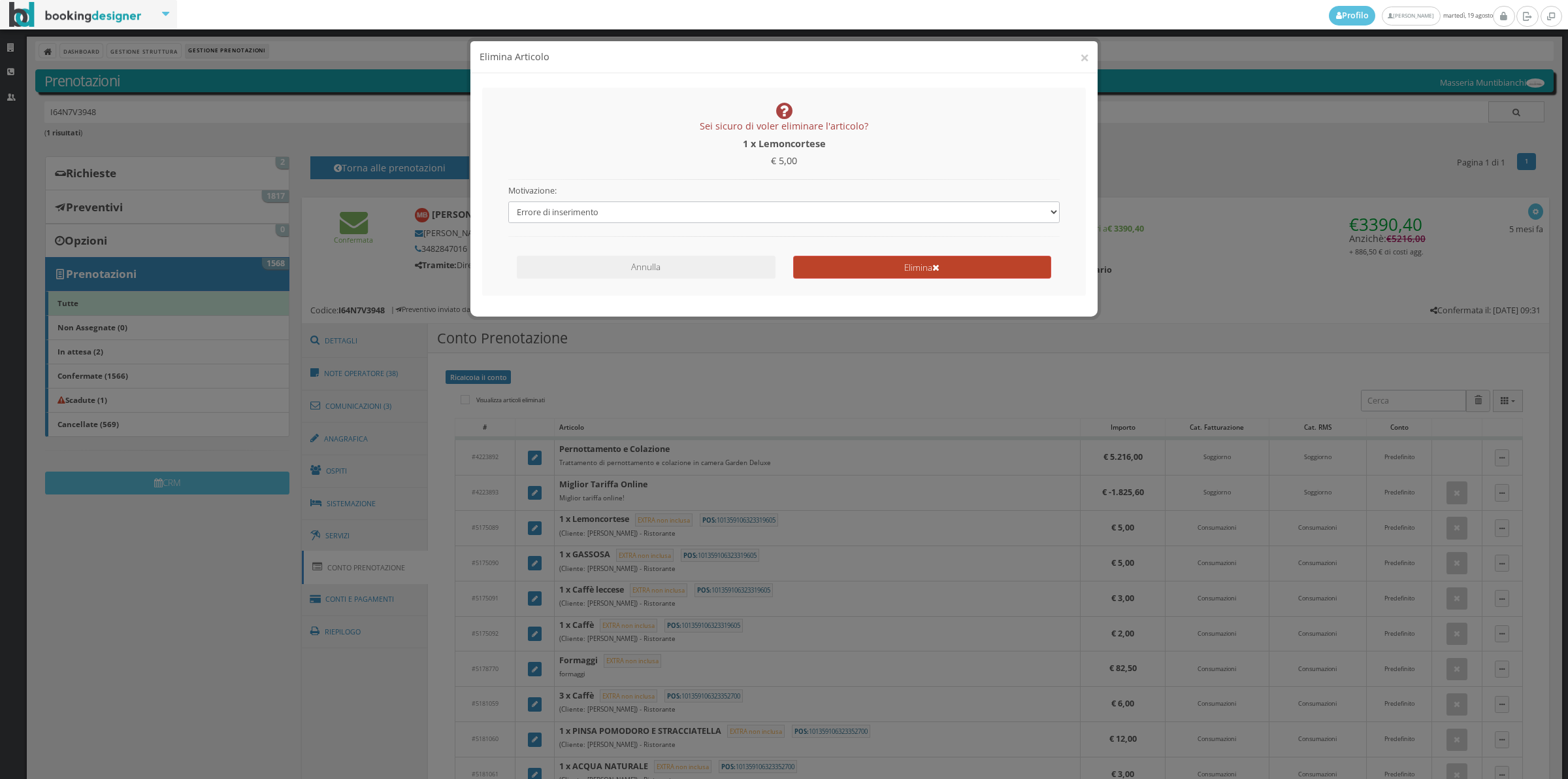
click at [853, 267] on button "Elimina" at bounding box center [922, 267] width 258 height 23
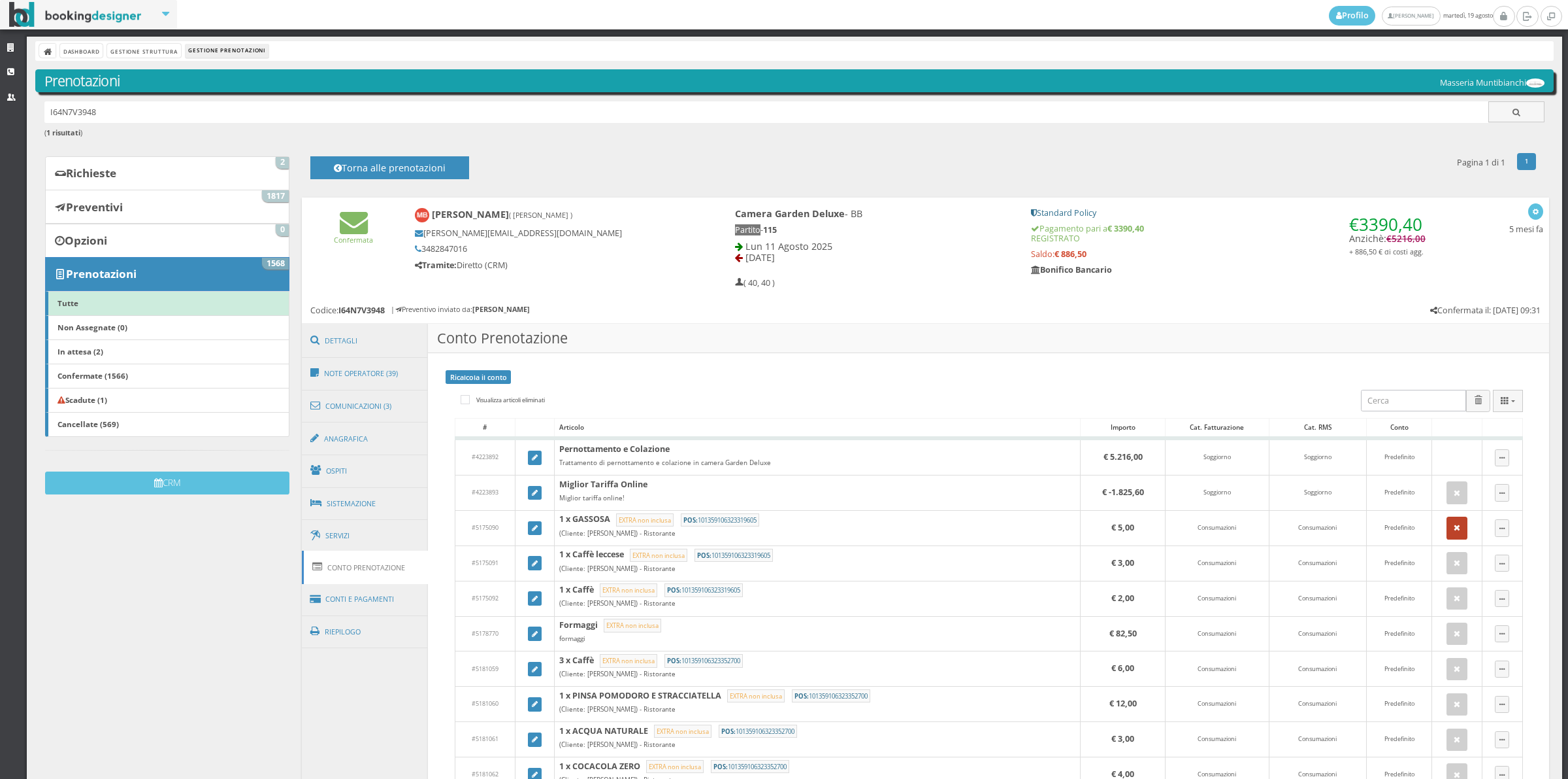
click at [1454, 528] on icon "button" at bounding box center [1457, 528] width 7 height 9
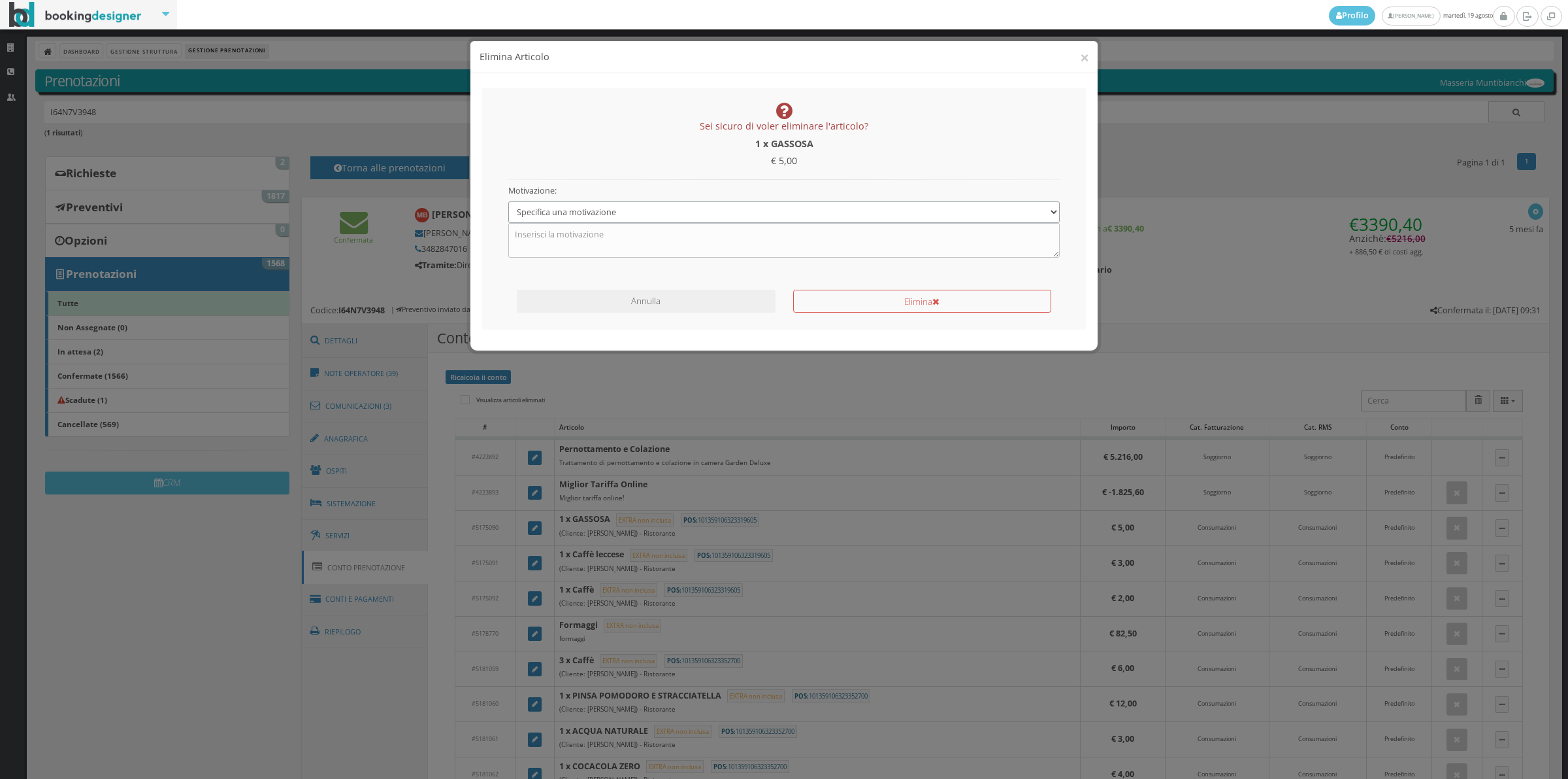
drag, startPoint x: 626, startPoint y: 215, endPoint x: 622, endPoint y: 221, distance: 7.2
click at [626, 215] on select "Specifica una motivazione Errore di inserimento Ricalcolo del conto Il cliente …" at bounding box center [784, 212] width 552 height 22
select select "1"
click at [508, 201] on select "Specifica una motivazione Errore di inserimento Ricalcolo del conto Il cliente …" at bounding box center [784, 212] width 552 height 22
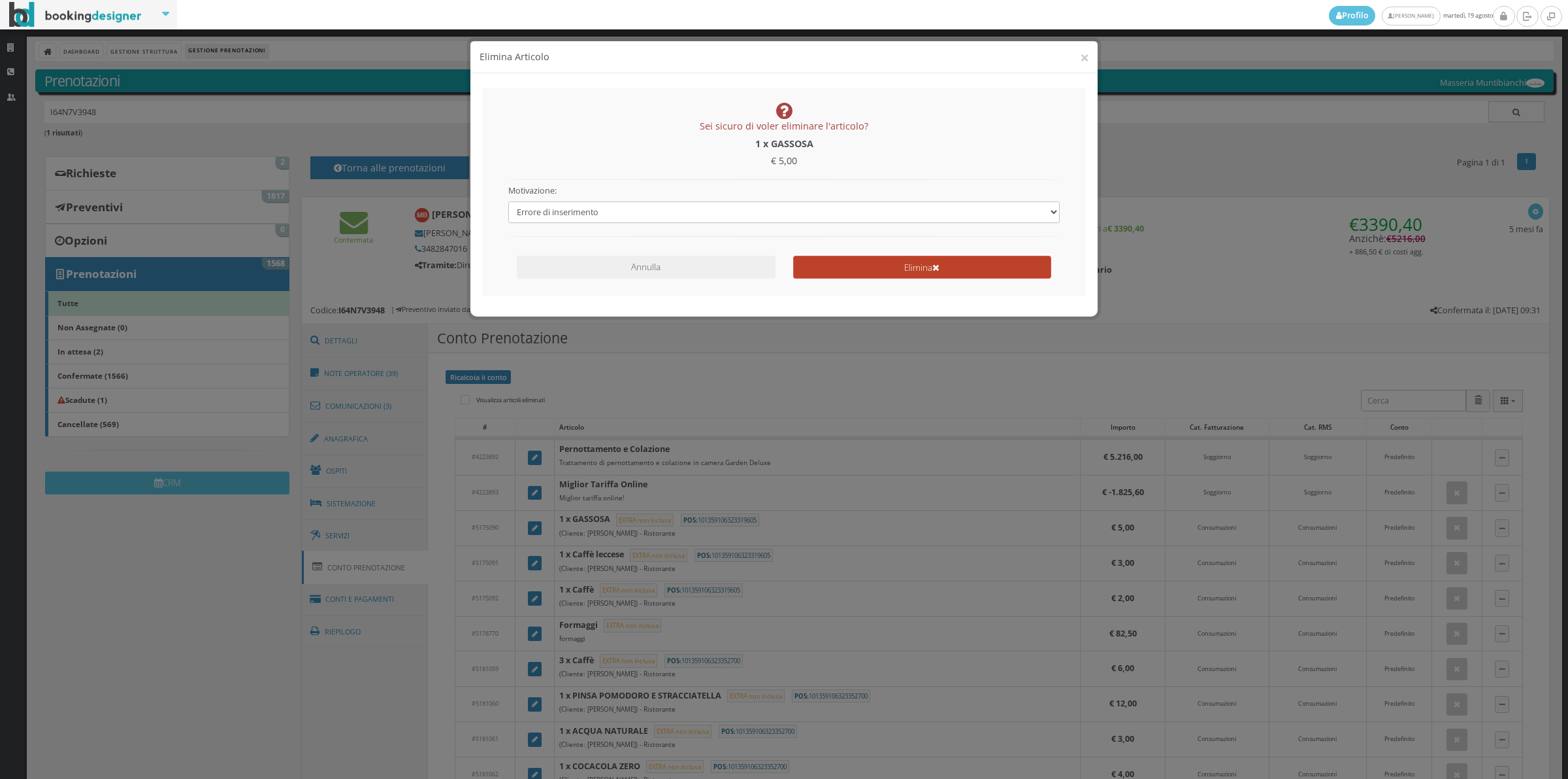
click at [896, 262] on button "Elimina" at bounding box center [922, 267] width 258 height 23
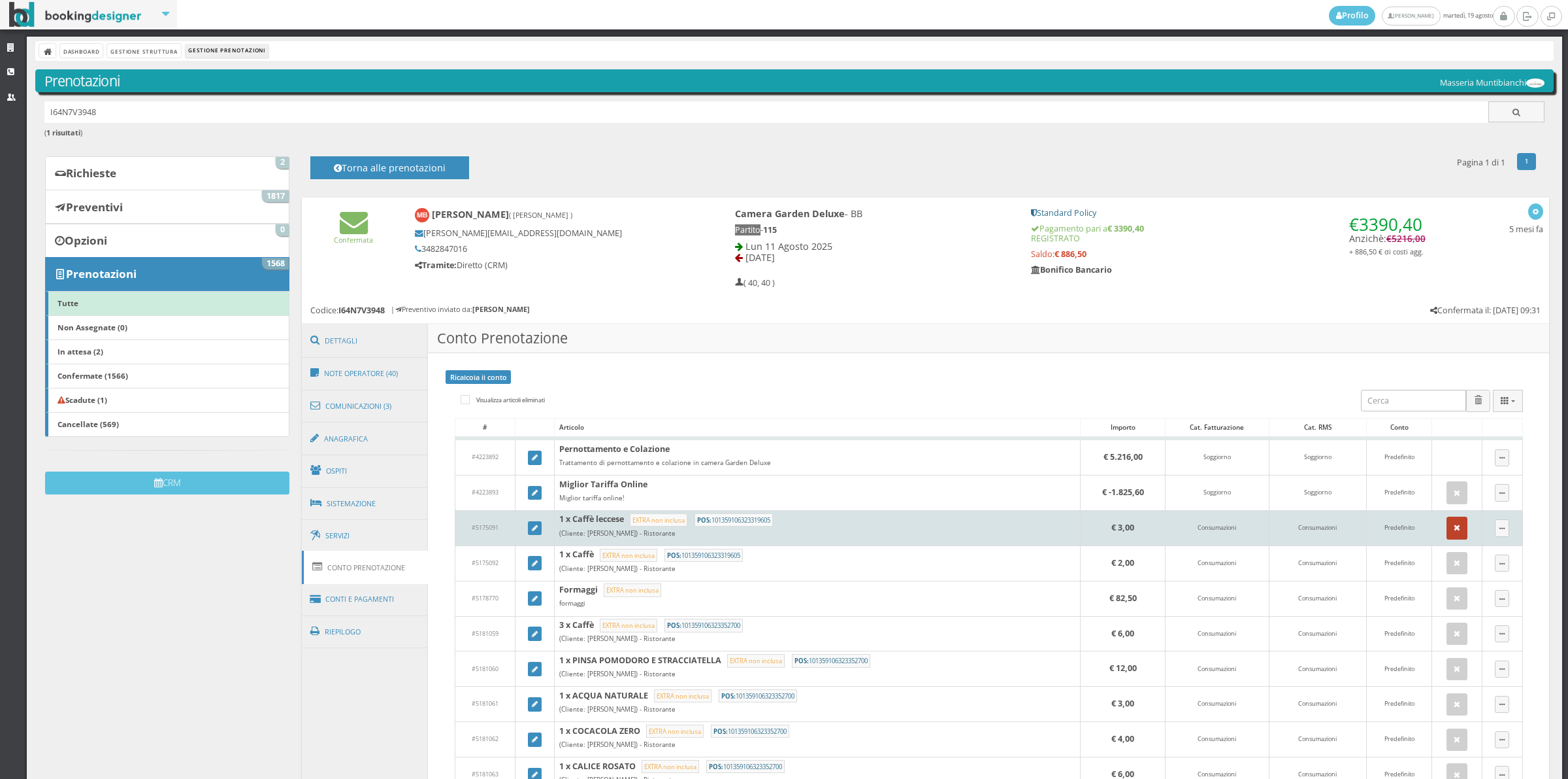
click at [1446, 528] on button "button" at bounding box center [1456, 527] width 21 height 23
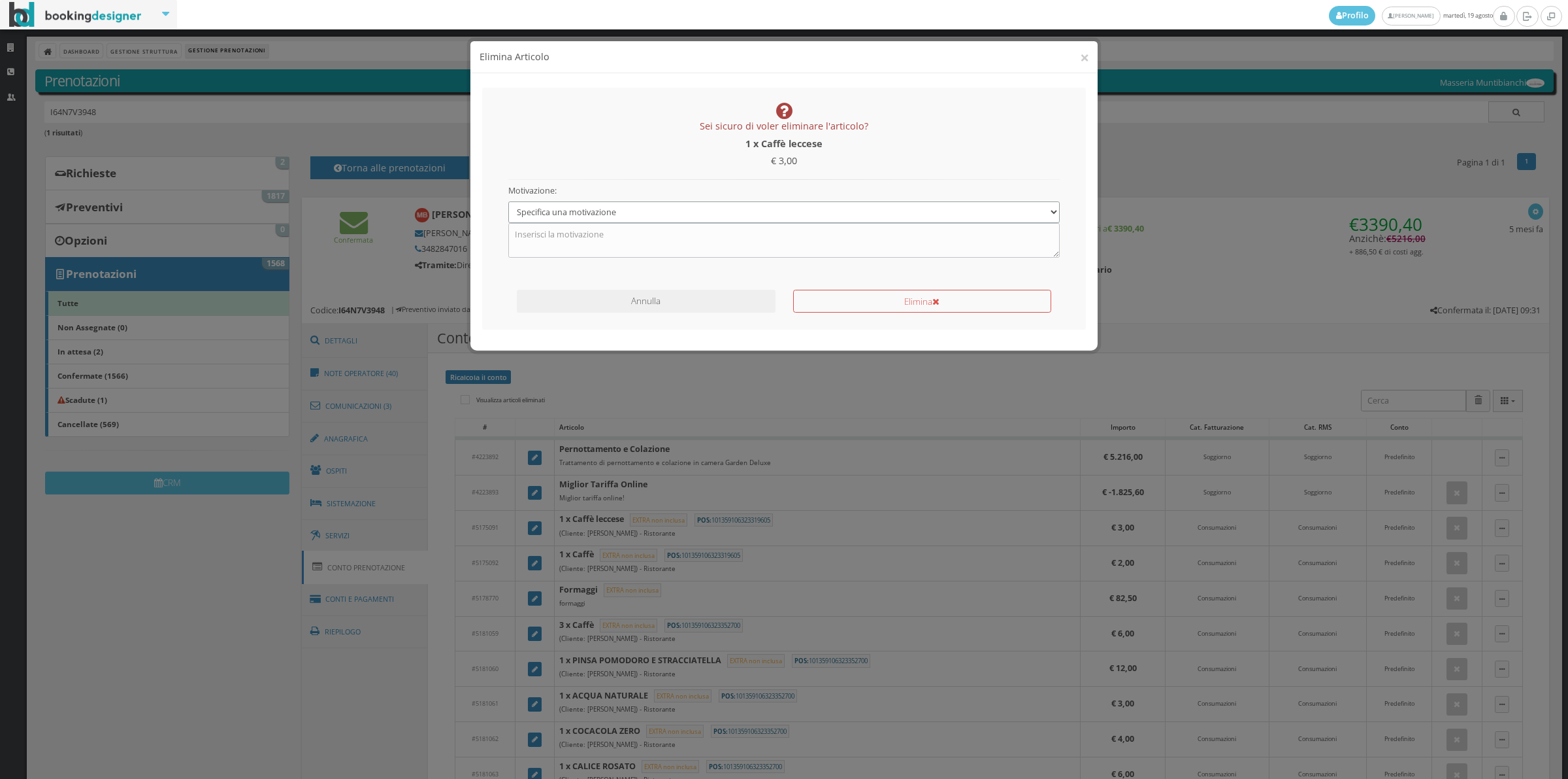
click at [671, 205] on select "Specifica una motivazione Errore di inserimento Ricalcolo del conto Il cliente …" at bounding box center [784, 212] width 552 height 22
select select "1"
click at [508, 201] on select "Specifica una motivazione Errore di inserimento Ricalcolo del conto Il cliente …" at bounding box center [784, 212] width 552 height 22
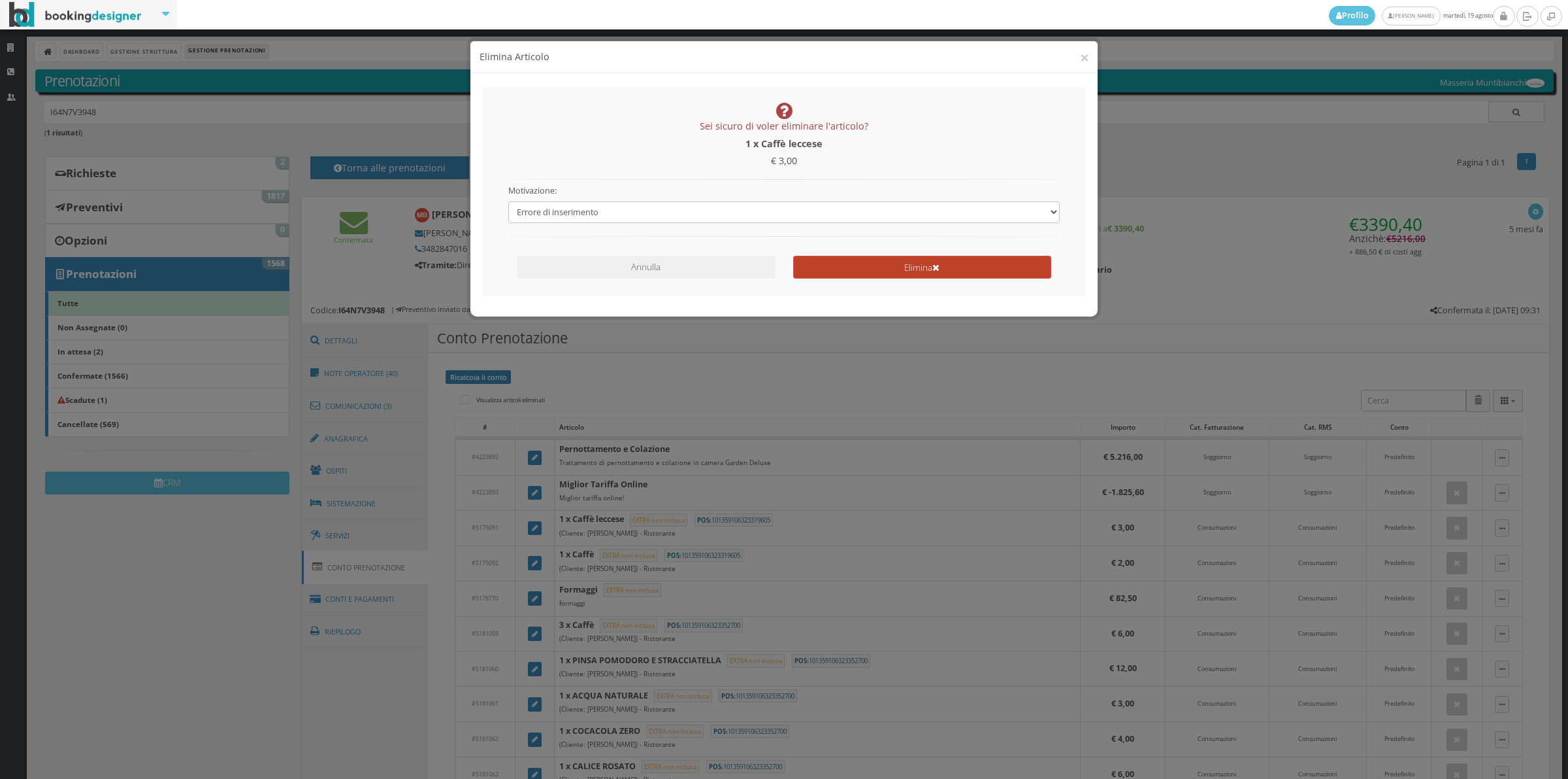
click at [867, 257] on button "Elimina" at bounding box center [922, 267] width 258 height 23
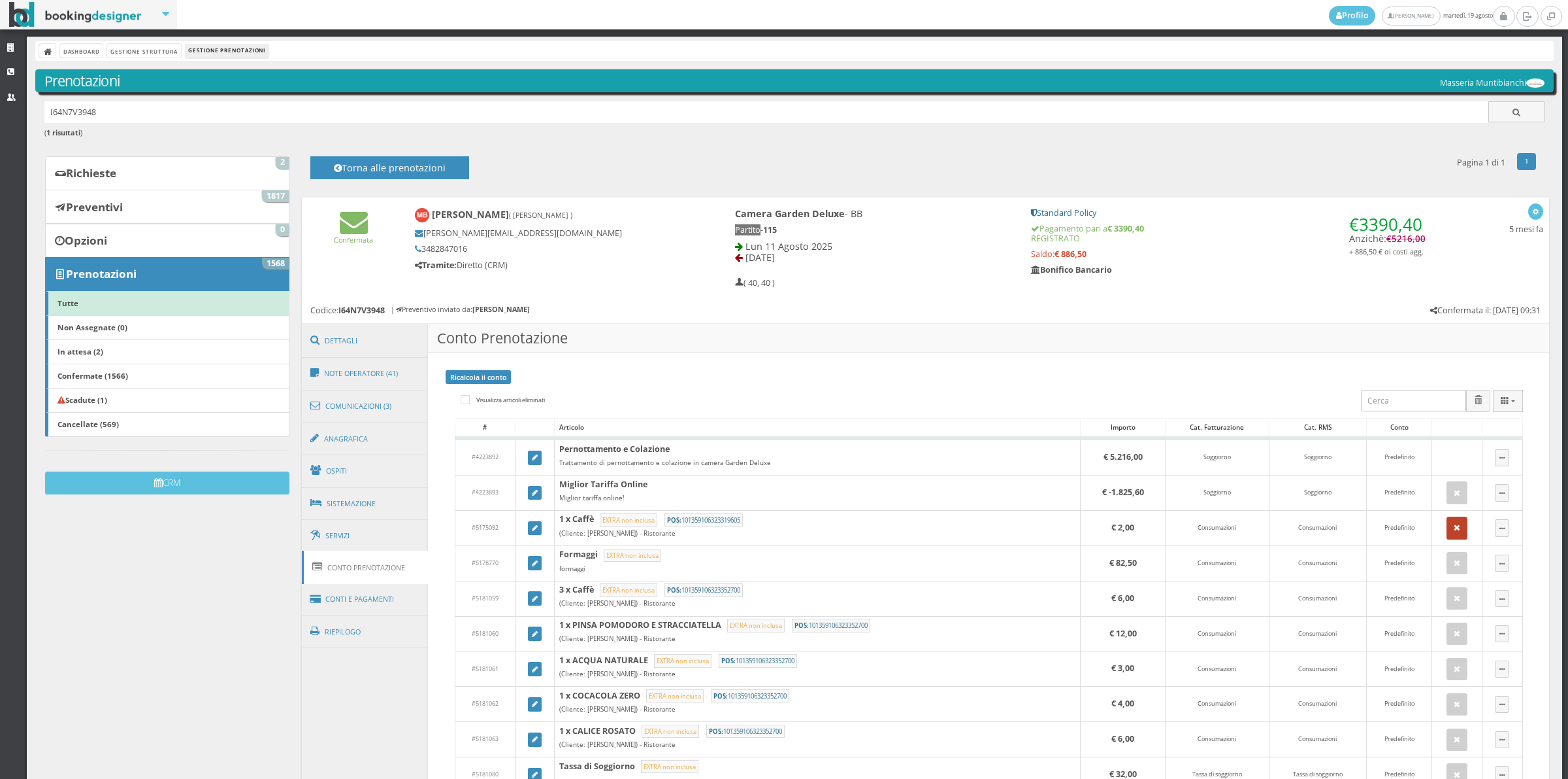
click at [1450, 533] on button "button" at bounding box center [1456, 527] width 21 height 23
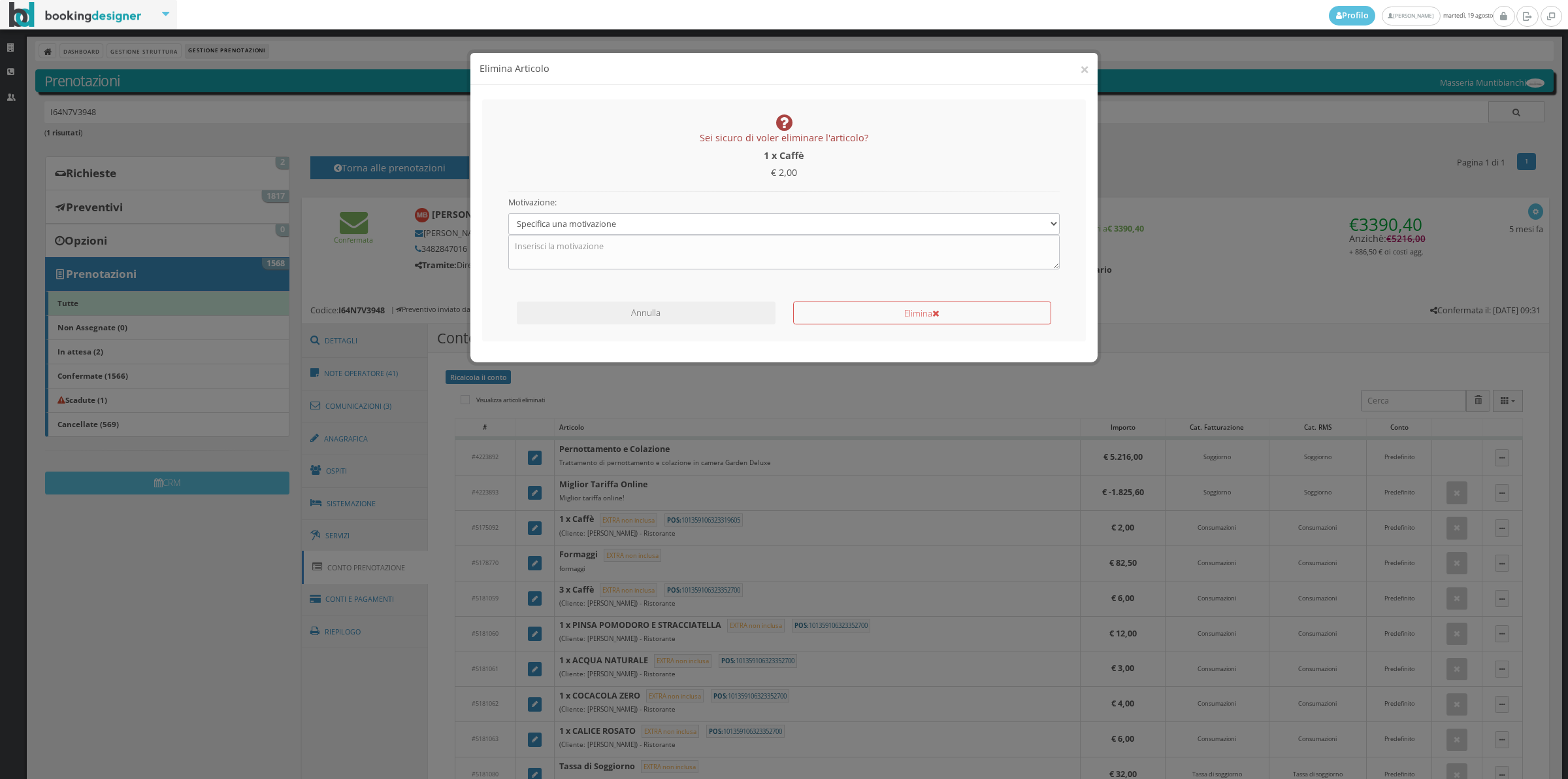
click at [613, 199] on div "Motivazione: Specifica una motivazione Errore di inserimento Ricalcolo del cont…" at bounding box center [784, 218] width 570 height 78
click at [613, 213] on select "Specifica una motivazione Errore di inserimento Ricalcolo del conto Il cliente …" at bounding box center [784, 212] width 552 height 22
select select "1"
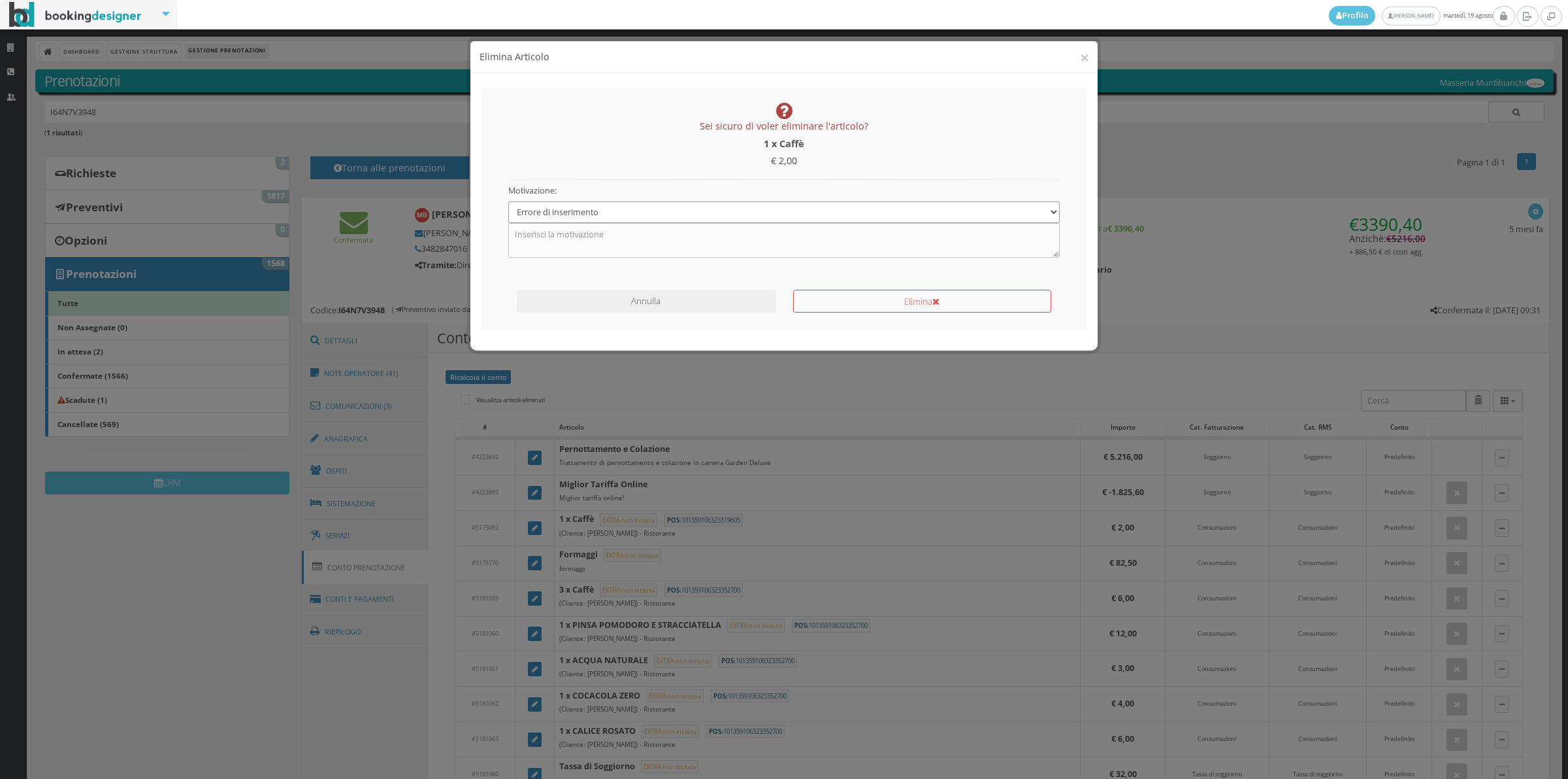
click at [508, 201] on select "Specifica una motivazione Errore di inserimento Ricalcolo del conto Il cliente …" at bounding box center [784, 212] width 552 height 22
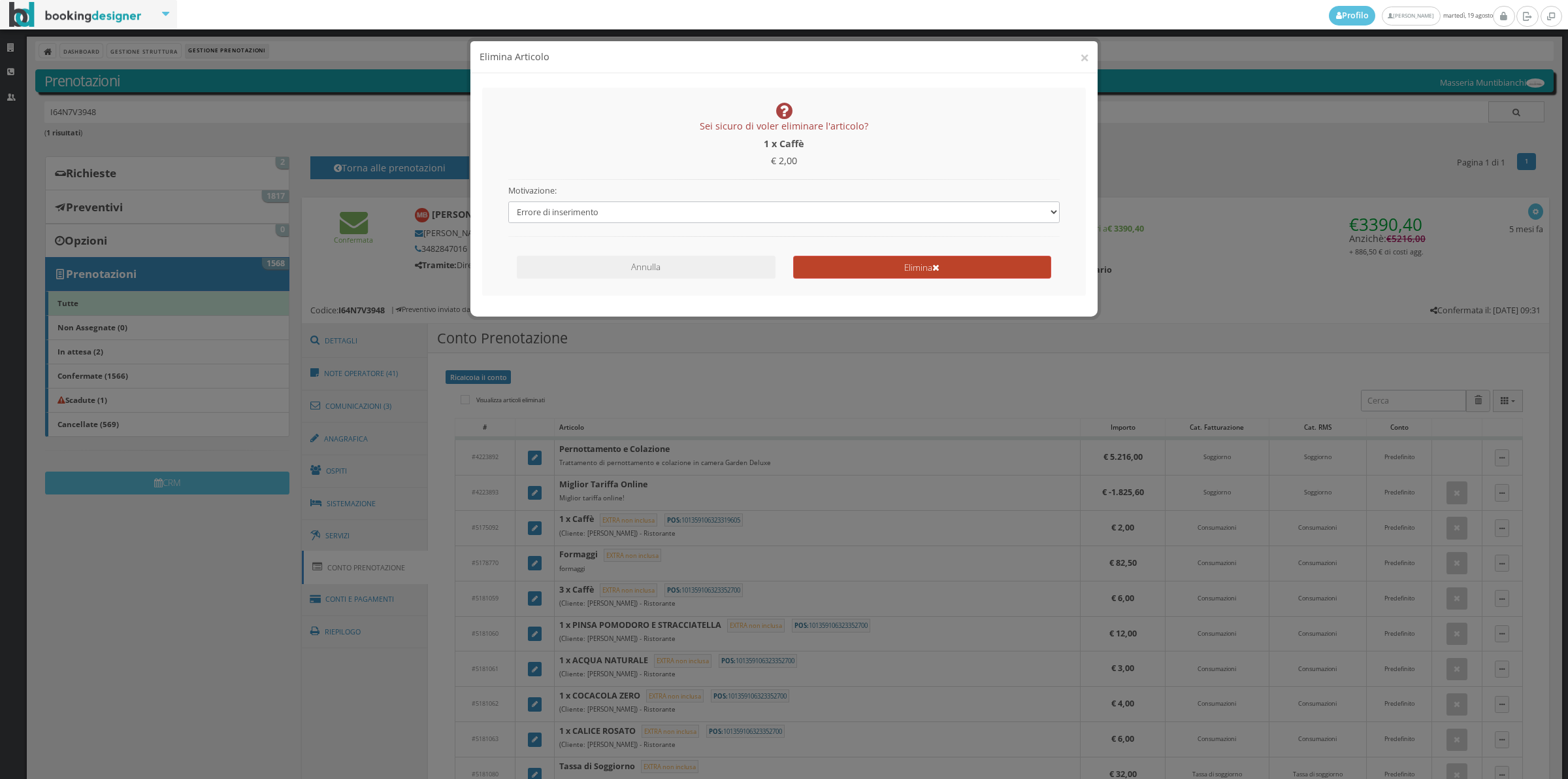
click at [932, 260] on button "Elimina" at bounding box center [922, 267] width 258 height 23
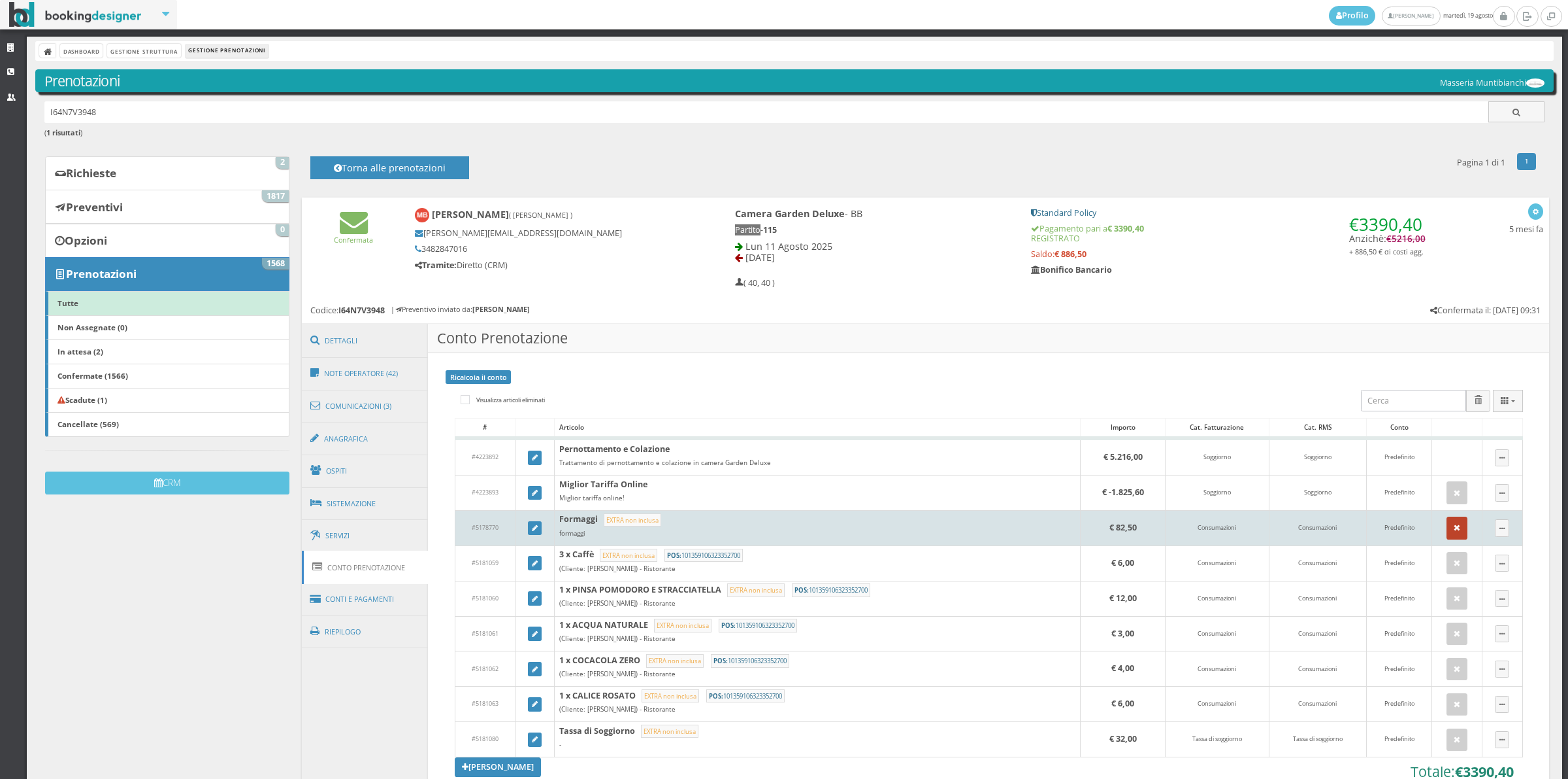
click at [1446, 534] on button "button" at bounding box center [1456, 527] width 21 height 23
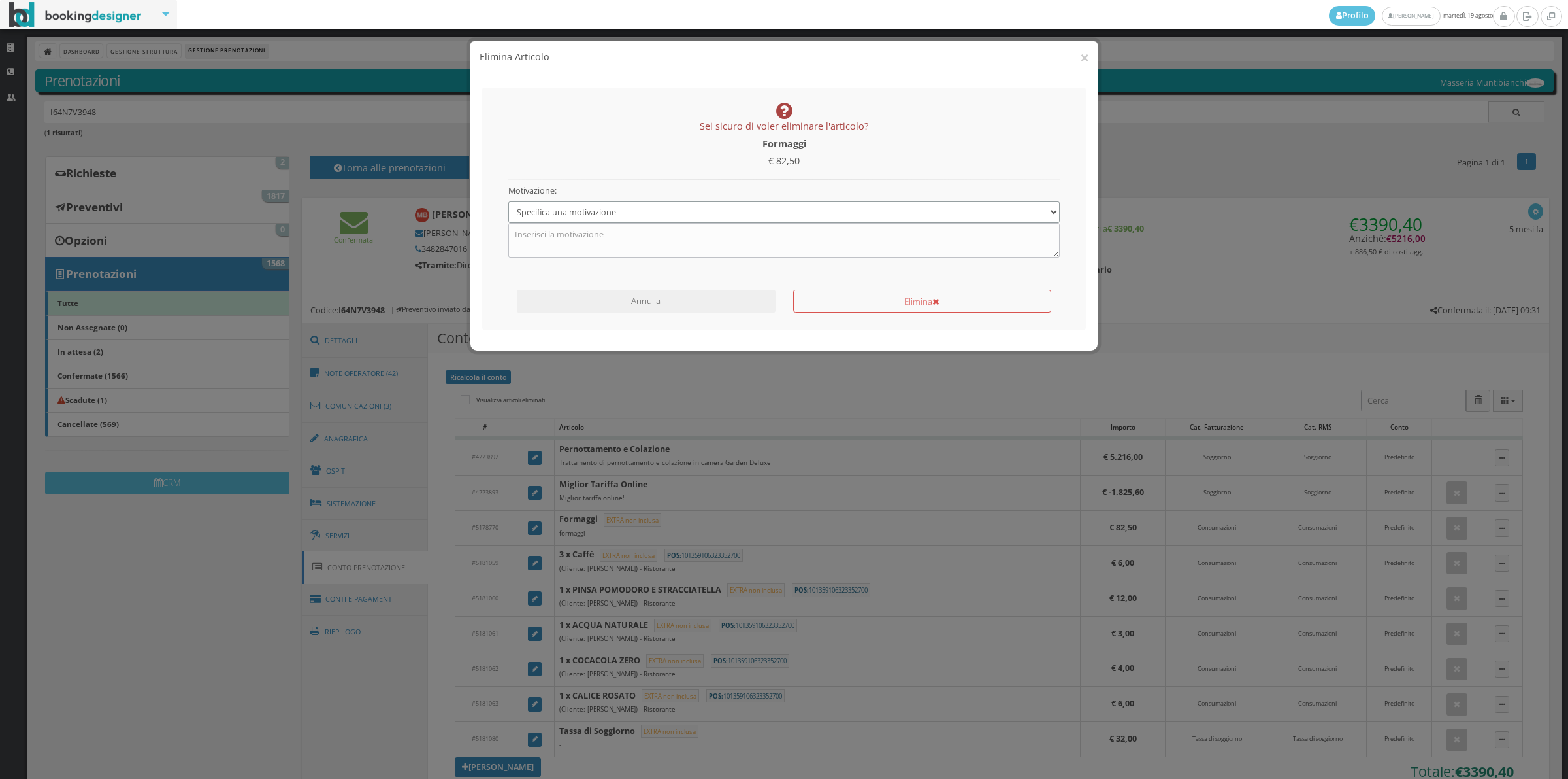
click at [661, 203] on select "Specifica una motivazione Errore di inserimento Ricalcolo del conto Il cliente …" at bounding box center [784, 212] width 552 height 22
select select "1"
click at [508, 201] on select "Specifica una motivazione Errore di inserimento Ricalcolo del conto Il cliente …" at bounding box center [784, 212] width 552 height 22
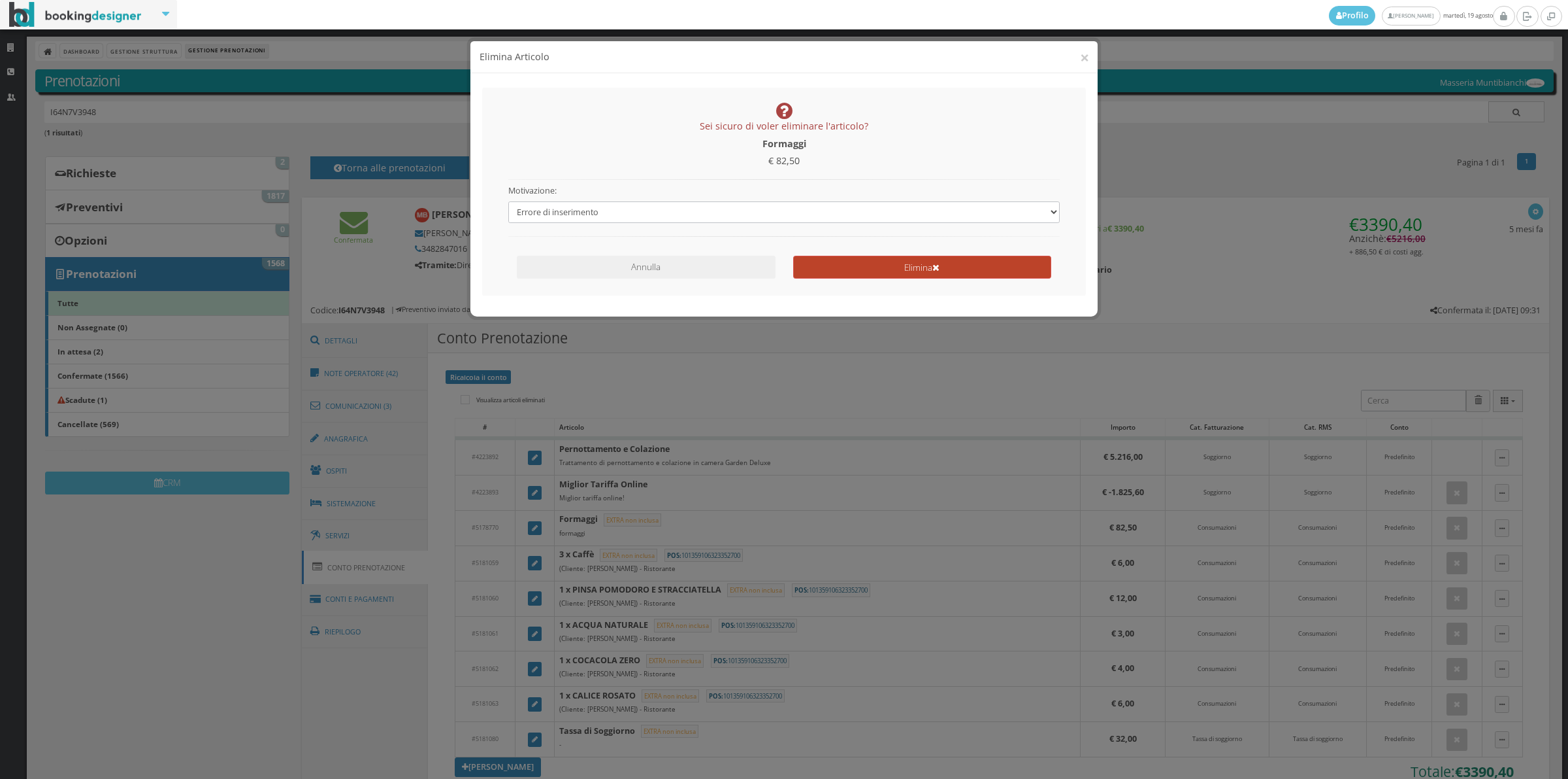
click at [854, 270] on button "Elimina" at bounding box center [922, 267] width 258 height 23
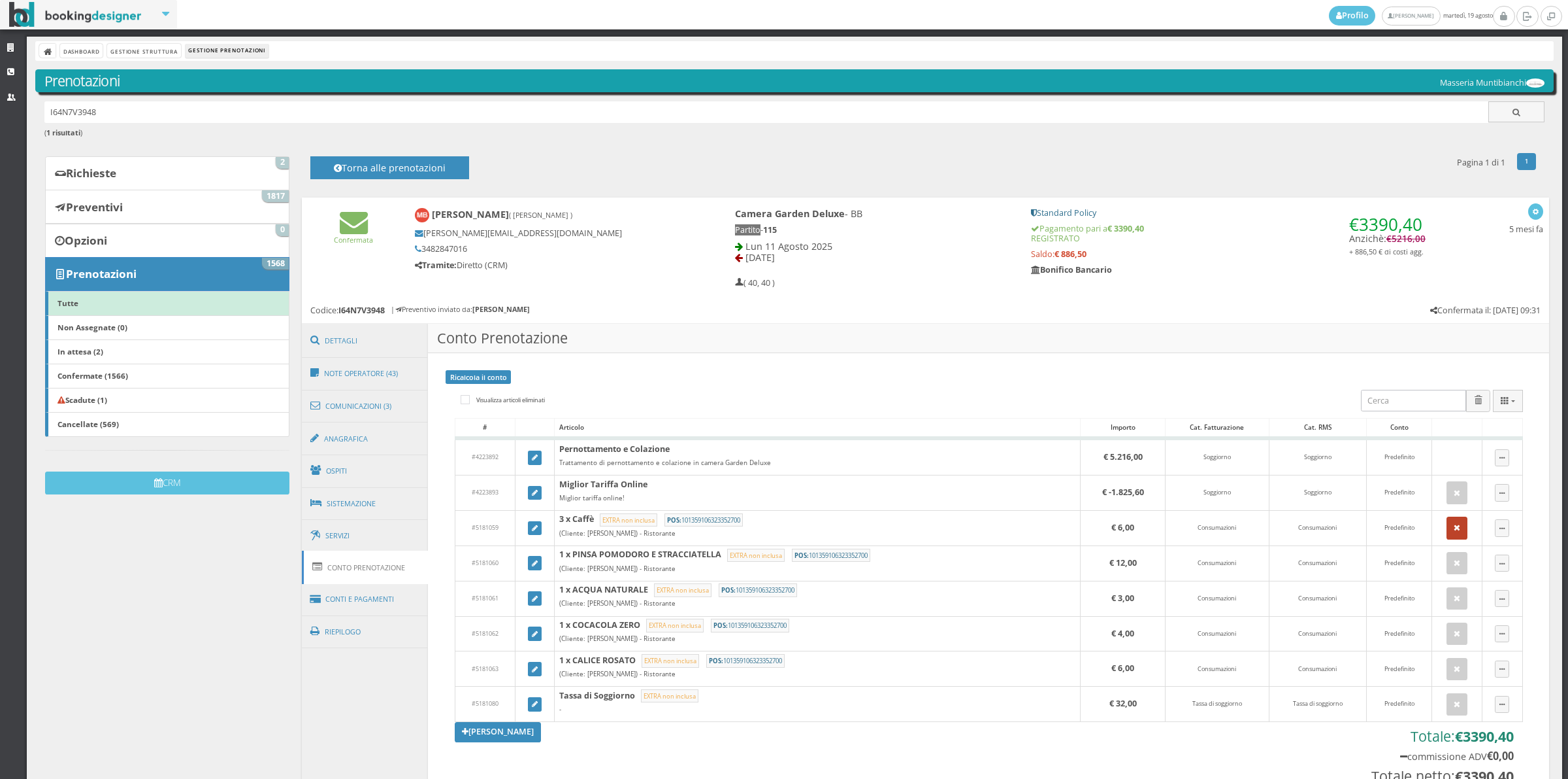
click at [1454, 532] on icon "button" at bounding box center [1457, 528] width 7 height 9
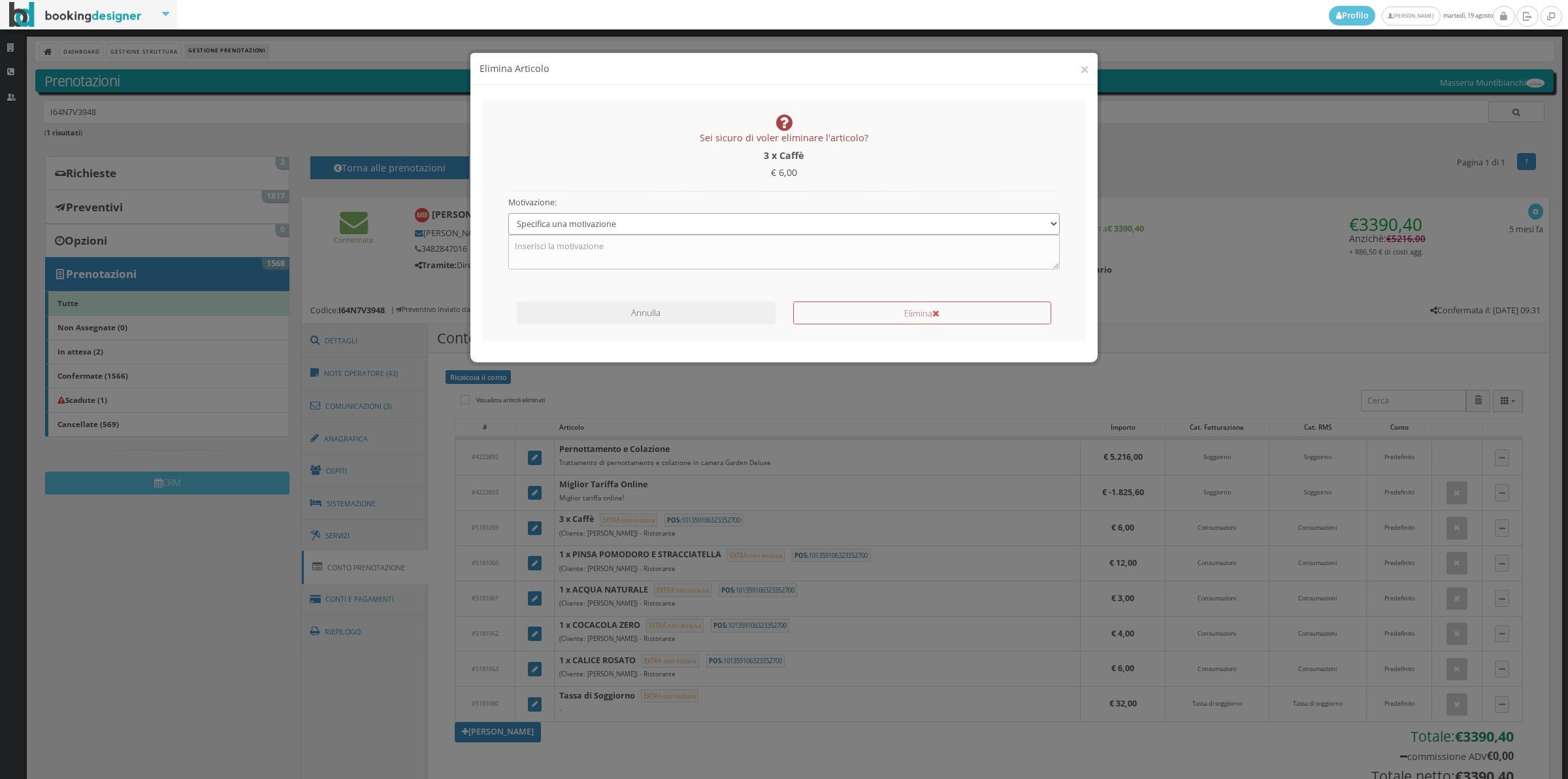
click at [610, 221] on select "Specifica una motivazione Errore di inserimento Ricalcolo del conto Il cliente …" at bounding box center [784, 212] width 552 height 22
select select "1"
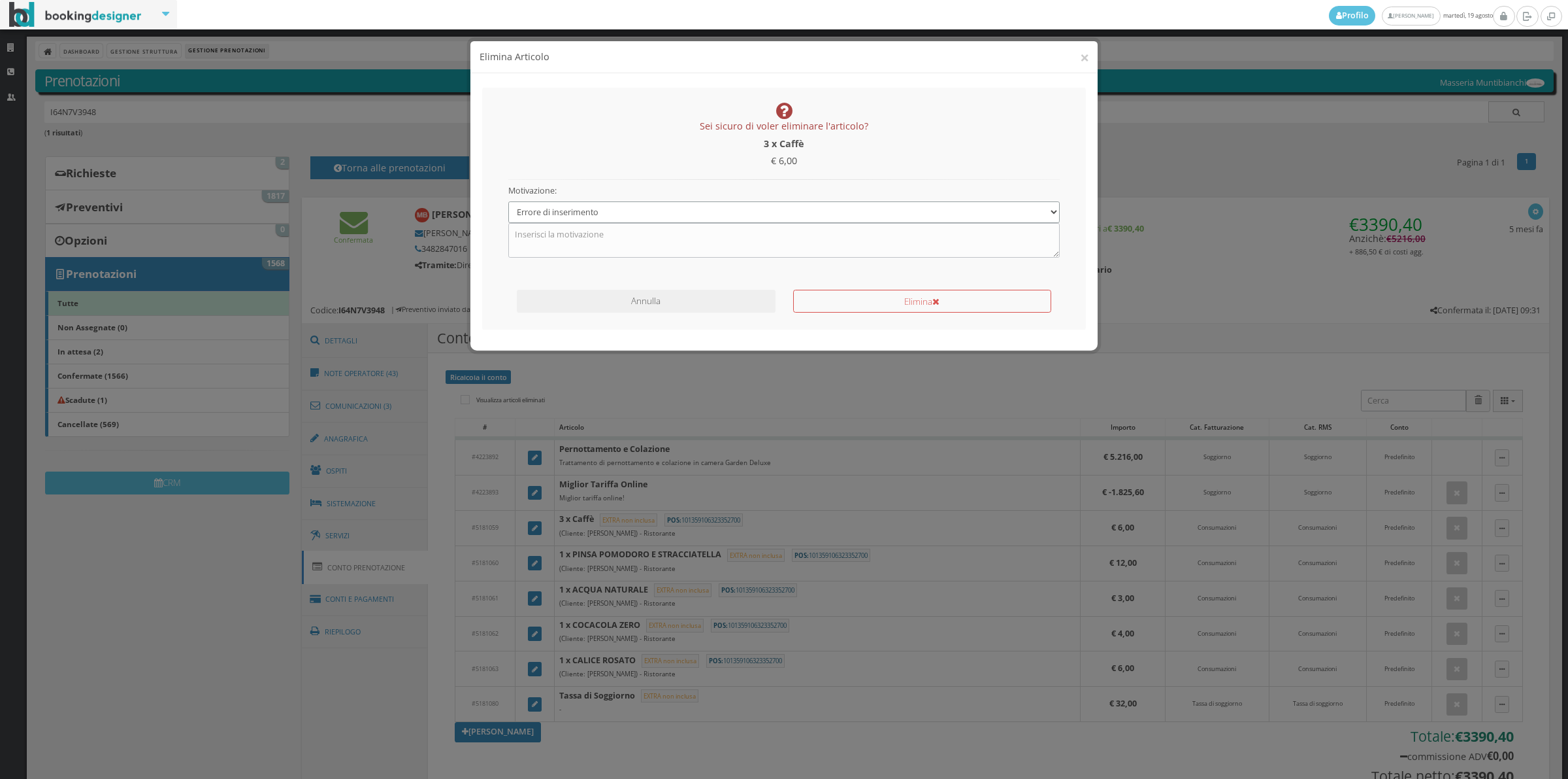
click at [508, 201] on select "Specifica una motivazione Errore di inserimento Ricalcolo del conto Il cliente …" at bounding box center [784, 212] width 552 height 22
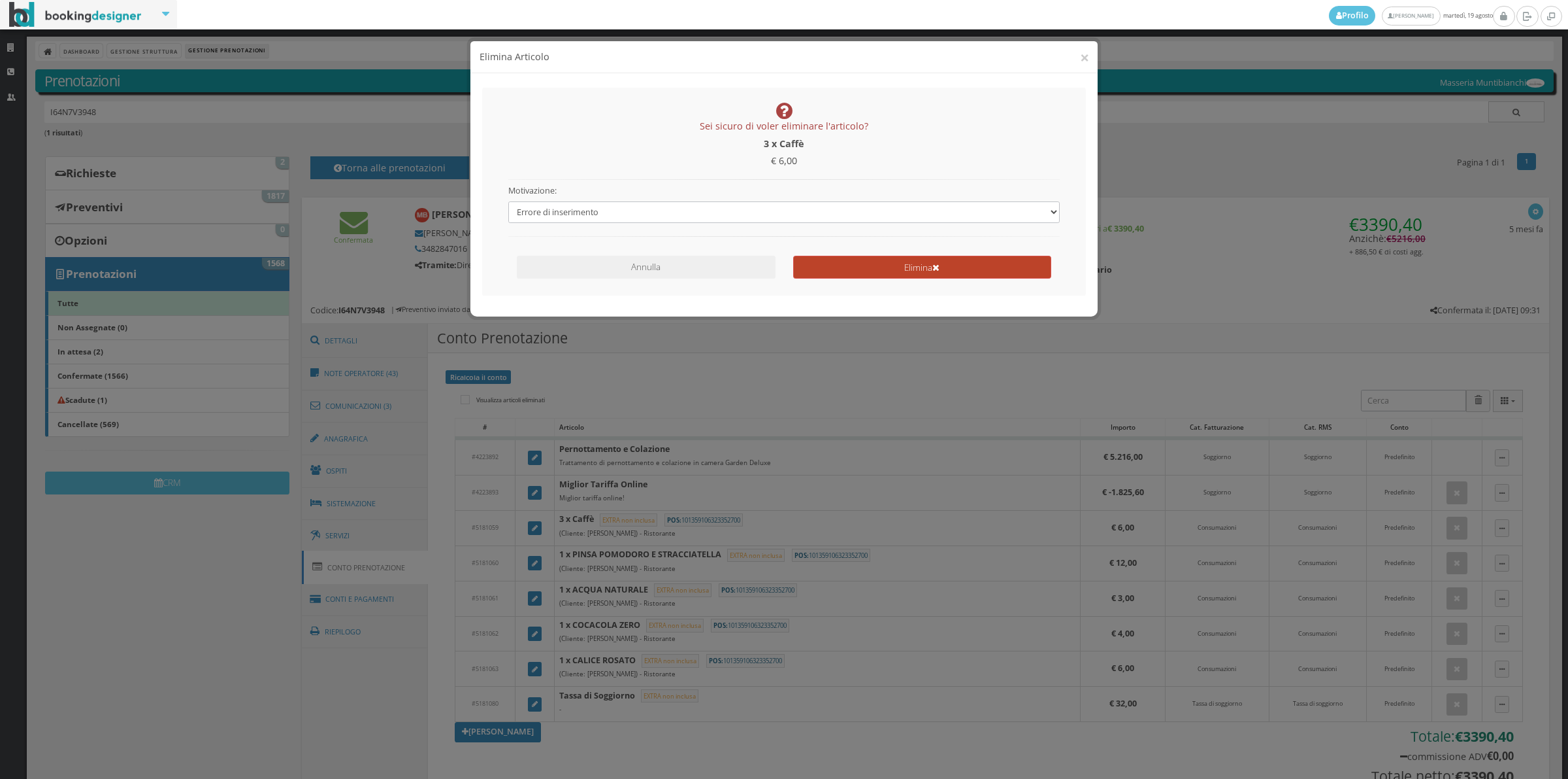
click at [828, 265] on button "Elimina" at bounding box center [922, 267] width 258 height 23
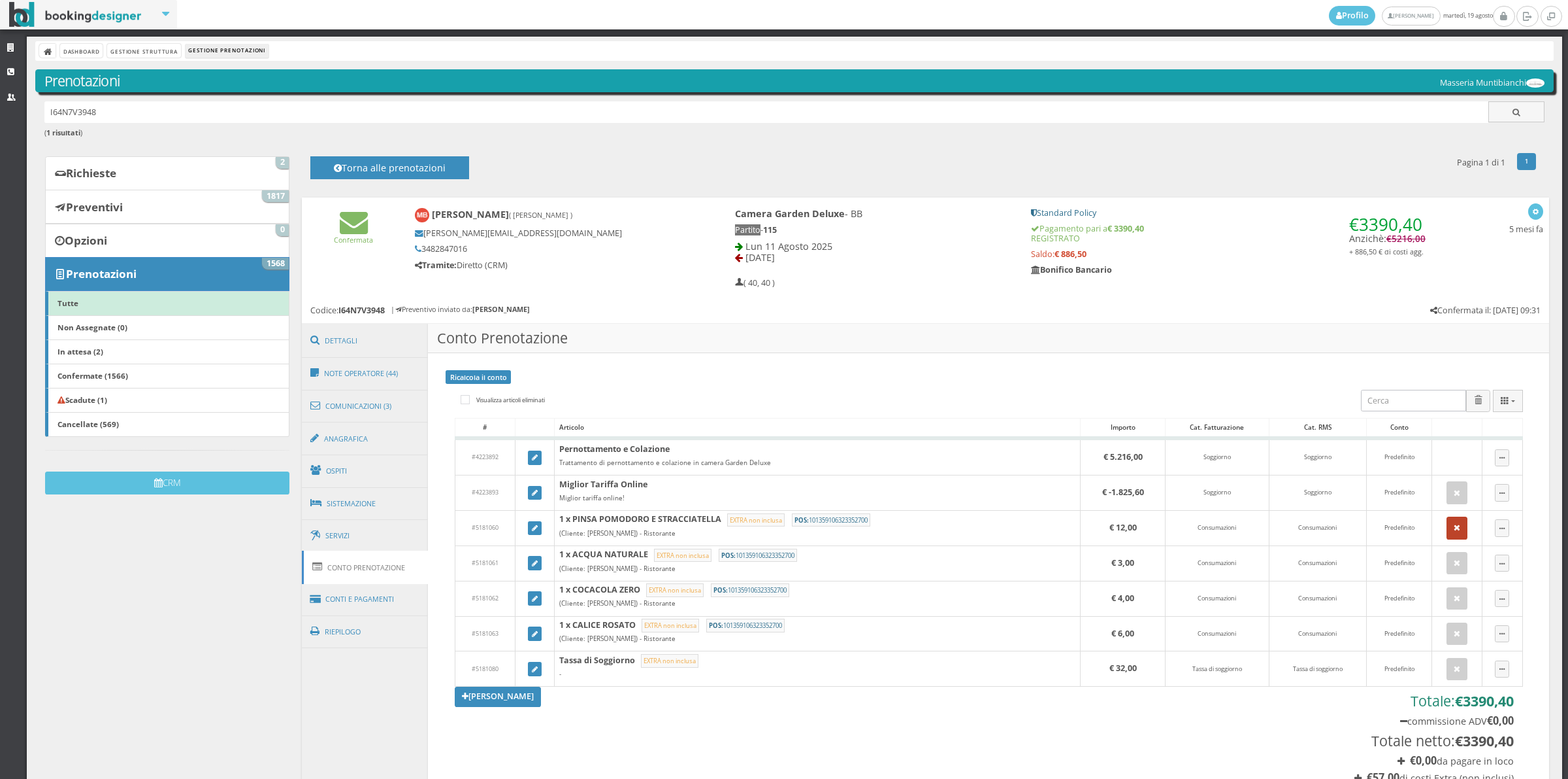
click at [1446, 535] on button "button" at bounding box center [1456, 527] width 21 height 23
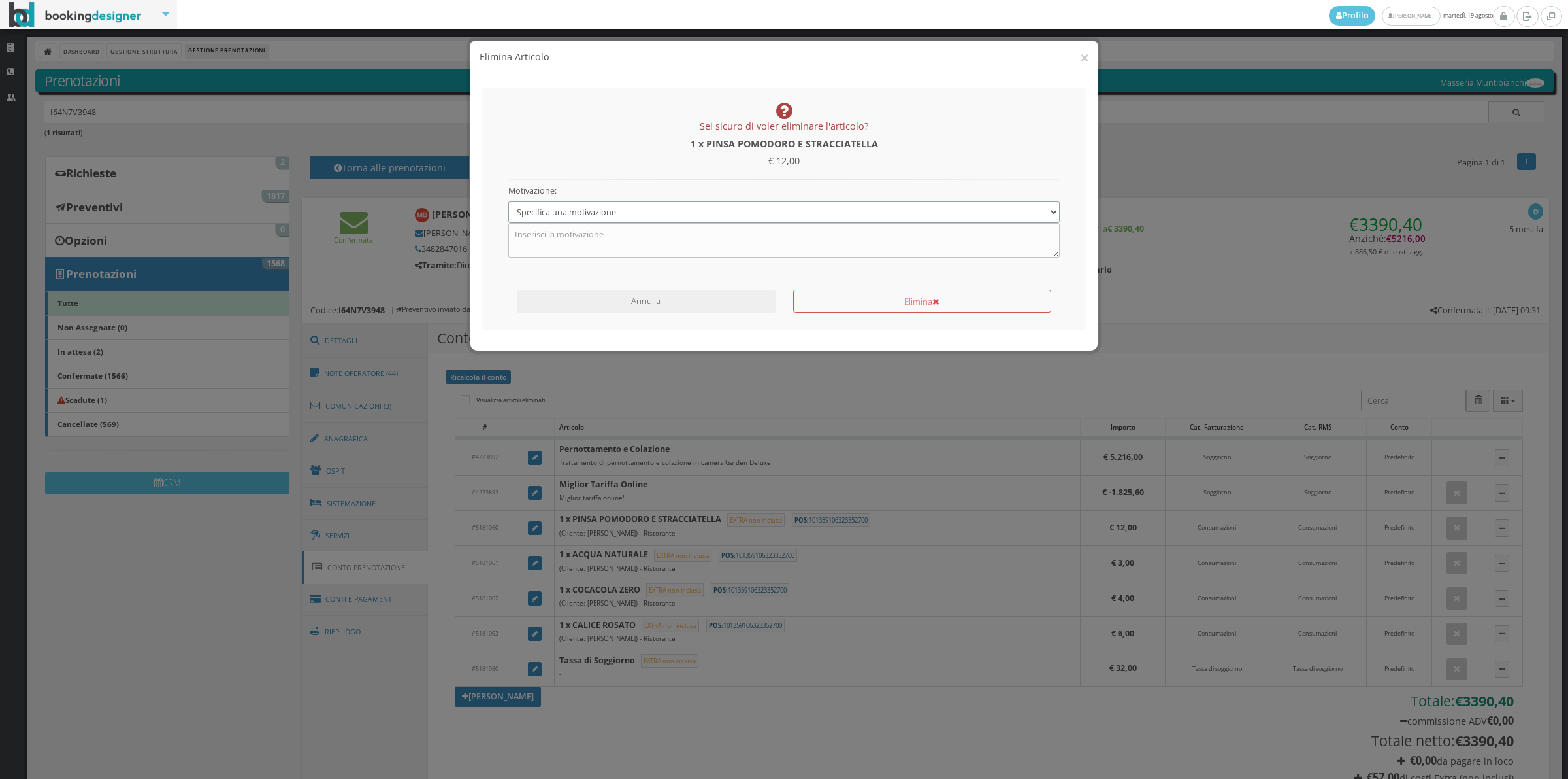
click at [602, 217] on select "Specifica una motivazione Errore di inserimento Ricalcolo del conto Il cliente …" at bounding box center [784, 212] width 552 height 22
select select "1"
click at [508, 201] on select "Specifica una motivazione Errore di inserimento Ricalcolo del conto Il cliente …" at bounding box center [784, 212] width 552 height 22
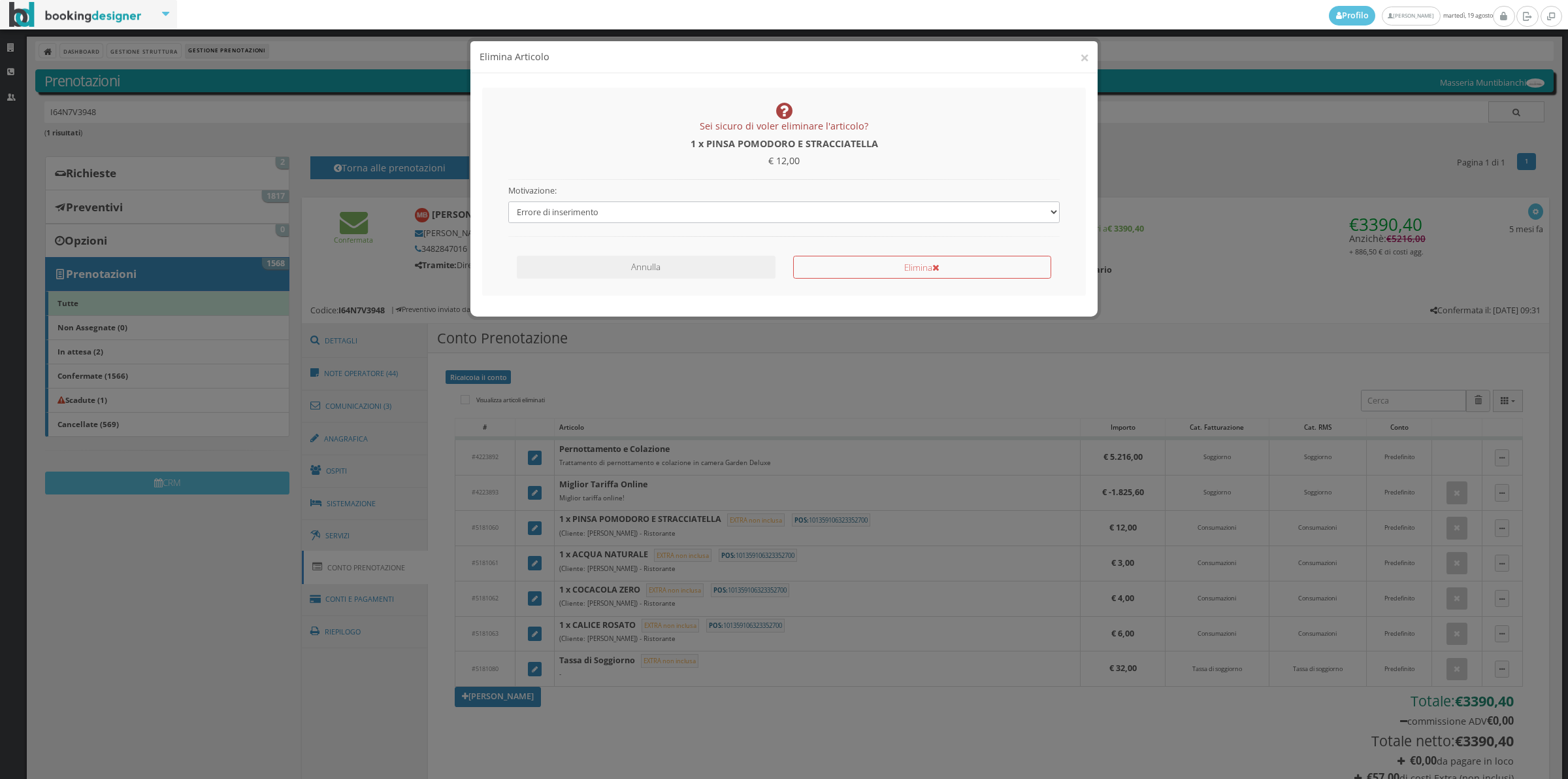
click at [821, 253] on div "Elimina" at bounding box center [922, 264] width 276 height 28
click at [822, 258] on button "Elimina" at bounding box center [922, 267] width 258 height 23
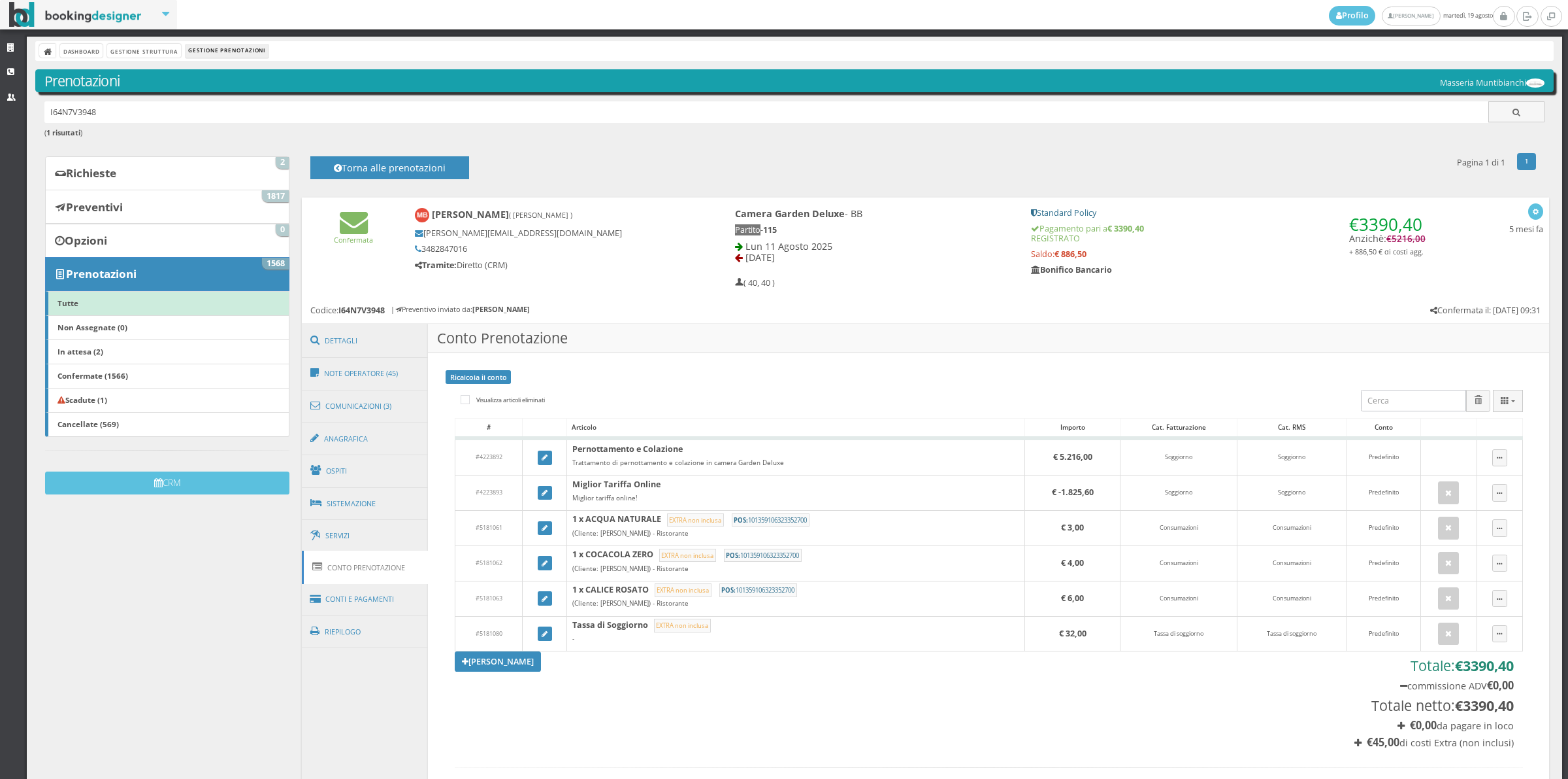
click at [1448, 528] on td at bounding box center [1448, 528] width 56 height 35
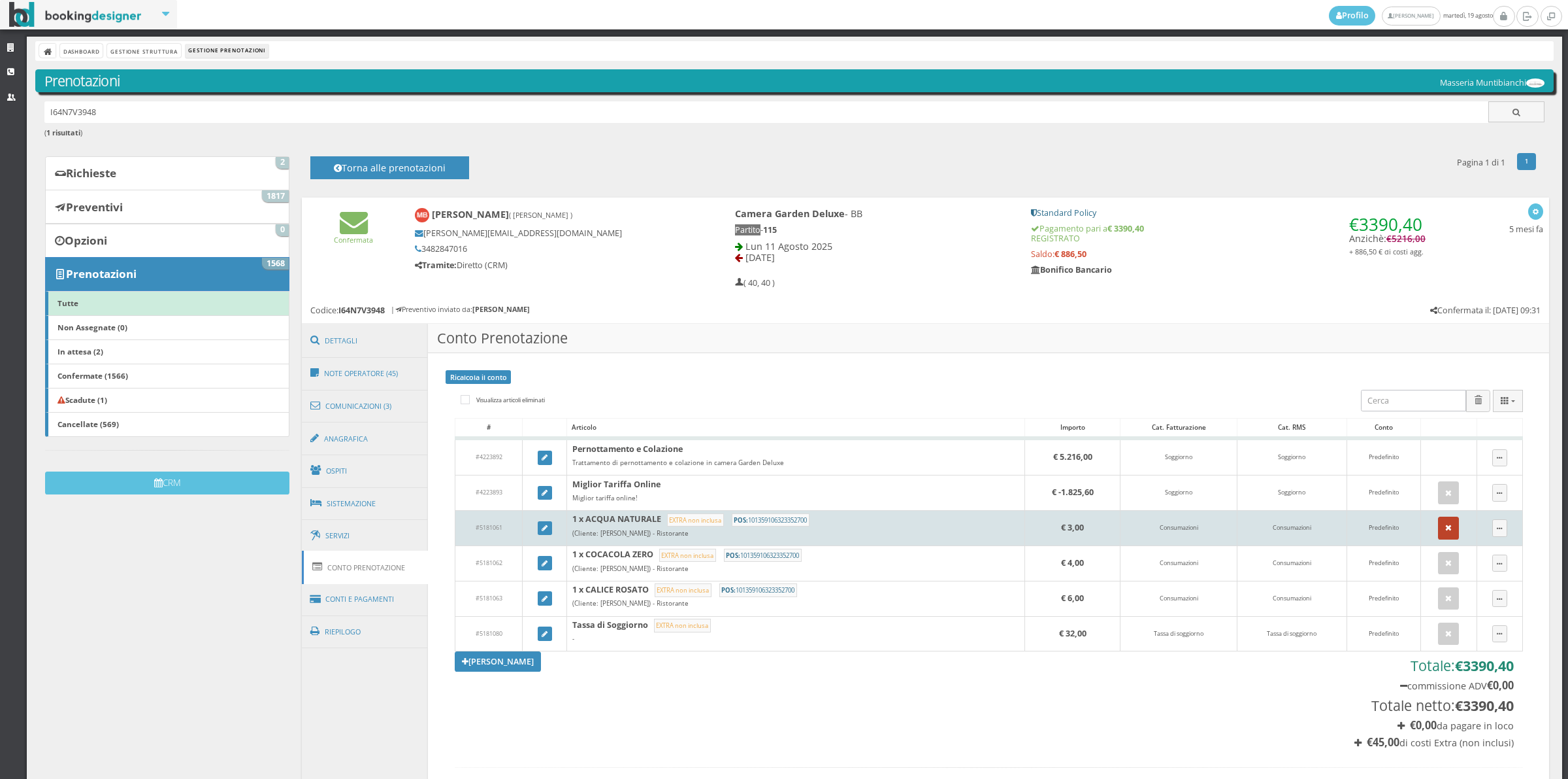
click at [1439, 535] on button "button" at bounding box center [1448, 527] width 21 height 23
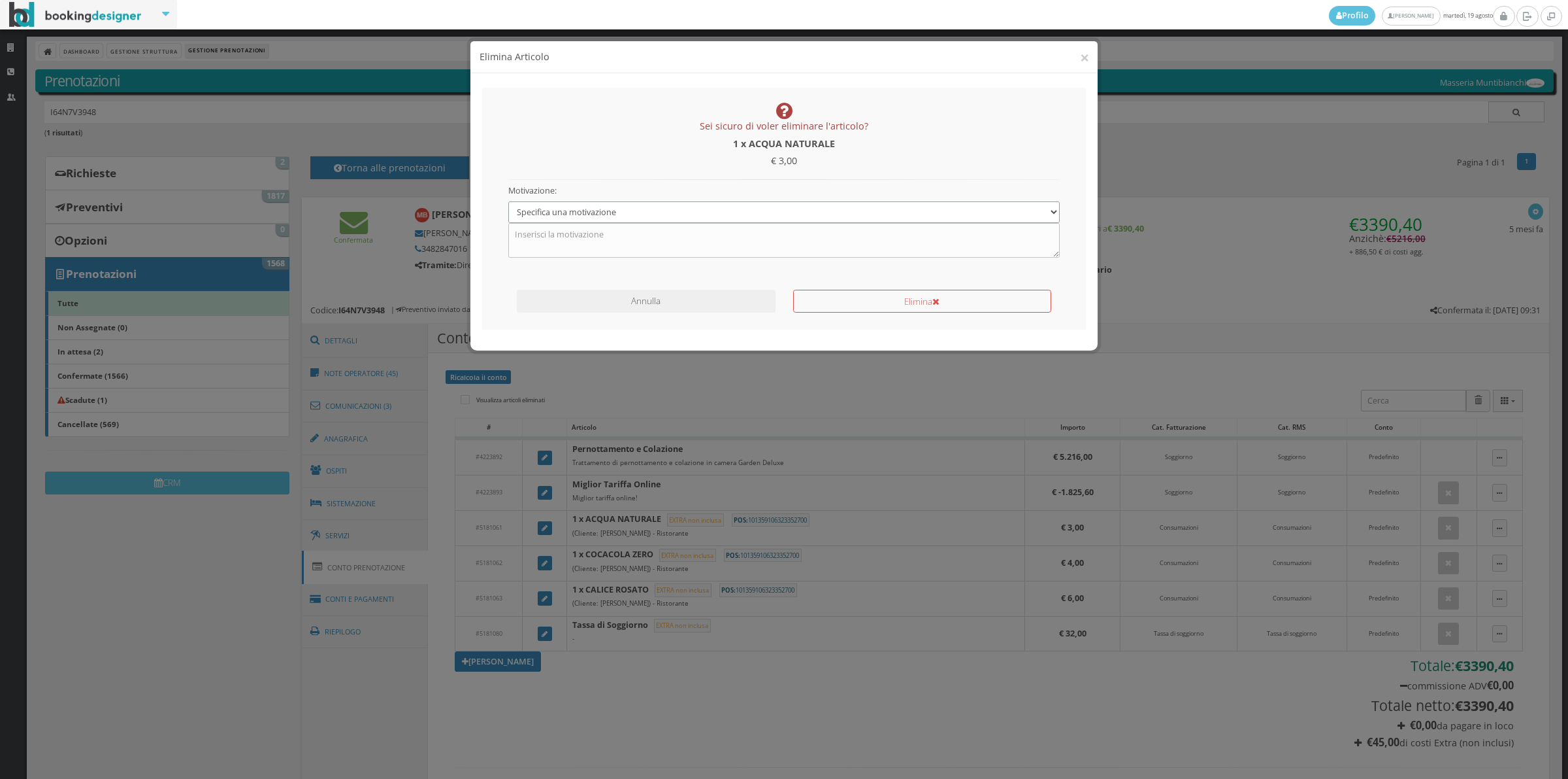
click at [610, 218] on select "Specifica una motivazione Errore di inserimento Ricalcolo del conto Il cliente …" at bounding box center [784, 212] width 552 height 22
select select "1"
click at [508, 201] on select "Specifica una motivazione Errore di inserimento Ricalcolo del conto Il cliente …" at bounding box center [784, 212] width 552 height 22
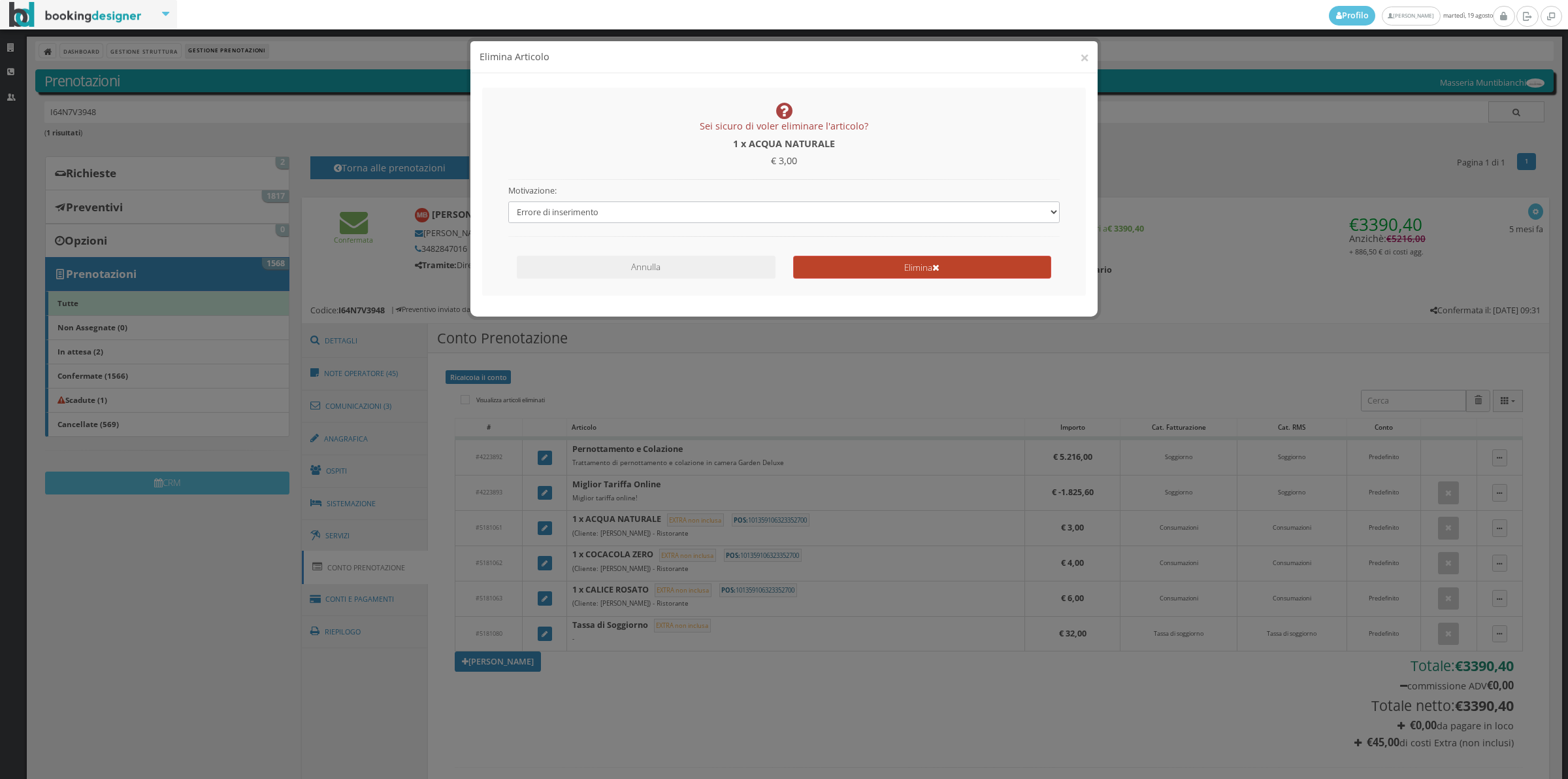
click at [838, 274] on button "Elimina" at bounding box center [922, 267] width 258 height 23
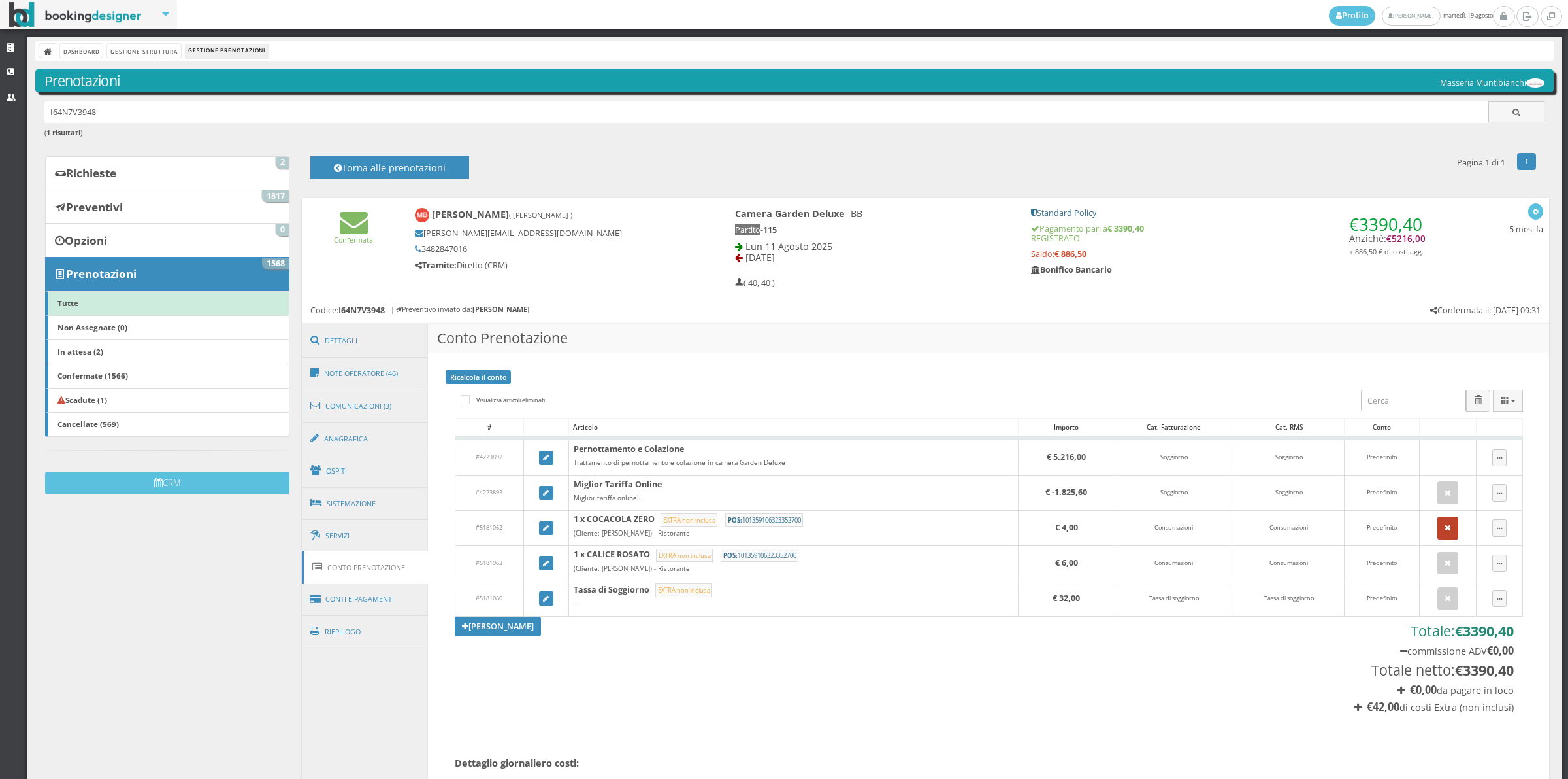
click at [1444, 530] on icon "button" at bounding box center [1447, 528] width 7 height 9
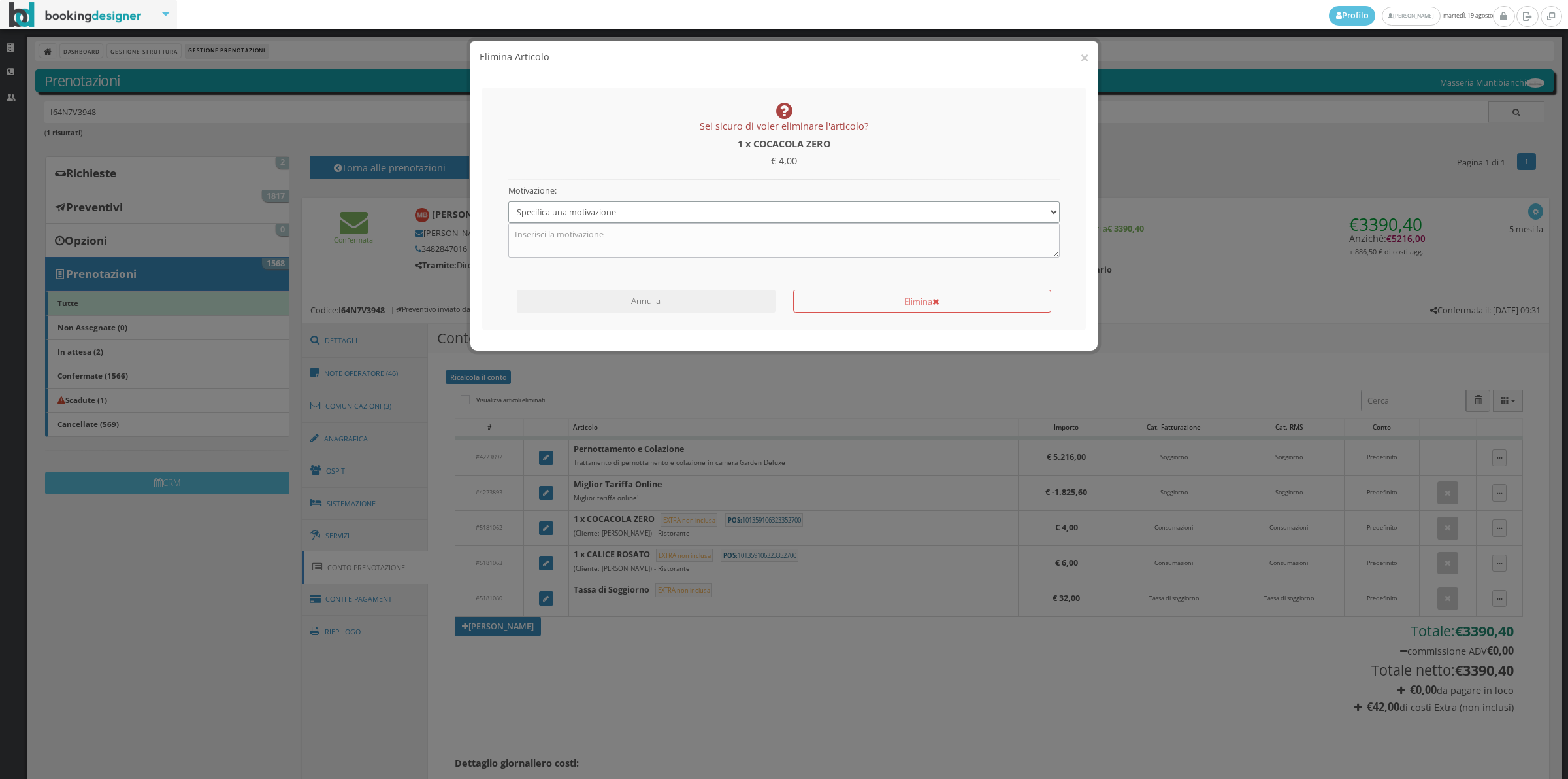
click at [727, 210] on select "Specifica una motivazione Errore di inserimento Ricalcolo del conto Il cliente …" at bounding box center [784, 212] width 552 height 22
select select "1"
click at [508, 201] on select "Specifica una motivazione Errore di inserimento Ricalcolo del conto Il cliente …" at bounding box center [784, 212] width 552 height 22
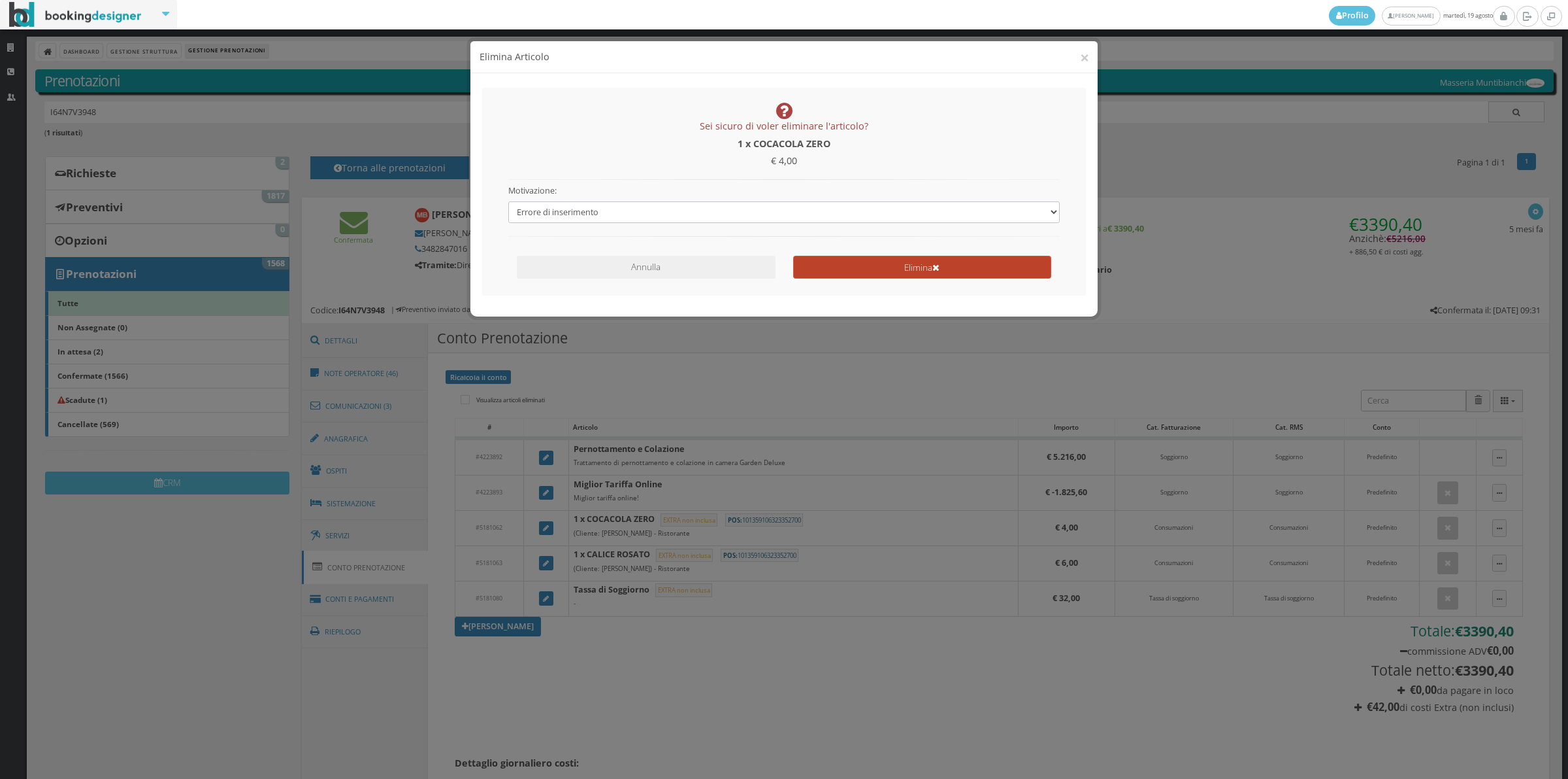
click at [832, 276] on button "Elimina" at bounding box center [922, 267] width 258 height 23
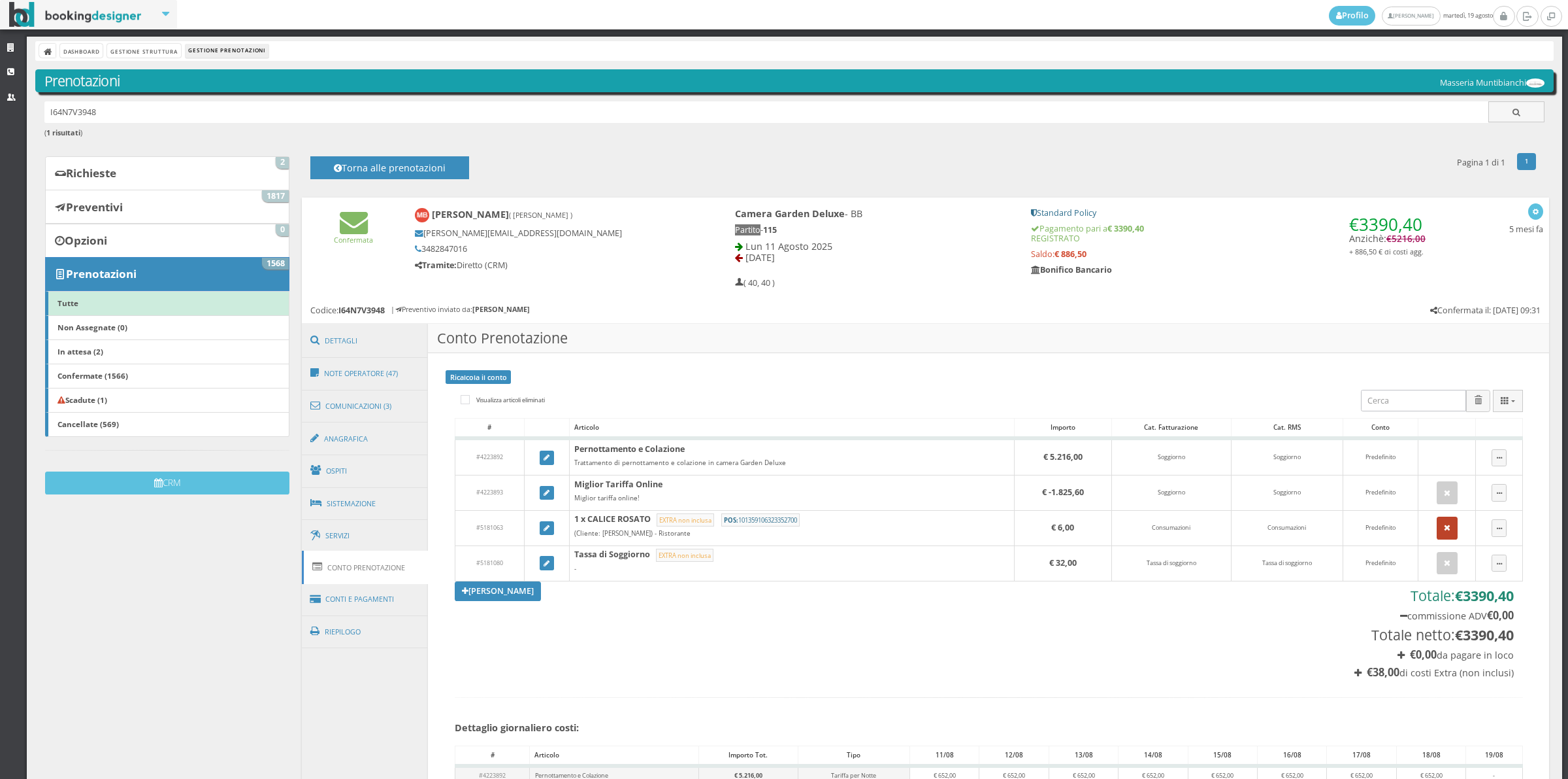
click at [1439, 533] on button "button" at bounding box center [1446, 527] width 21 height 23
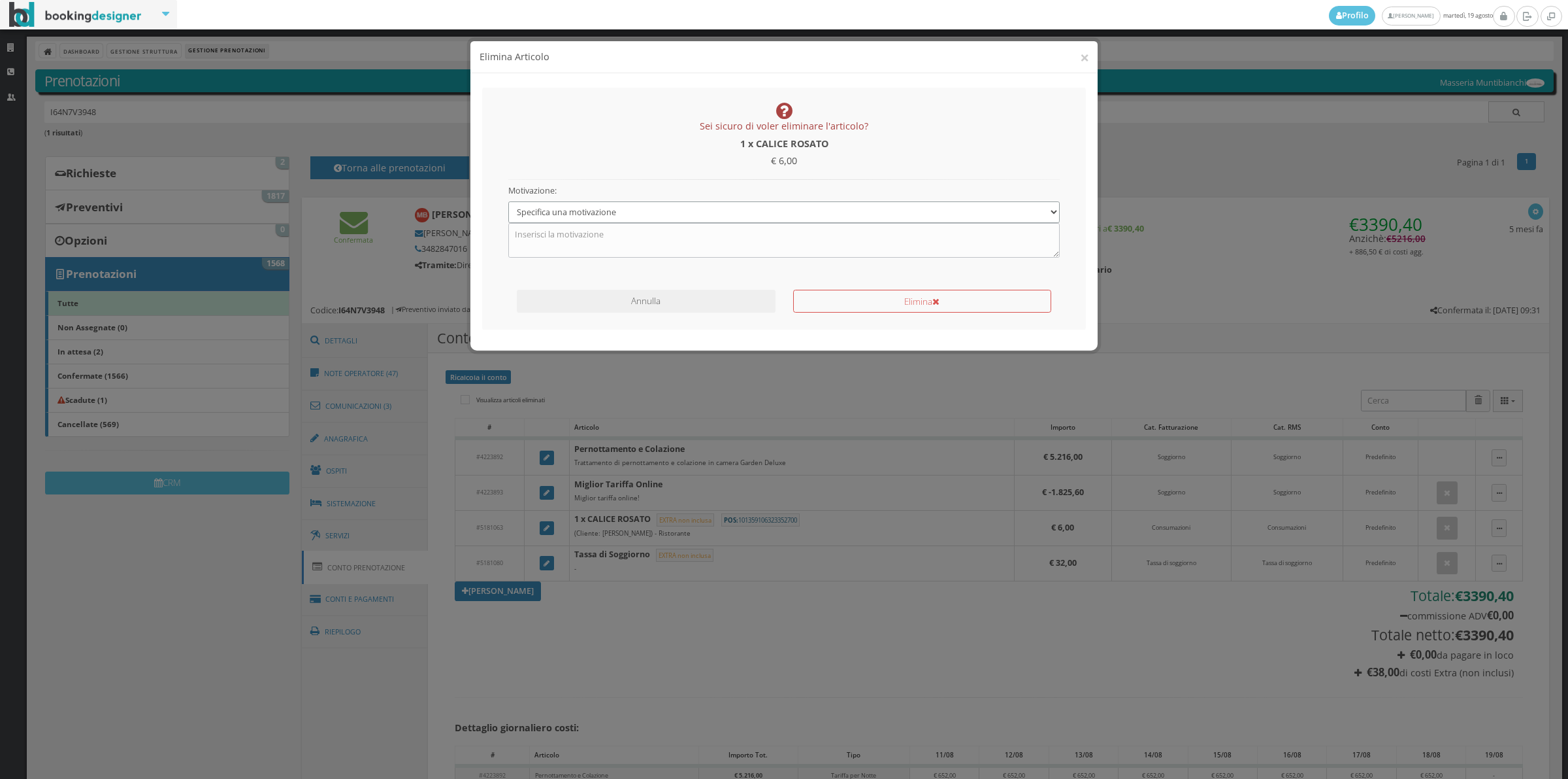
click at [572, 204] on select "Specifica una motivazione Errore di inserimento Ricalcolo del conto Il cliente …" at bounding box center [784, 212] width 552 height 22
select select "1"
click at [508, 201] on select "Specifica una motivazione Errore di inserimento Ricalcolo del conto Il cliente …" at bounding box center [784, 212] width 552 height 22
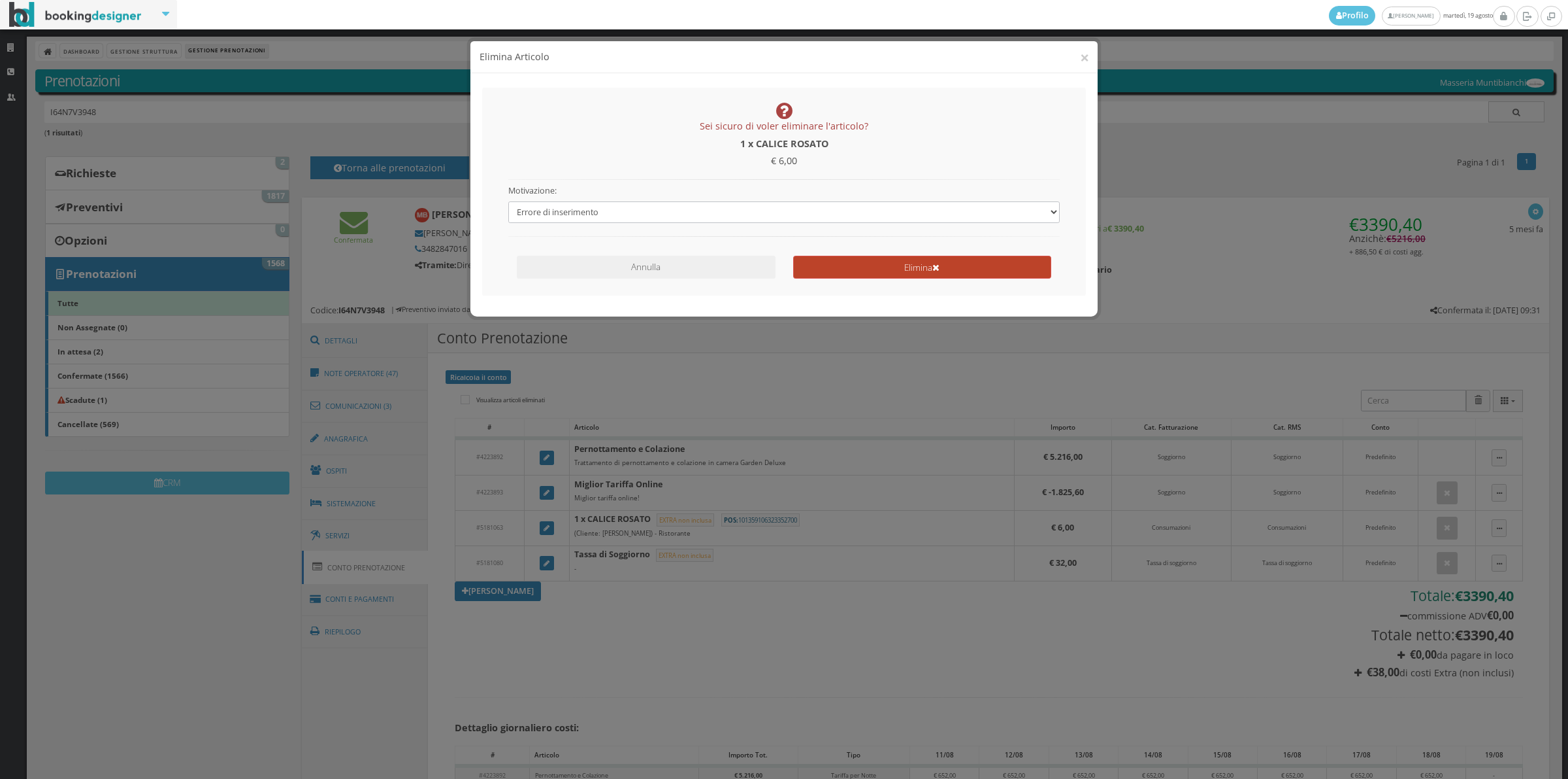
click at [841, 269] on button "Elimina" at bounding box center [922, 267] width 258 height 23
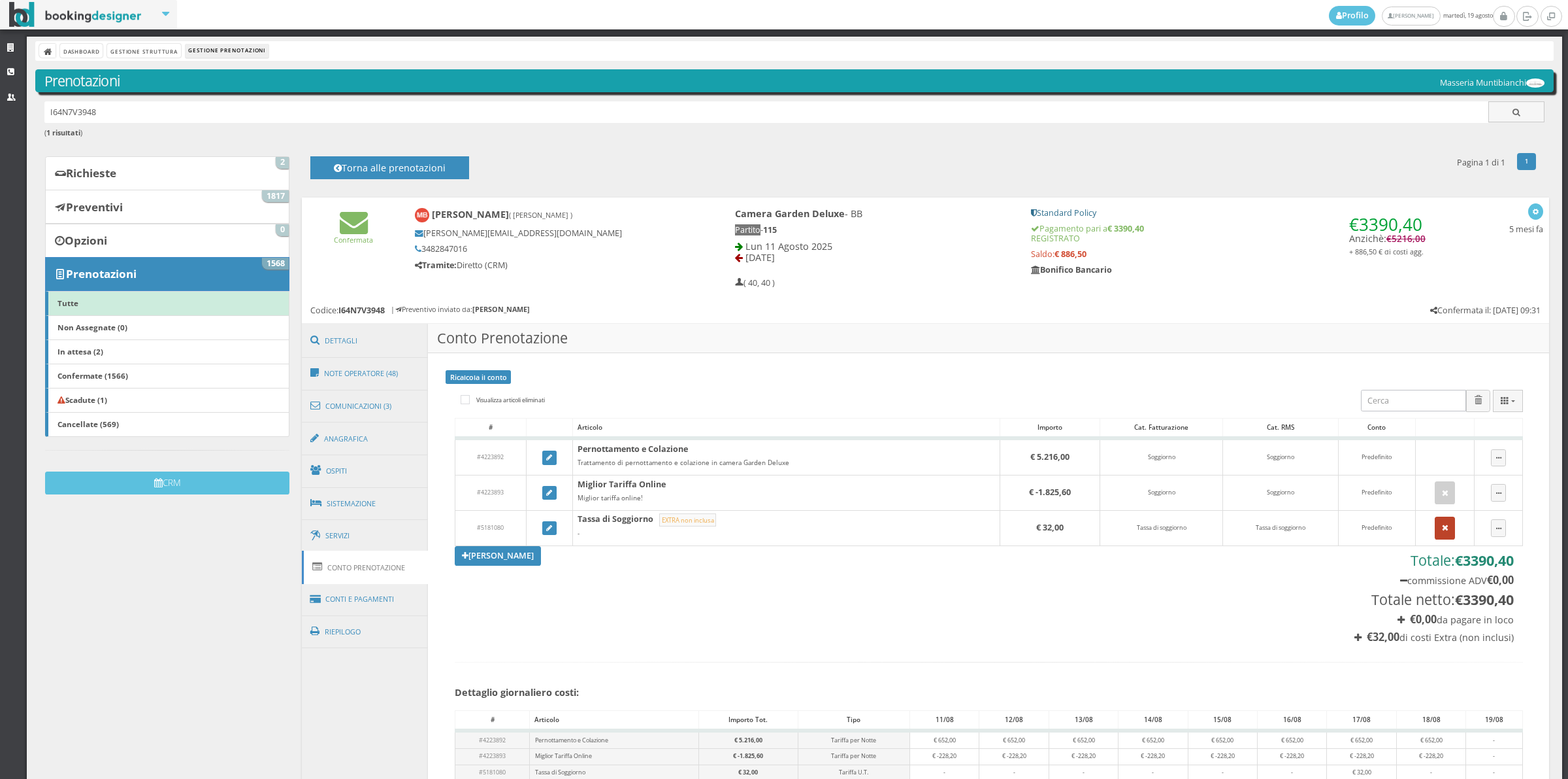
click at [1442, 531] on icon "button" at bounding box center [1445, 528] width 7 height 9
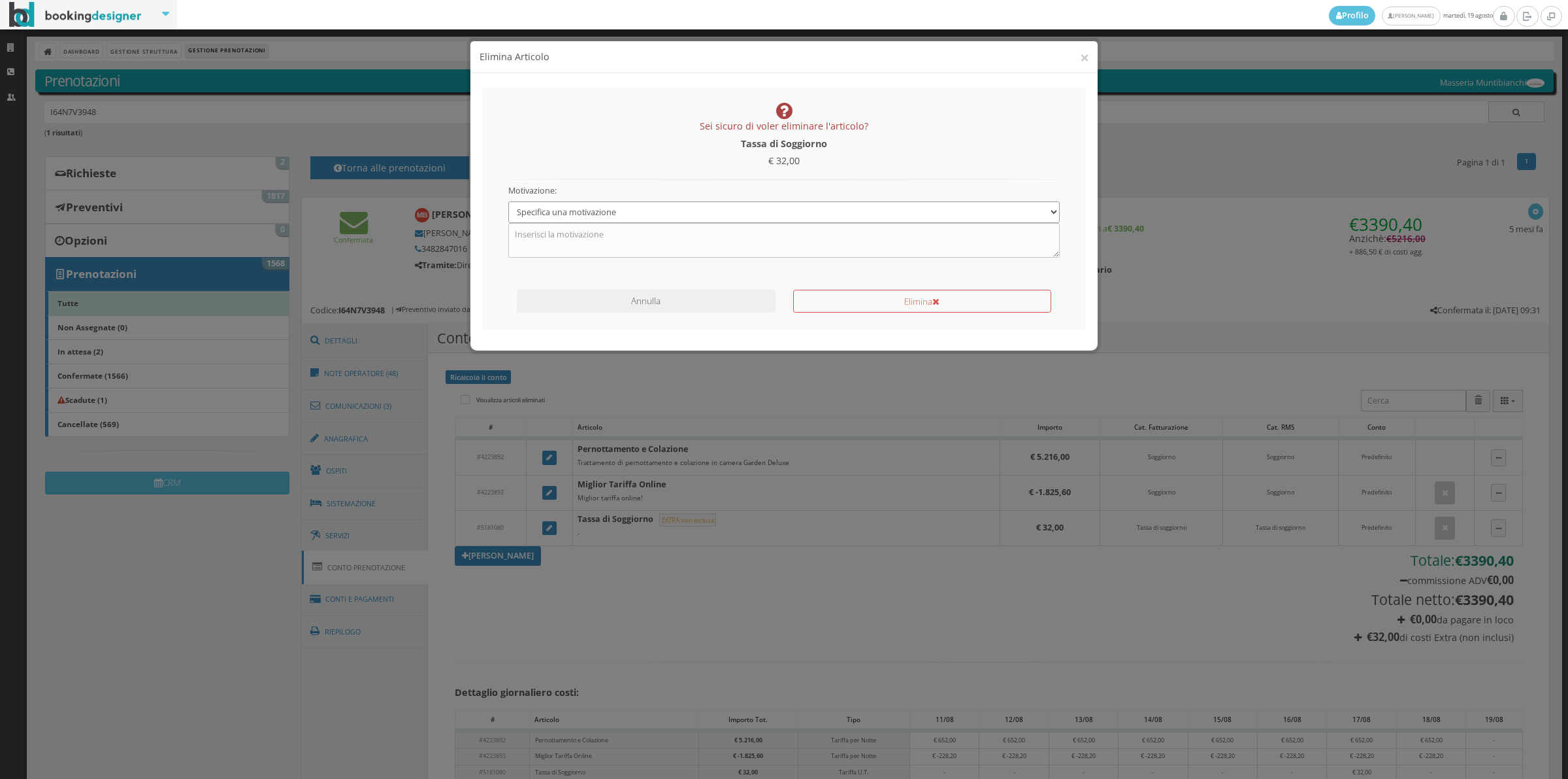
click at [601, 219] on select "Specifica una motivazione Errore di inserimento Ricalcolo del conto Il cliente …" at bounding box center [784, 212] width 552 height 22
select select "1"
click at [508, 201] on select "Specifica una motivazione Errore di inserimento Ricalcolo del conto Il cliente …" at bounding box center [784, 212] width 552 height 22
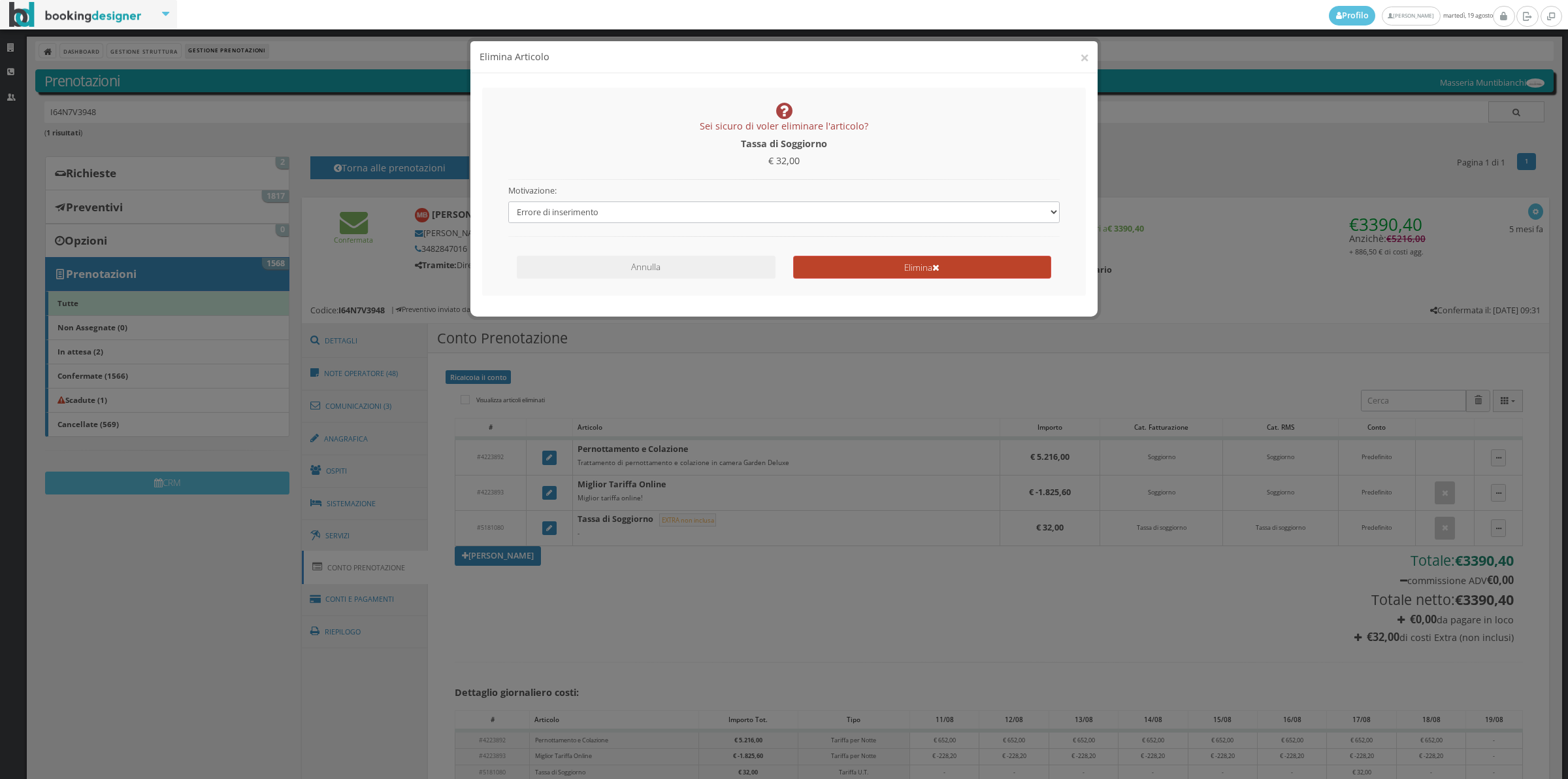
click at [802, 262] on button "Elimina" at bounding box center [922, 267] width 258 height 23
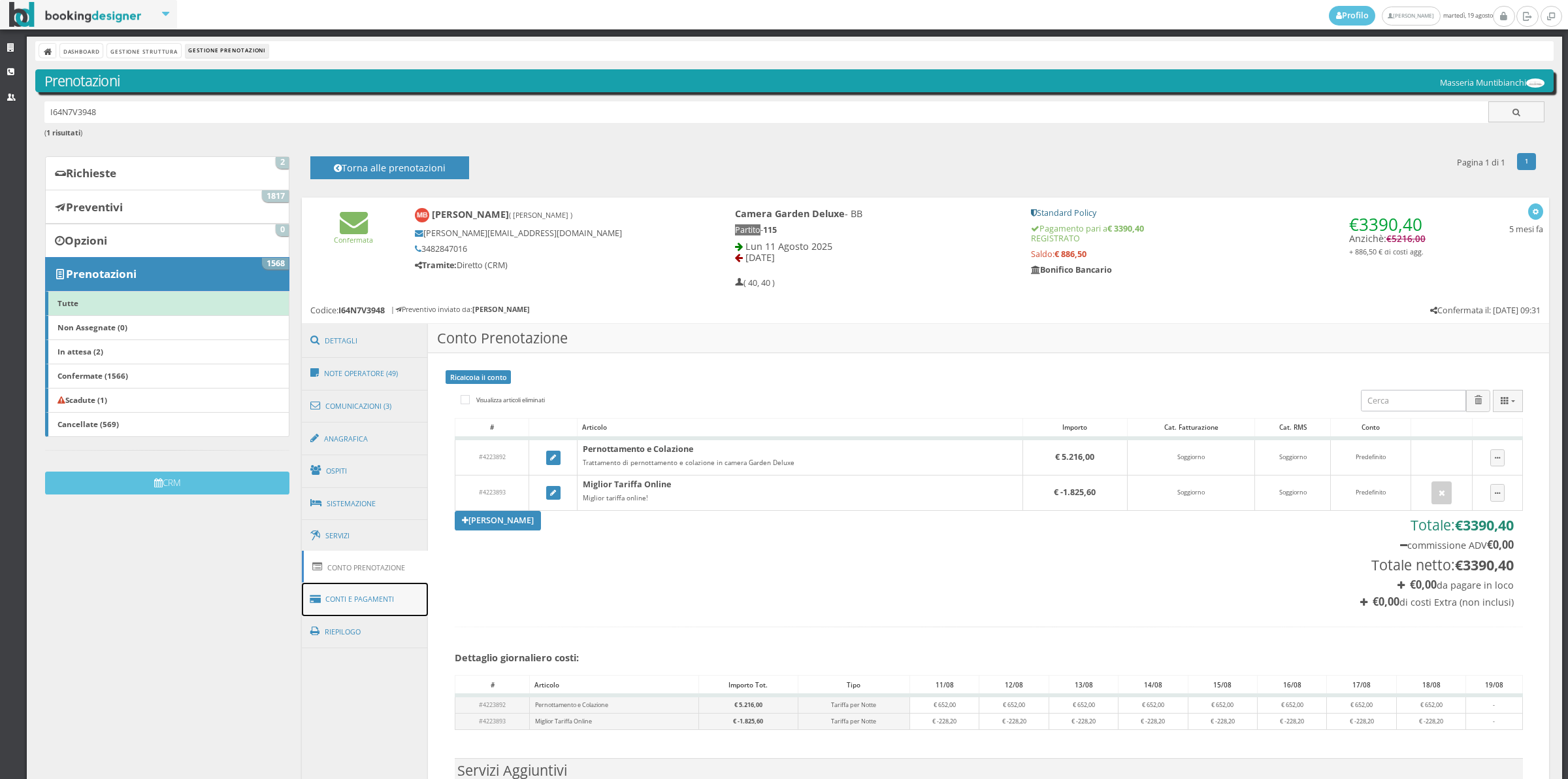
click at [408, 606] on link "Conti e Pagamenti" at bounding box center [365, 599] width 126 height 33
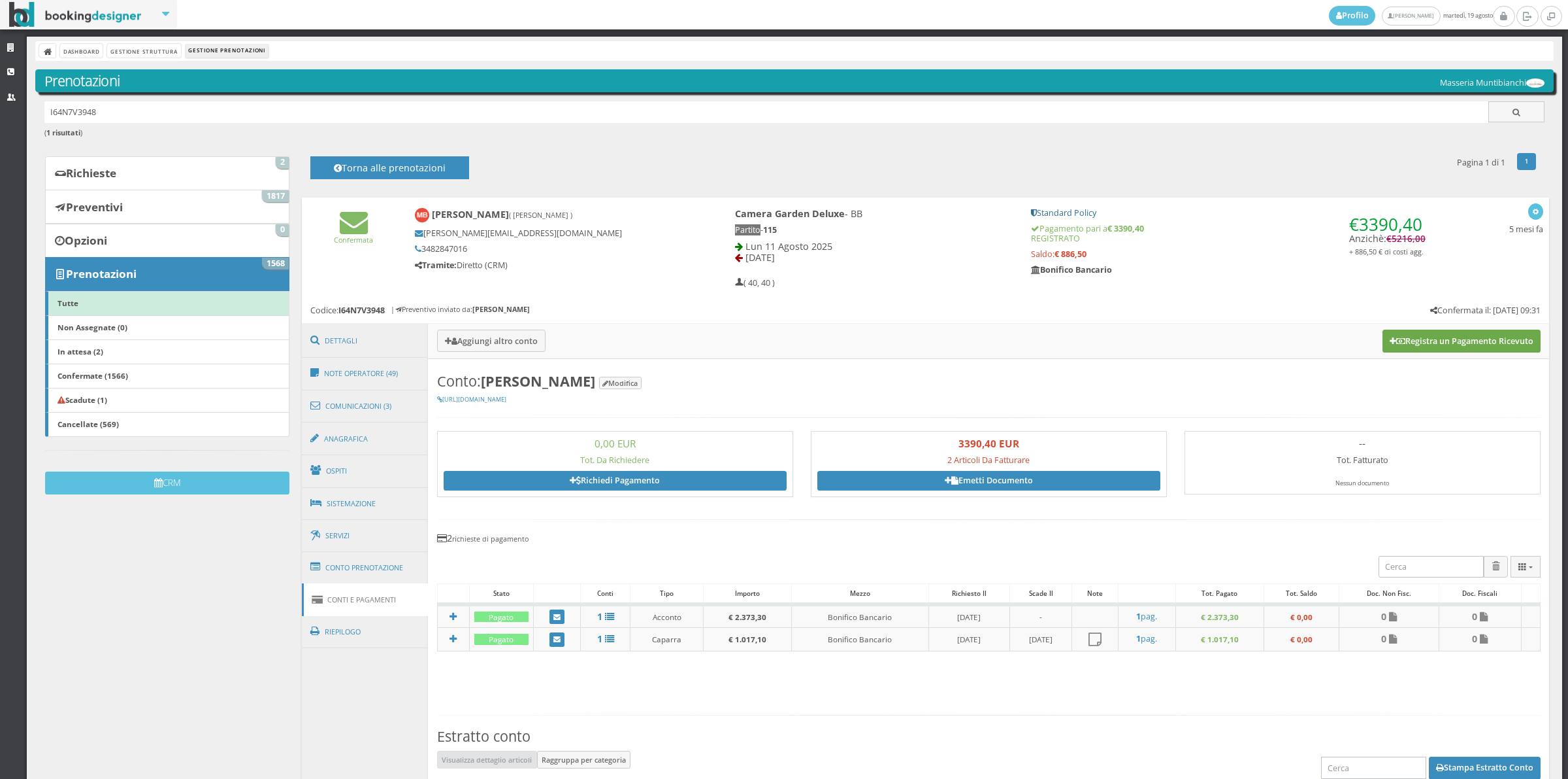
click at [1397, 340] on button "Registra un Pagamento Ricevuto" at bounding box center [1461, 340] width 158 height 23
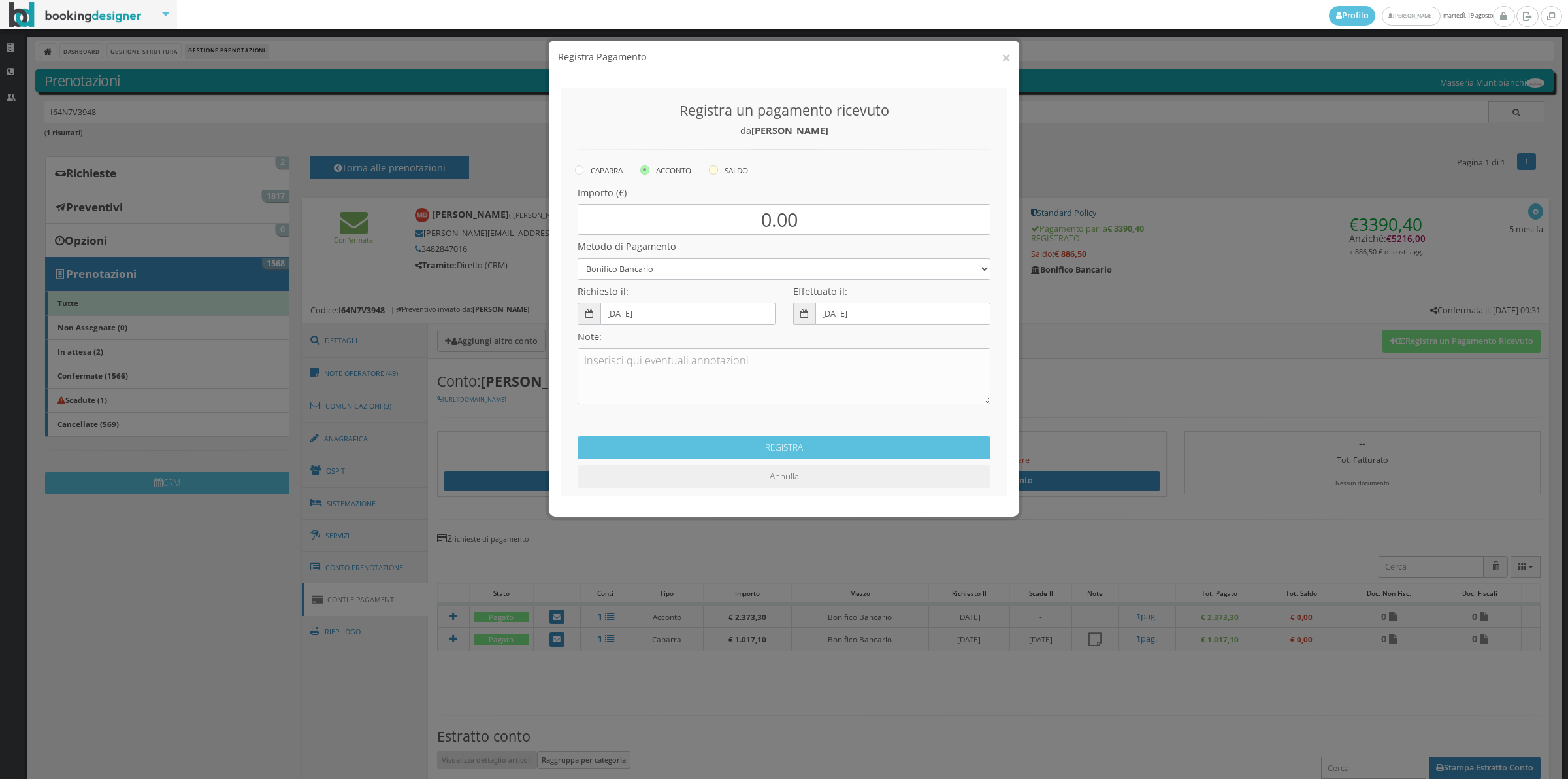
click at [732, 167] on label "SALDO" at bounding box center [729, 170] width 39 height 16
radio input "true"
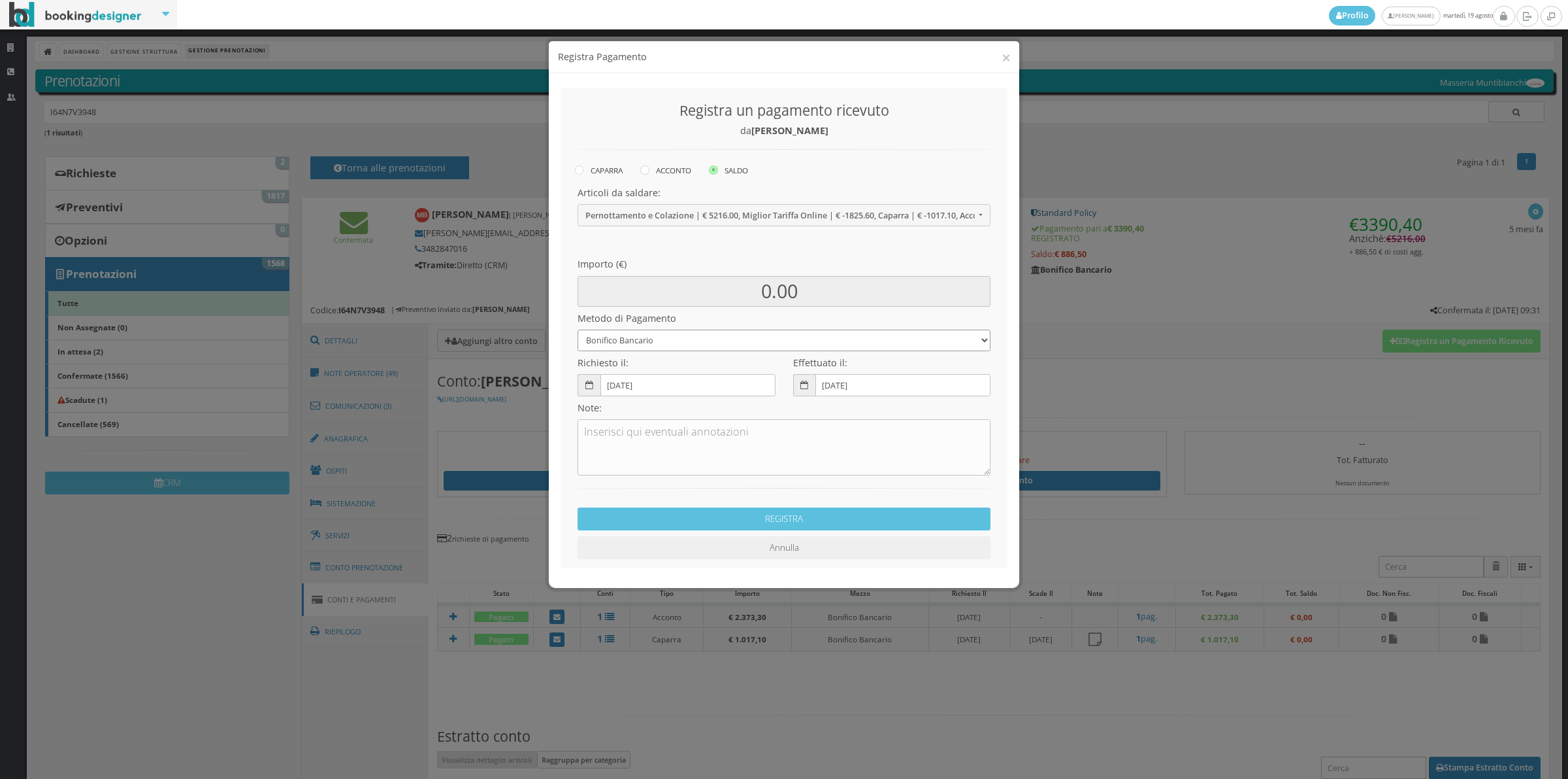
click at [663, 339] on select "Bonifico Bancario Carta di Credito Contanti Assegno Bancario Assegno Circolare …" at bounding box center [784, 340] width 413 height 22
select select "2589"
click at [578, 330] on select "Bonifico Bancario Carta di Credito Contanti Assegno Bancario Assegno Circolare …" at bounding box center [784, 340] width 413 height 22
click at [732, 531] on div "REGISTRA Annulla" at bounding box center [784, 517] width 430 height 84
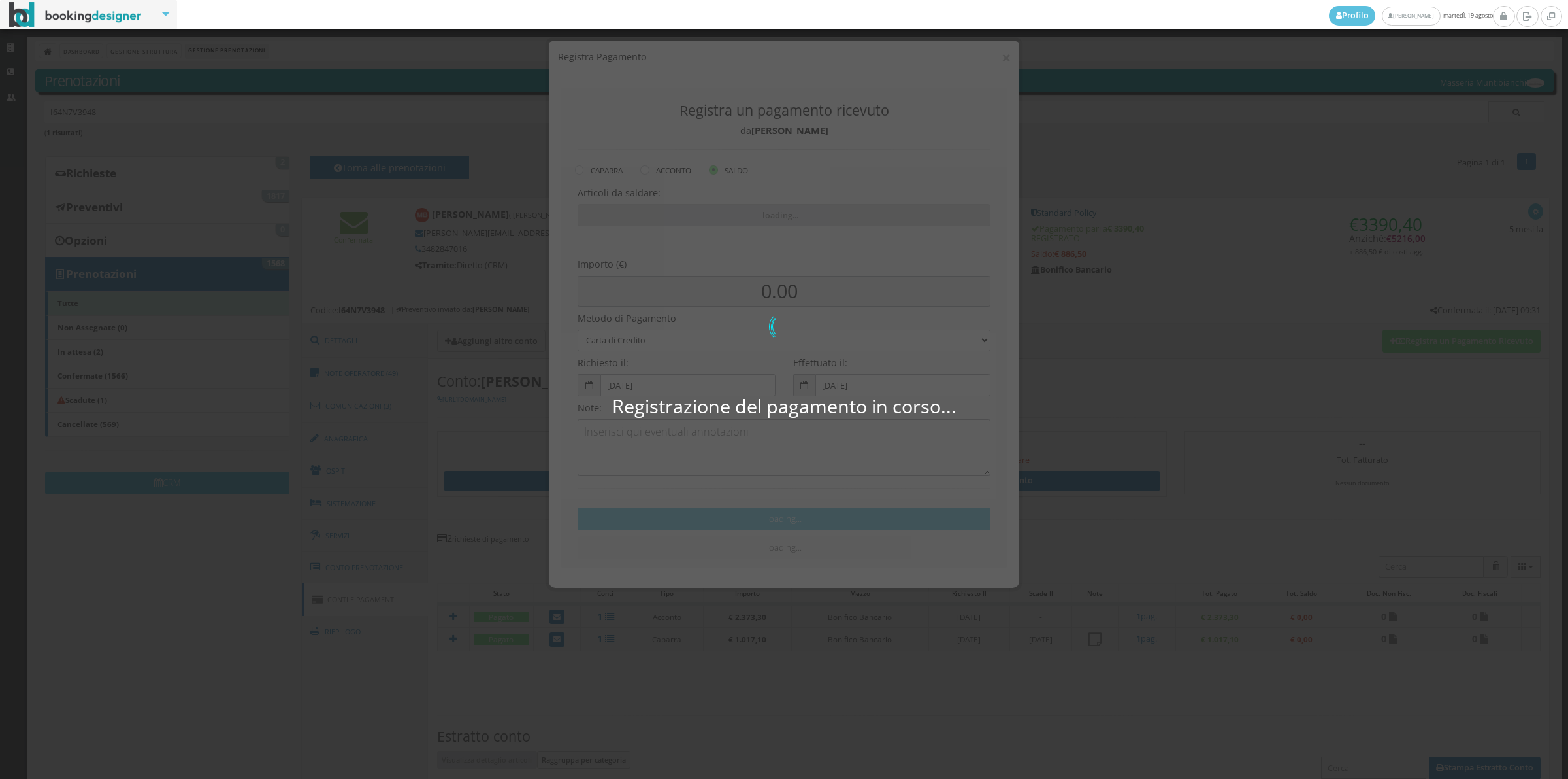
select select "2589"
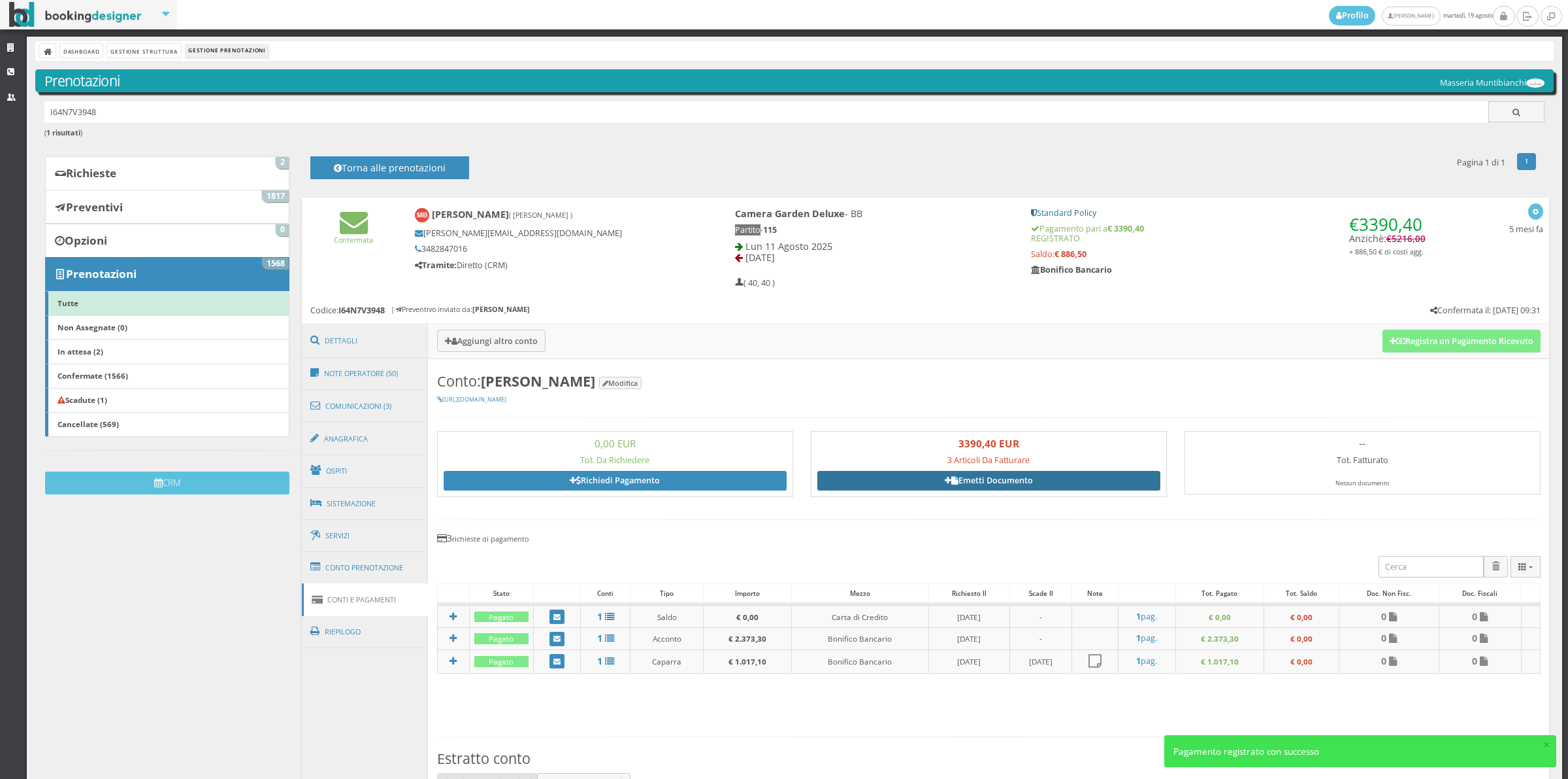
click at [1053, 485] on link "Emetti Documento" at bounding box center [989, 481] width 343 height 20
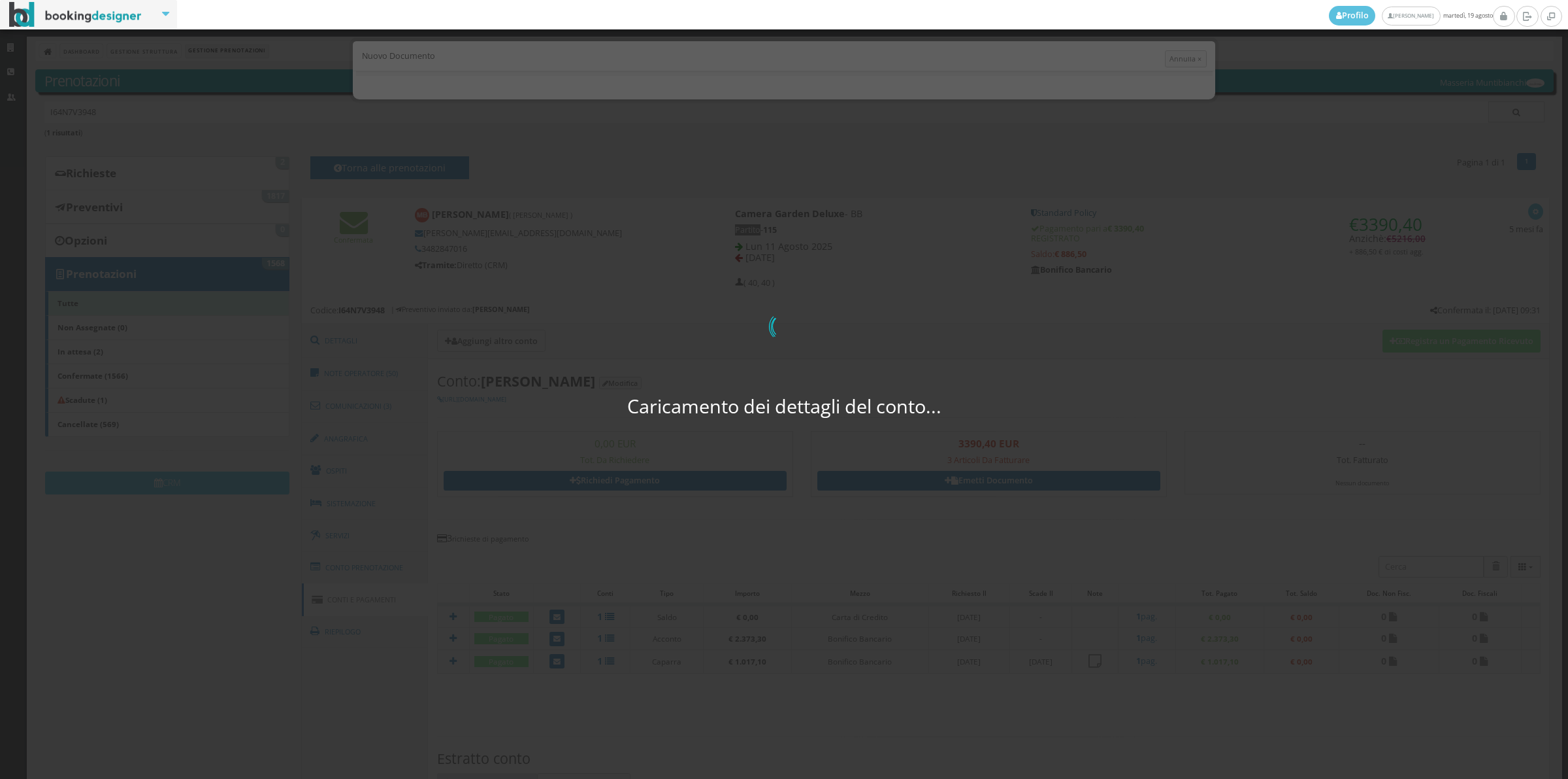
select select "PF"
select select "BRENNA"
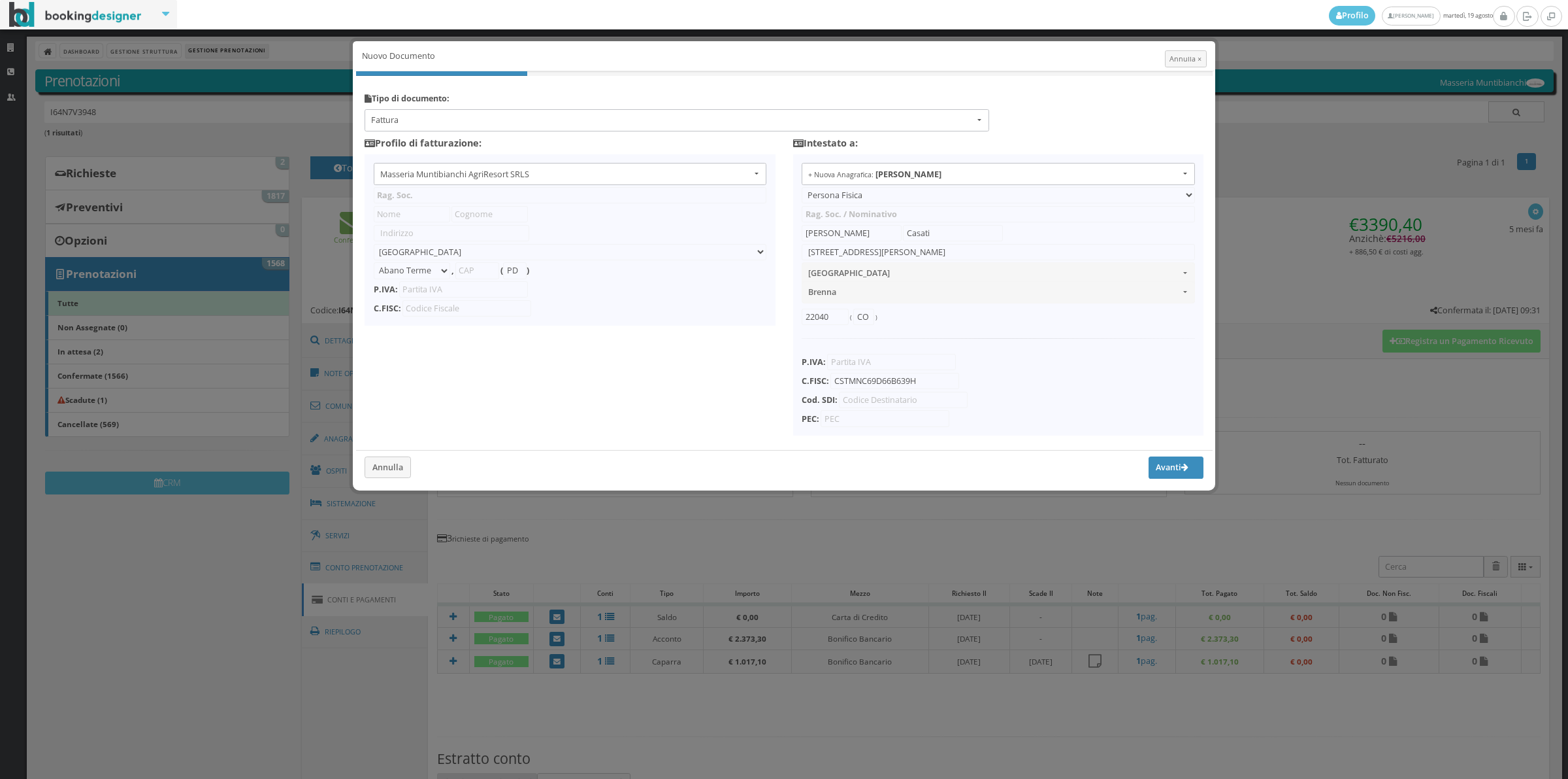
type input "Masseria Muntibianchi AgriResort SRLS"
type input "SP 277 Otranto-[GEOGRAPHIC_DATA]"
select select "Giurdignano"
type input "73020"
type input "LE"
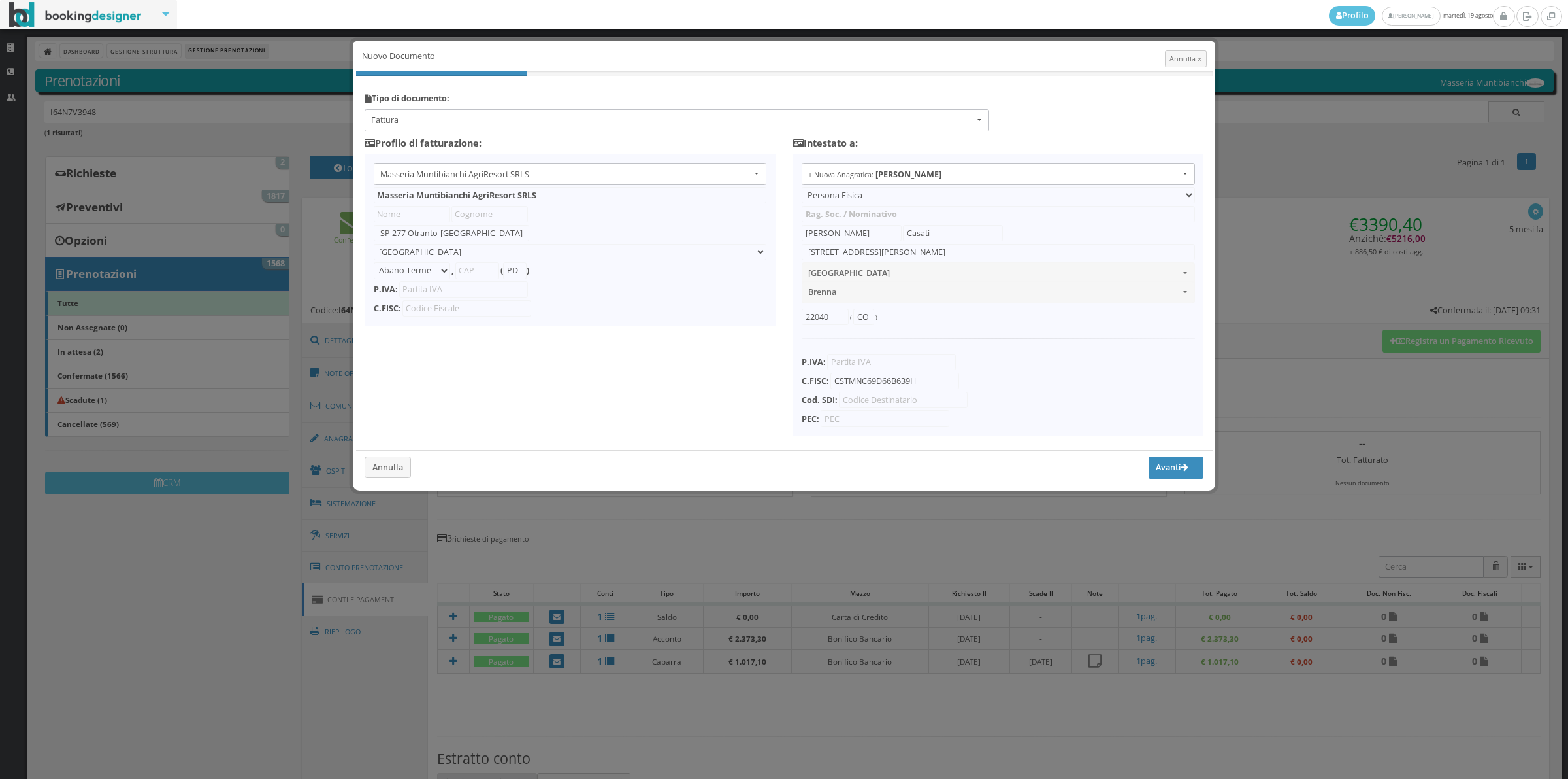
type input "05265030758"
click at [476, 123] on span "Fattura" at bounding box center [672, 121] width 603 height 12
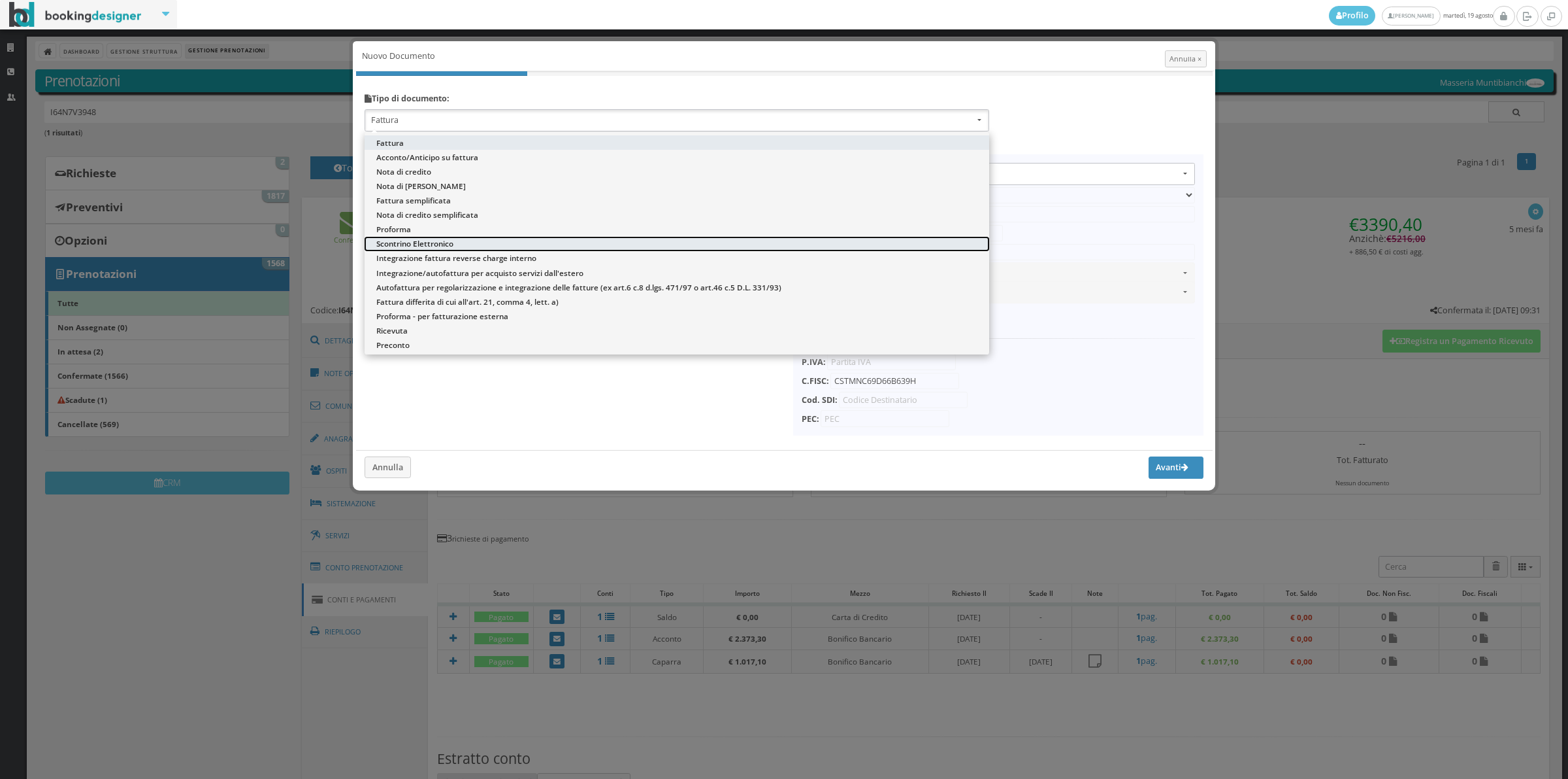
click at [405, 239] on span "Scontrino Elettronico" at bounding box center [415, 243] width 77 height 11
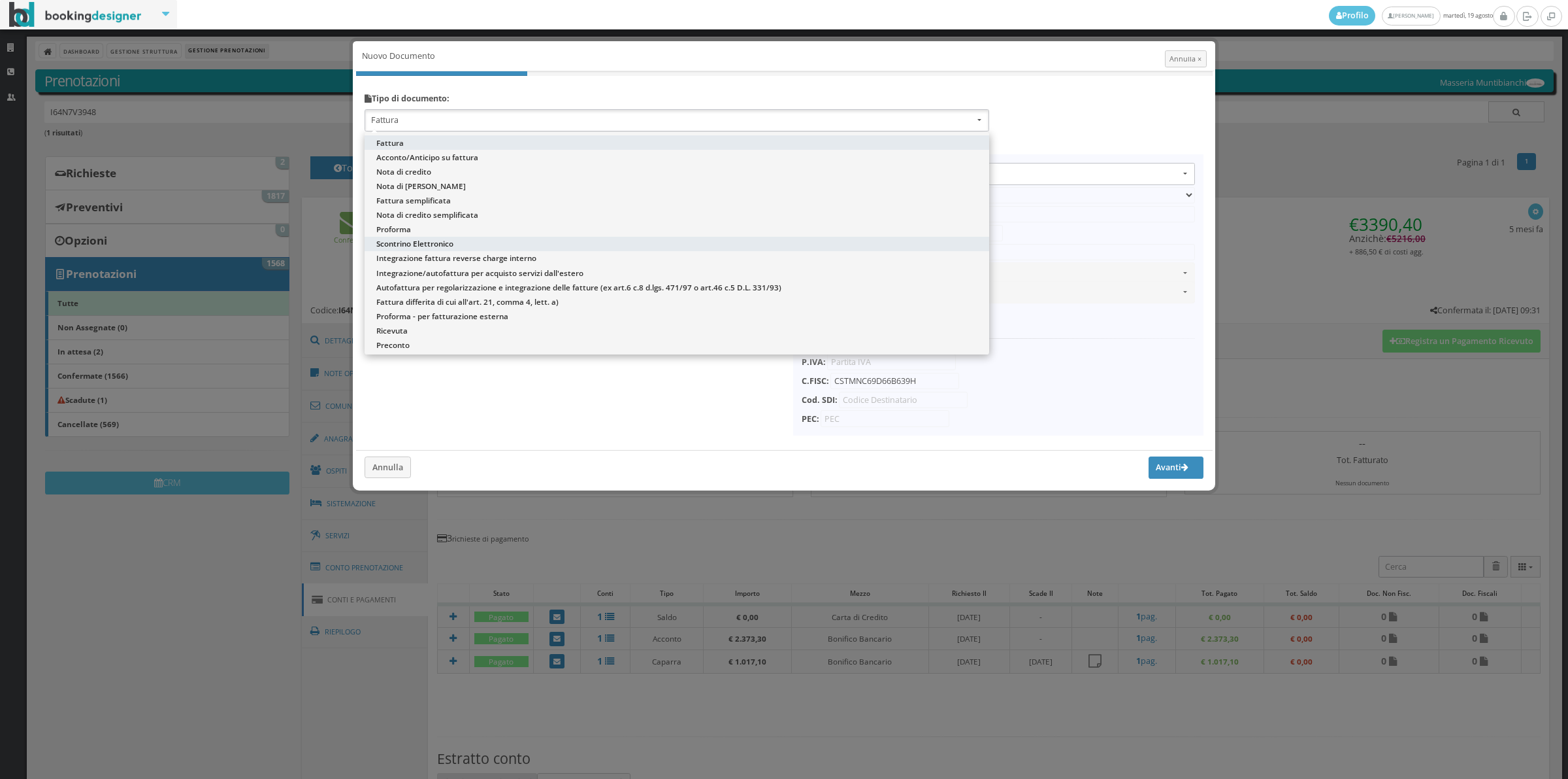
select select "ION02"
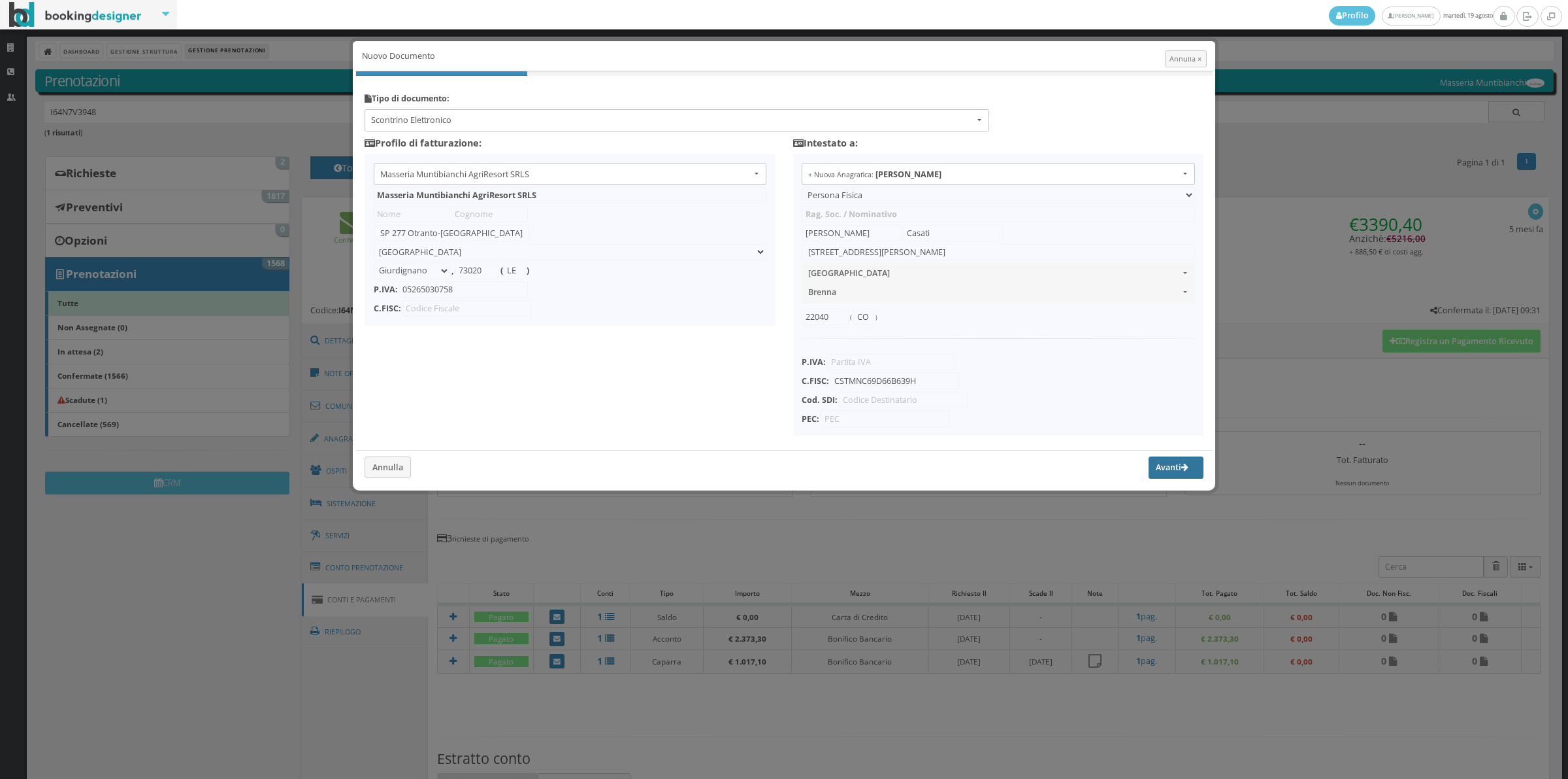
click at [1173, 475] on button "Avanti" at bounding box center [1176, 467] width 55 height 23
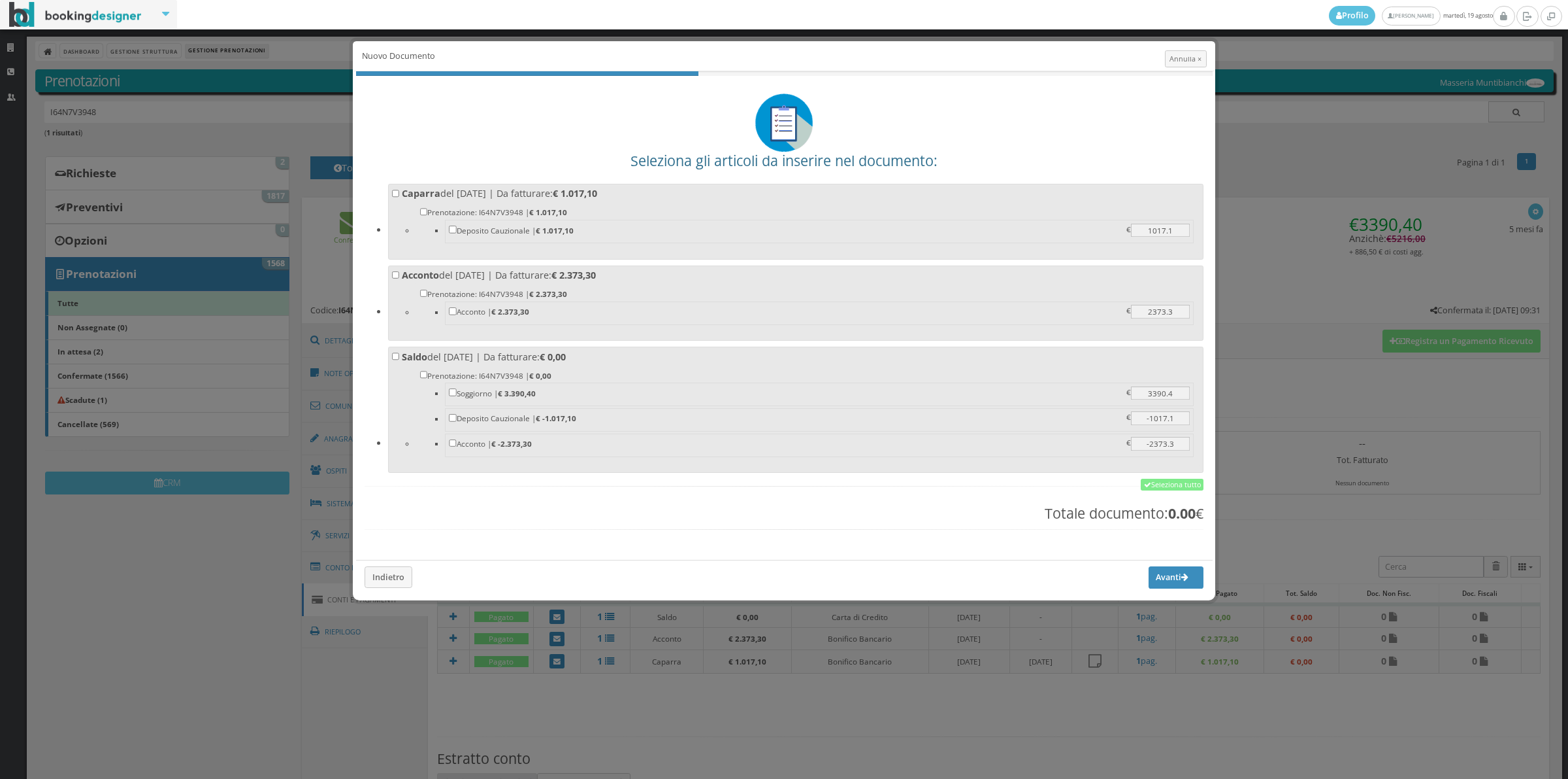
click at [650, 199] on label "Caparra del [DATE] | Da fatturare: € 1.017,10 Prenotazione: I64N7V3948 | € 1.01…" at bounding box center [796, 220] width 808 height 66
click at [400, 197] on input "Caparra del [DATE] | Da fatturare: € 1.017,10 Prenotazione: I64N7V3948 | € 1.01…" at bounding box center [396, 193] width 8 height 8
checkbox input "true"
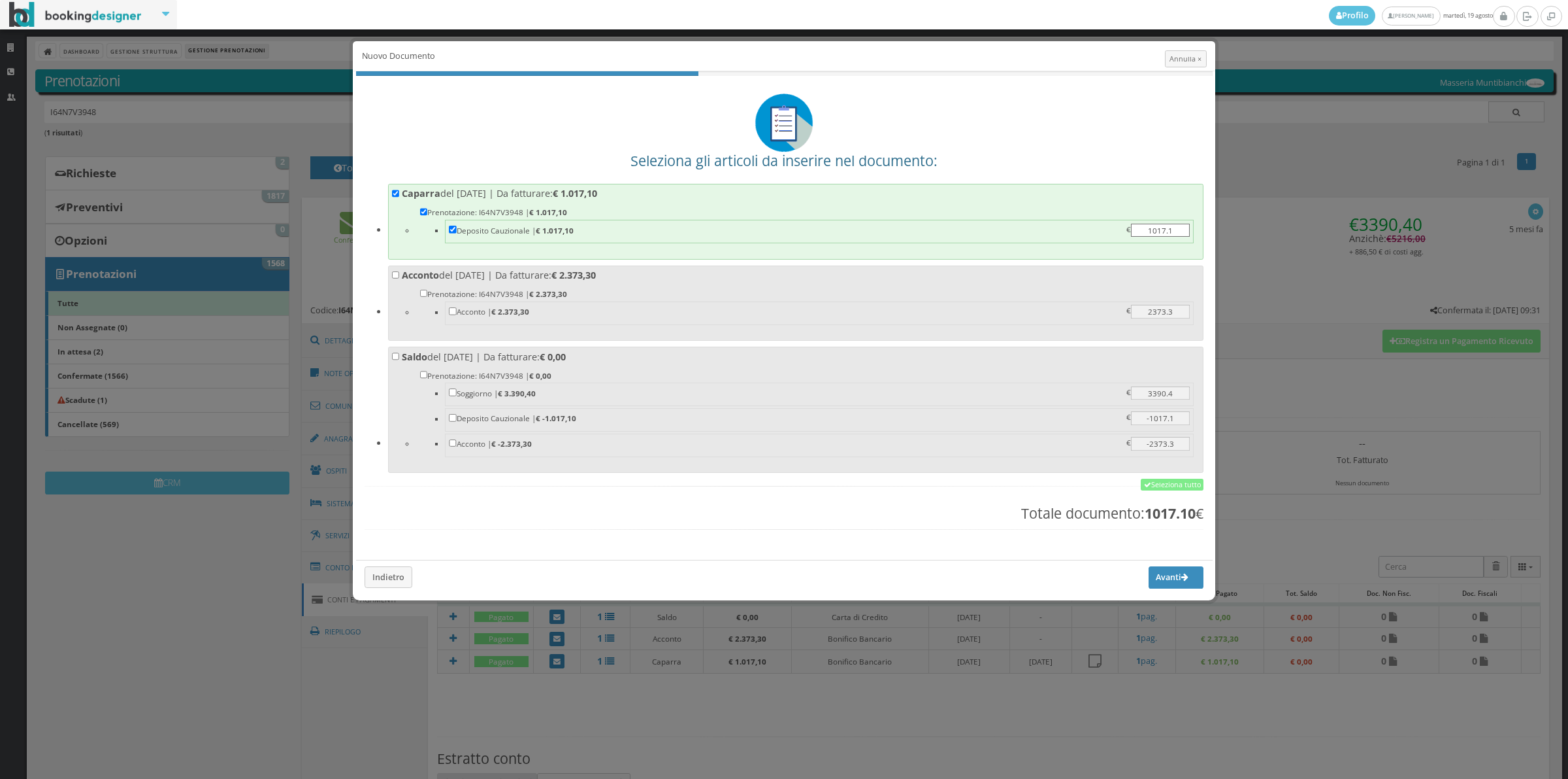
click at [665, 291] on label "Prenotazione: I64N7V3948 | € 2.373,30 Acconto | € 2.373,30 2373.3 2373.3 €" at bounding box center [807, 307] width 776 height 39
click at [428, 291] on input "Prenotazione: I64N7V3948 | € 2.373,30 Acconto | € 2.373,30 2373.3 2373.3 €" at bounding box center [424, 293] width 8 height 8
checkbox input "true"
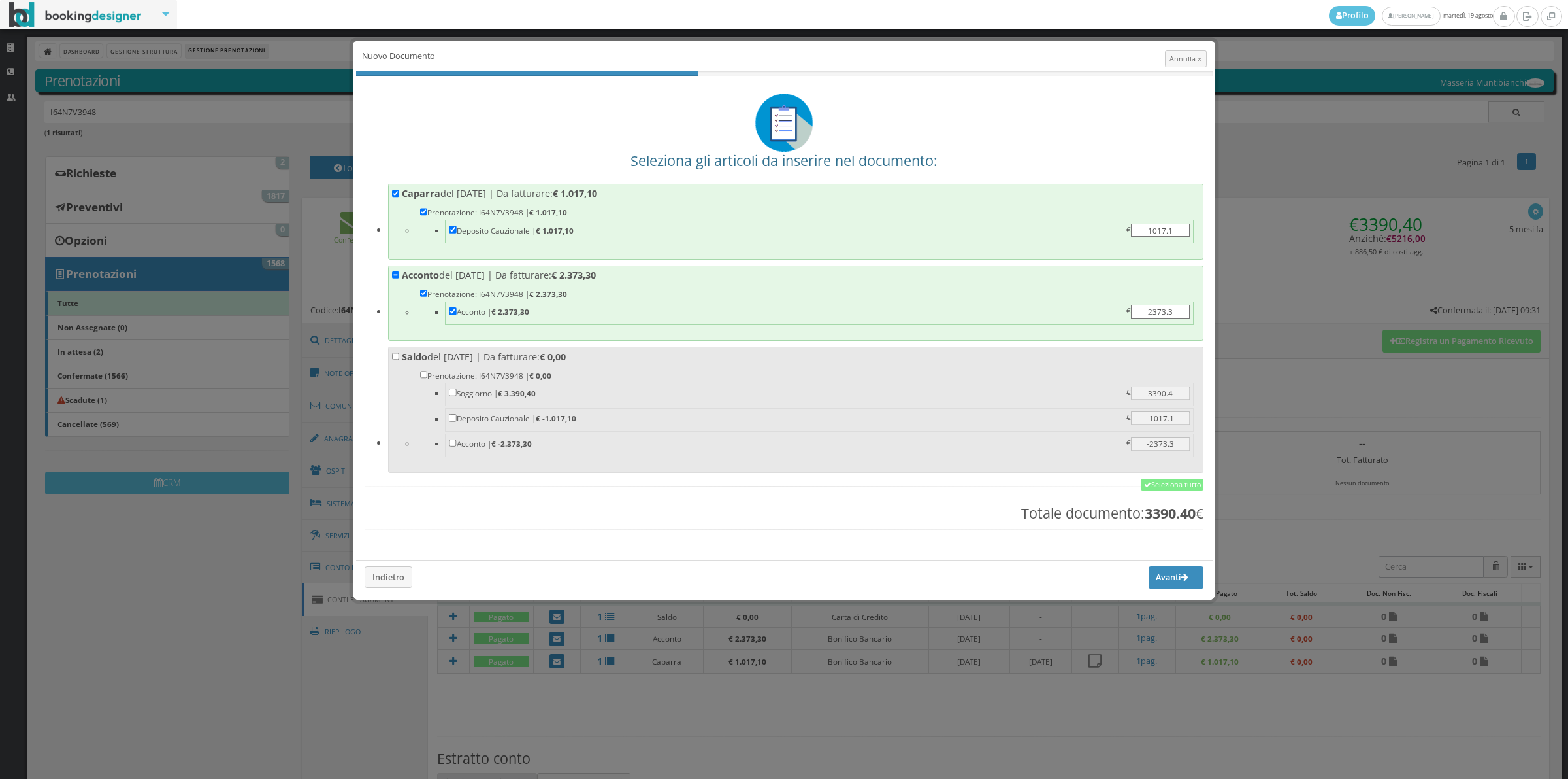
click at [664, 373] on label "Prenotazione: I64N7V3948 | € 0,00 [GEOGRAPHIC_DATA] | € 3.390,40 3390.4 3390.4 …" at bounding box center [807, 414] width 776 height 90
click at [428, 373] on input "Prenotazione: I64N7V3948 | € 0,00 [GEOGRAPHIC_DATA] | € 3.390,40 3390.4 3390.4 …" at bounding box center [424, 375] width 8 height 8
checkbox input "true"
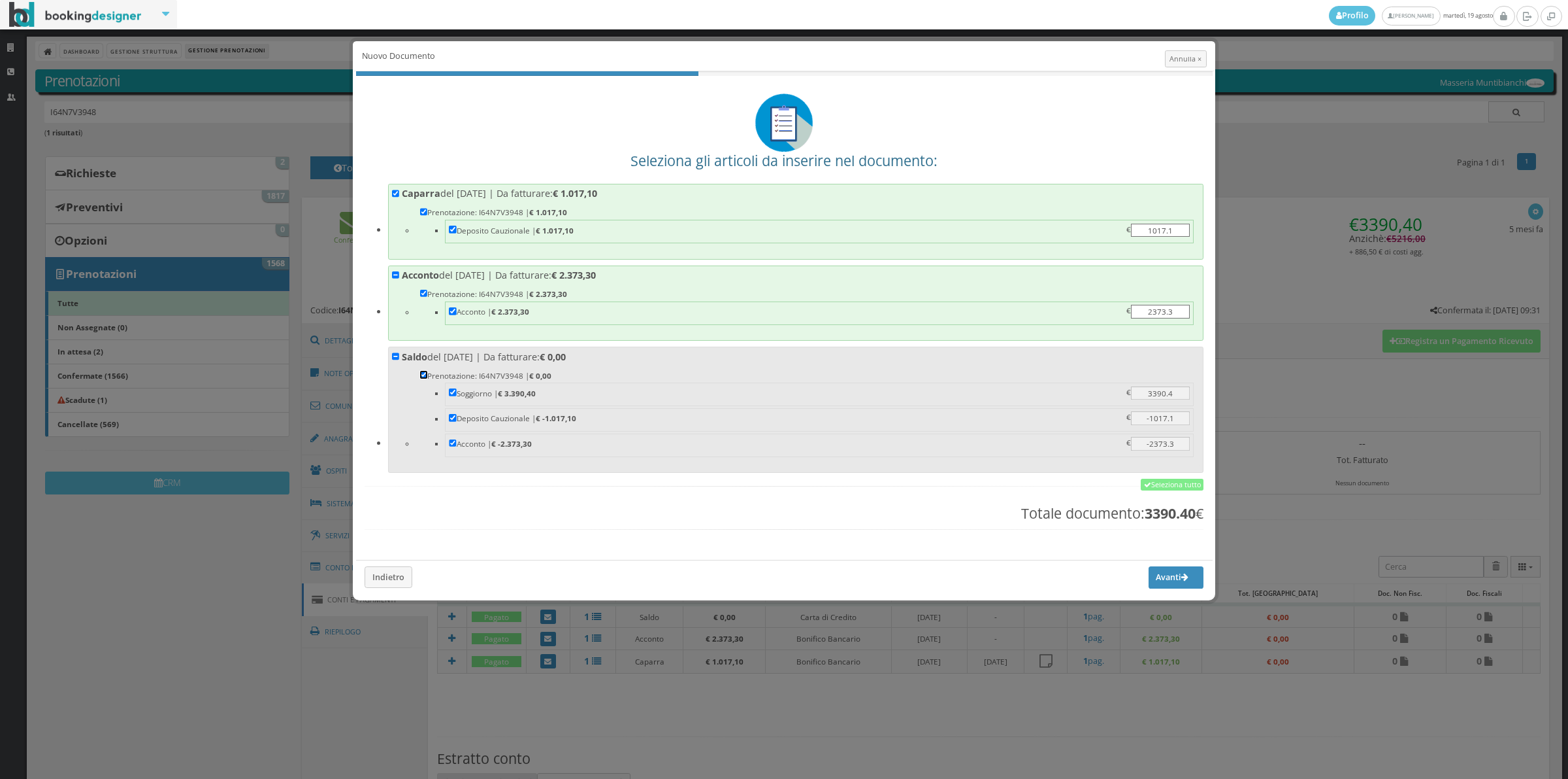
checkbox input "true"
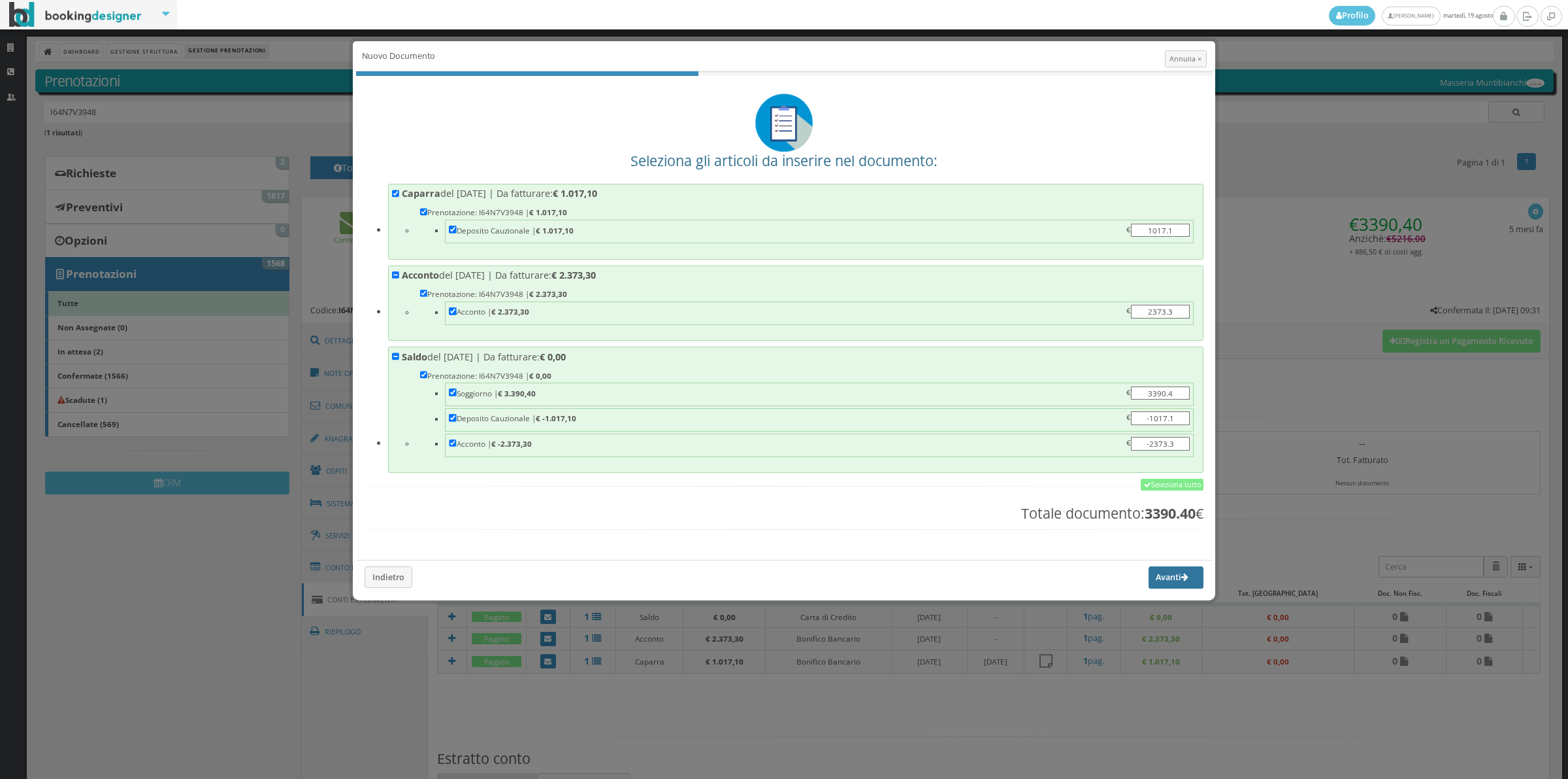
click at [1158, 582] on button "Avanti" at bounding box center [1176, 577] width 55 height 23
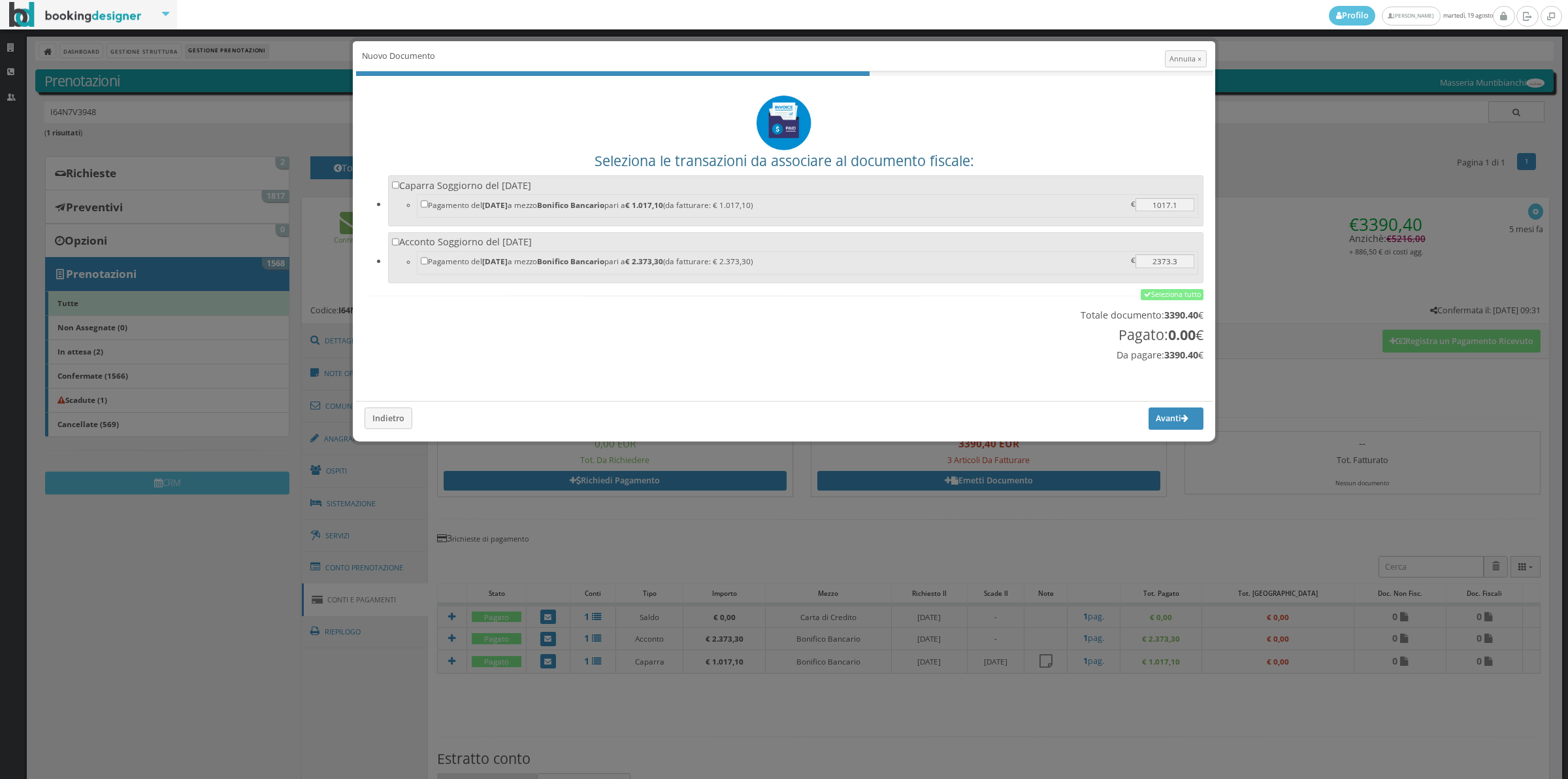
click at [481, 185] on label "Caparra Soggiorno del [DATE] Pagamento del [DATE] a mezzo Bonifico Bancario par…" at bounding box center [796, 199] width 808 height 40
click at [400, 185] on input "Caparra Soggiorno del [DATE] Pagamento del [DATE] a mezzo Bonifico Bancario par…" at bounding box center [396, 185] width 8 height 8
checkbox input "true"
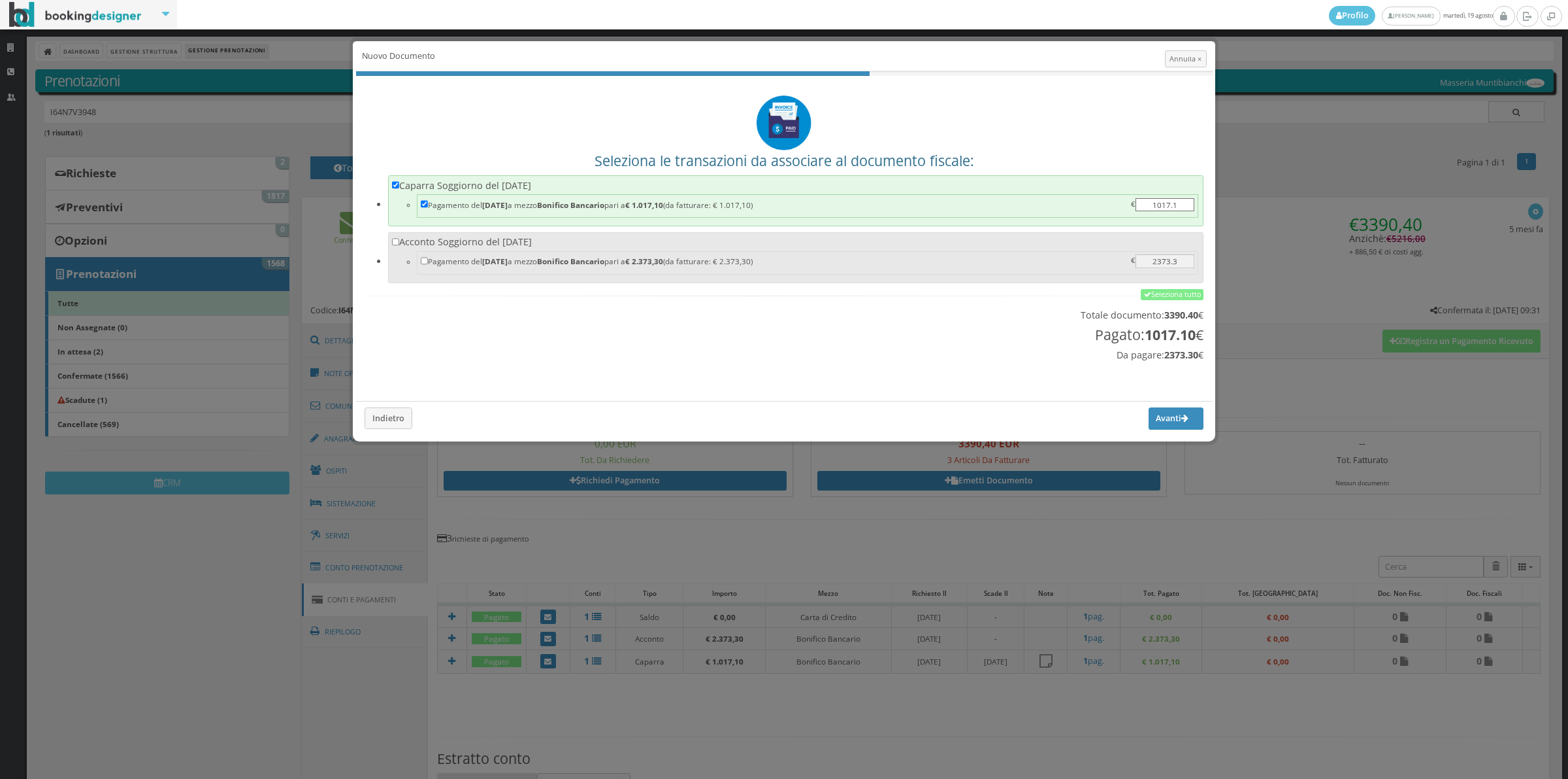
click at [475, 240] on label "Acconto Soggiorno del [DATE] Pagamento del [DATE] a mezzo Bonifico Bancario par…" at bounding box center [796, 255] width 808 height 40
click at [400, 240] on input "Acconto Soggiorno del [DATE] Pagamento del [DATE] a mezzo Bonifico Bancario par…" at bounding box center [396, 242] width 8 height 8
checkbox input "true"
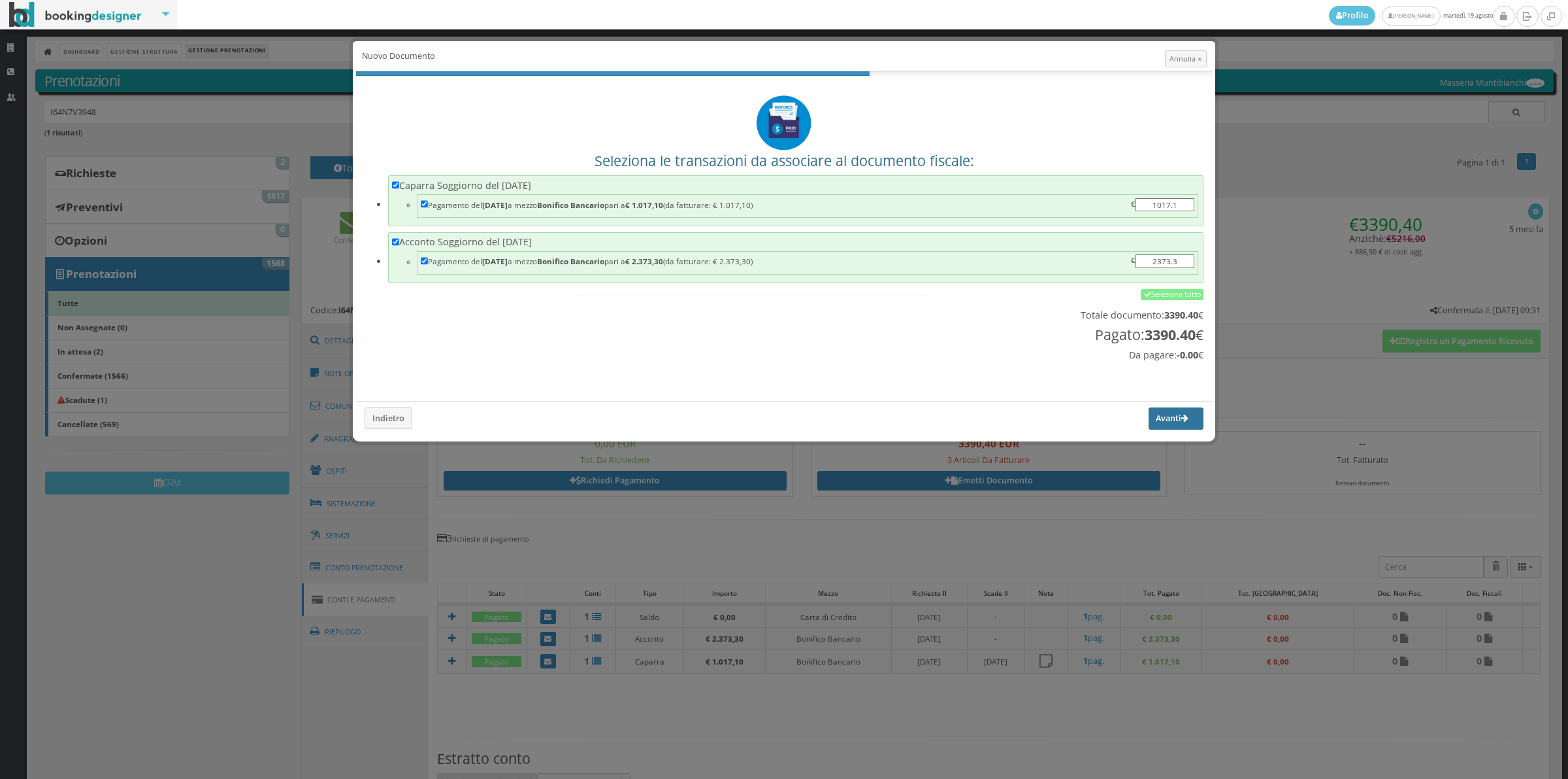
click at [1164, 423] on button "Avanti" at bounding box center [1176, 418] width 55 height 23
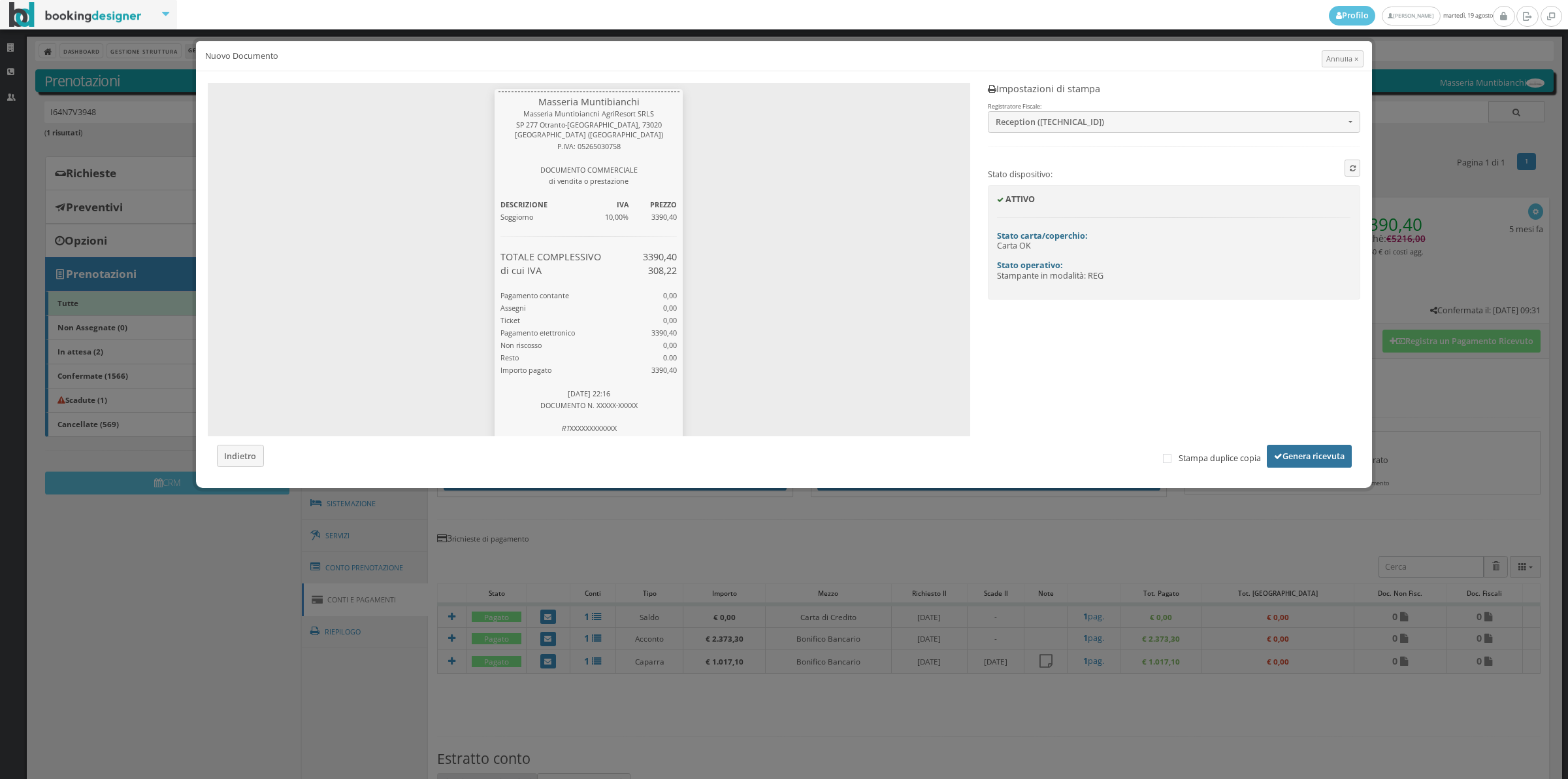
click at [1327, 458] on button "Genera ricevuta" at bounding box center [1309, 455] width 85 height 23
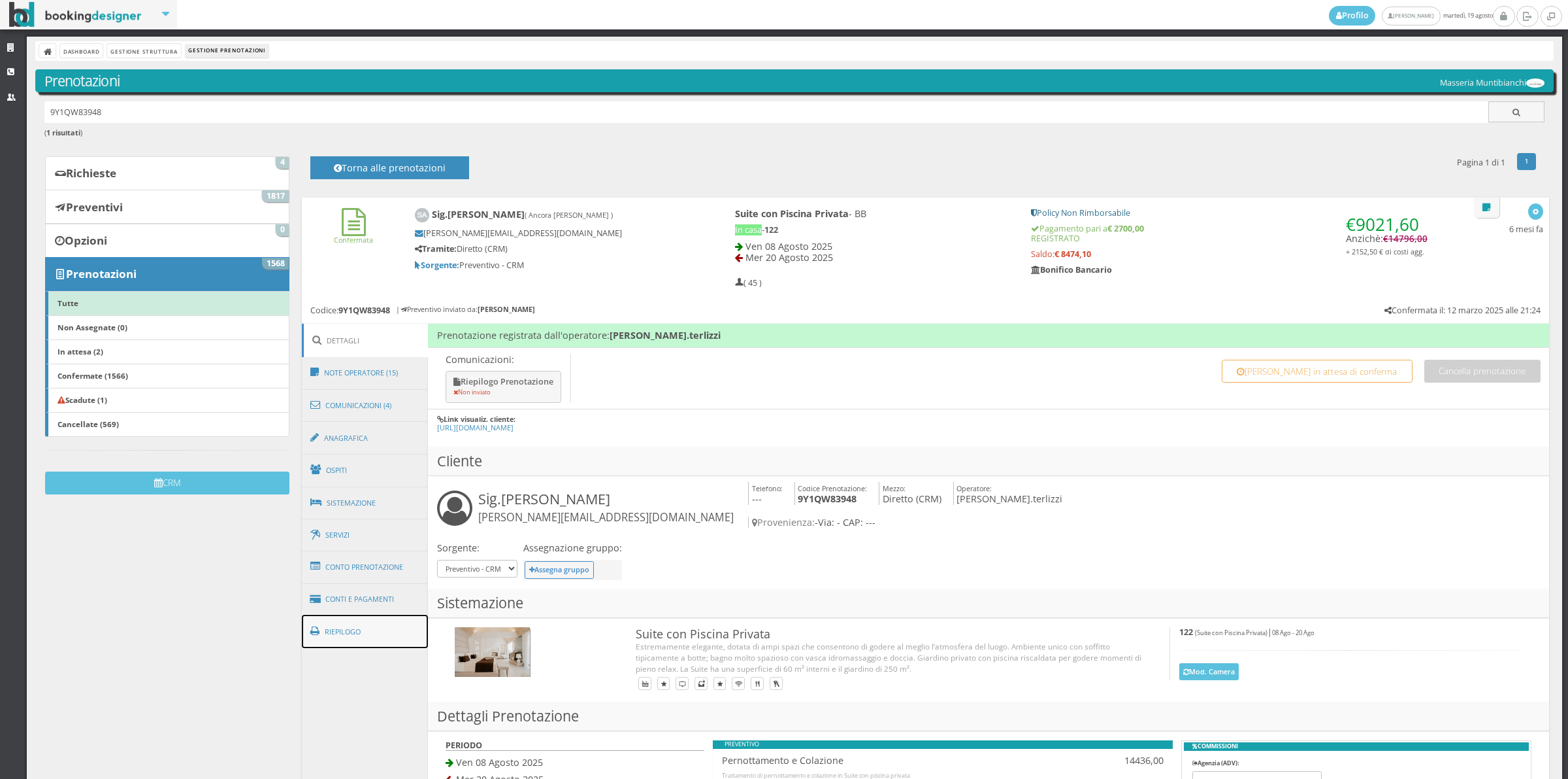
click at [366, 636] on link "Riepilogo" at bounding box center [365, 631] width 126 height 34
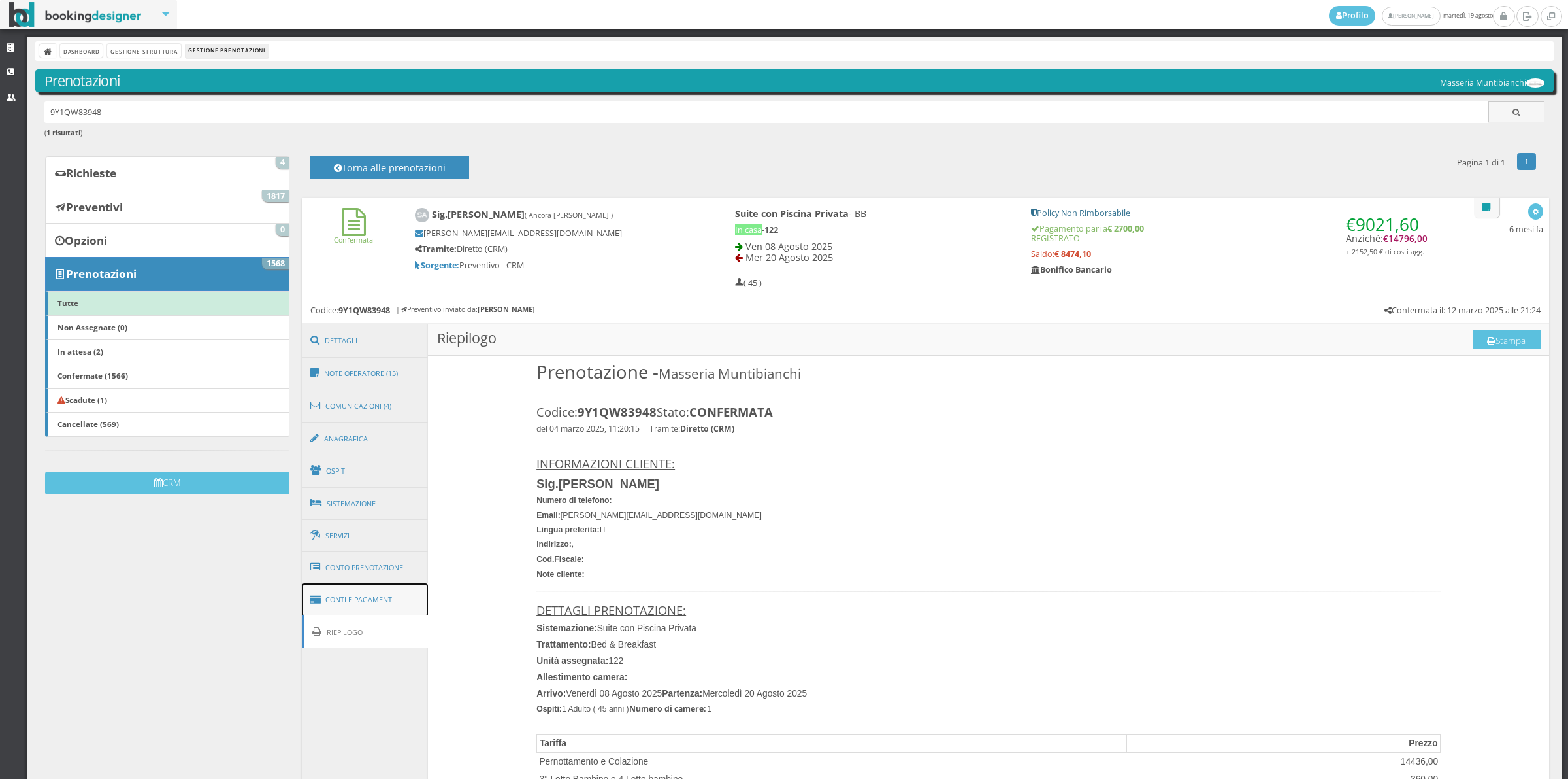
click at [364, 612] on link "Conti e Pagamenti" at bounding box center [365, 599] width 126 height 33
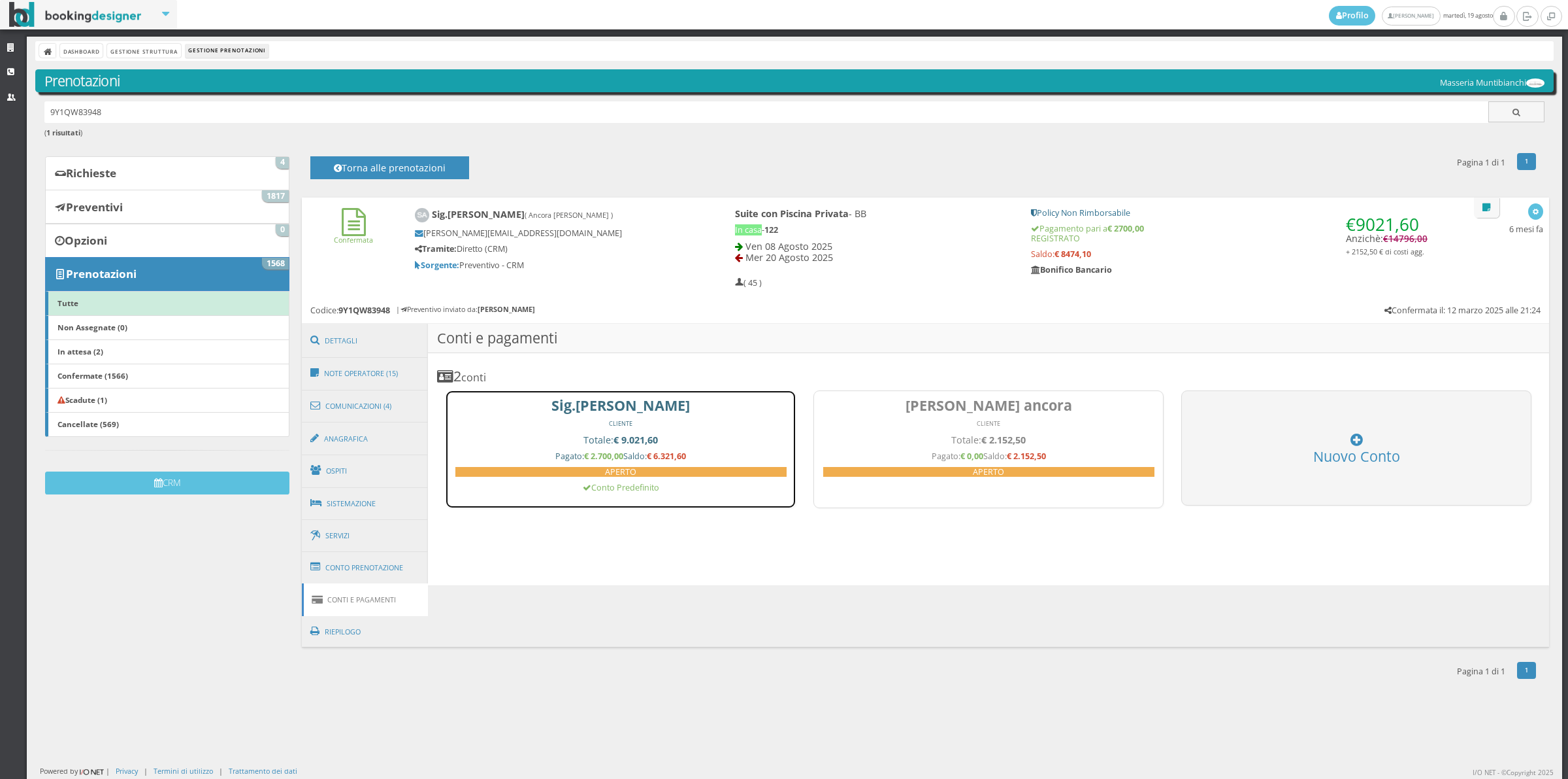
click at [582, 441] on h4 "Totale: € 9.021,60" at bounding box center [621, 439] width 331 height 11
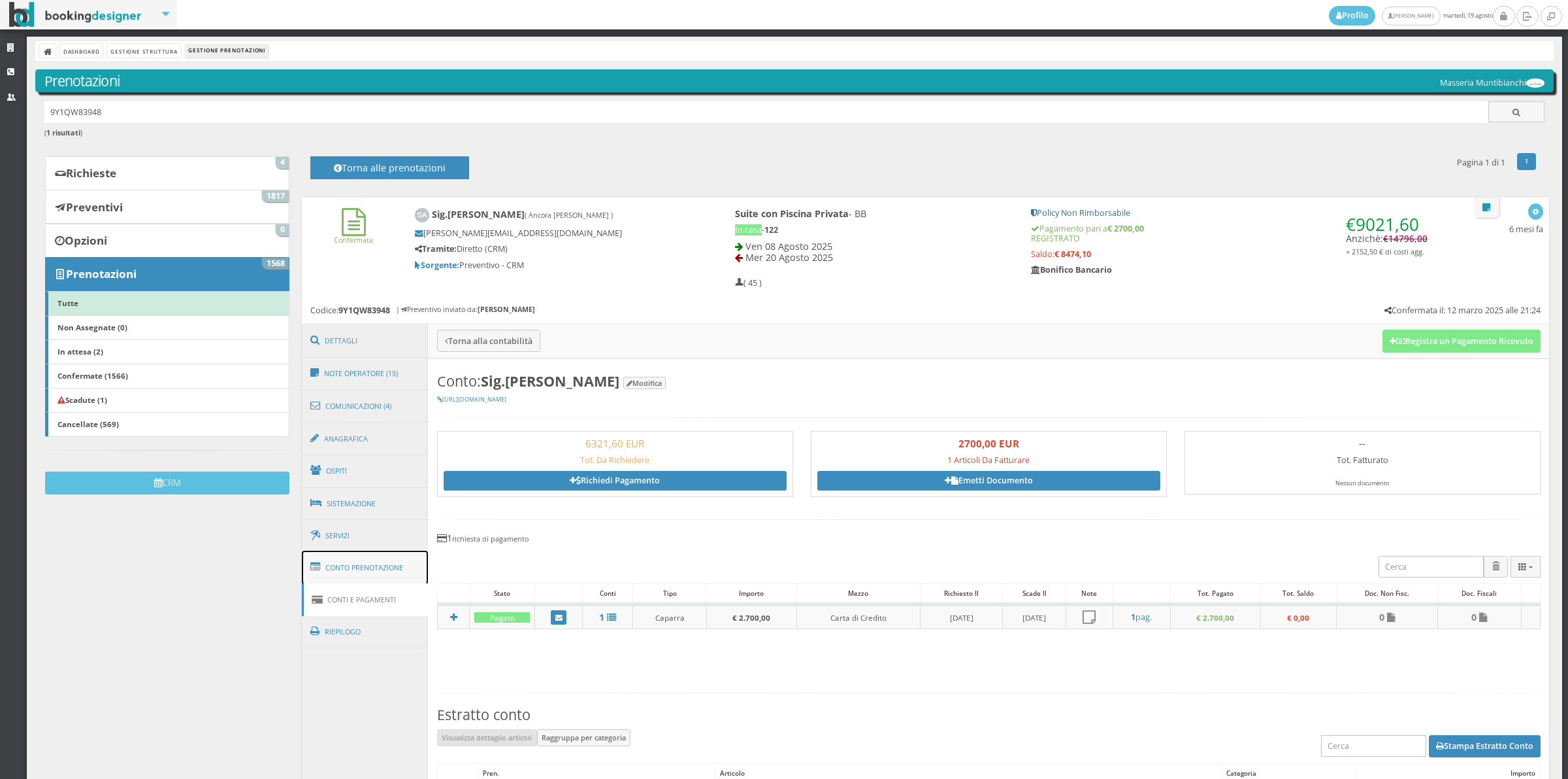
click at [354, 574] on link "Conto Prenotazione" at bounding box center [365, 567] width 126 height 34
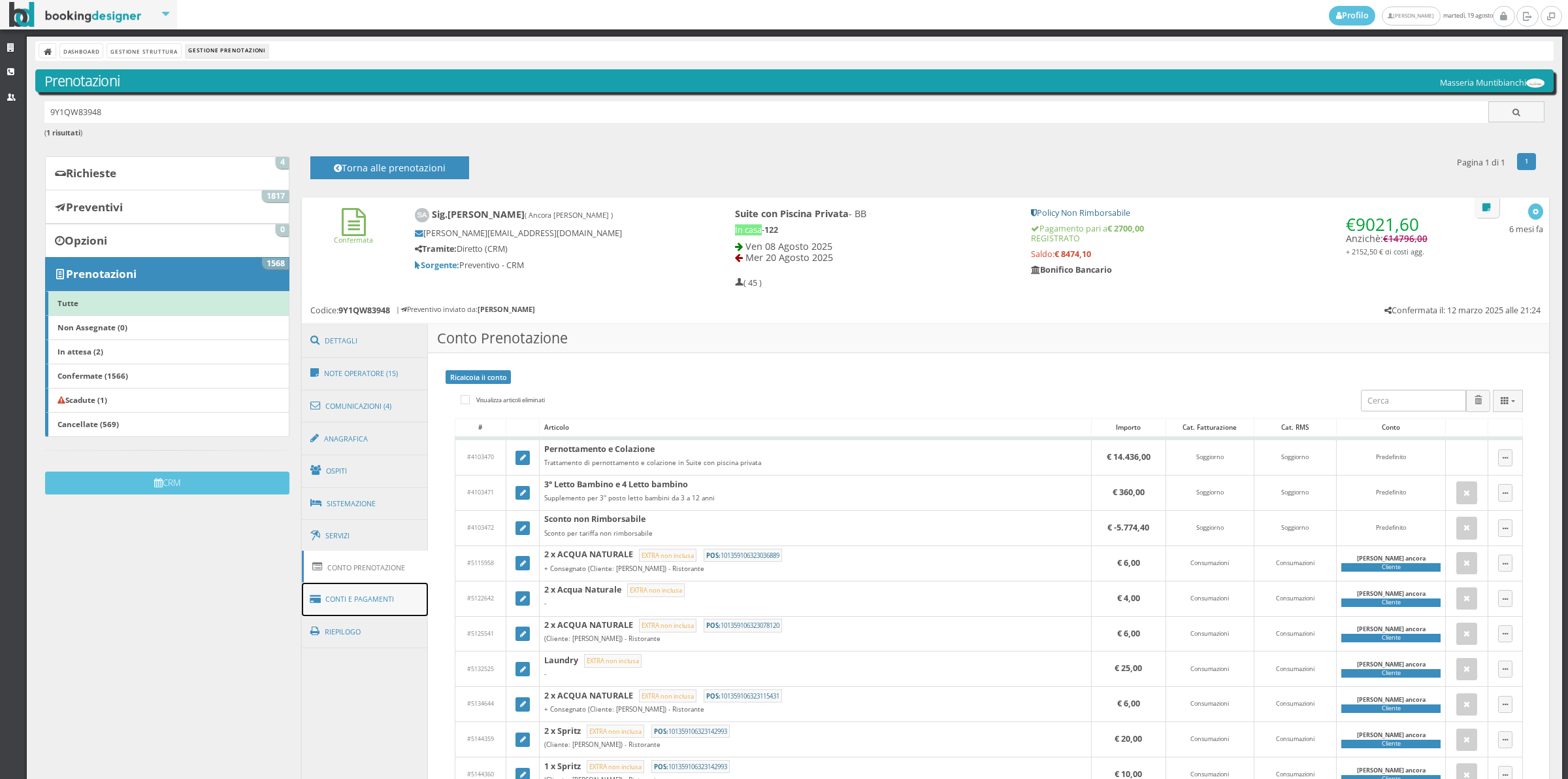
click at [343, 602] on link "Conti e Pagamenti" at bounding box center [365, 599] width 126 height 33
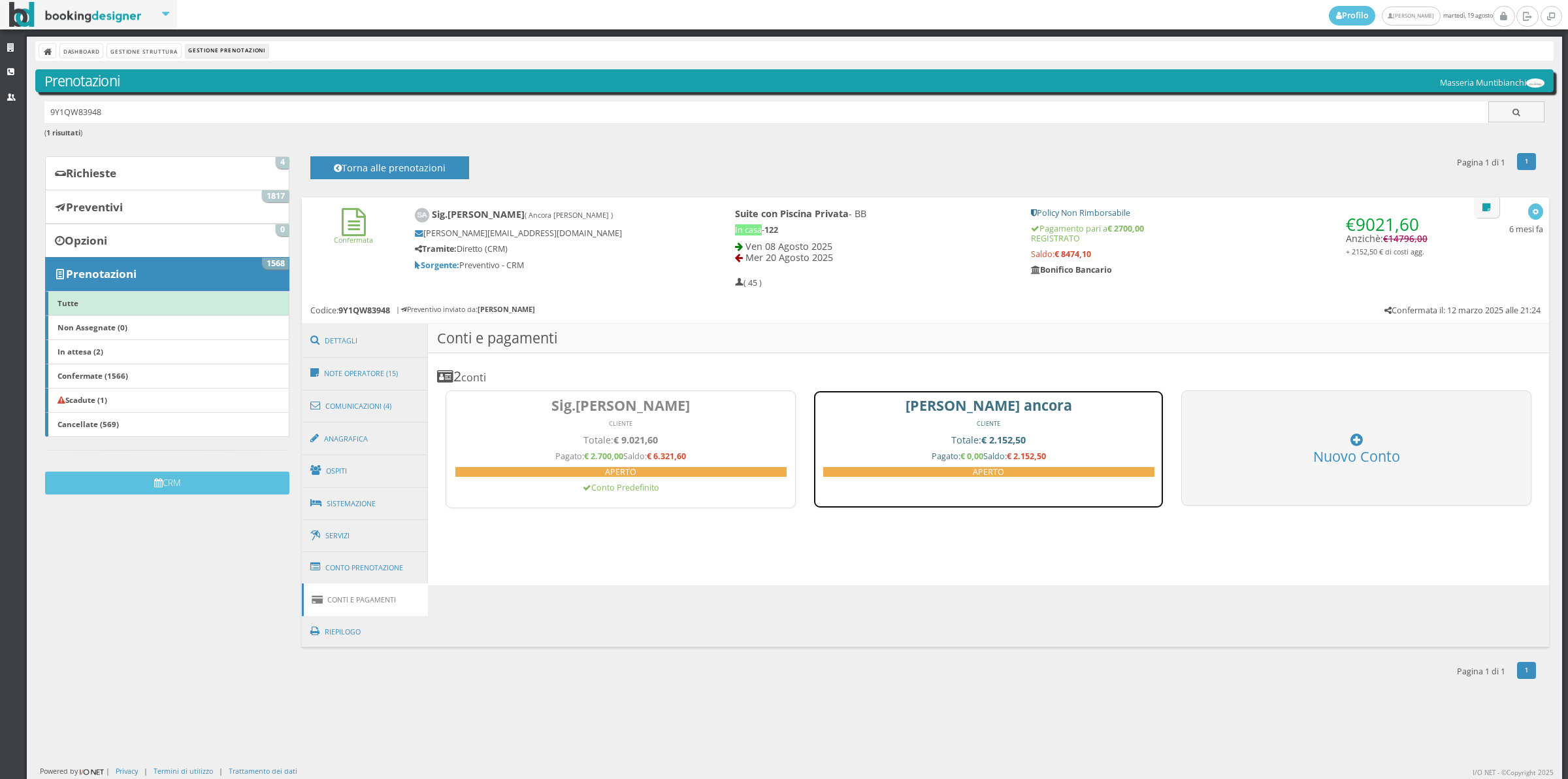
click at [955, 416] on link "[PERSON_NAME] ancora CLIENTE Totale: € 2.152,50 Pagato: € 0,00 Saldo: € 2.152,5…" at bounding box center [988, 449] width 350 height 118
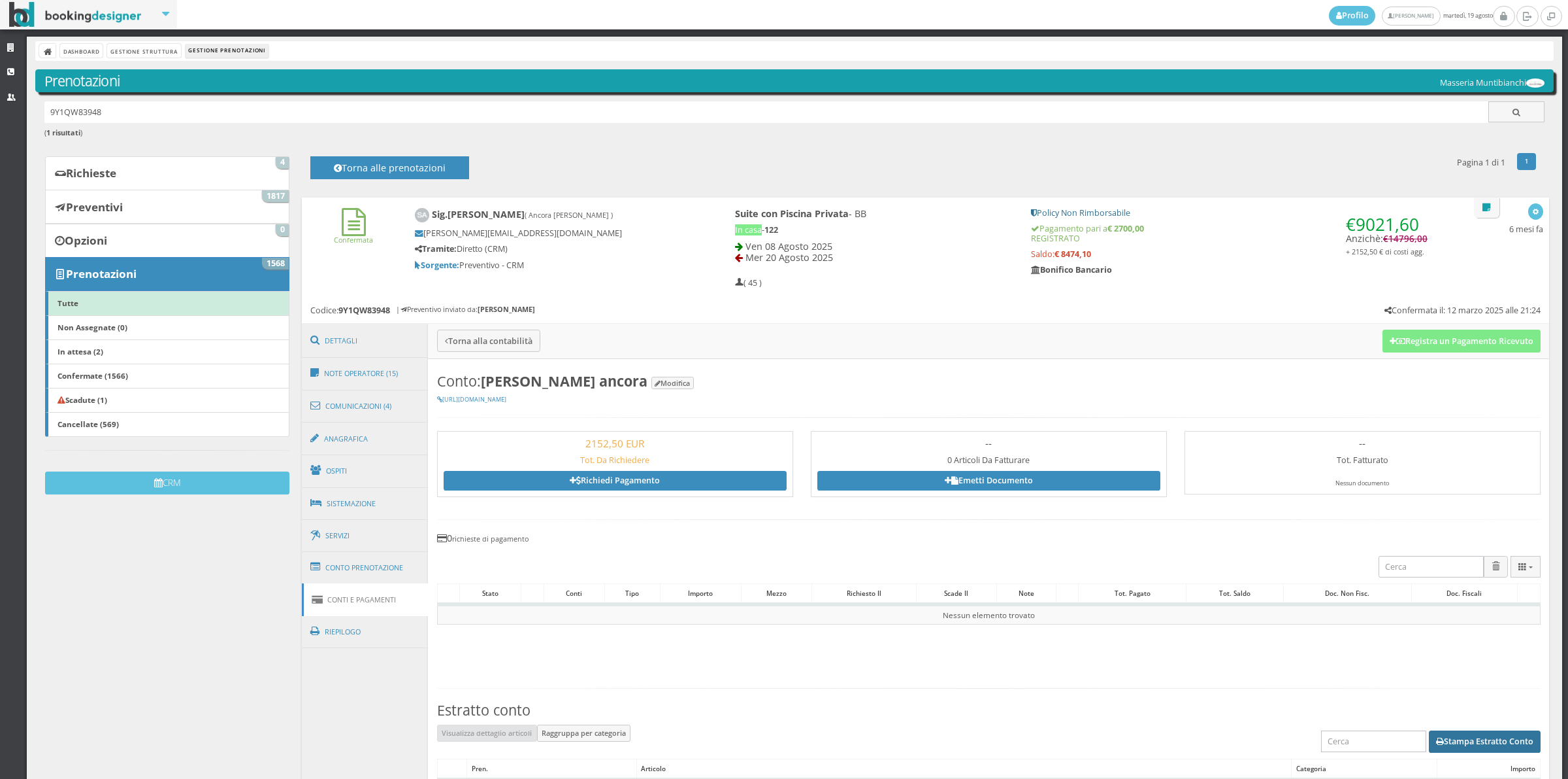
click at [1520, 742] on button "Stampa Estratto Conto" at bounding box center [1485, 741] width 112 height 23
click at [394, 569] on link "Conto Prenotazione" at bounding box center [365, 567] width 126 height 34
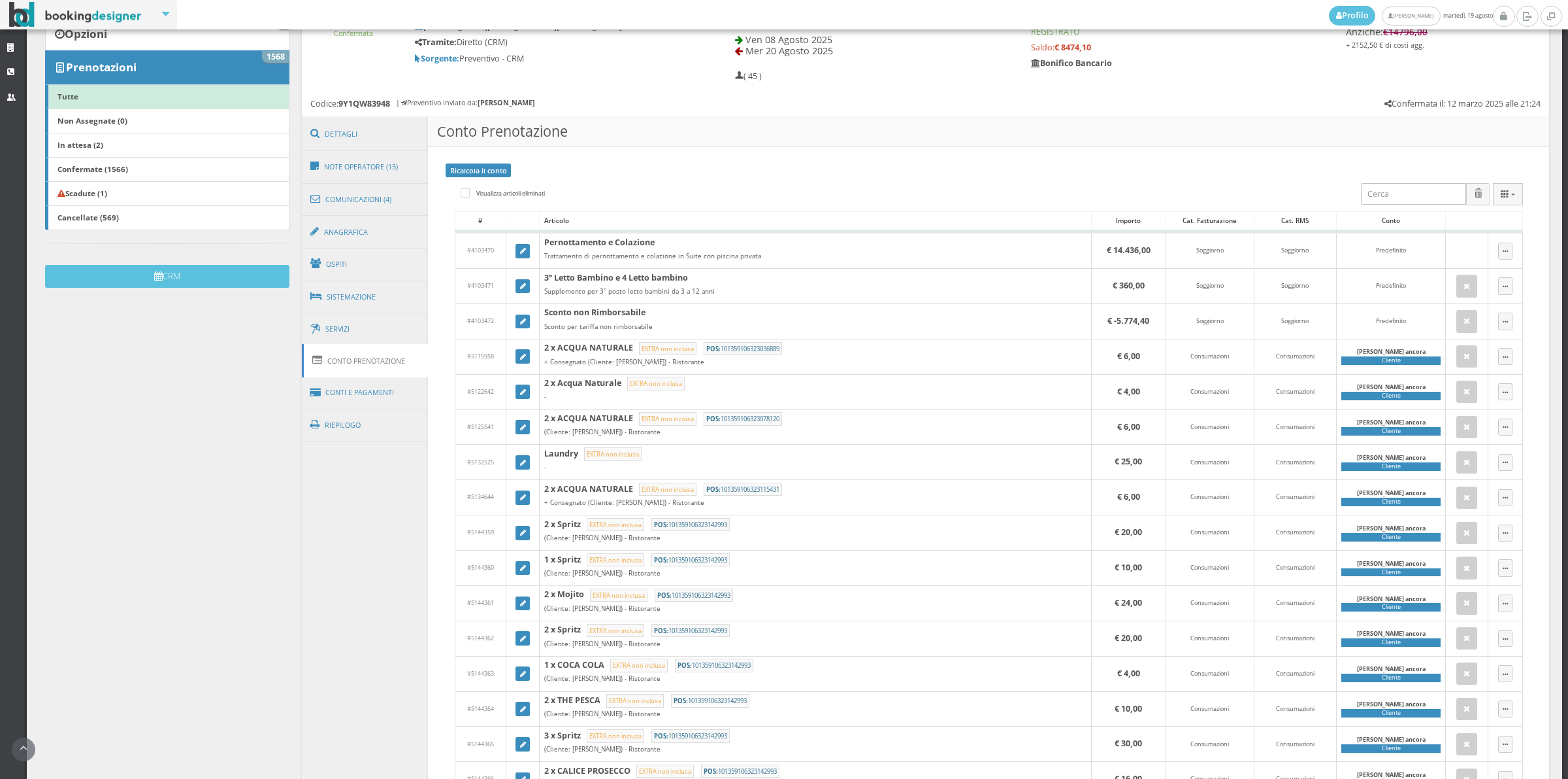
scroll to position [213, 0]
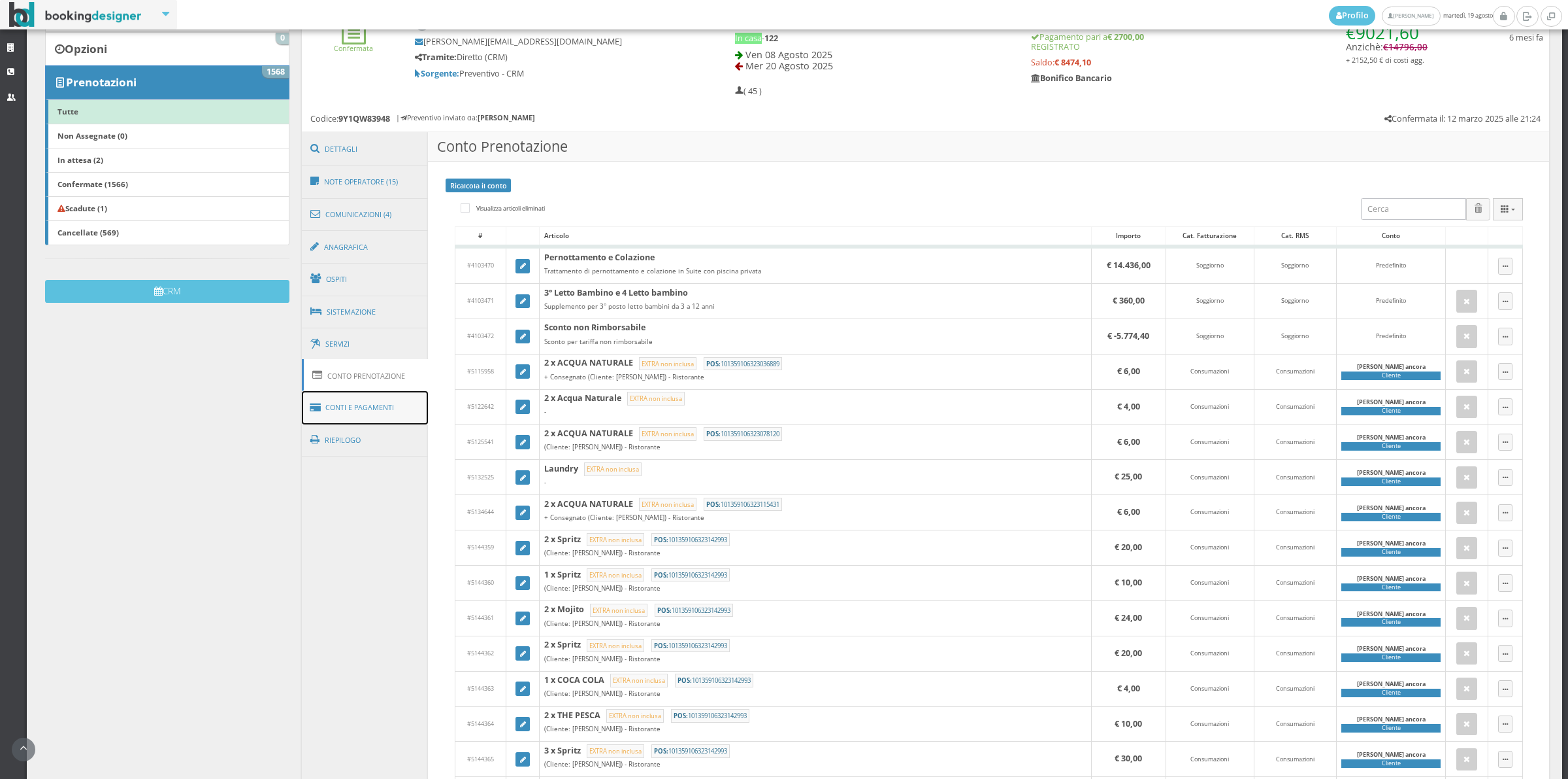
click at [382, 412] on link "Conti e Pagamenti" at bounding box center [365, 407] width 126 height 33
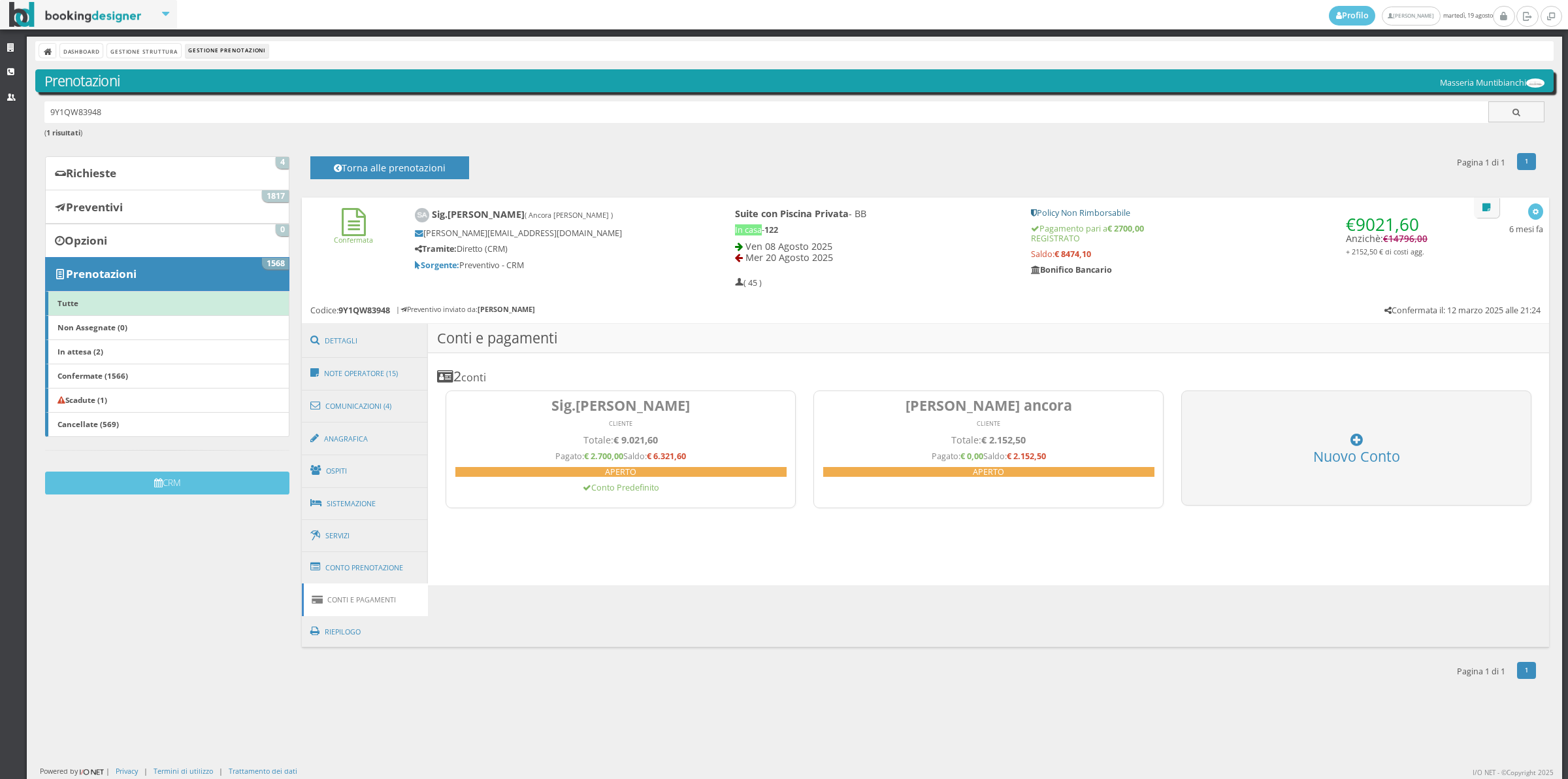
scroll to position [0, 0]
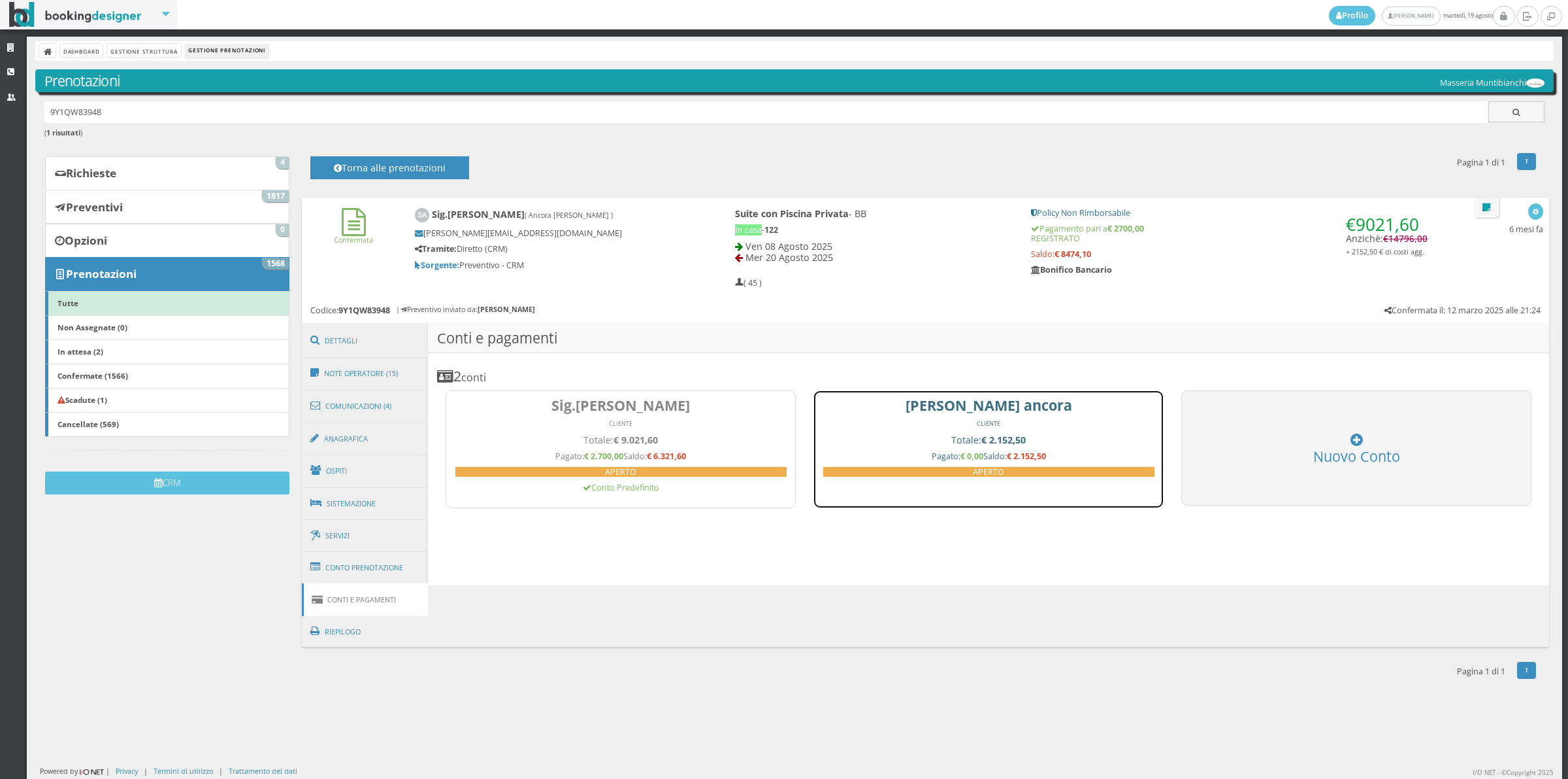
click at [946, 440] on h4 "Totale: € 2.152,50" at bounding box center [989, 439] width 331 height 11
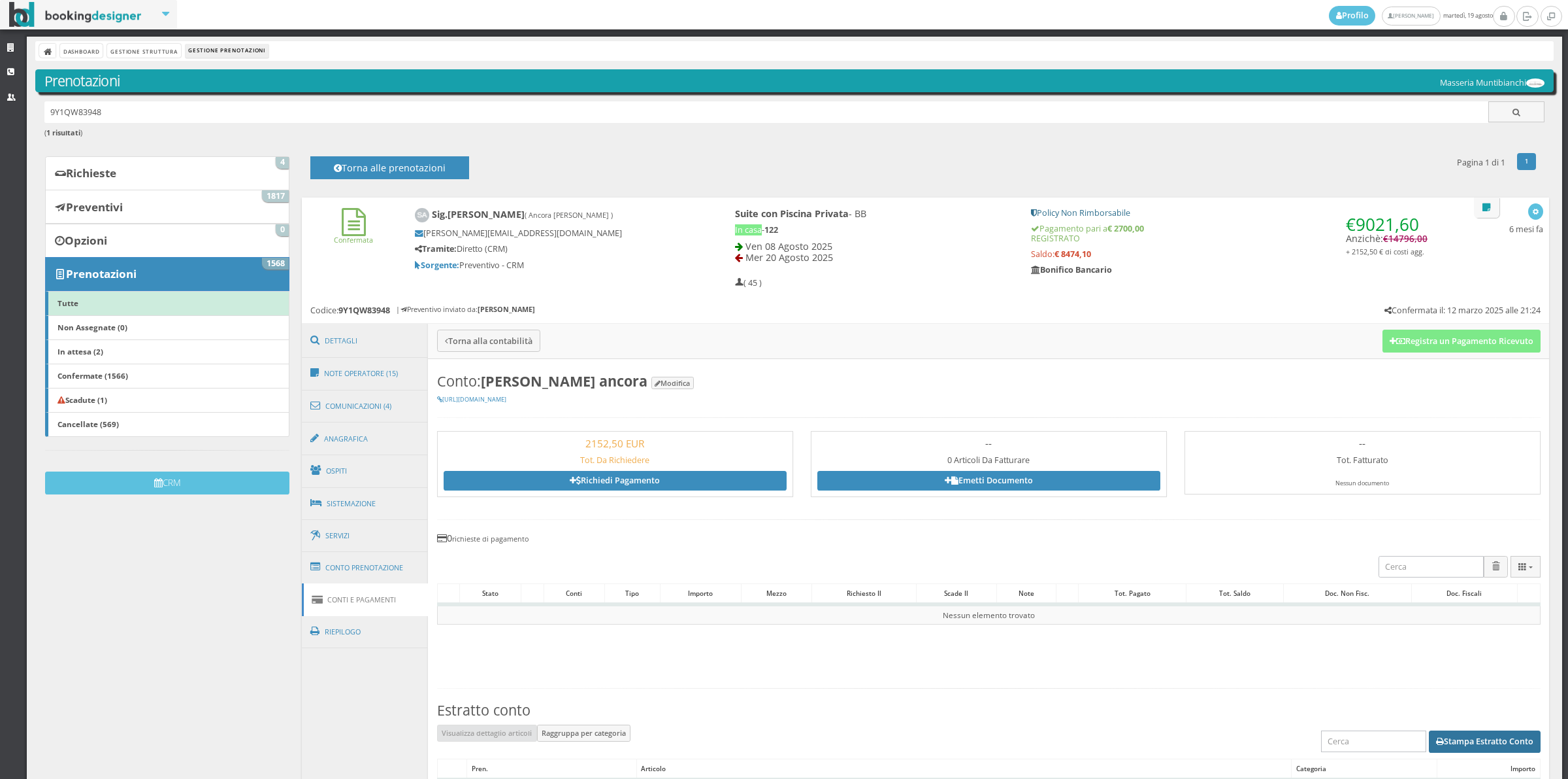
click at [1488, 744] on button "Stampa Estratto Conto" at bounding box center [1485, 741] width 112 height 23
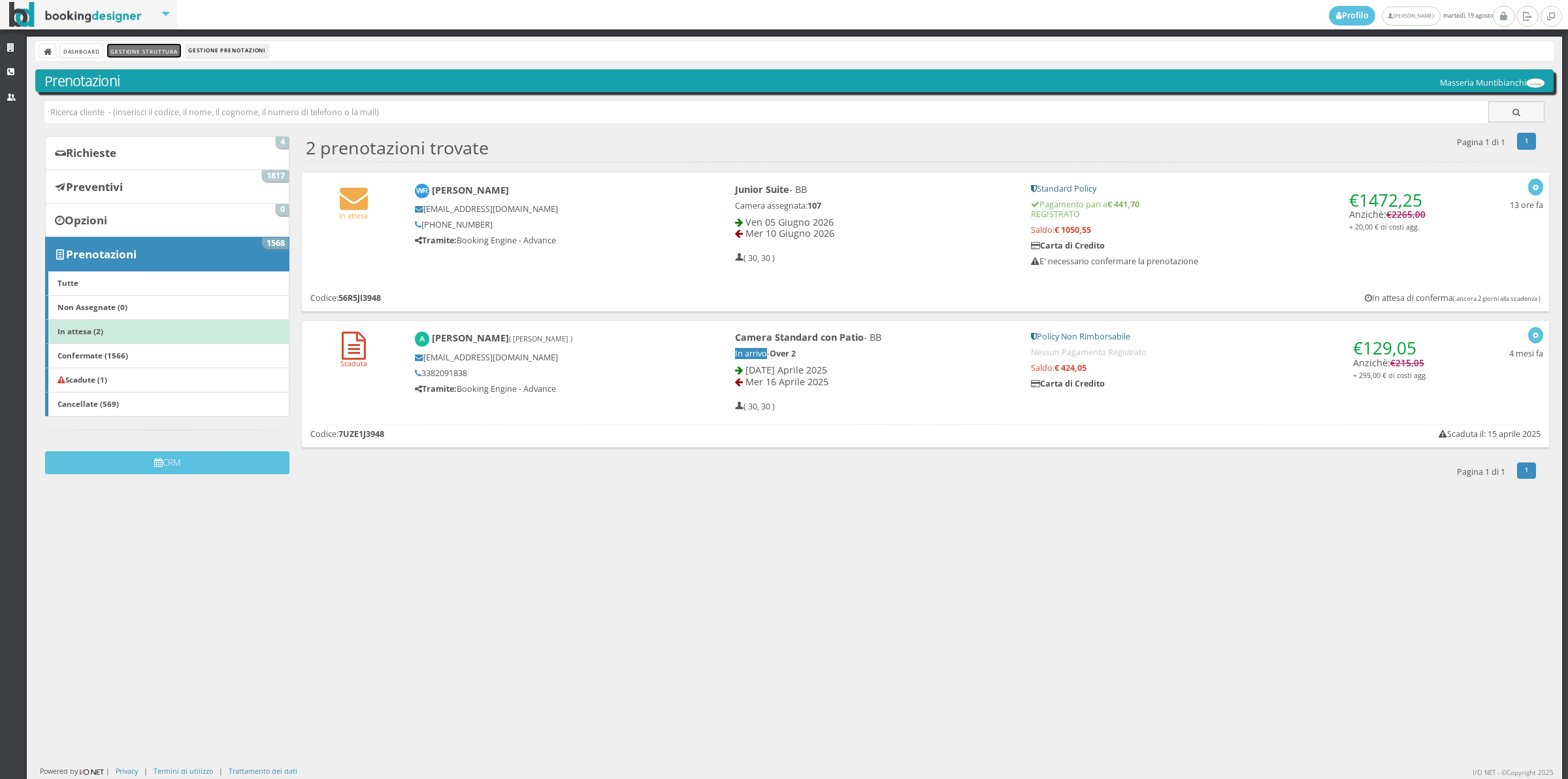
click at [131, 57] on link "Gestione Struttura" at bounding box center [143, 51] width 74 height 14
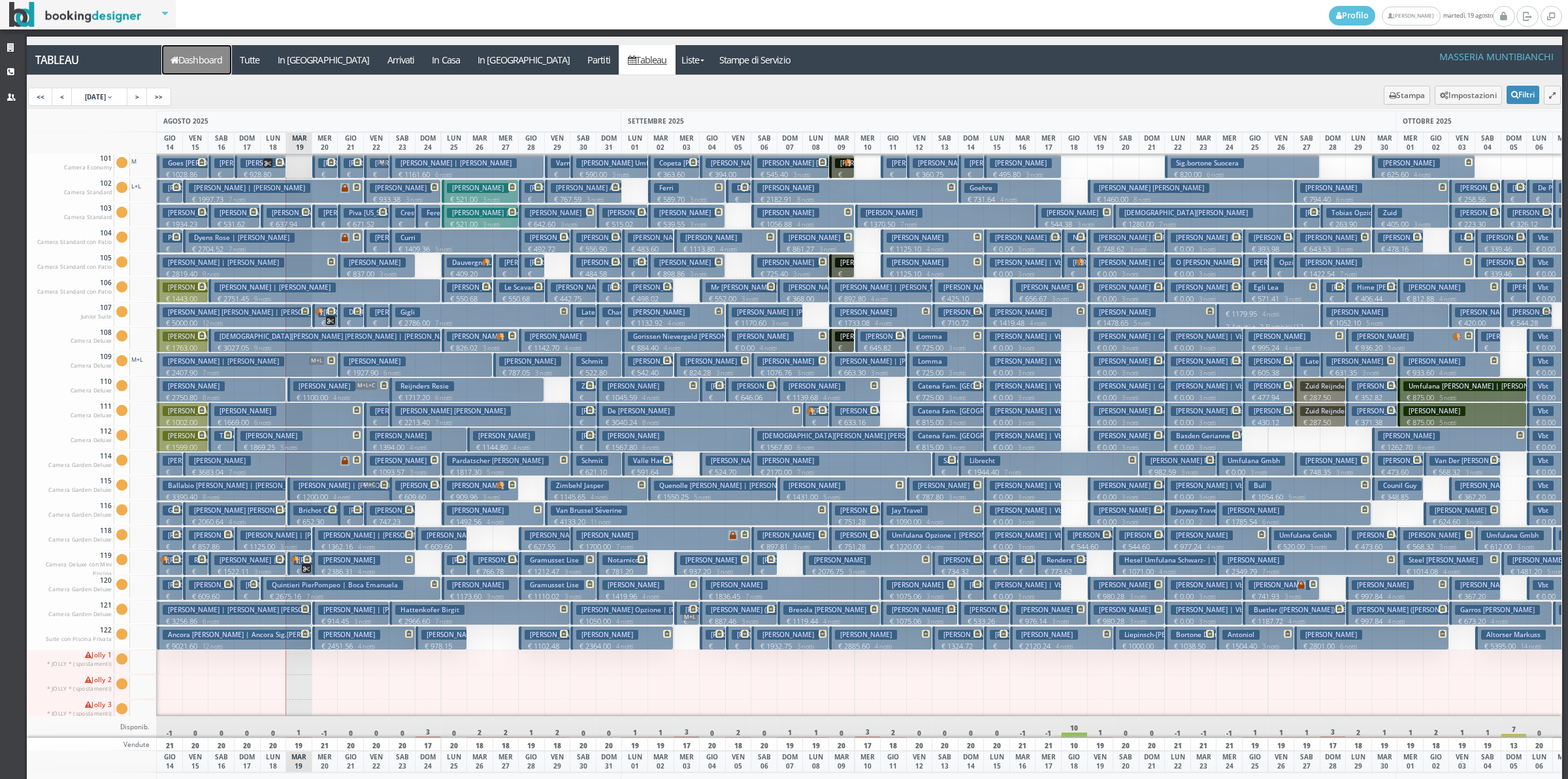
click at [197, 66] on link "Dashboard" at bounding box center [196, 60] width 70 height 29
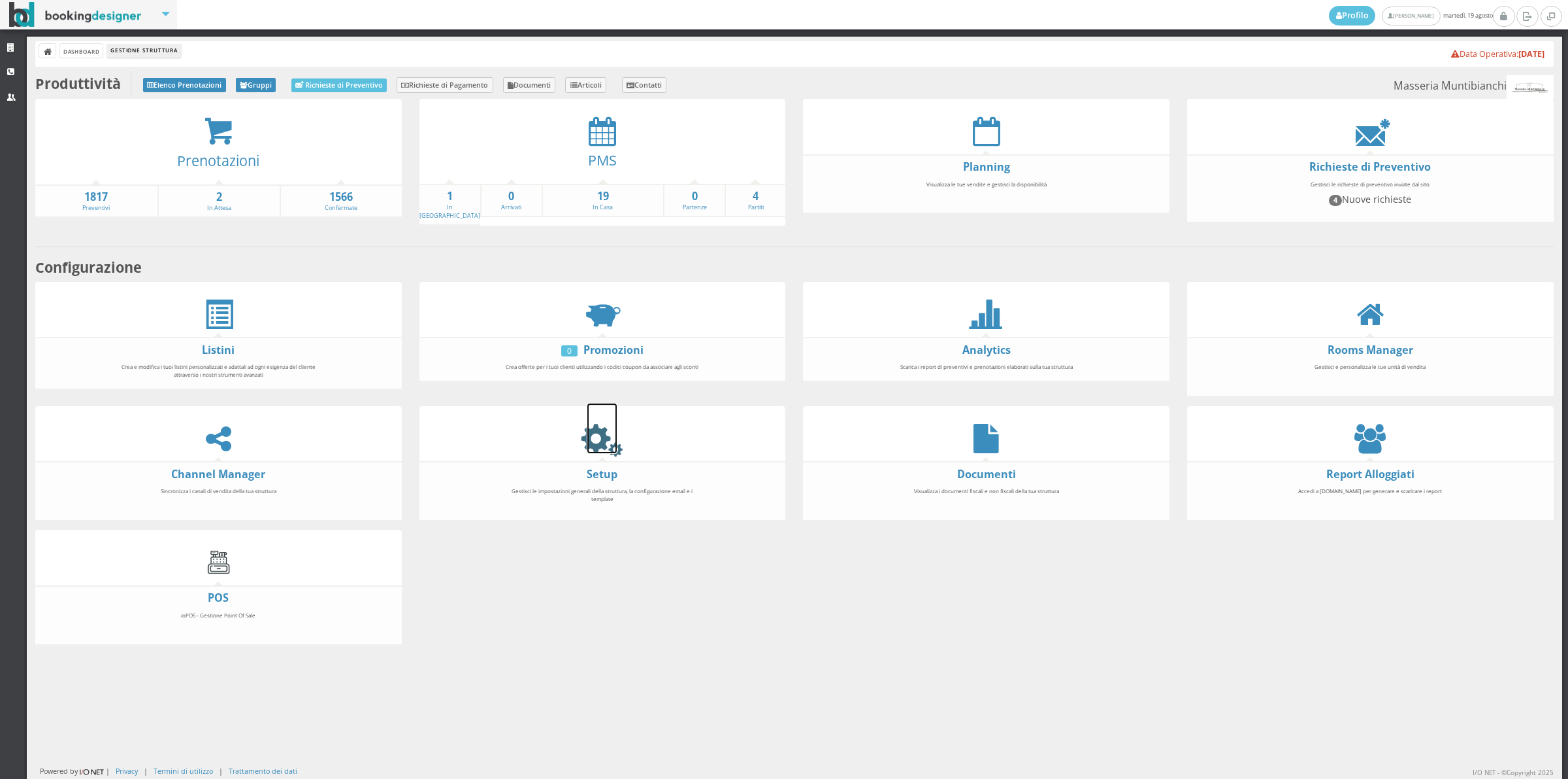
click at [601, 445] on icon at bounding box center [602, 439] width 29 height 29
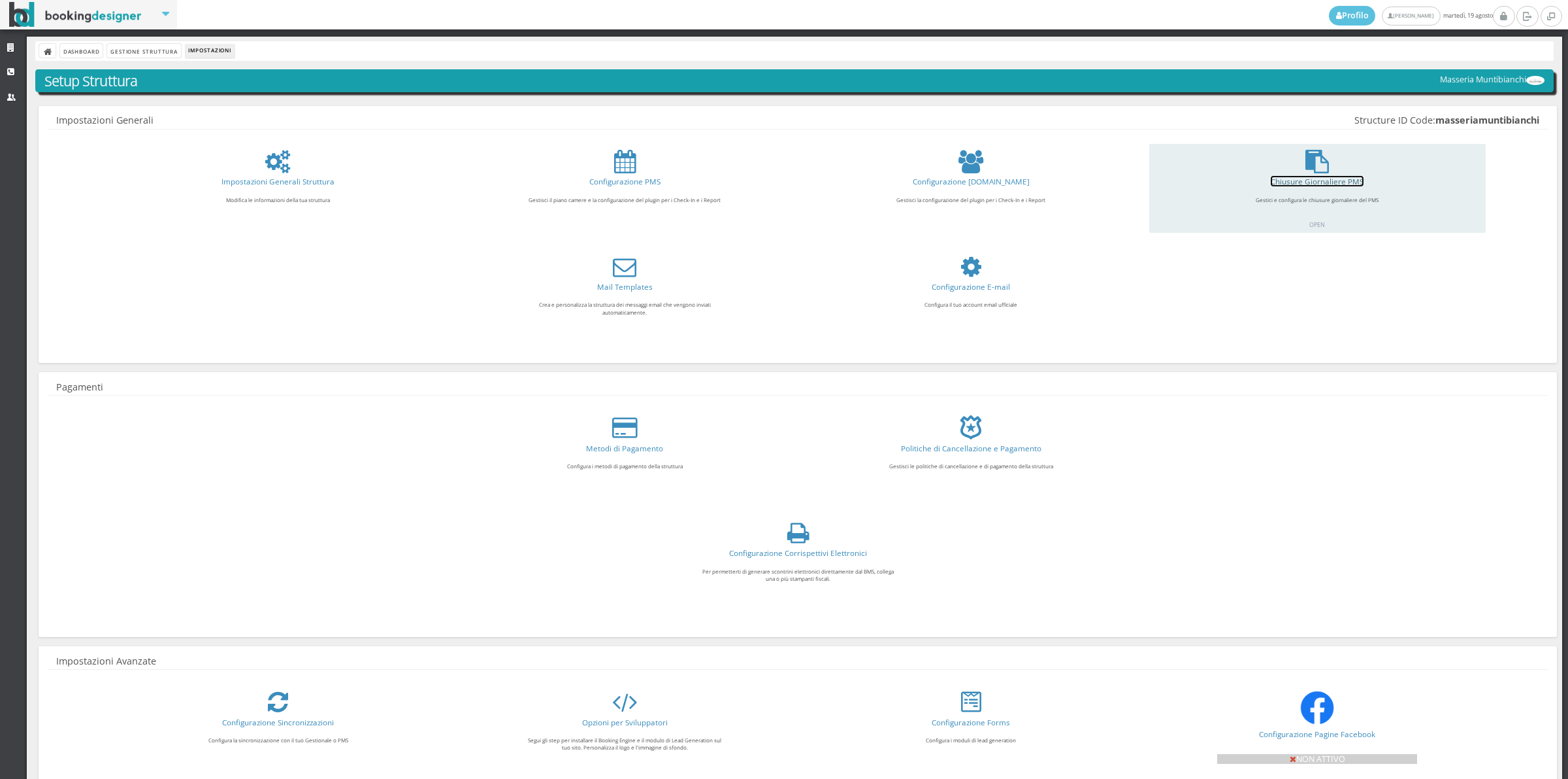
click at [1320, 177] on link "Chiusure Giornaliere PMS" at bounding box center [1317, 181] width 93 height 11
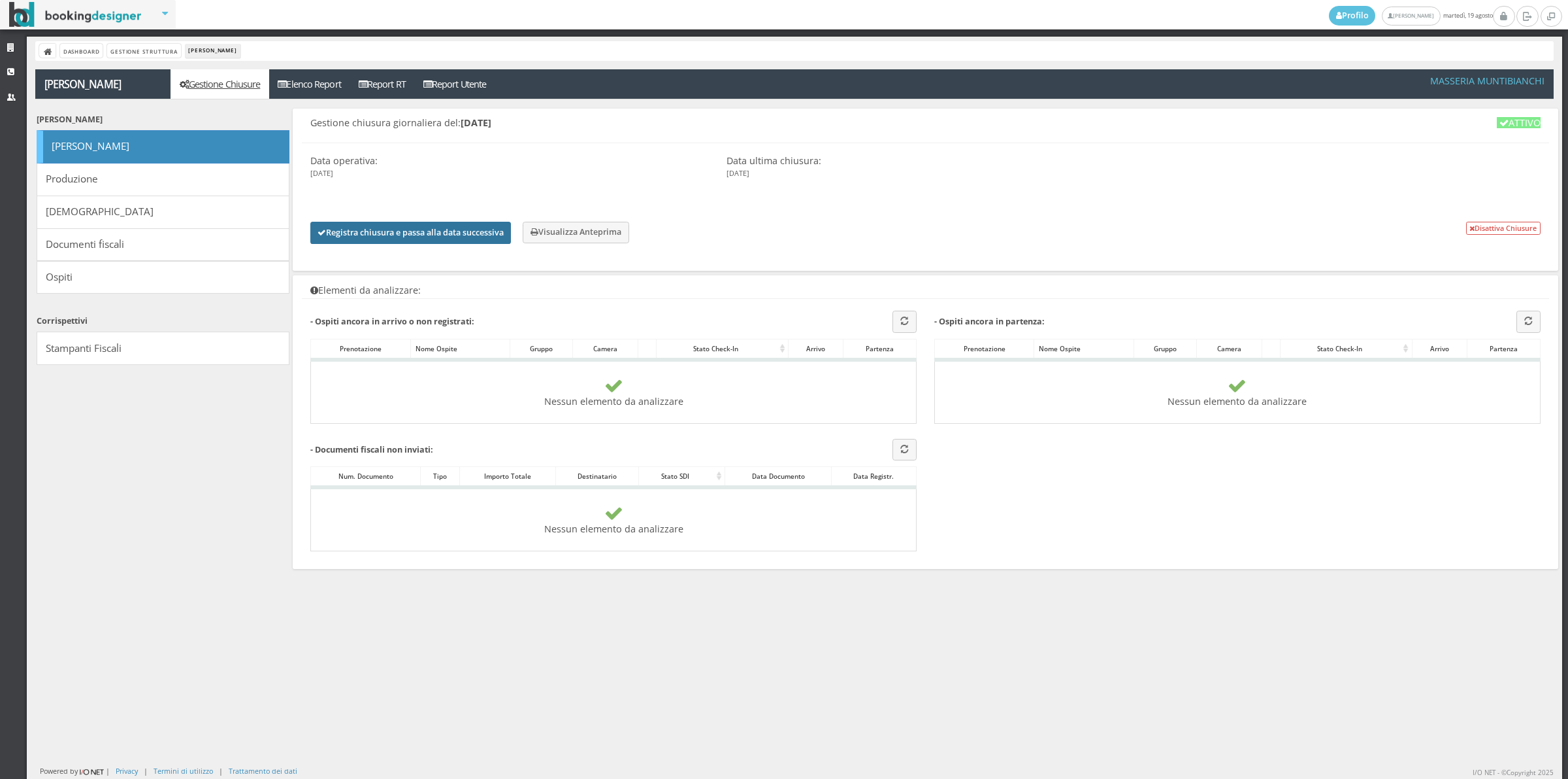
click at [479, 224] on button "Registra chiusura e passa alla data successiva" at bounding box center [411, 233] width 201 height 23
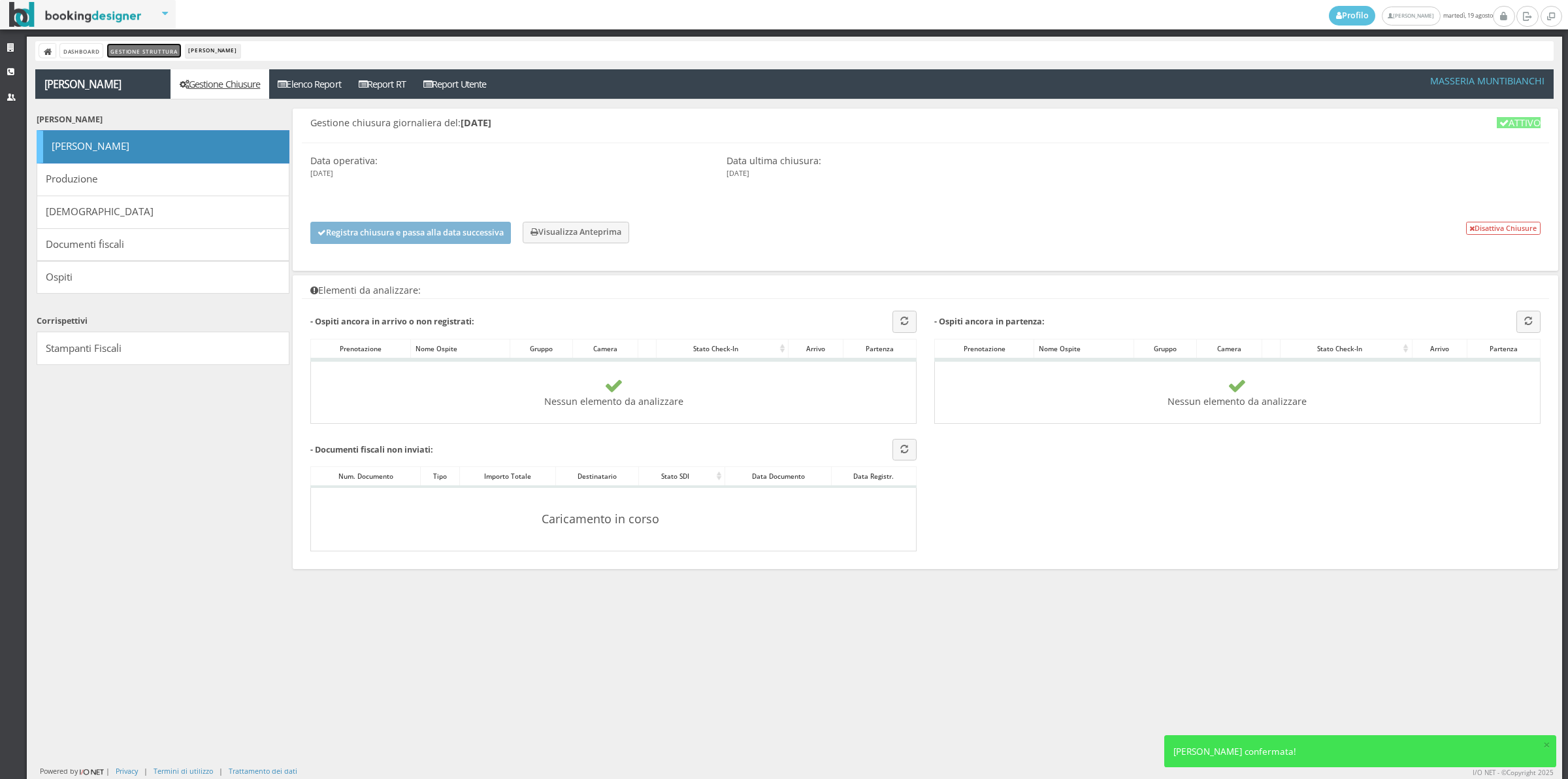
click at [129, 50] on link "Gestione Struttura" at bounding box center [143, 51] width 74 height 14
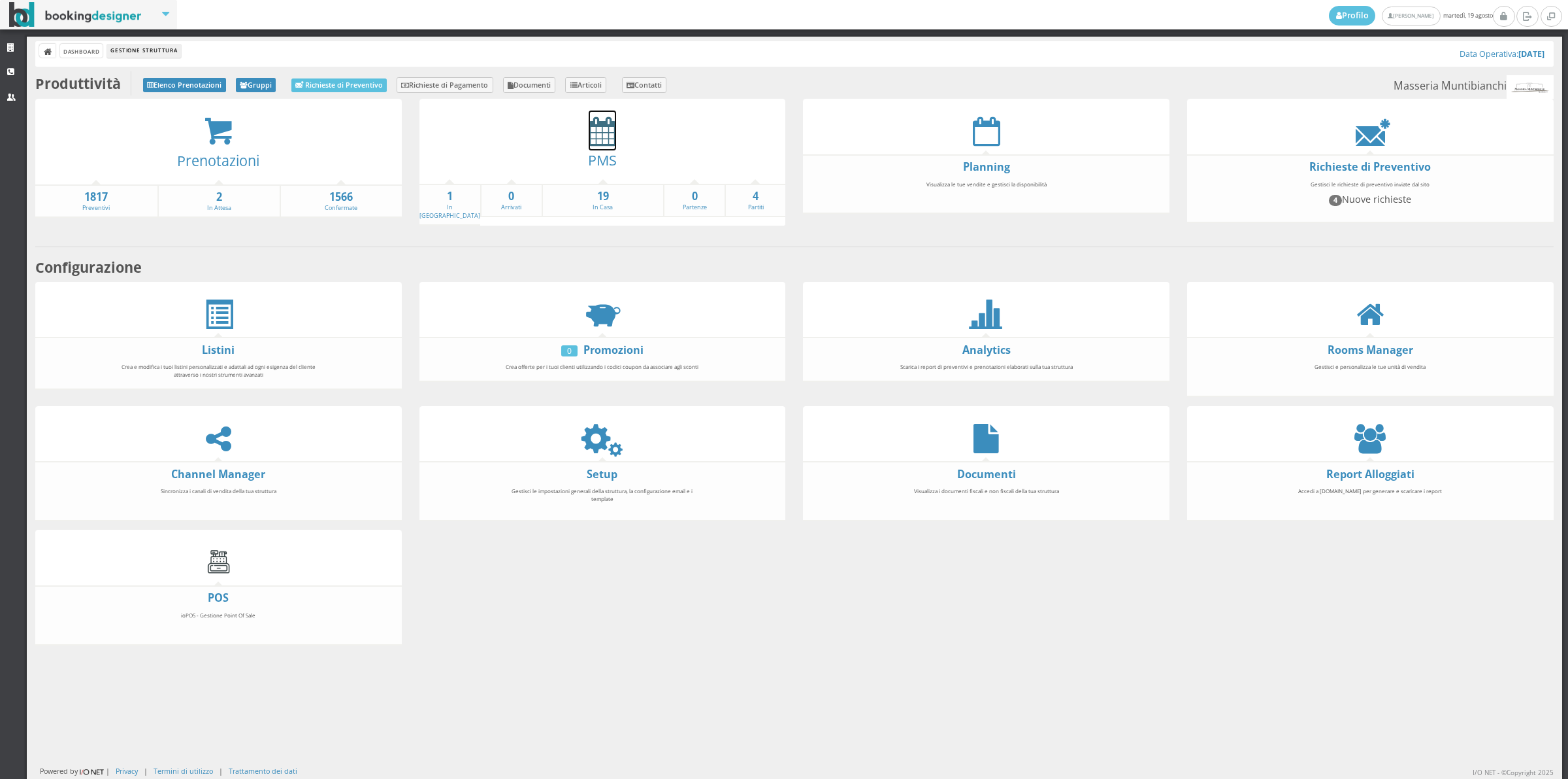
click at [595, 132] on icon at bounding box center [602, 131] width 27 height 29
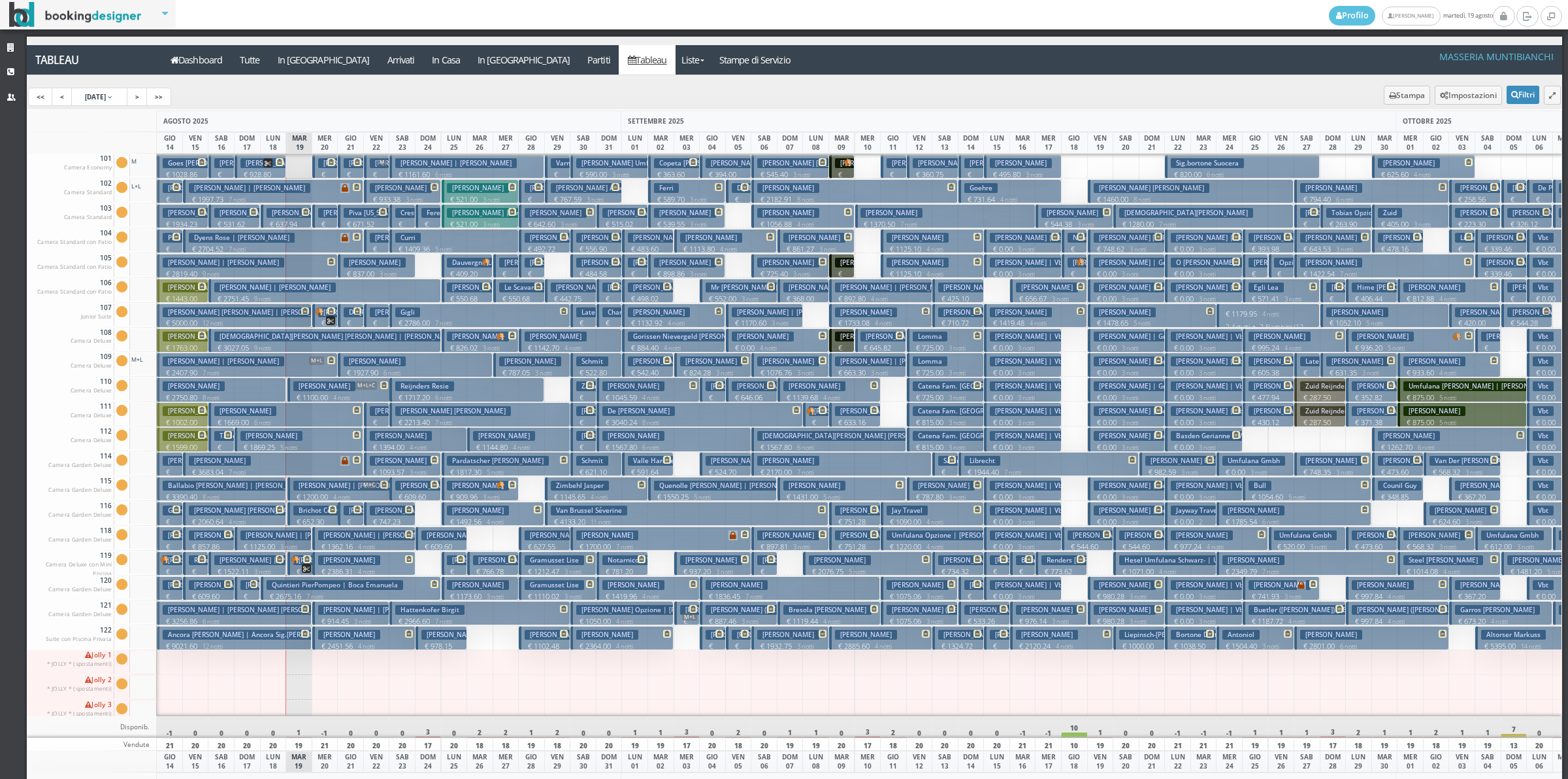
click at [265, 630] on h3 "Ancora [PERSON_NAME] | Ancora Sig.[PERSON_NAME]" at bounding box center [253, 635] width 181 height 10
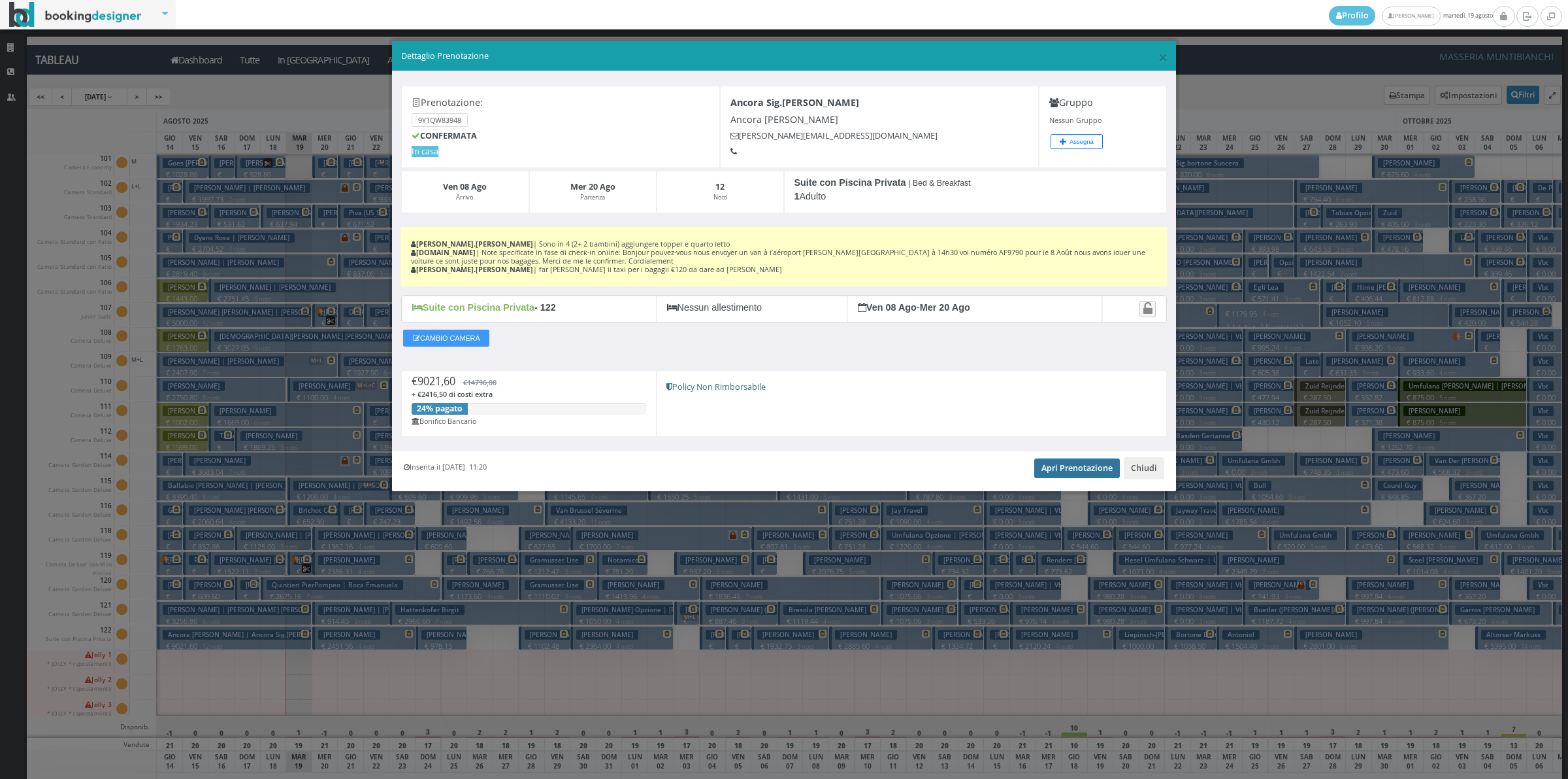
click at [1070, 471] on link "Apri Prenotazione" at bounding box center [1077, 468] width 85 height 20
click at [1140, 474] on button "Chiudi" at bounding box center [1143, 468] width 40 height 23
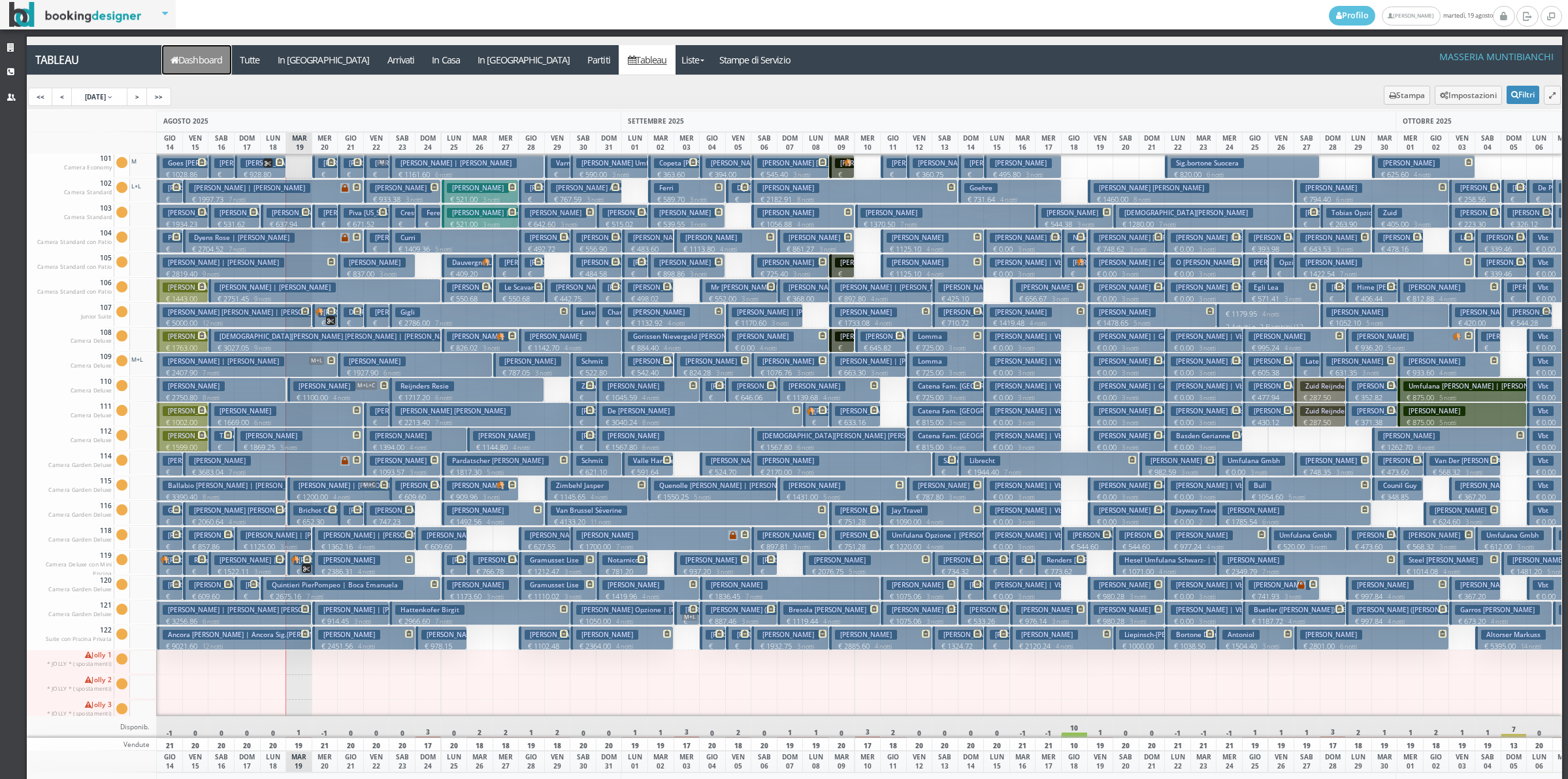
click at [196, 58] on link "Dashboard" at bounding box center [196, 60] width 70 height 29
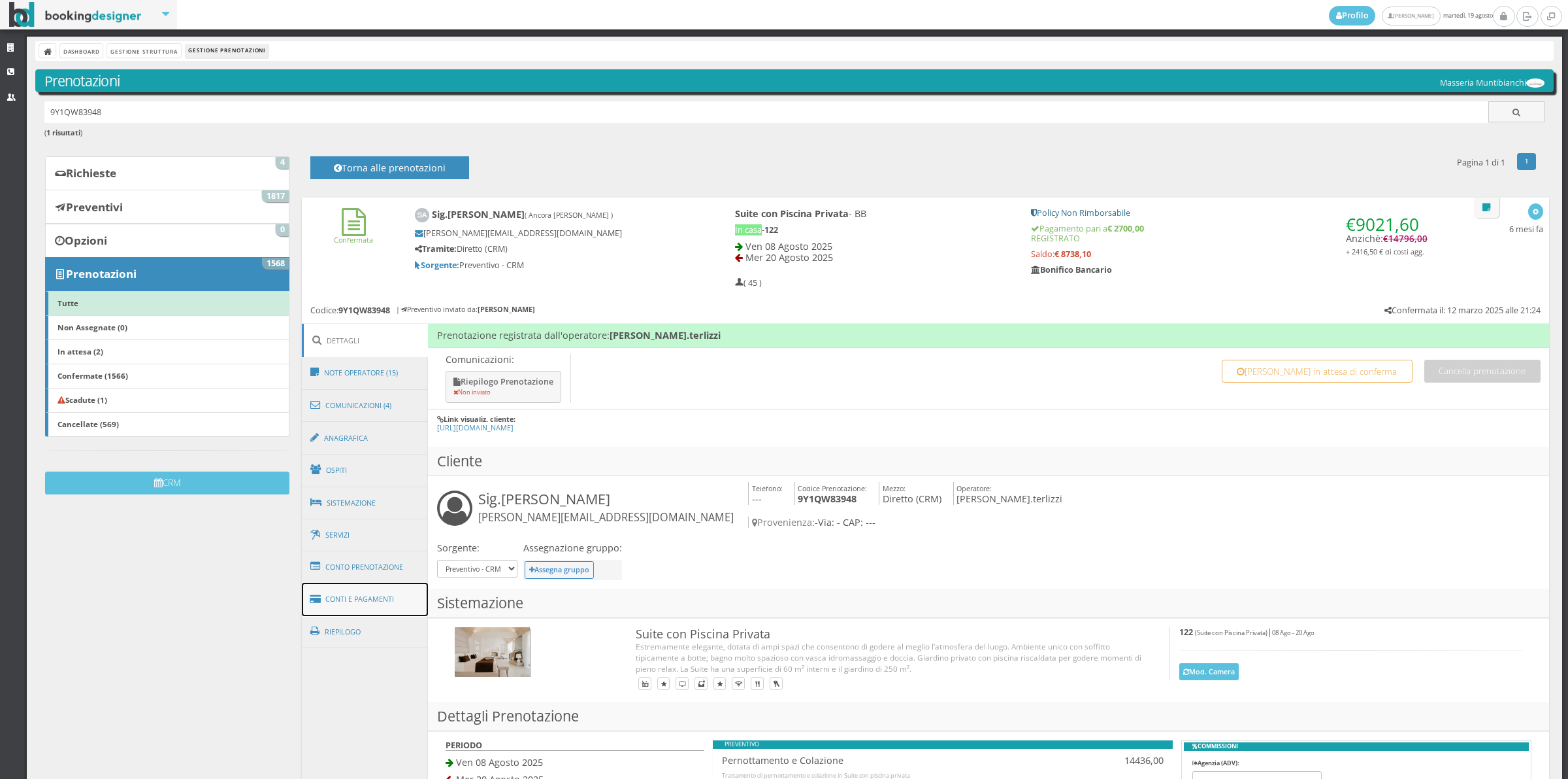
click at [376, 598] on link "Conti e Pagamenti" at bounding box center [365, 599] width 126 height 33
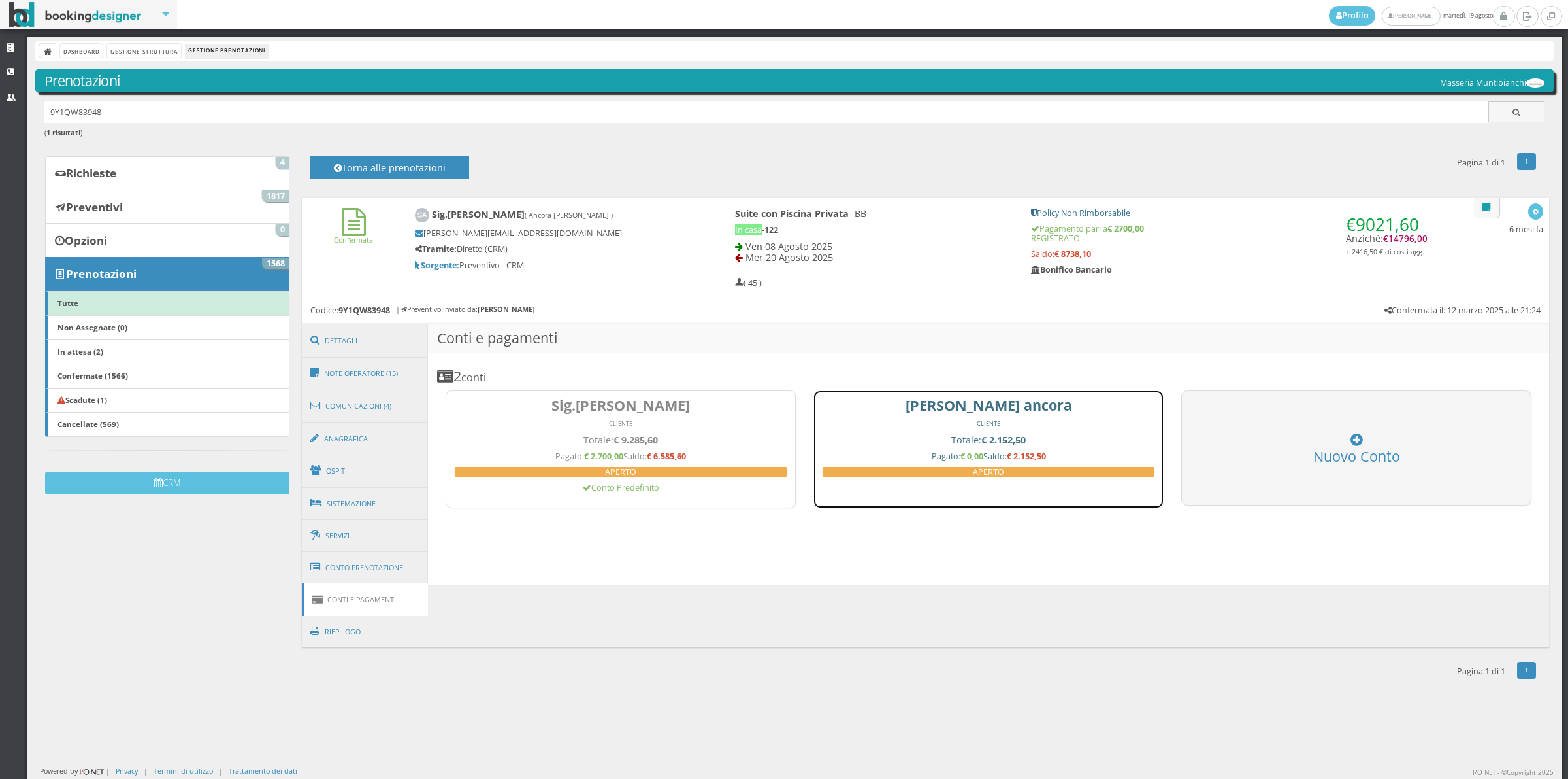
click at [838, 435] on h4 "Totale: € 2.152,50" at bounding box center [989, 439] width 331 height 11
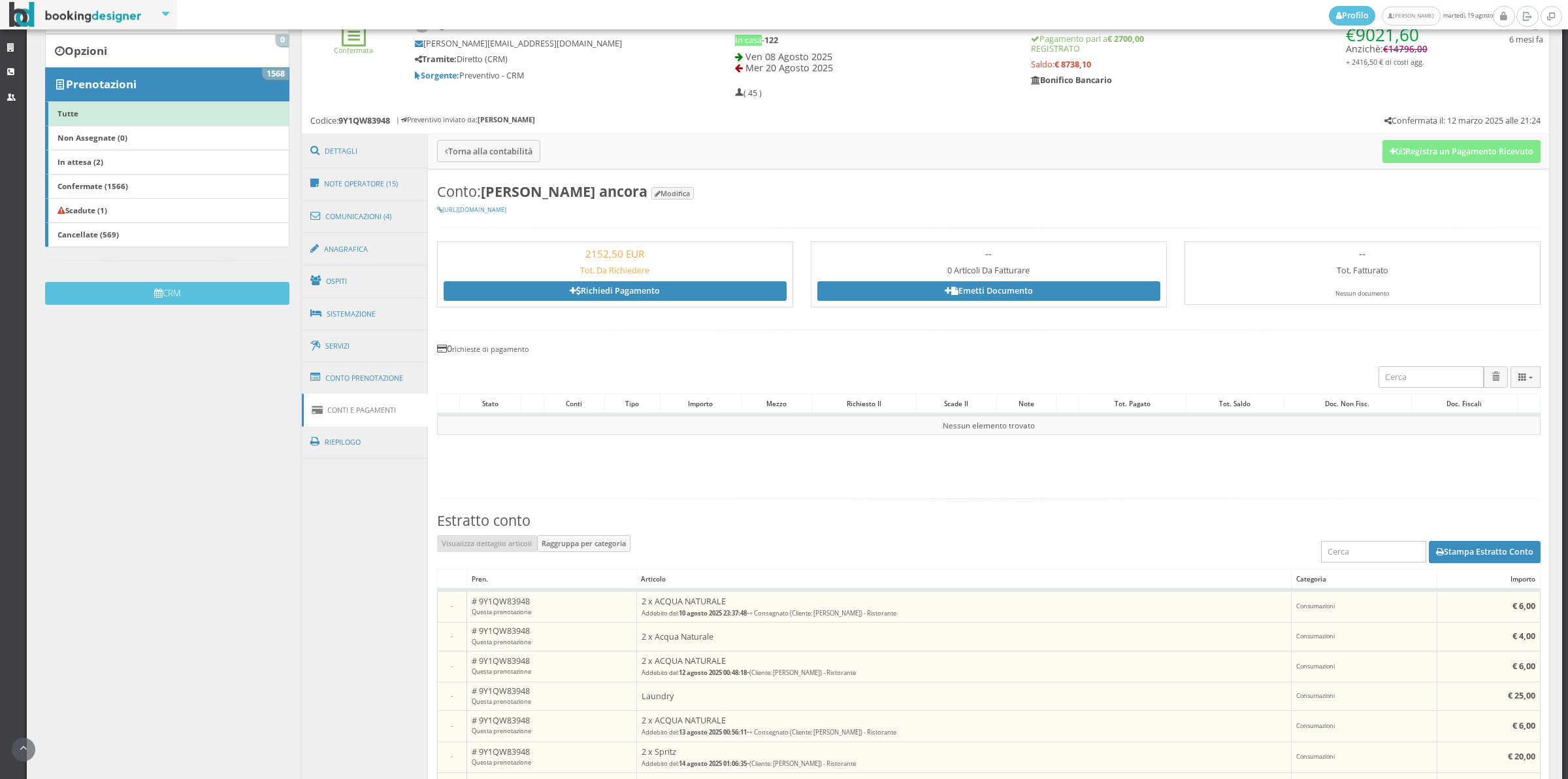
scroll to position [205, 0]
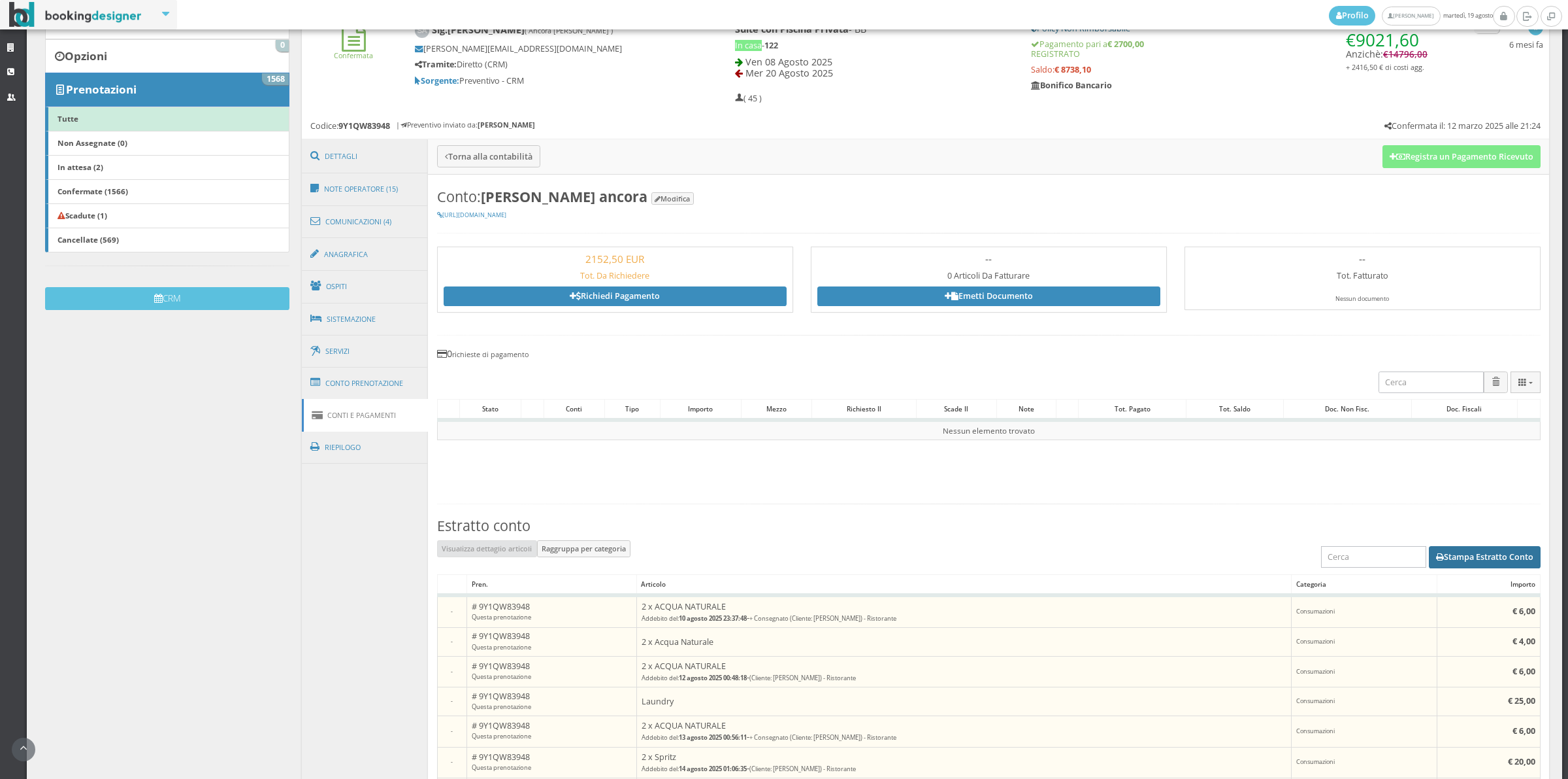
click at [1447, 554] on button "Stampa Estratto Conto" at bounding box center [1485, 556] width 112 height 23
click at [399, 395] on link "Conto Prenotazione" at bounding box center [365, 383] width 126 height 34
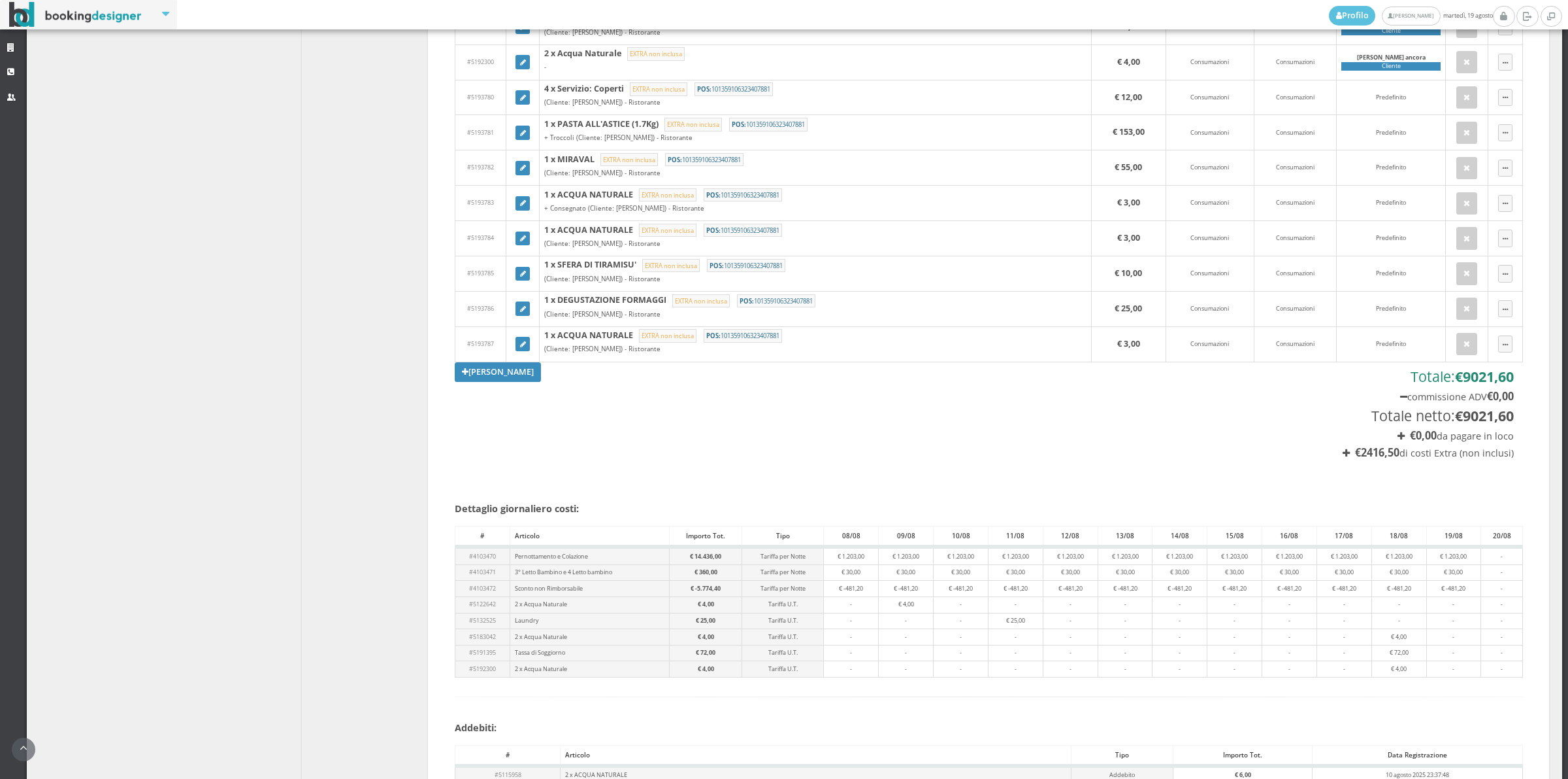
scroll to position [4588, 0]
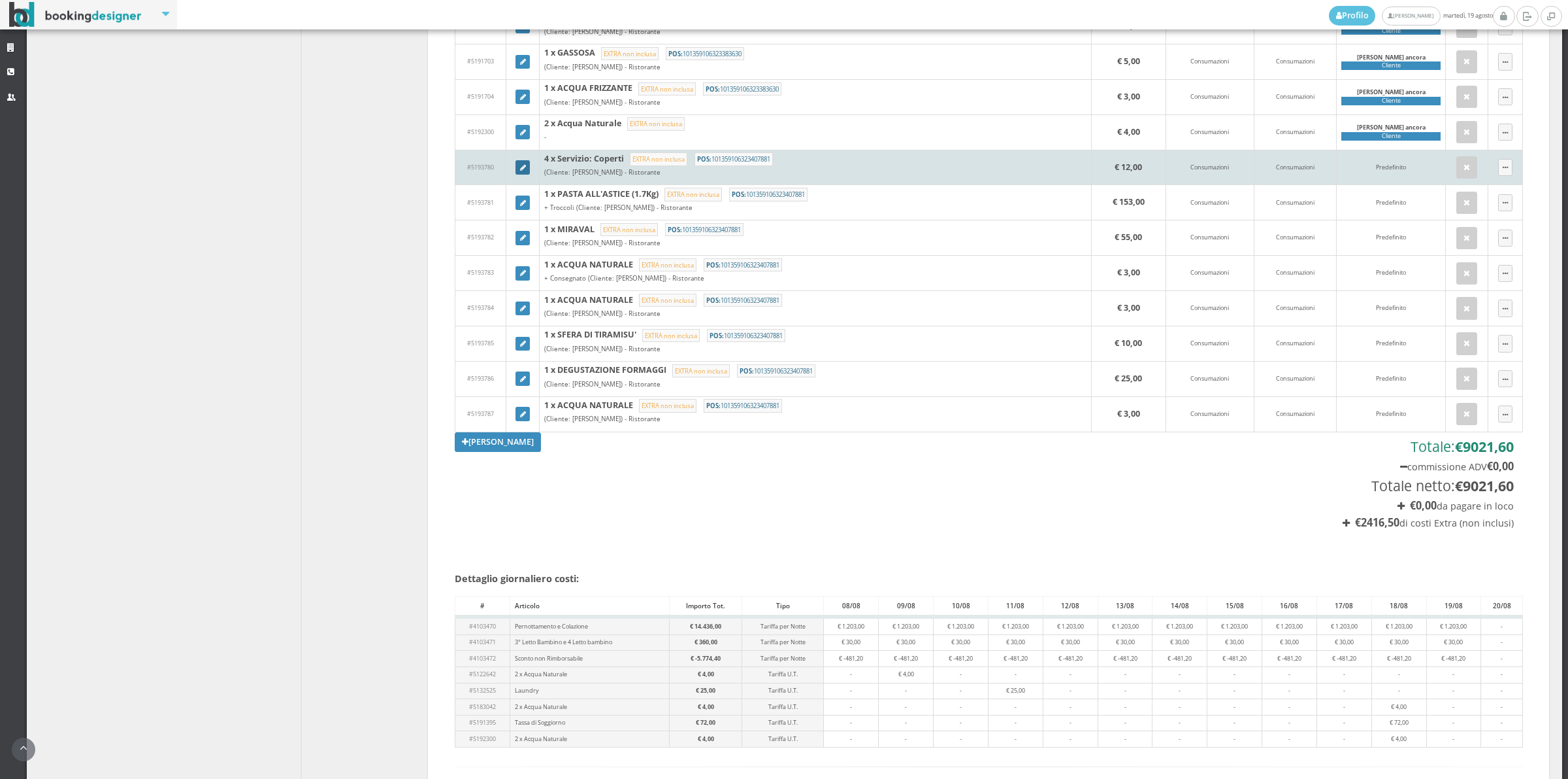
click at [522, 172] on icon at bounding box center [523, 168] width 6 height 7
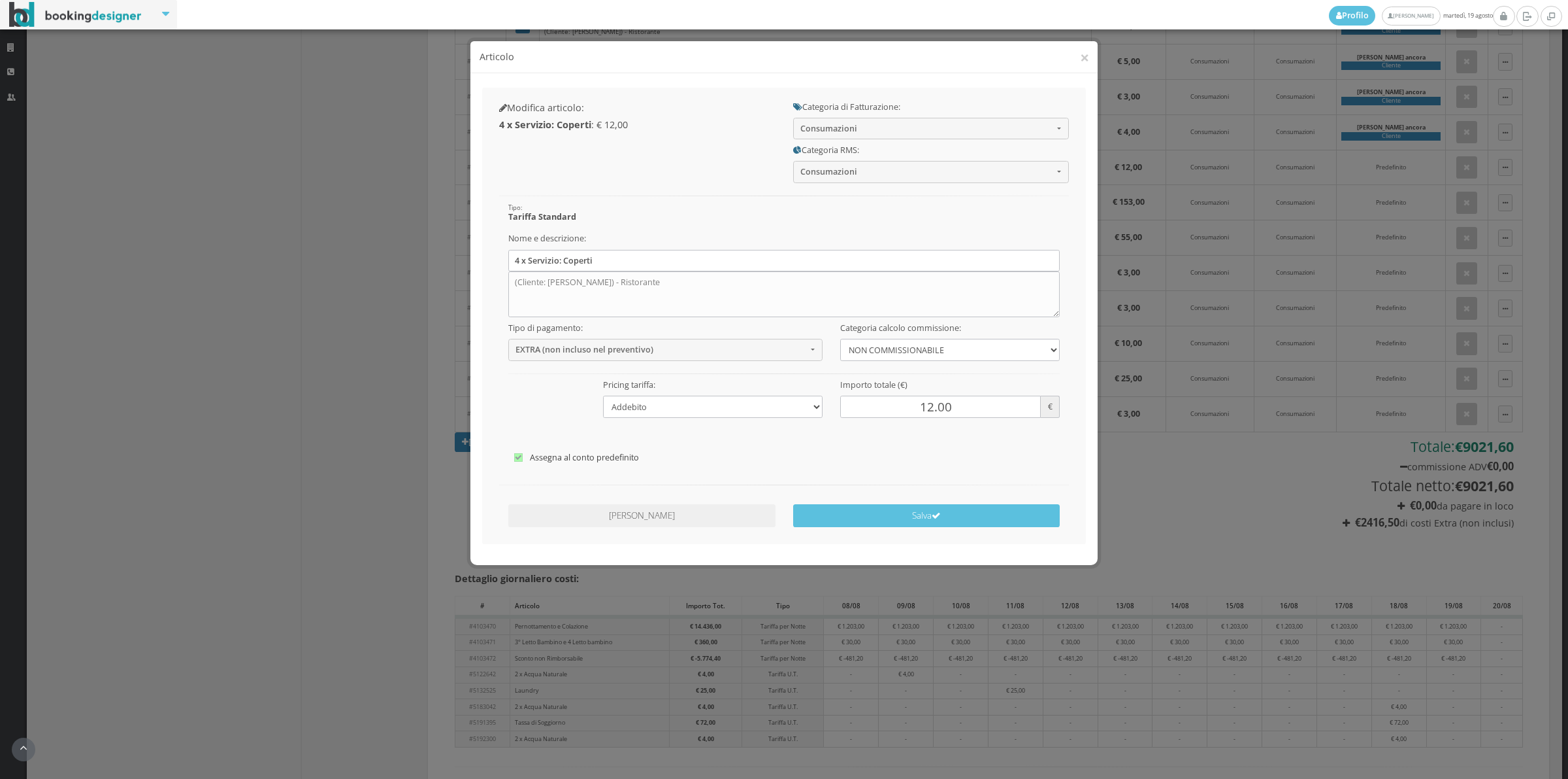
click at [574, 455] on label "Assegna al conto predefinito" at bounding box center [784, 457] width 540 height 16
checkbox input"] "false"
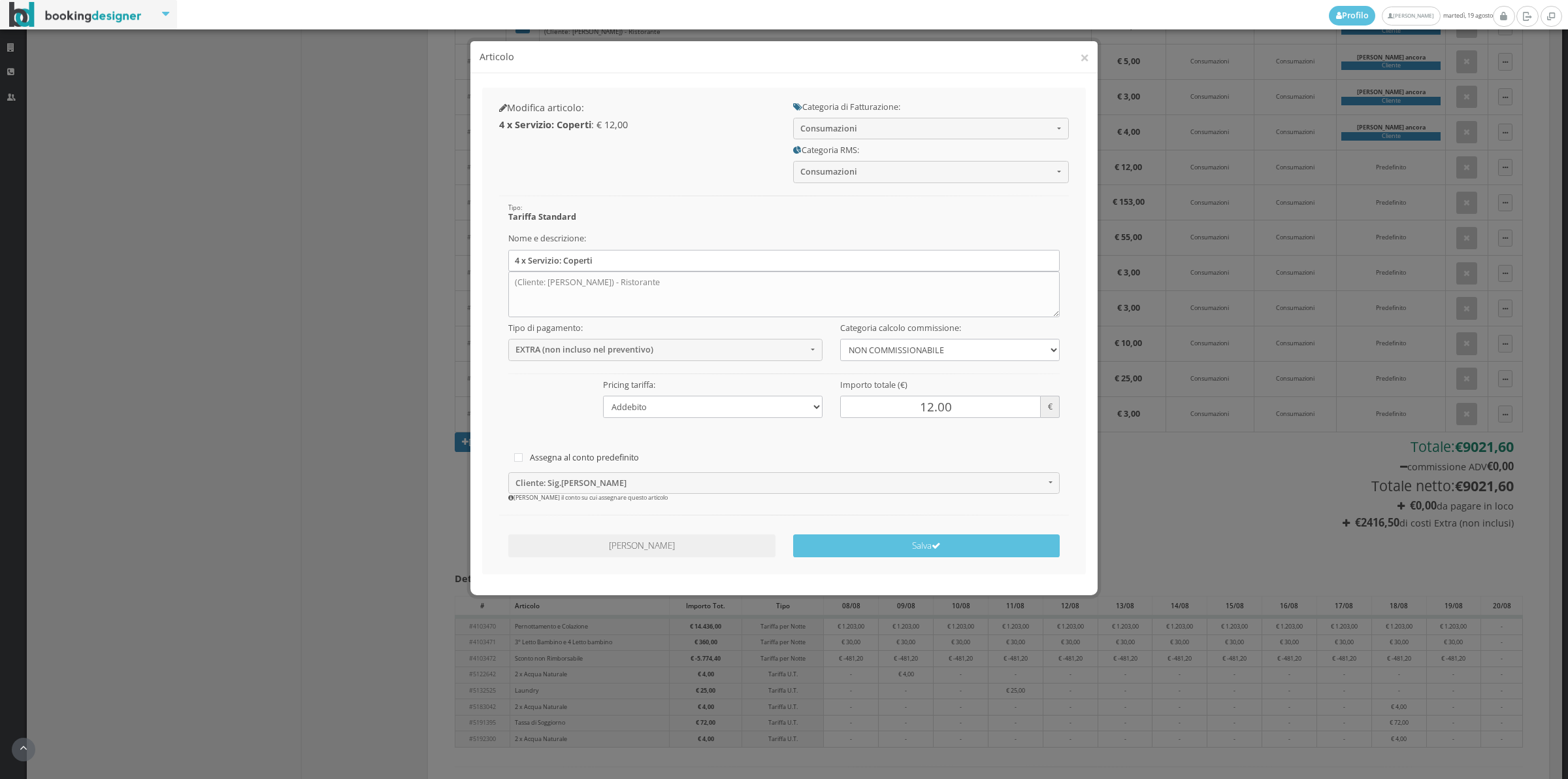
click at [657, 469] on div "Assegna al conto predefinito Cliente: Sig.arnaud Ancora Cliente: Sig.arnaud Anc…" at bounding box center [784, 472] width 570 height 58
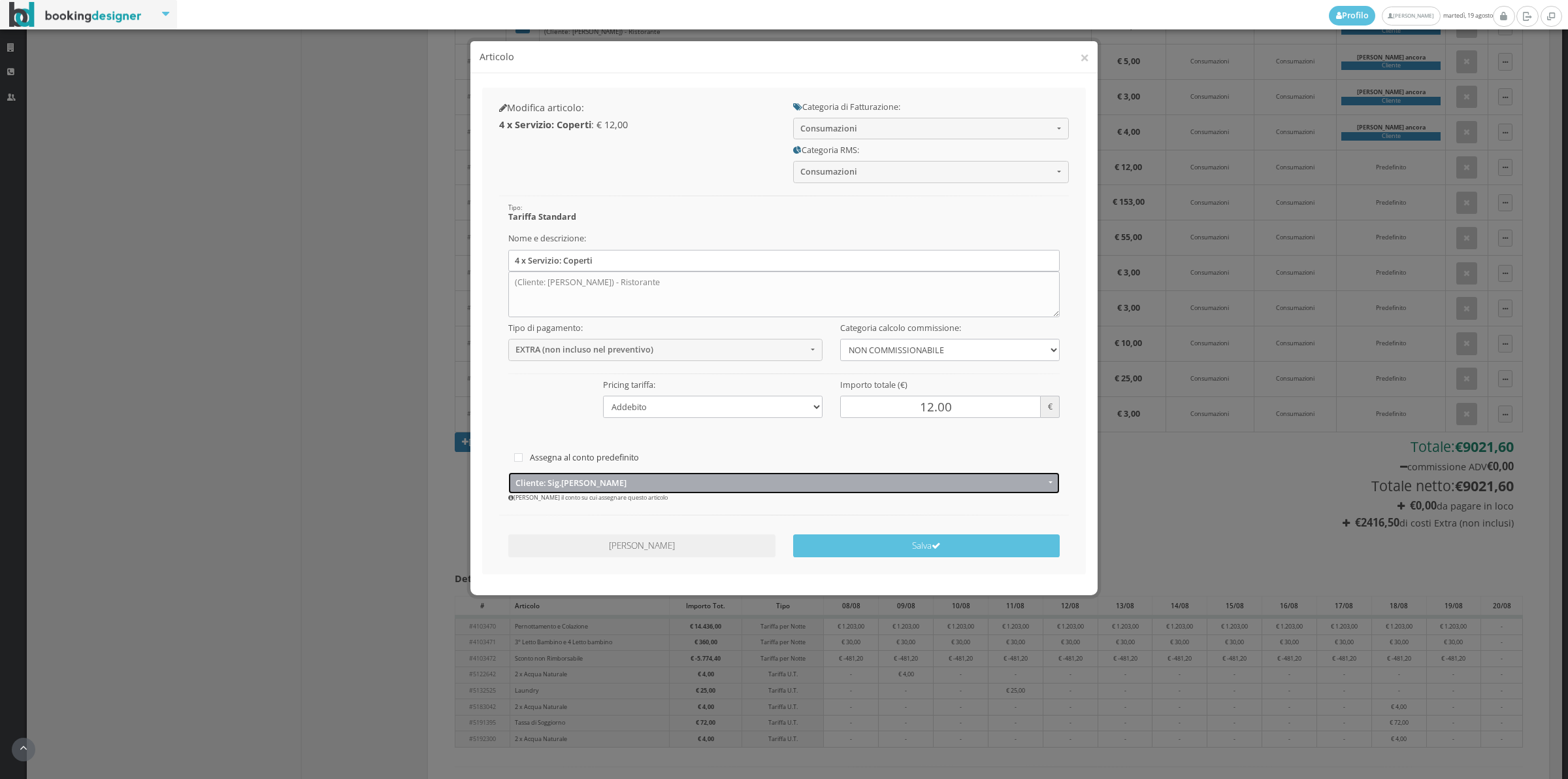
click at [624, 478] on span "Cliente: Sig.arnaud Ancora" at bounding box center [781, 483] width 530 height 10
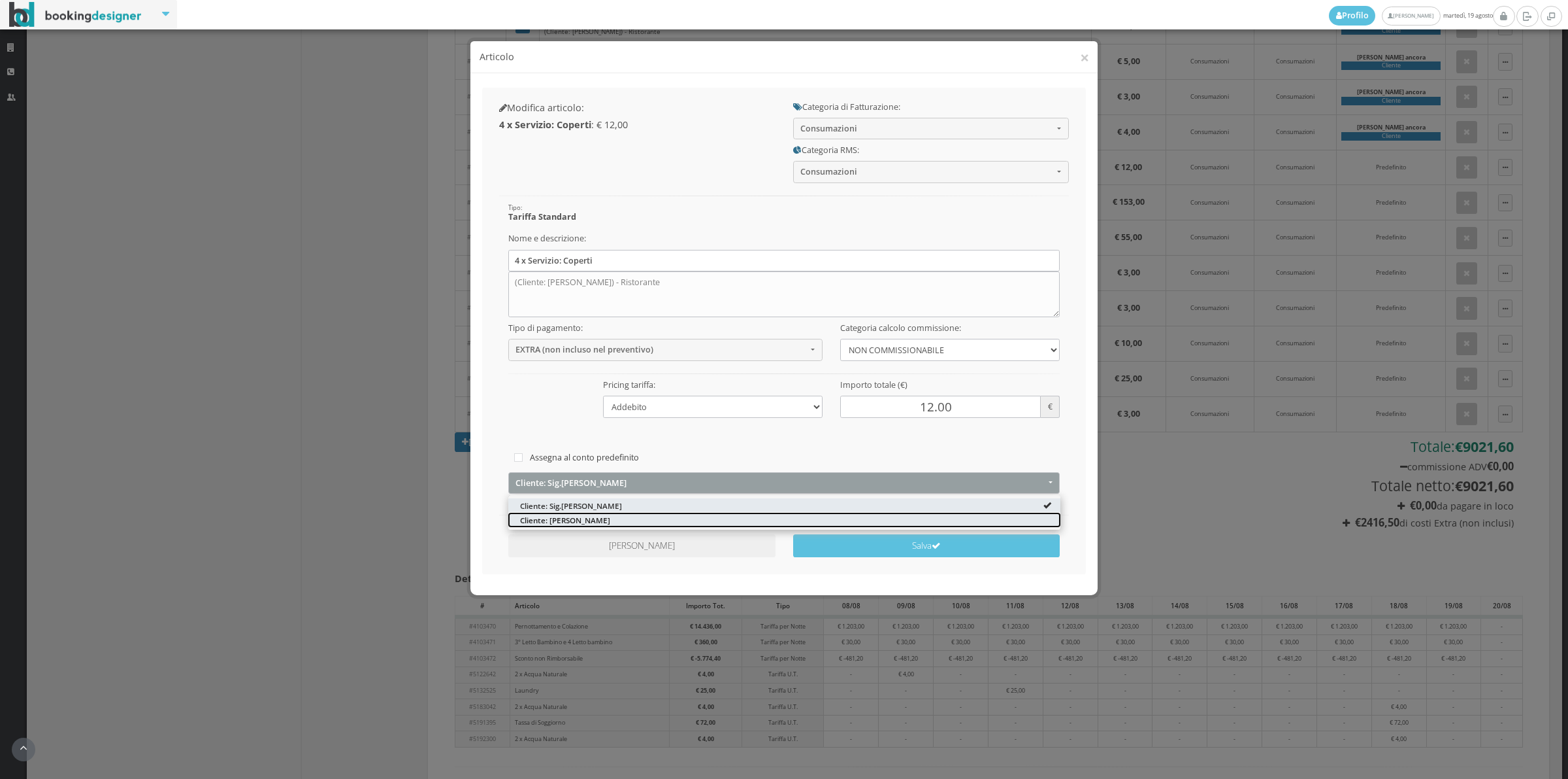
click at [601, 520] on span "Cliente: Arnaud ancora" at bounding box center [565, 519] width 90 height 11
select select "1331990"
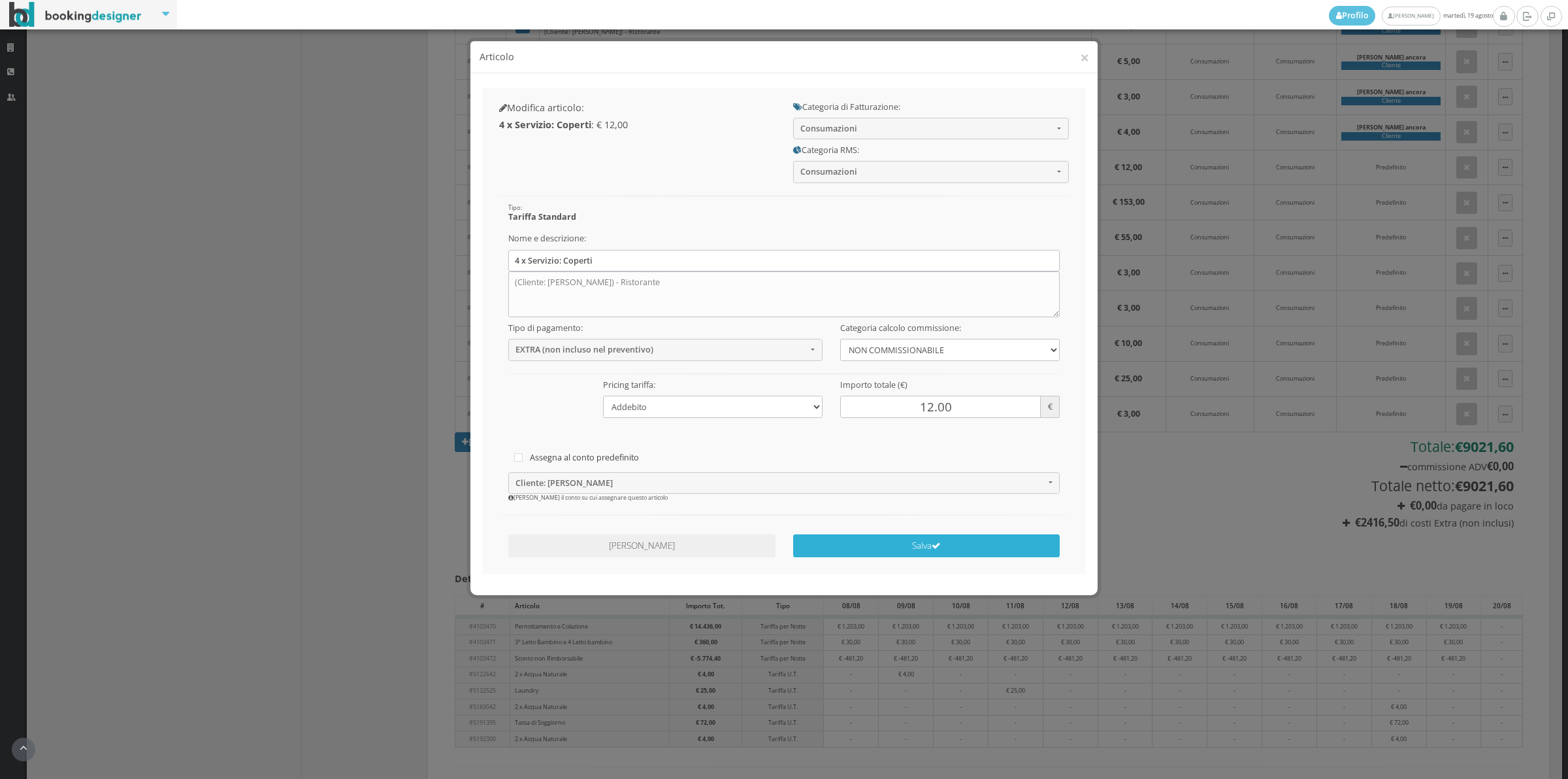
click at [857, 549] on button "Salva" at bounding box center [927, 545] width 268 height 23
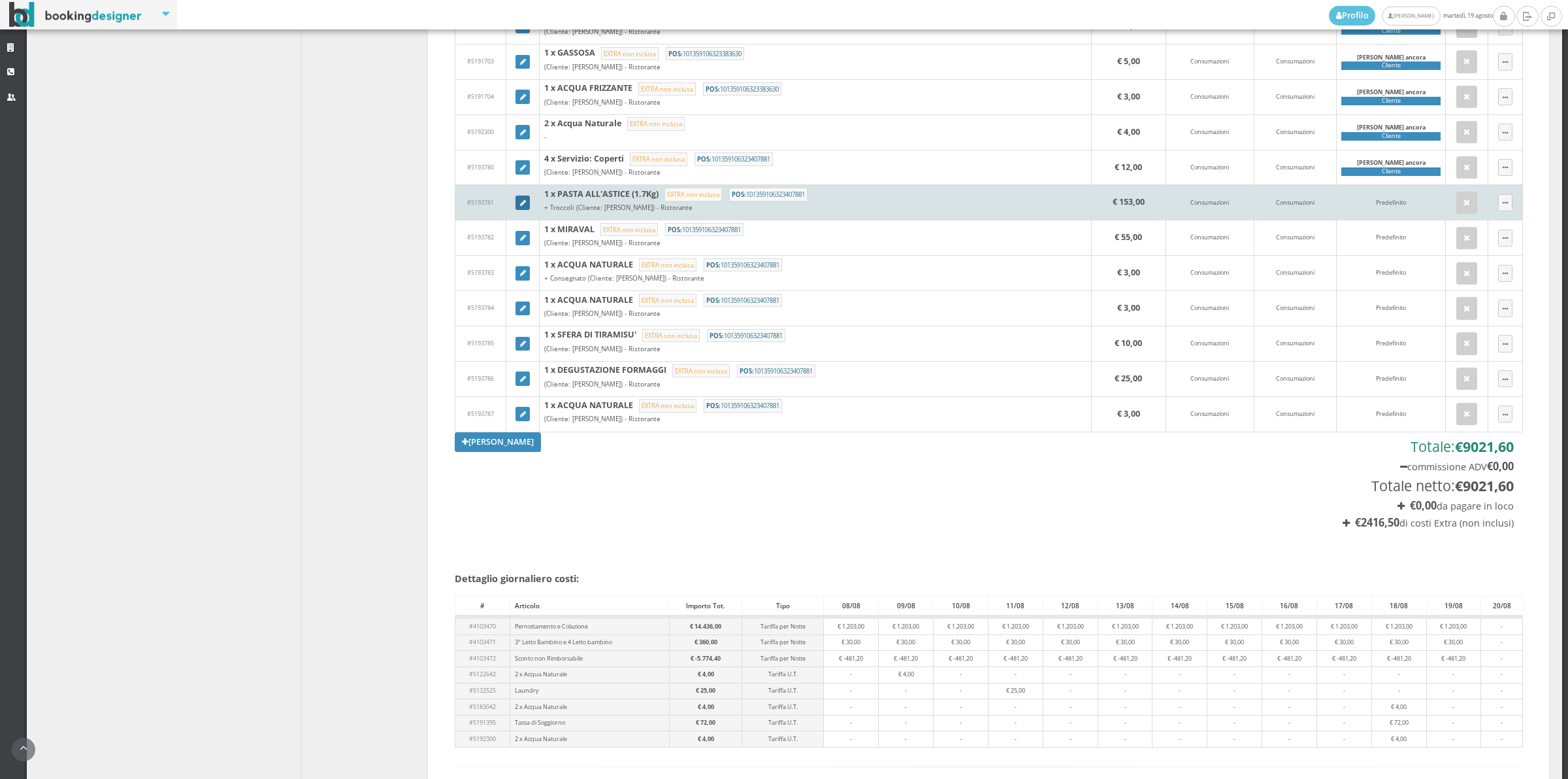
click at [520, 207] on icon at bounding box center [523, 203] width 6 height 7
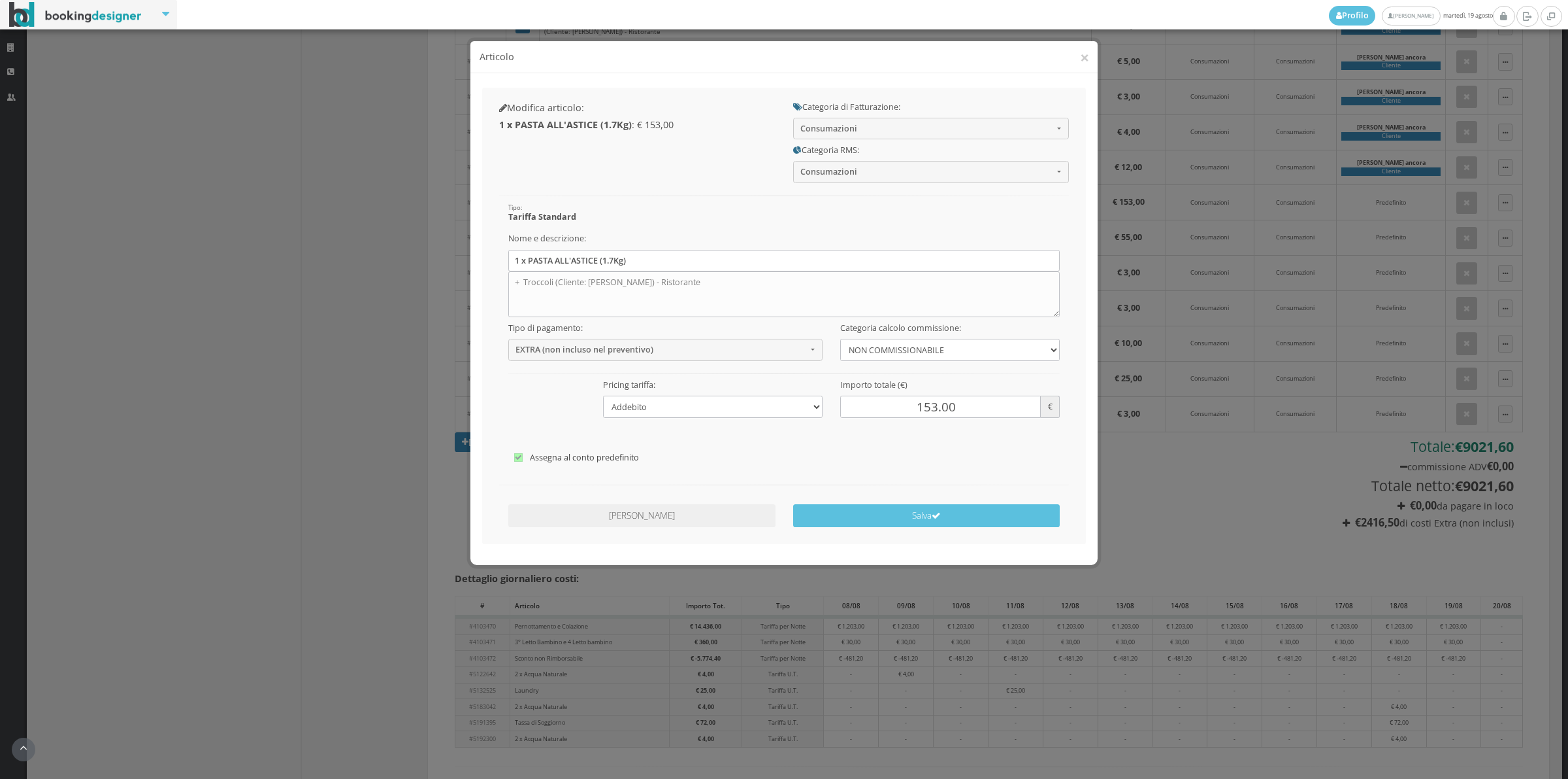
click at [592, 459] on label "Assegna al conto predefinito" at bounding box center [784, 457] width 540 height 16
checkbox input"] "false"
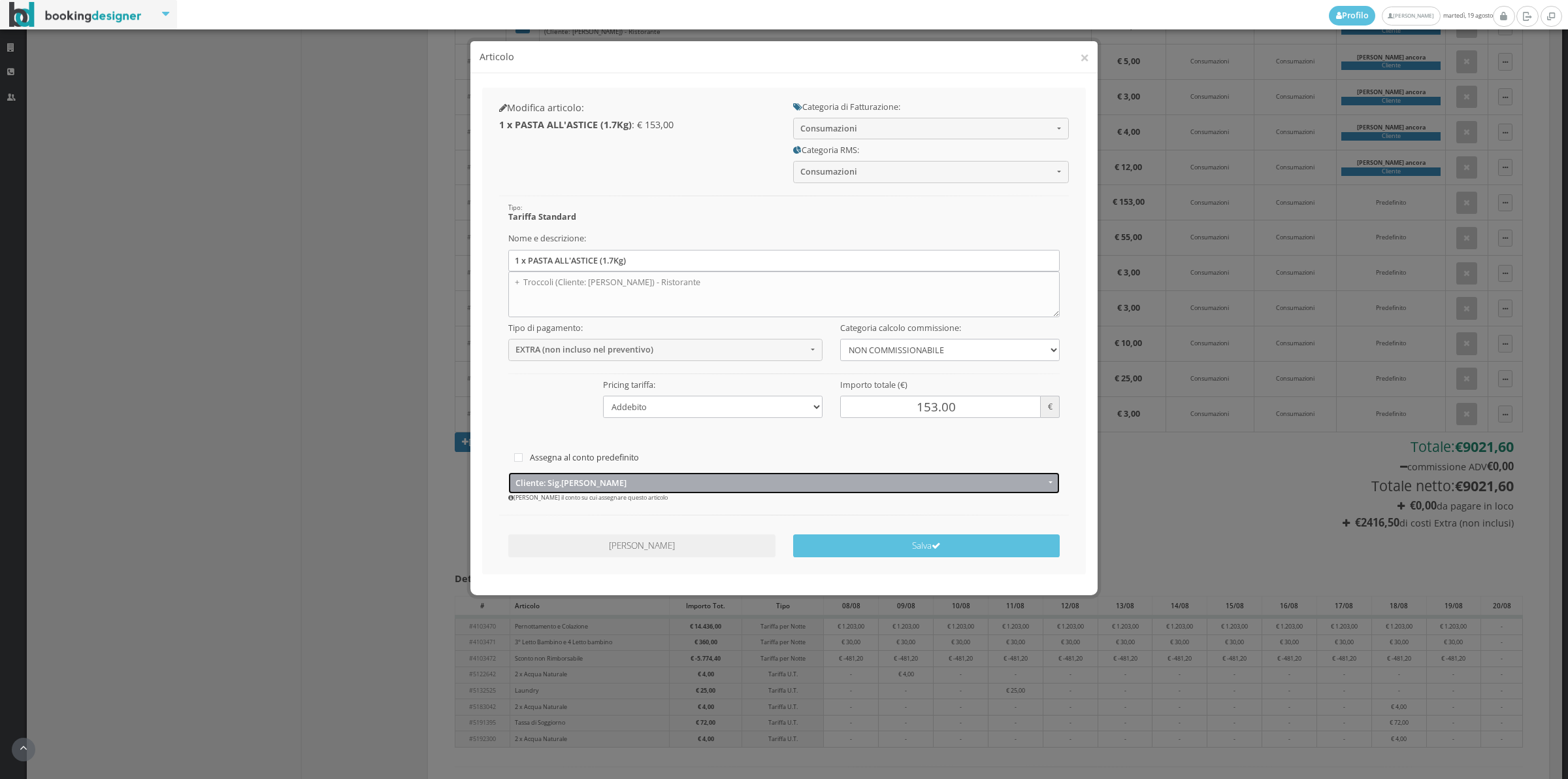
click at [569, 486] on span "Cliente: Sig.arnaud Ancora" at bounding box center [781, 483] width 530 height 10
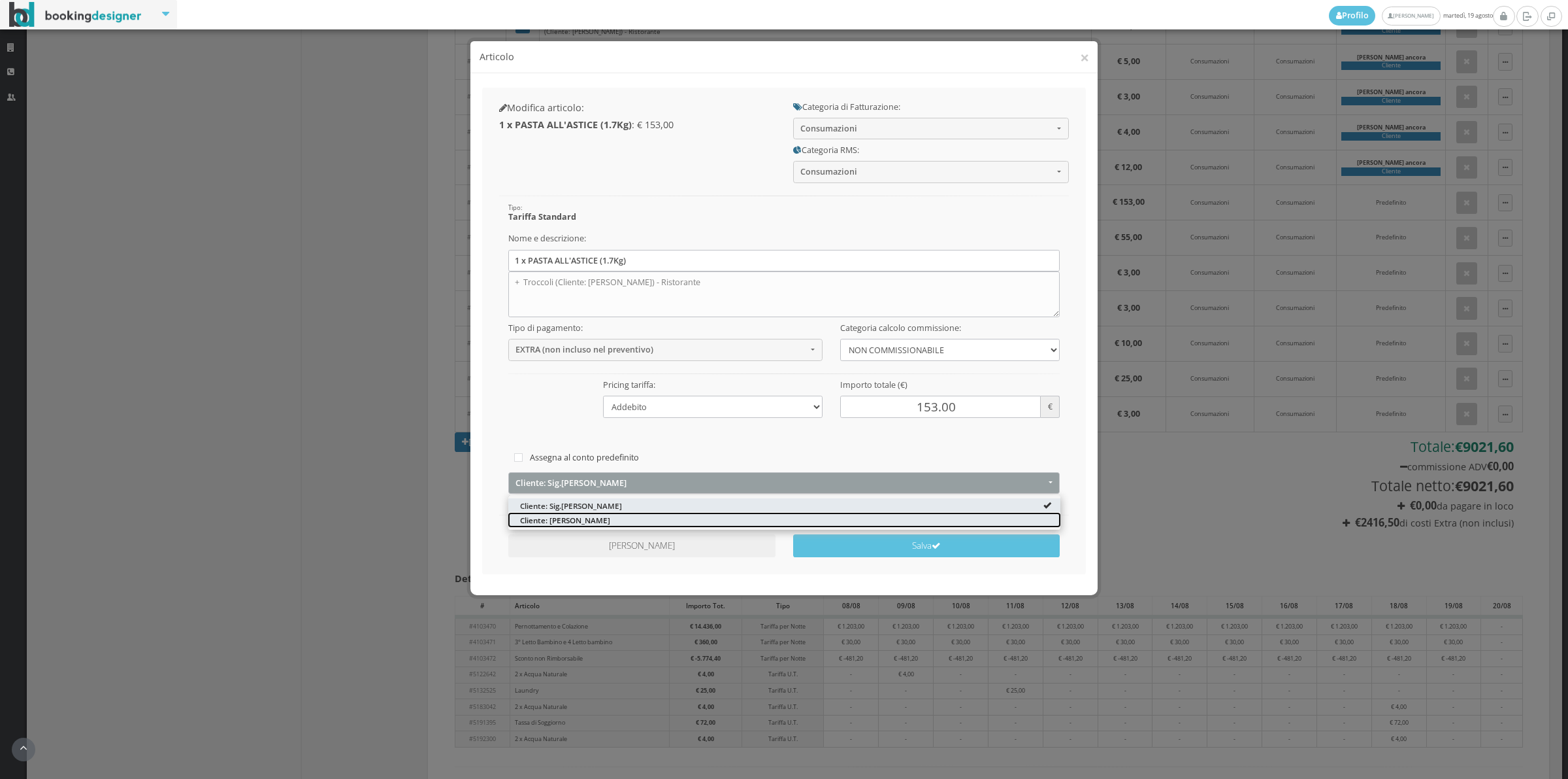
click at [557, 518] on span "Cliente: Arnaud ancora" at bounding box center [565, 519] width 90 height 11
select select "1331990"
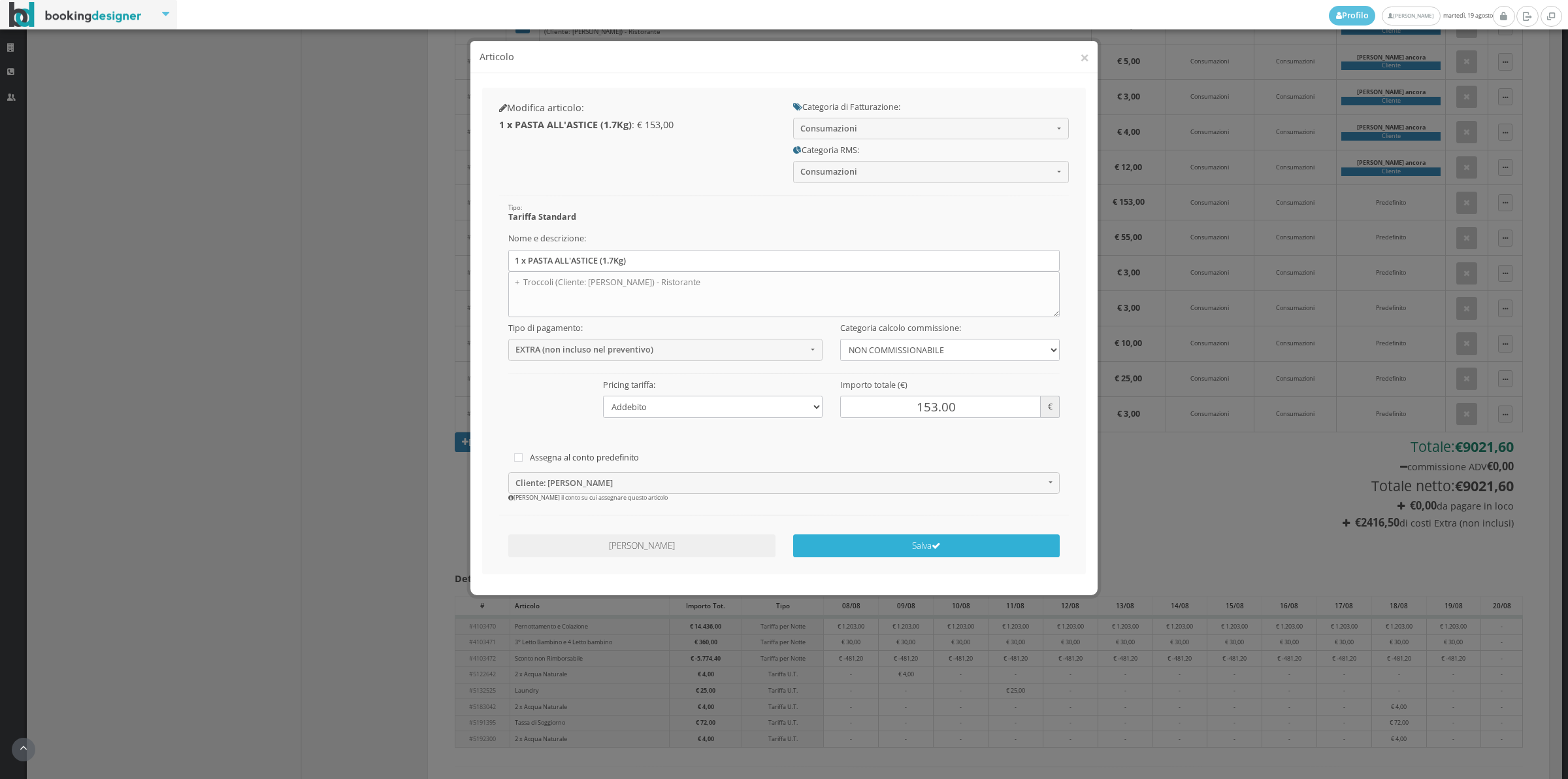
click at [835, 549] on button "Salva" at bounding box center [927, 545] width 268 height 23
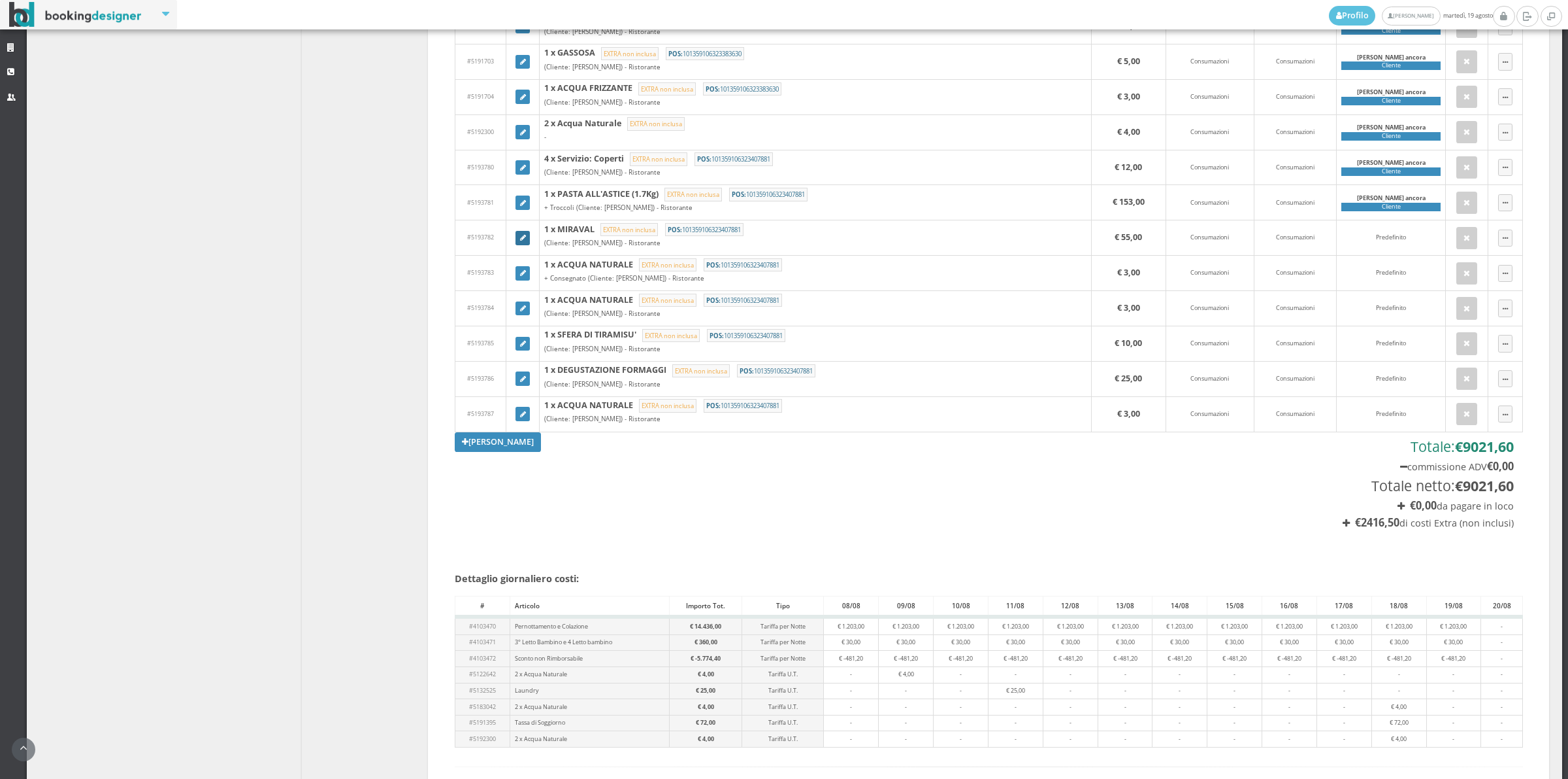
click at [520, 242] on icon at bounding box center [523, 237] width 6 height 7
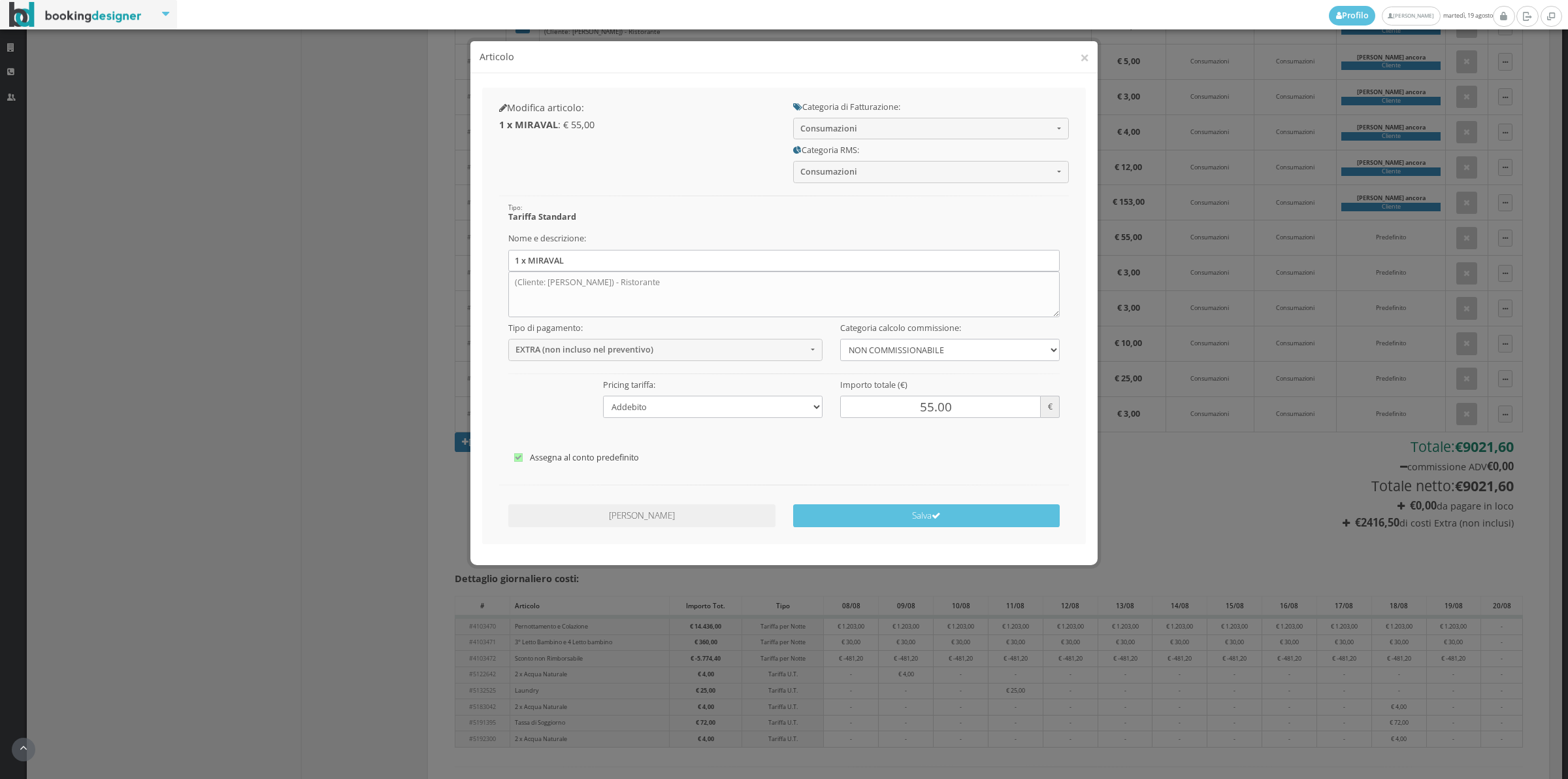
click at [550, 456] on label "Assegna al conto predefinito" at bounding box center [784, 457] width 540 height 16
checkbox input"] "false"
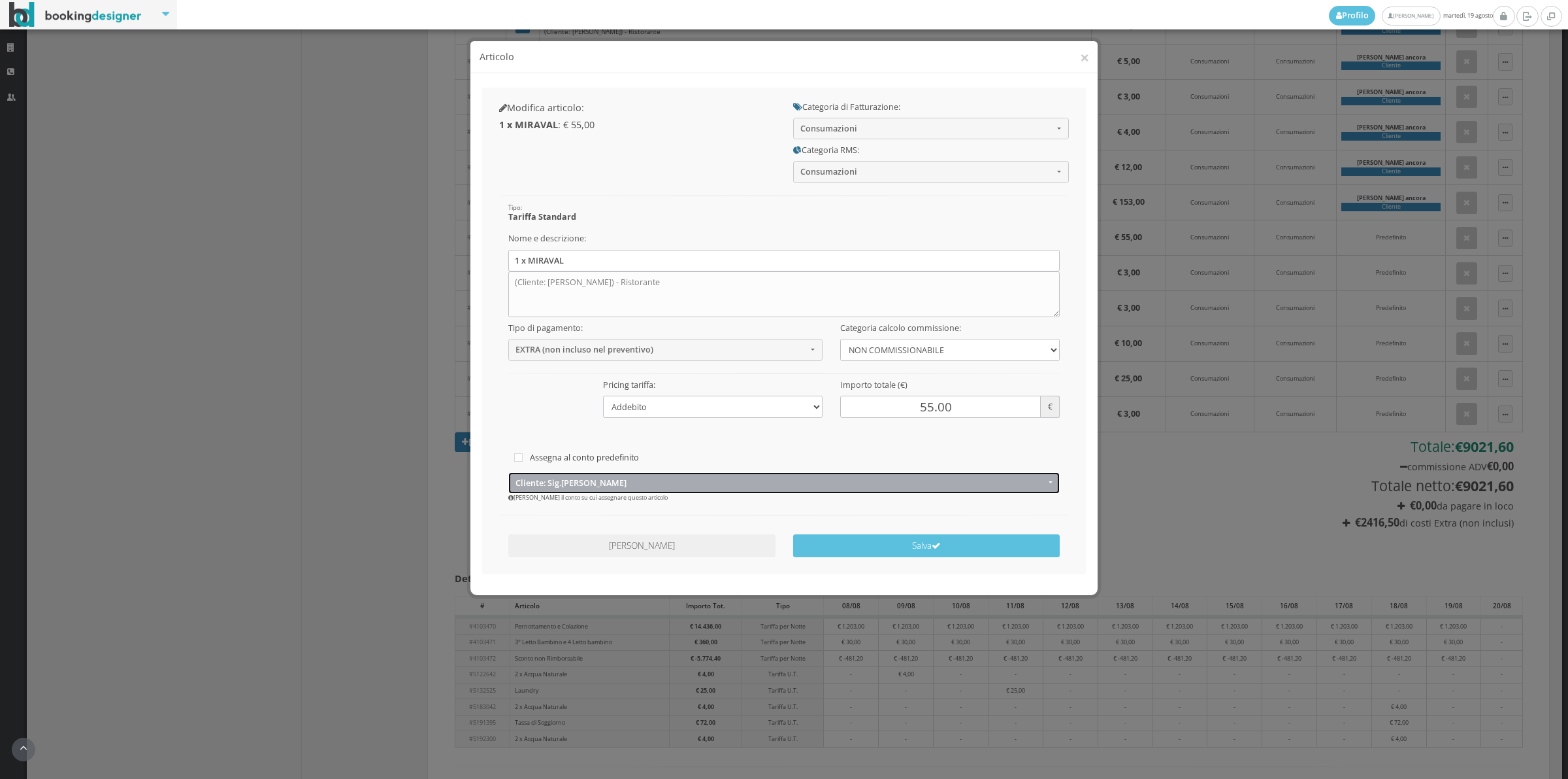
click at [547, 479] on span "Cliente: Sig.arnaud Ancora" at bounding box center [781, 483] width 530 height 10
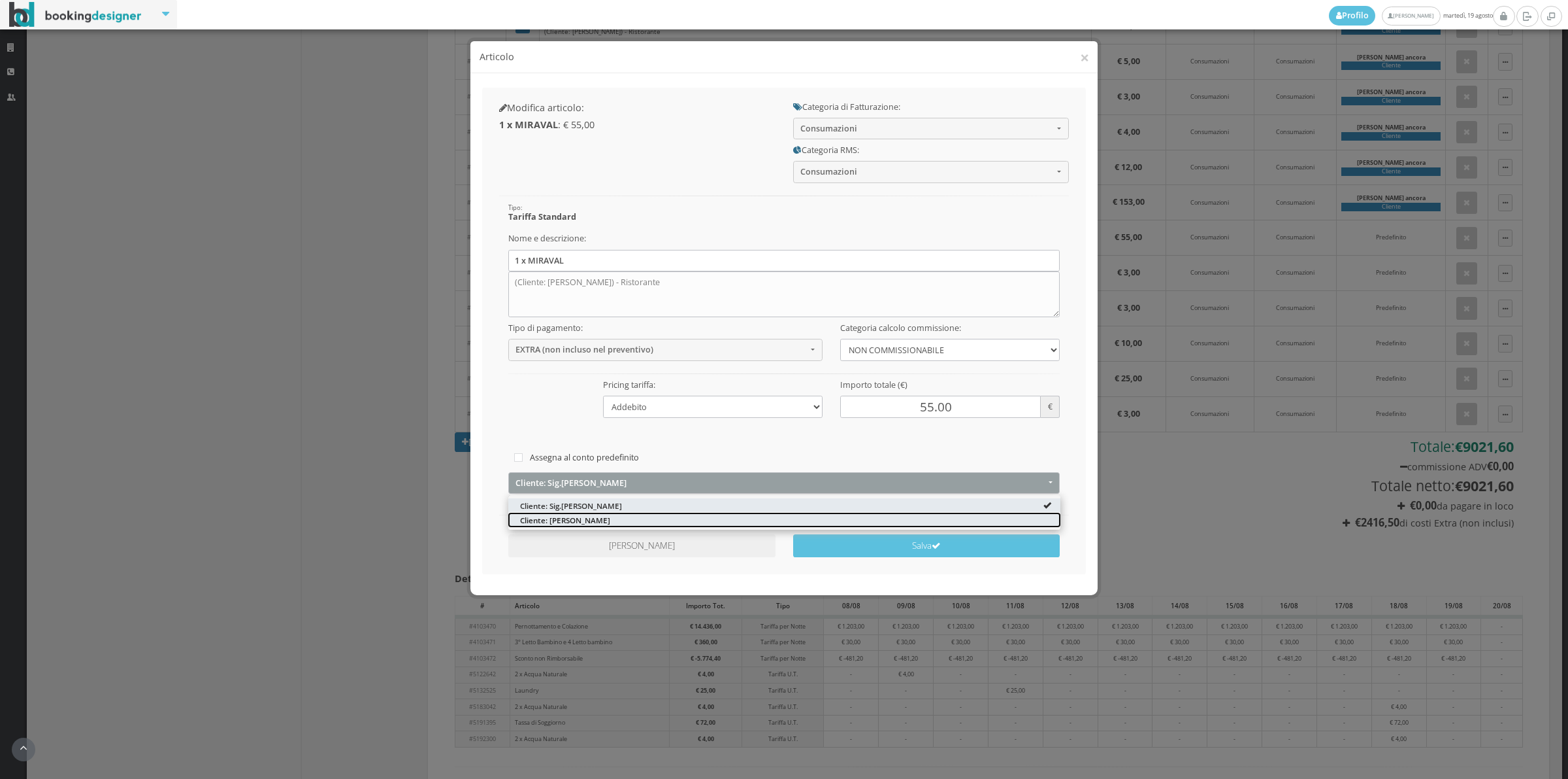
click at [543, 521] on span "Cliente: Arnaud ancora" at bounding box center [565, 519] width 90 height 11
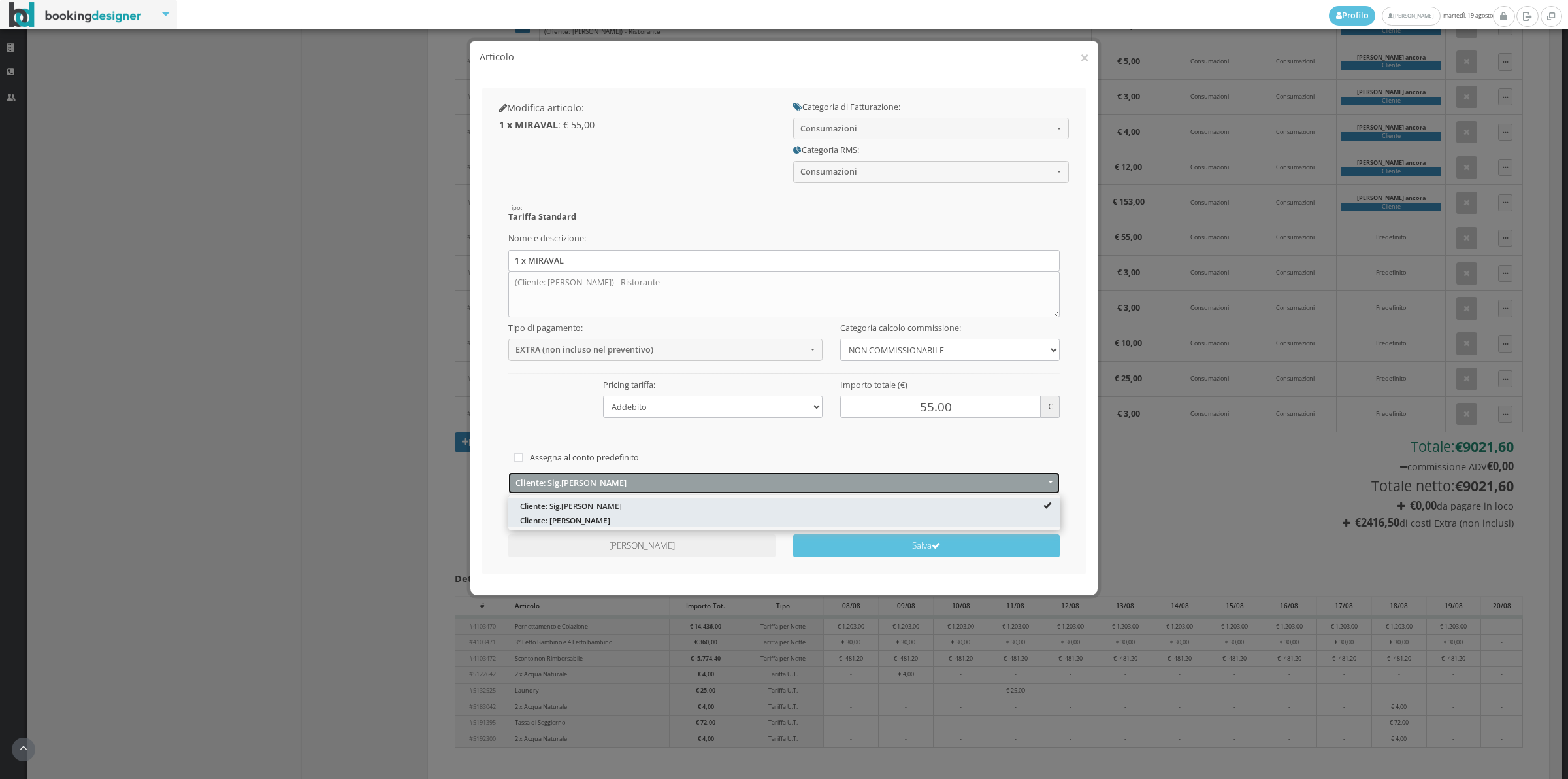
select select "1331990"
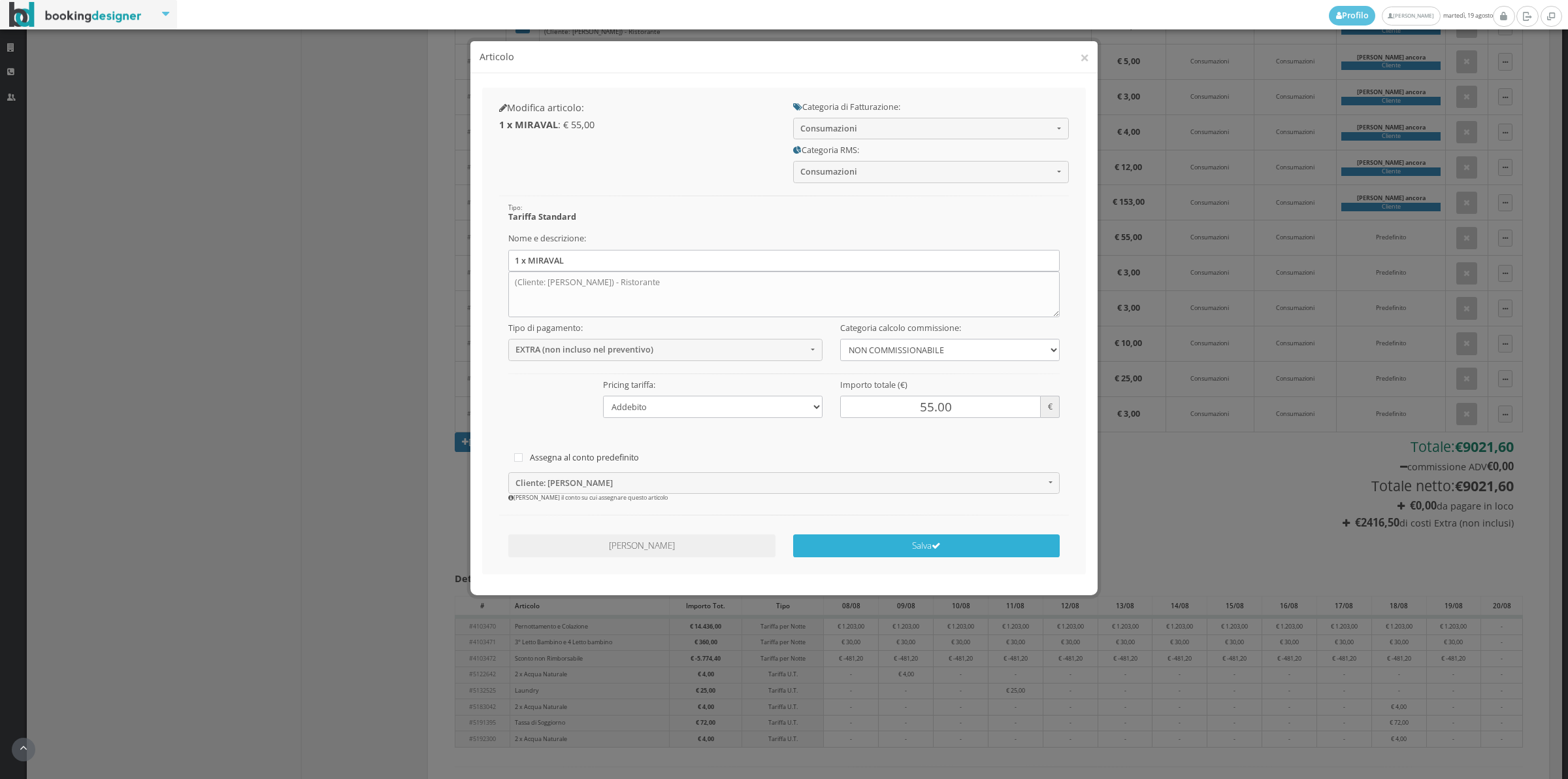
click at [909, 549] on button "Salva" at bounding box center [927, 545] width 268 height 23
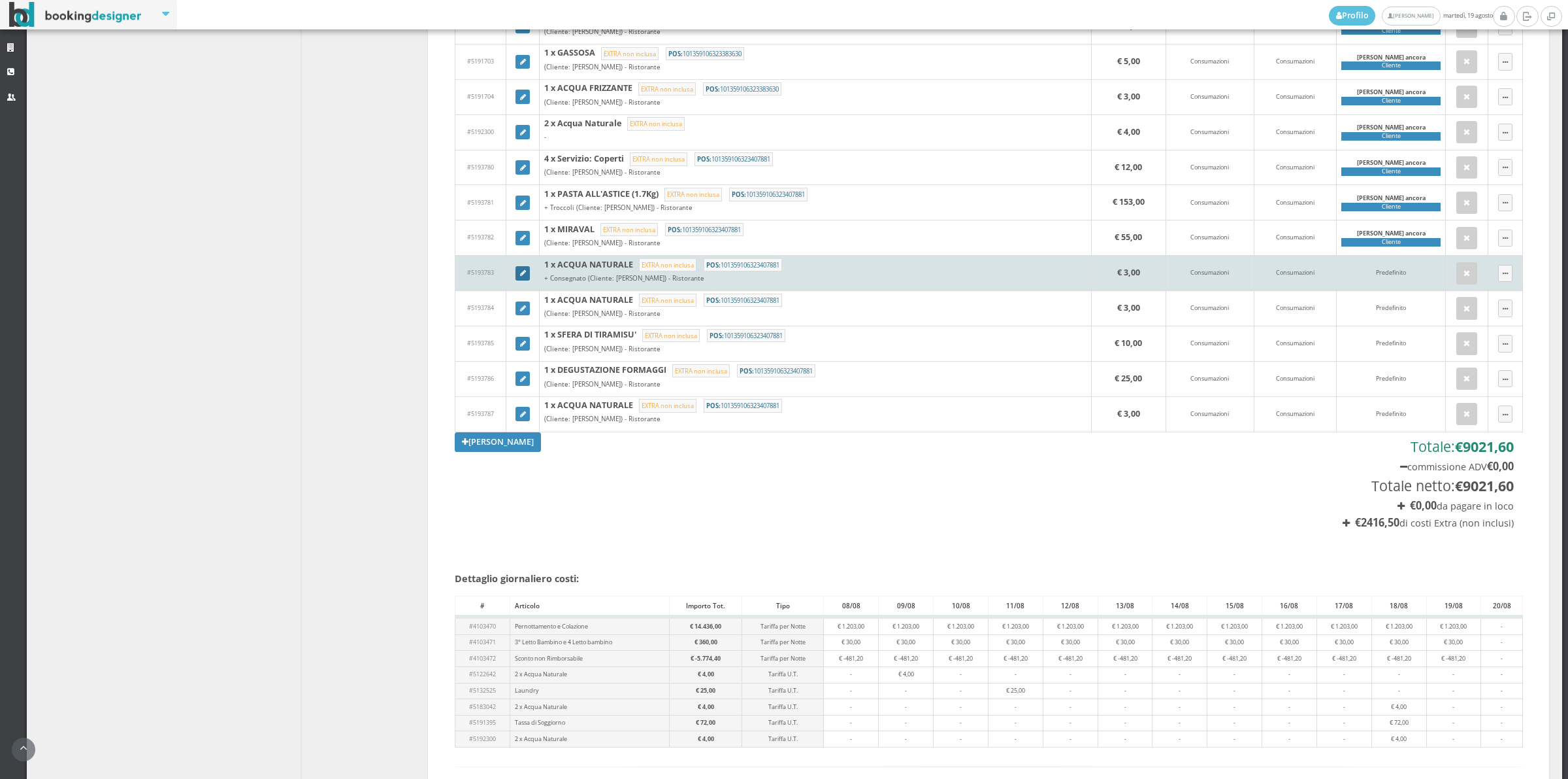
click at [520, 278] on icon at bounding box center [523, 273] width 6 height 7
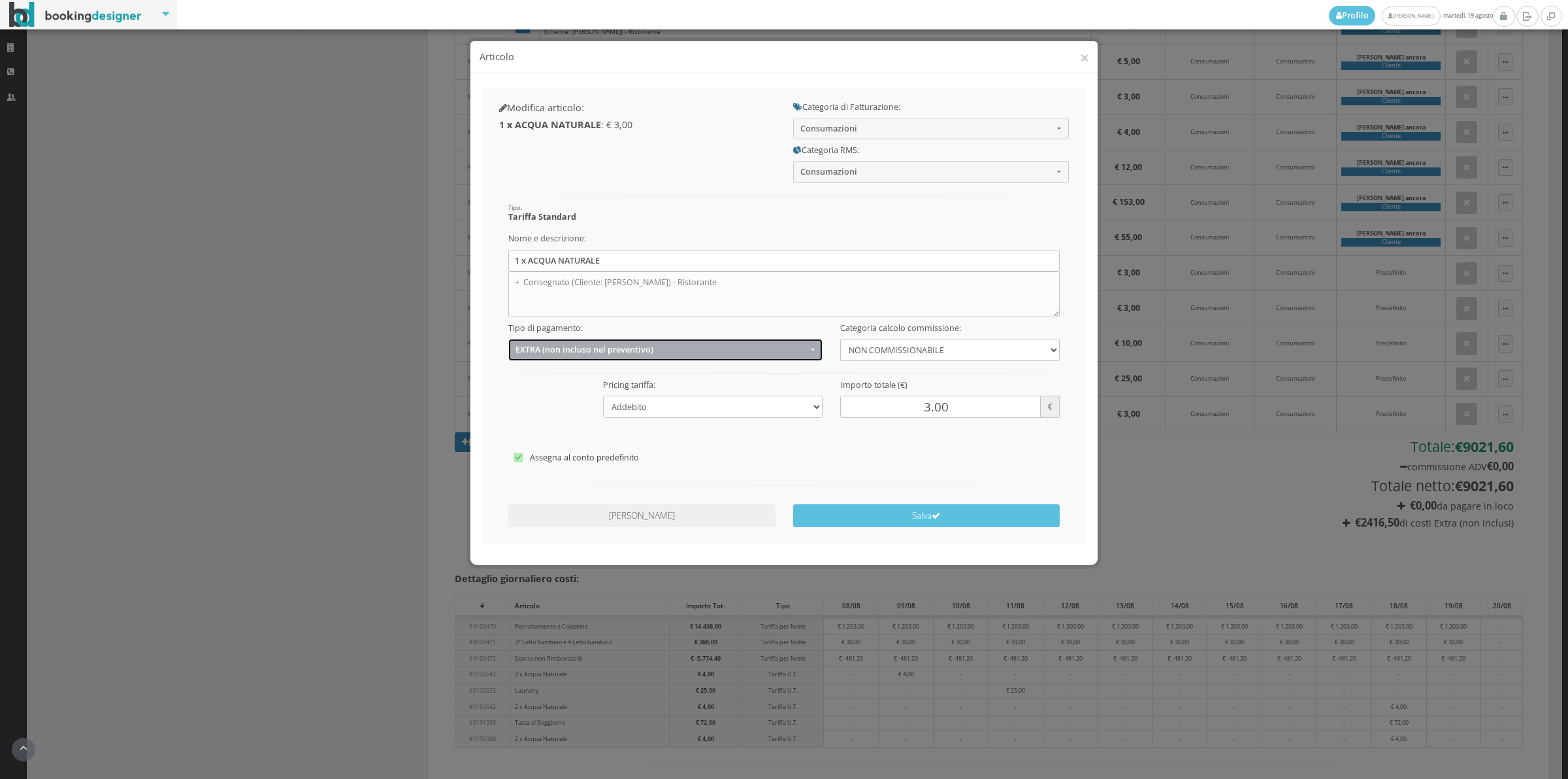
click at [550, 347] on span "EXTRA (non incluso nel preventivo)" at bounding box center [661, 349] width 291 height 10
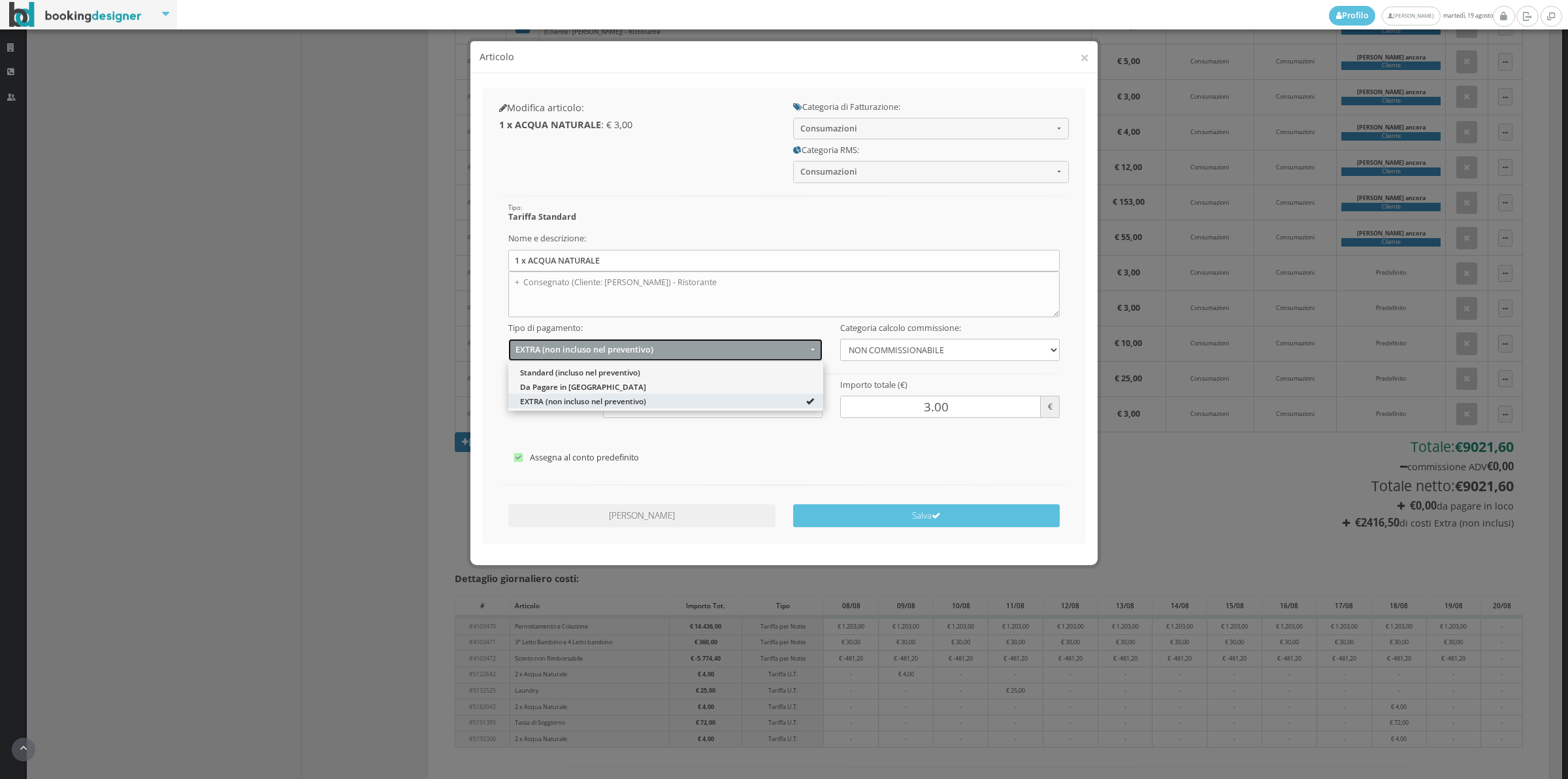
click at [550, 347] on span "EXTRA (non incluso nel preventivo)" at bounding box center [661, 349] width 291 height 10
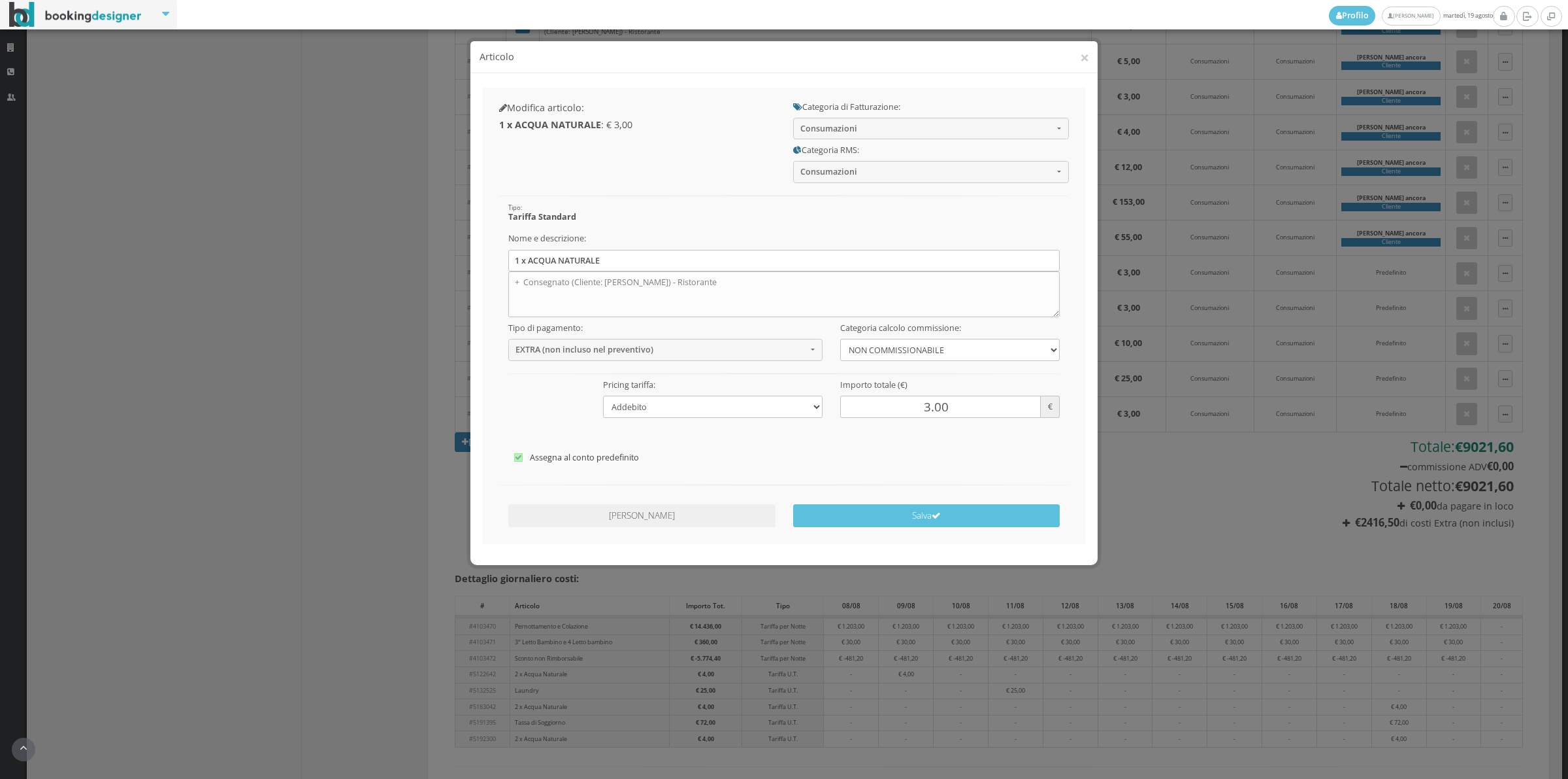
click at [580, 464] on label "Assegna al conto predefinito" at bounding box center [784, 457] width 540 height 16
checkbox input"] "false"
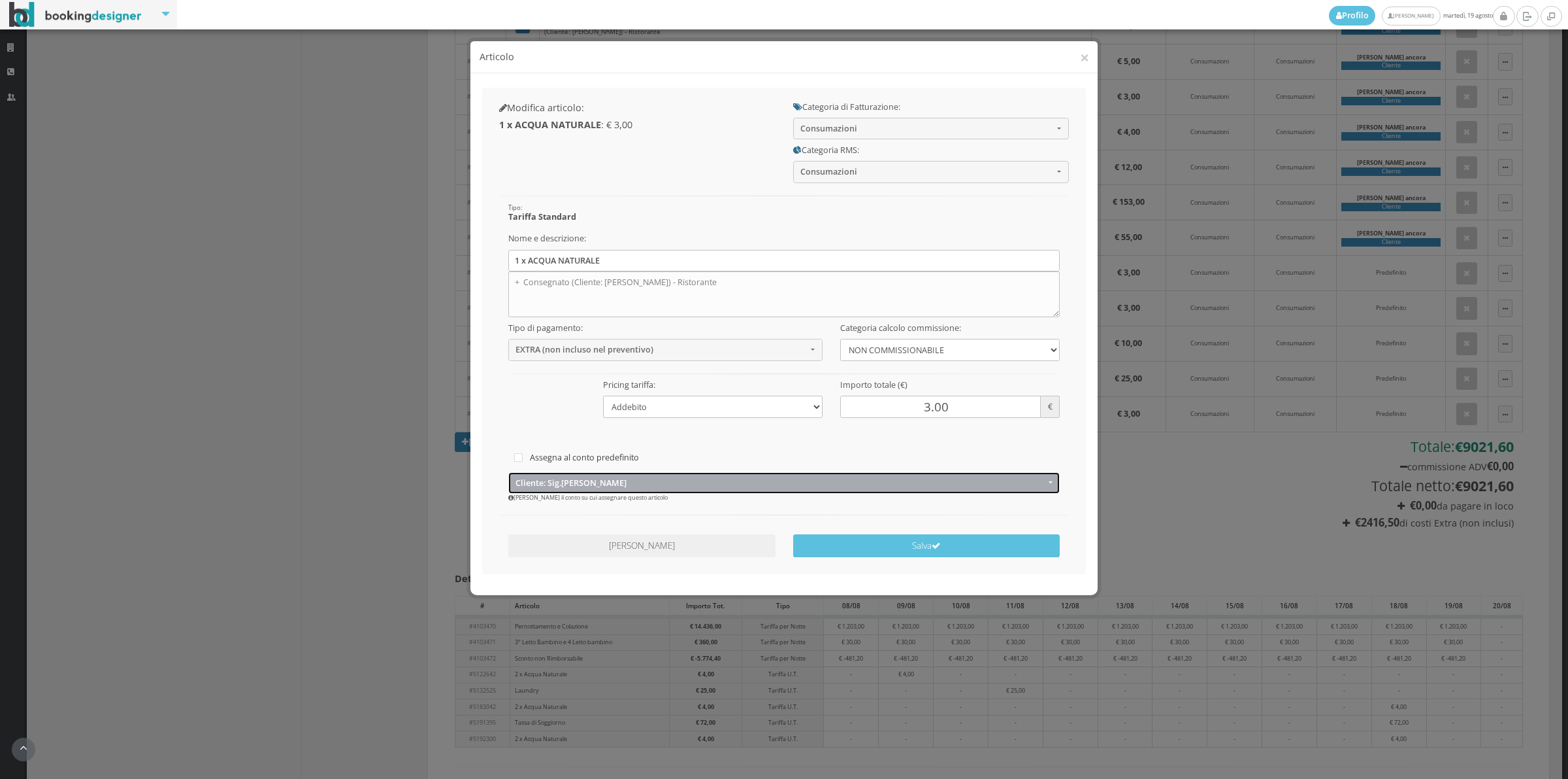
click at [555, 486] on span "Cliente: Sig.arnaud Ancora" at bounding box center [781, 483] width 530 height 10
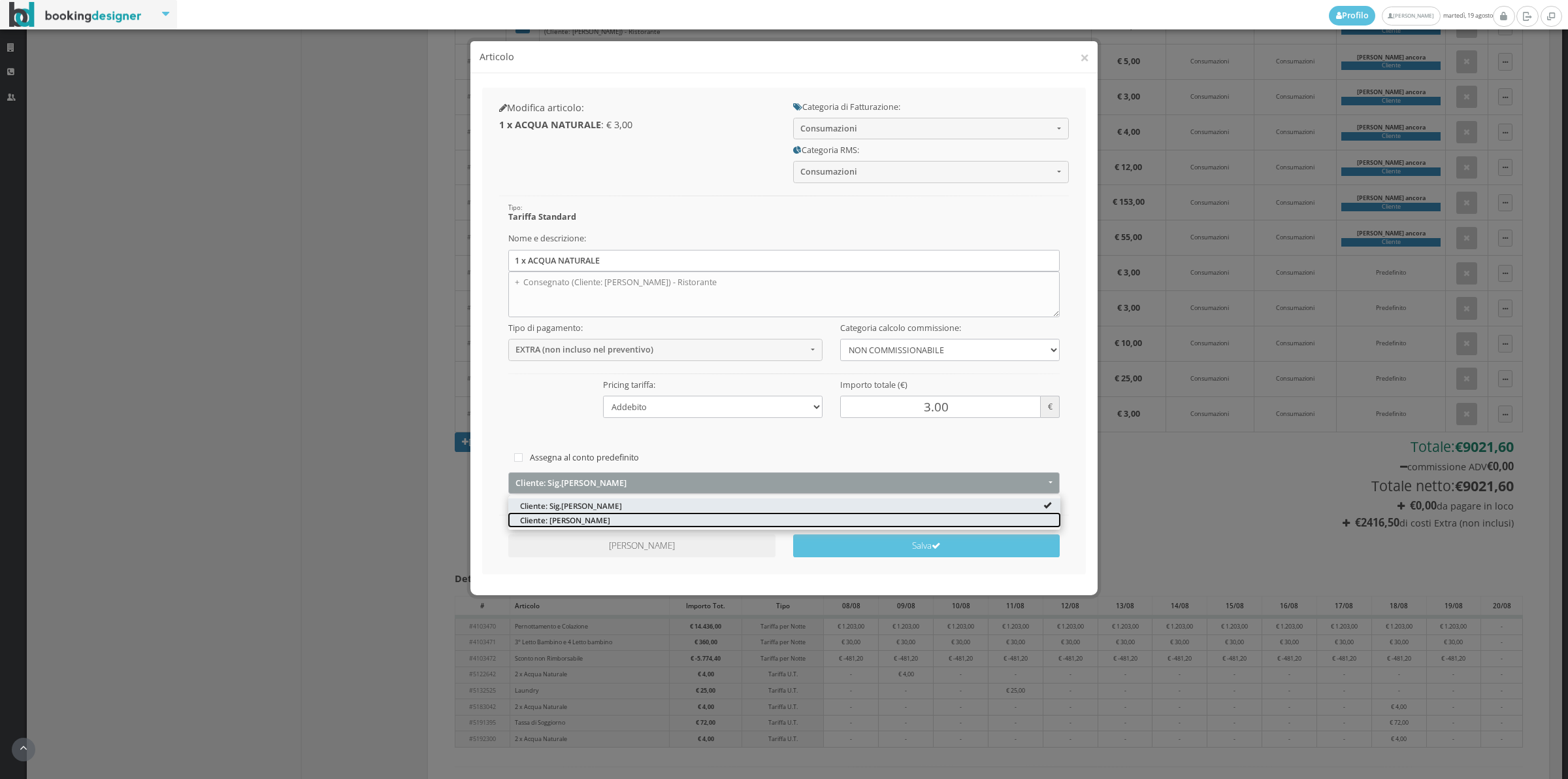
click at [545, 521] on span "Cliente: Arnaud ancora" at bounding box center [565, 519] width 90 height 11
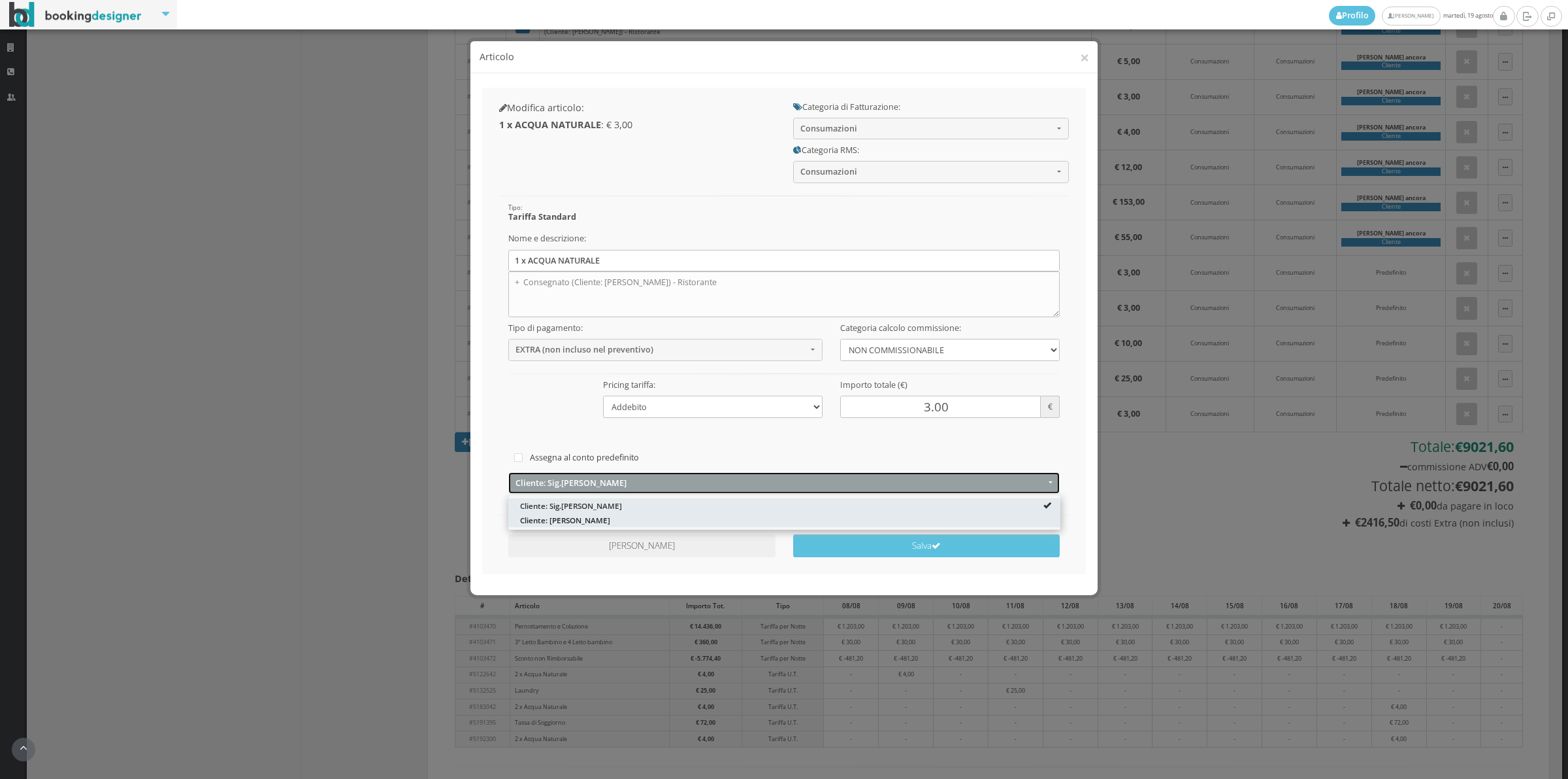
select select "1331990"
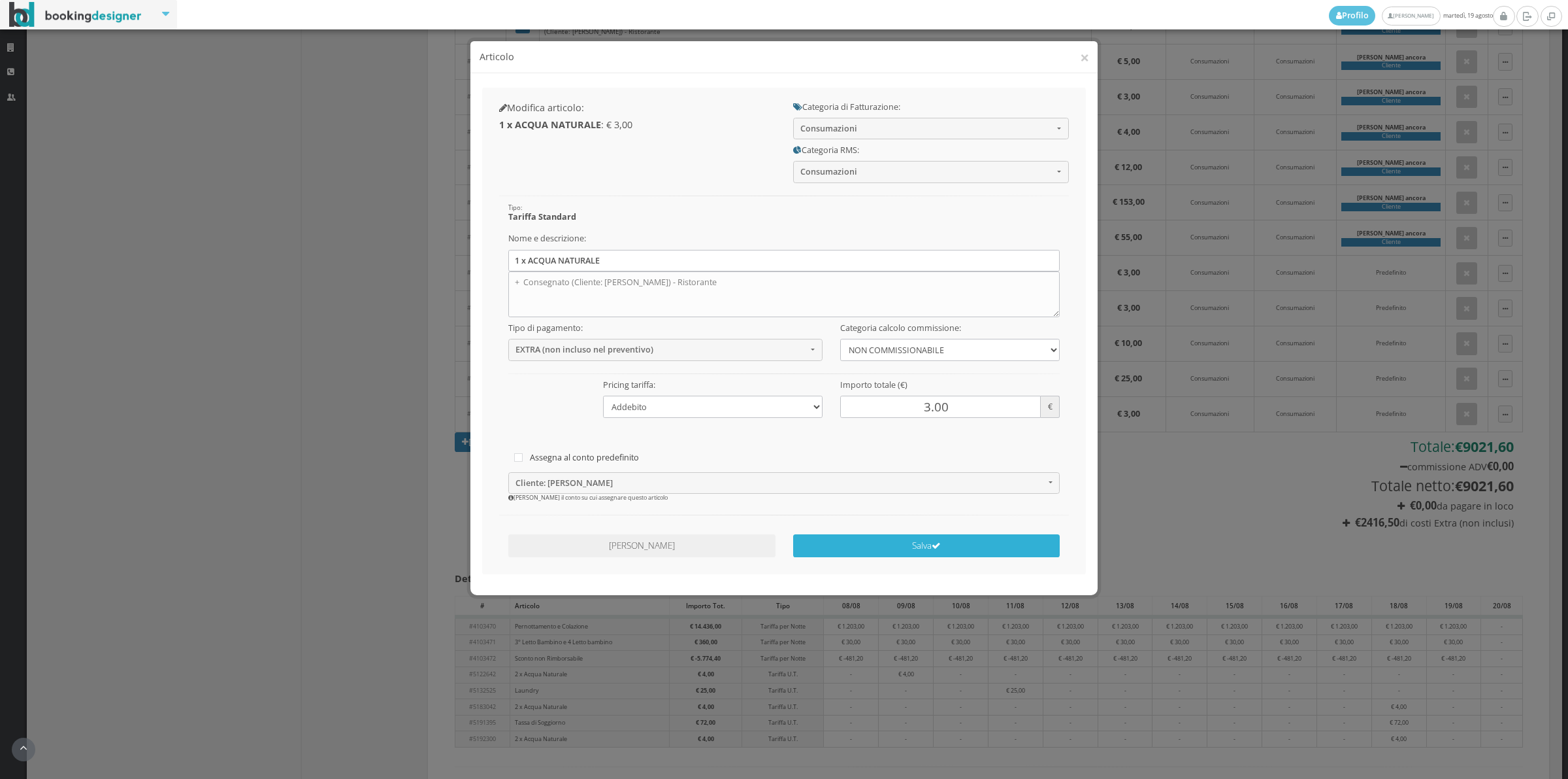
click at [830, 544] on button "Salva" at bounding box center [927, 545] width 268 height 23
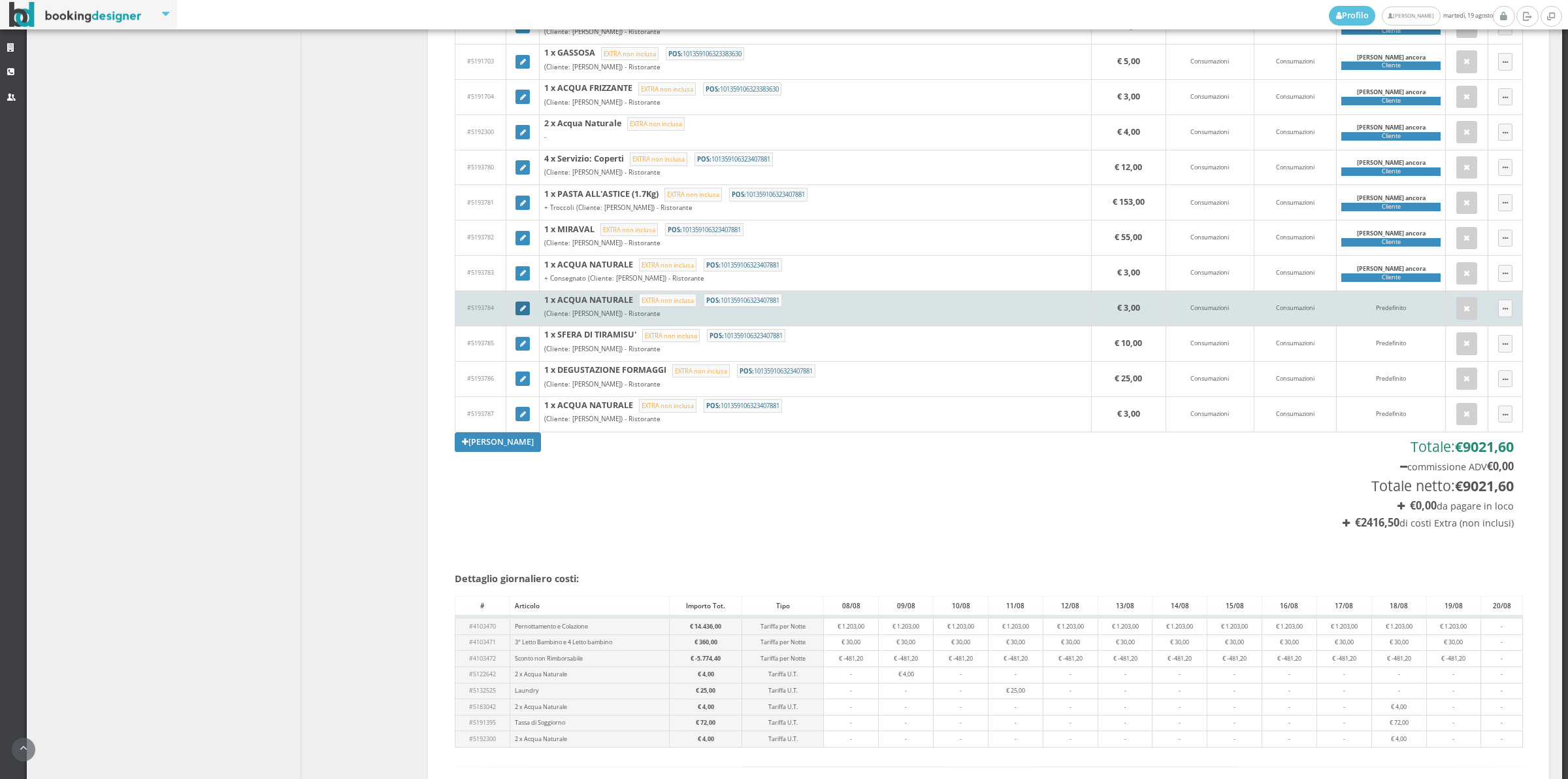
click at [521, 313] on icon at bounding box center [523, 308] width 6 height 7
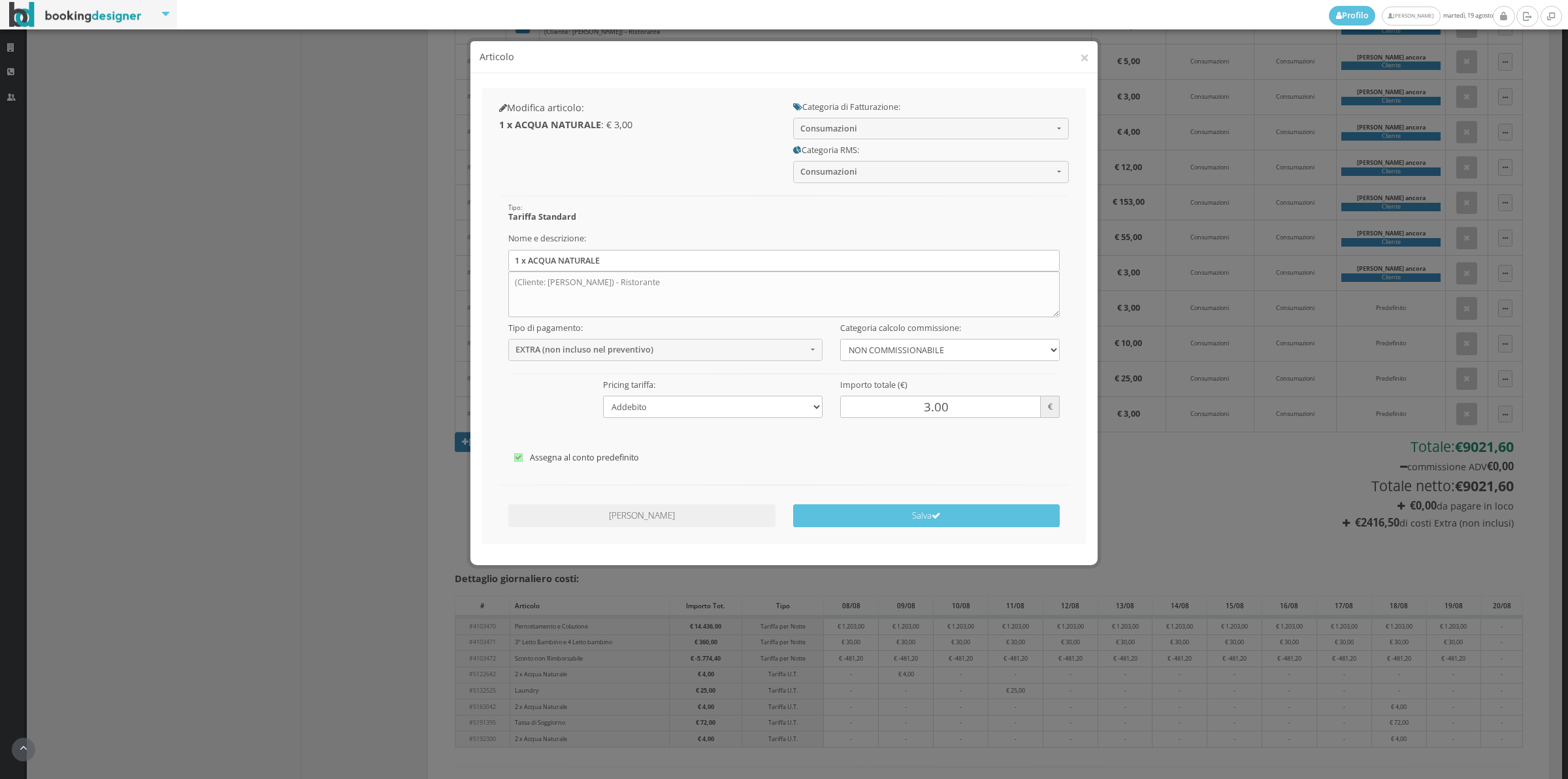
click at [560, 456] on label "Assegna al conto predefinito" at bounding box center [784, 457] width 540 height 16
checkbox input"] "false"
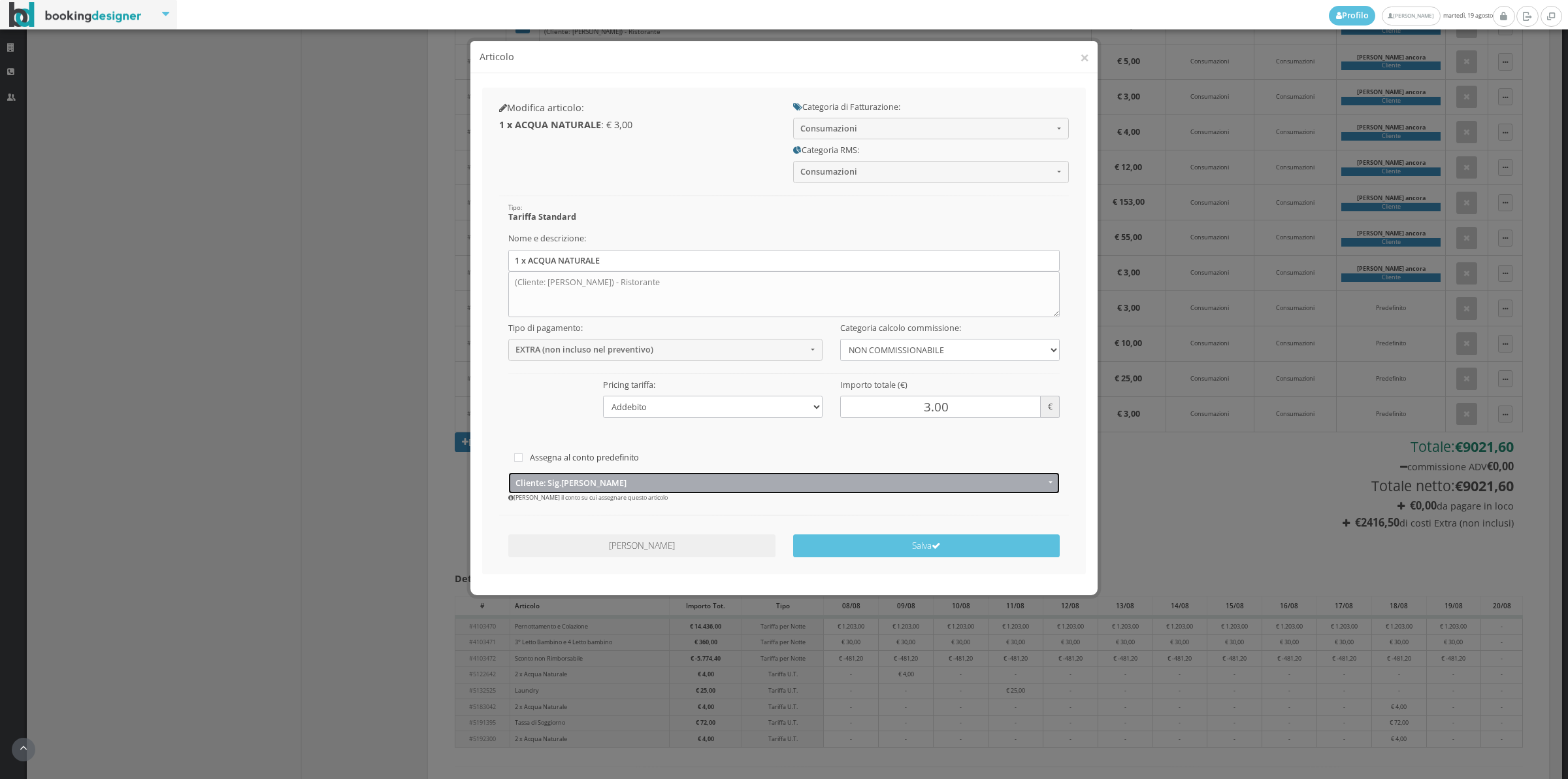
click at [552, 481] on span "Cliente: Sig.arnaud Ancora" at bounding box center [781, 483] width 530 height 10
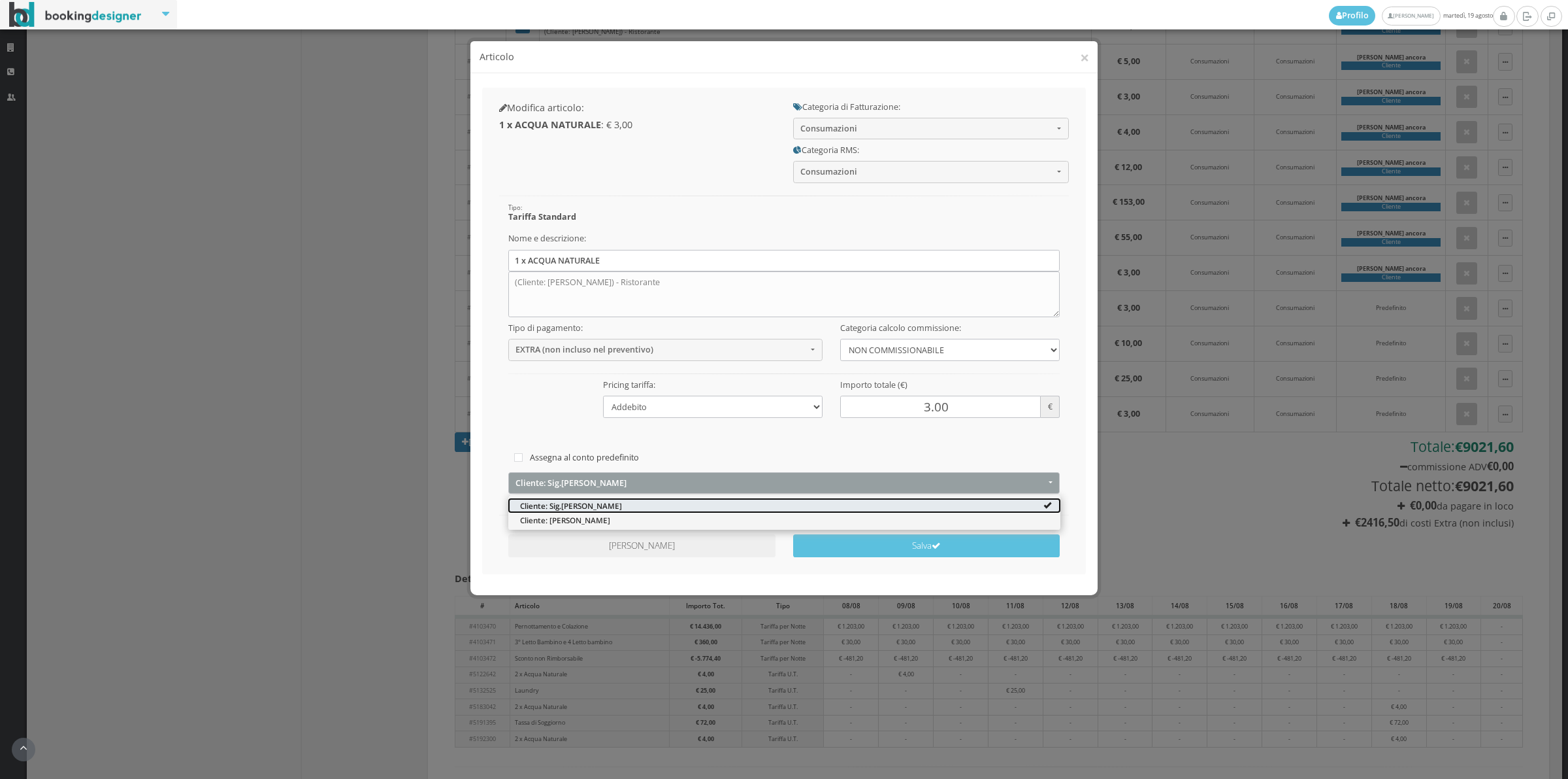
click at [550, 511] on link "Cliente: Sig.arnaud Ancora" at bounding box center [784, 504] width 552 height 15
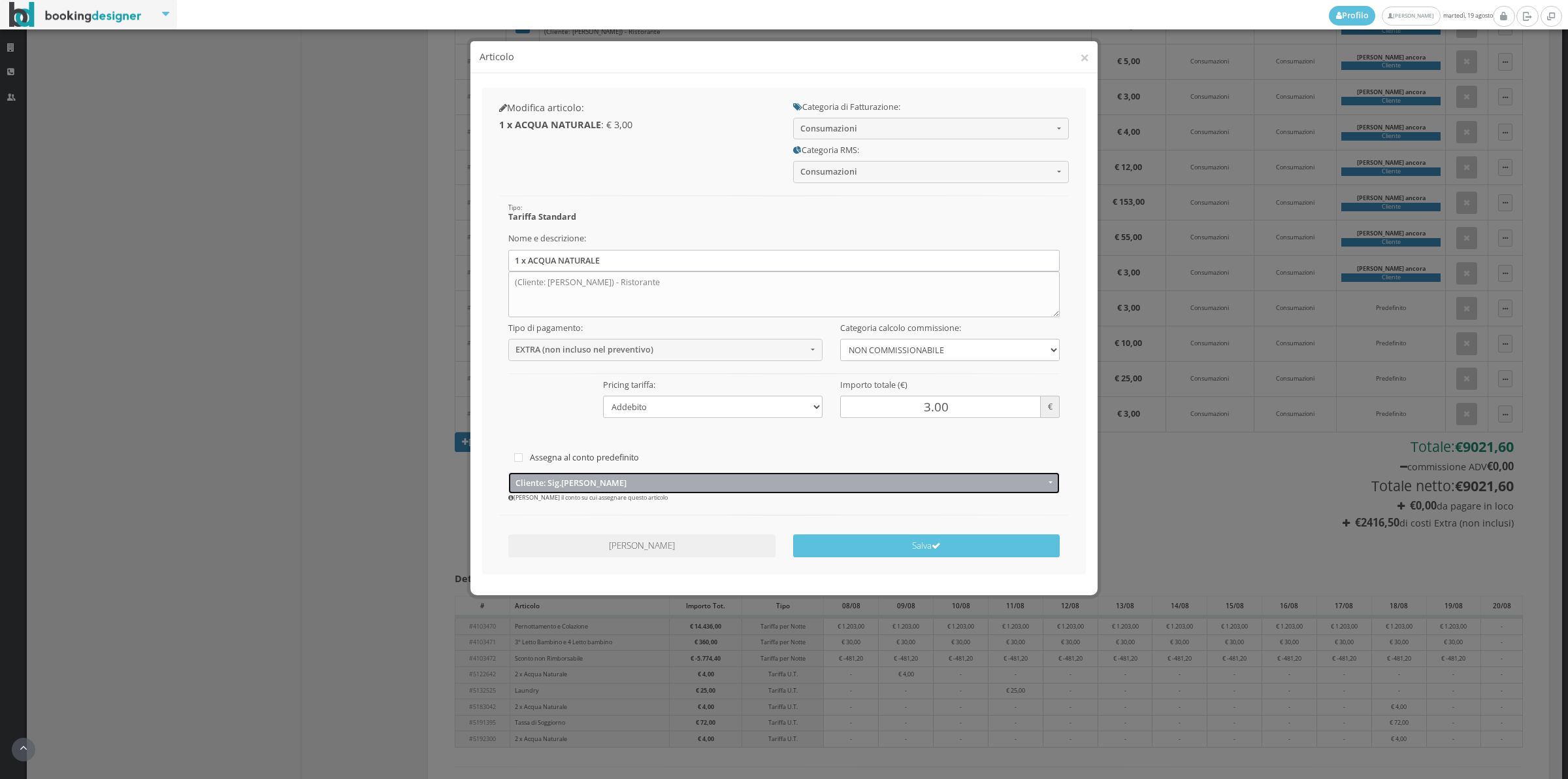
click at [550, 473] on button "Cliente: Sig.arnaud Ancora" at bounding box center [784, 483] width 552 height 22
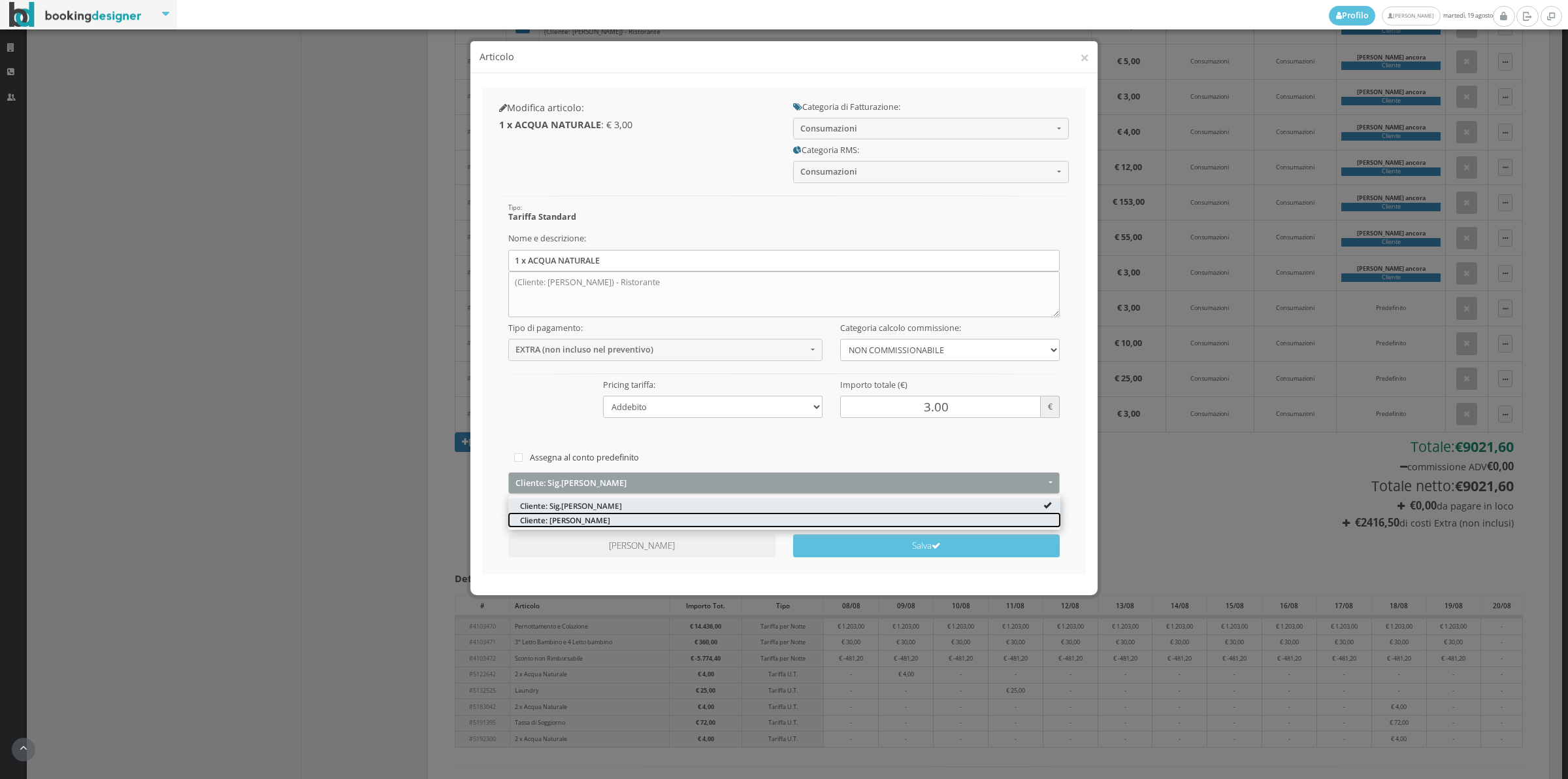
click at [547, 522] on span "Cliente: Arnaud ancora" at bounding box center [565, 519] width 90 height 11
select select "1331990"
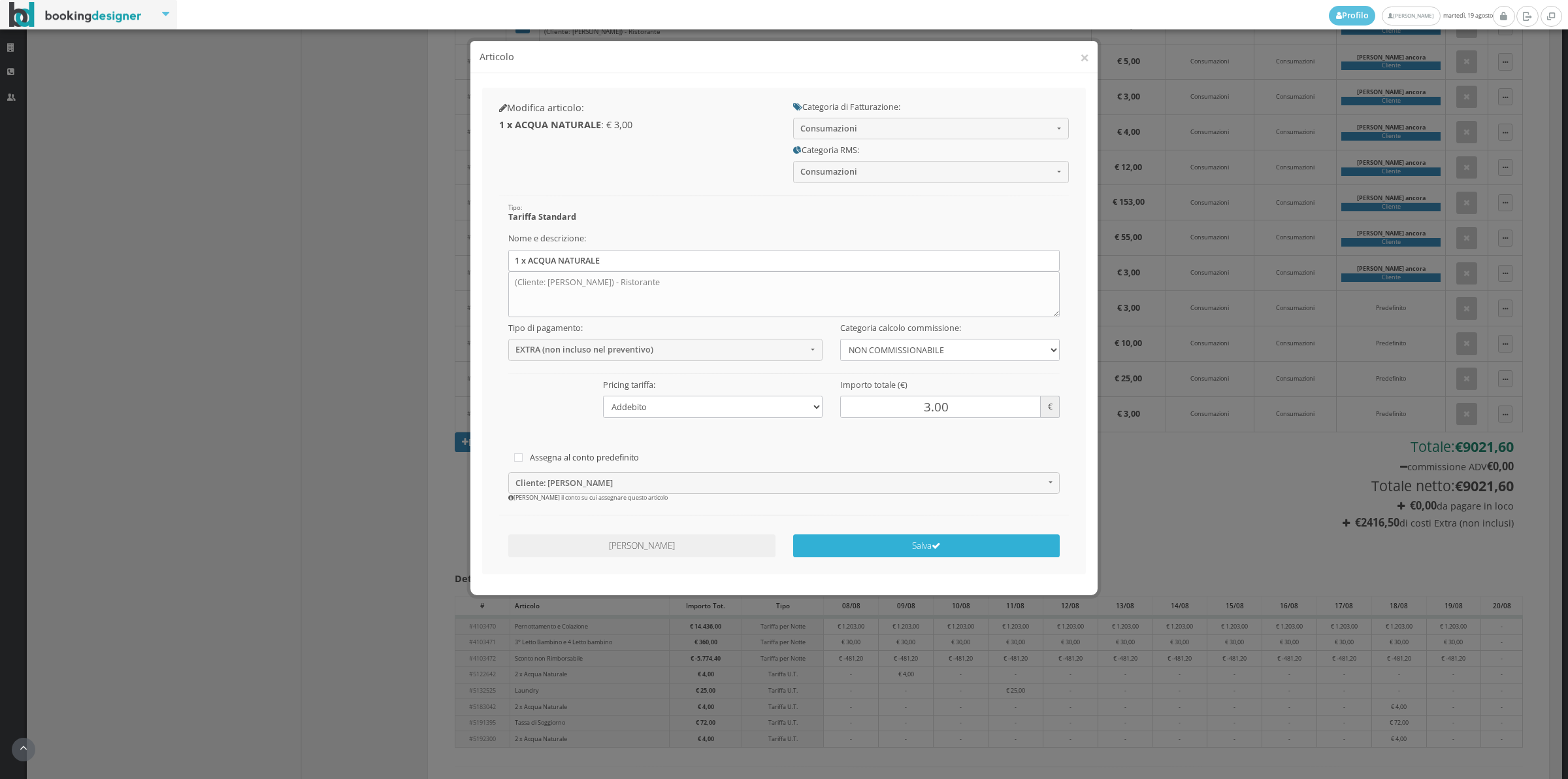
click at [841, 549] on button "Salva" at bounding box center [927, 545] width 268 height 23
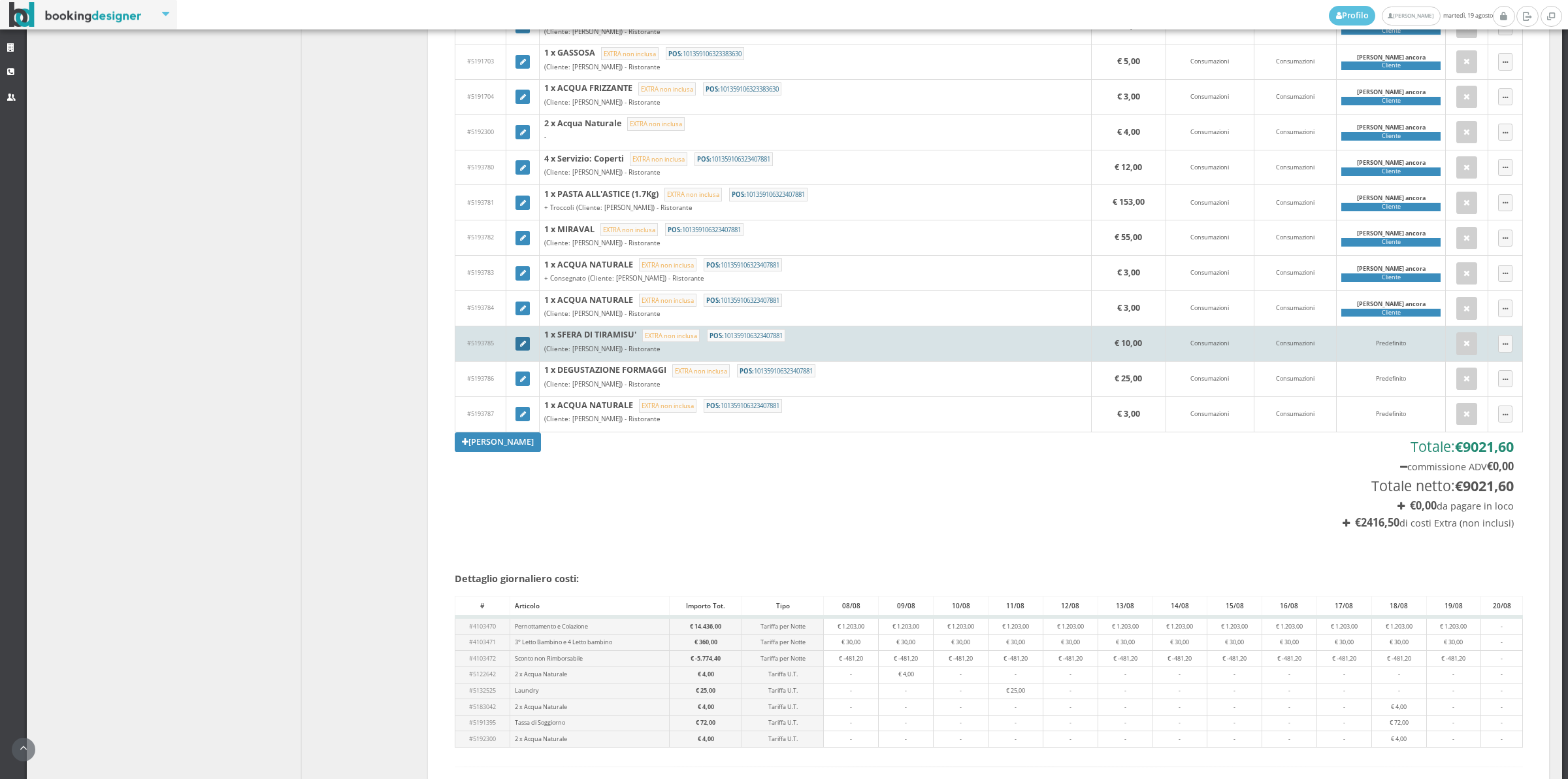
click at [523, 351] on link at bounding box center [523, 343] width 15 height 15
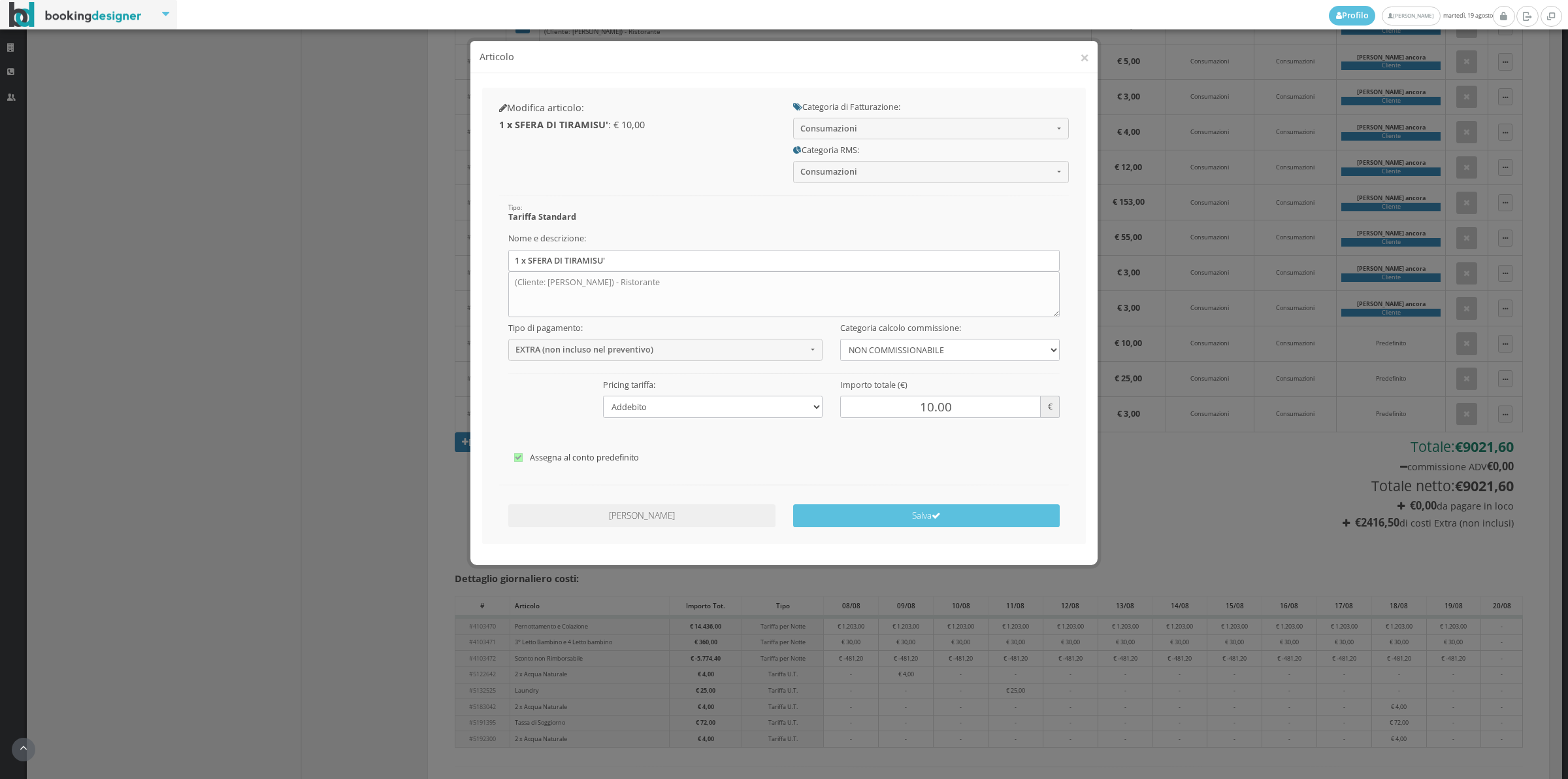
click at [560, 461] on label "Assegna al conto predefinito" at bounding box center [784, 457] width 540 height 16
checkbox input"] "false"
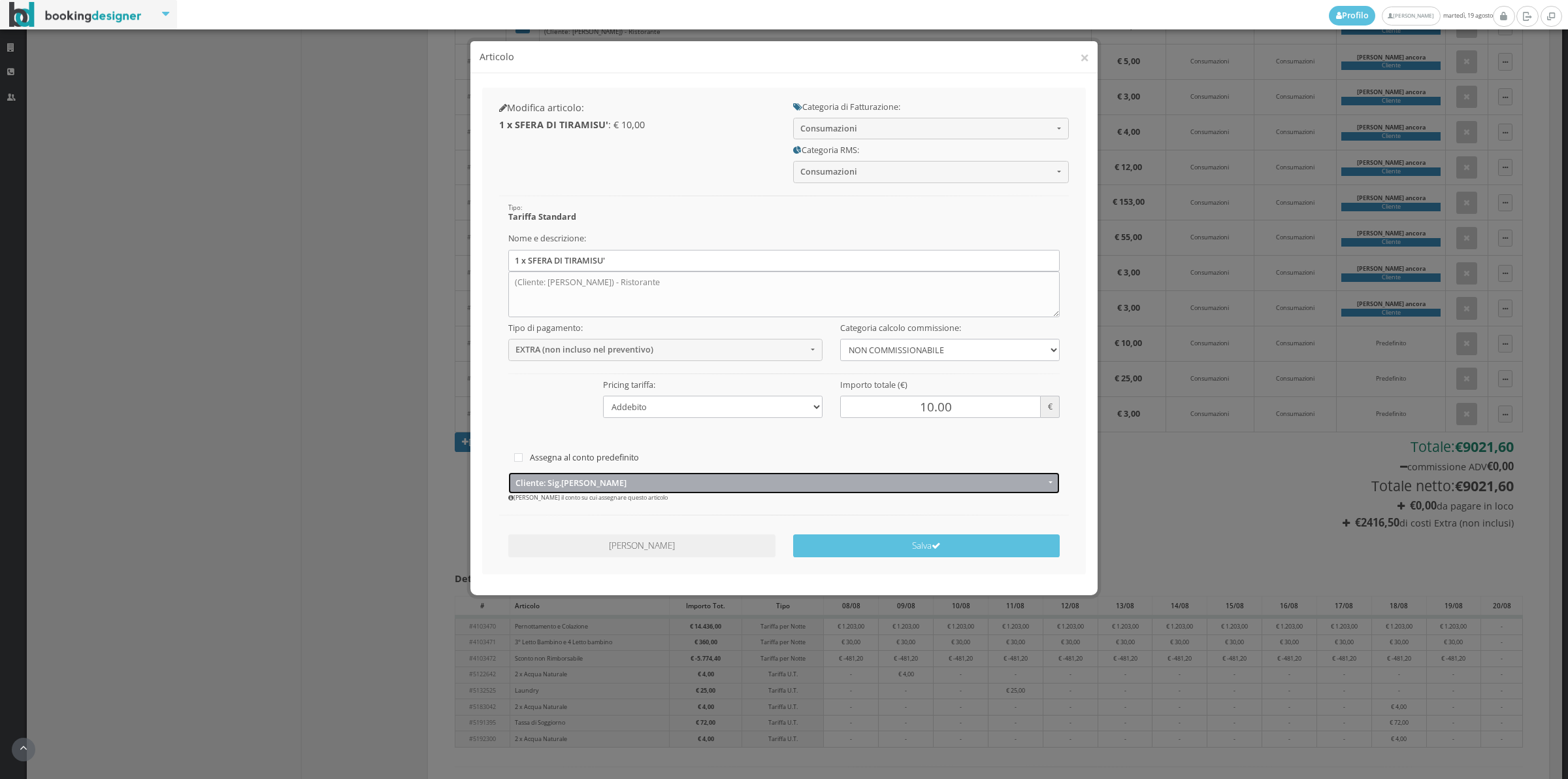
click at [557, 491] on button "Cliente: Sig.arnaud Ancora" at bounding box center [784, 483] width 552 height 22
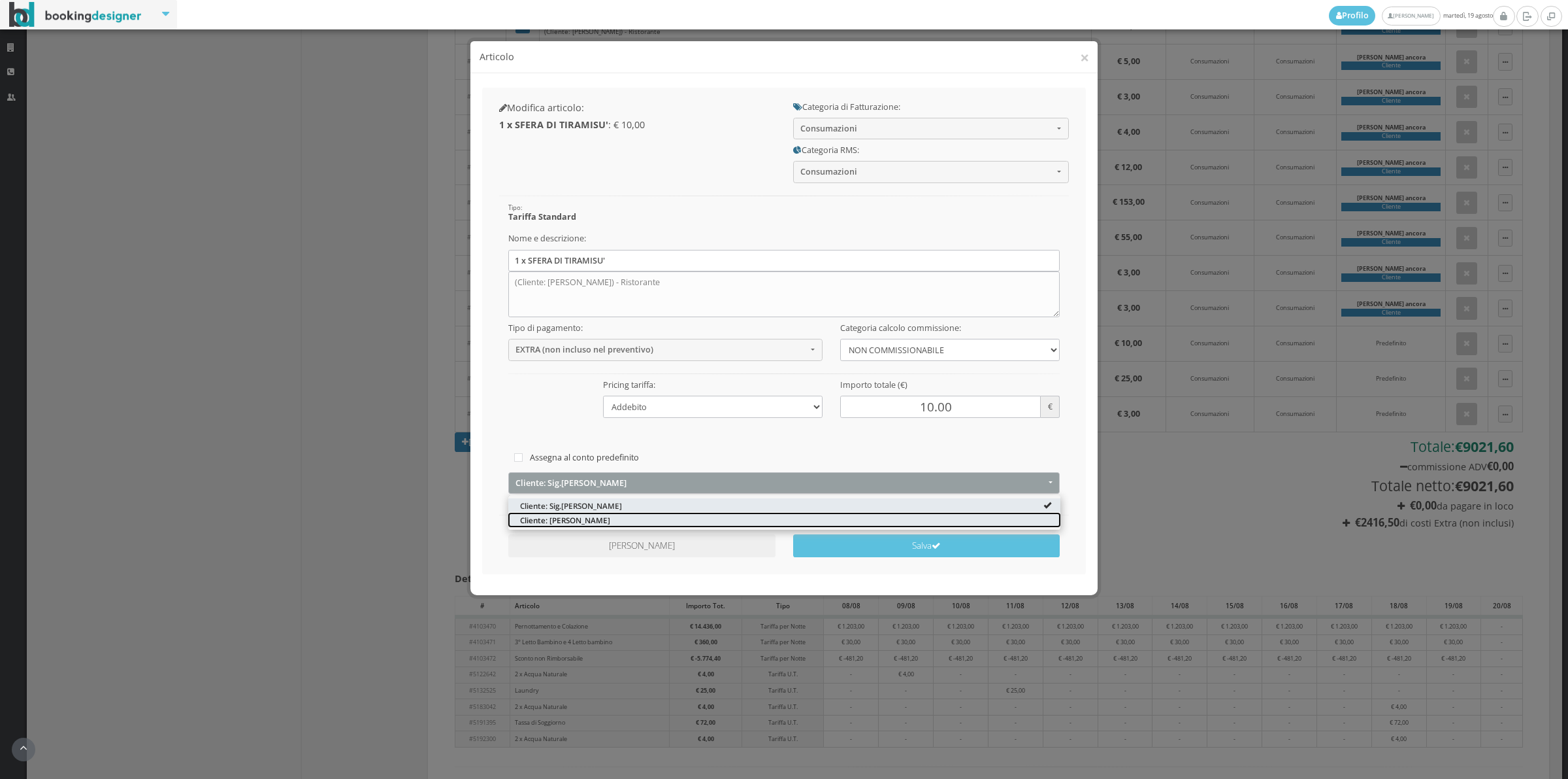
click at [567, 520] on span "Cliente: Arnaud ancora" at bounding box center [565, 519] width 90 height 11
select select "1331990"
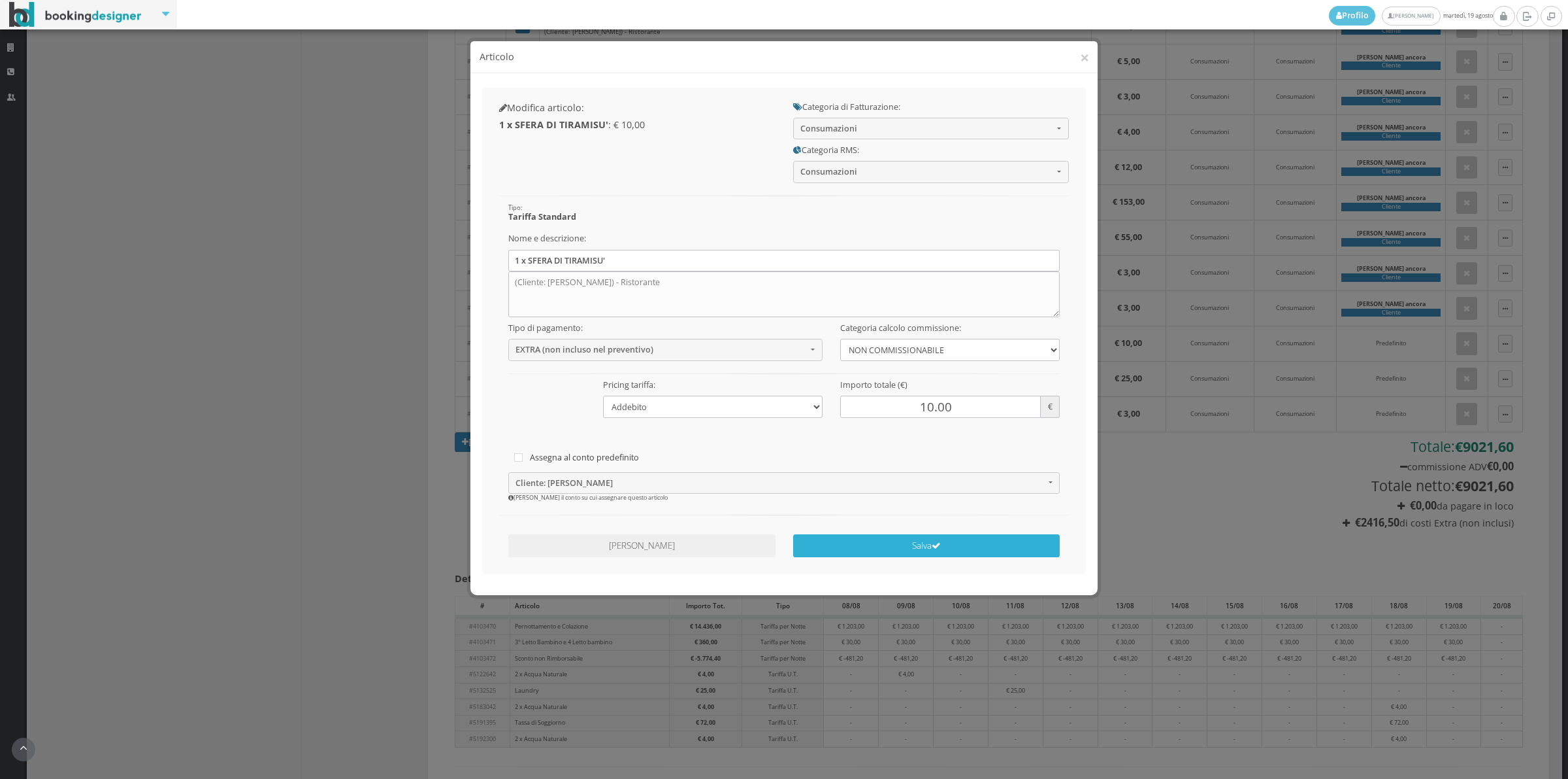
click at [824, 549] on button "Salva" at bounding box center [927, 545] width 268 height 23
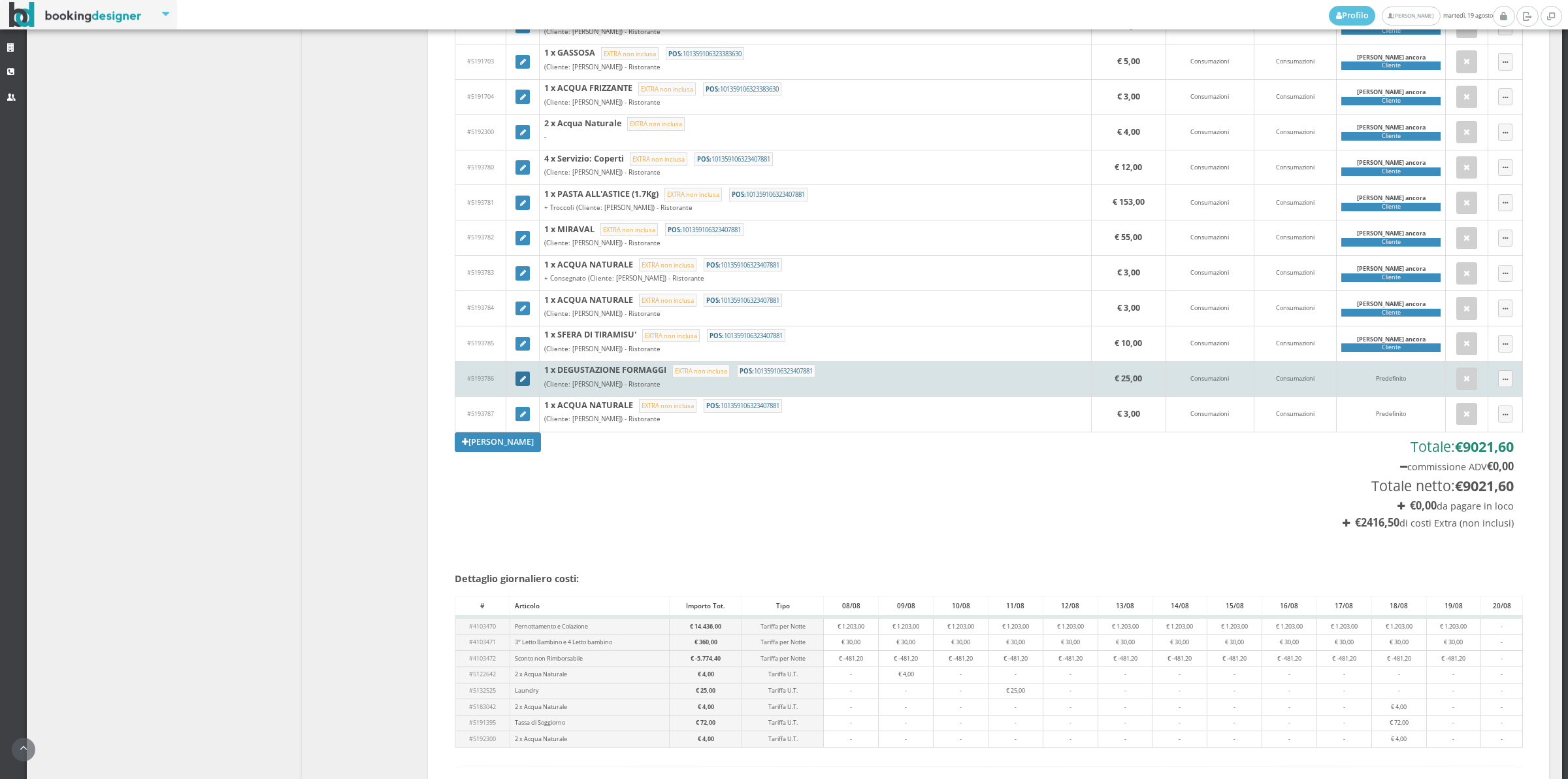
click at [523, 383] on icon at bounding box center [523, 379] width 6 height 7
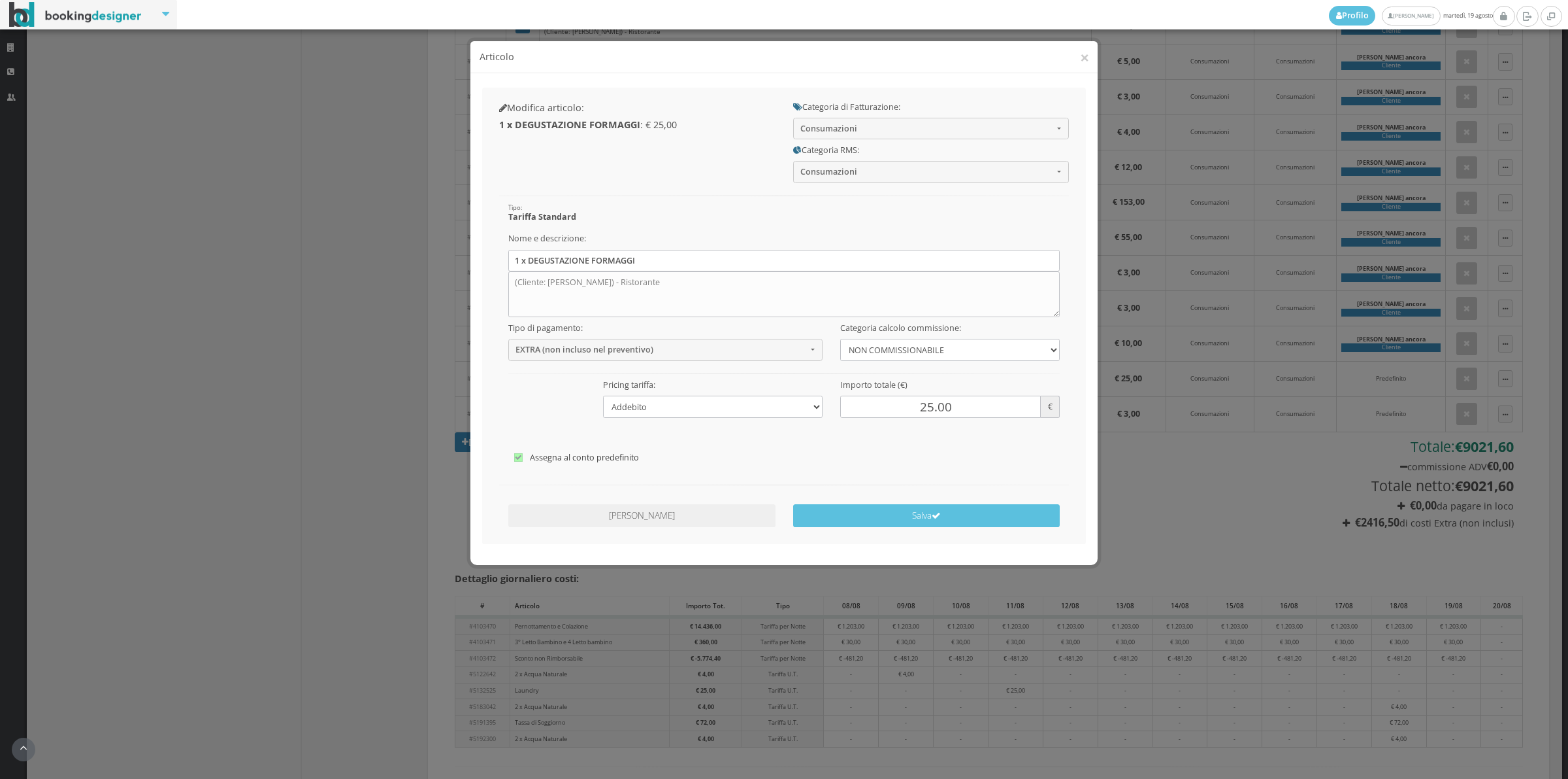
click at [547, 461] on label "Assegna al conto predefinito" at bounding box center [784, 457] width 540 height 16
checkbox input"] "false"
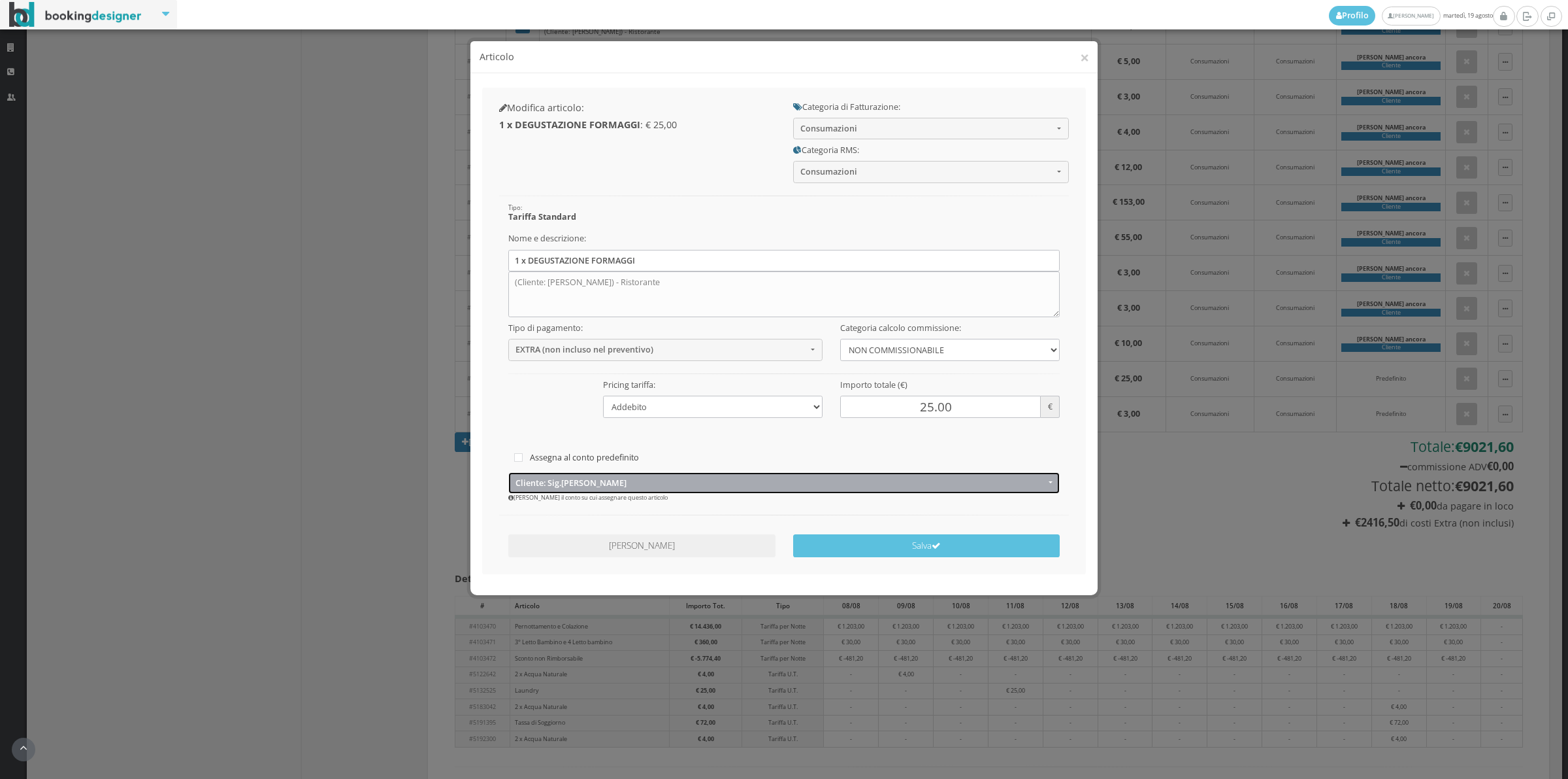
click at [563, 489] on button "Cliente: Sig.arnaud Ancora" at bounding box center [784, 483] width 552 height 22
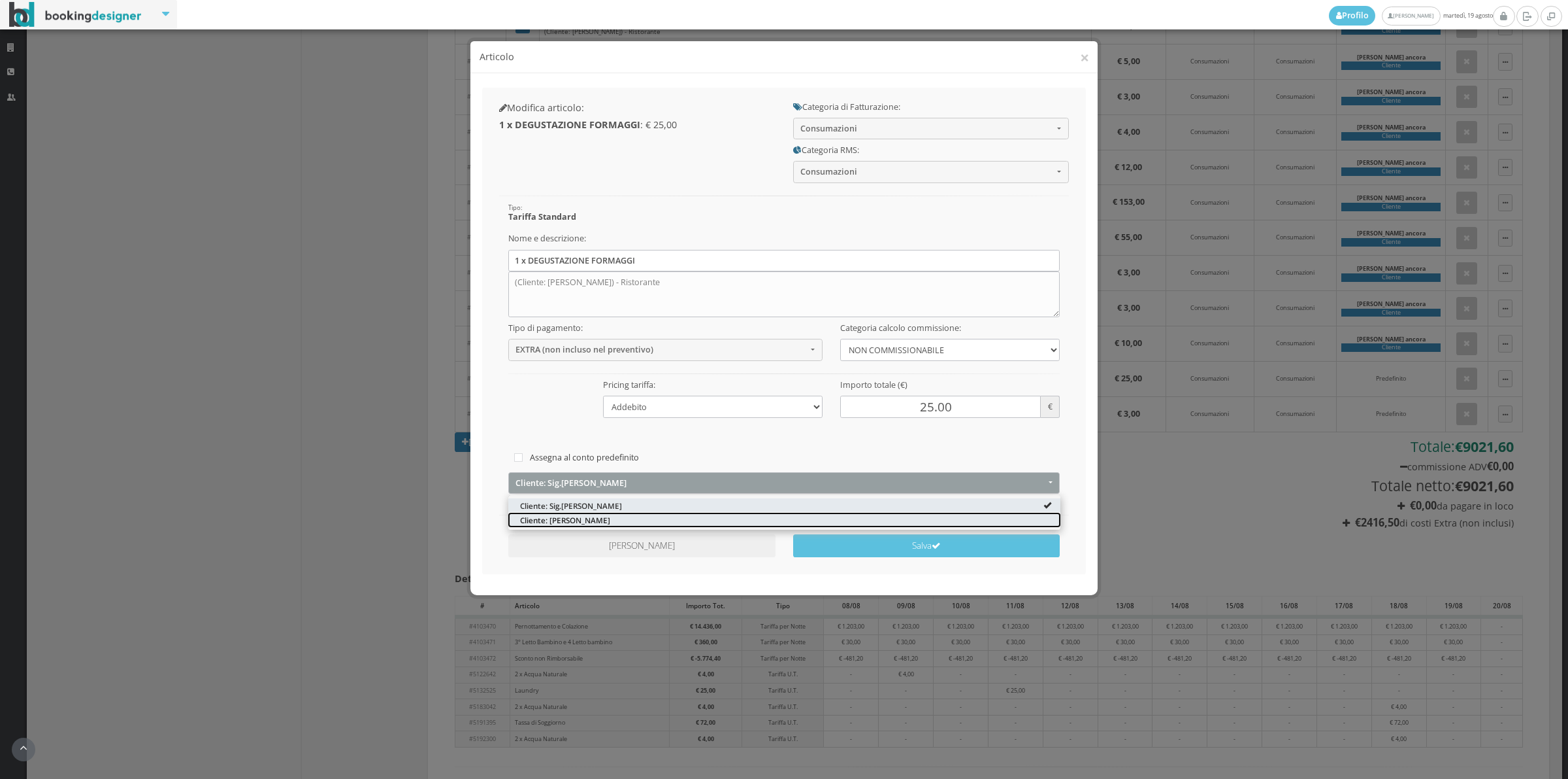
click at [559, 520] on span "Cliente: Arnaud ancora" at bounding box center [565, 519] width 90 height 11
select select "1331990"
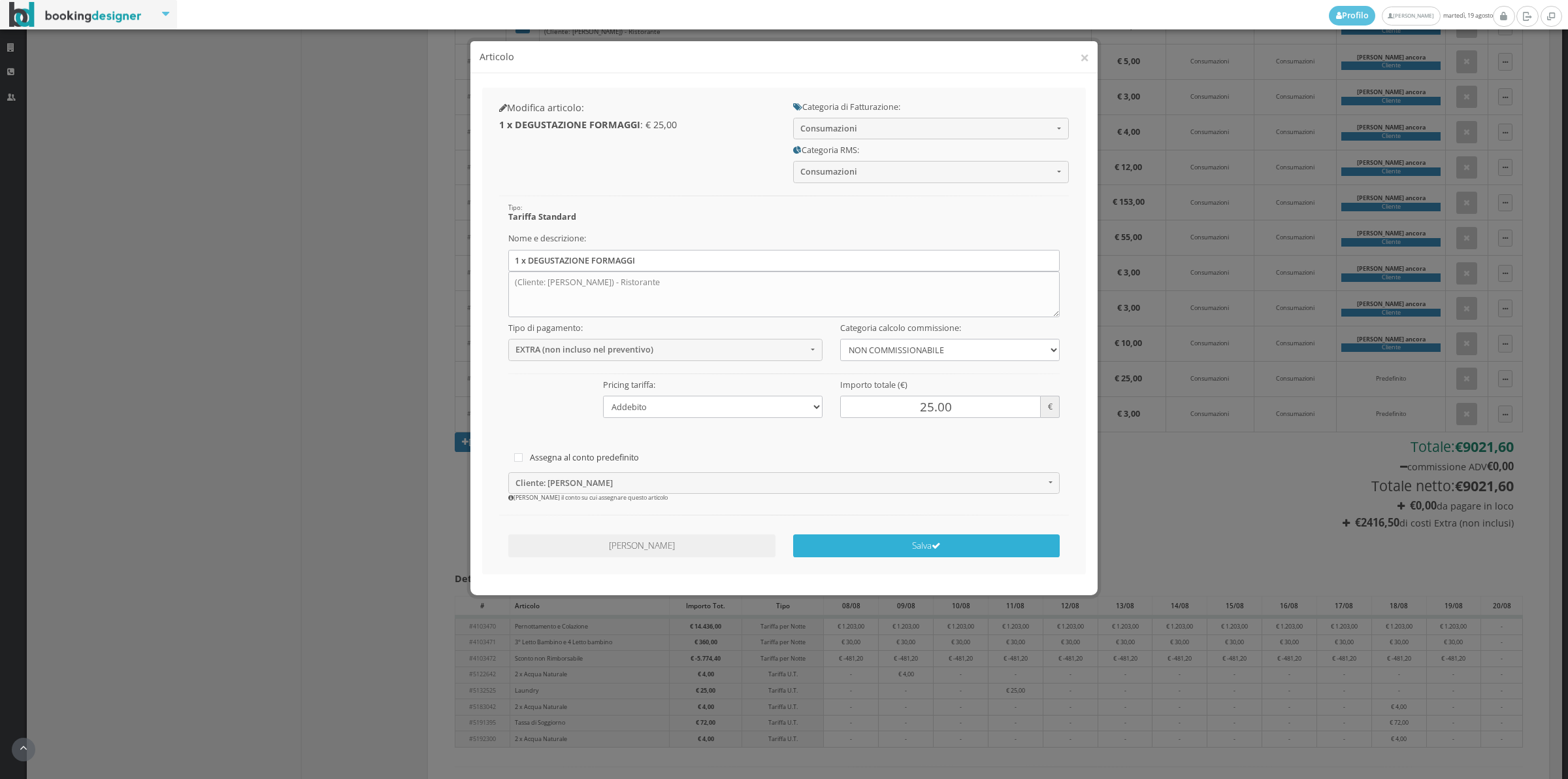
click at [860, 553] on button "Salva" at bounding box center [927, 545] width 268 height 23
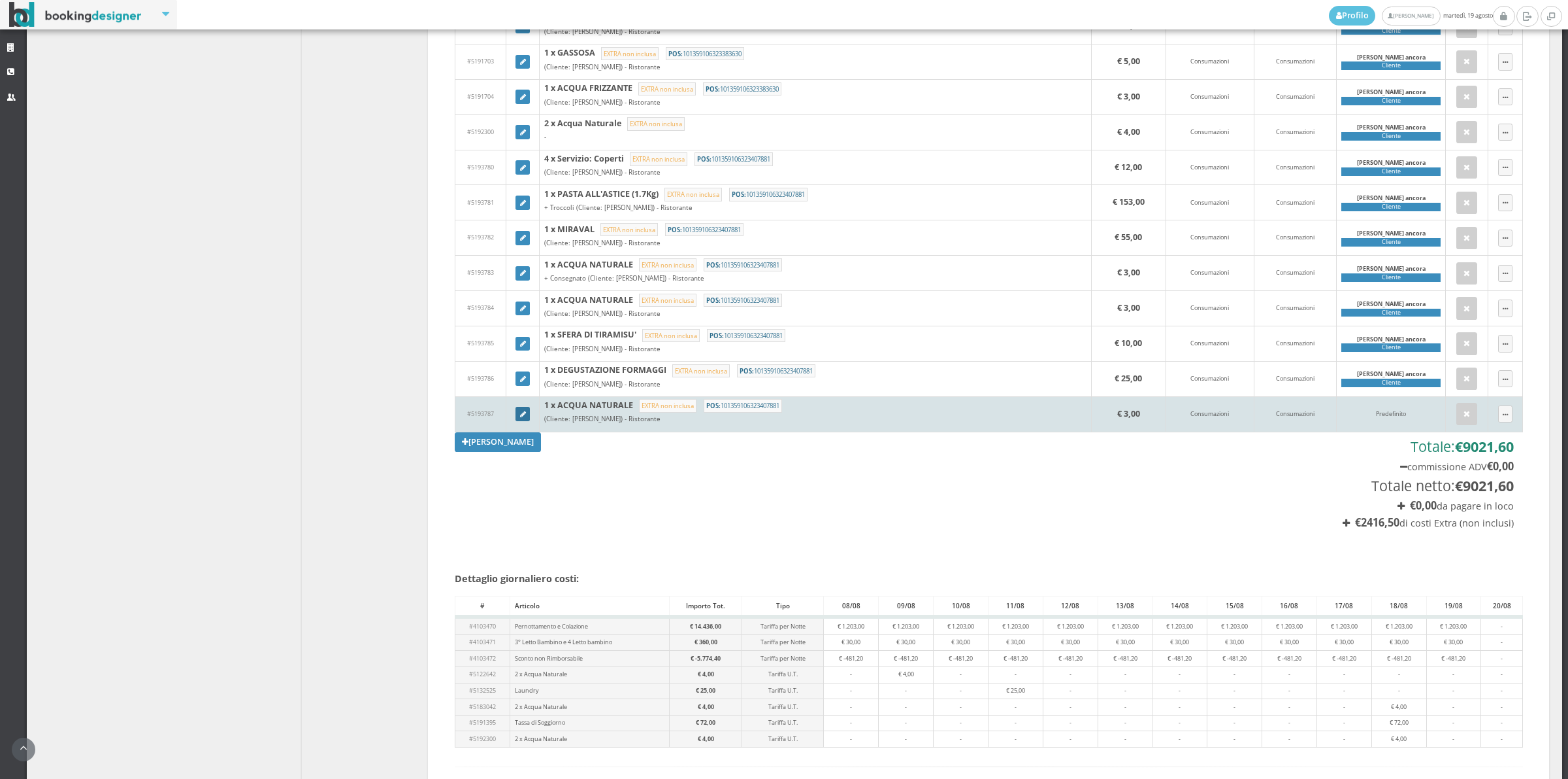
click at [520, 418] on icon at bounding box center [523, 414] width 6 height 7
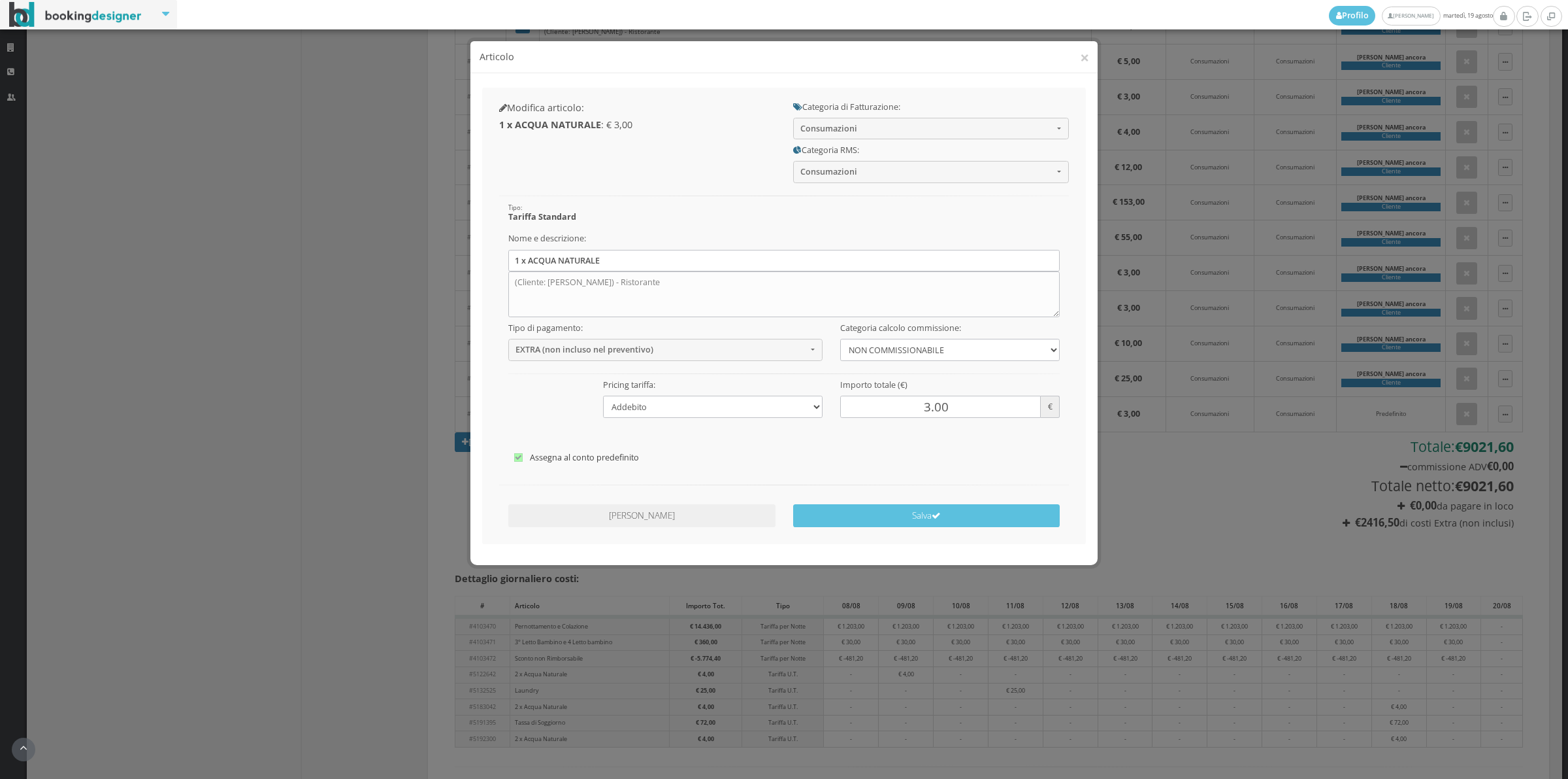
click at [545, 459] on label "Assegna al conto predefinito" at bounding box center [784, 457] width 540 height 16
checkbox input"] "false"
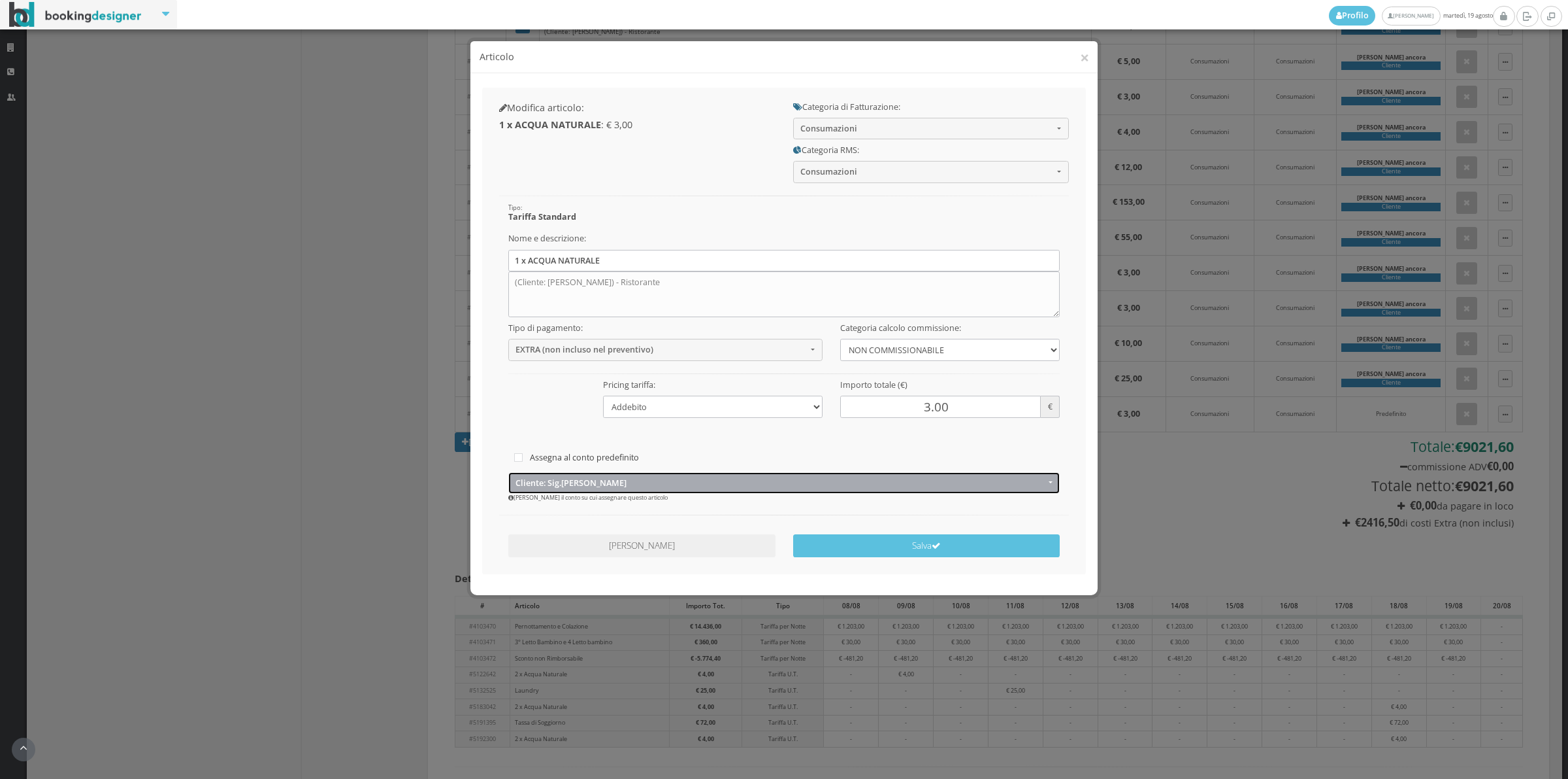
click at [545, 488] on span "Cliente: Sig.arnaud Ancora" at bounding box center [781, 483] width 530 height 10
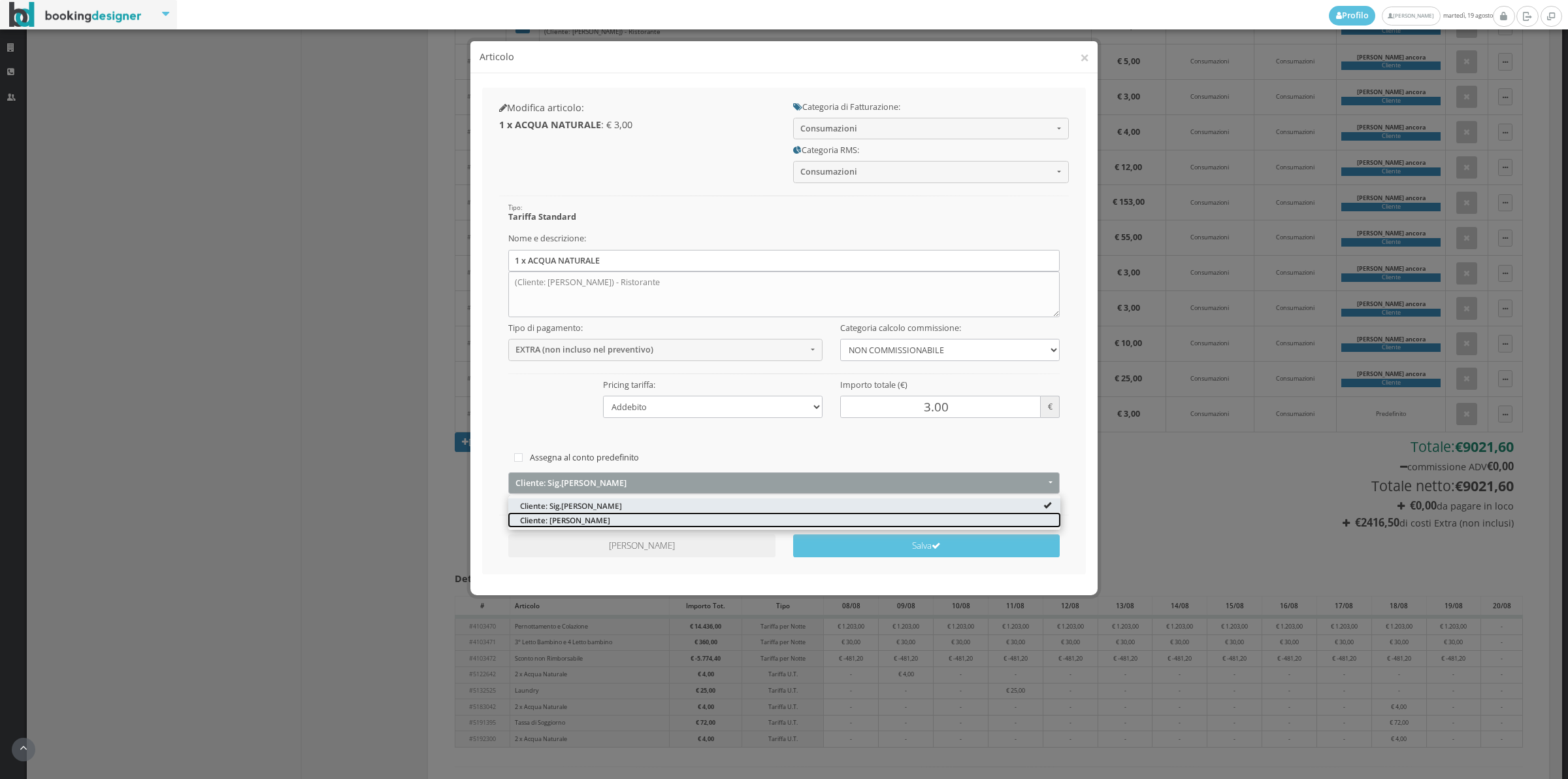
click at [553, 522] on span "Cliente: Arnaud ancora" at bounding box center [565, 519] width 90 height 11
select select "1331990"
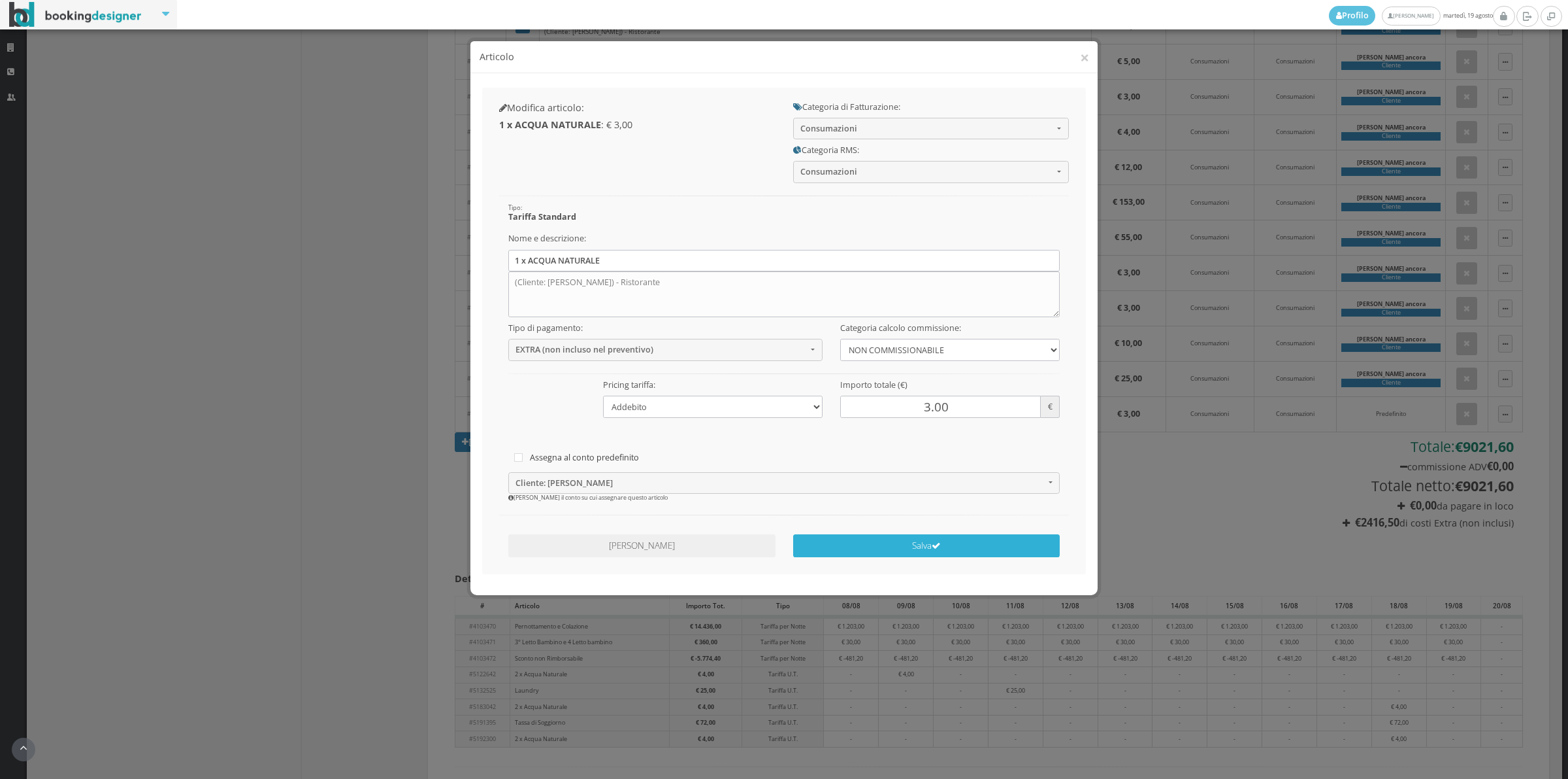
click at [818, 544] on button "Salva" at bounding box center [927, 545] width 268 height 23
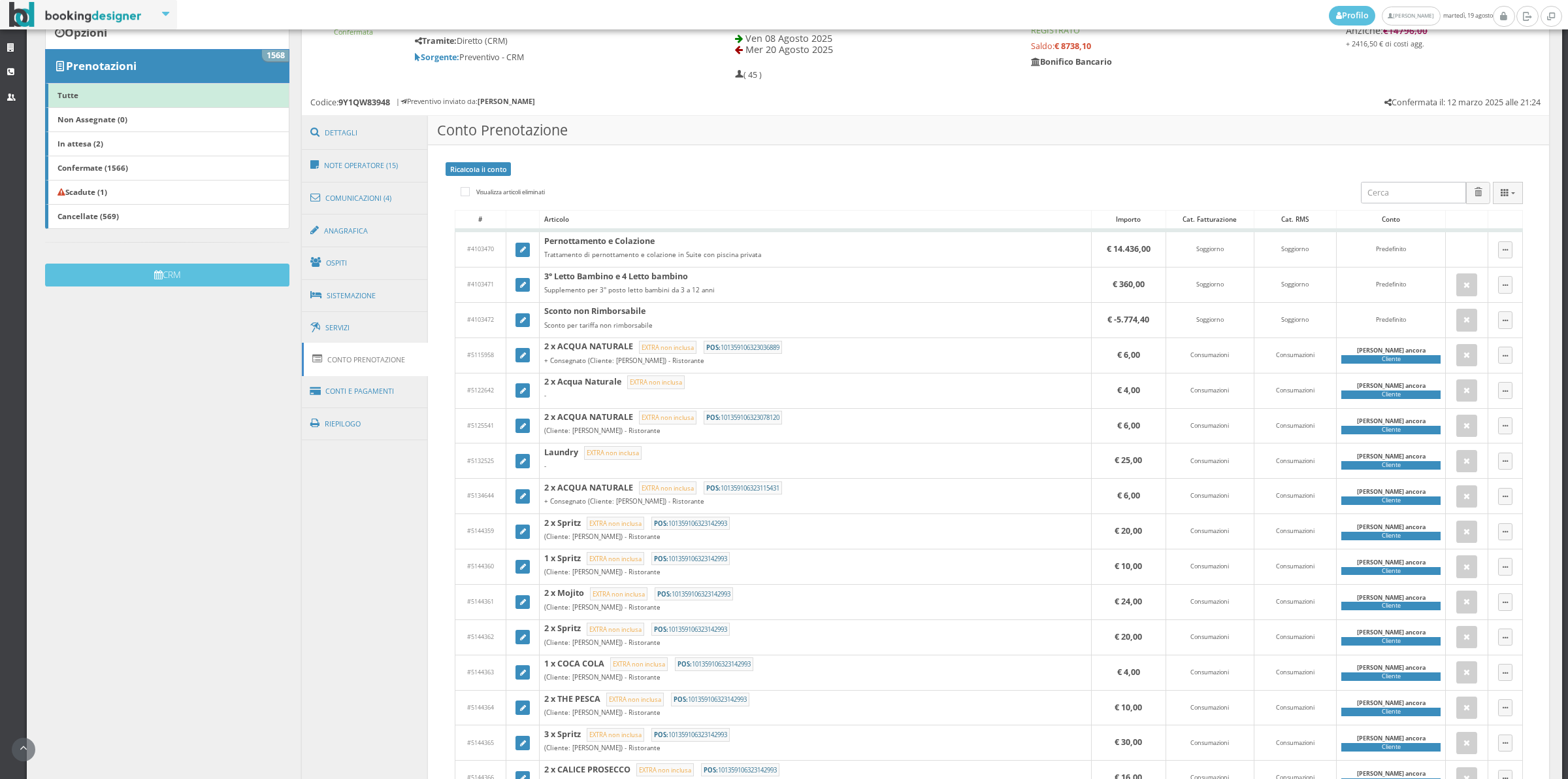
scroll to position [92, 0]
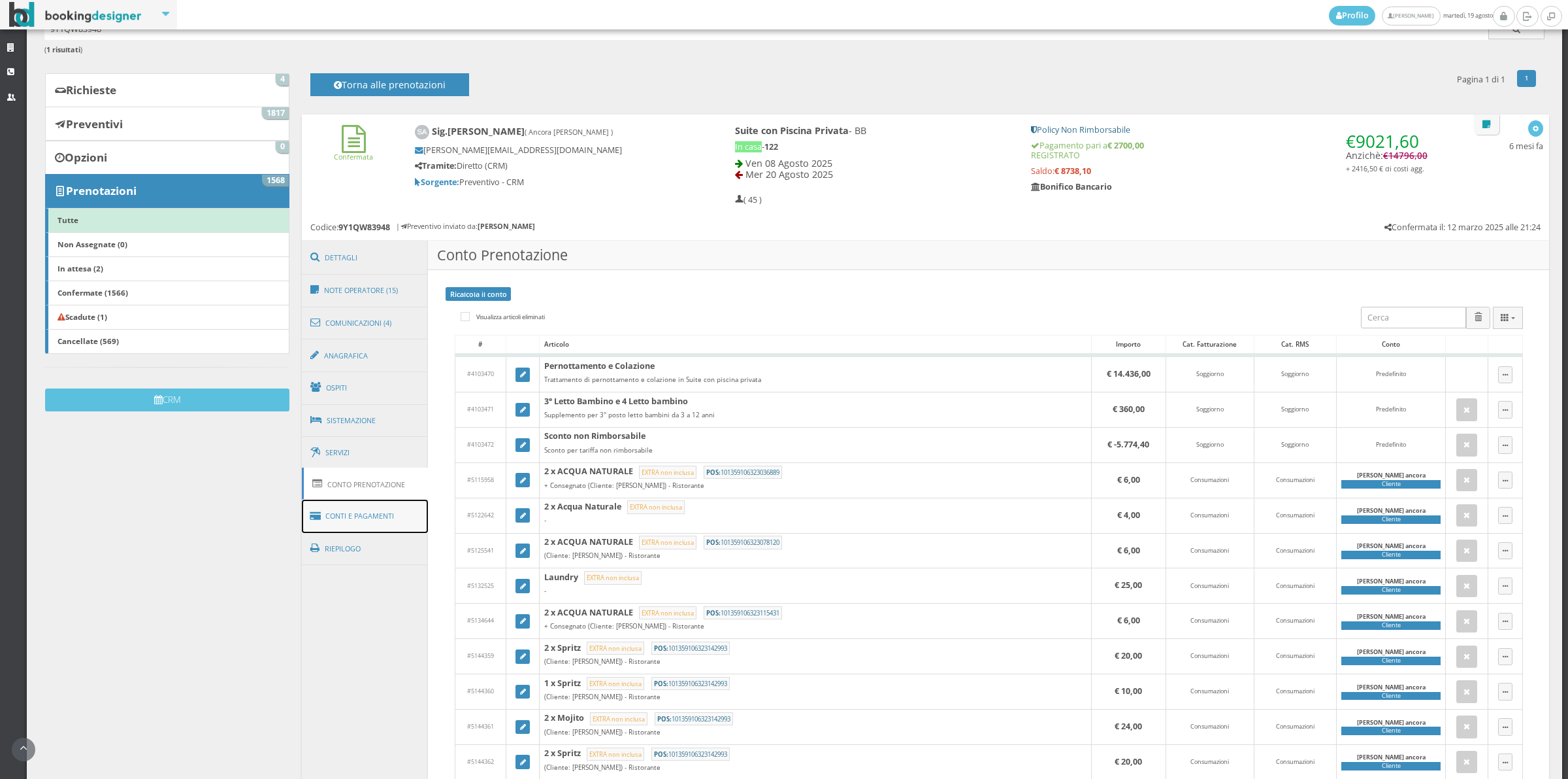
click at [322, 520] on icon at bounding box center [318, 515] width 15 height 21
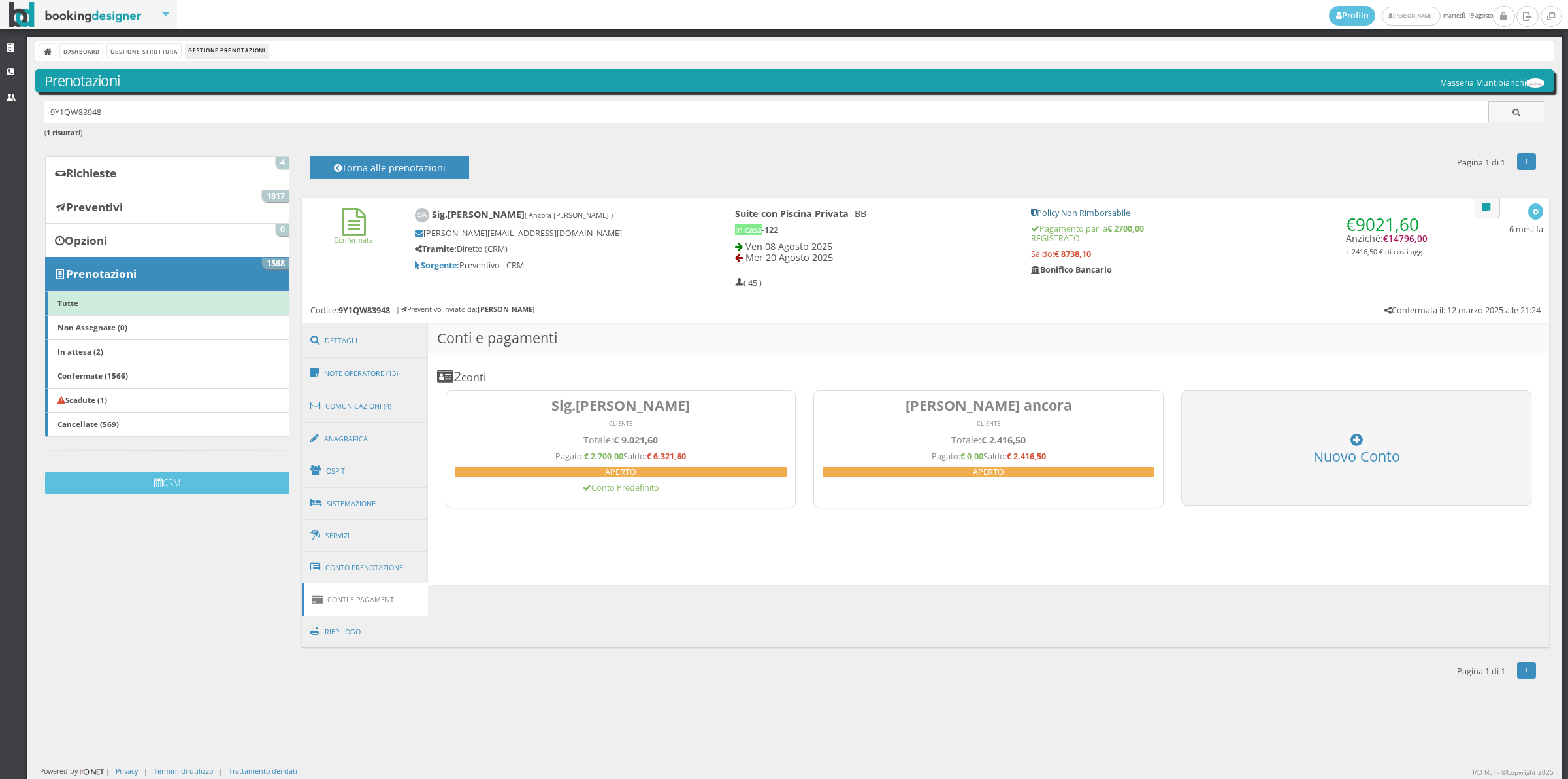
scroll to position [0, 0]
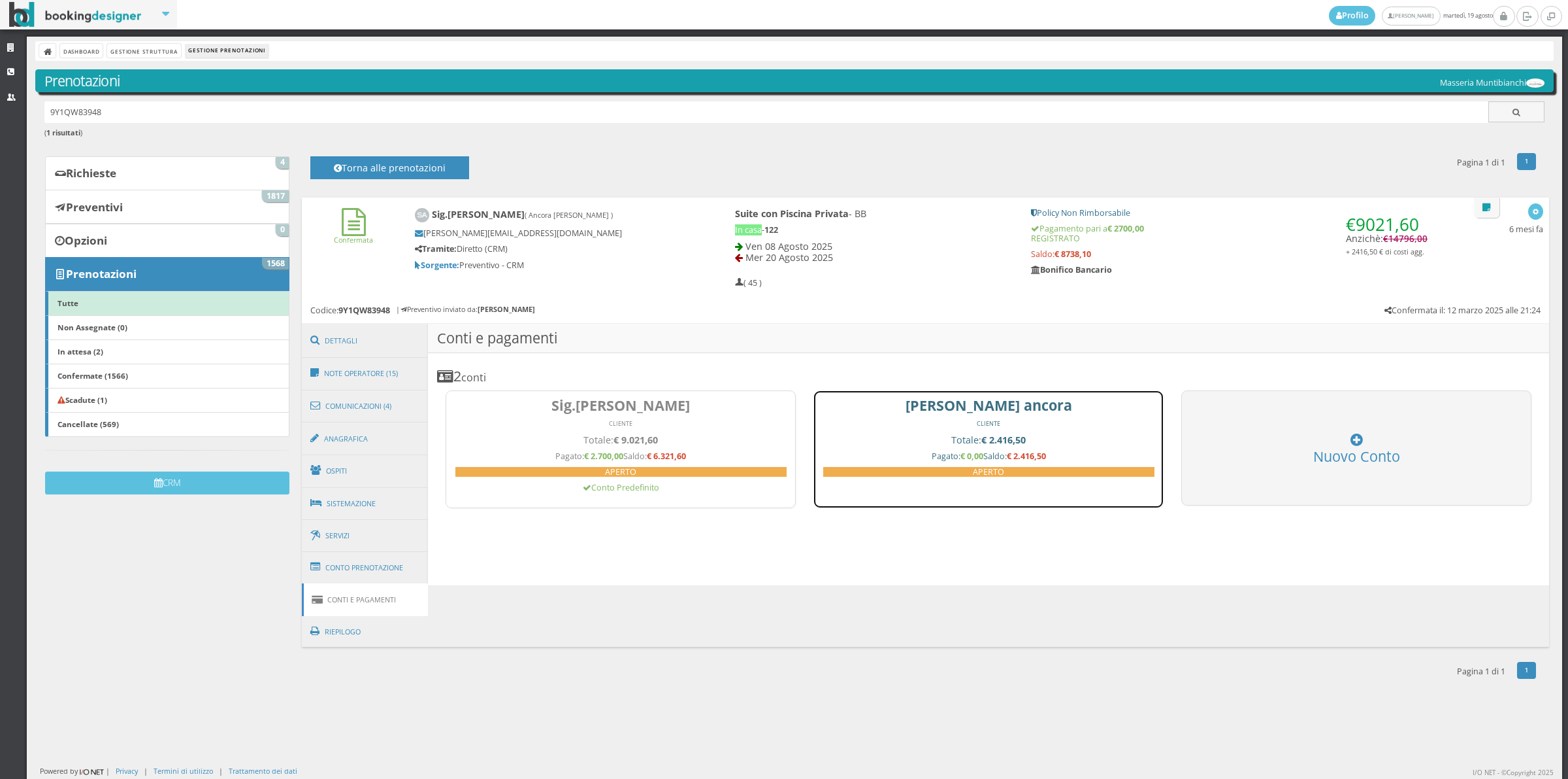
click at [884, 433] on link "Arnaud ancora CLIENTE Totale: € 2.416,50 Pagato: € 0,00 Saldo: € 2.416,50 APERTO" at bounding box center [988, 449] width 350 height 118
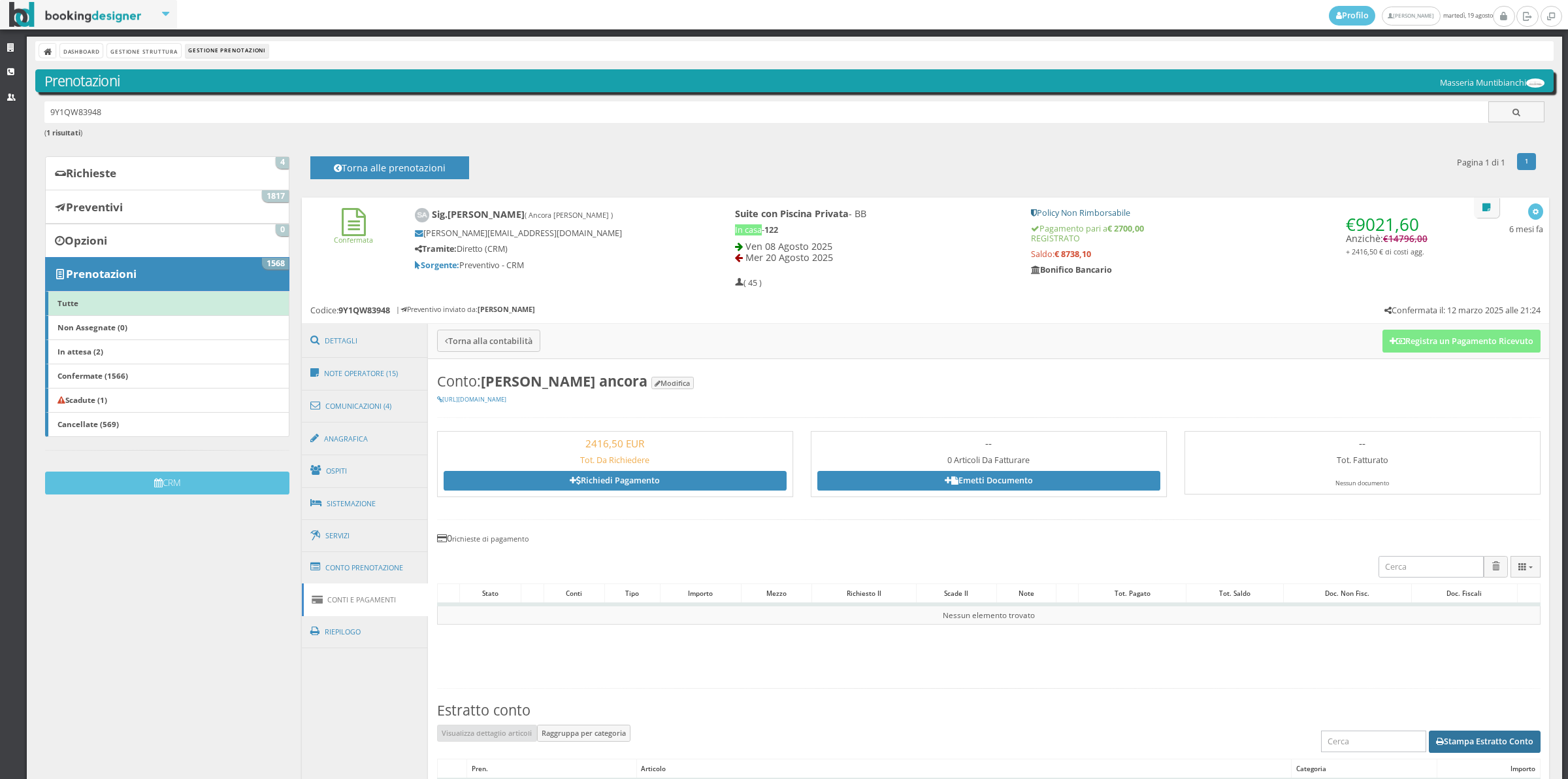
click at [1442, 743] on button "Stampa Estratto Conto" at bounding box center [1485, 741] width 112 height 23
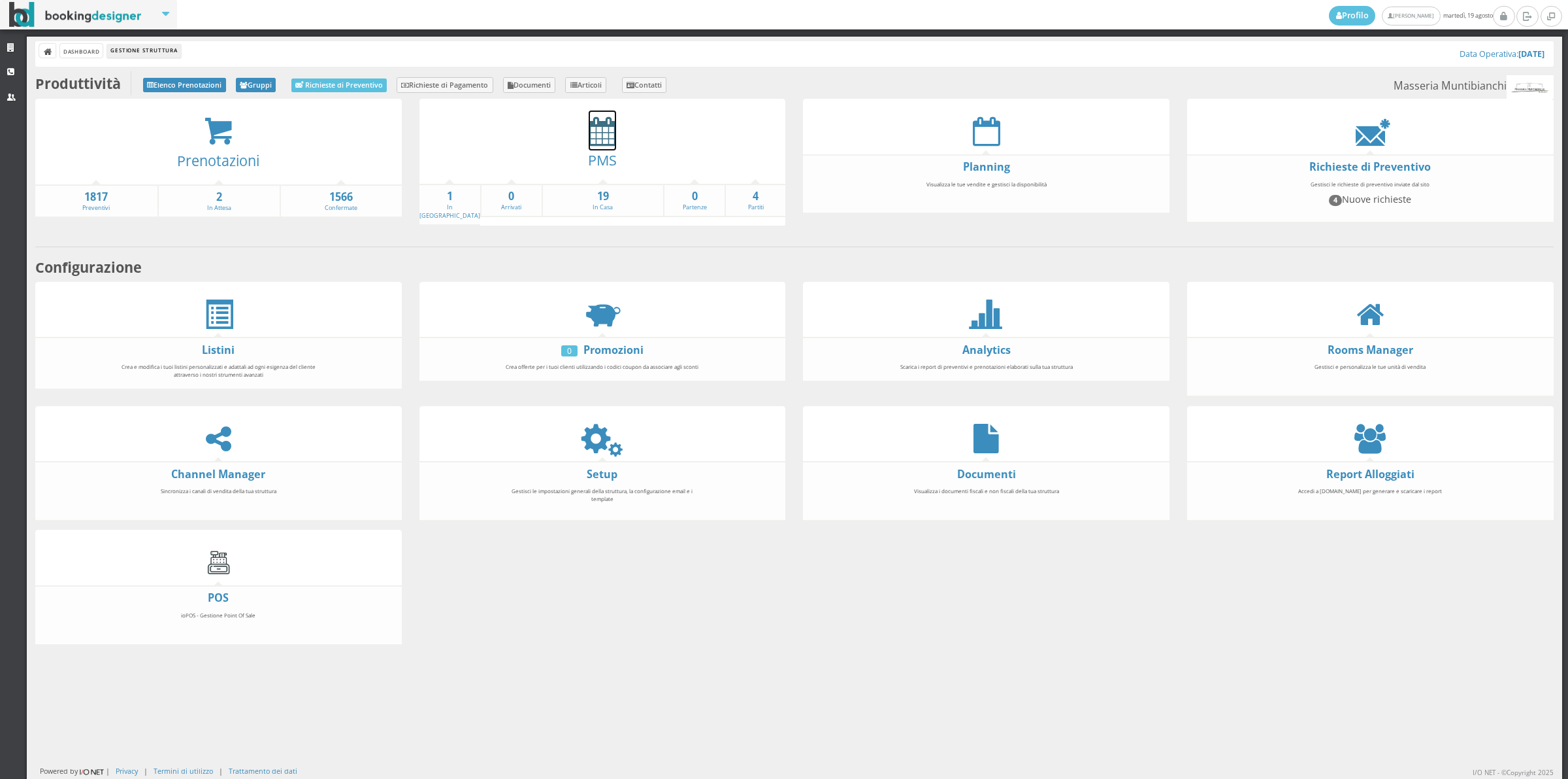
click at [600, 120] on icon at bounding box center [602, 131] width 27 height 29
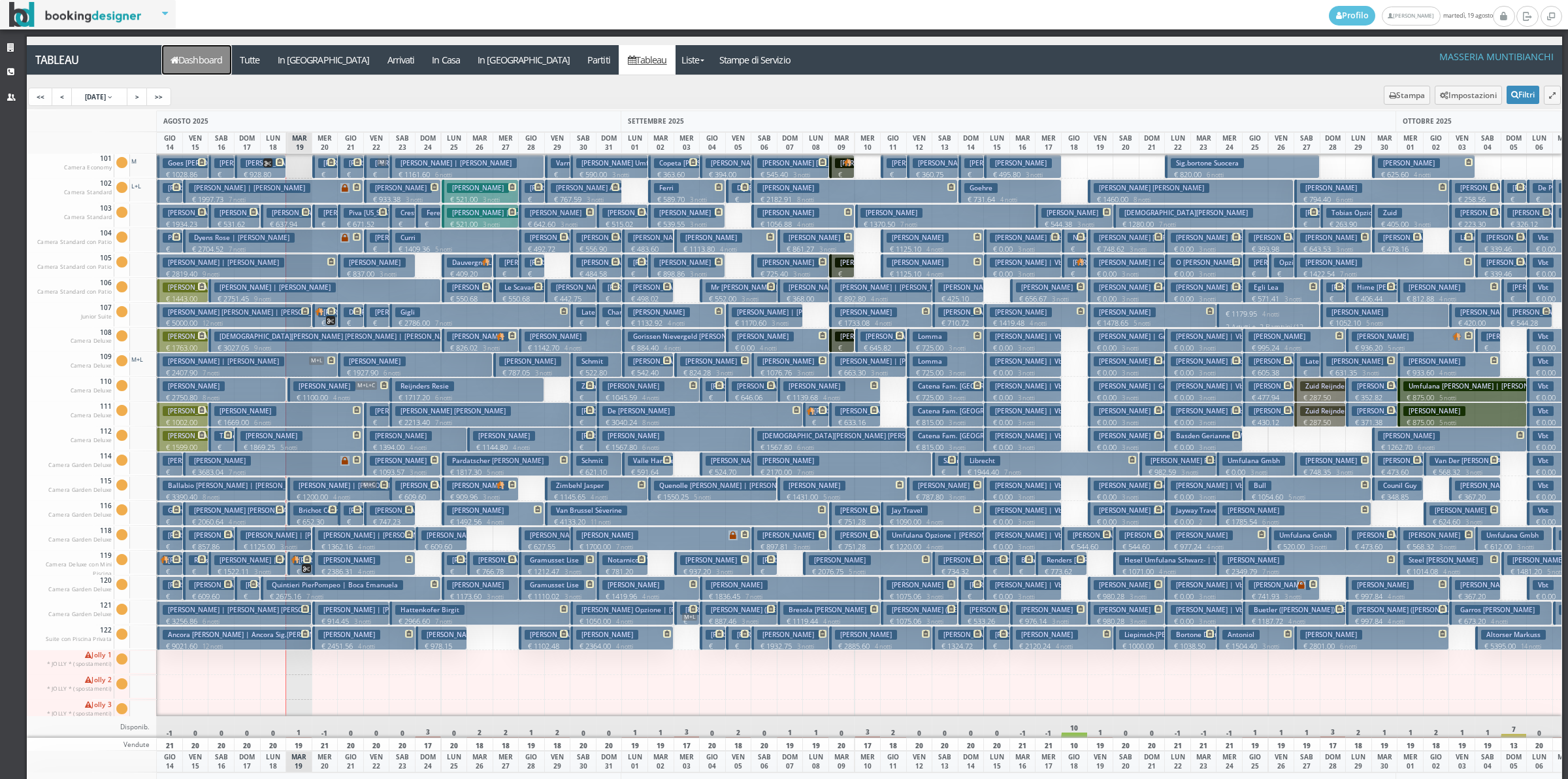
click at [218, 68] on link "Dashboard" at bounding box center [196, 60] width 70 height 29
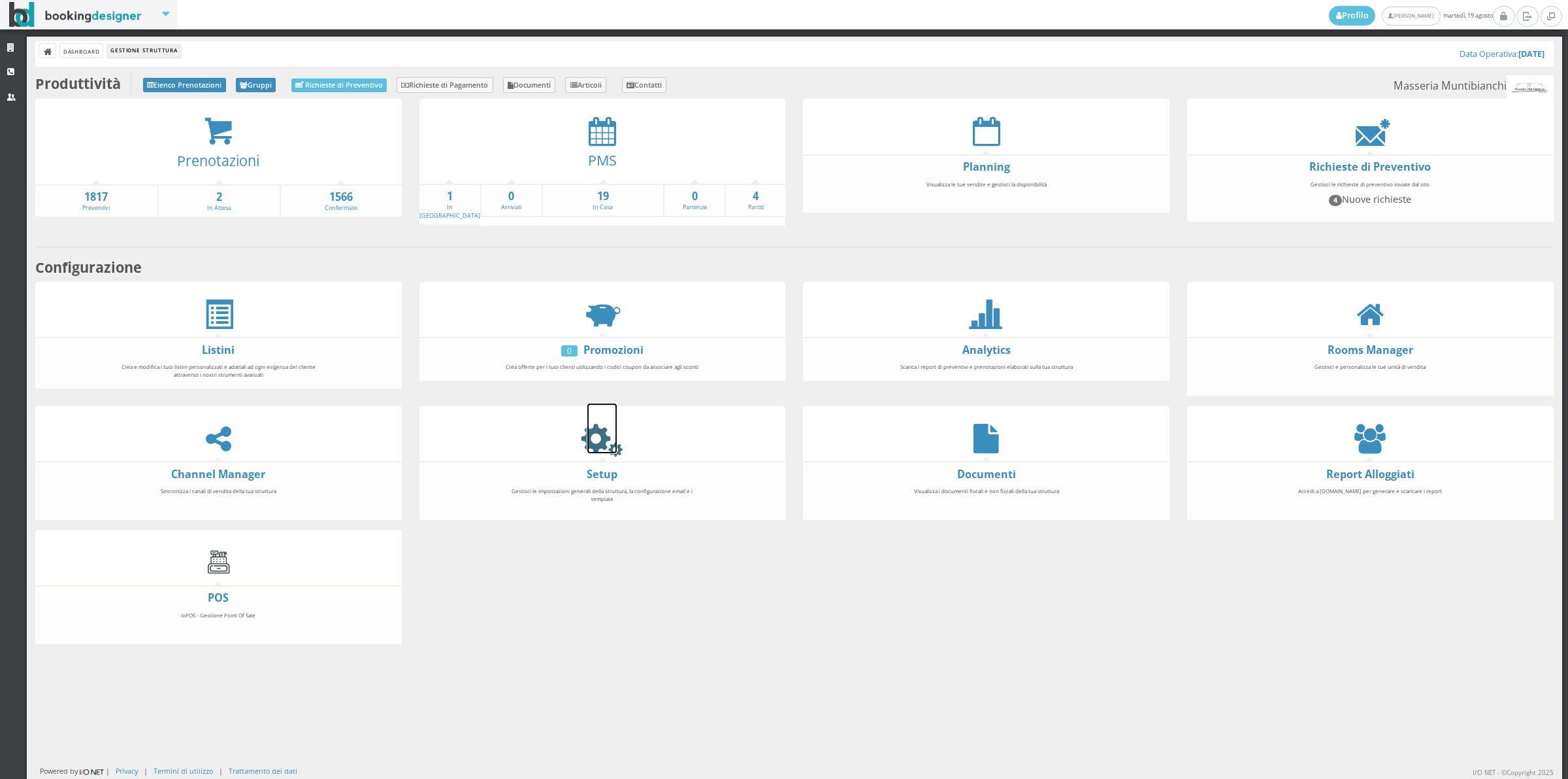
click at [601, 439] on icon at bounding box center [602, 439] width 29 height 29
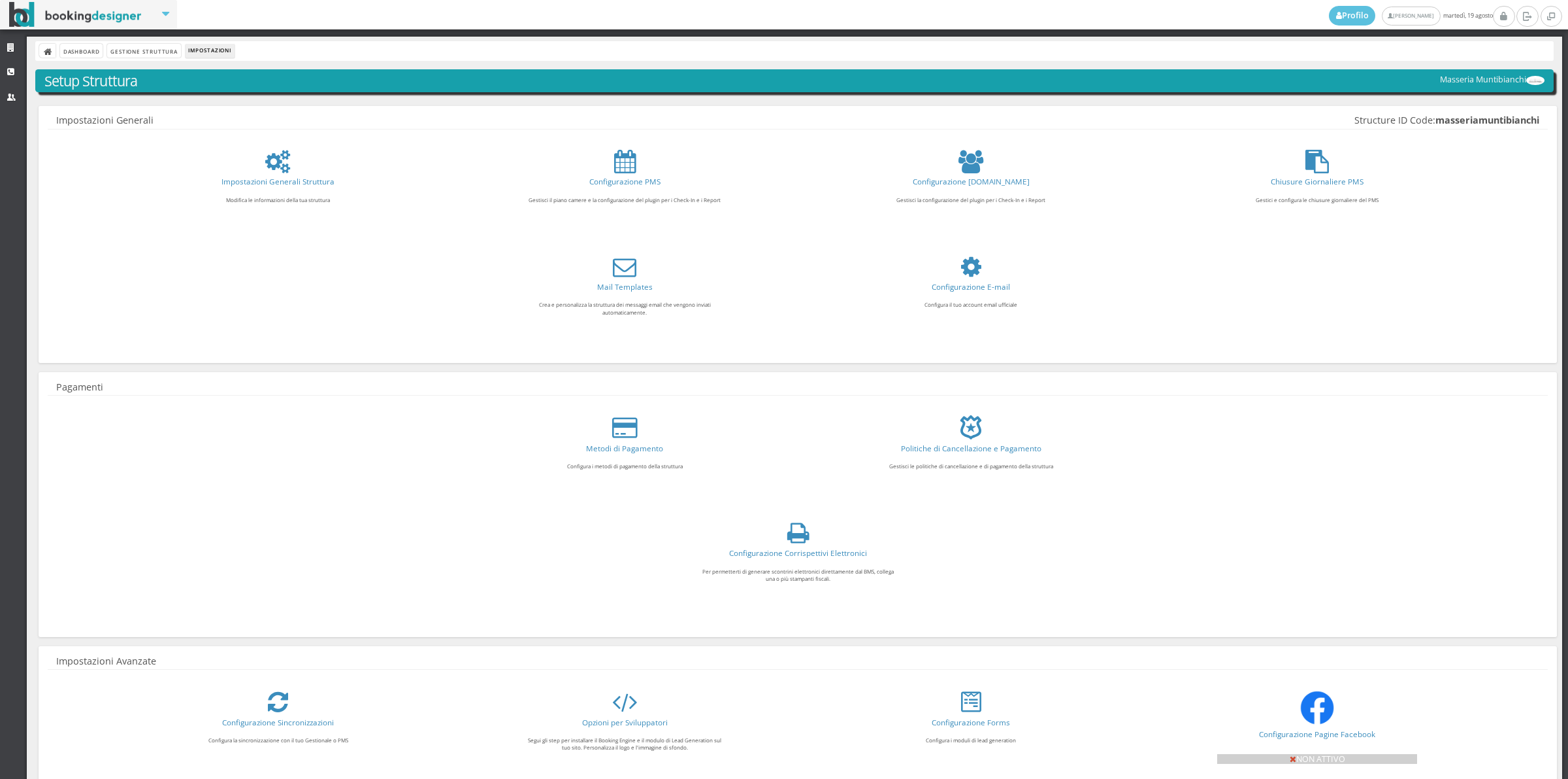
click at [787, 557] on link "Configurazione Corrispettivi Elettronici" at bounding box center [798, 552] width 138 height 11
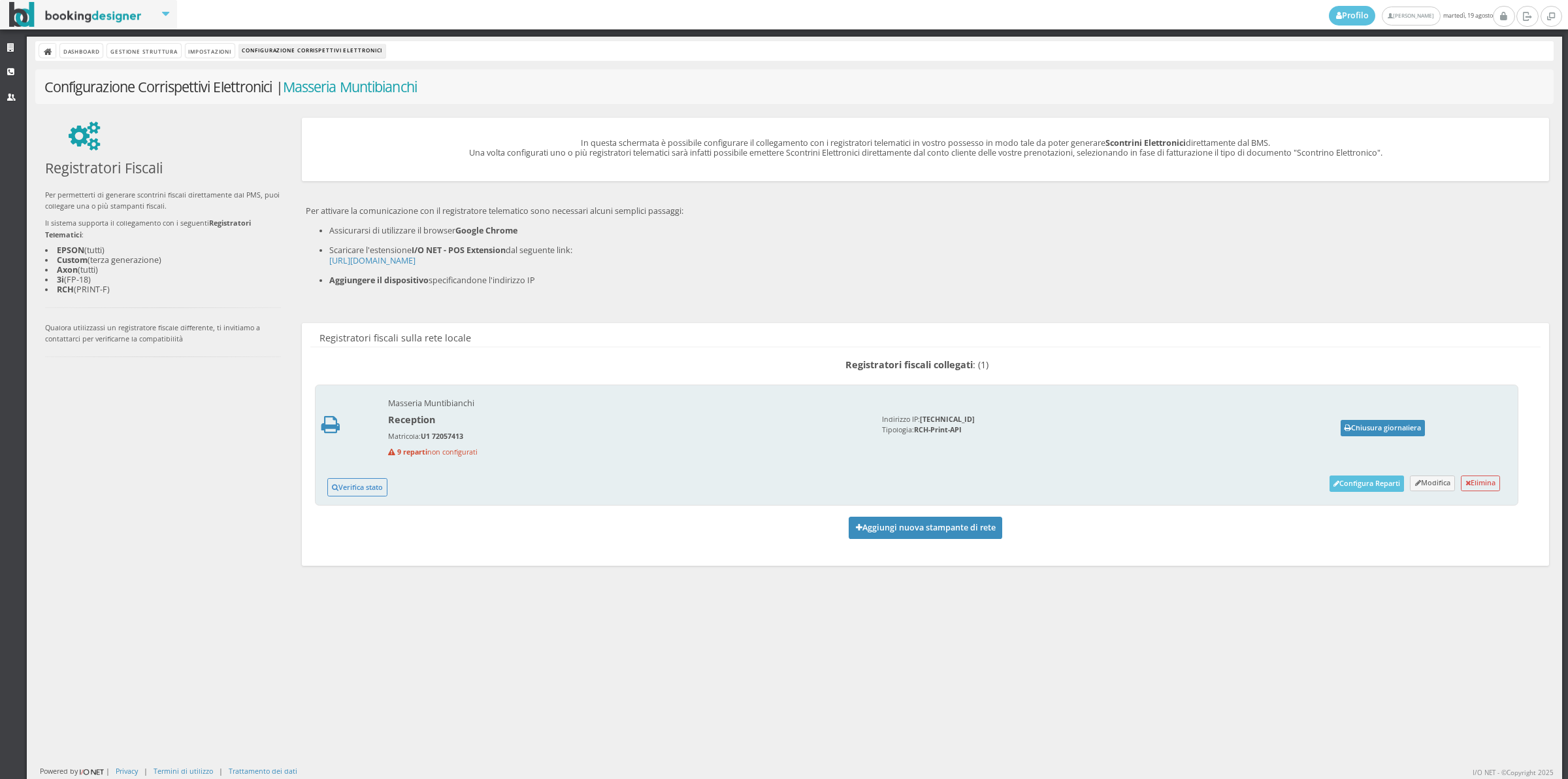
click at [1379, 418] on div "Chiusura giornaliera" at bounding box center [1293, 425] width 274 height 23
click at [1380, 430] on button "Chiusura giornaliera" at bounding box center [1383, 428] width 85 height 17
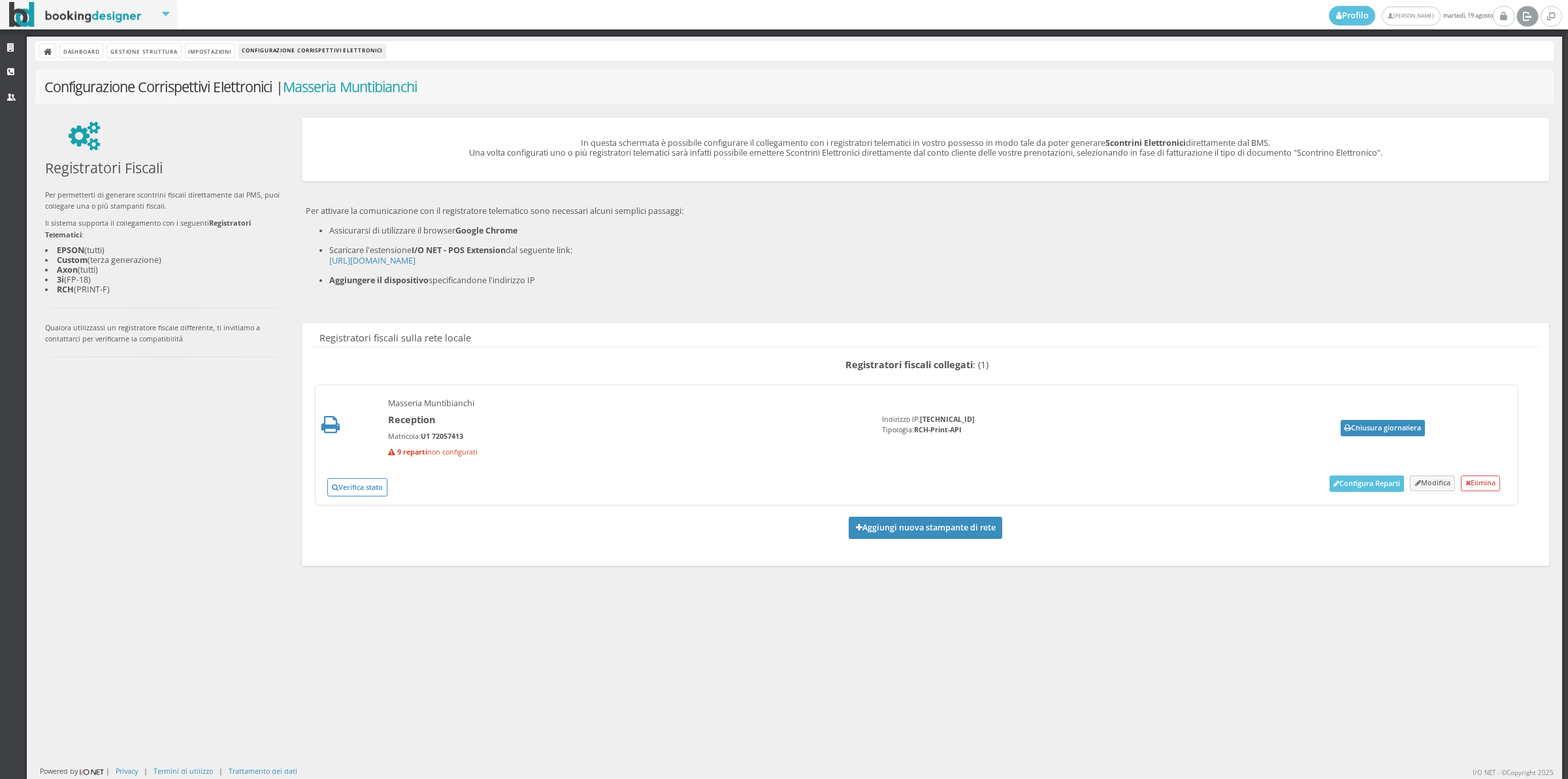
click at [1527, 13] on icon at bounding box center [1528, 15] width 10 height 13
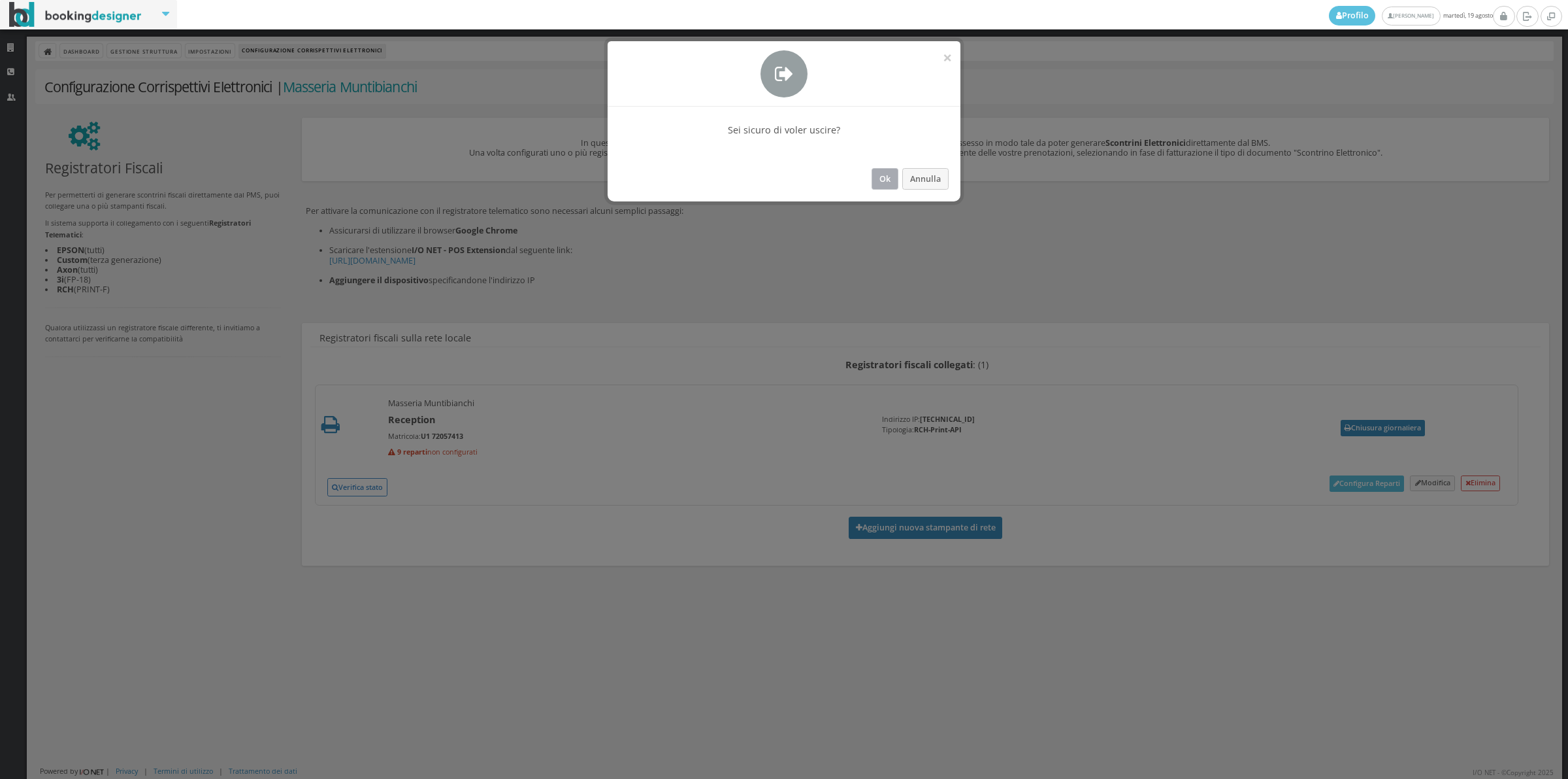
click at [881, 178] on button "Ok" at bounding box center [885, 179] width 26 height 22
